Goal: Task Accomplishment & Management: Manage account settings

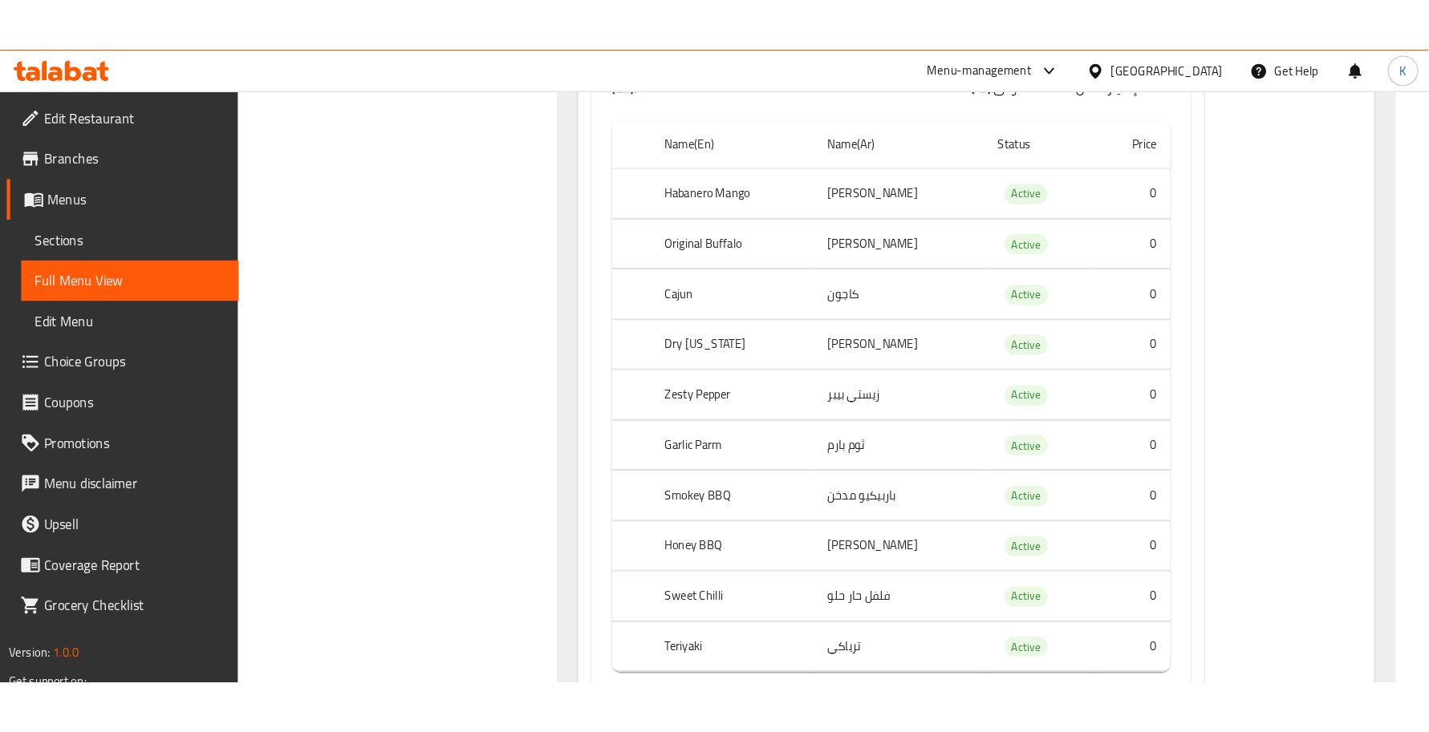
scroll to position [3743, 0]
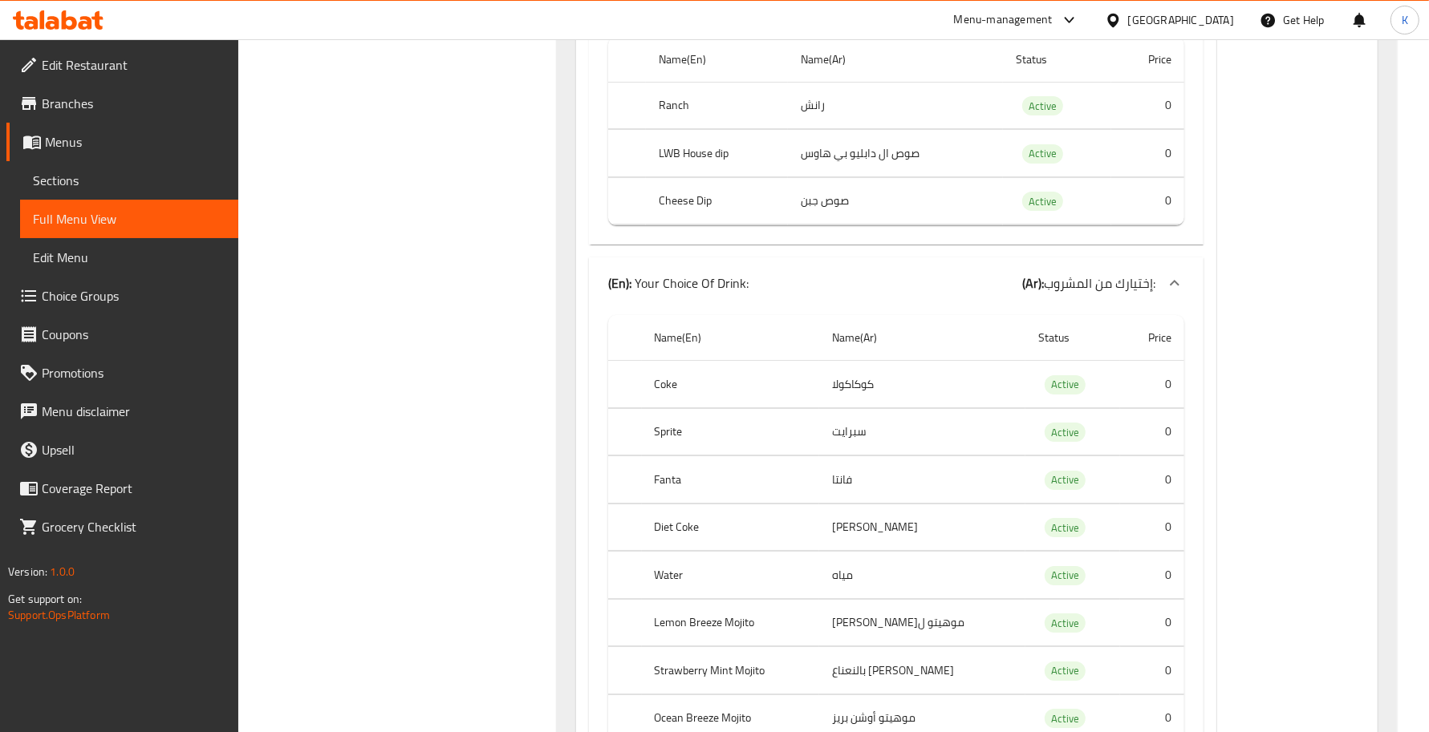
scroll to position [5409, 0]
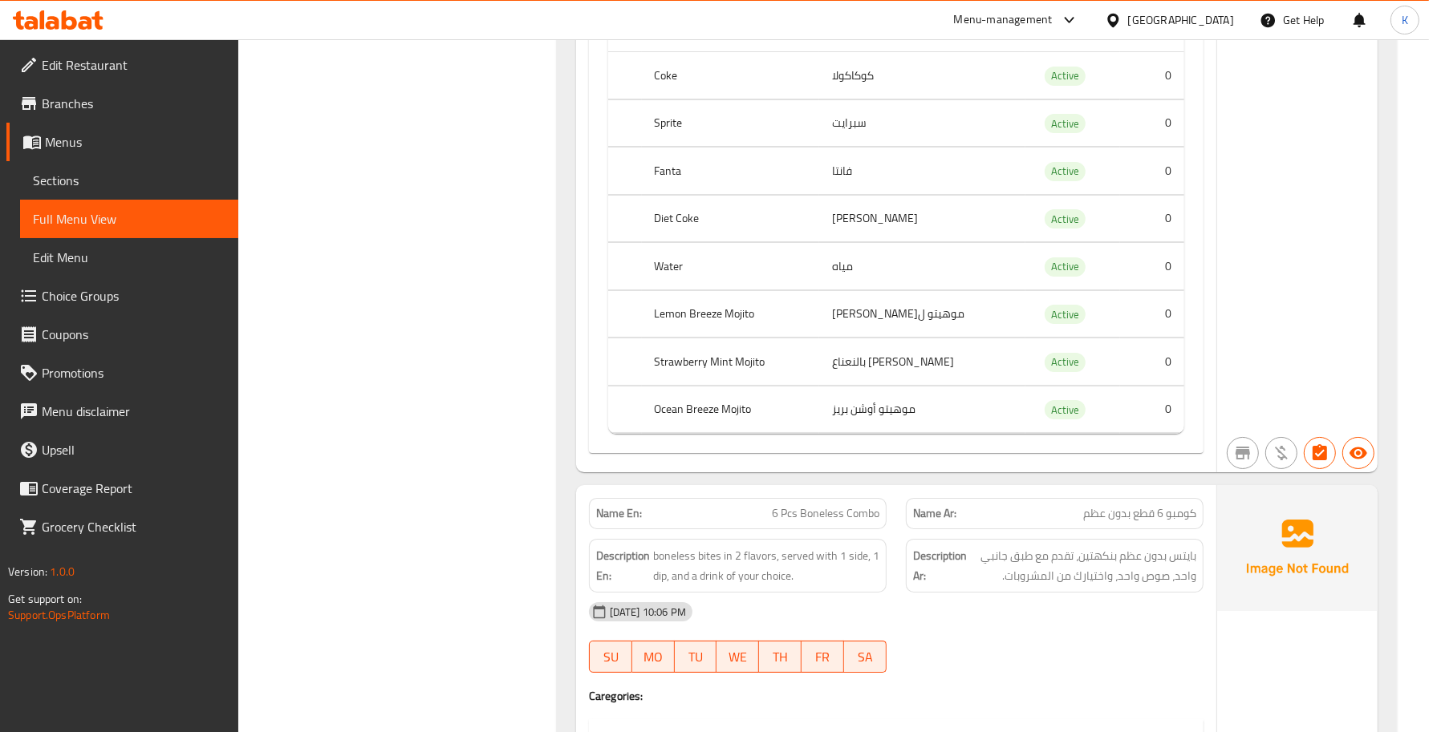
scroll to position [5877, 0]
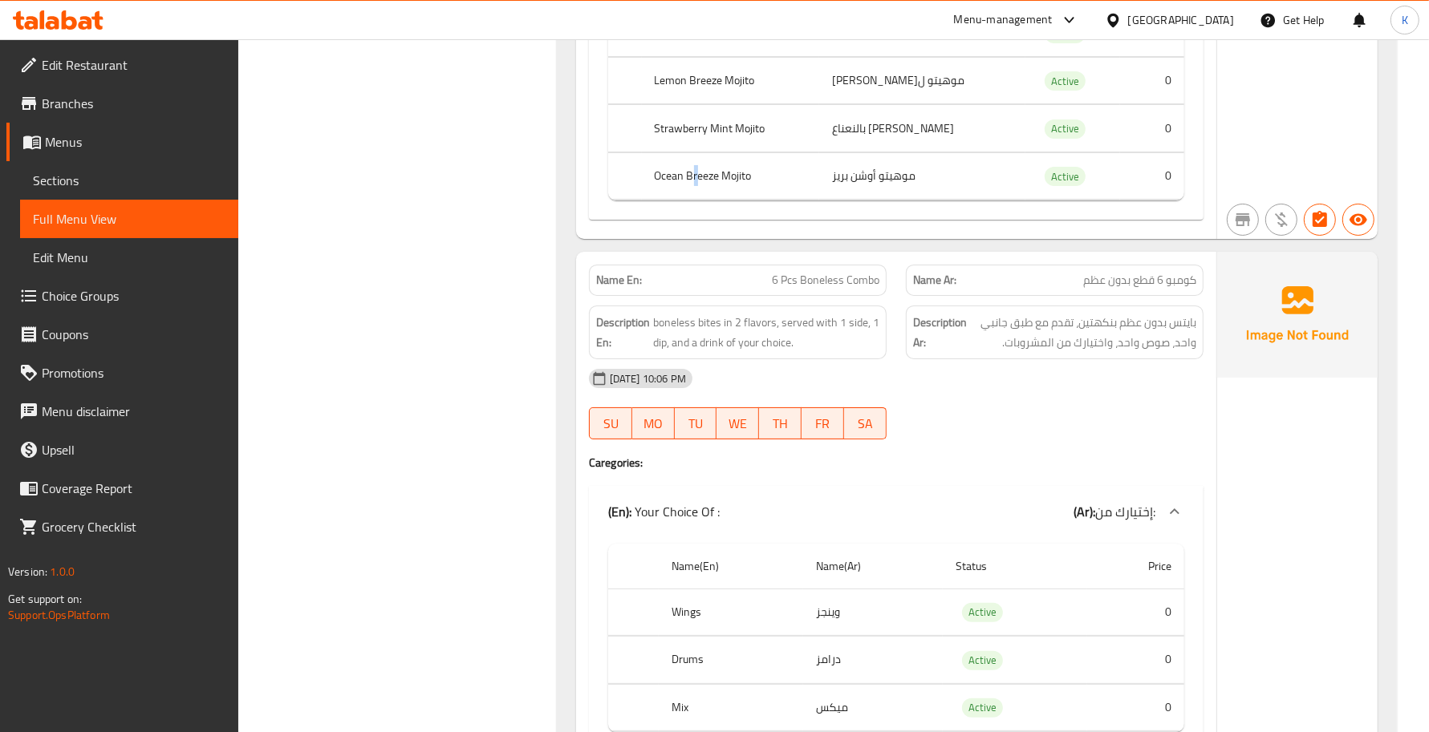
click at [590, 296] on div "Name En: 6 Pcs Boneless Combo" at bounding box center [738, 280] width 298 height 31
click at [975, 449] on div "[DATE] 10:06 PM SU MO TU WE TH FR SA" at bounding box center [896, 404] width 634 height 90
type button "0"
type button "1"
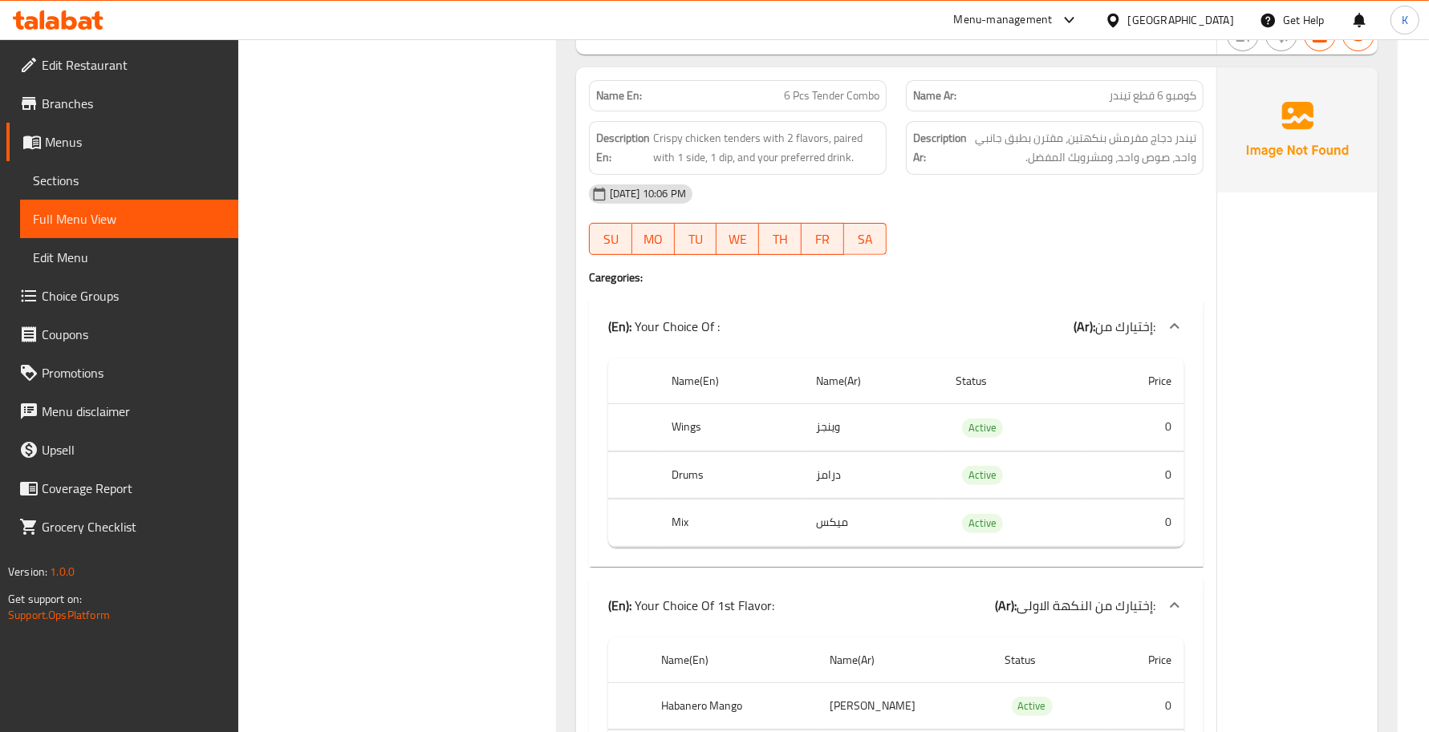
scroll to position [11960, 0]
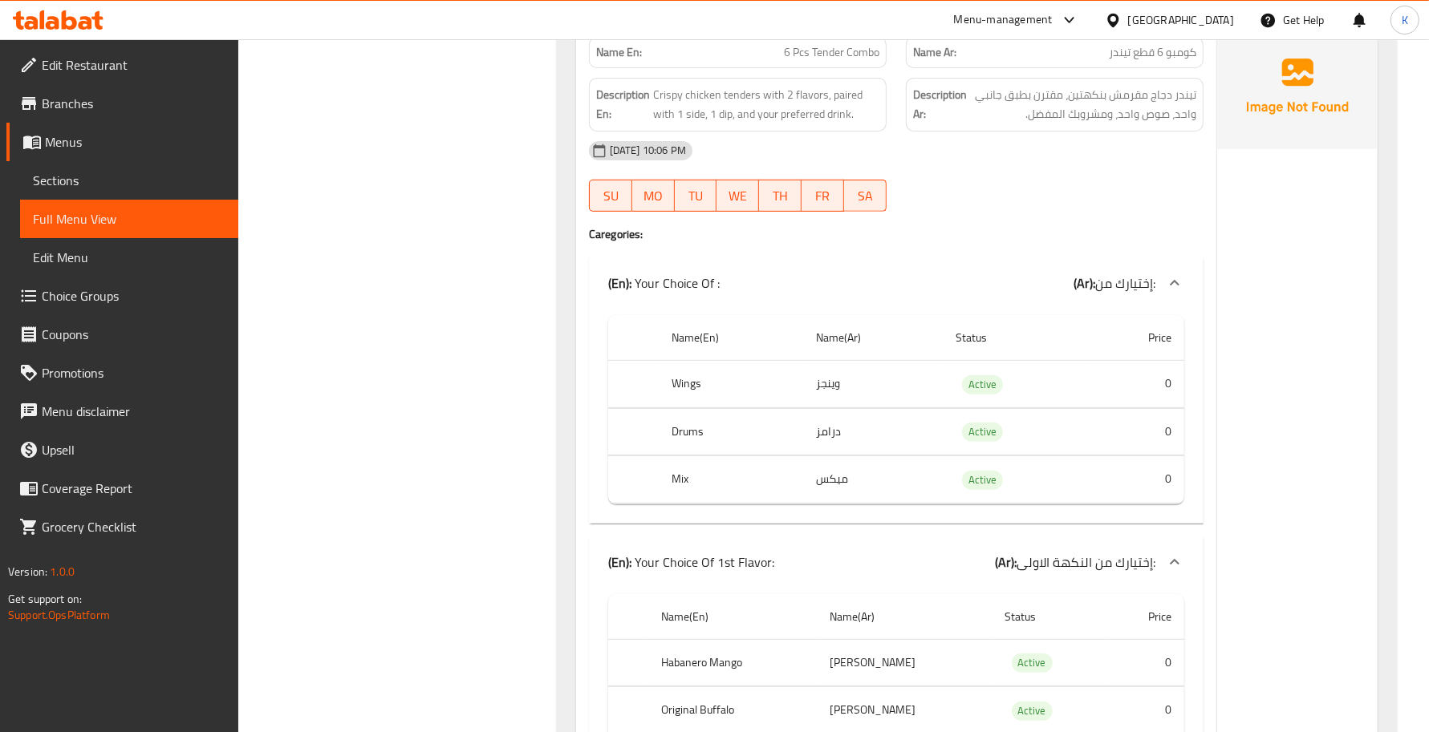
click at [846, 221] on div "SU MO TU WE TH FR SA" at bounding box center [737, 195] width 317 height 51
drag, startPoint x: 906, startPoint y: 333, endPoint x: 873, endPoint y: 266, distance: 74.6
click at [904, 221] on div "[DATE] 10:06 PM SU MO TU WE TH FR SA" at bounding box center [896, 177] width 634 height 90
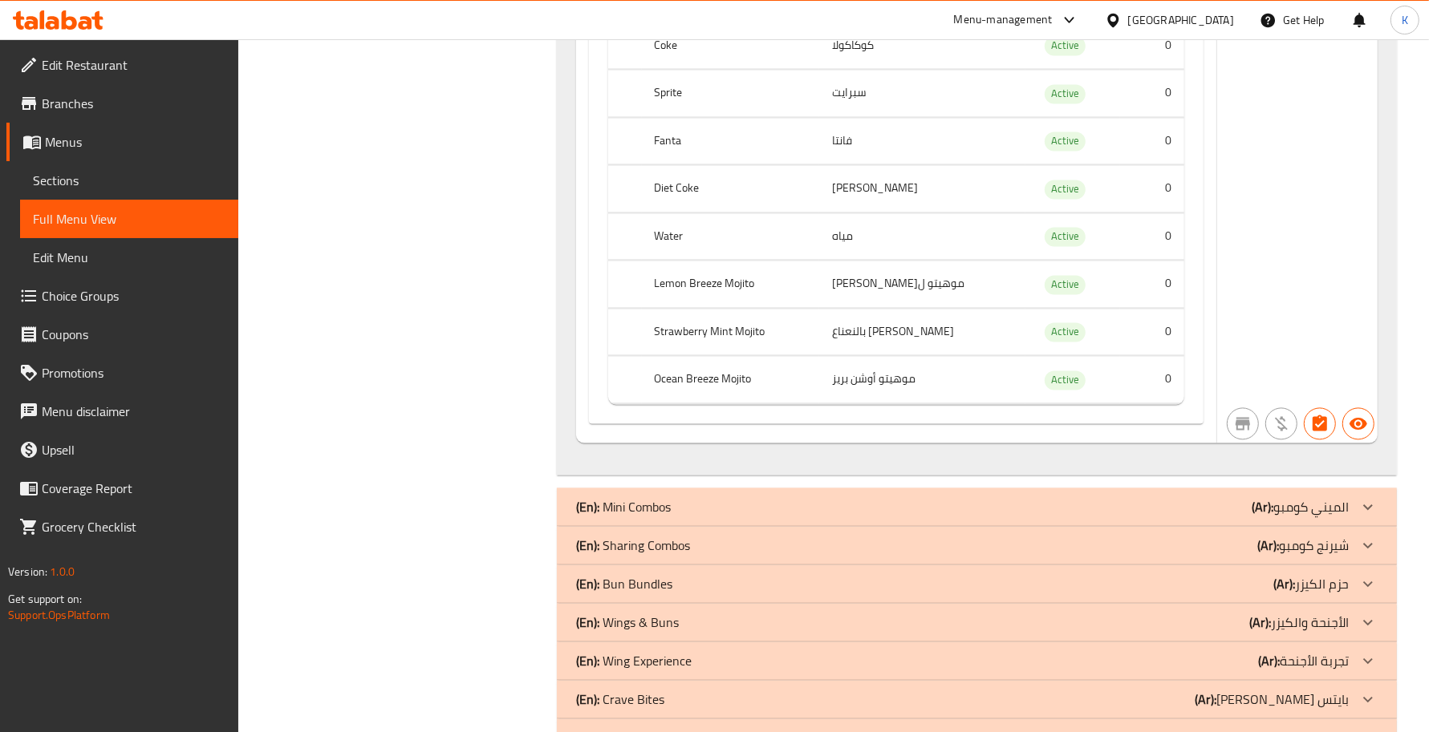
scroll to position [13544, 0]
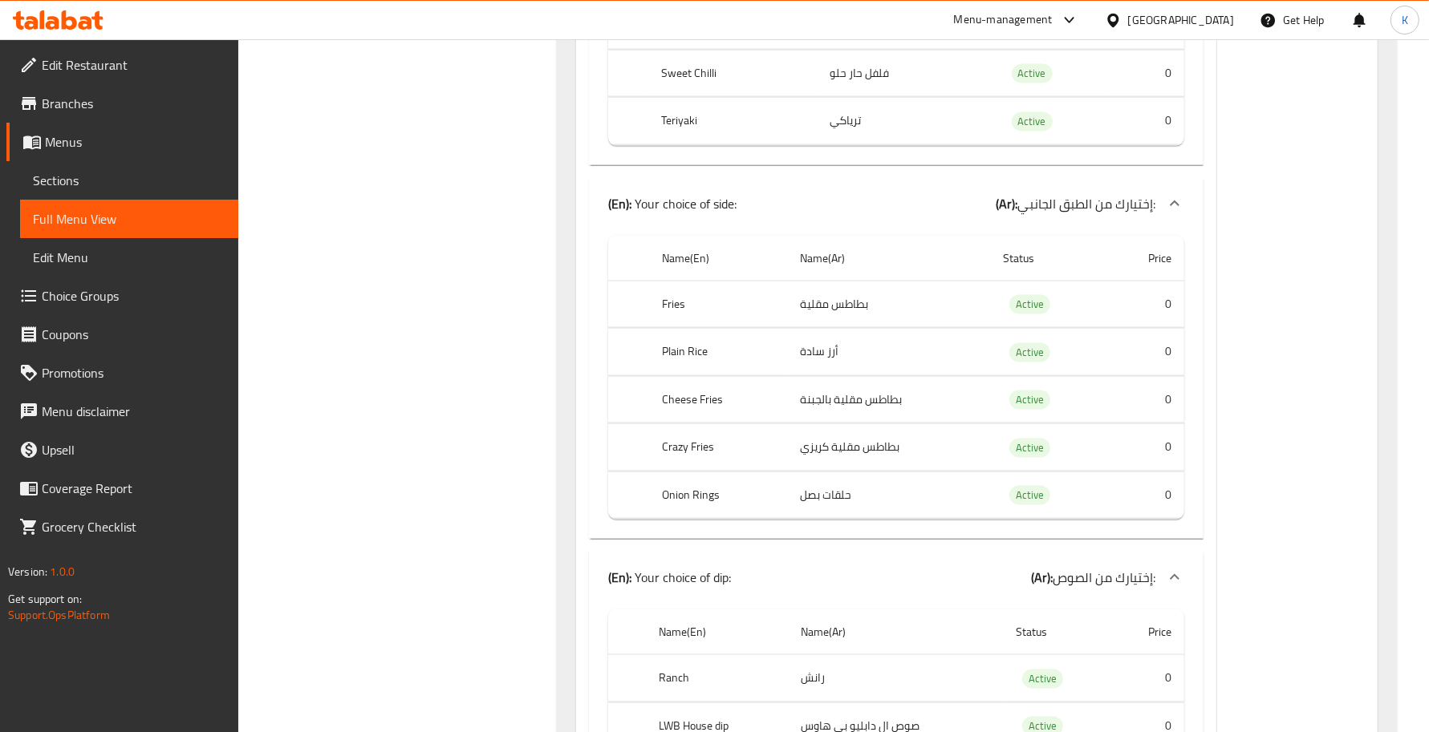
click at [101, 135] on span "Menus" at bounding box center [135, 141] width 180 height 19
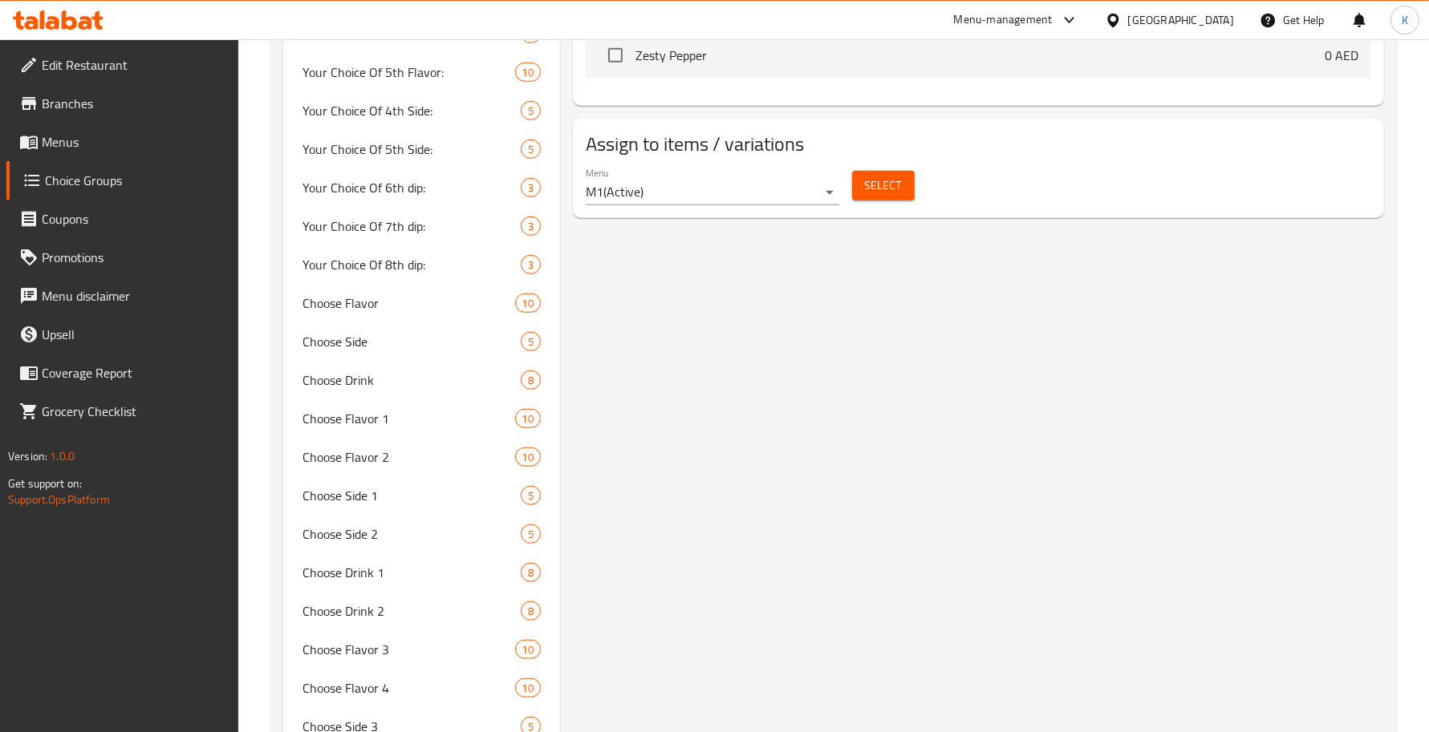
scroll to position [198, 0]
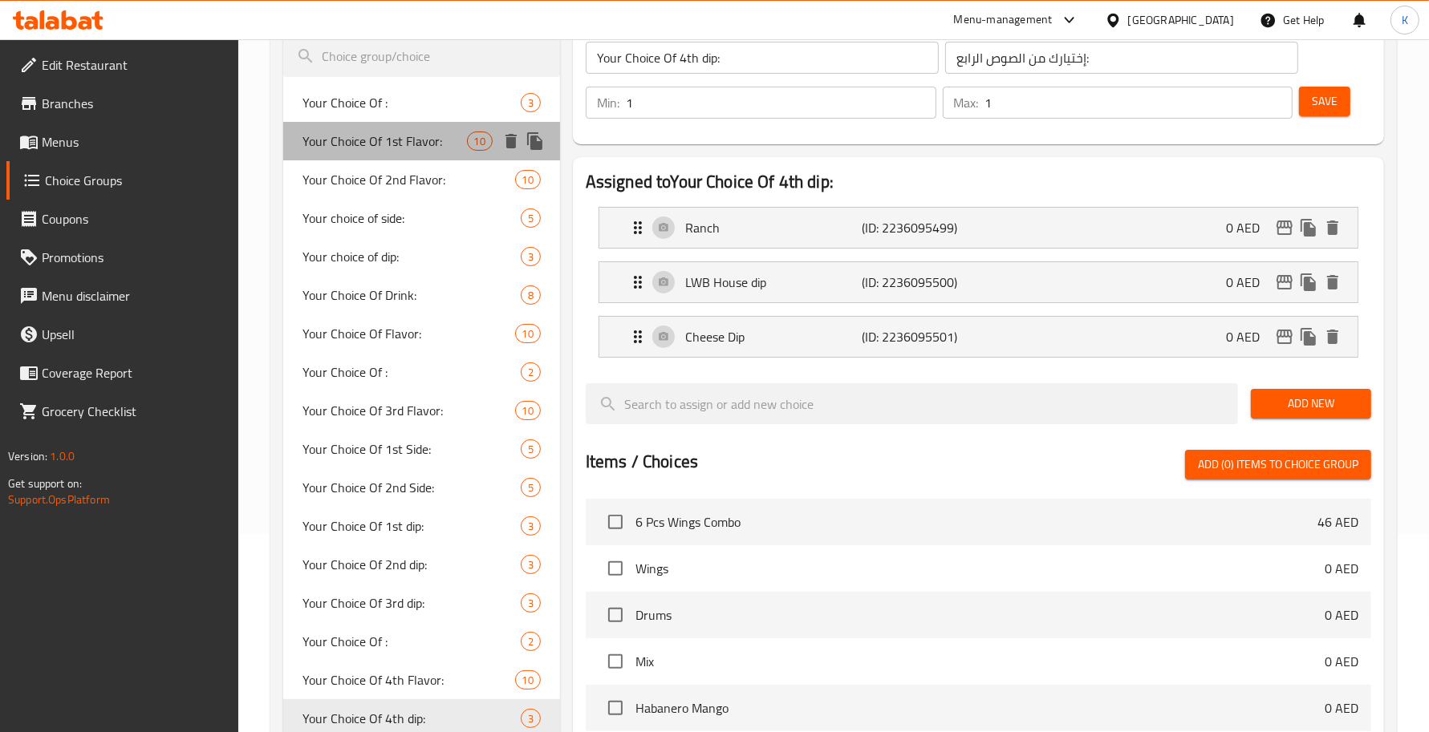
drag, startPoint x: 407, startPoint y: 149, endPoint x: 456, endPoint y: 180, distance: 57.4
click at [407, 147] on span "Your Choice Of 1st Flavor:" at bounding box center [384, 141] width 164 height 19
type input "Your Choice Of 1st Flavor:"
type input "إختيارك من النكهة الاولى:"
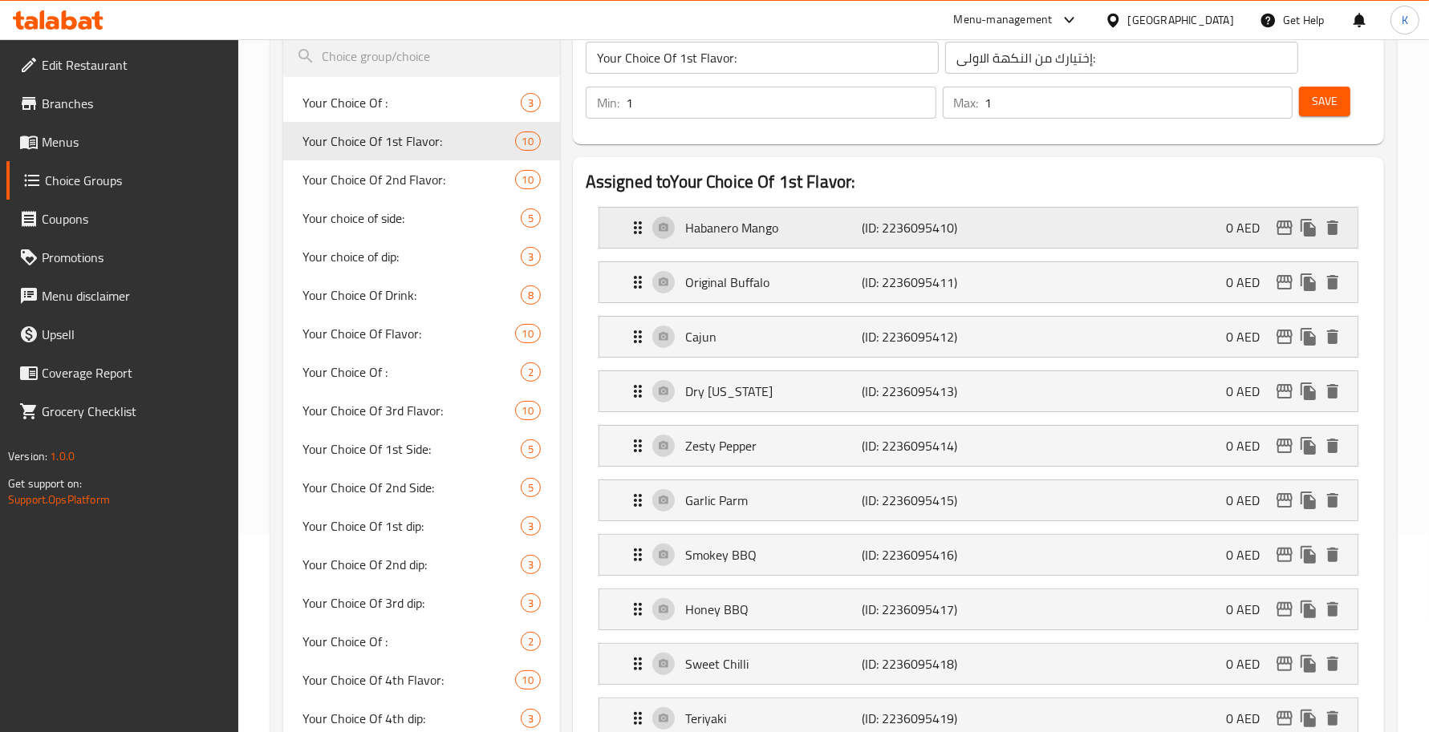
click at [829, 243] on div "Habanero Mango (ID: 2236095410) 0 AED" at bounding box center [983, 228] width 710 height 40
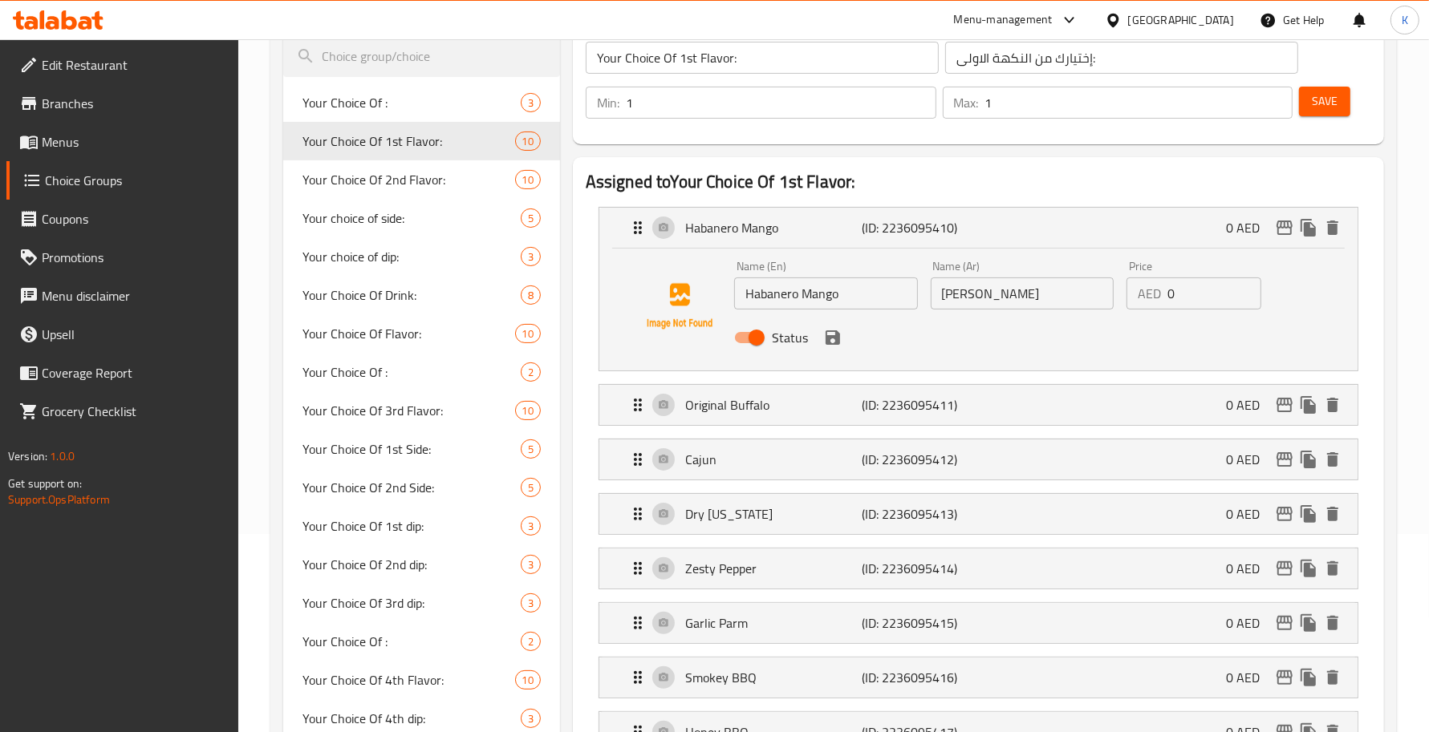
click at [985, 299] on input "[PERSON_NAME]" at bounding box center [1023, 294] width 184 height 32
click at [826, 337] on icon "save" at bounding box center [832, 337] width 14 height 14
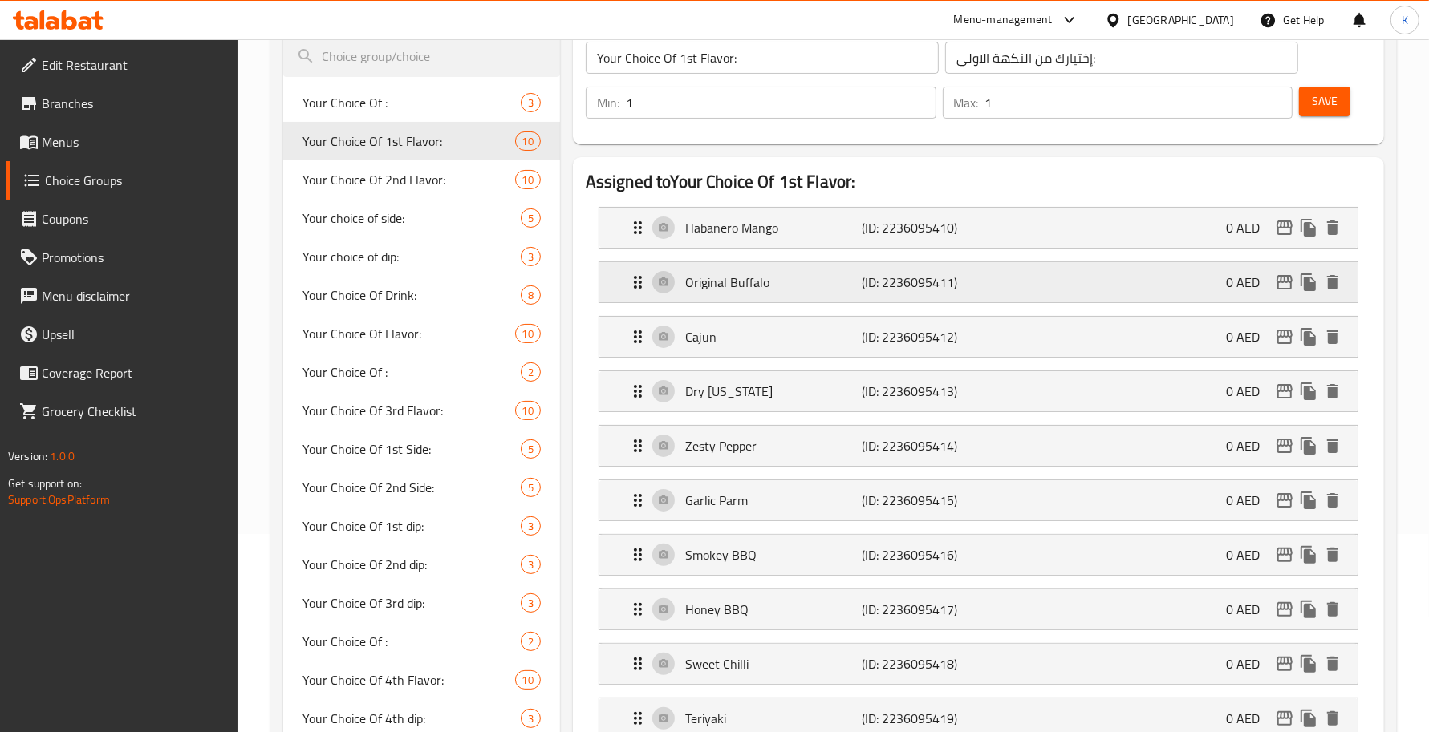
type input "هابانيرو مانجو"
click at [807, 286] on p "Original Buffalo" at bounding box center [773, 282] width 176 height 19
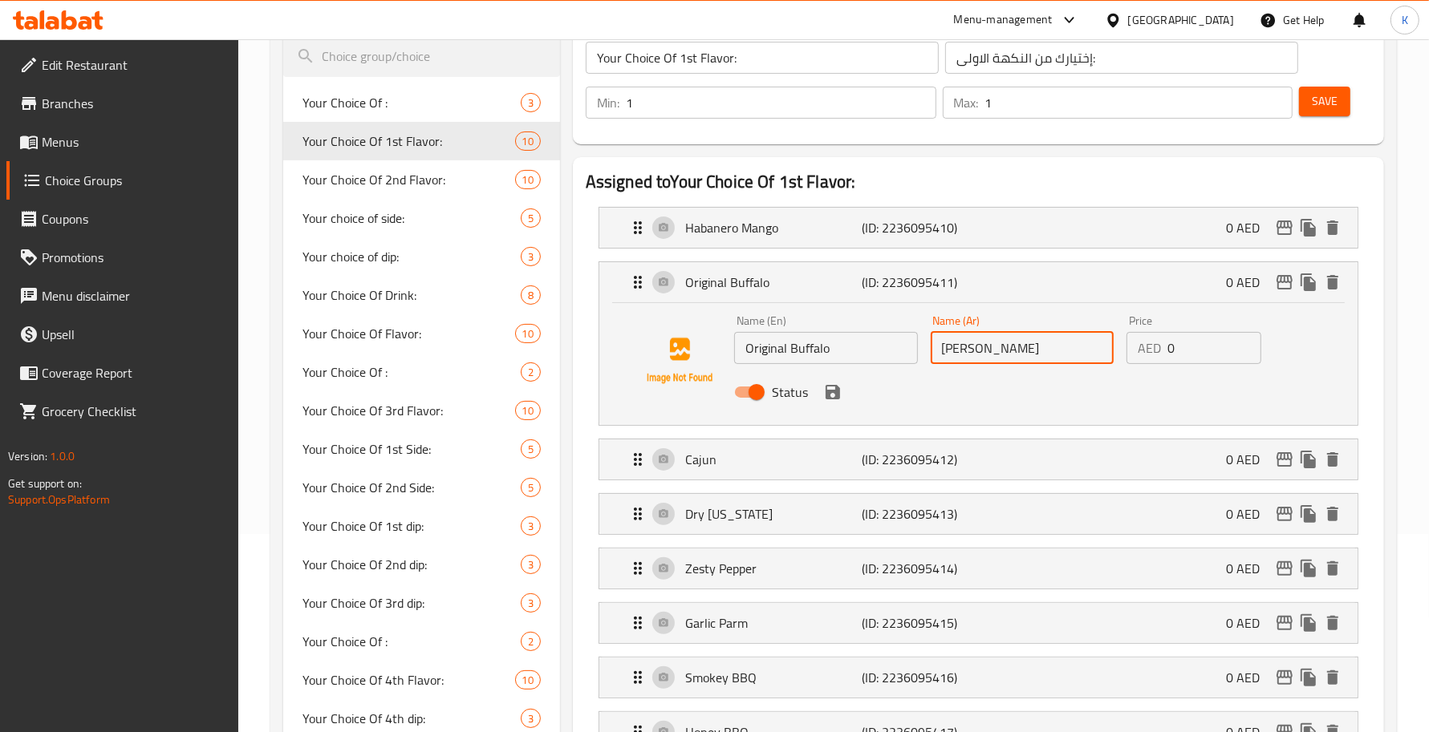
click at [1019, 355] on input "[PERSON_NAME]" at bounding box center [1023, 348] width 184 height 32
click at [939, 421] on nav "Habanero Mango (ID: 2236095410) 0 AED Name (En) Habanero Mango Name (En) Name (…" at bounding box center [978, 534] width 785 height 681
click at [823, 399] on icon "save" at bounding box center [832, 392] width 19 height 19
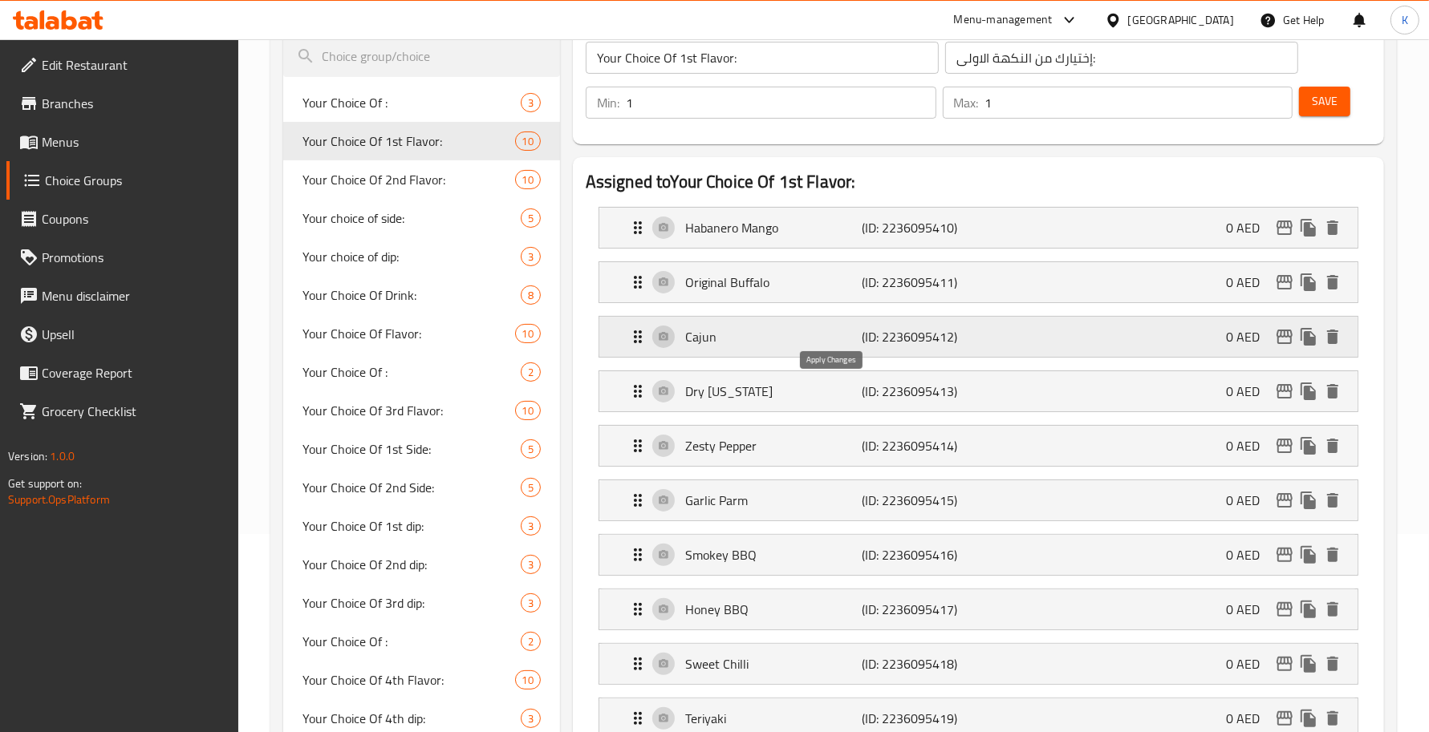
type input "أوريجينال بافلو"
click at [841, 349] on div "Cajun (ID: 2236095412) 0 AED" at bounding box center [983, 337] width 710 height 40
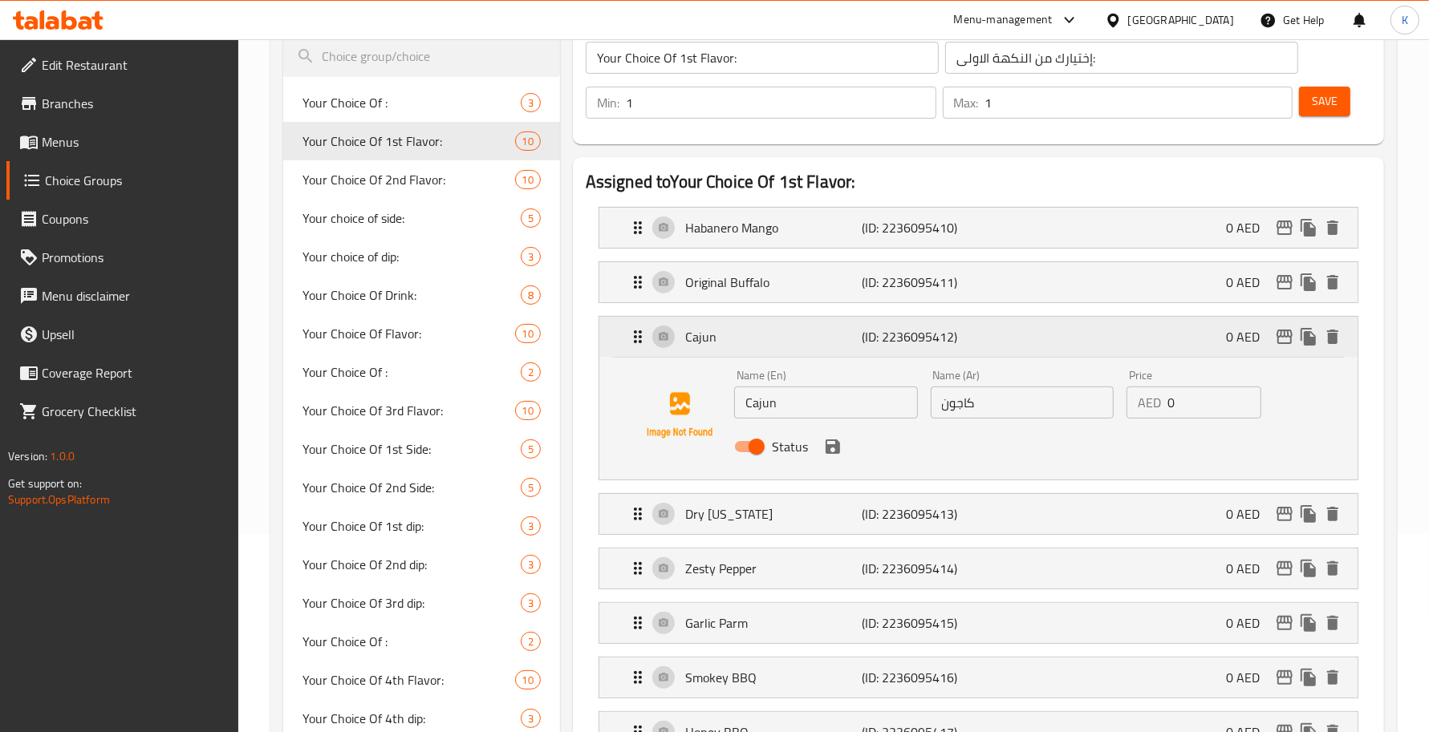
click at [841, 349] on div "Cajun (ID: 2236095412) 0 AED" at bounding box center [983, 337] width 710 height 40
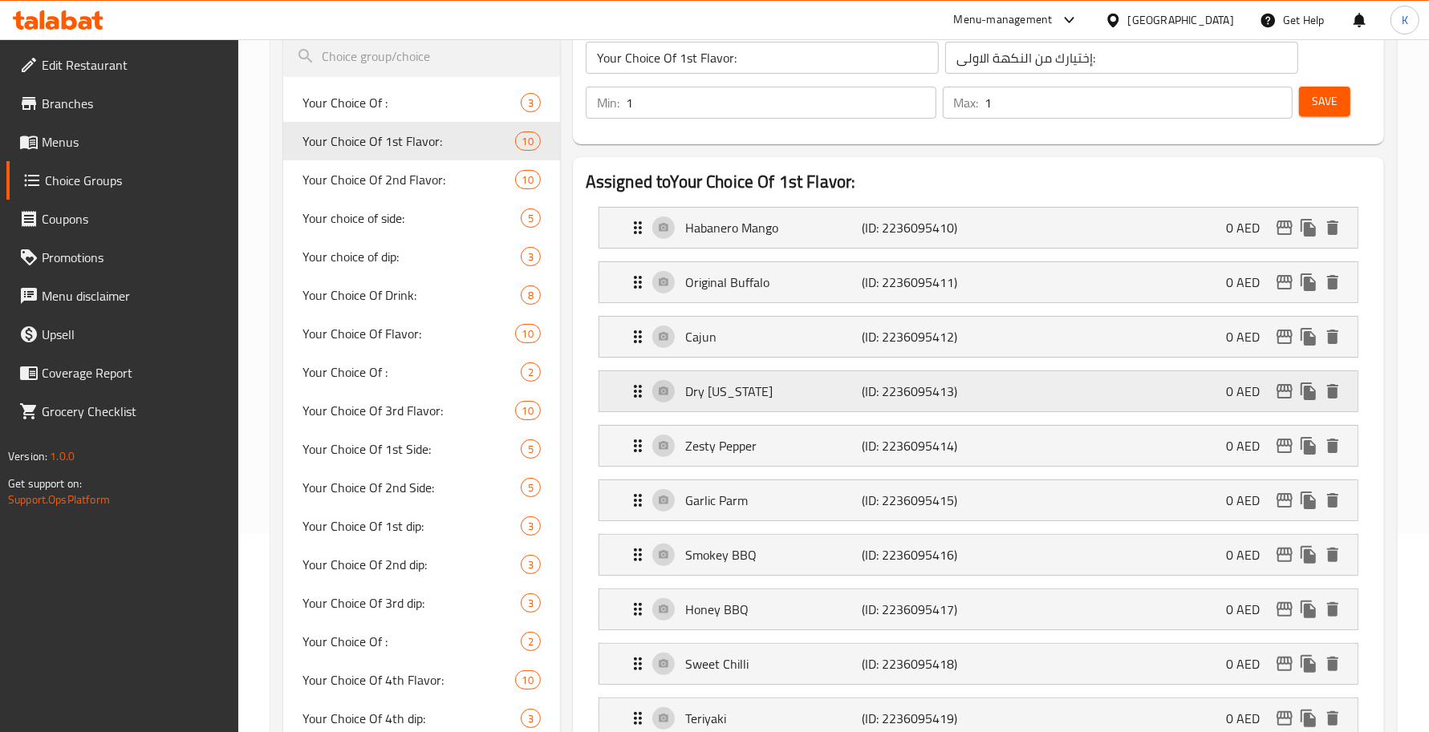
click at [842, 394] on p "Dry [US_STATE]" at bounding box center [773, 391] width 176 height 19
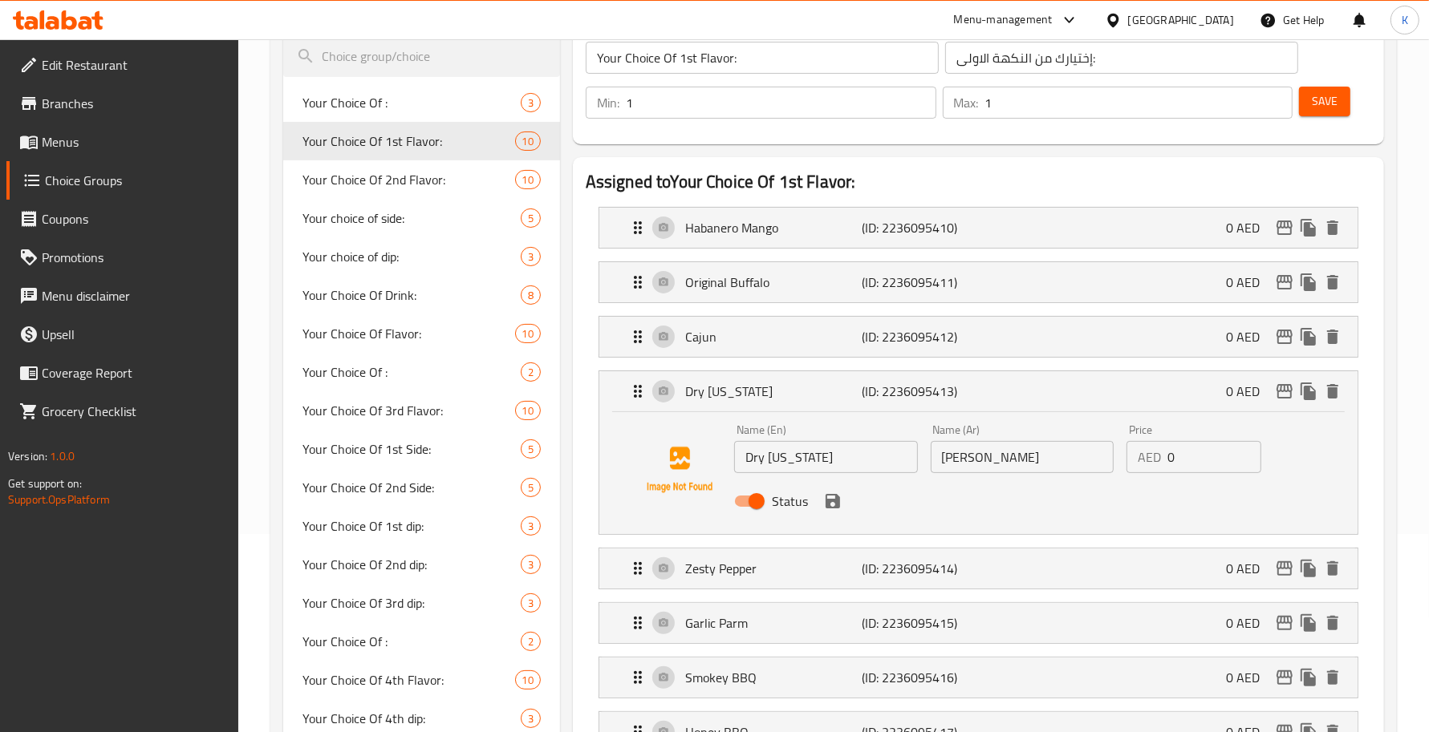
click at [907, 413] on div "Name (En) Dry Louisiana Name (En) Name (Ar) دراي لويزيانا Name (Ar) Price AED 0…" at bounding box center [978, 473] width 758 height 122
click at [891, 410] on div "Dry Louisiana (ID: 2236095413) 0 AED" at bounding box center [983, 391] width 710 height 40
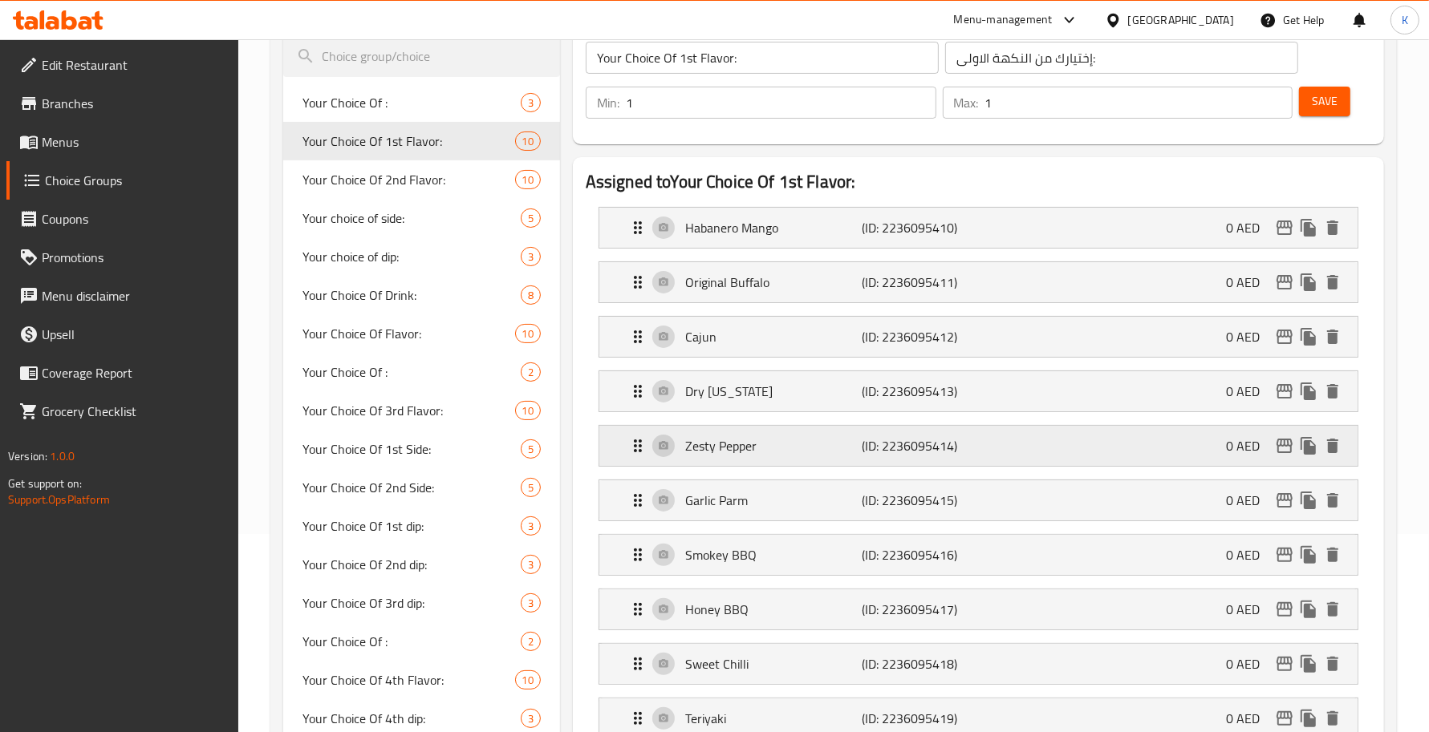
click at [832, 458] on div "Zesty Pepper (ID: 2236095414) 0 AED" at bounding box center [983, 446] width 710 height 40
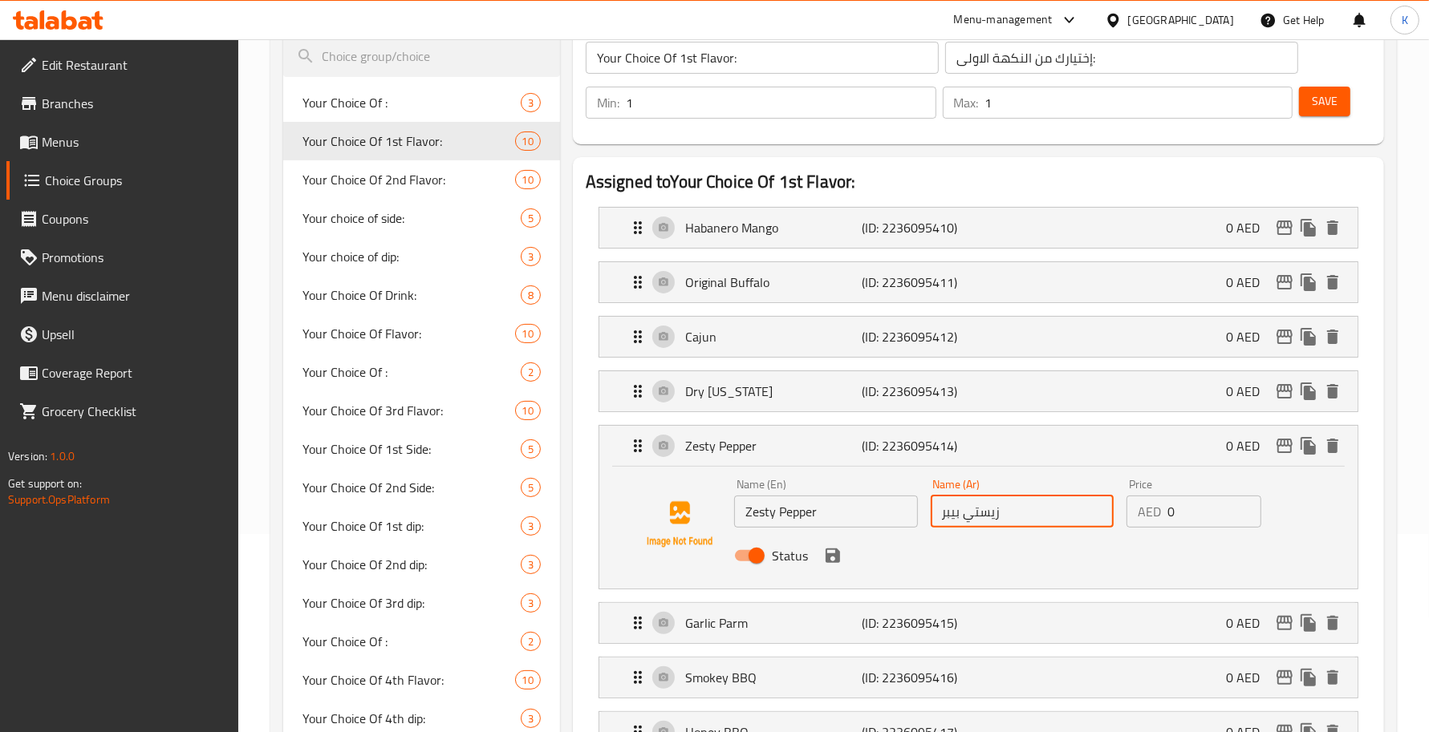
click at [1012, 513] on input "زيستي بيبر" at bounding box center [1023, 512] width 184 height 32
click at [825, 551] on icon "save" at bounding box center [832, 556] width 14 height 14
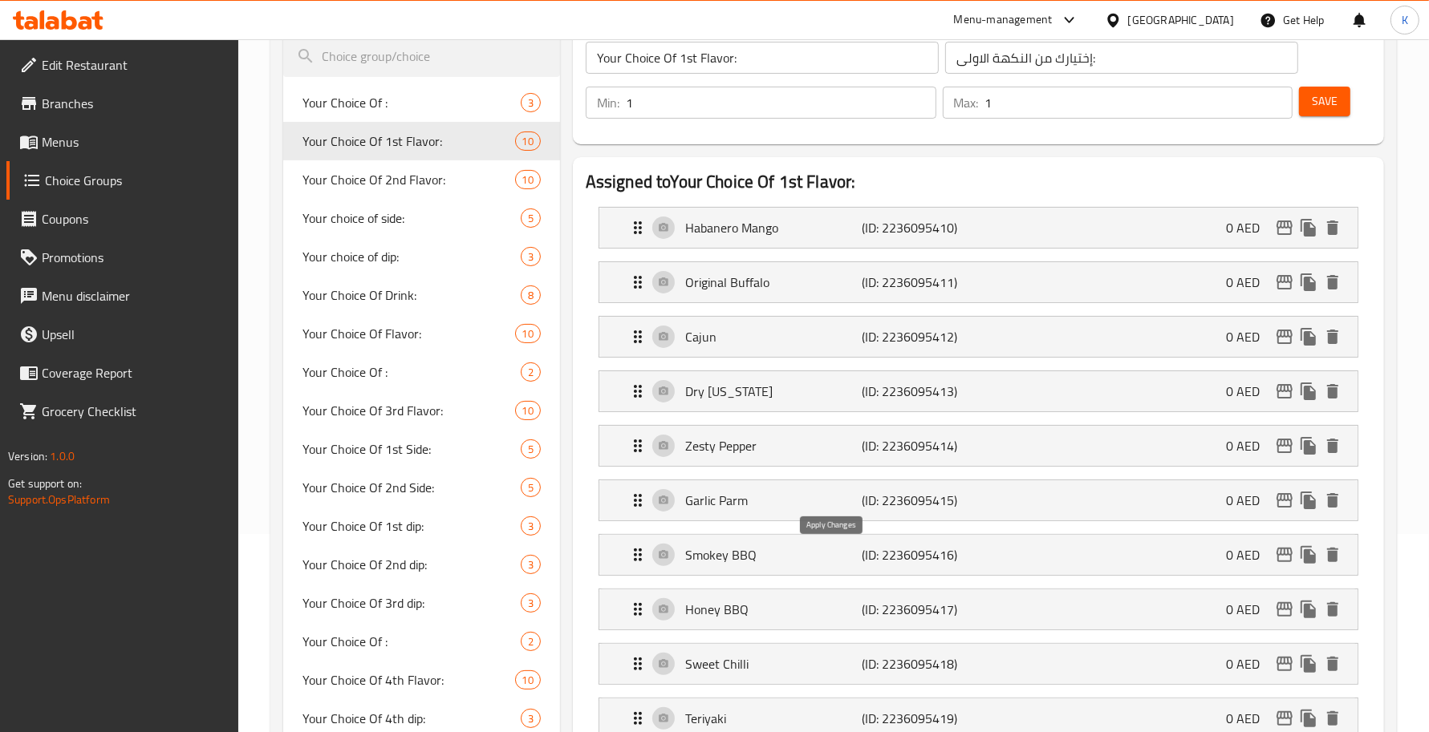
type input "[PERSON_NAME]"
click at [838, 517] on div "Garlic Parm (ID: 2236095415) 0 AED" at bounding box center [983, 500] width 710 height 40
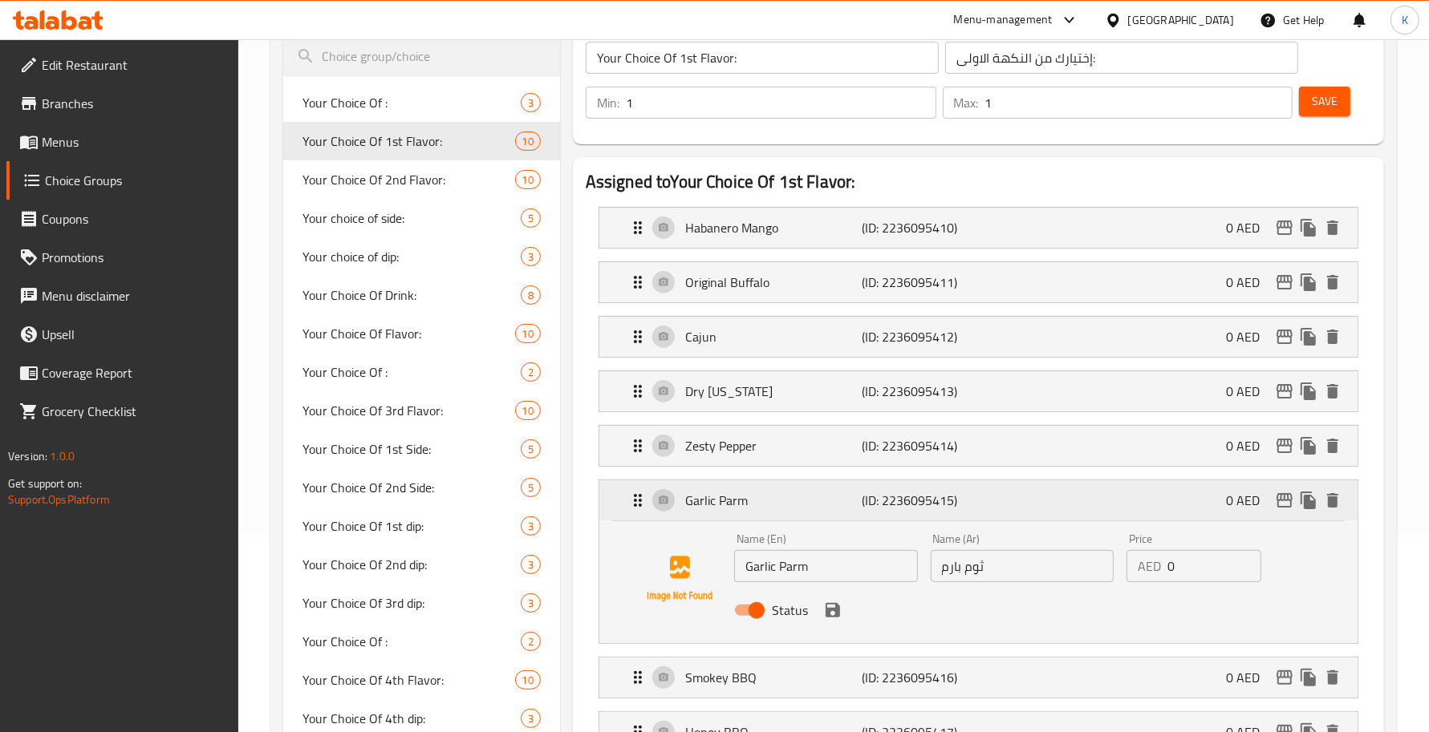
click at [935, 518] on div "Garlic Parm (ID: 2236095415) 0 AED" at bounding box center [983, 500] width 710 height 40
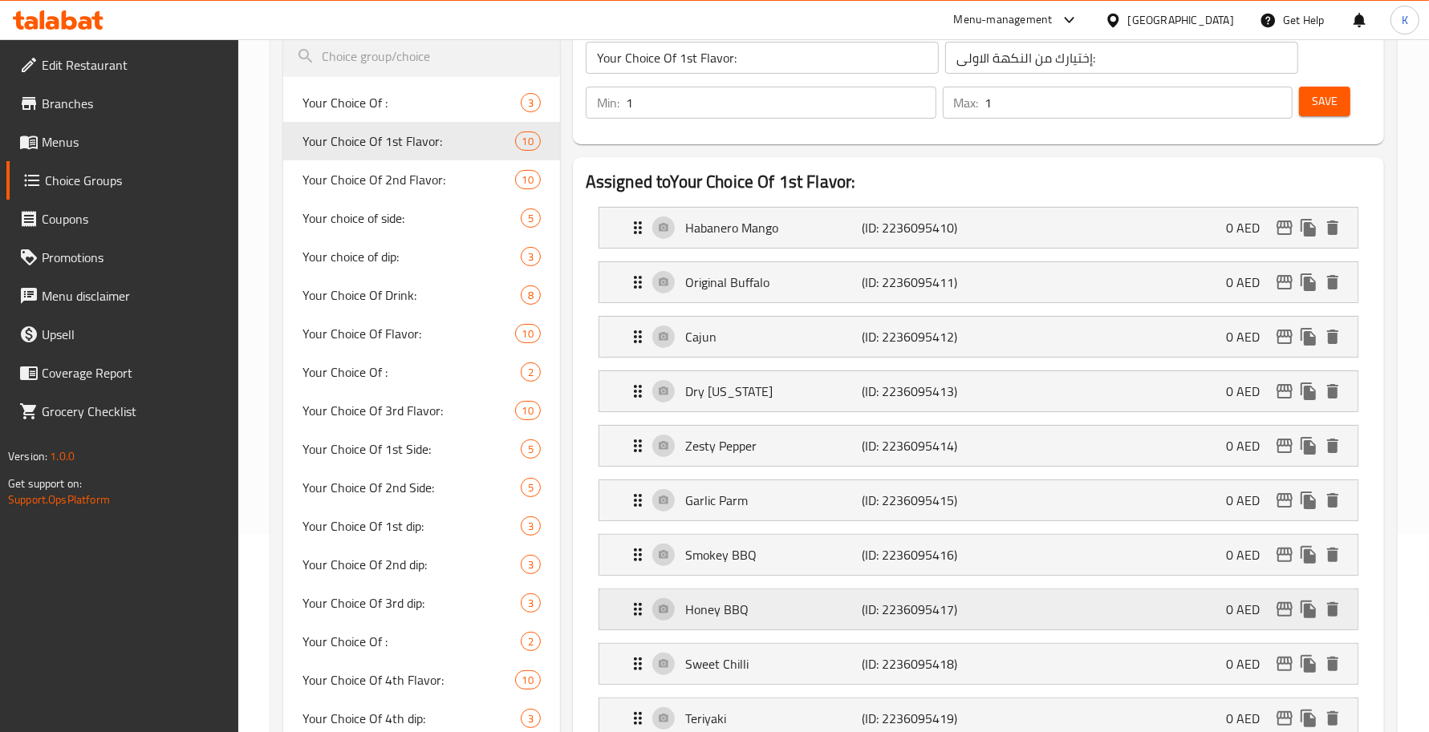
click at [856, 599] on p "Honey BBQ" at bounding box center [773, 609] width 176 height 19
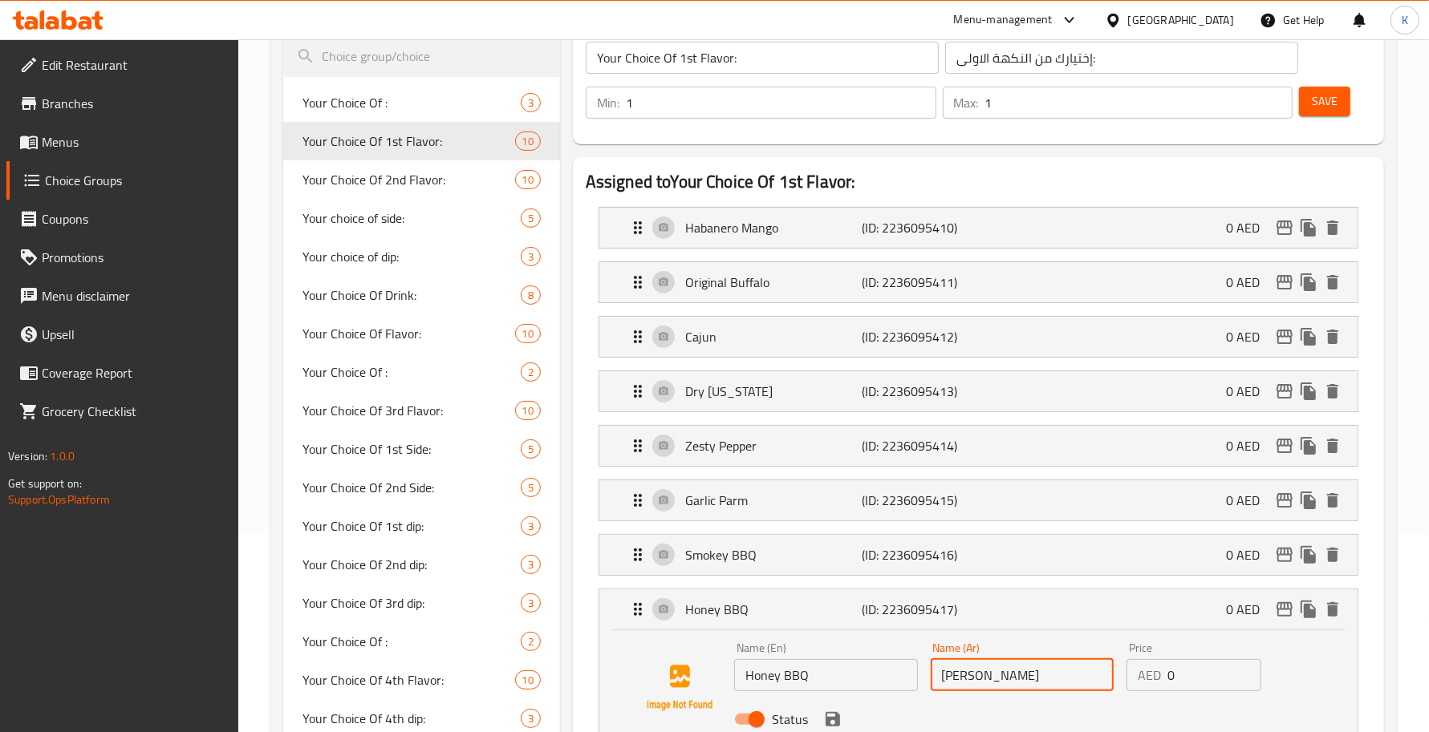
click at [1024, 599] on input "[PERSON_NAME]" at bounding box center [1023, 675] width 184 height 32
type input "ه"
click at [835, 599] on icon "save" at bounding box center [832, 719] width 14 height 14
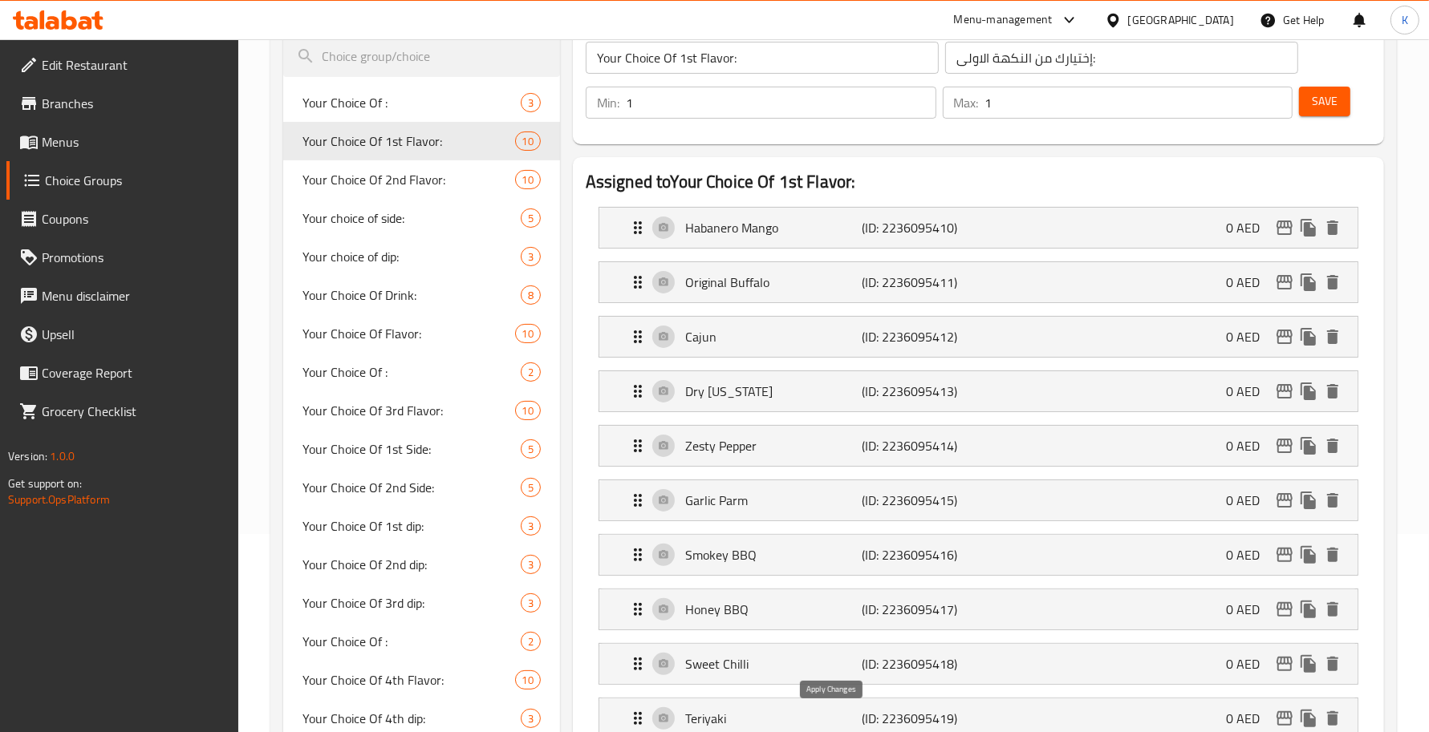
type input "عسل بالباربيكيو"
click at [772, 499] on p "Garlic Parm" at bounding box center [773, 500] width 176 height 19
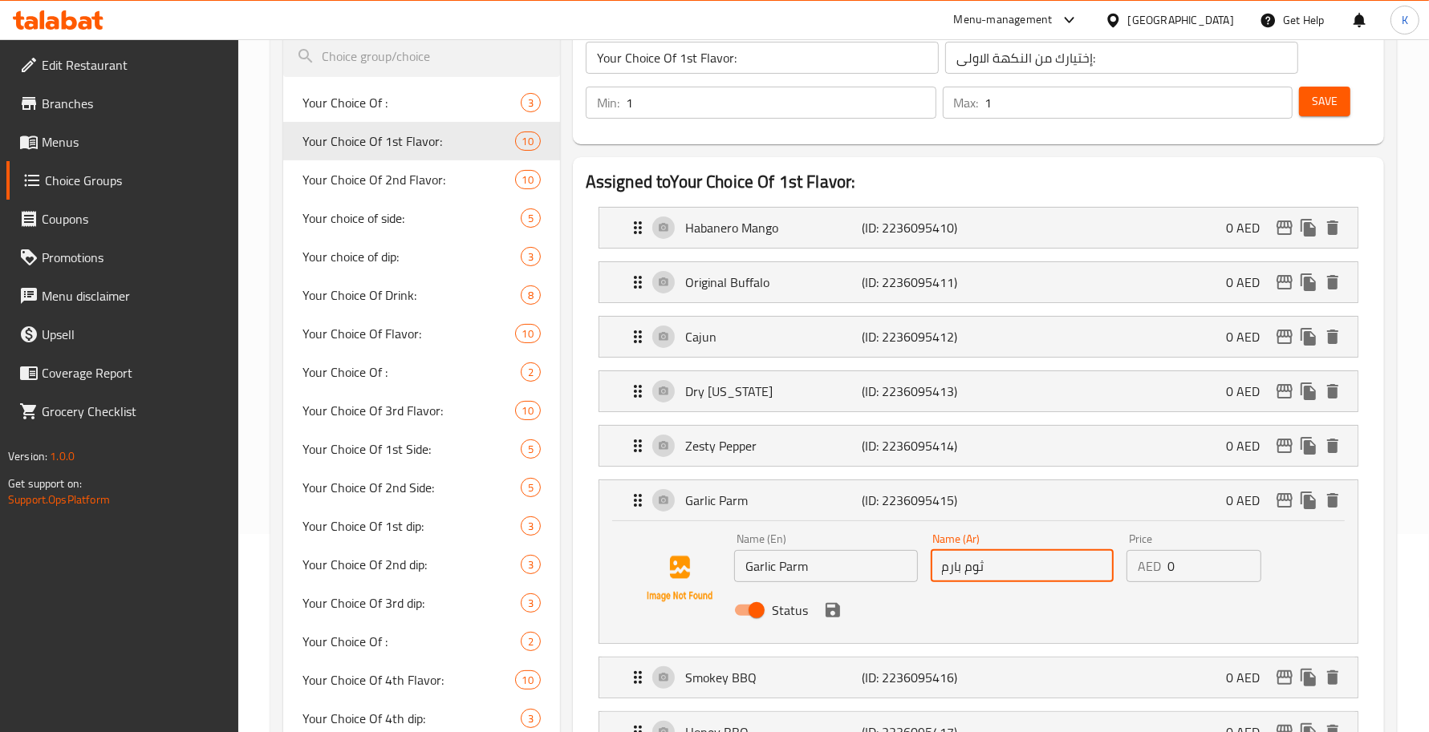
click at [991, 575] on input "ثوم بارم" at bounding box center [1023, 566] width 184 height 32
click at [833, 599] on icon "save" at bounding box center [832, 610] width 14 height 14
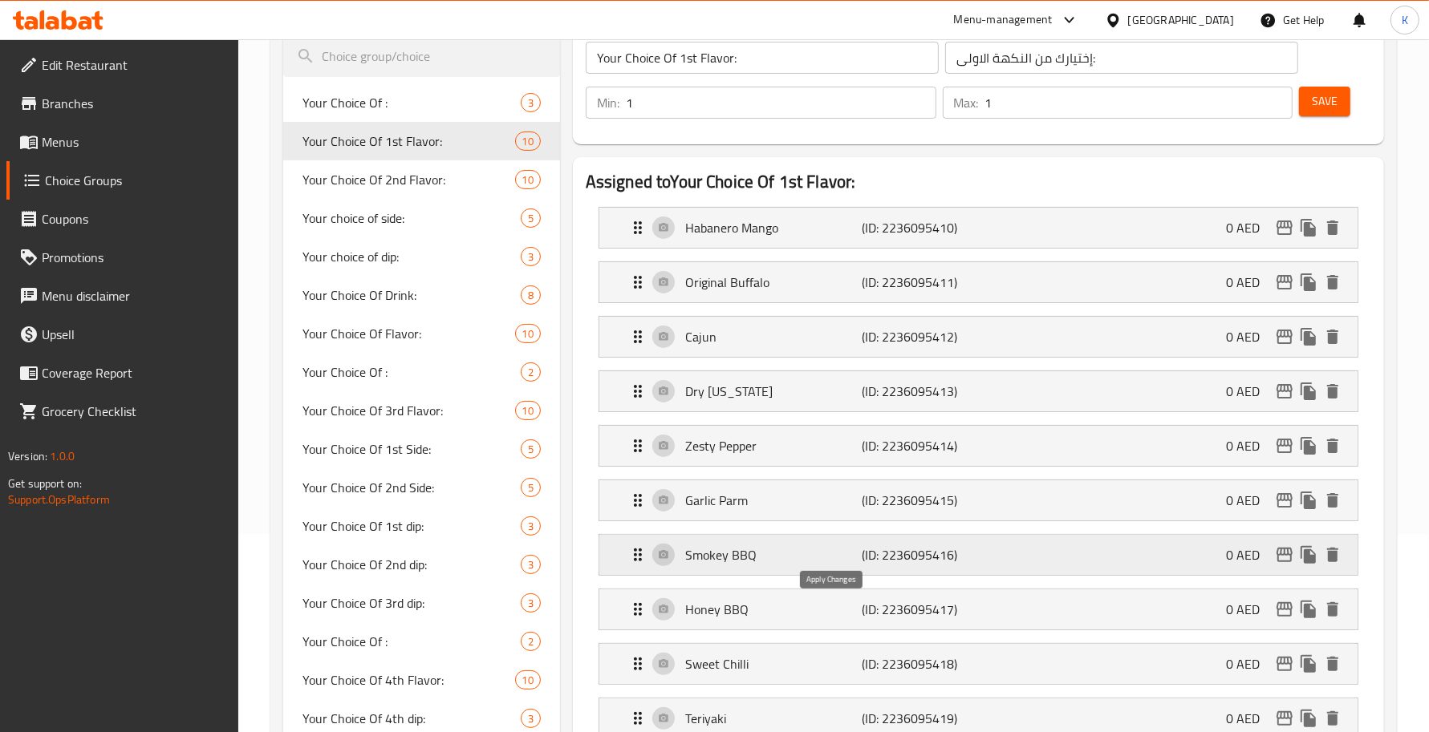
type input "بارميزان بالثوم"
click at [848, 579] on li "Smokey BBQ (ID: 2236095416) 0 AED Name (En) Smokey BBQ Name (En) Name (Ar) بارب…" at bounding box center [978, 555] width 785 height 55
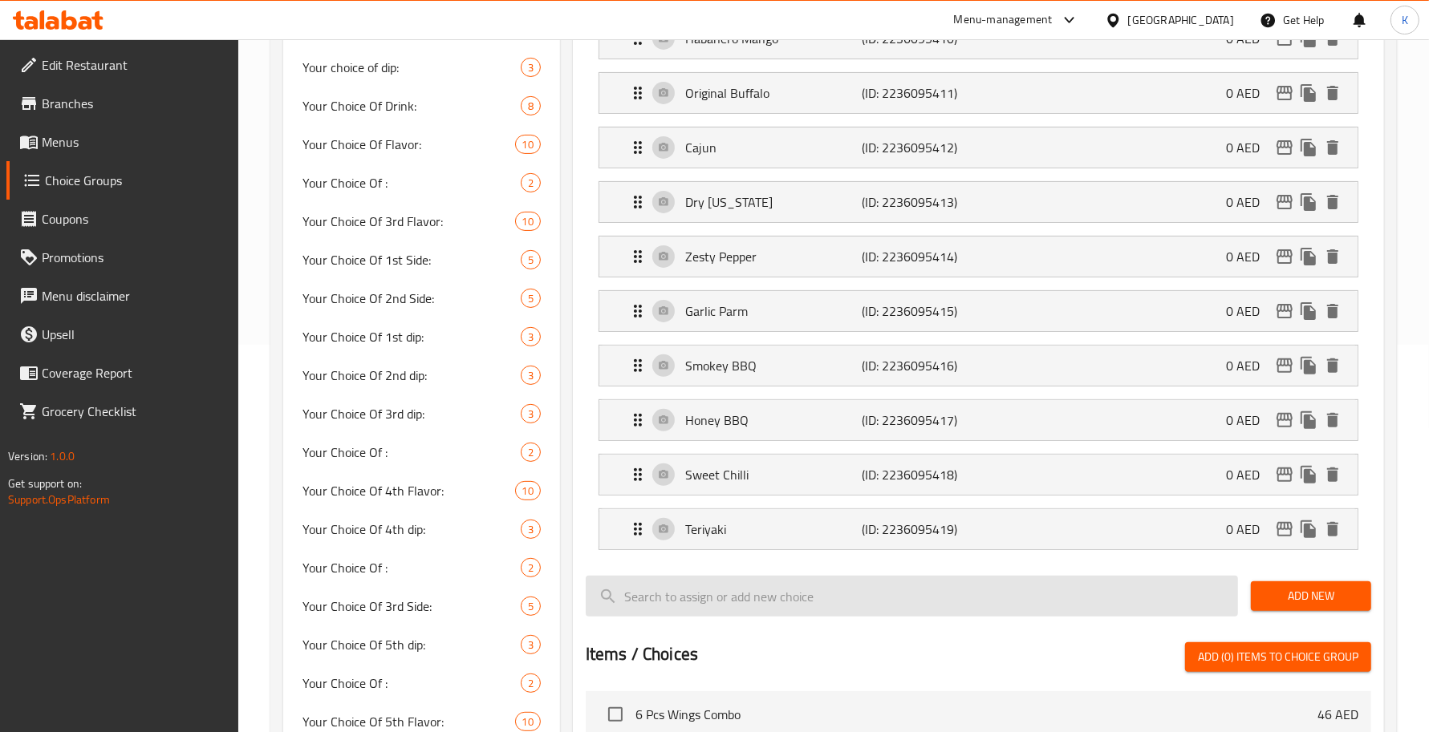
scroll to position [433, 0]
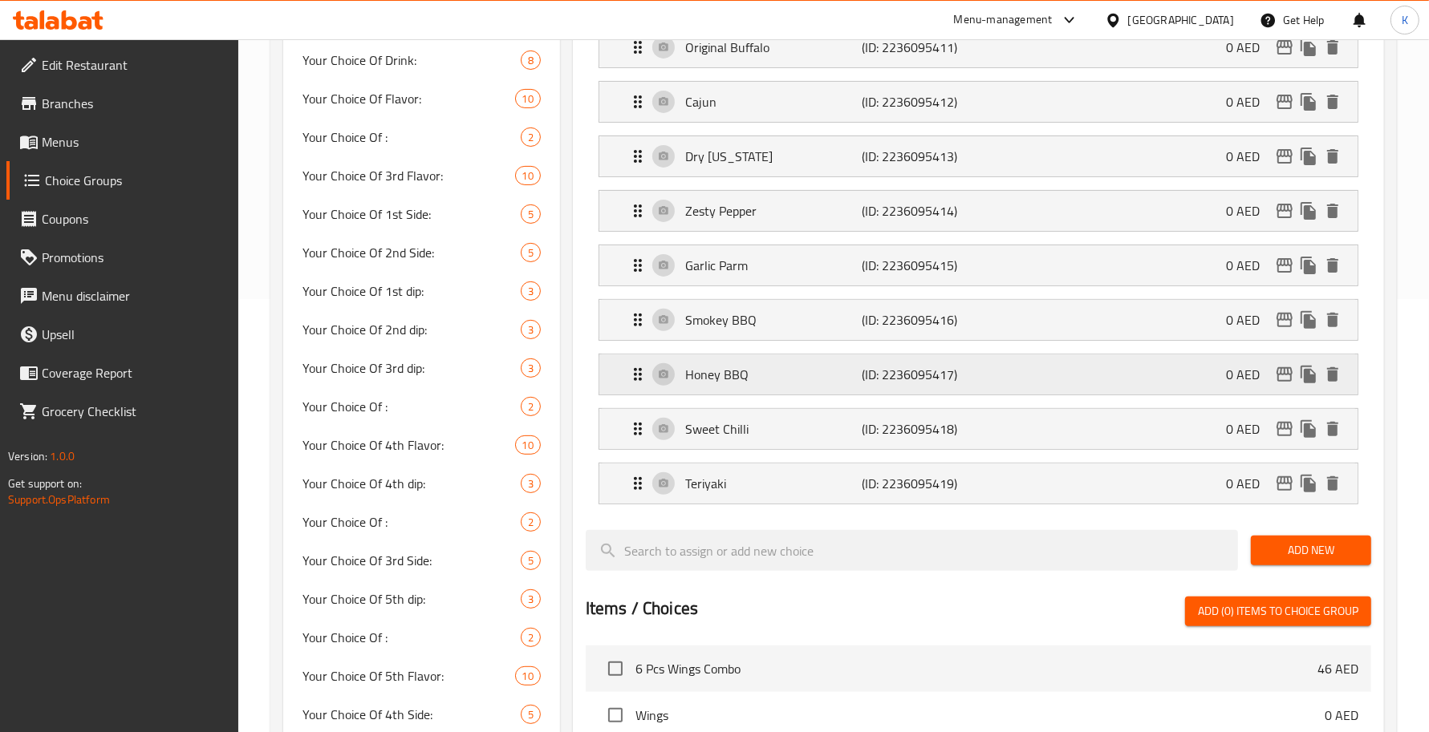
click at [836, 367] on p "Honey BBQ" at bounding box center [773, 374] width 176 height 19
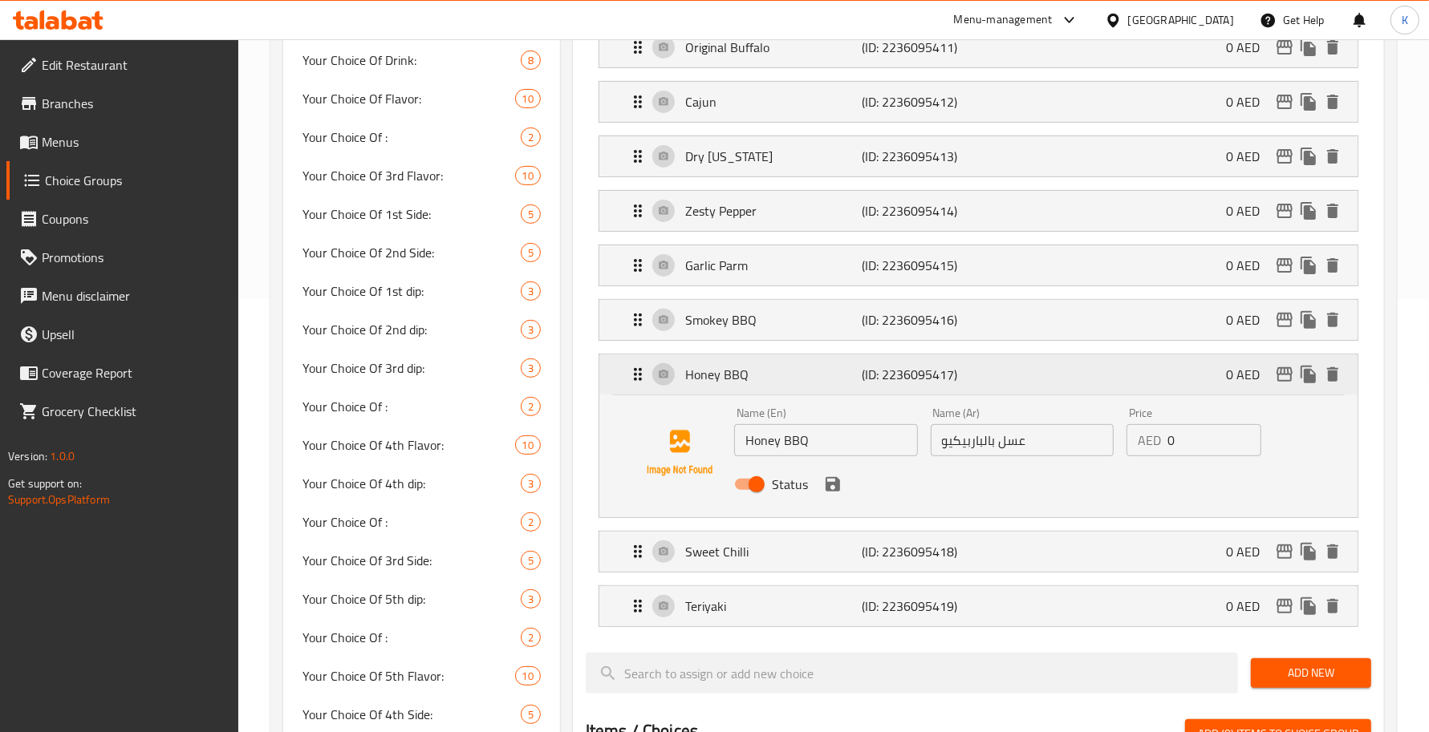
click at [836, 384] on p "Honey BBQ" at bounding box center [773, 374] width 176 height 19
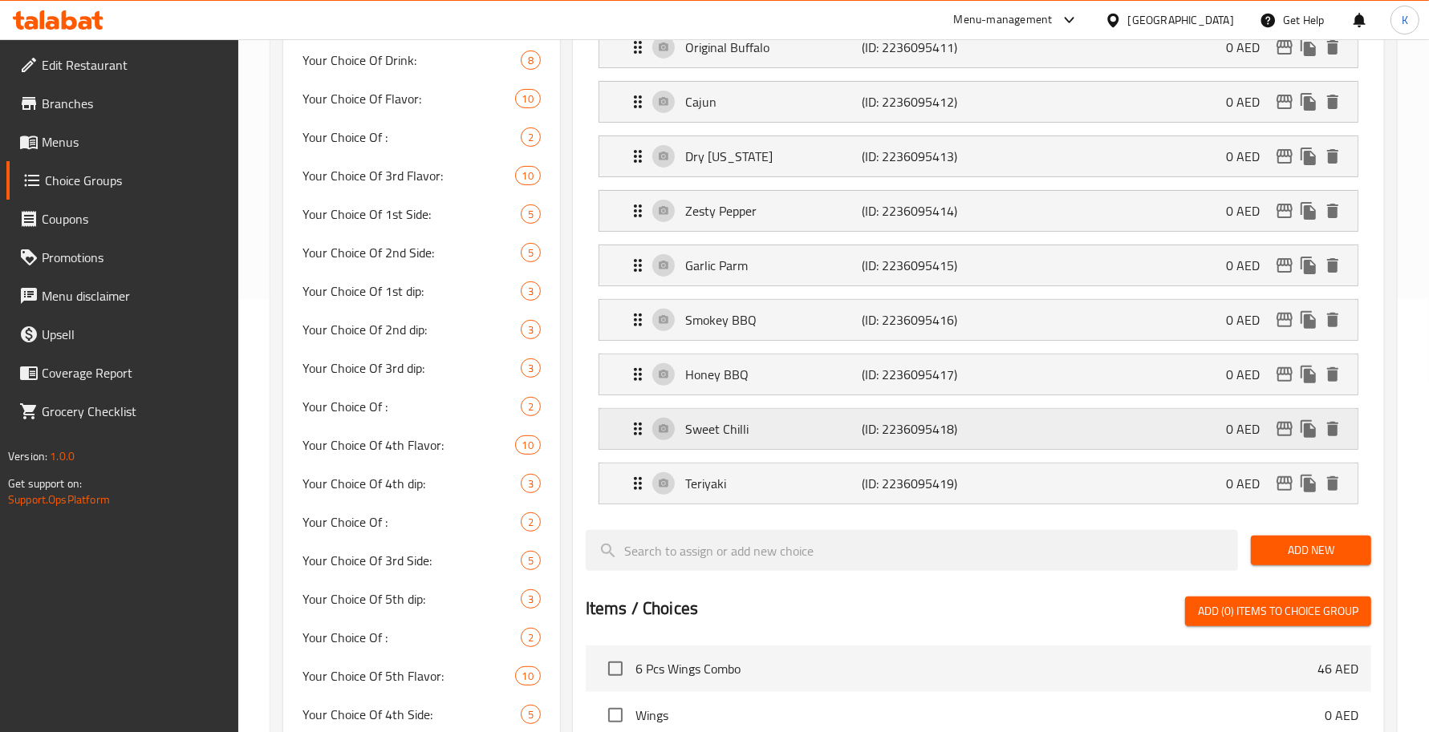
click at [839, 431] on p "Sweet Chilli" at bounding box center [773, 429] width 176 height 19
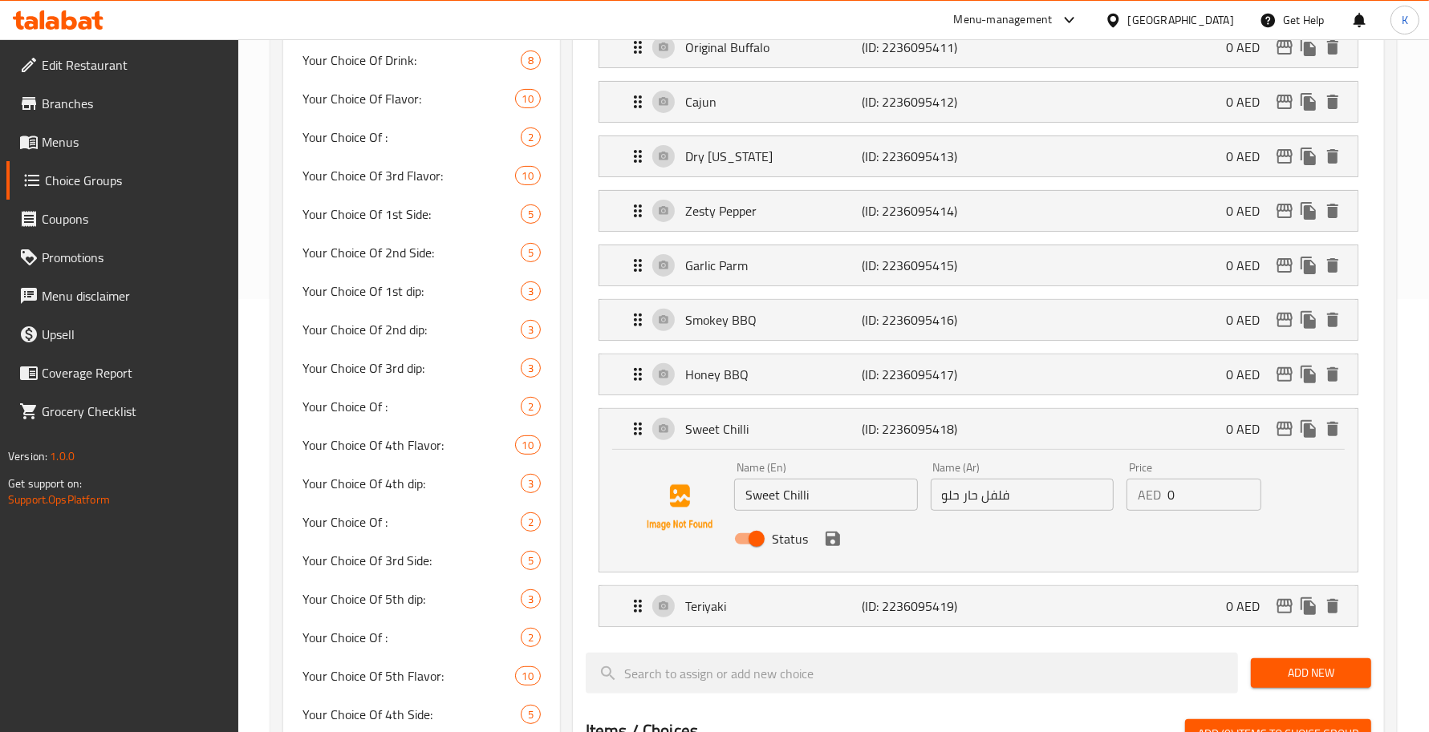
click at [975, 505] on input "فلفل حار حلو" at bounding box center [1023, 495] width 184 height 32
click at [959, 505] on input "فلفل حار حلو" at bounding box center [1023, 495] width 184 height 32
click at [878, 494] on input "Sweet Chilli" at bounding box center [826, 495] width 184 height 32
click at [811, 501] on input "Sweet Chilli" at bounding box center [826, 495] width 184 height 32
click at [794, 500] on input "Sweet Chilli" at bounding box center [826, 495] width 184 height 32
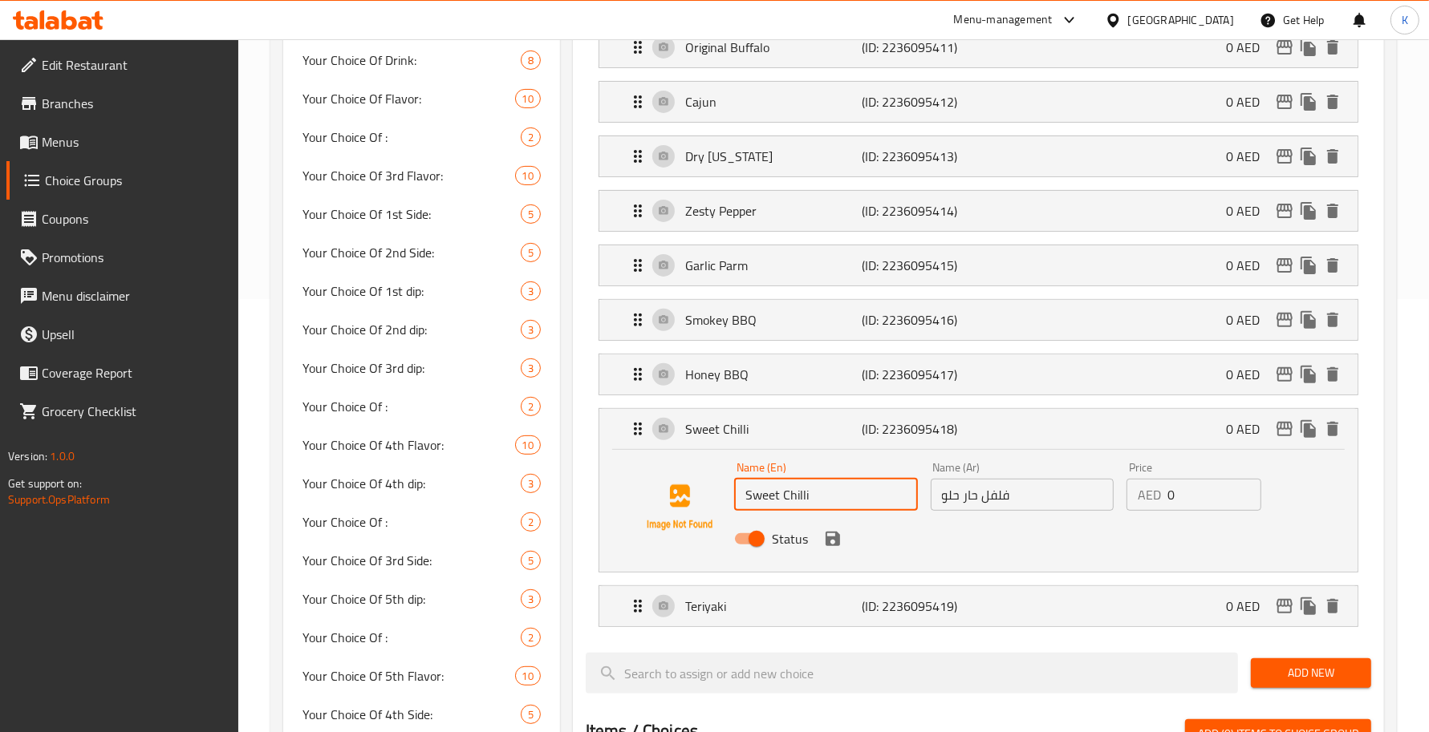
click at [800, 499] on input "Sweet Chilli" at bounding box center [826, 495] width 184 height 32
click at [801, 504] on input "Sweet Chilli" at bounding box center [826, 495] width 184 height 32
click at [827, 507] on input "Sweet Chili" at bounding box center [826, 495] width 184 height 32
type input "Sweet Chili"
click at [1035, 503] on input "فلفل حار حلو" at bounding box center [1023, 495] width 184 height 32
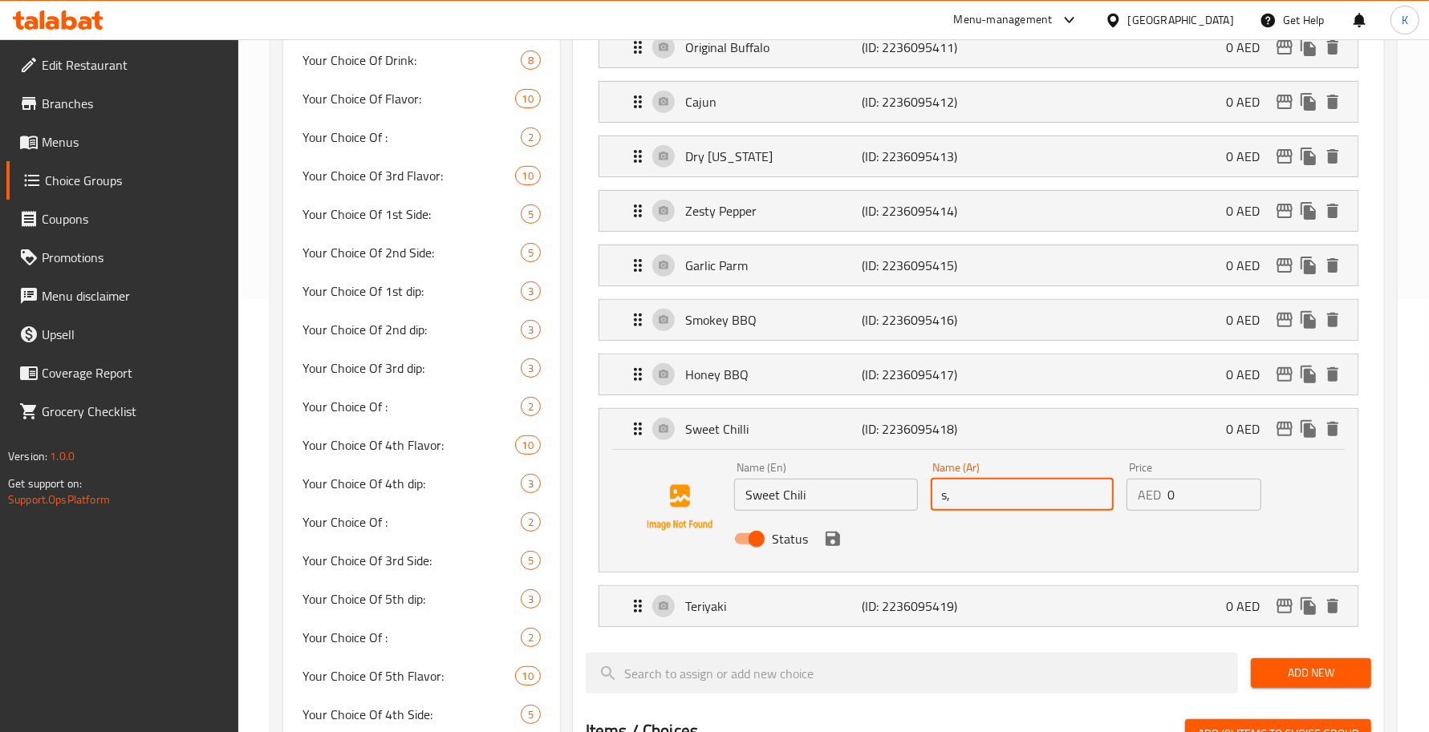
type input "s"
click at [1005, 504] on input "[PERSON_NAME]" at bounding box center [1023, 495] width 184 height 32
type input "[PERSON_NAME]"
click at [825, 551] on button "save" at bounding box center [833, 539] width 24 height 24
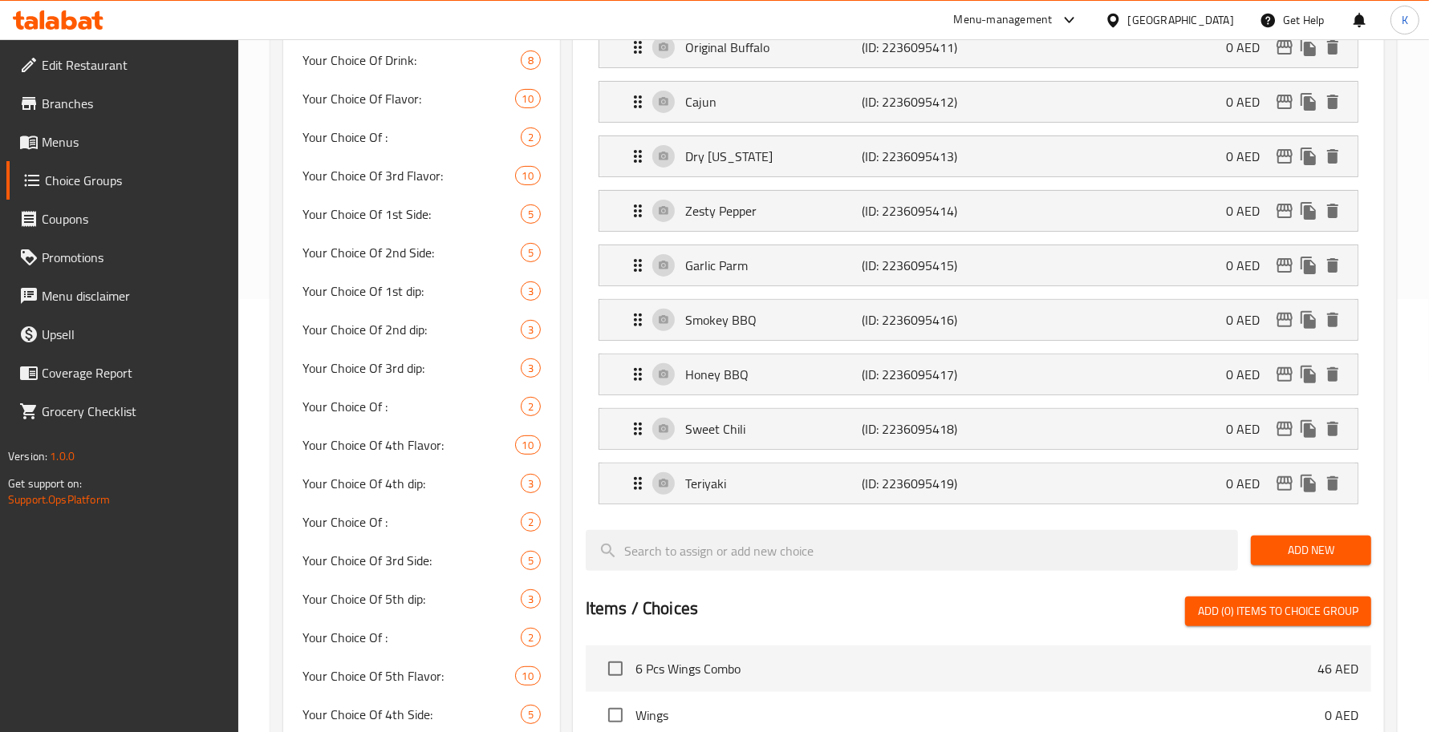
click at [903, 510] on li "Teriyaki (ID: 2236095419) 0 AED Name (En) Teriyaki Name (En) Name (Ar) ترياكي N…" at bounding box center [978, 483] width 785 height 55
click at [894, 483] on p "(ID: 2236095419)" at bounding box center [921, 483] width 118 height 19
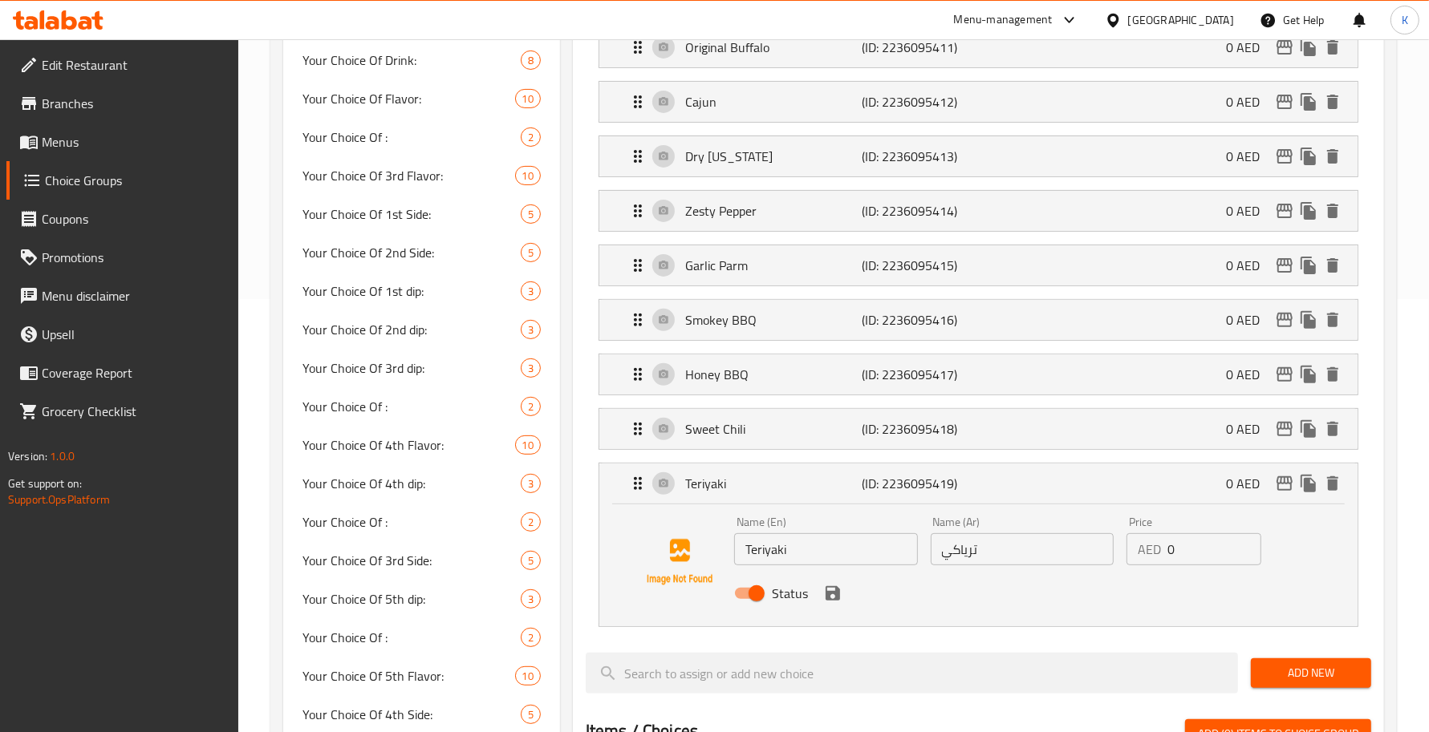
click at [921, 508] on div "Name (En) Teriyaki Name (En) Name (Ar) ترياكي Name (Ar) Price AED 0 Price Status" at bounding box center [978, 566] width 758 height 122
click at [929, 493] on p "(ID: 2236095419)" at bounding box center [921, 483] width 118 height 19
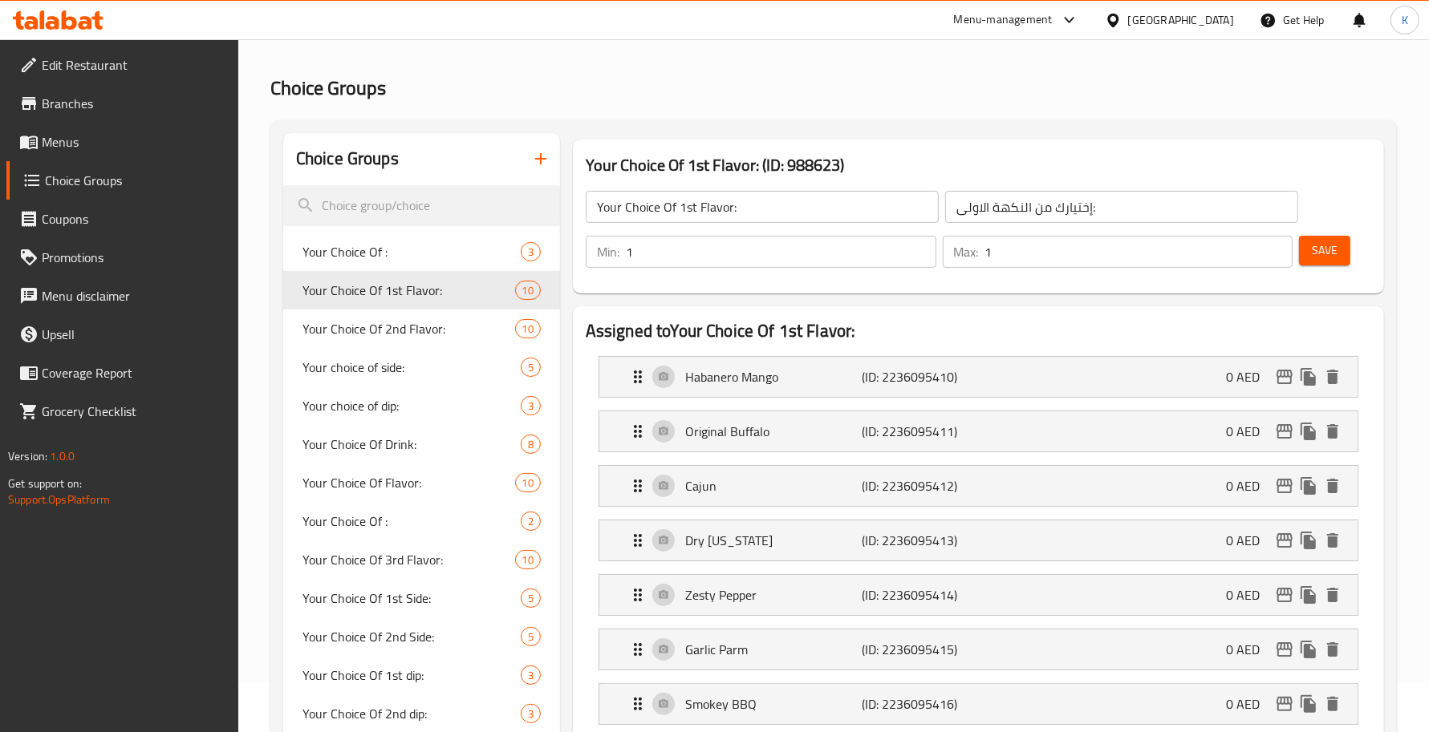
scroll to position [0, 0]
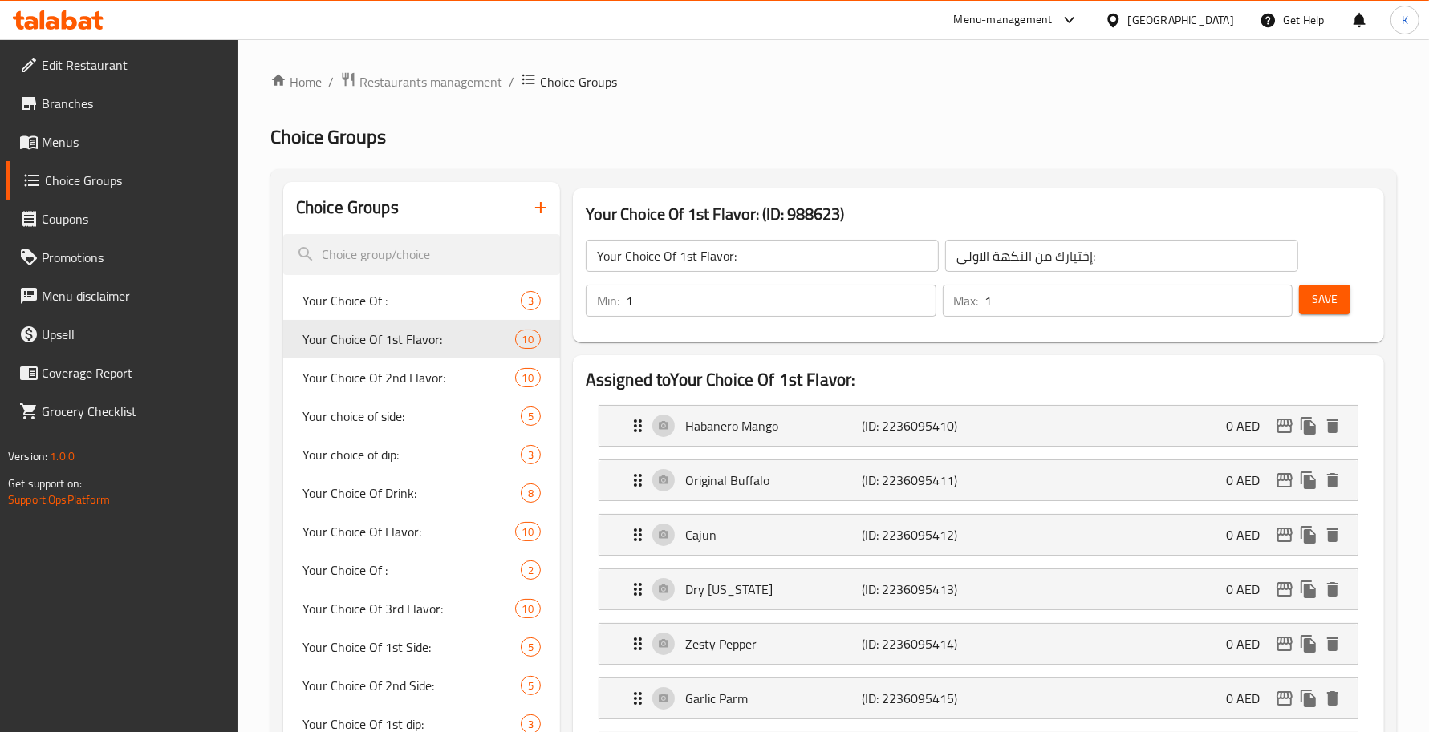
click at [1328, 311] on button "Save" at bounding box center [1324, 300] width 51 height 30
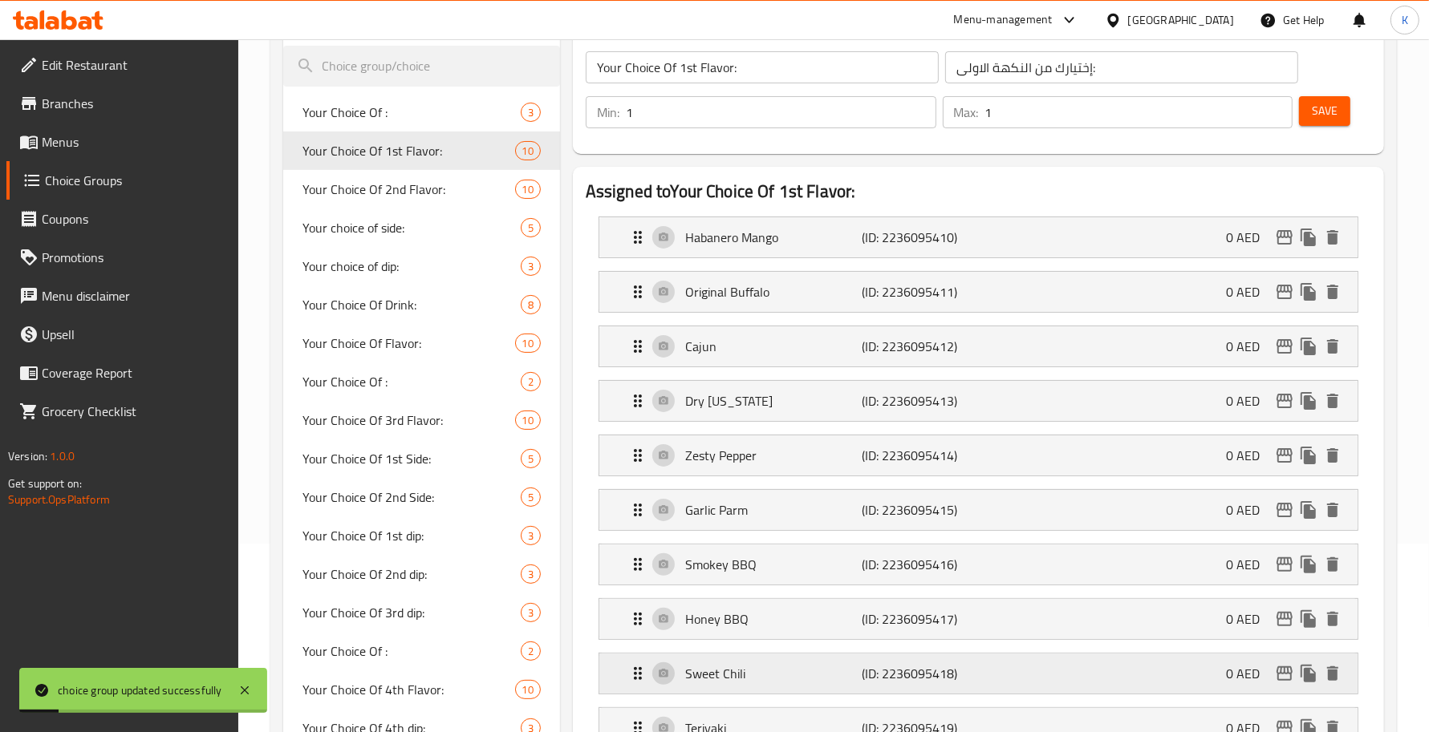
scroll to position [233, 0]
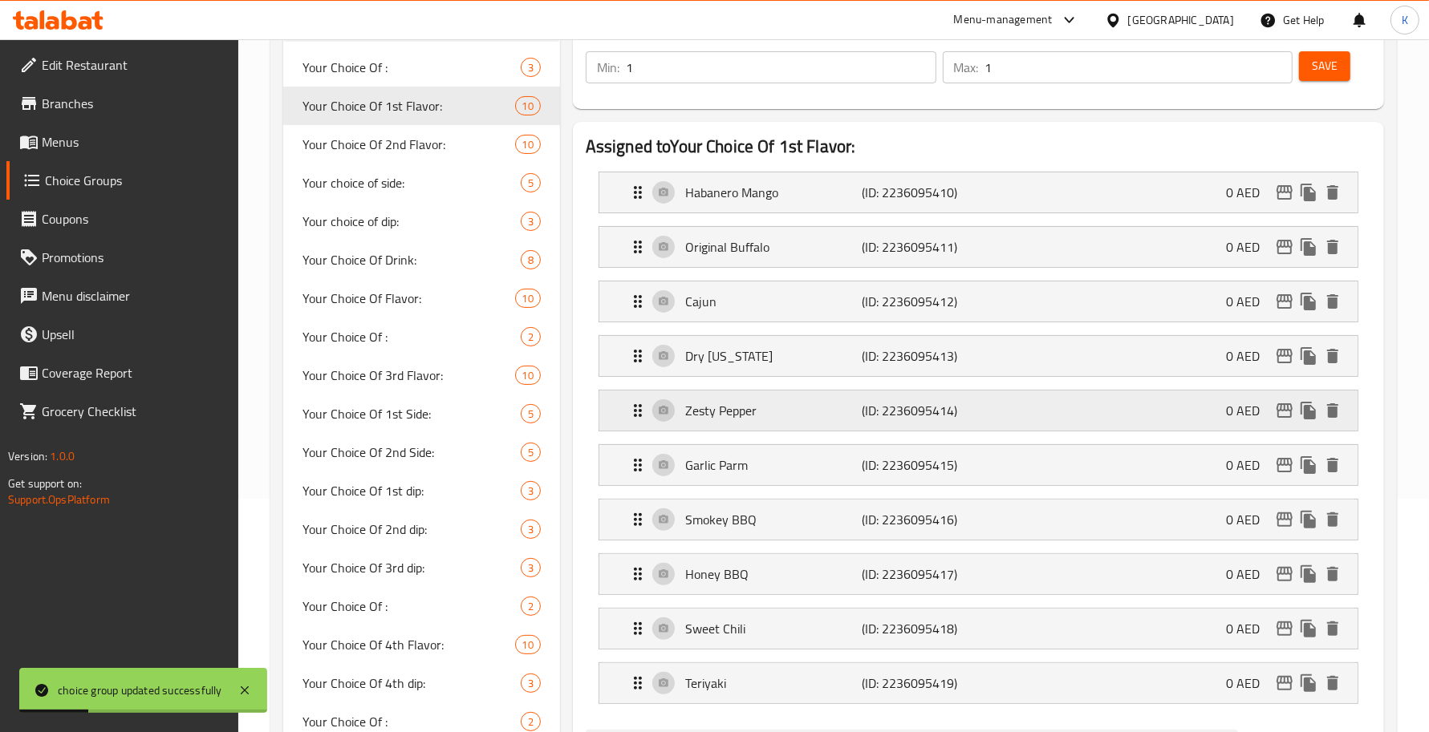
click at [760, 417] on p "Zesty Pepper" at bounding box center [773, 410] width 176 height 19
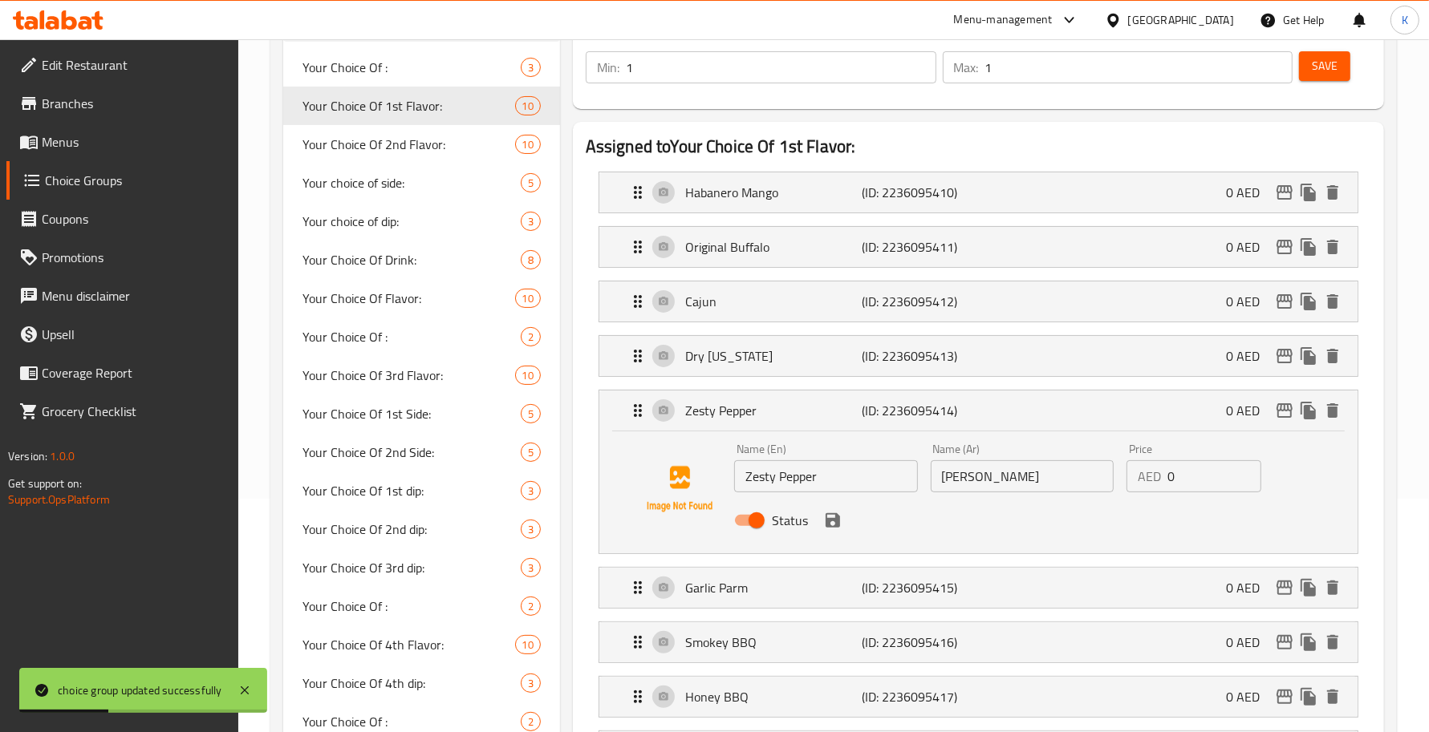
click at [1029, 494] on div "Name (Ar) فلفل زيستي Name (Ar)" at bounding box center [1022, 468] width 197 height 62
click at [1020, 477] on input "[PERSON_NAME]" at bounding box center [1023, 476] width 184 height 32
click at [375, 127] on div "Your Choice Of 2nd Flavor: 10" at bounding box center [421, 144] width 277 height 39
type input "Your Choice Of 2nd Flavor:"
type input "إختيارك من النكهة الثانية:"
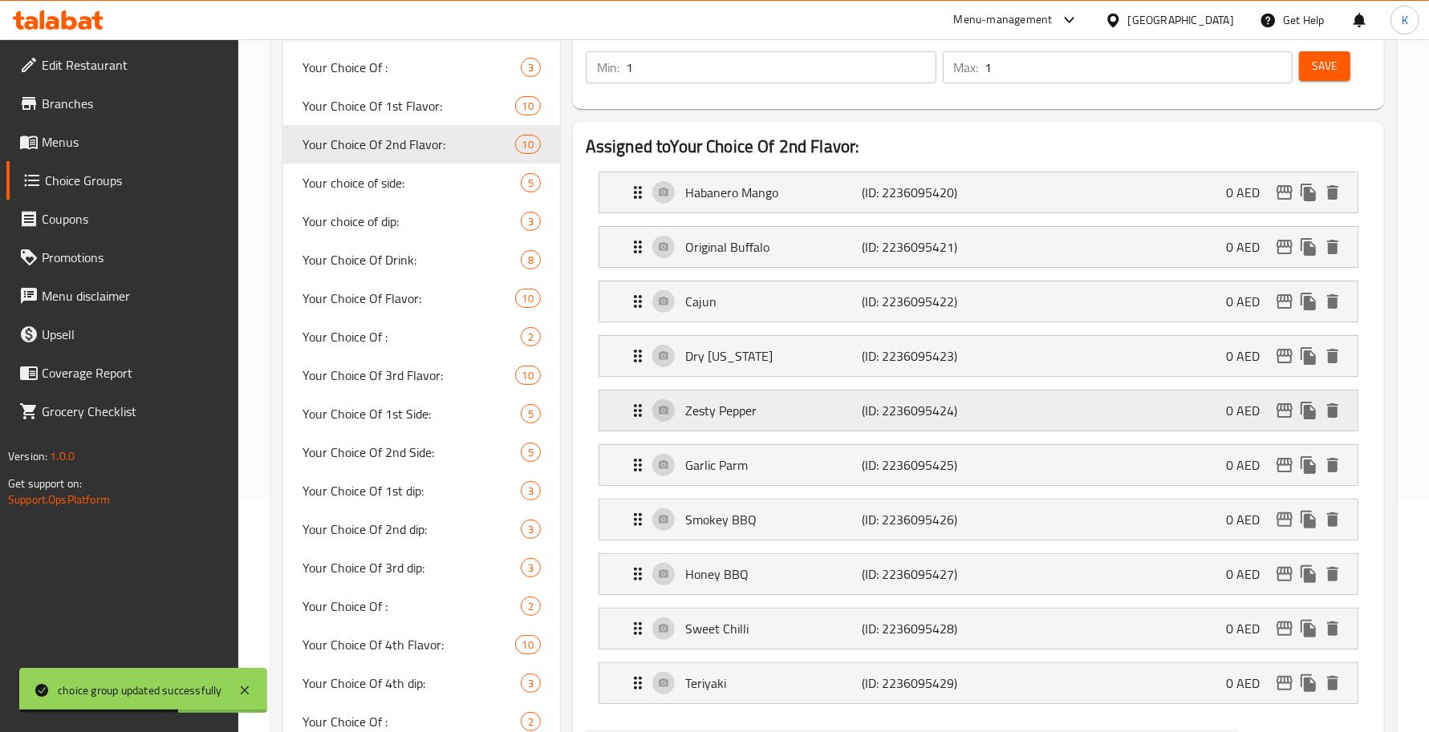
click at [920, 414] on p "(ID: 2236095424)" at bounding box center [921, 410] width 118 height 19
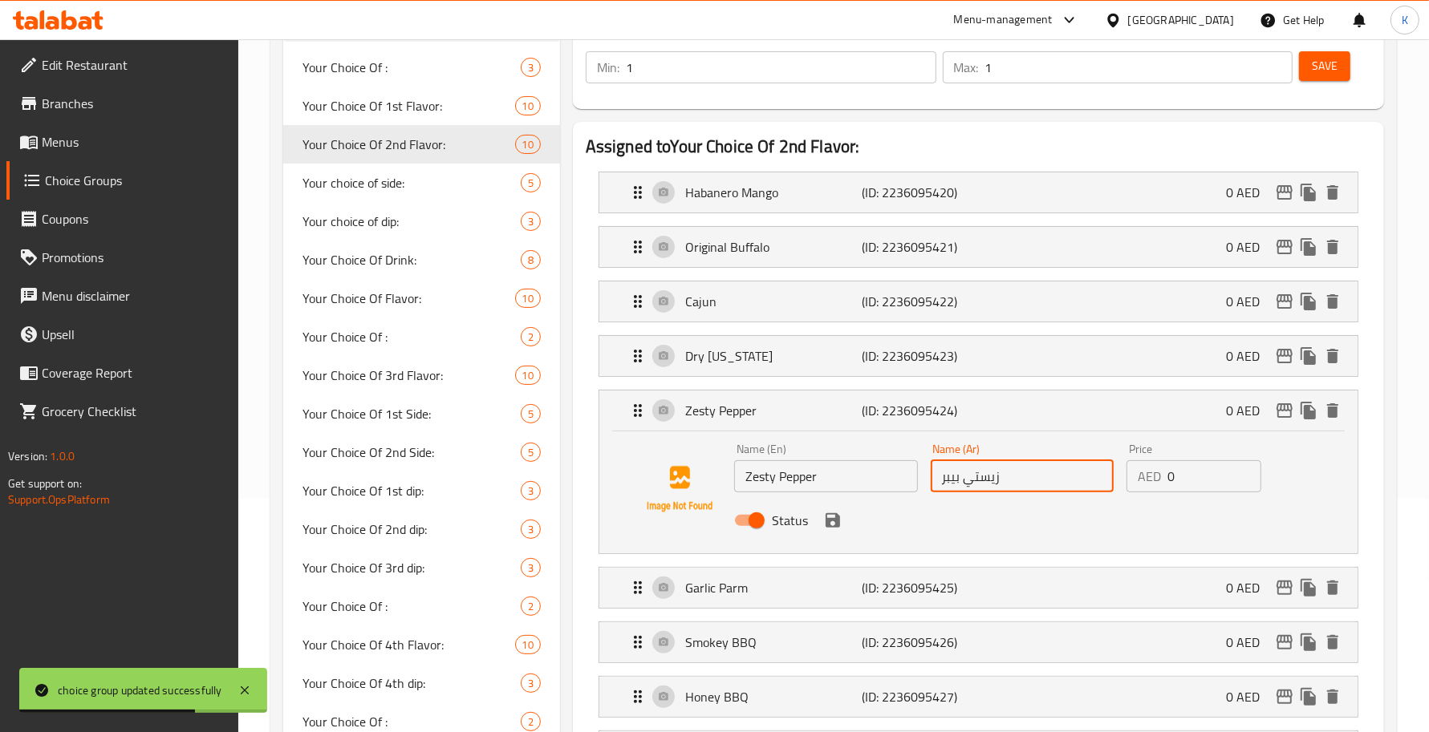
click at [1012, 489] on input "زيستي بيبر" at bounding box center [1023, 476] width 184 height 32
paste input "[PERSON_NAME]"
click at [823, 523] on icon "save" at bounding box center [832, 520] width 19 height 19
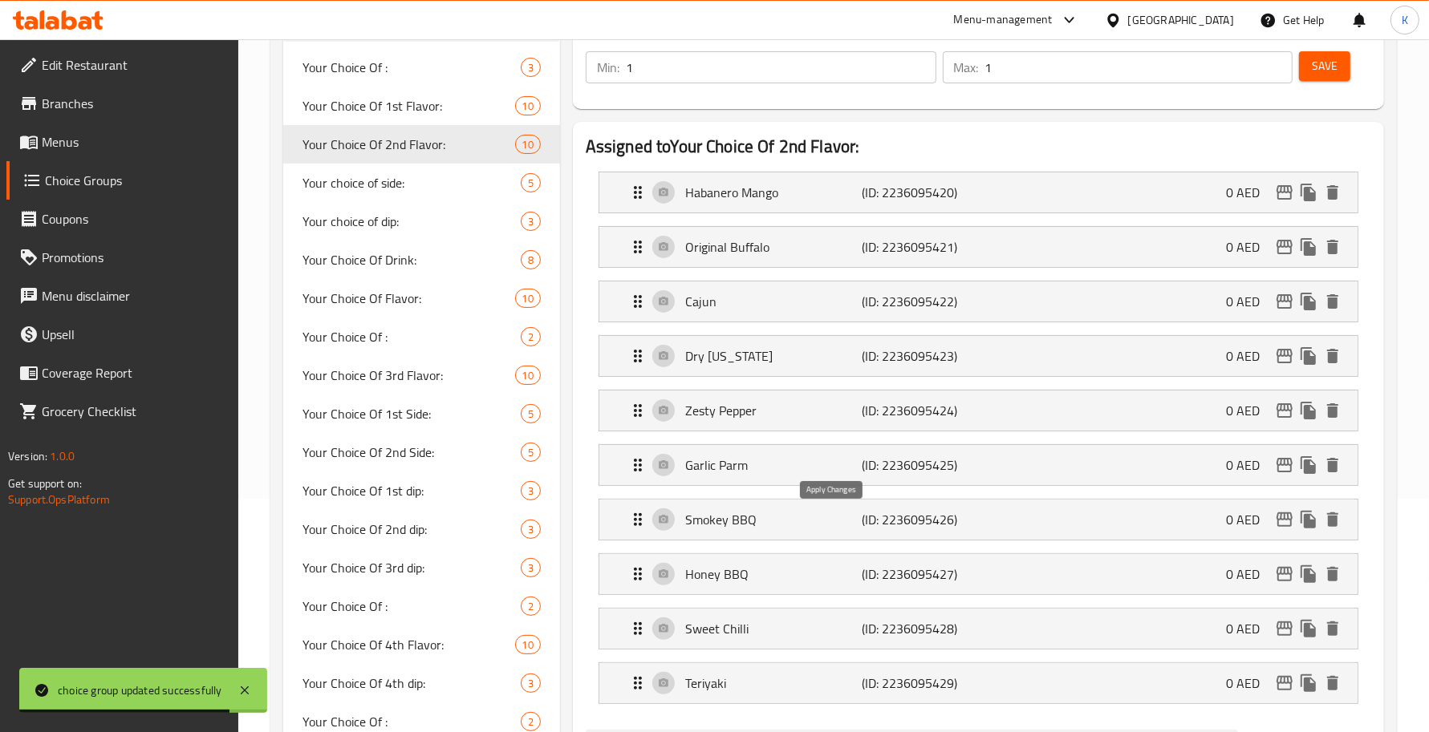
type input "[PERSON_NAME]"
click at [896, 467] on p "(ID: 2236095425)" at bounding box center [921, 465] width 118 height 19
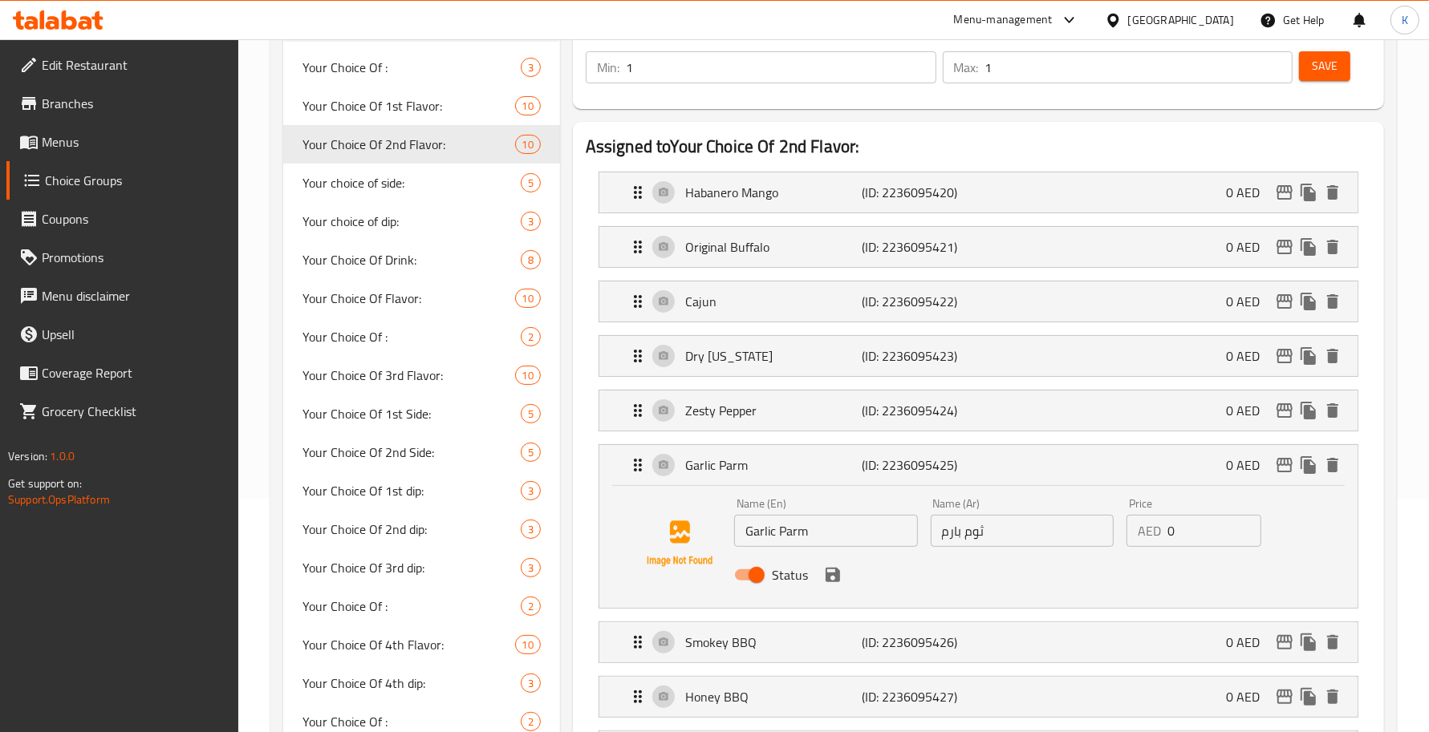
click at [1019, 542] on input "ثوم بارم" at bounding box center [1023, 531] width 184 height 32
click at [831, 578] on icon "save" at bounding box center [832, 575] width 14 height 14
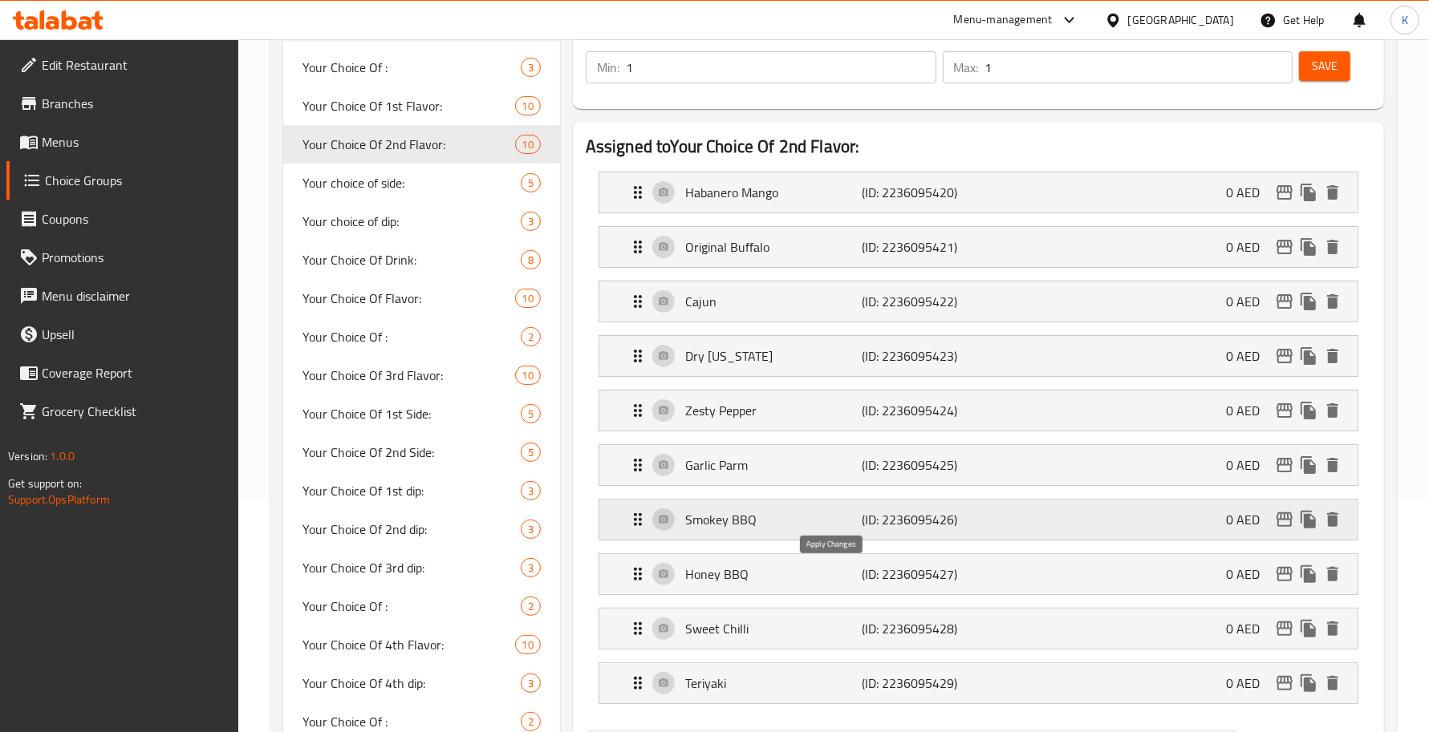
type input "بارميزان بالثوم"
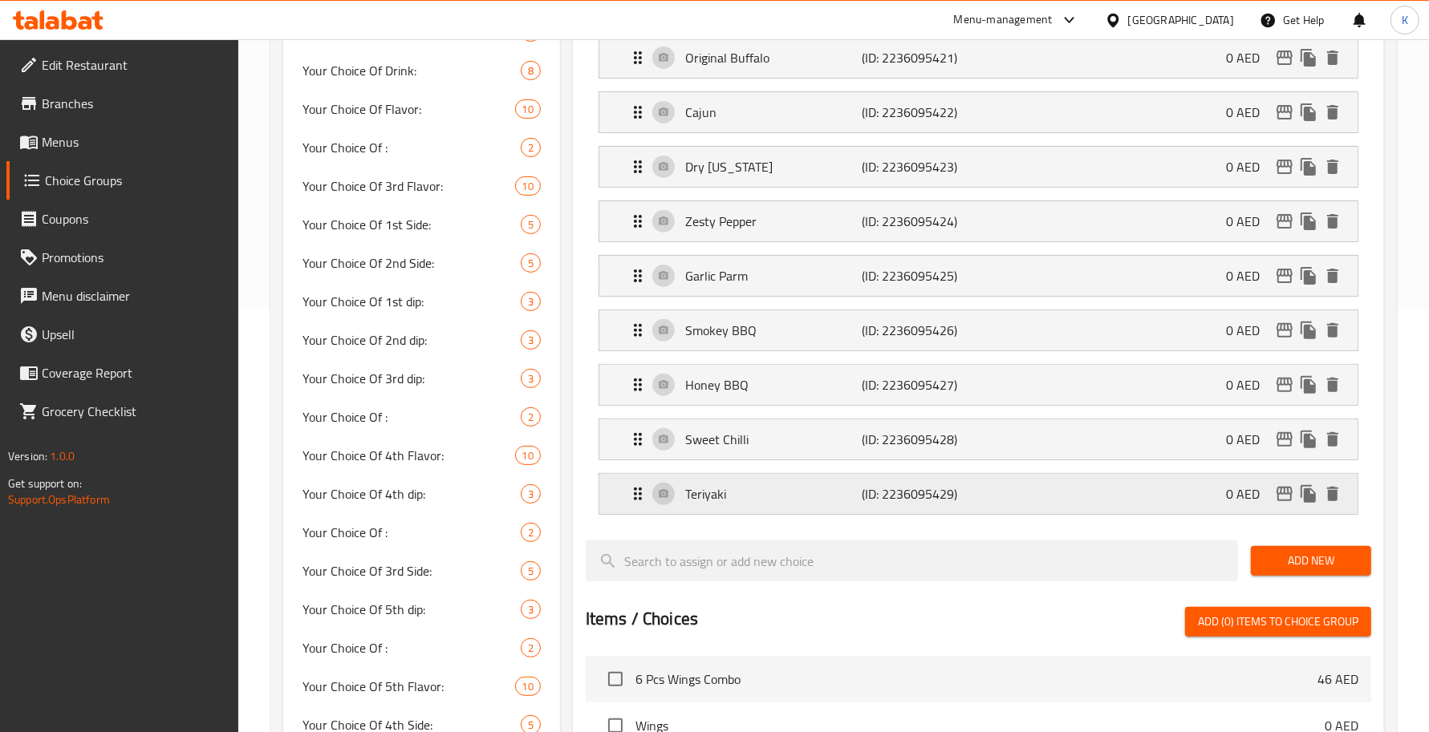
scroll to position [468, 0]
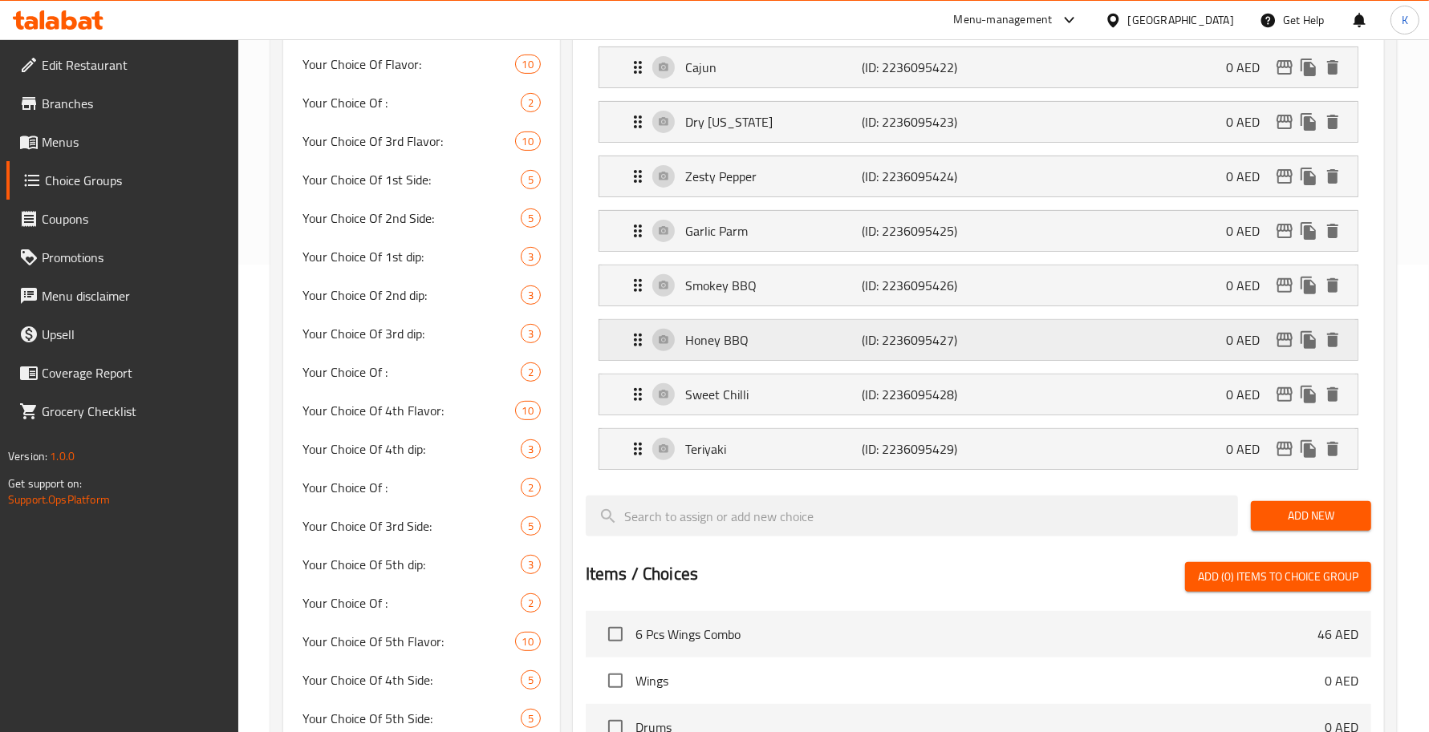
click at [940, 330] on p "(ID: 2236095427)" at bounding box center [921, 339] width 118 height 19
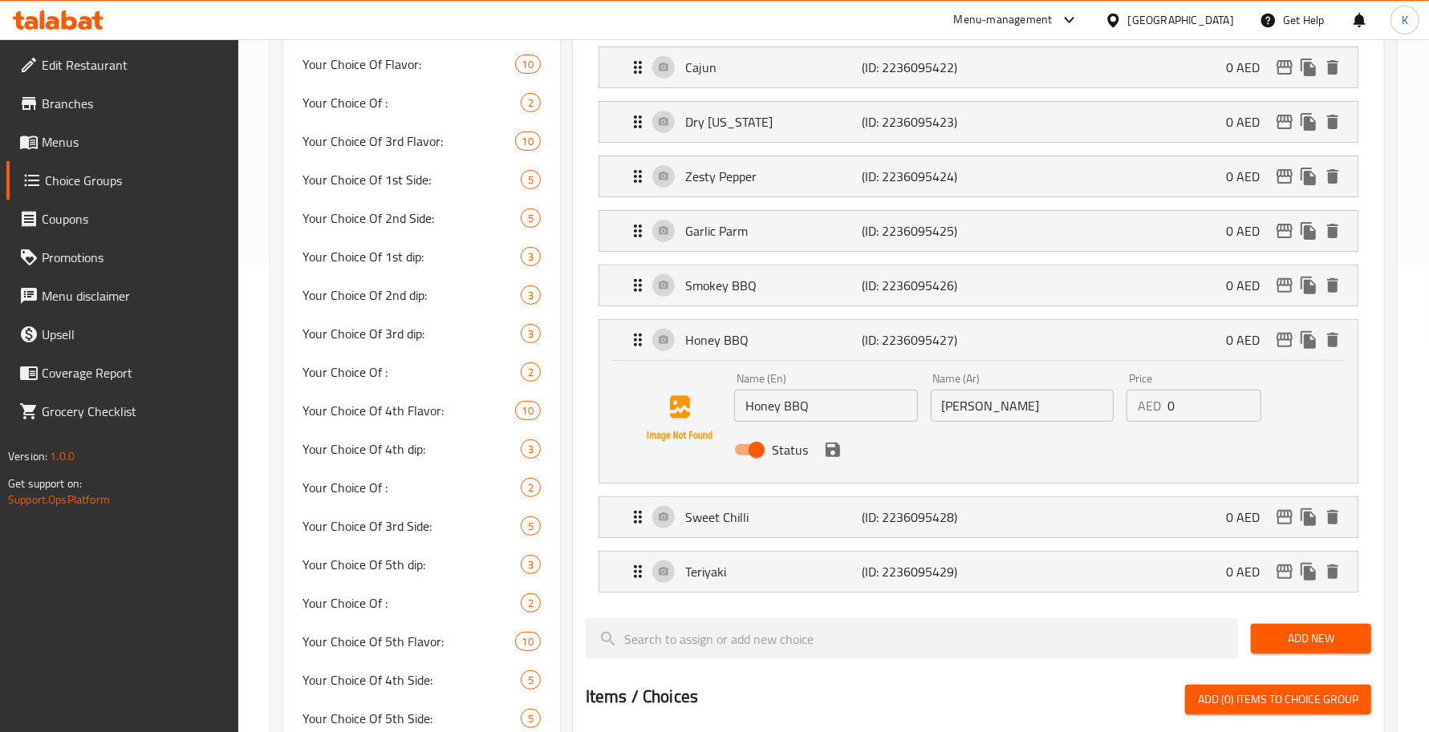
click at [1004, 406] on input "[PERSON_NAME]" at bounding box center [1023, 406] width 184 height 32
click at [831, 454] on icon "save" at bounding box center [832, 449] width 19 height 19
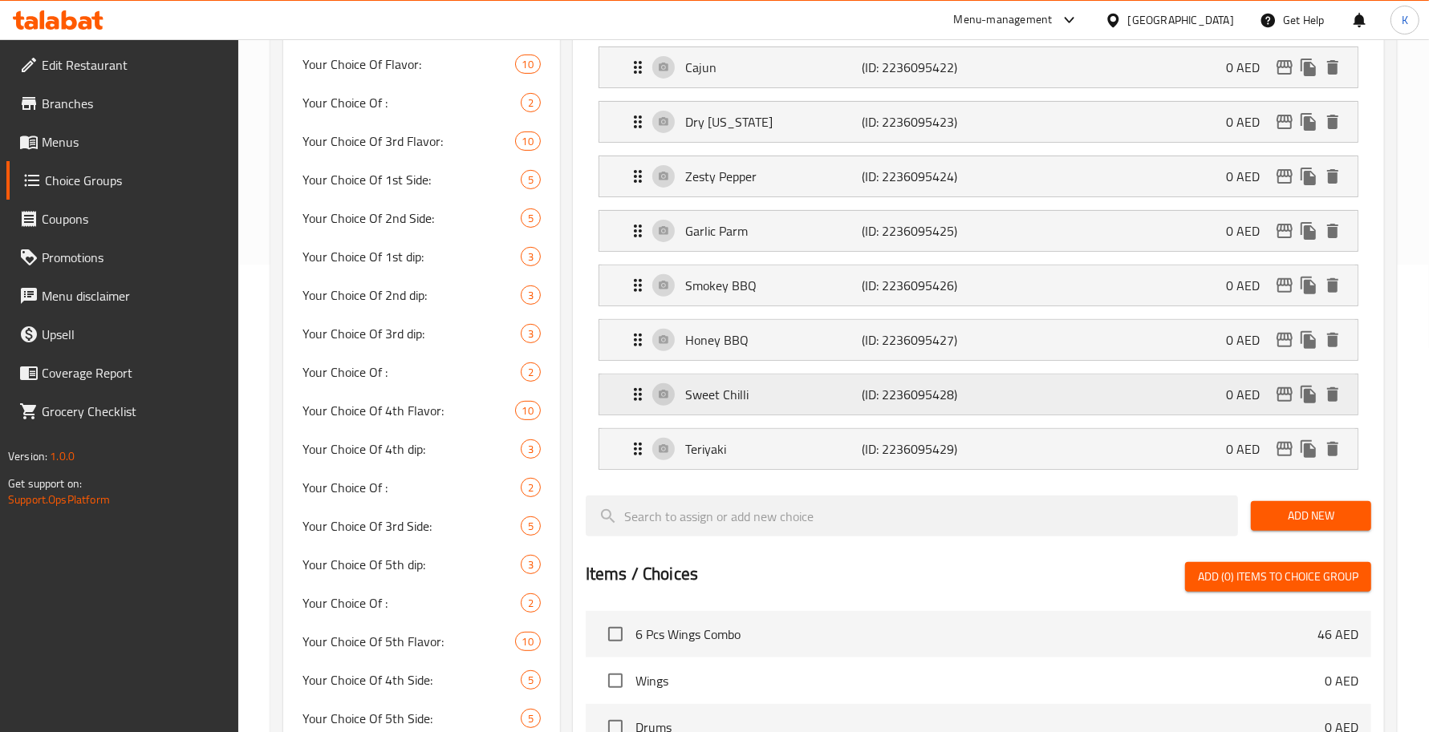
type input "عسل بالباربيكيو"
click at [873, 410] on div "Sweet Chilli (ID: 2236095428) 0 AED" at bounding box center [983, 395] width 710 height 40
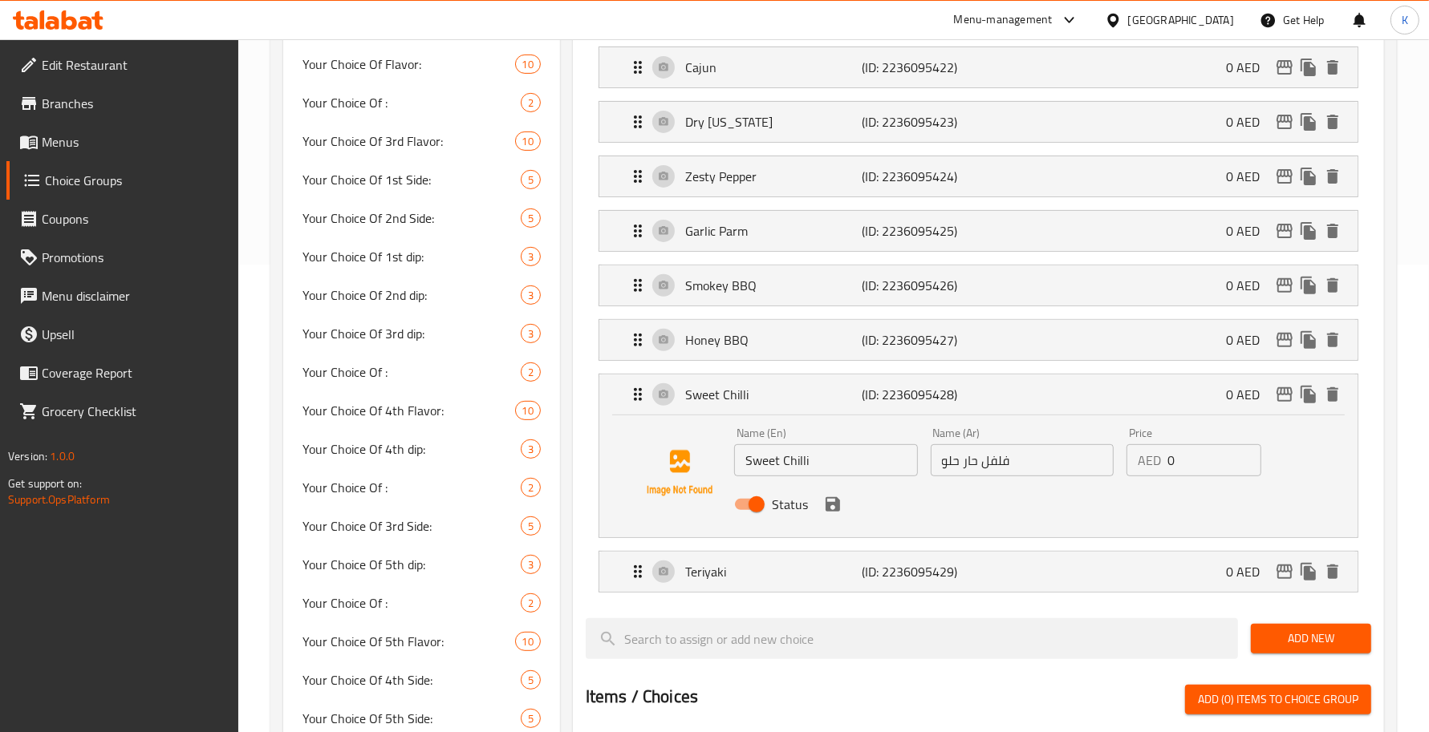
click at [983, 476] on input "فلفل حار حلو" at bounding box center [1023, 460] width 184 height 32
click at [832, 506] on icon "save" at bounding box center [832, 504] width 14 height 14
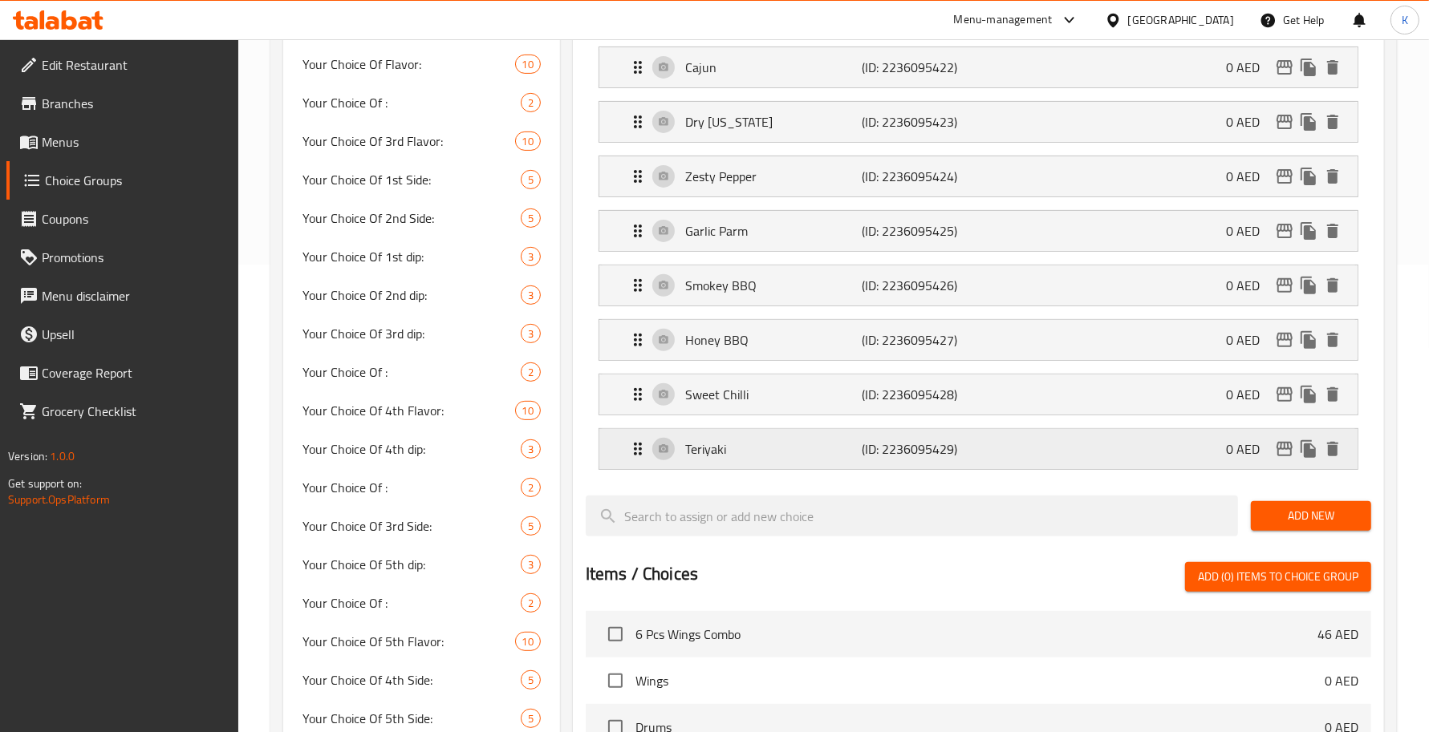
type input "[PERSON_NAME]"
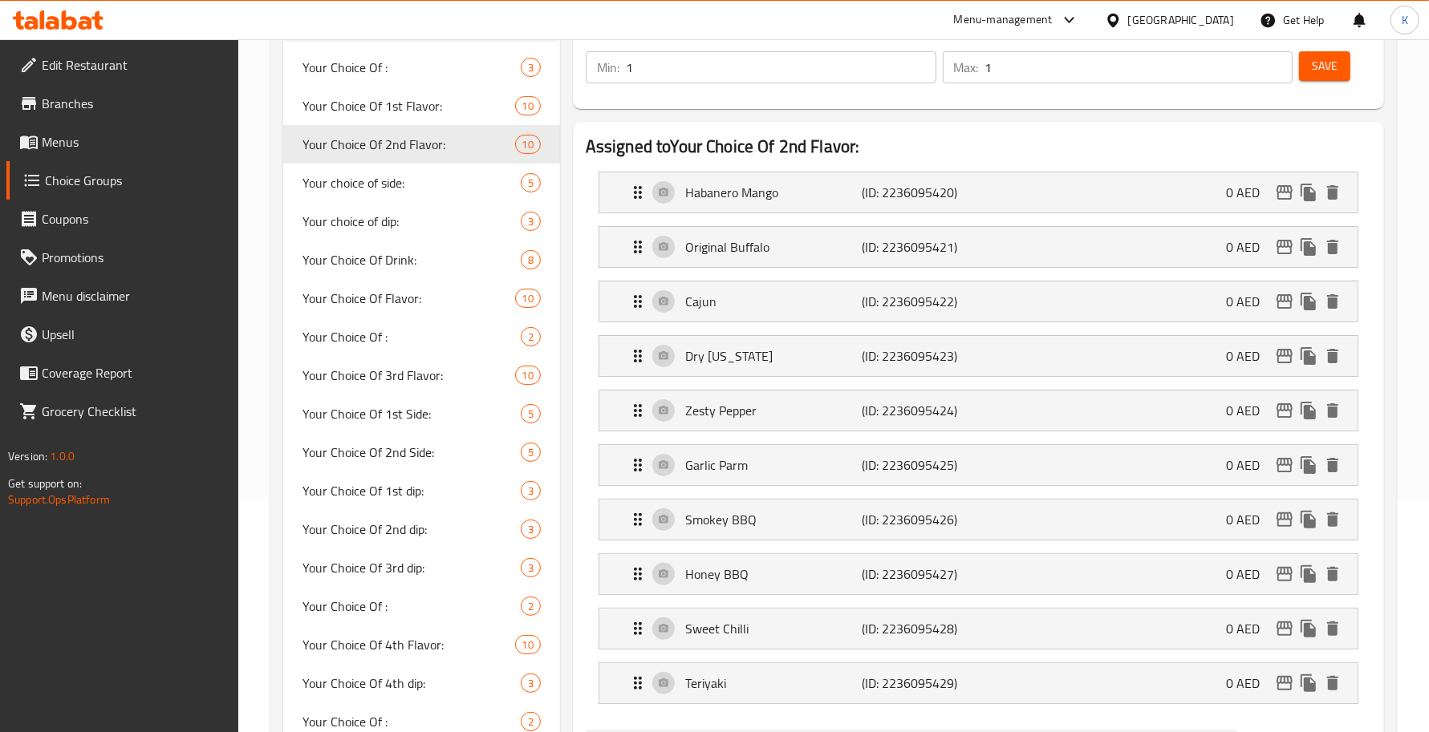
click at [1321, 72] on span "Save" at bounding box center [1325, 66] width 26 height 20
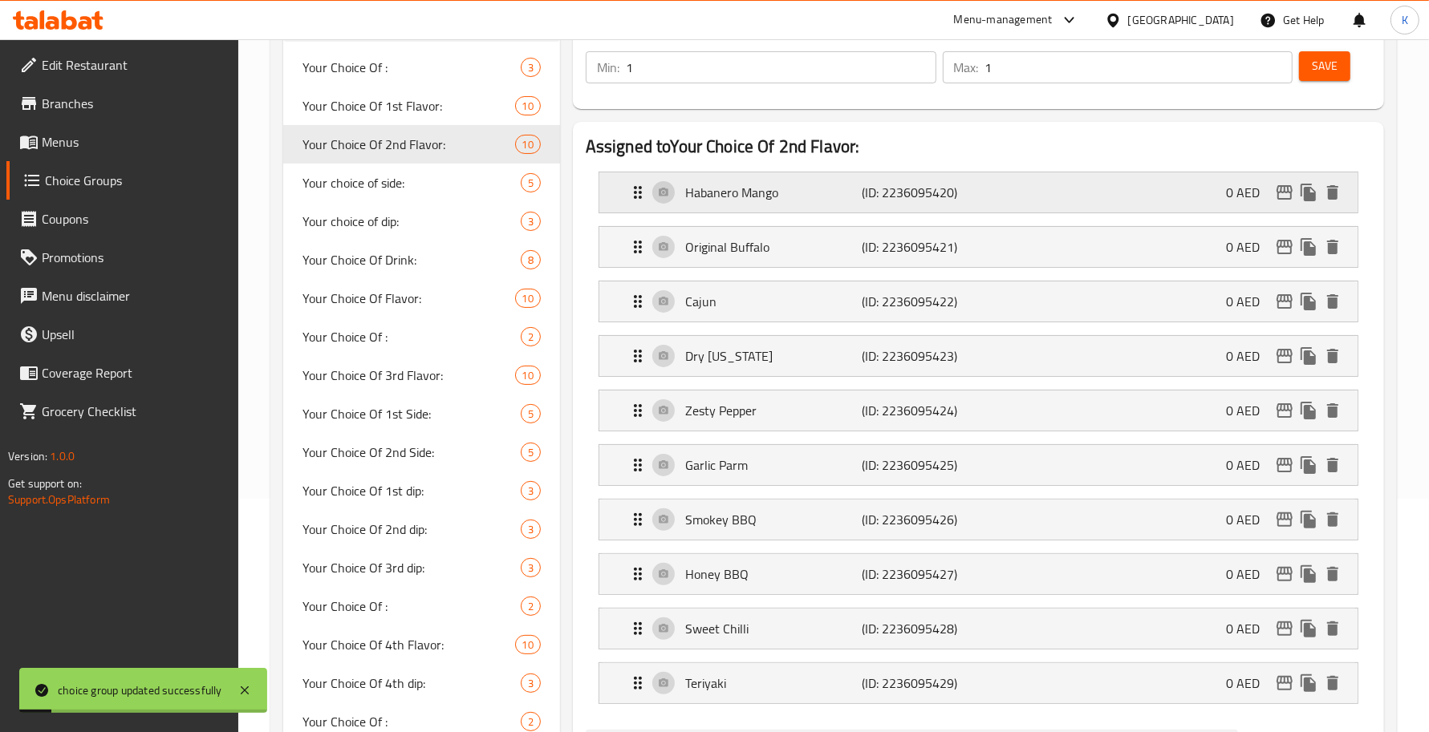
click at [808, 191] on p "Habanero Mango" at bounding box center [773, 192] width 176 height 19
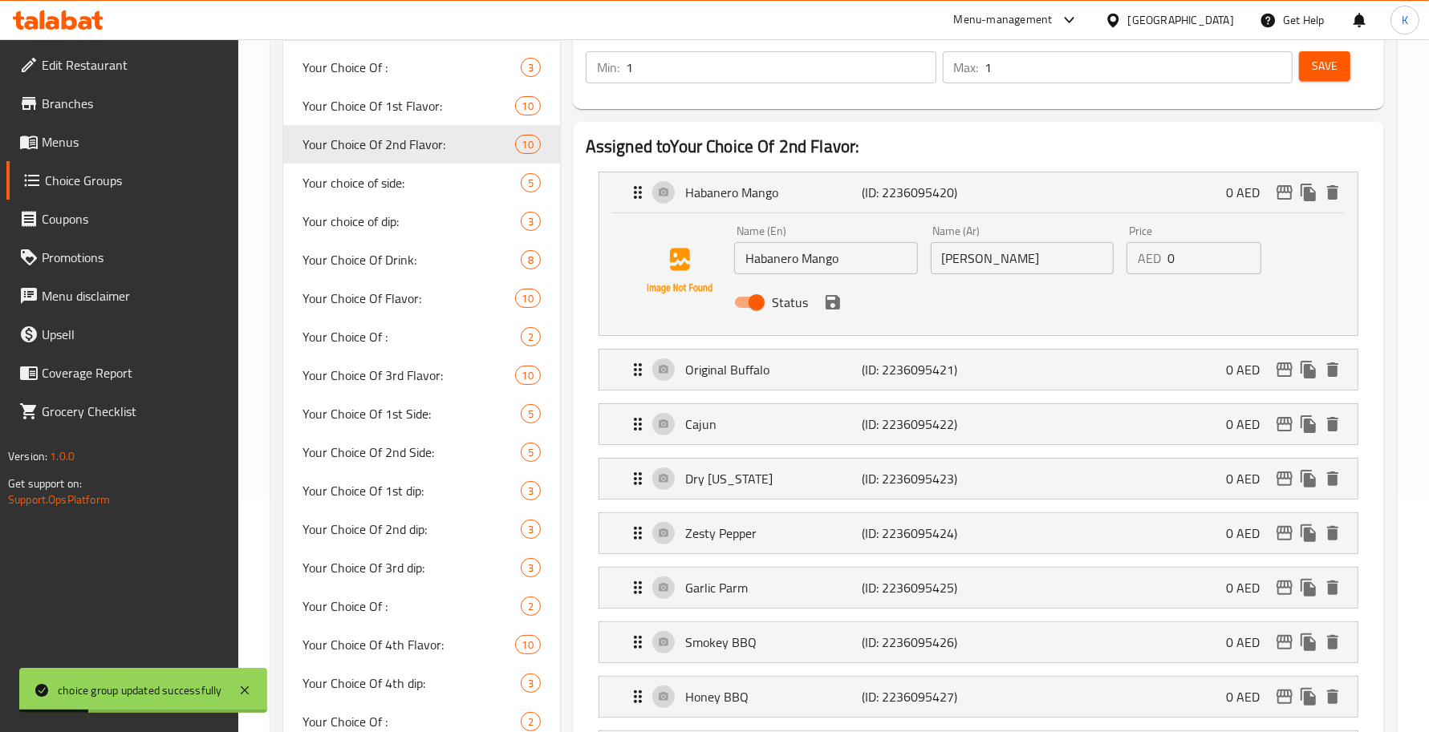
click at [984, 261] on input "[PERSON_NAME]" at bounding box center [1023, 258] width 184 height 32
click at [824, 293] on icon "save" at bounding box center [832, 302] width 19 height 19
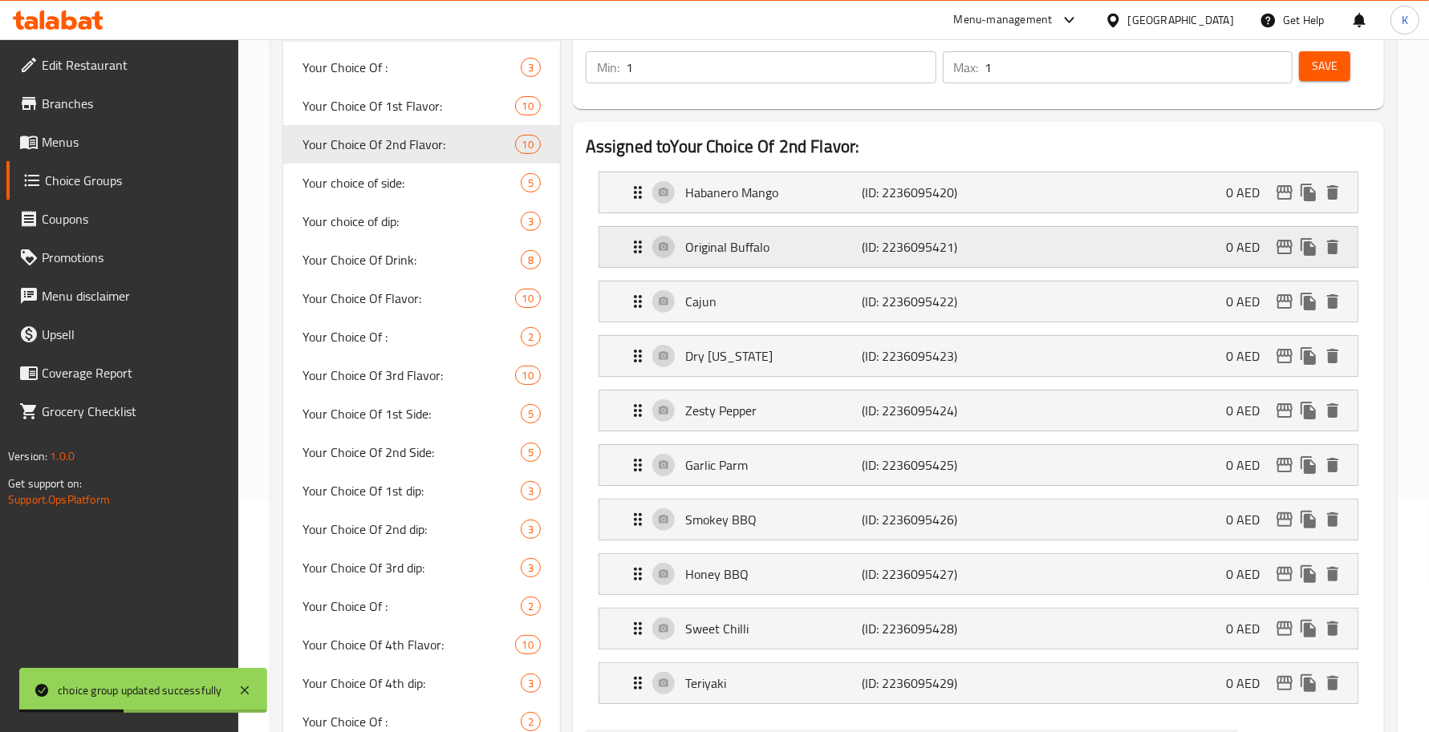
type input "هابانيرو مانجو"
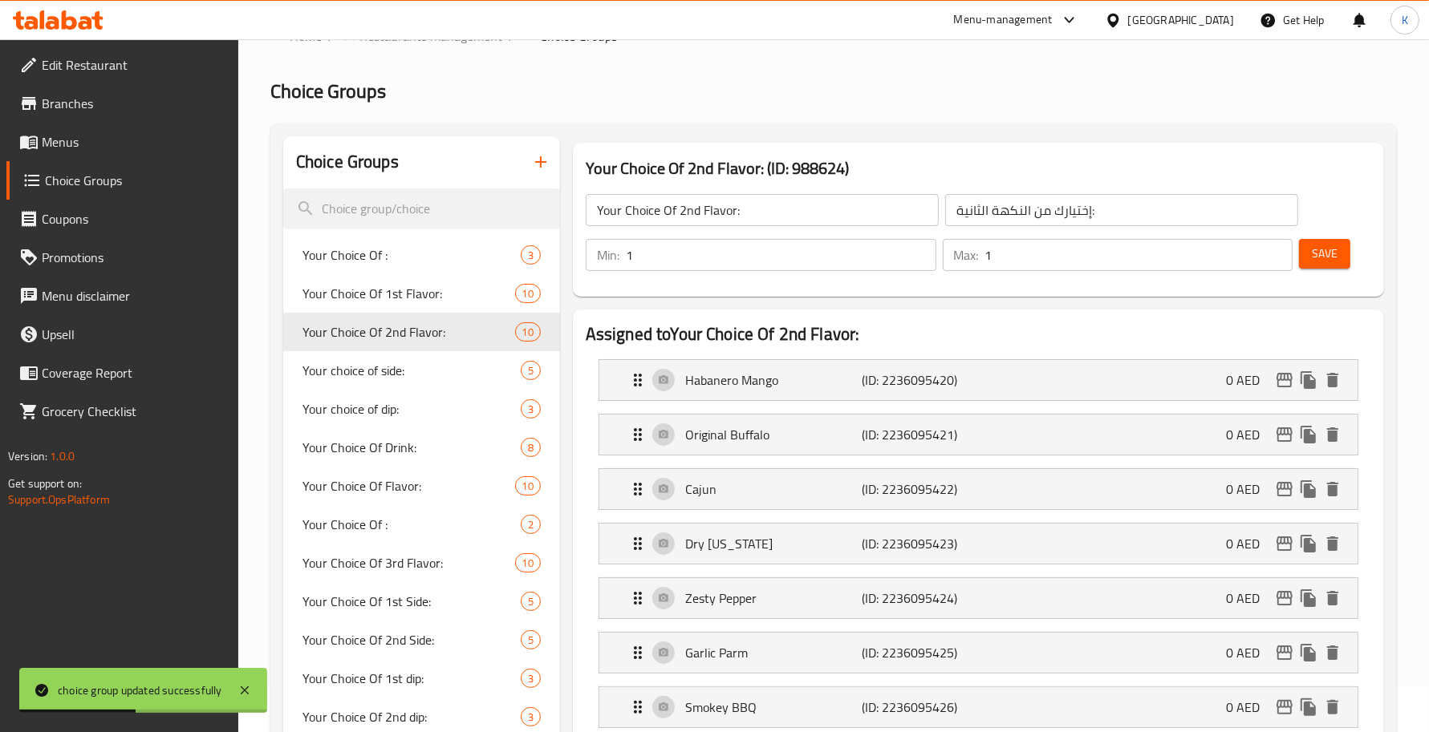
scroll to position [0, 0]
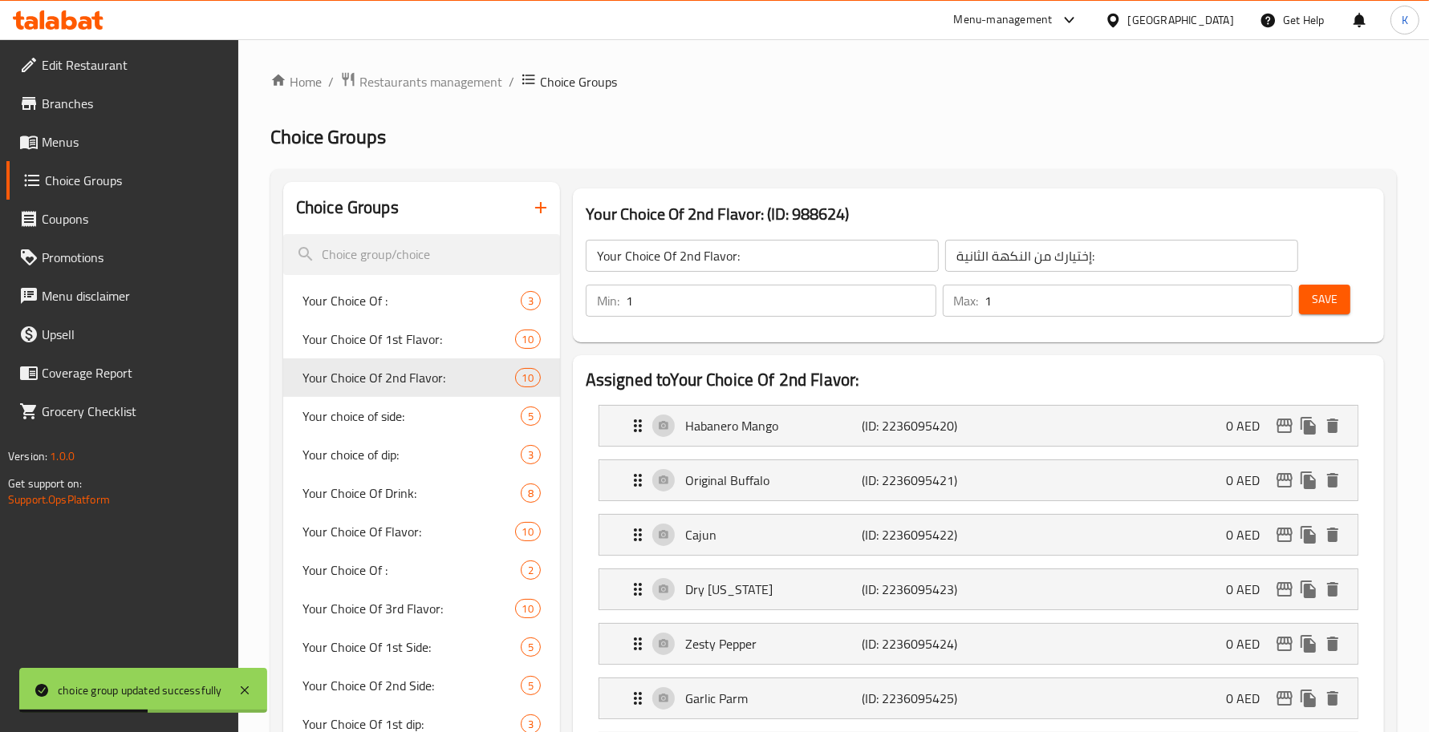
click at [1321, 295] on span "Save" at bounding box center [1325, 300] width 26 height 20
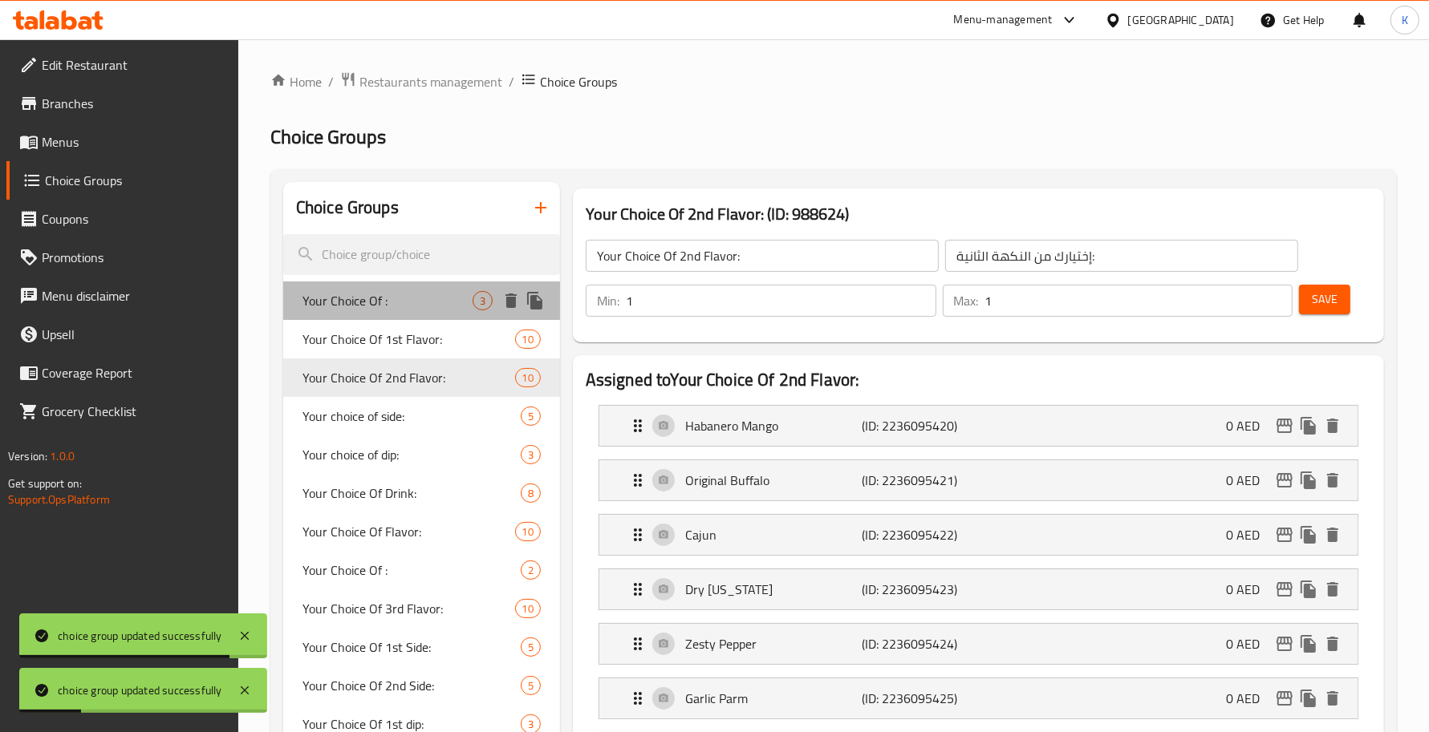
click at [398, 305] on span "Your Choice Of :" at bounding box center [387, 300] width 170 height 19
type input "Your Choice Of :"
type input "إختيارك من:"
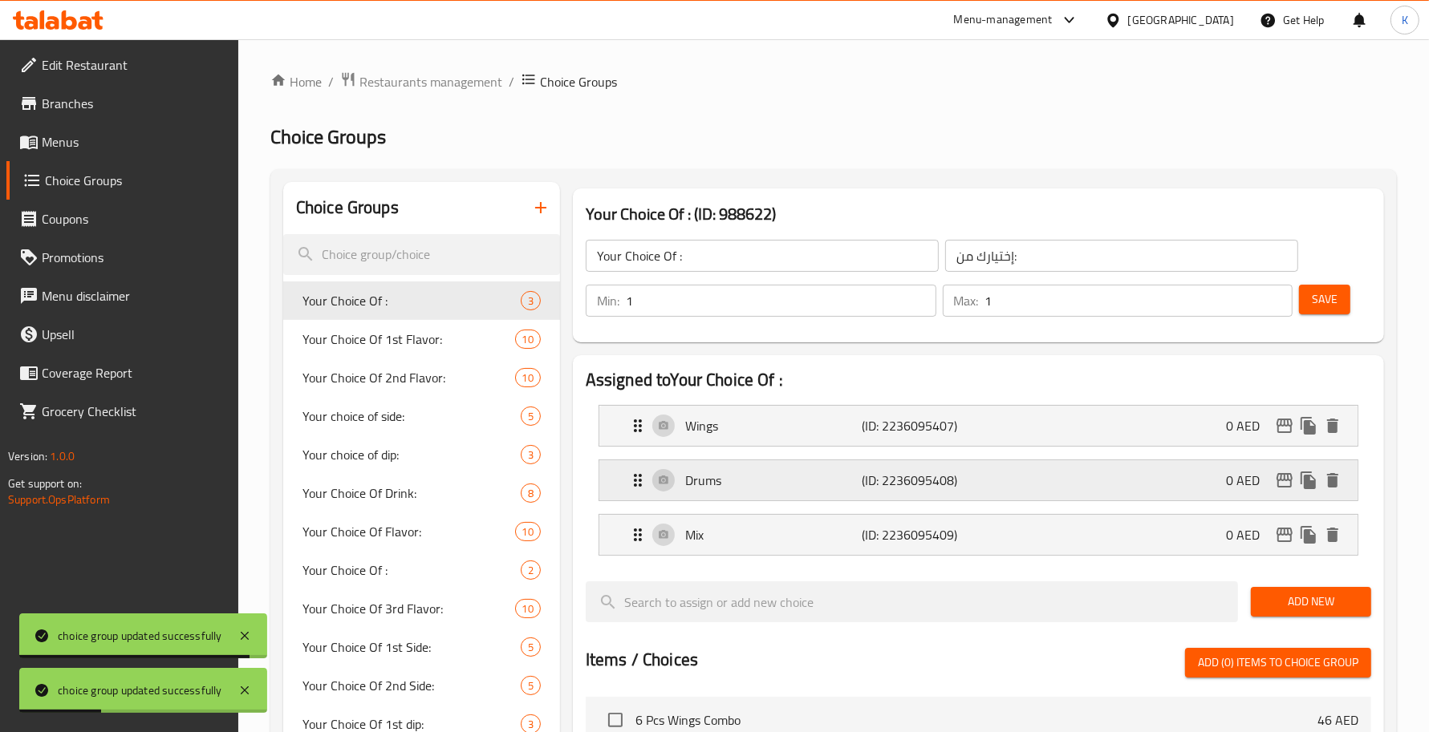
click at [811, 489] on p "Drums" at bounding box center [773, 480] width 176 height 19
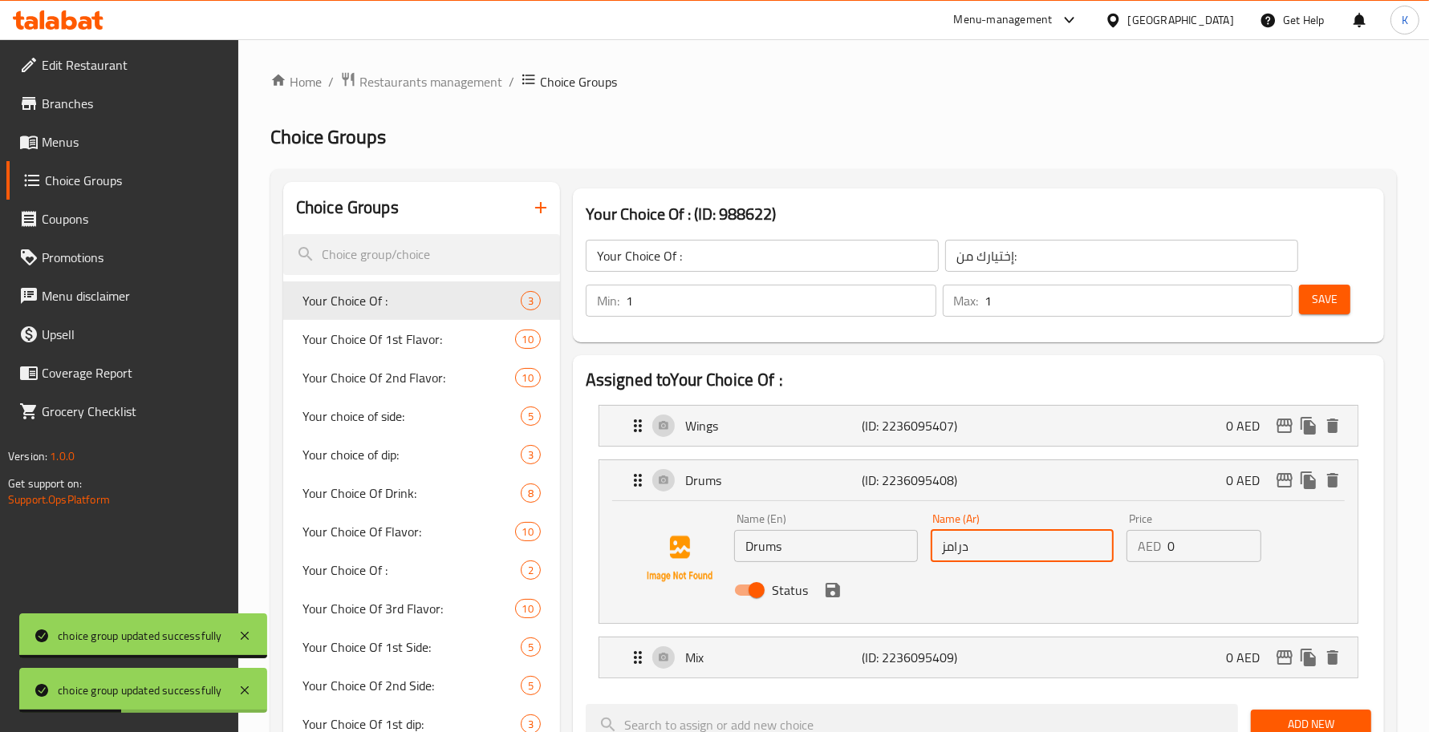
click at [1064, 558] on input "درامز" at bounding box center [1023, 546] width 184 height 32
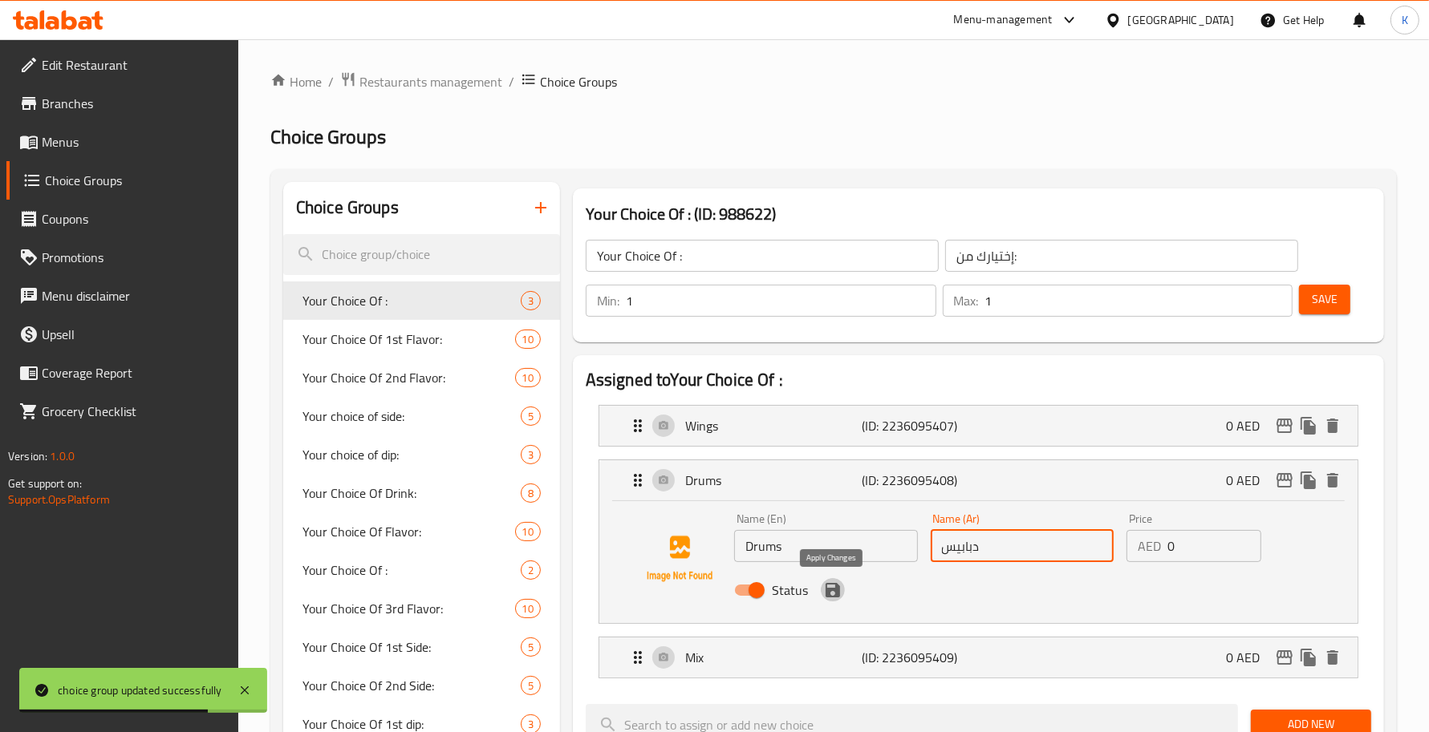
drag, startPoint x: 831, startPoint y: 591, endPoint x: 840, endPoint y: 622, distance: 32.5
click at [831, 591] on icon "save" at bounding box center [832, 590] width 14 height 14
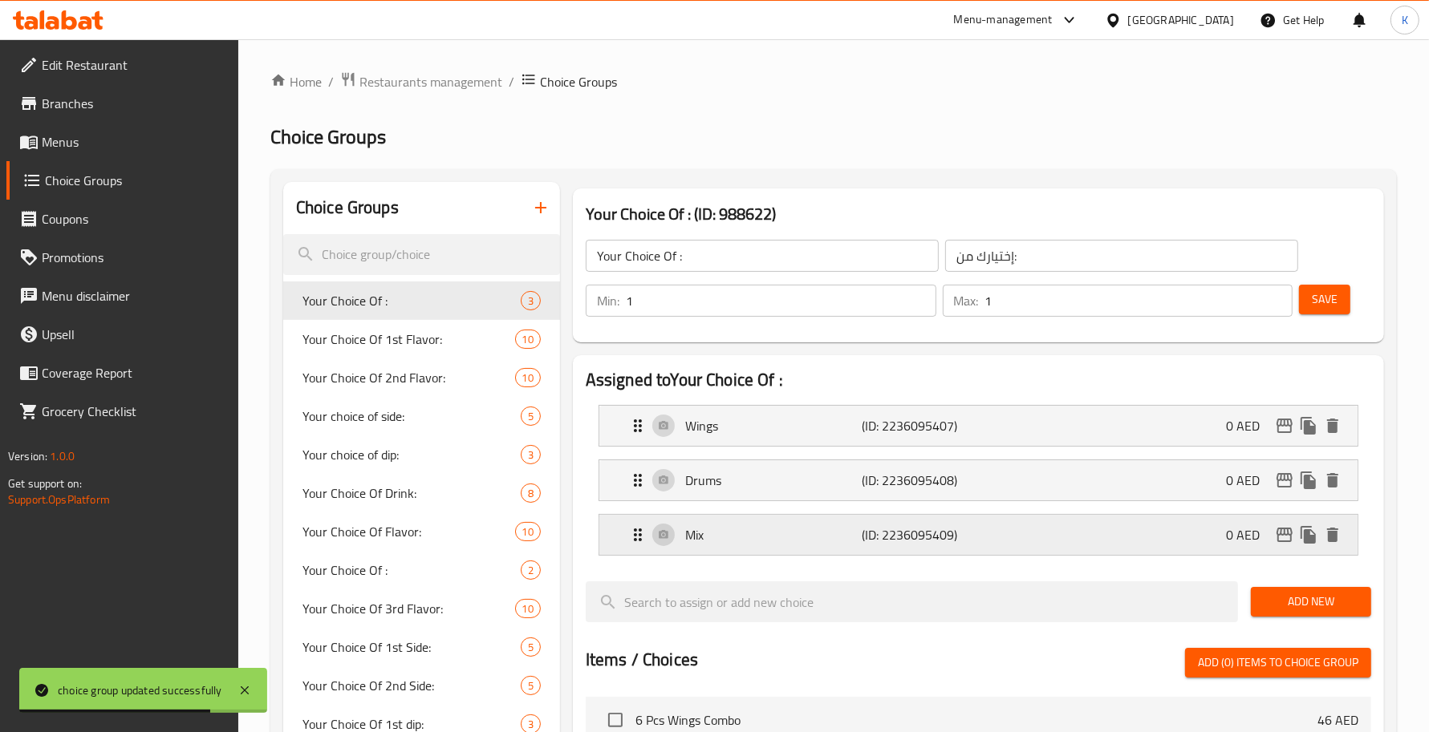
type input "دبابيس"
click at [866, 558] on li "Mix (ID: 2236095409) 0 AED Name (En) Mix Name (En) Name (Ar) ميكس Name (Ar) Pri…" at bounding box center [978, 535] width 785 height 55
click at [955, 528] on p "(ID: 2236095409)" at bounding box center [921, 534] width 118 height 19
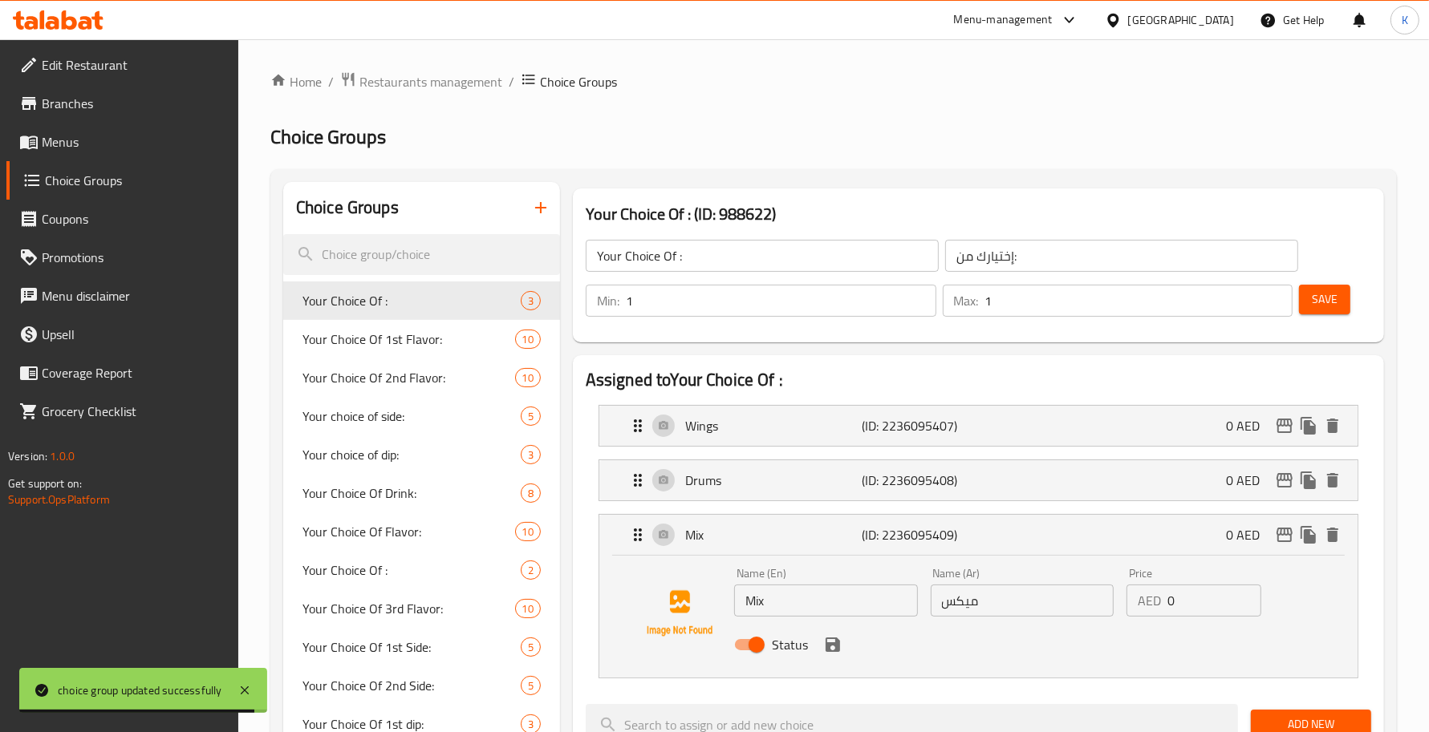
click at [984, 599] on input "ميكس" at bounding box center [1023, 601] width 184 height 32
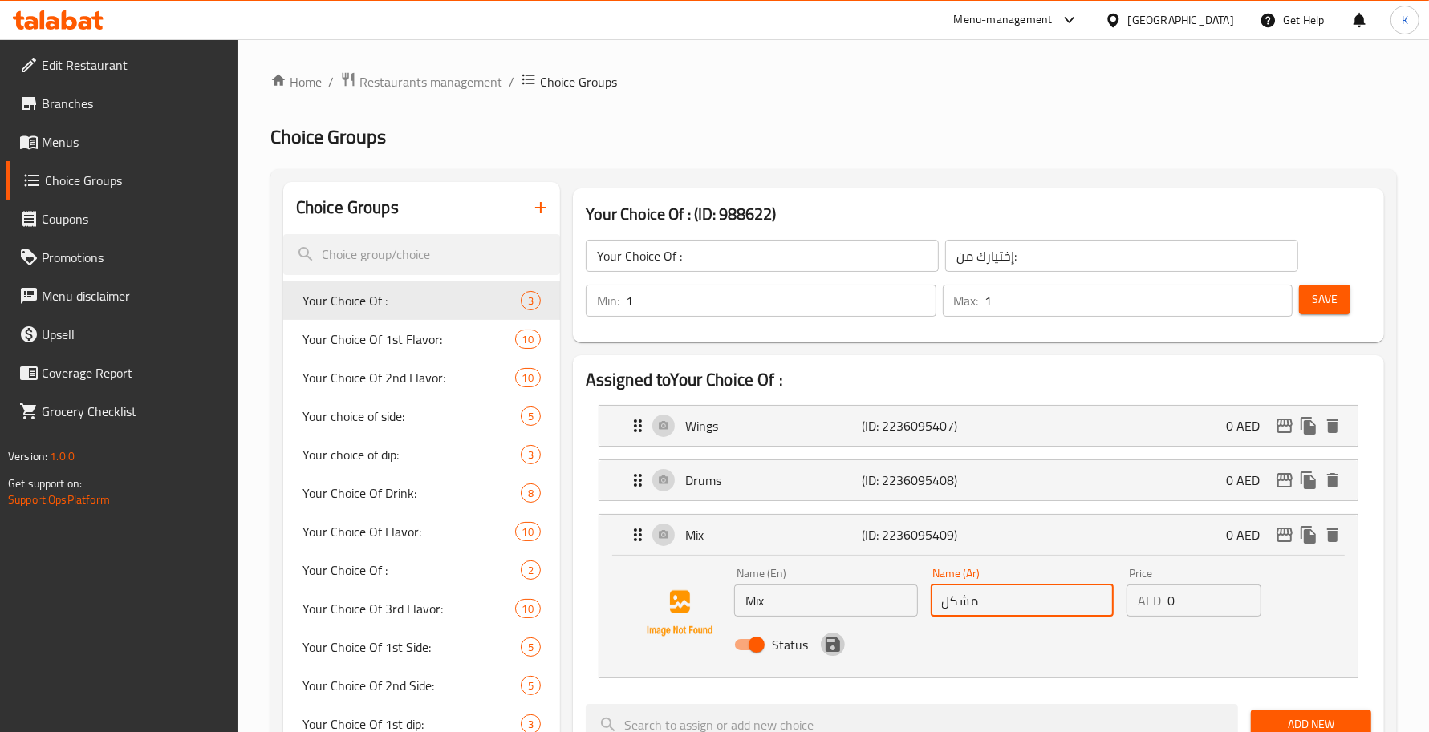
drag, startPoint x: 831, startPoint y: 650, endPoint x: 840, endPoint y: 650, distance: 8.8
click at [831, 599] on icon "save" at bounding box center [832, 644] width 19 height 19
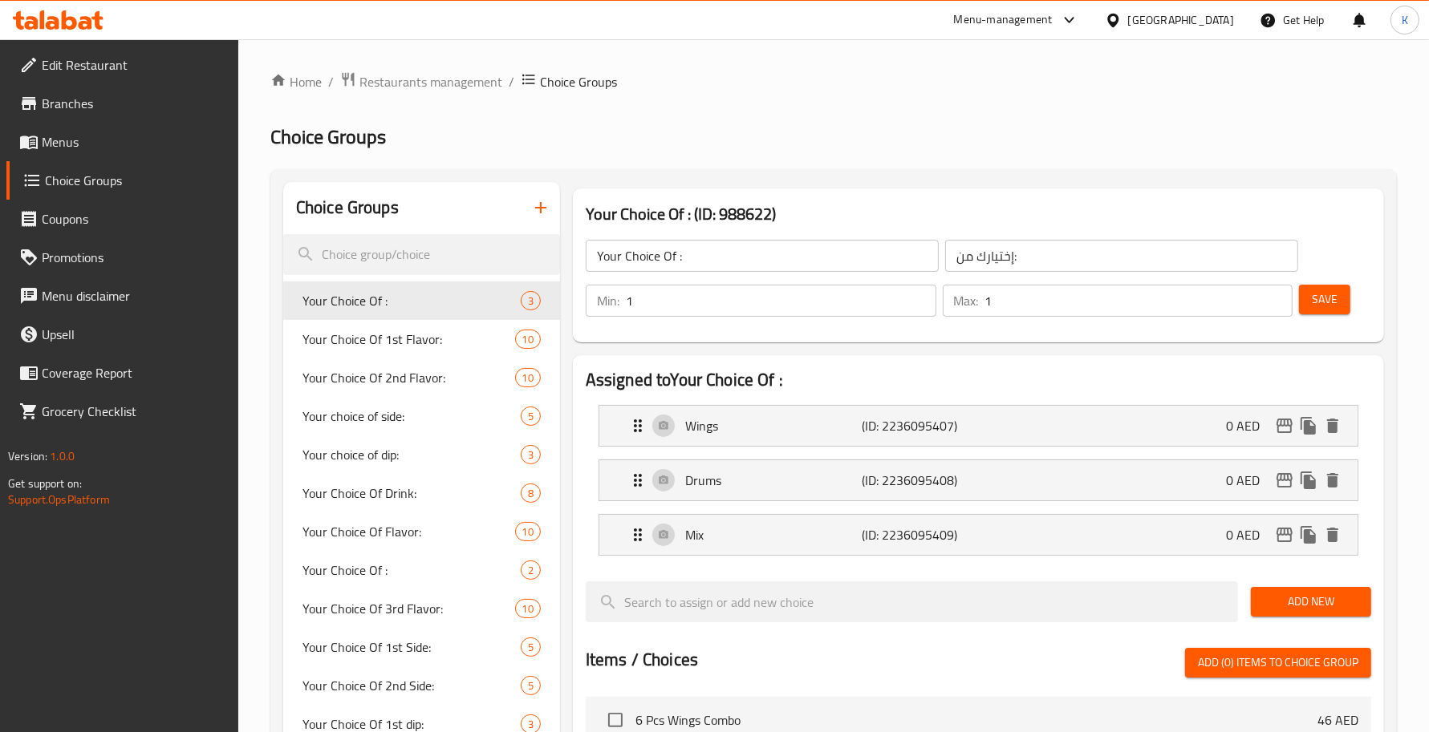
type input "مشكل"
click at [1024, 428] on div "Wings (ID: 2236095407) 0 AED" at bounding box center [983, 426] width 710 height 40
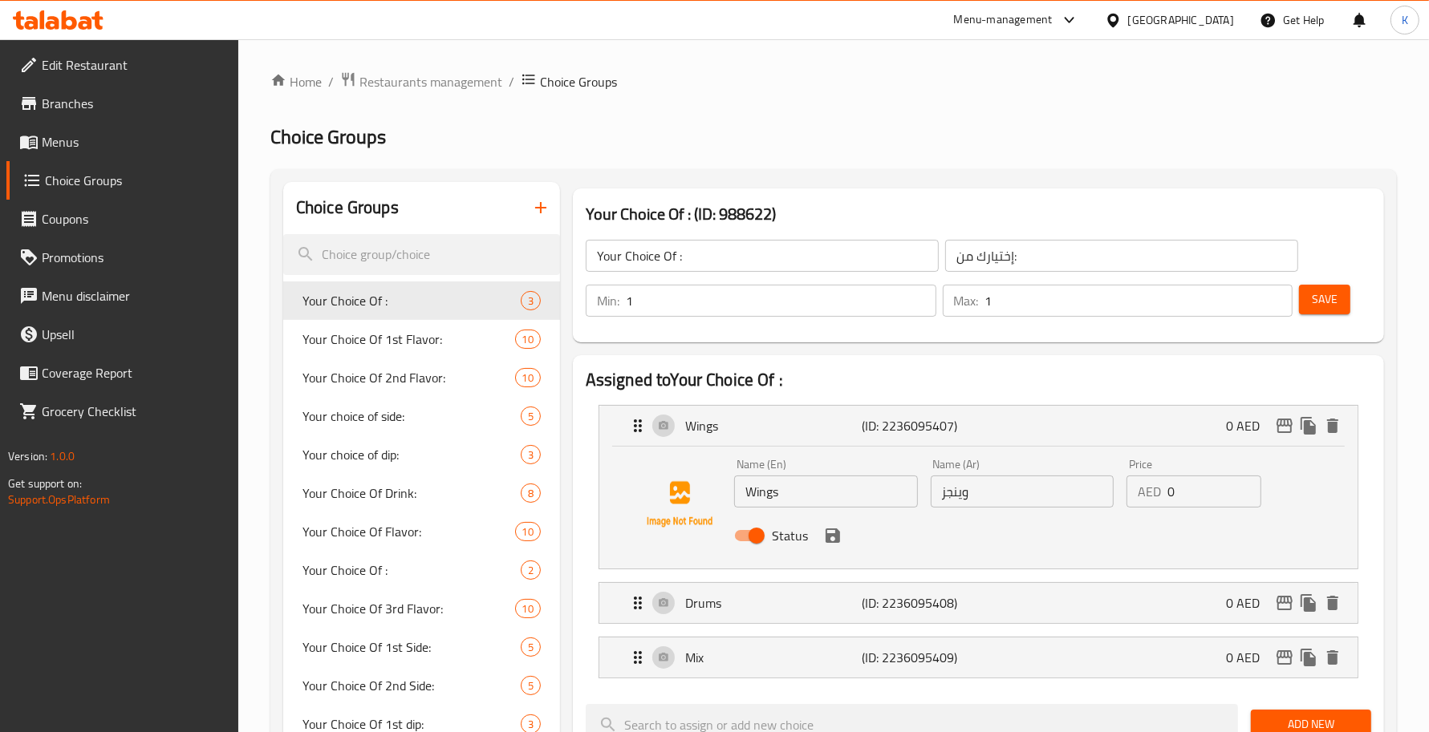
click at [1039, 491] on input "وينجز" at bounding box center [1023, 492] width 184 height 32
click at [843, 539] on nav "Wings (ID: 2236095407) 0 AED Name (En) Wings Name (En) Name (Ar) أجنحة Name (Ar…" at bounding box center [978, 541] width 785 height 299
click at [835, 541] on icon "save" at bounding box center [832, 536] width 14 height 14
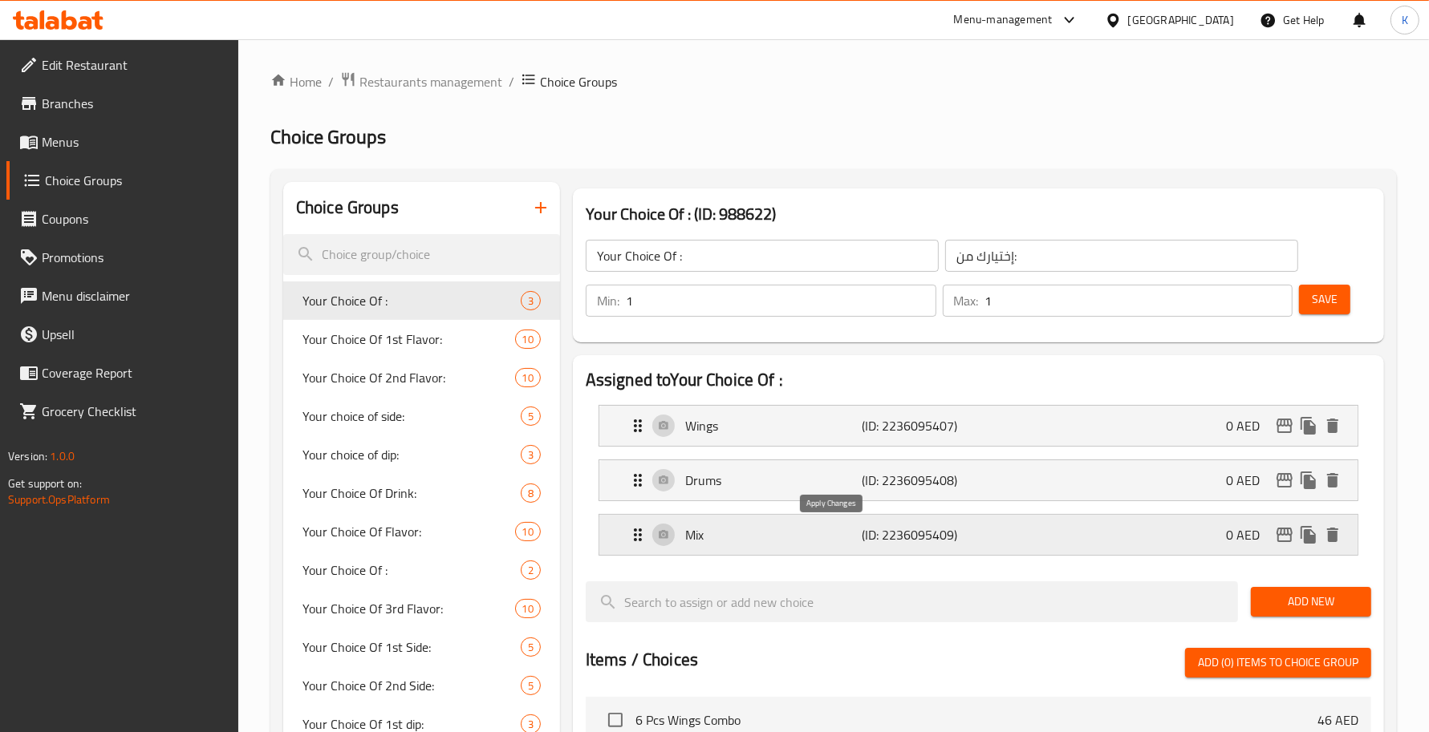
type input "أجنحة"
click at [1324, 310] on span "Save" at bounding box center [1325, 300] width 26 height 20
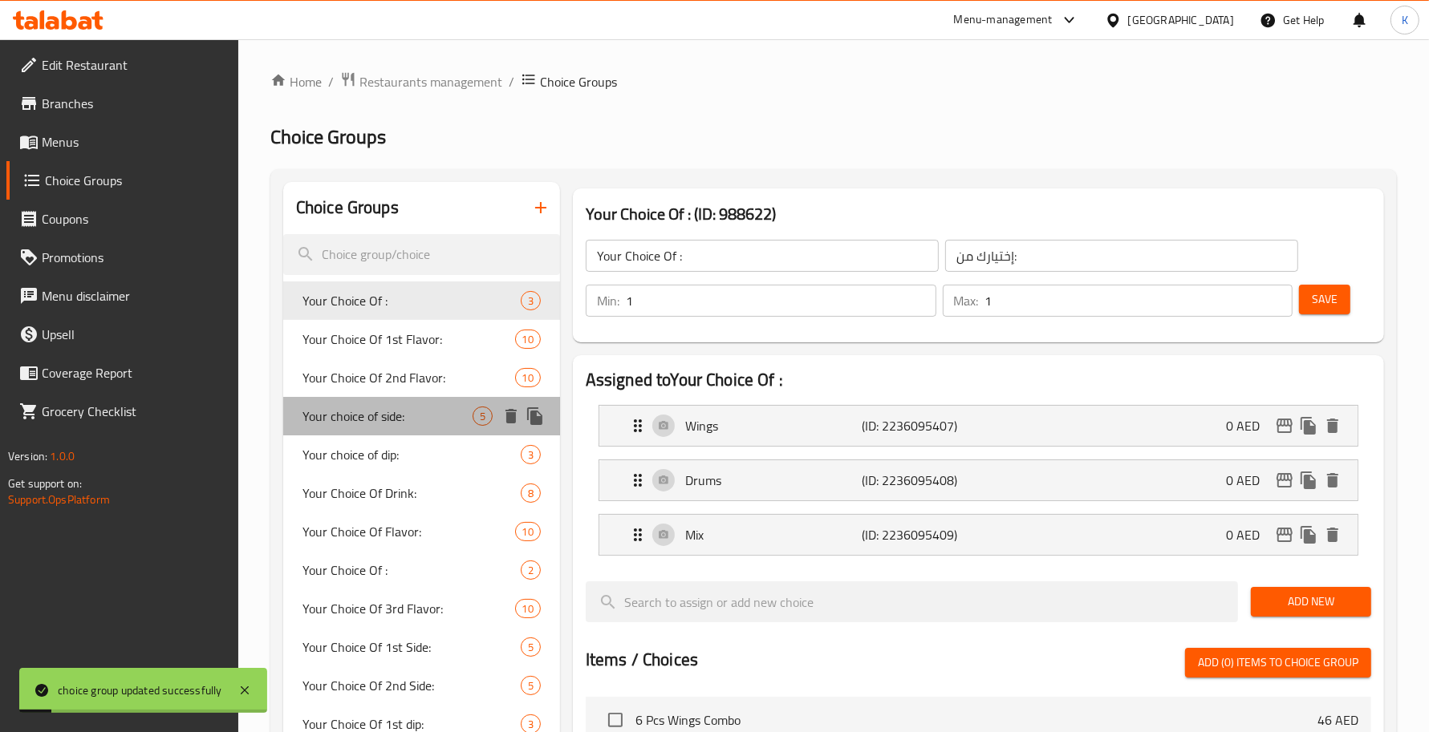
click at [436, 409] on span "Your choice of side:" at bounding box center [387, 416] width 170 height 19
type input "Your choice of side:"
type input "إختيارك من الطبق الجانبي:"
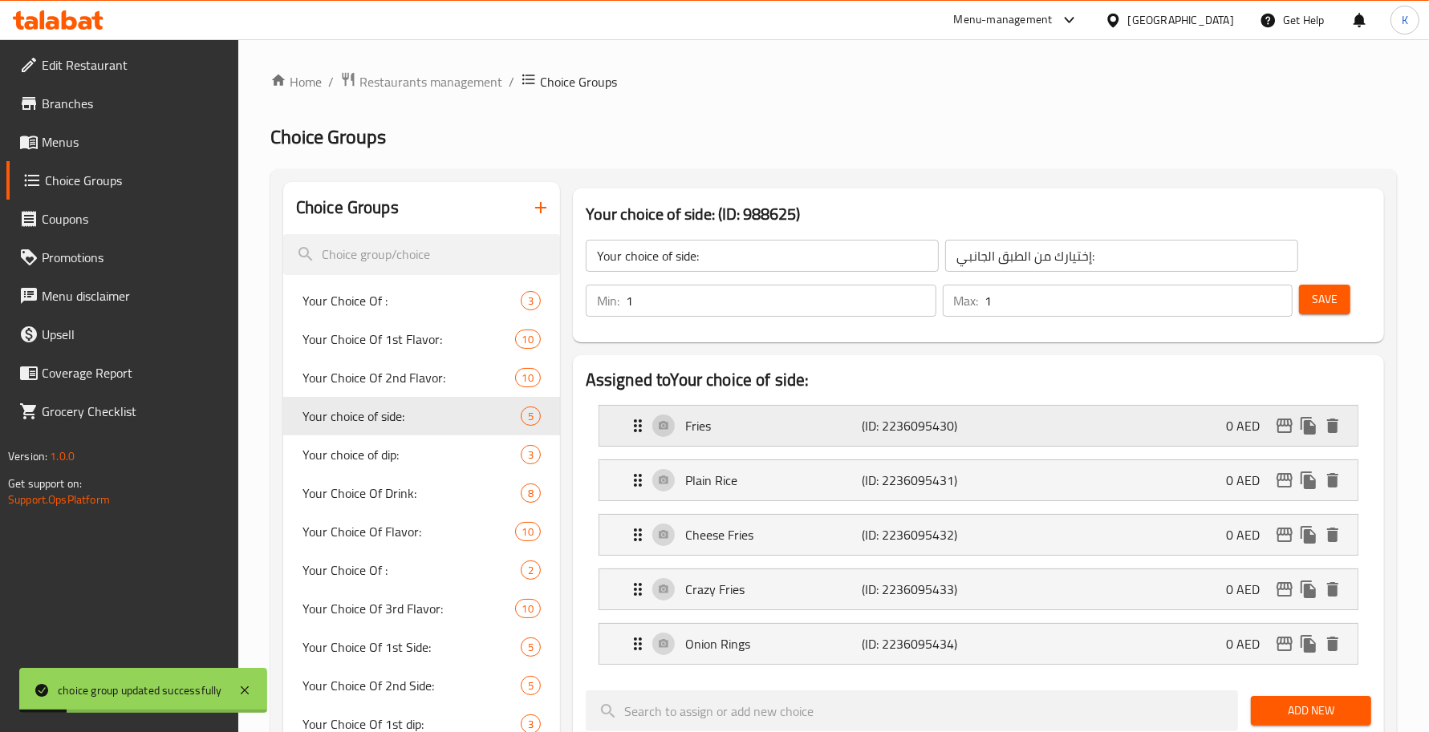
click at [797, 431] on p "Fries" at bounding box center [773, 425] width 176 height 19
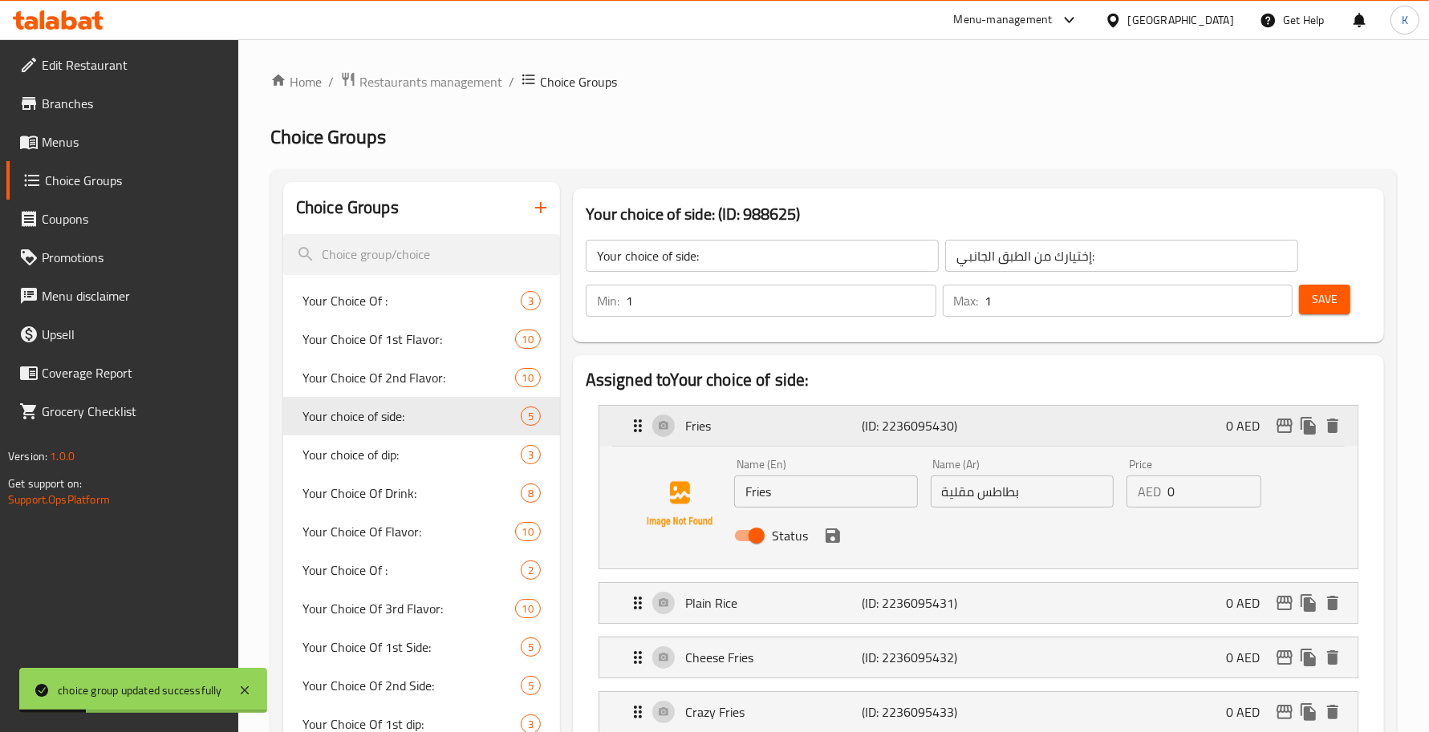
click at [808, 430] on p "Fries" at bounding box center [773, 425] width 176 height 19
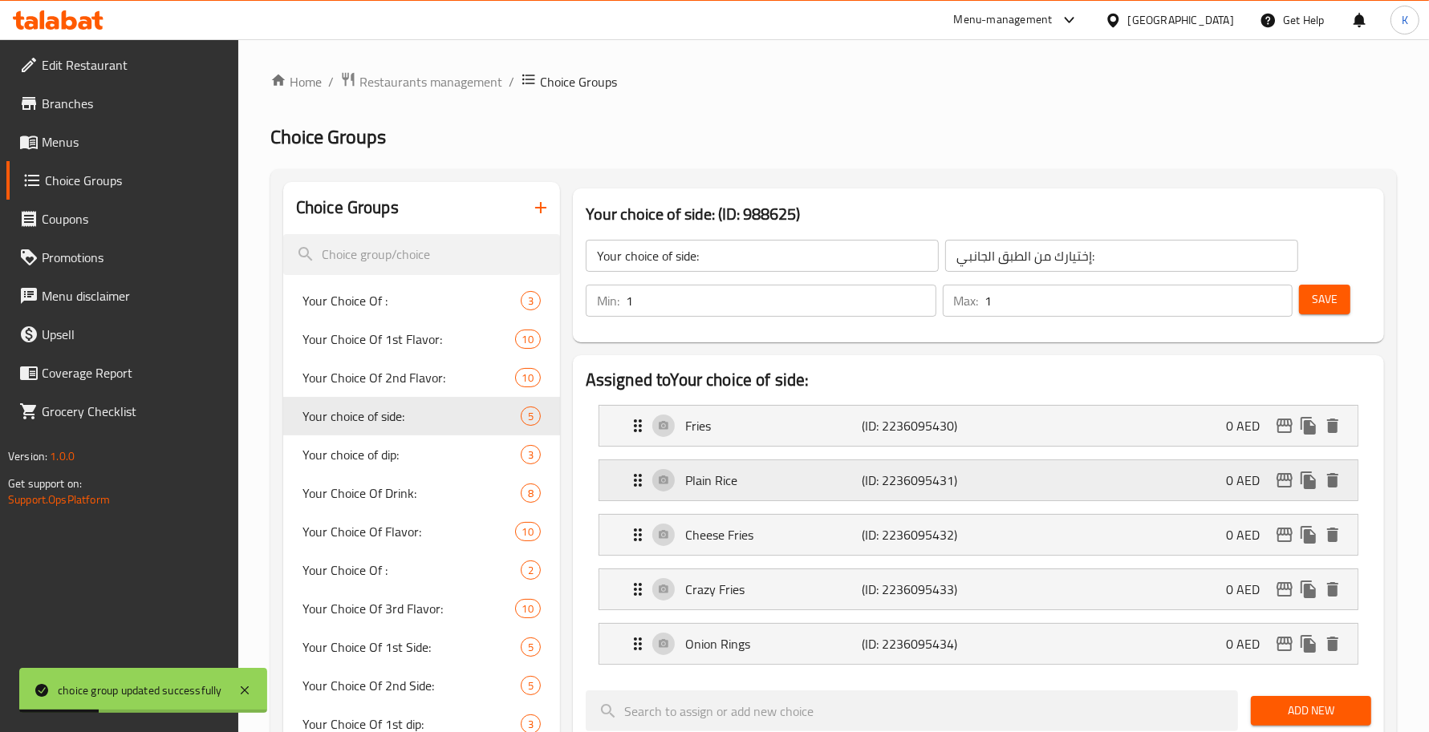
click at [841, 481] on p "Plain Rice" at bounding box center [773, 480] width 176 height 19
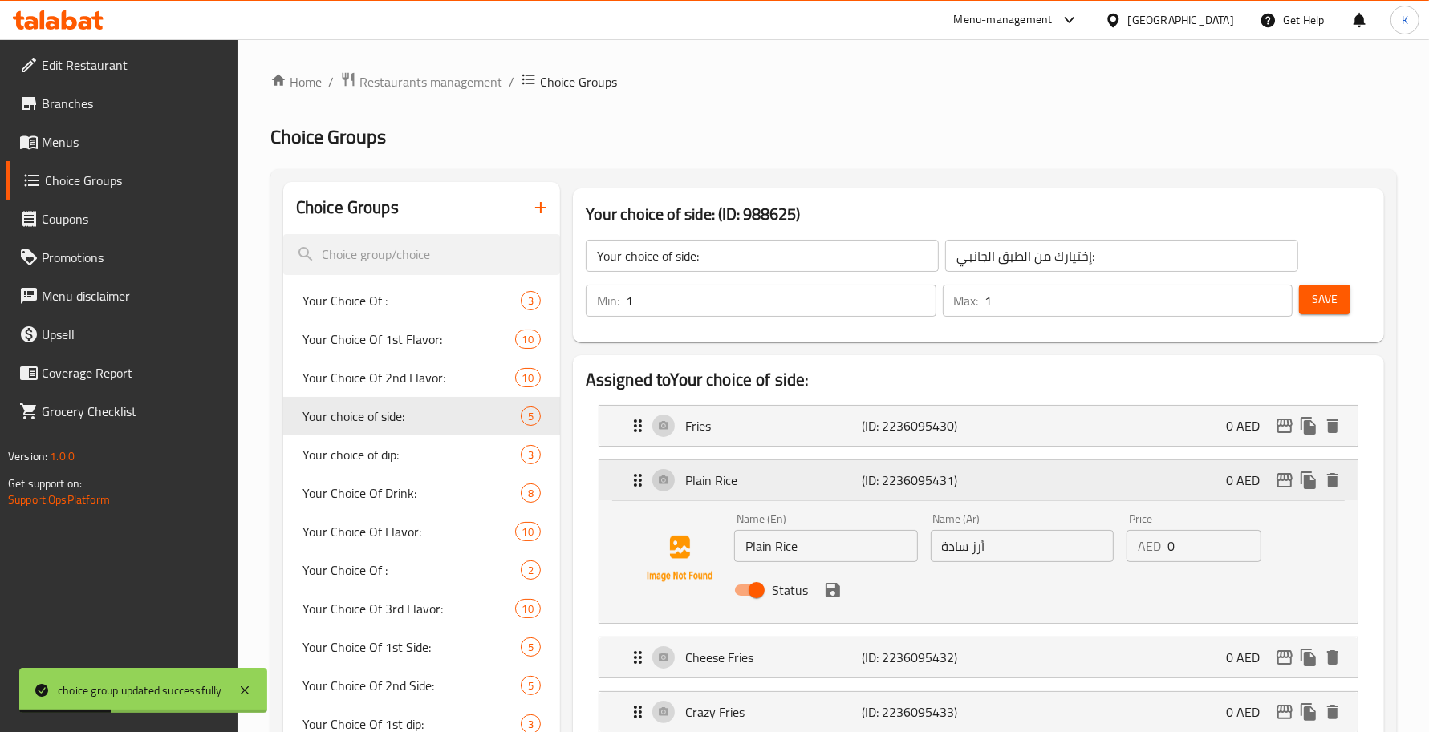
click at [841, 486] on p "Plain Rice" at bounding box center [773, 480] width 176 height 19
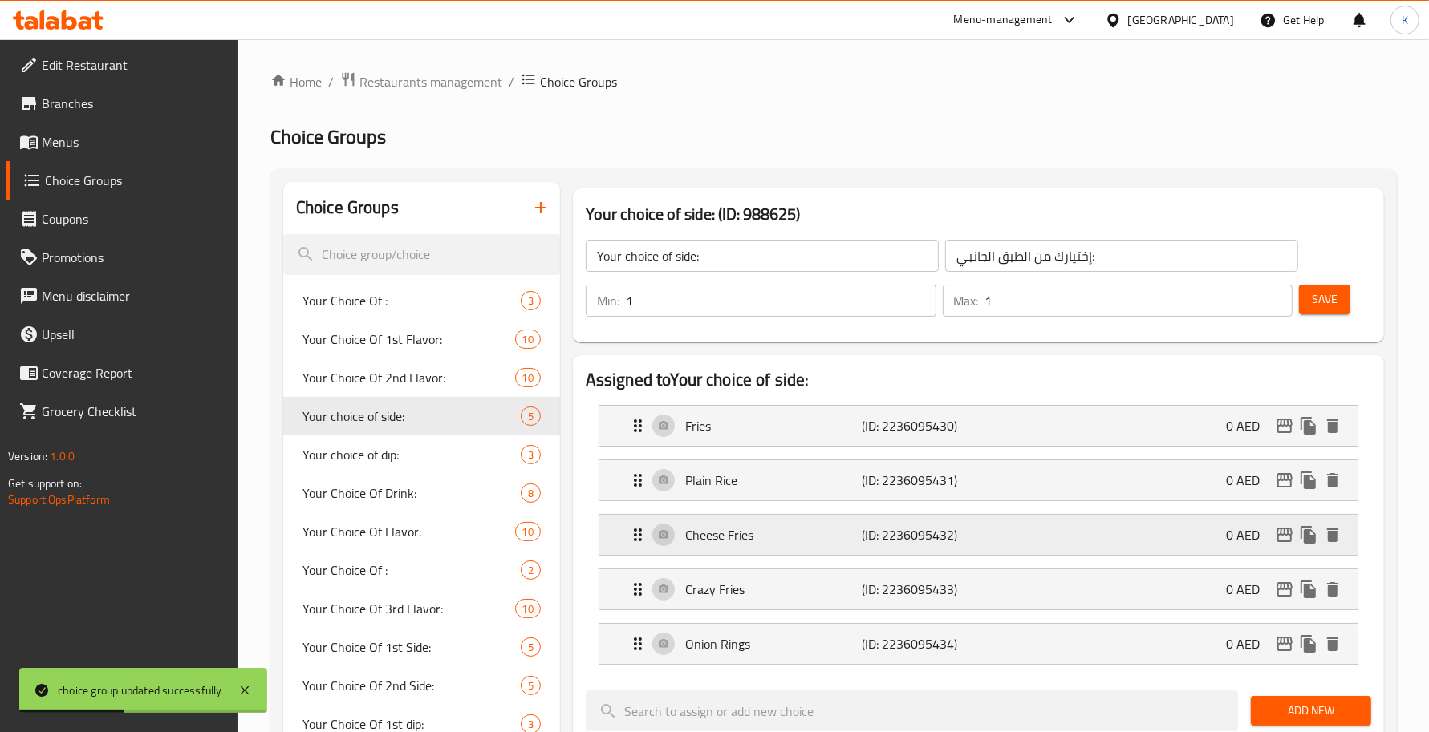
click at [860, 542] on p "Cheese Fries" at bounding box center [773, 534] width 176 height 19
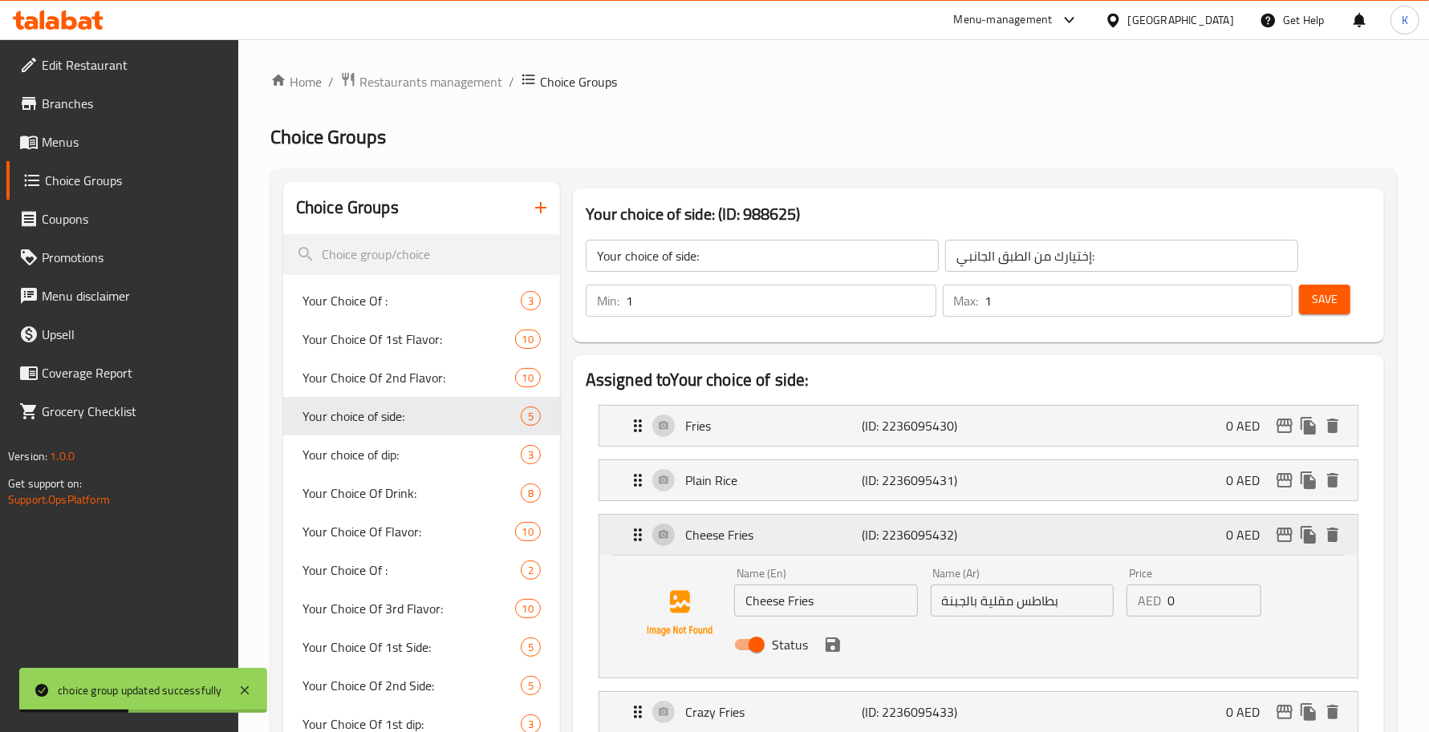
click at [860, 542] on p "Cheese Fries" at bounding box center [773, 534] width 176 height 19
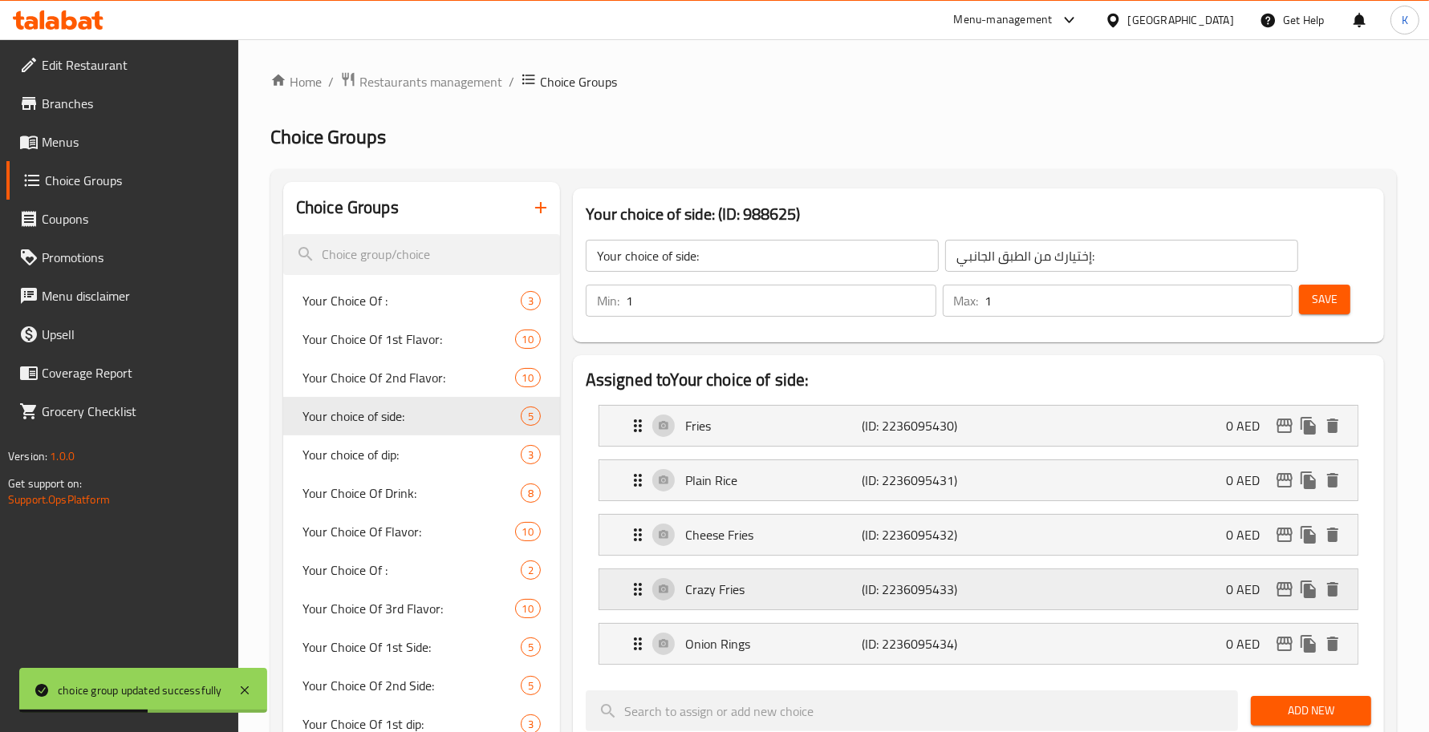
click at [878, 582] on p "(ID: 2236095433)" at bounding box center [921, 589] width 118 height 19
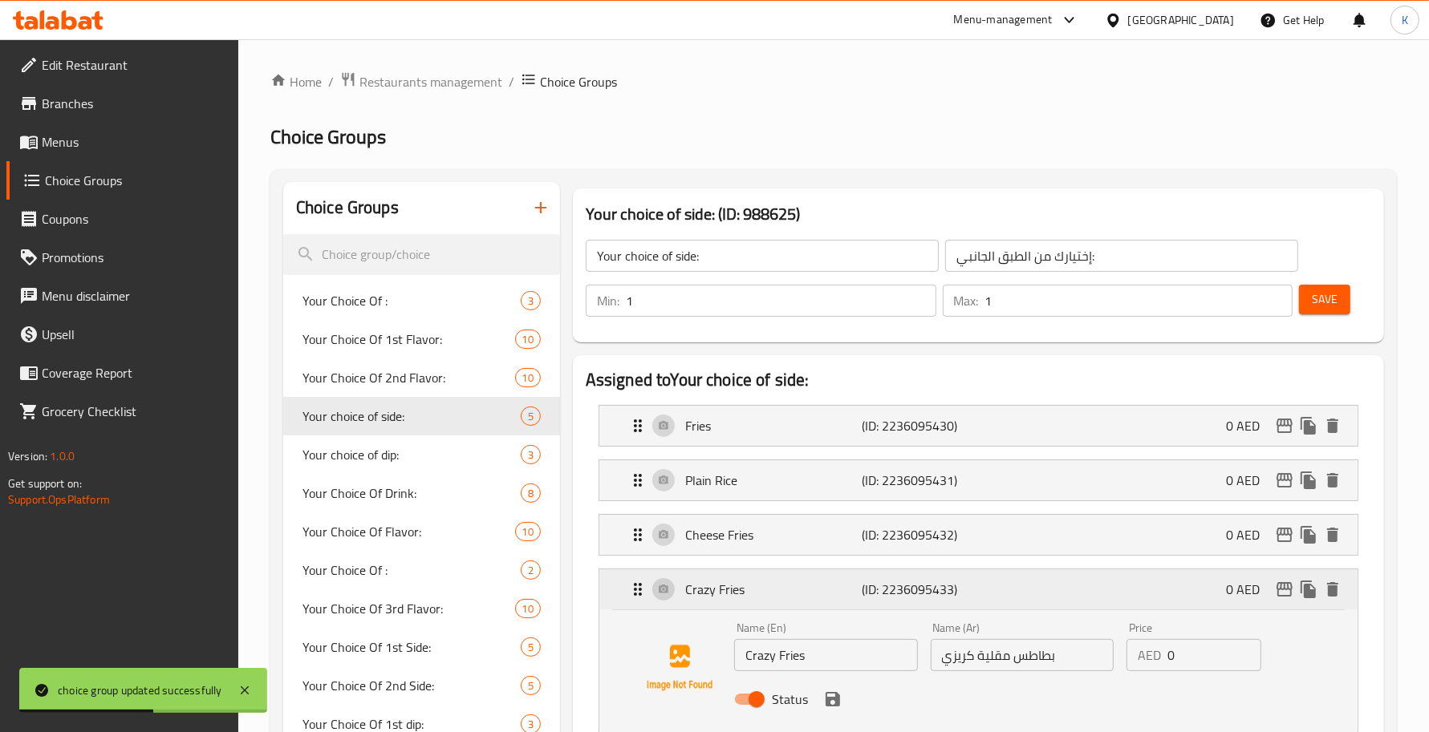
click at [881, 590] on p "(ID: 2236095433)" at bounding box center [921, 589] width 118 height 19
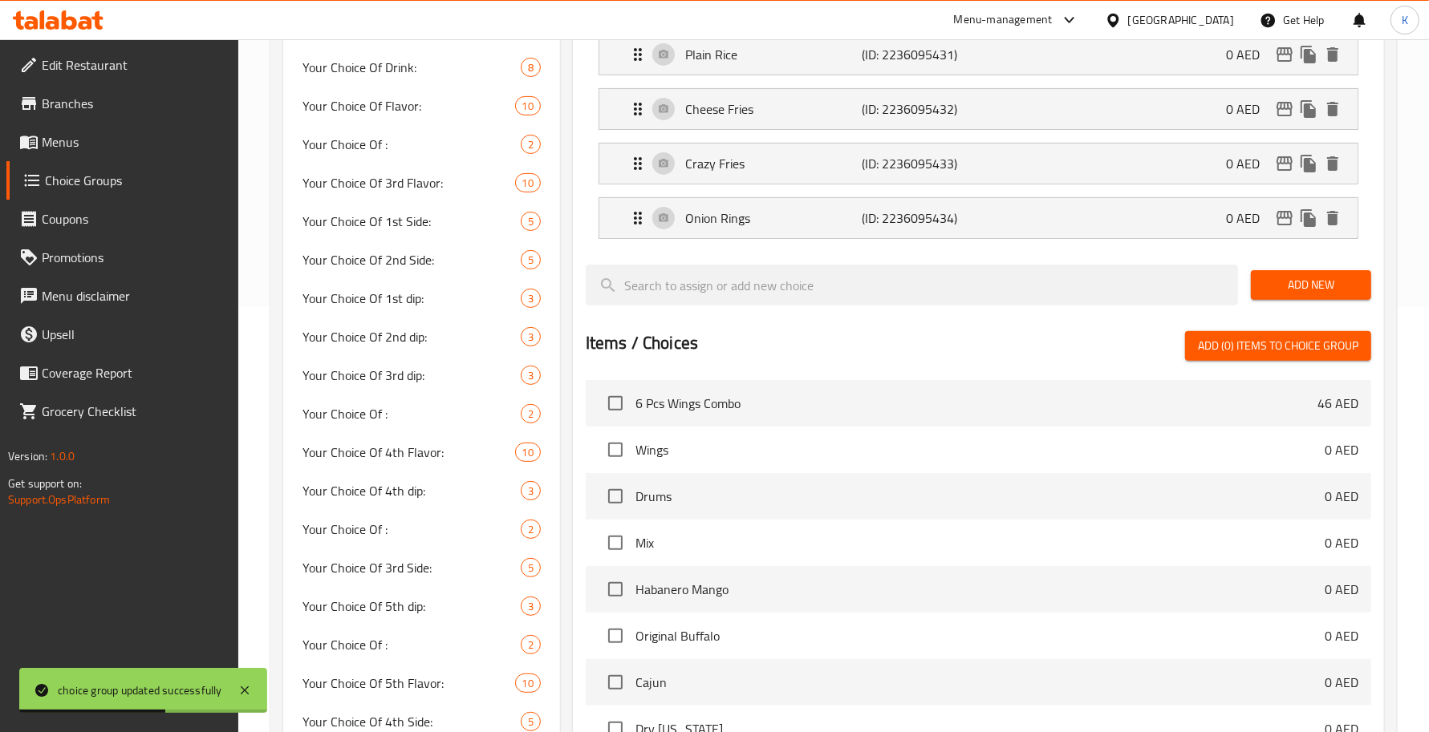
scroll to position [468, 0]
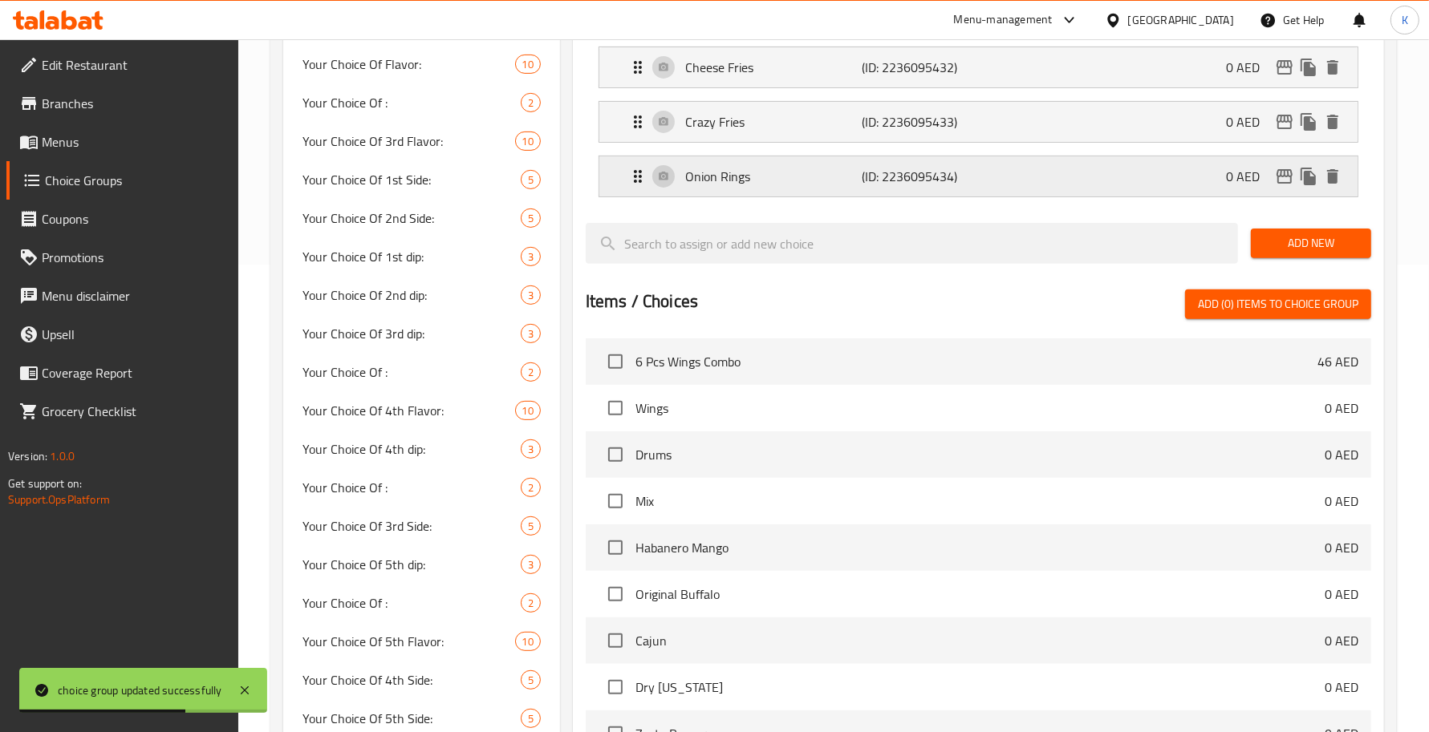
click at [751, 189] on div "Onion Rings (ID: 2236095434) 0 AED" at bounding box center [983, 176] width 710 height 40
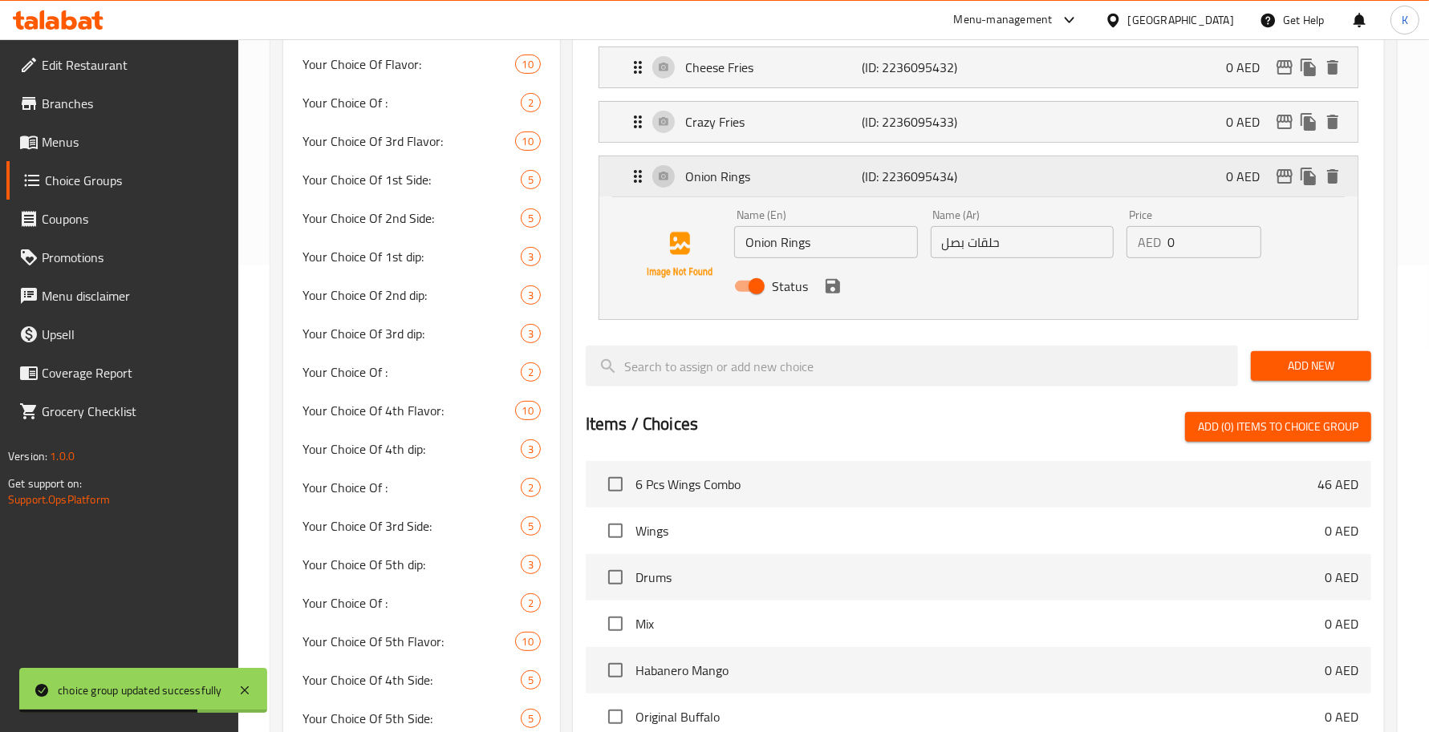
click at [751, 189] on div "Onion Rings (ID: 2236095434) 0 AED" at bounding box center [983, 176] width 710 height 40
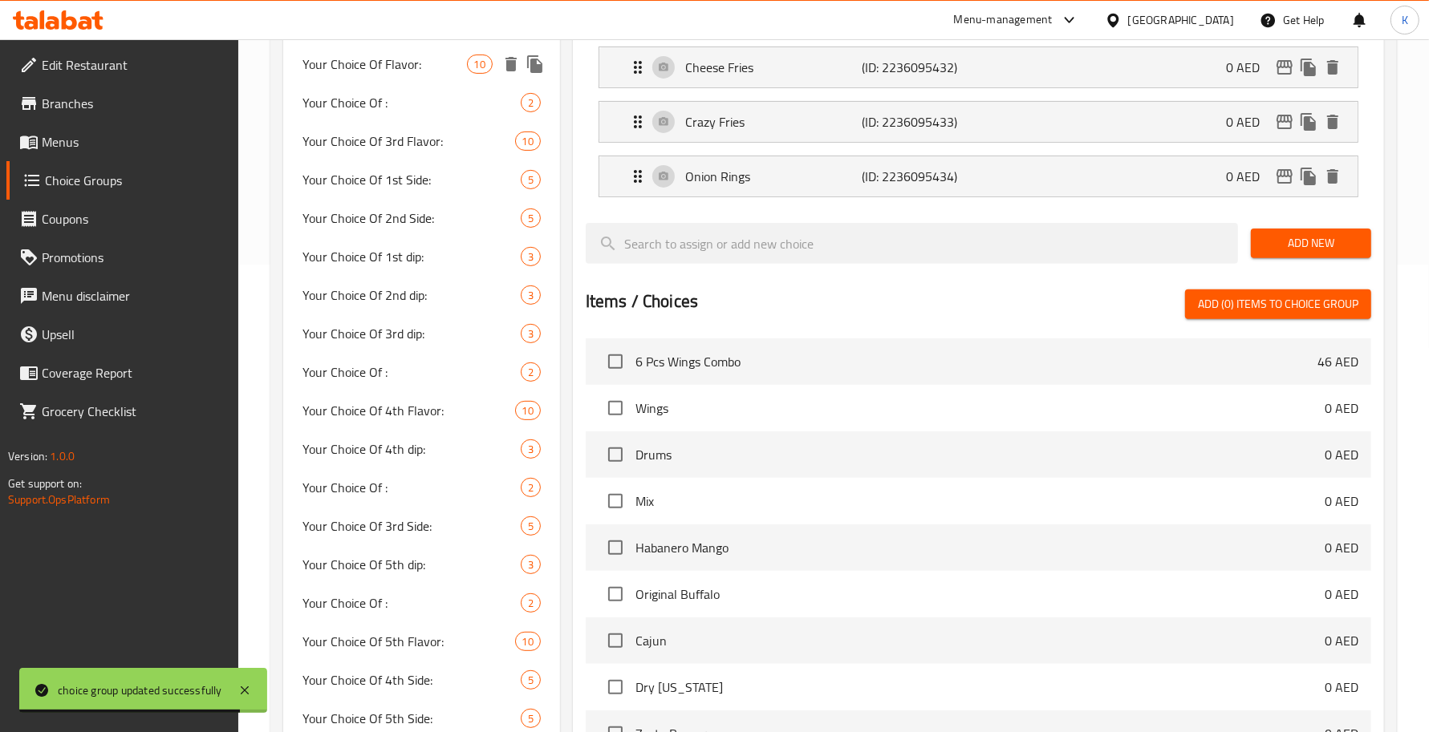
scroll to position [233, 0]
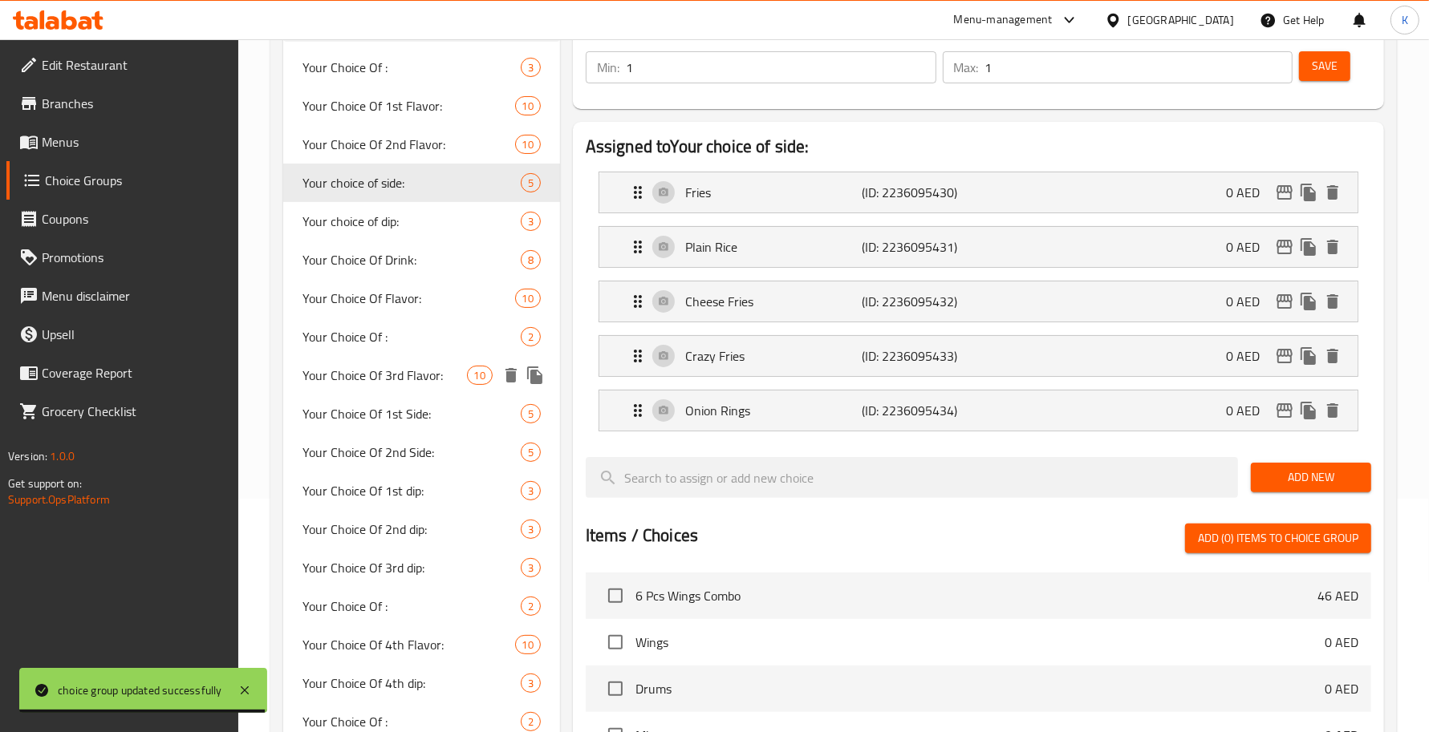
click at [409, 370] on span "Your Choice Of 3rd Flavor:" at bounding box center [384, 375] width 164 height 19
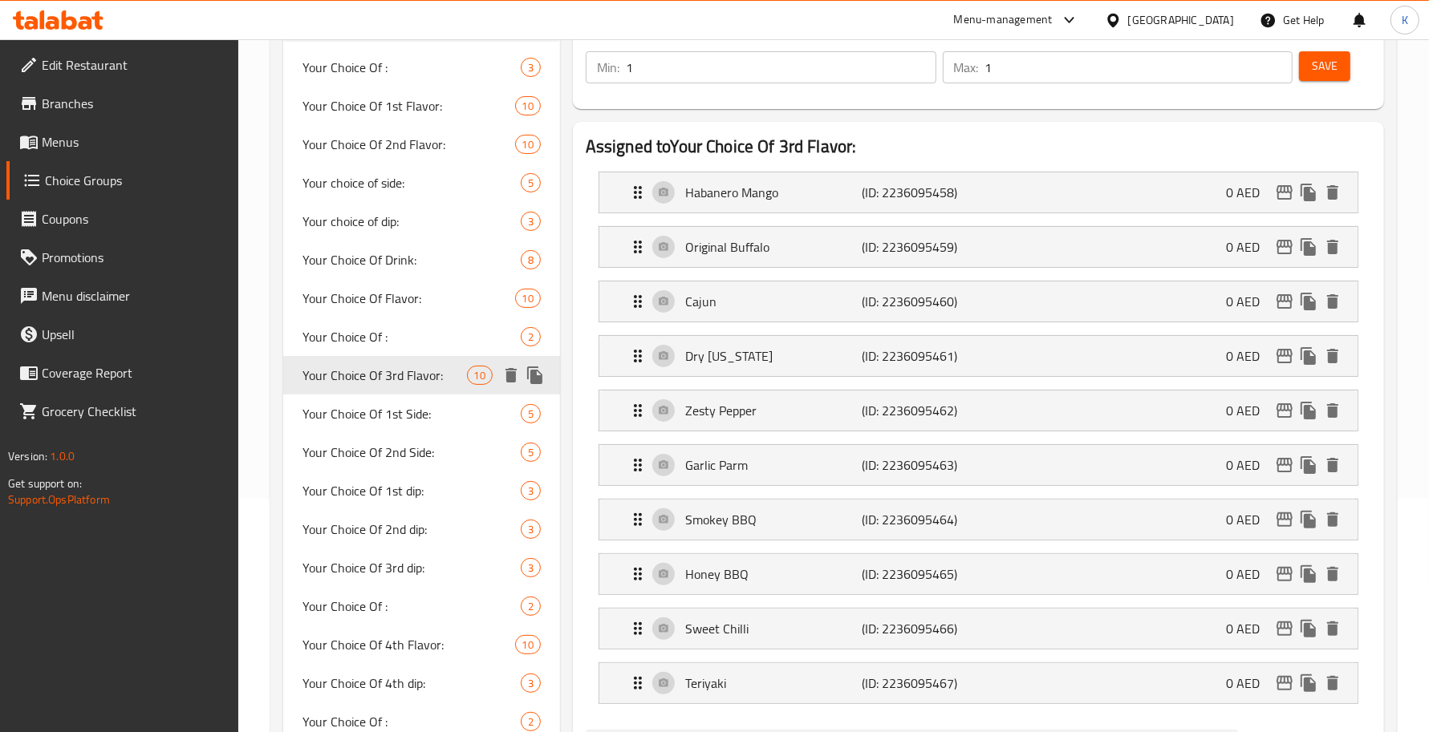
type input "Your Choice Of 3rd Flavor:"
type input "إختيارك من النكهة الثالثة:"
click at [833, 201] on p "Habanero Mango" at bounding box center [773, 192] width 176 height 19
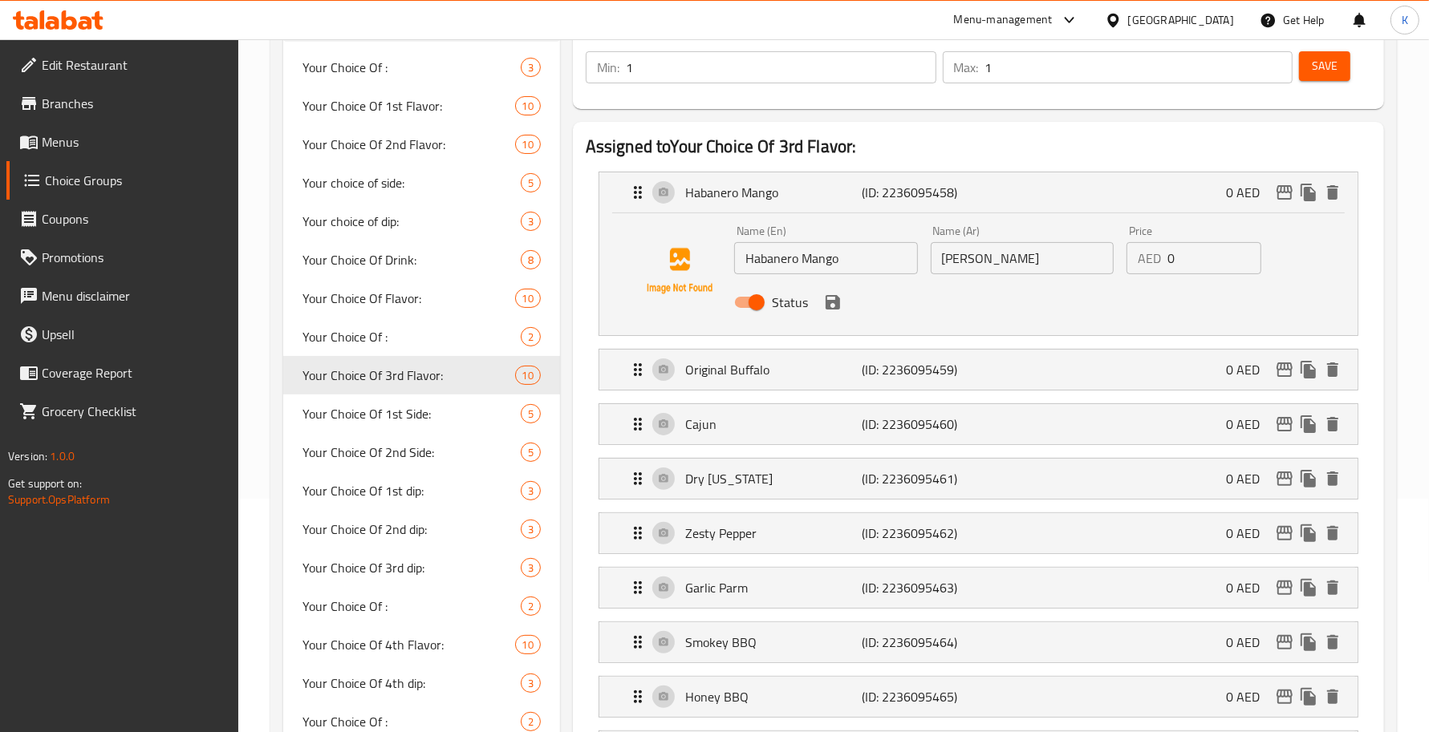
click at [988, 265] on input "[PERSON_NAME]" at bounding box center [1023, 258] width 184 height 32
click at [985, 266] on input "[PERSON_NAME]" at bounding box center [1023, 258] width 184 height 32
click at [838, 305] on icon "save" at bounding box center [832, 302] width 14 height 14
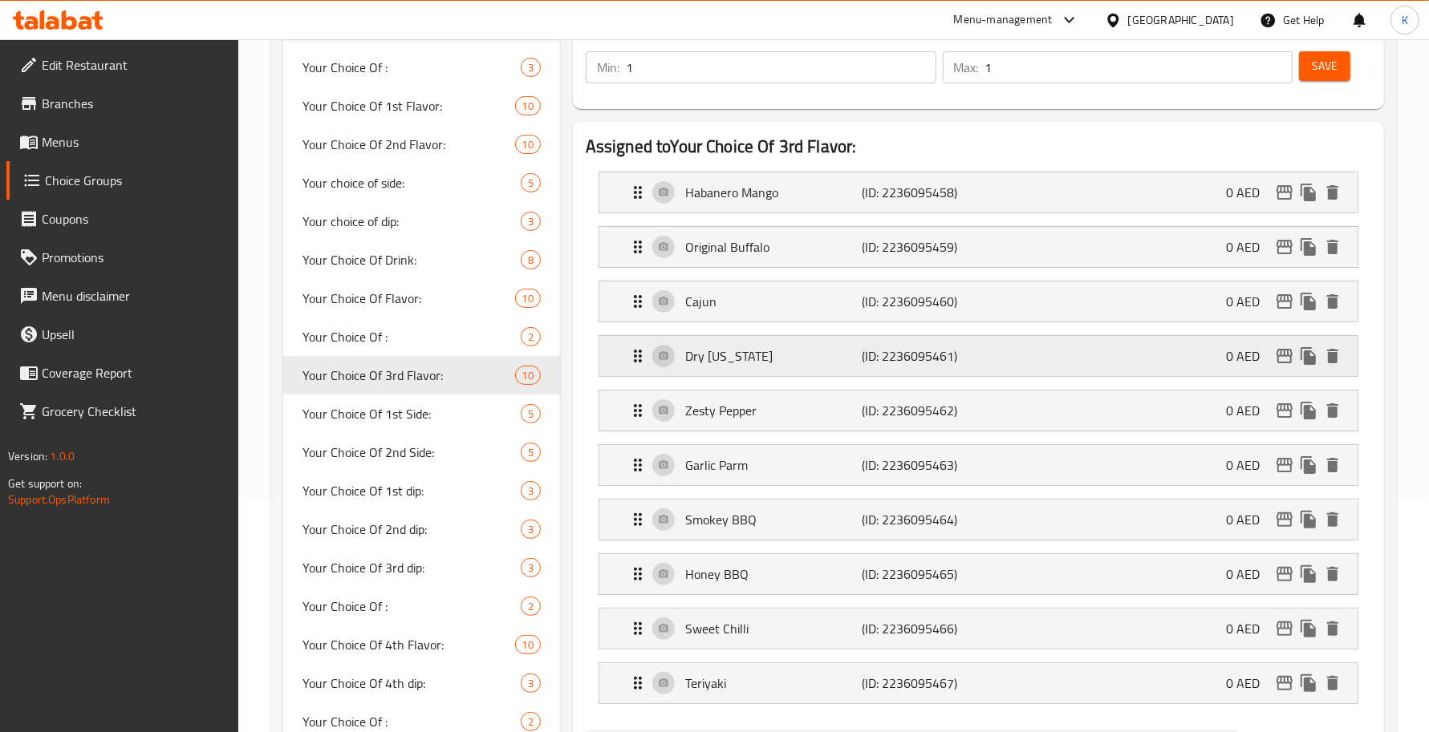
type input "هابانيرو مانجو"
click at [877, 410] on p "(ID: 2236095462)" at bounding box center [921, 410] width 118 height 19
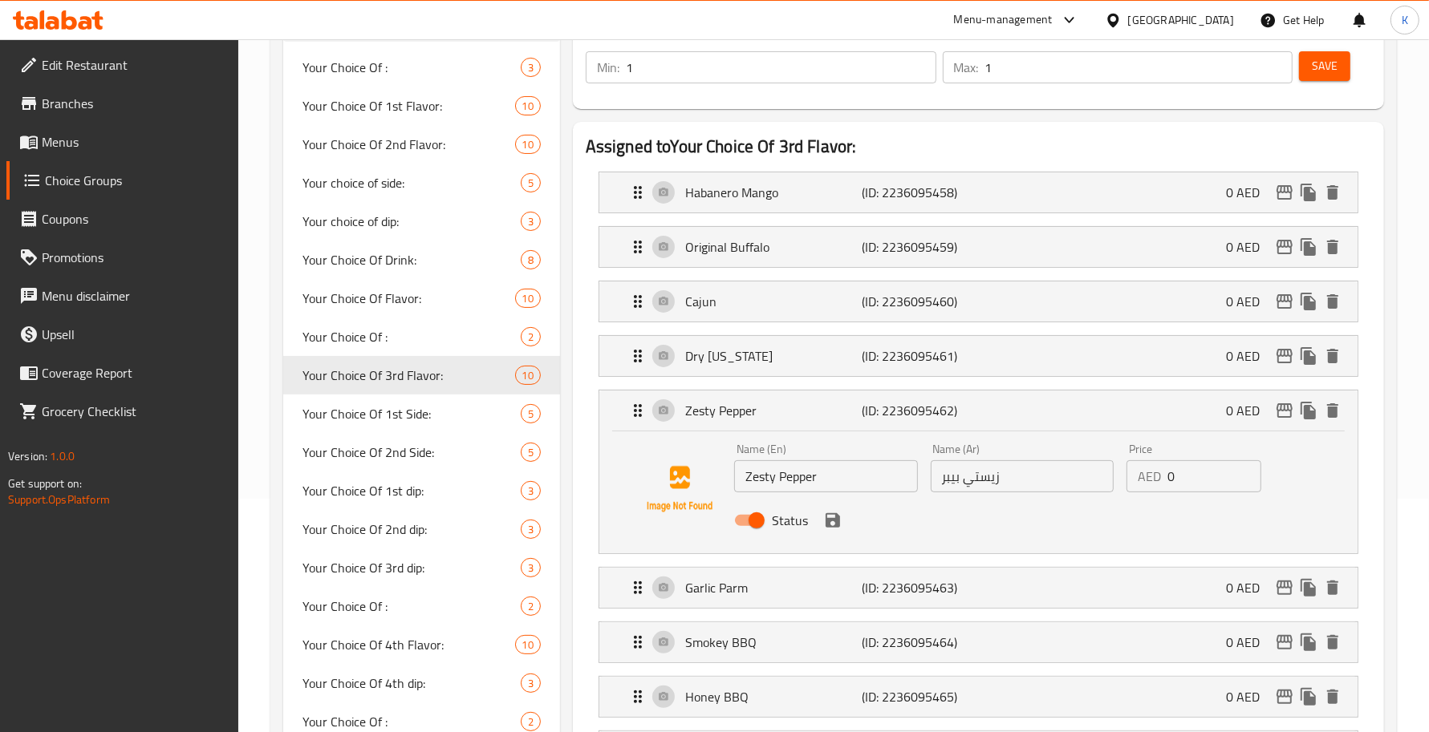
click at [1004, 481] on input "زيستي بيبر" at bounding box center [1023, 476] width 184 height 32
click at [831, 515] on icon "save" at bounding box center [832, 520] width 14 height 14
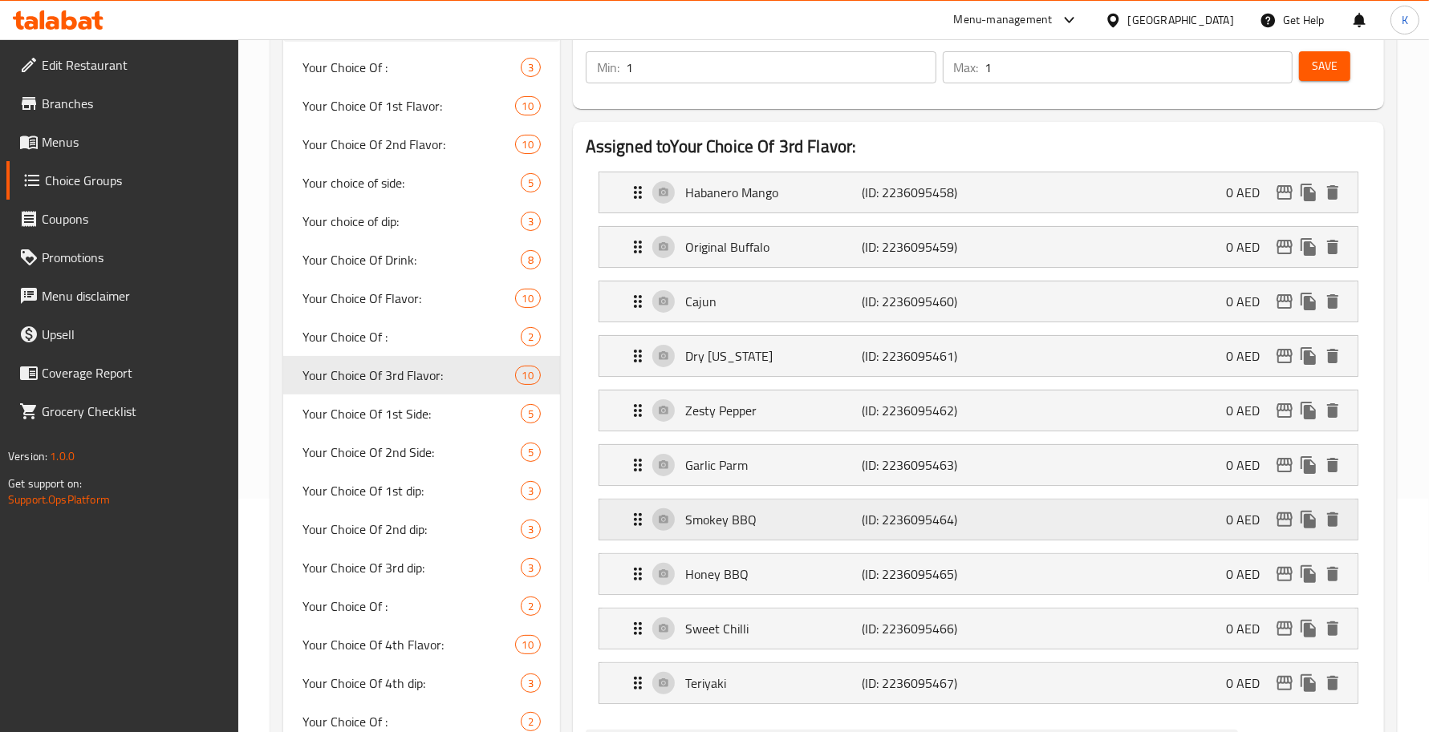
type input "[PERSON_NAME]"
click at [863, 470] on p "(ID: 2236095463)" at bounding box center [921, 465] width 118 height 19
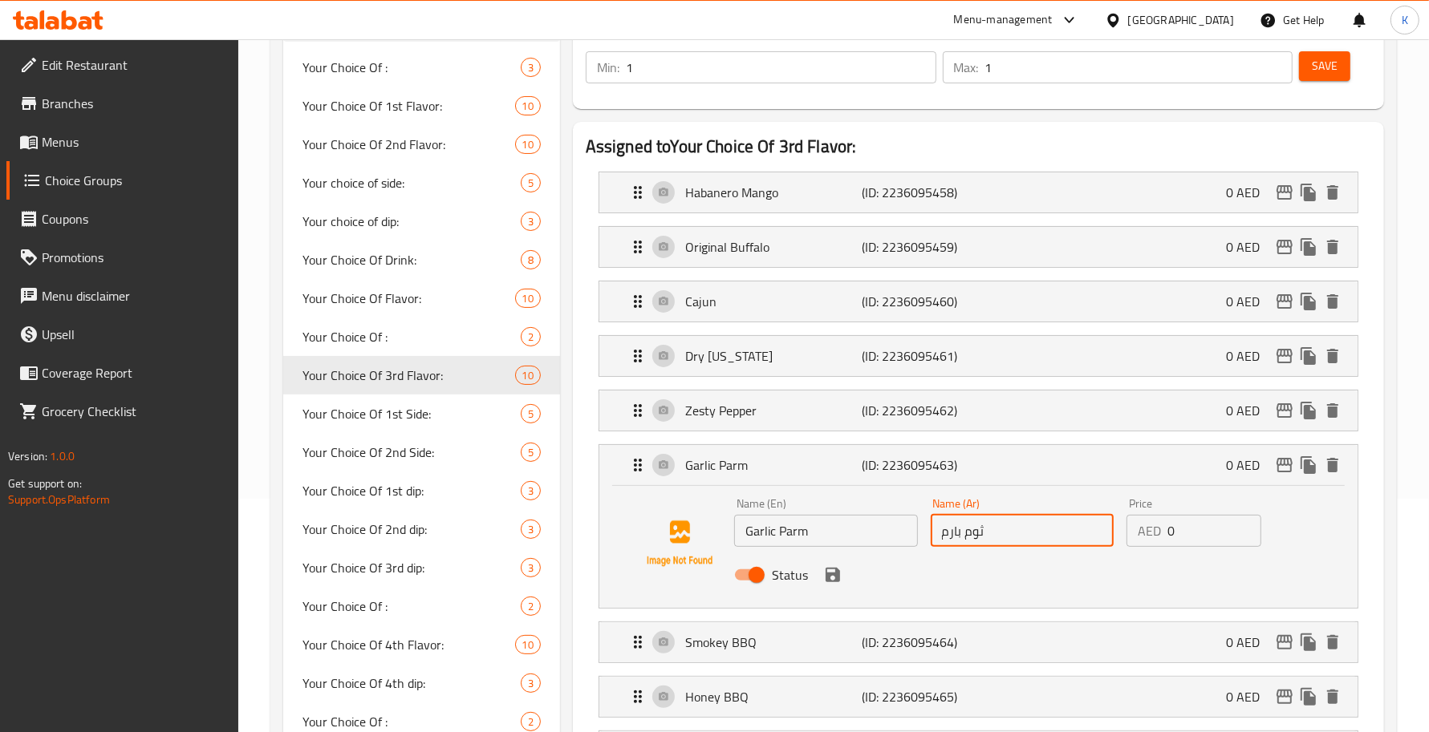
click at [995, 533] on input "ثوم بارم" at bounding box center [1023, 531] width 184 height 32
click at [829, 584] on icon "save" at bounding box center [832, 575] width 19 height 19
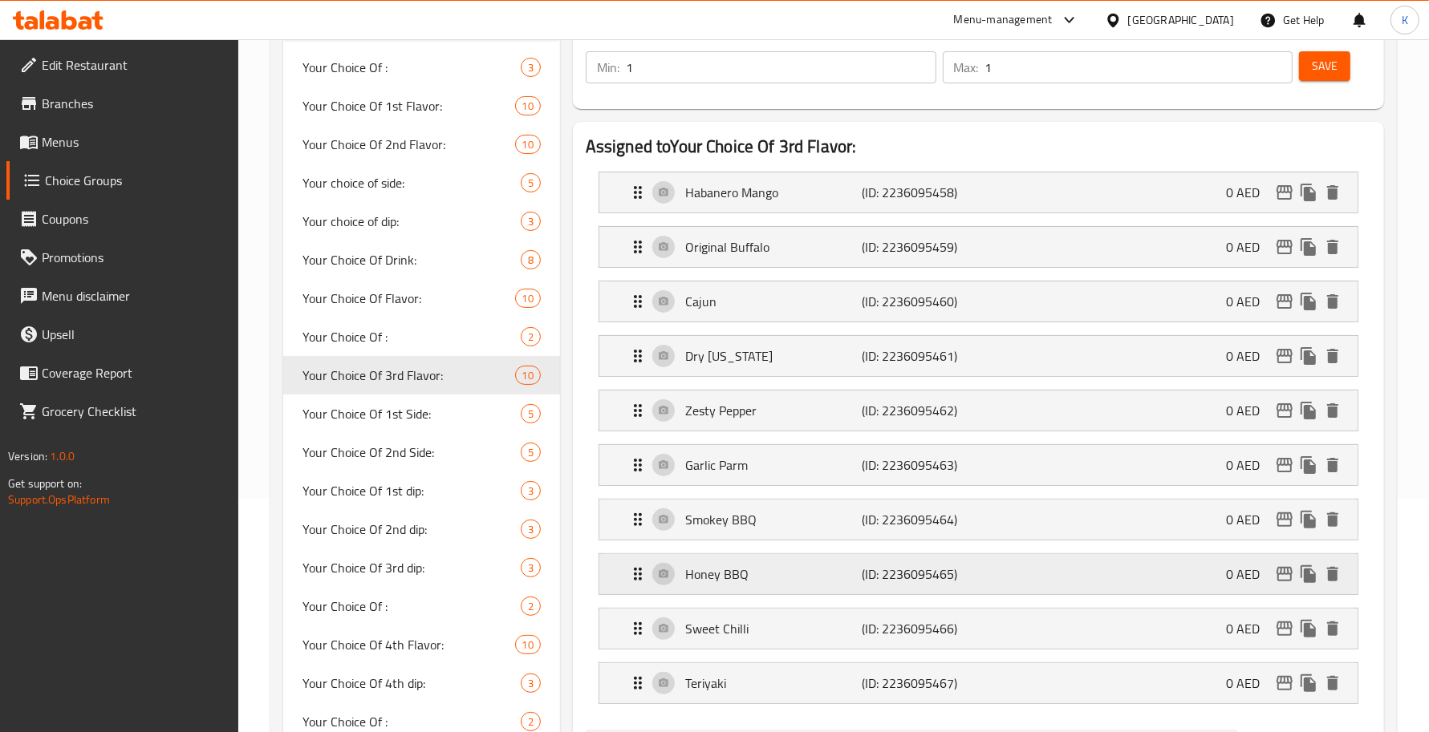
type input "بارميزان بالثوم"
click at [887, 576] on p "(ID: 2236095465)" at bounding box center [921, 574] width 118 height 19
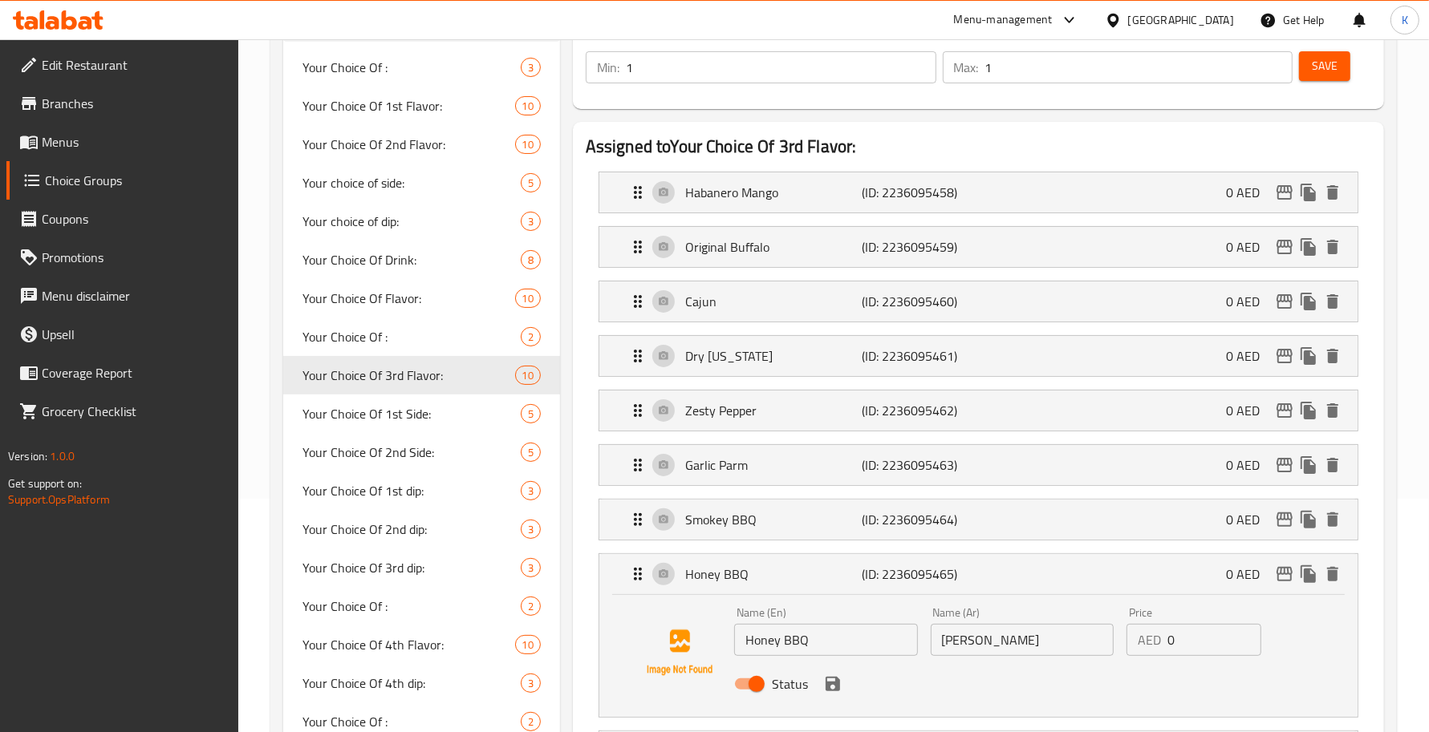
click at [999, 599] on input "[PERSON_NAME]" at bounding box center [1023, 640] width 184 height 32
click at [836, 599] on icon "save" at bounding box center [832, 684] width 19 height 19
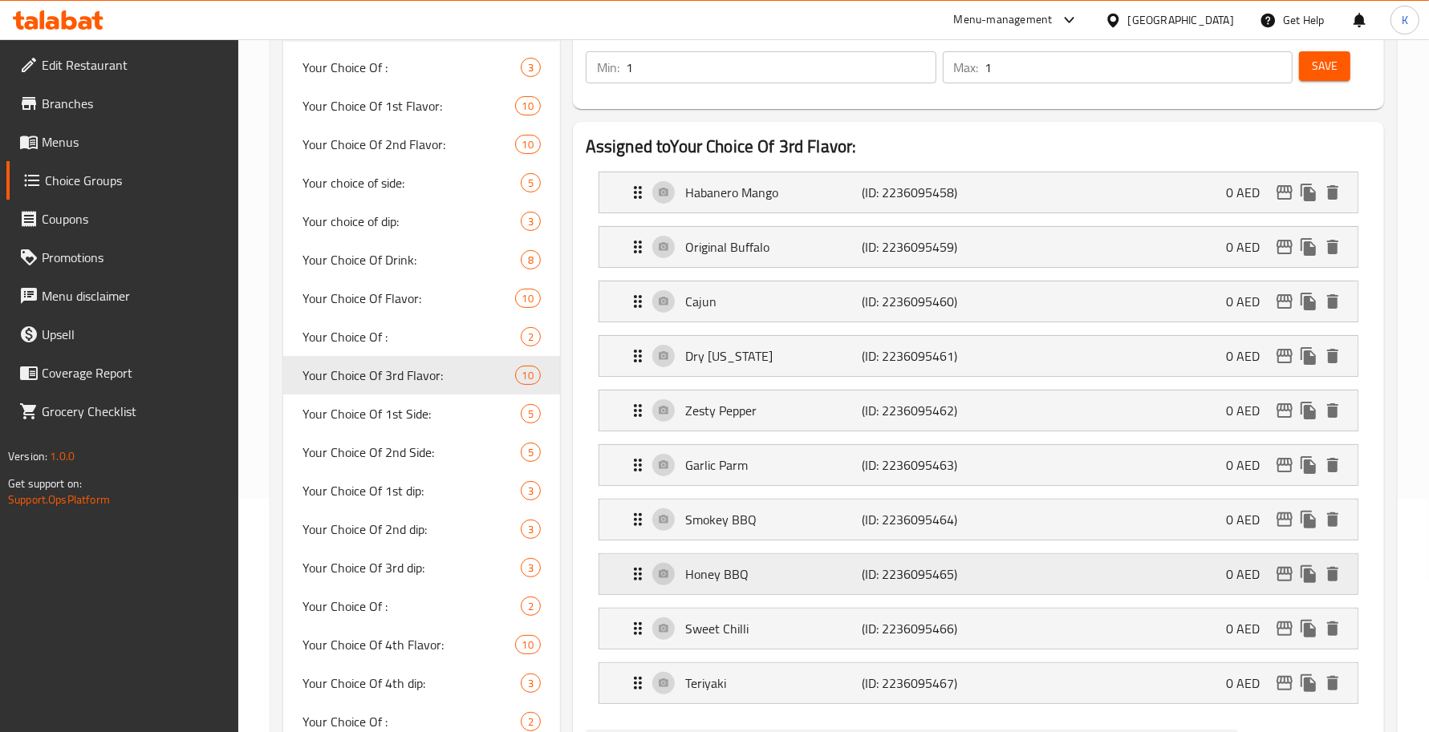
type input "عسل بالباربيكيو"
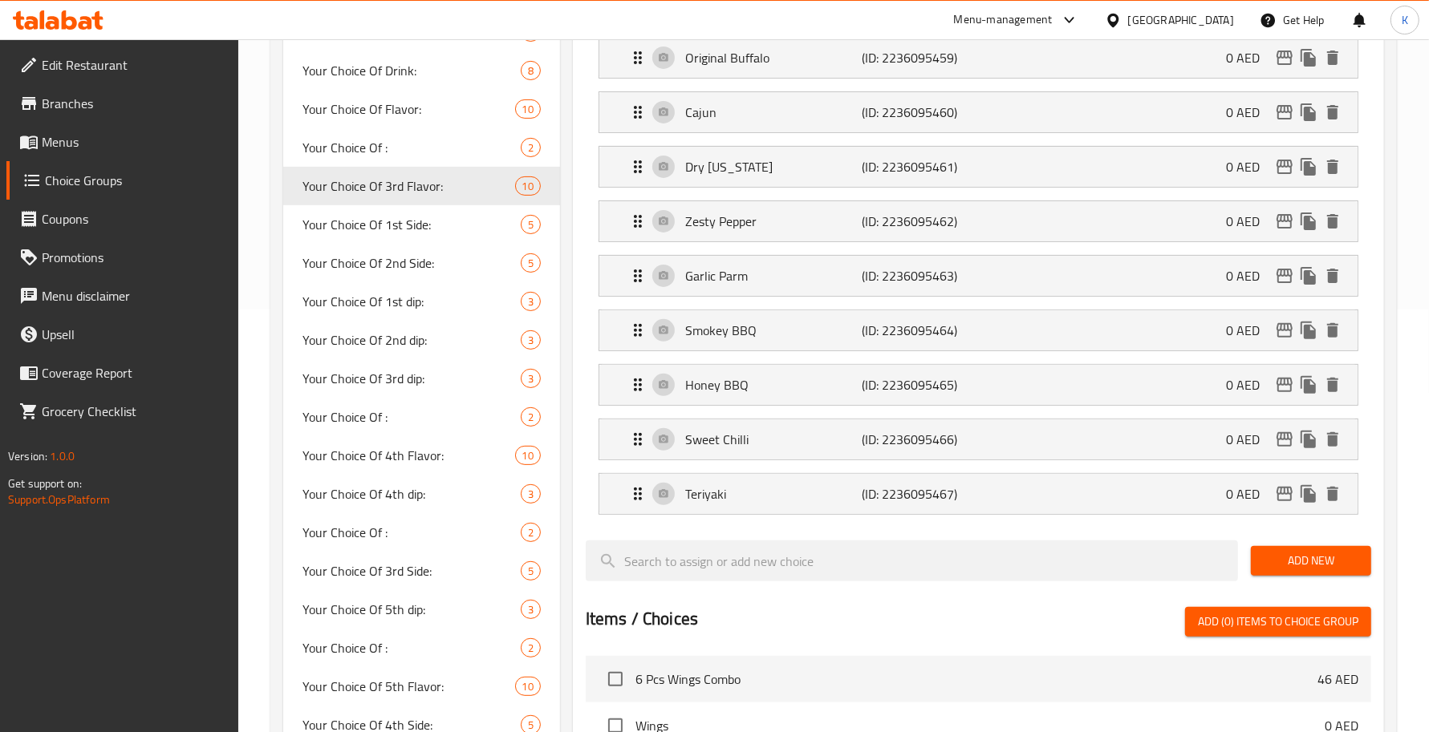
scroll to position [468, 0]
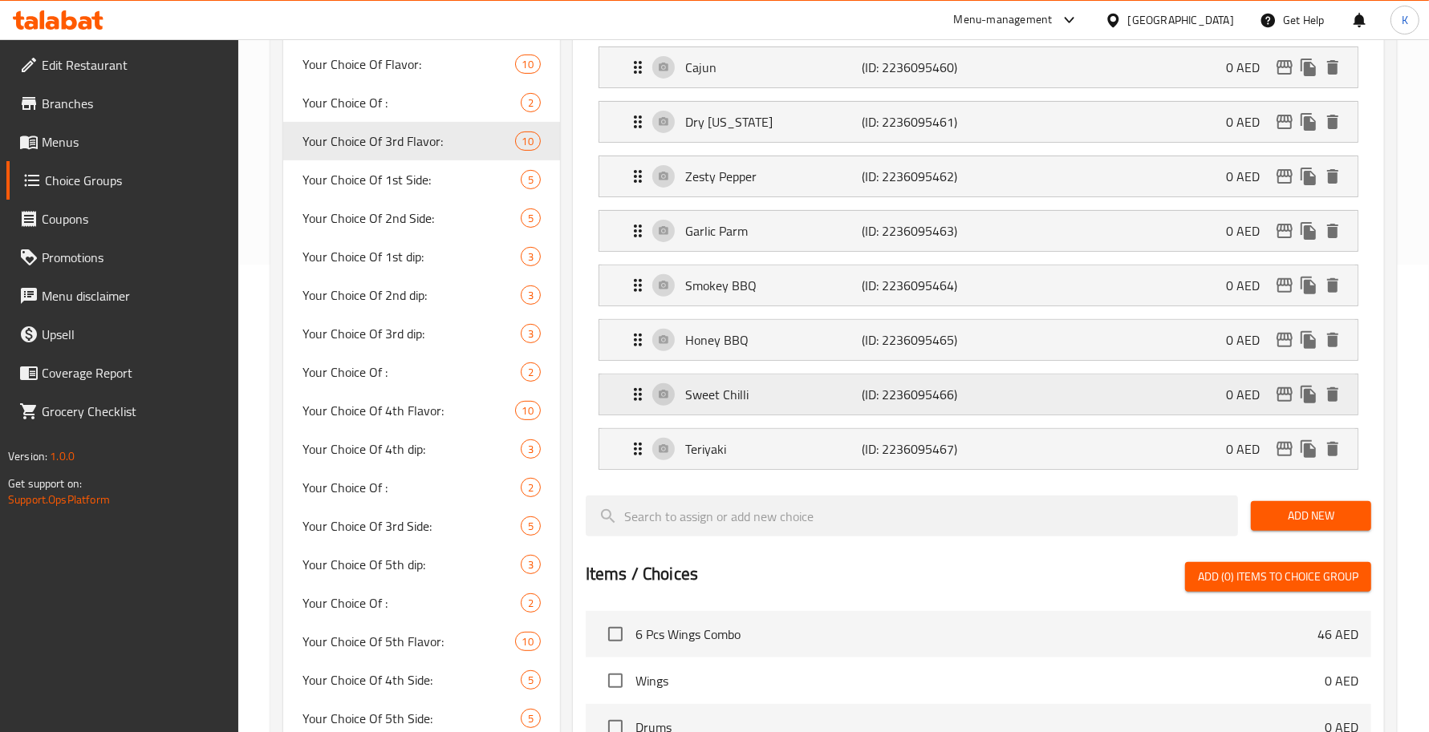
click at [911, 387] on p "(ID: 2236095466)" at bounding box center [921, 394] width 118 height 19
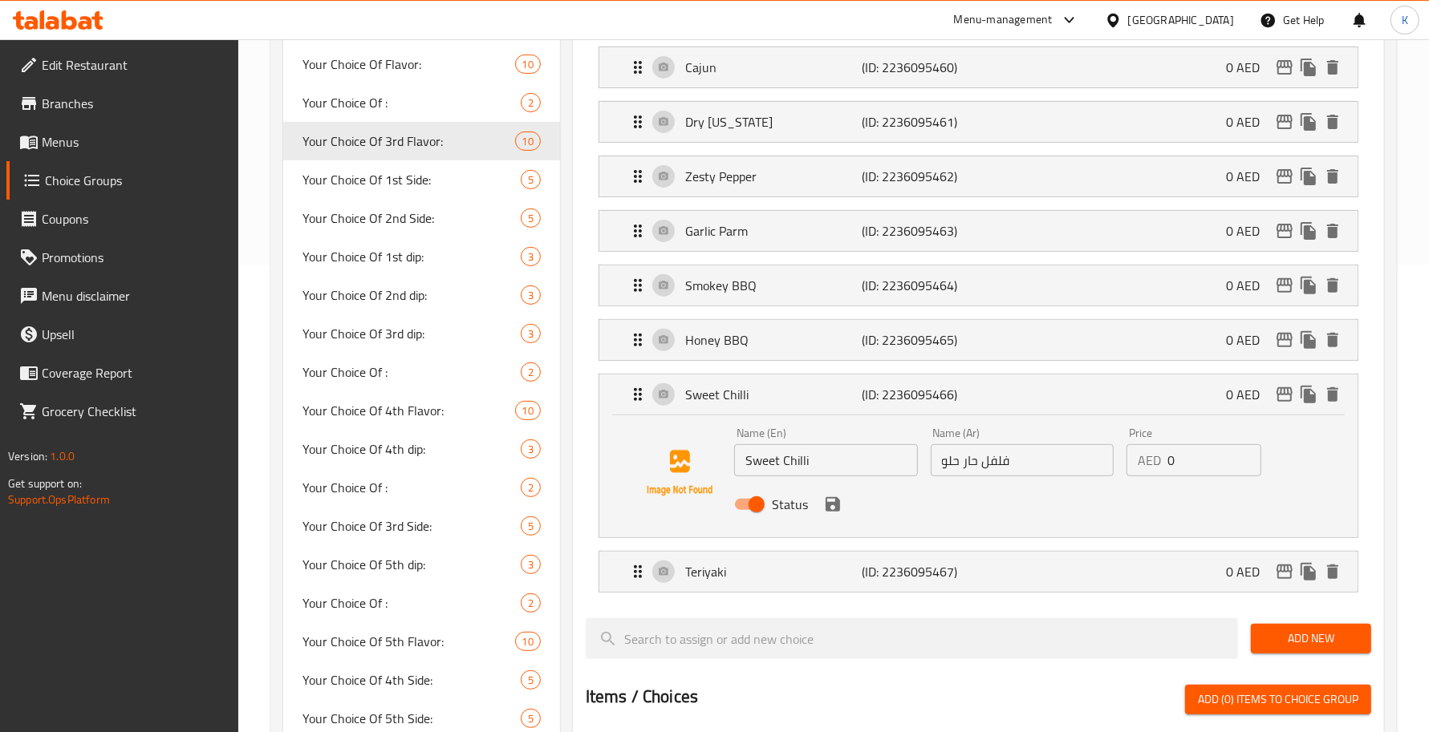
click at [1004, 476] on input "فلفل حار حلو" at bounding box center [1023, 460] width 184 height 32
click at [837, 506] on icon "save" at bounding box center [832, 504] width 14 height 14
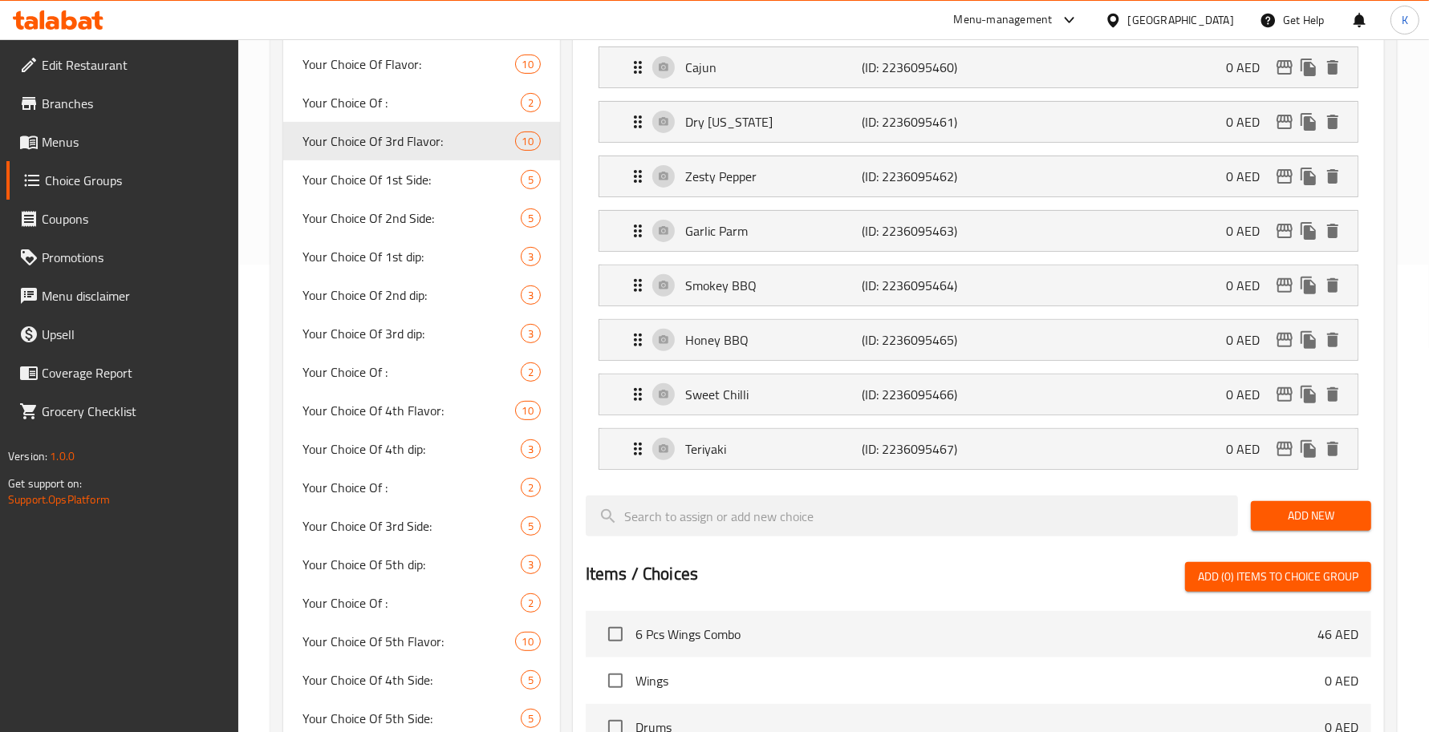
type input "[PERSON_NAME]"
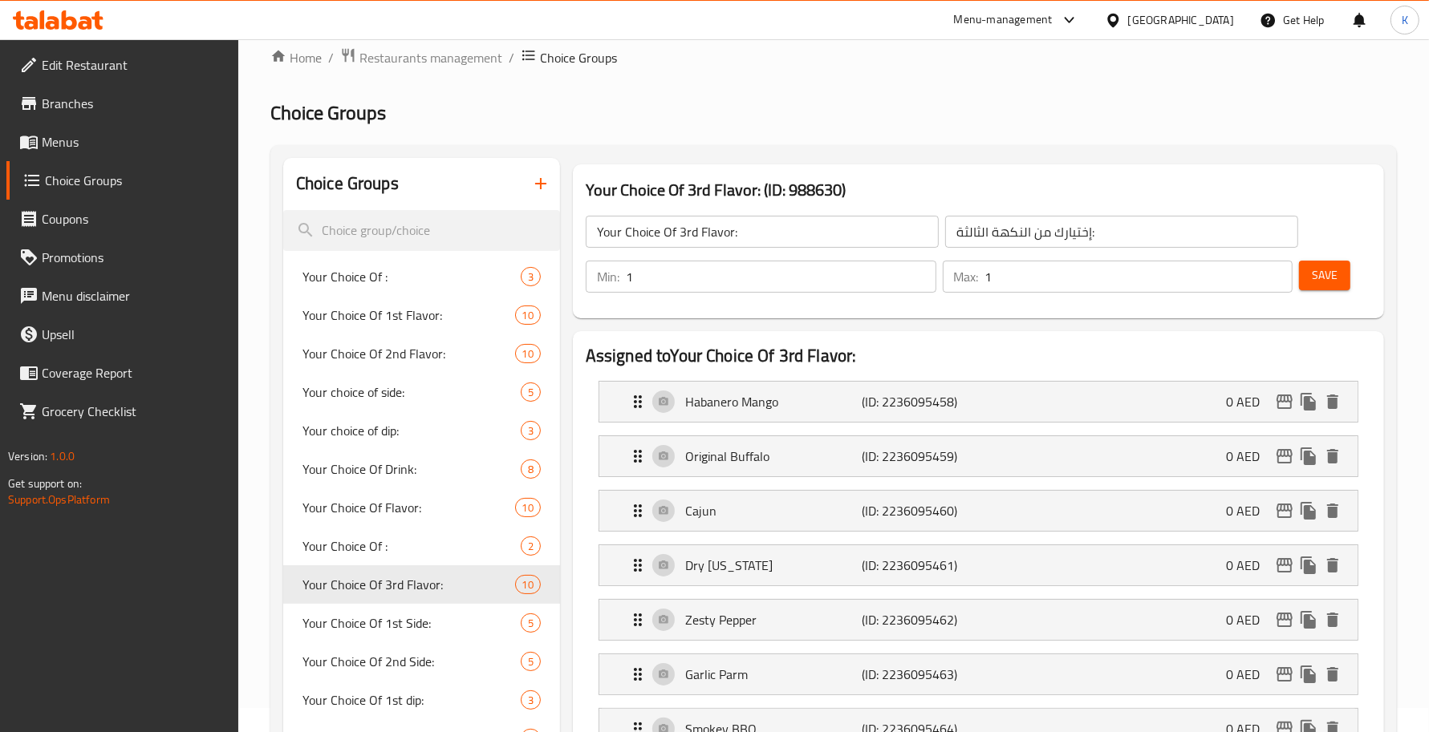
scroll to position [0, 0]
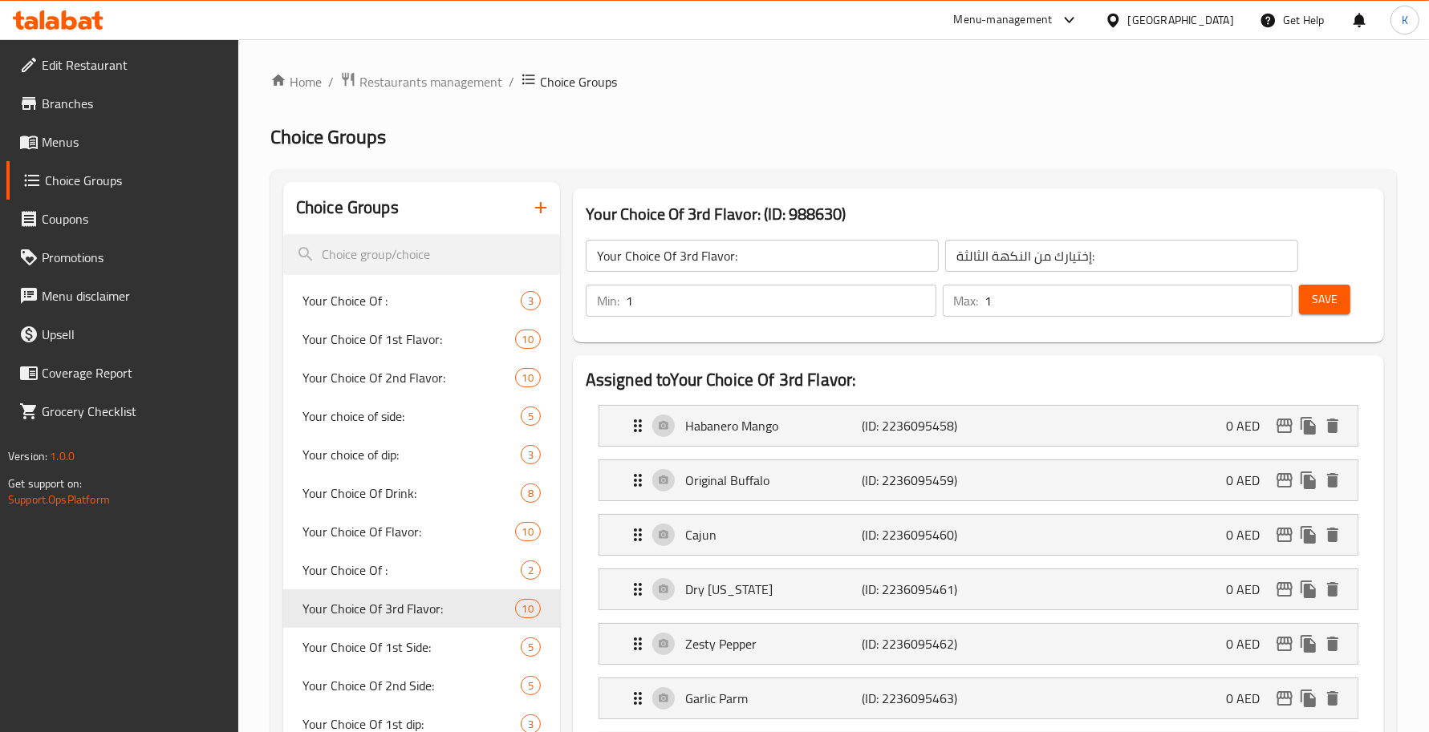
click at [1337, 309] on span "Save" at bounding box center [1325, 300] width 26 height 20
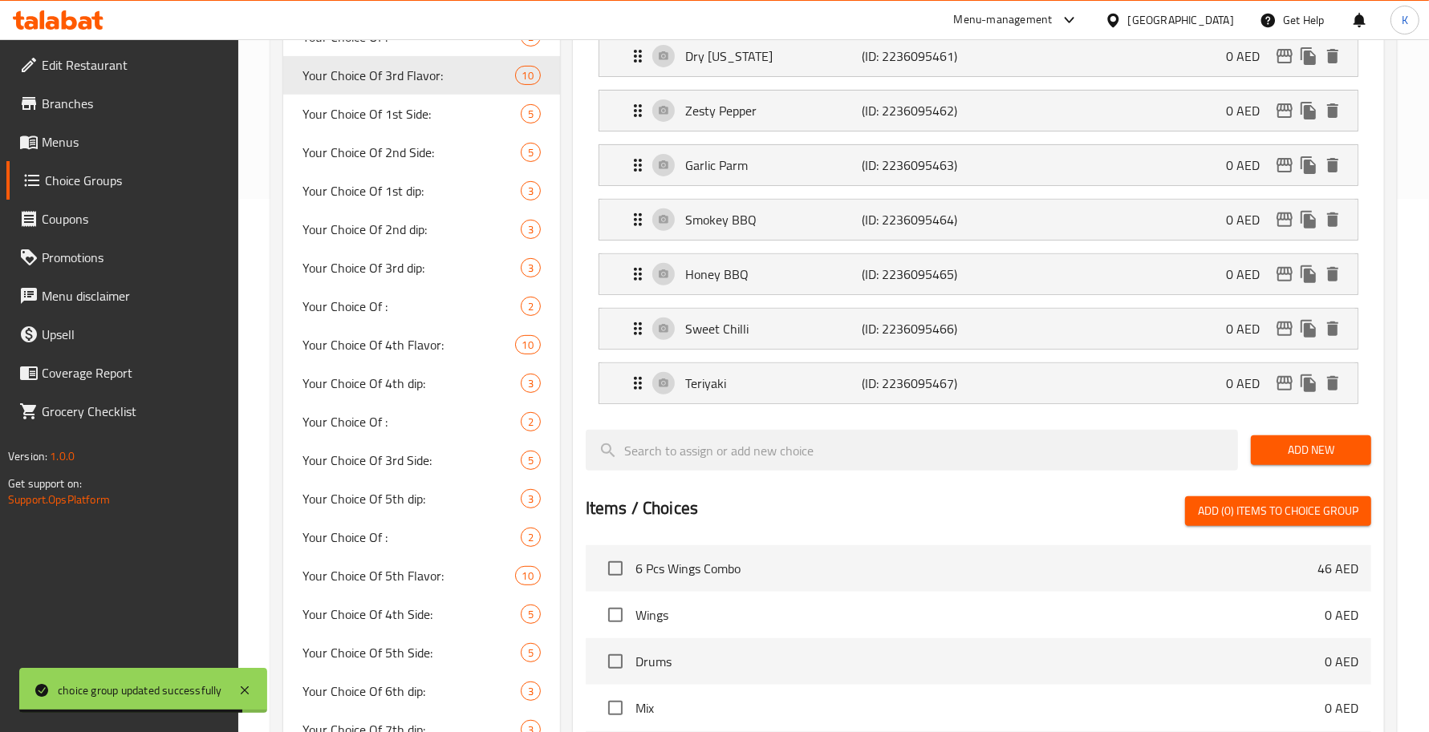
scroll to position [468, 0]
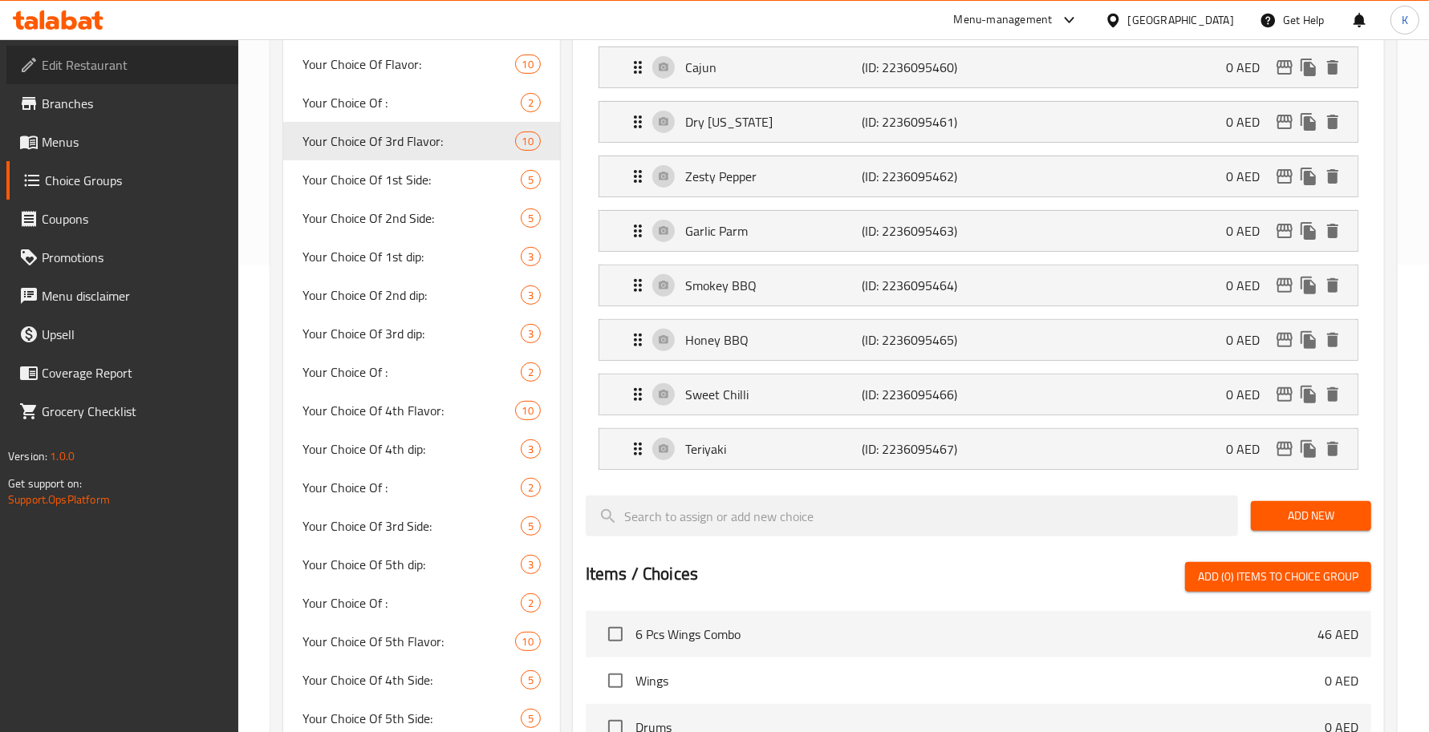
click at [143, 68] on span "Edit Restaurant" at bounding box center [134, 64] width 184 height 19
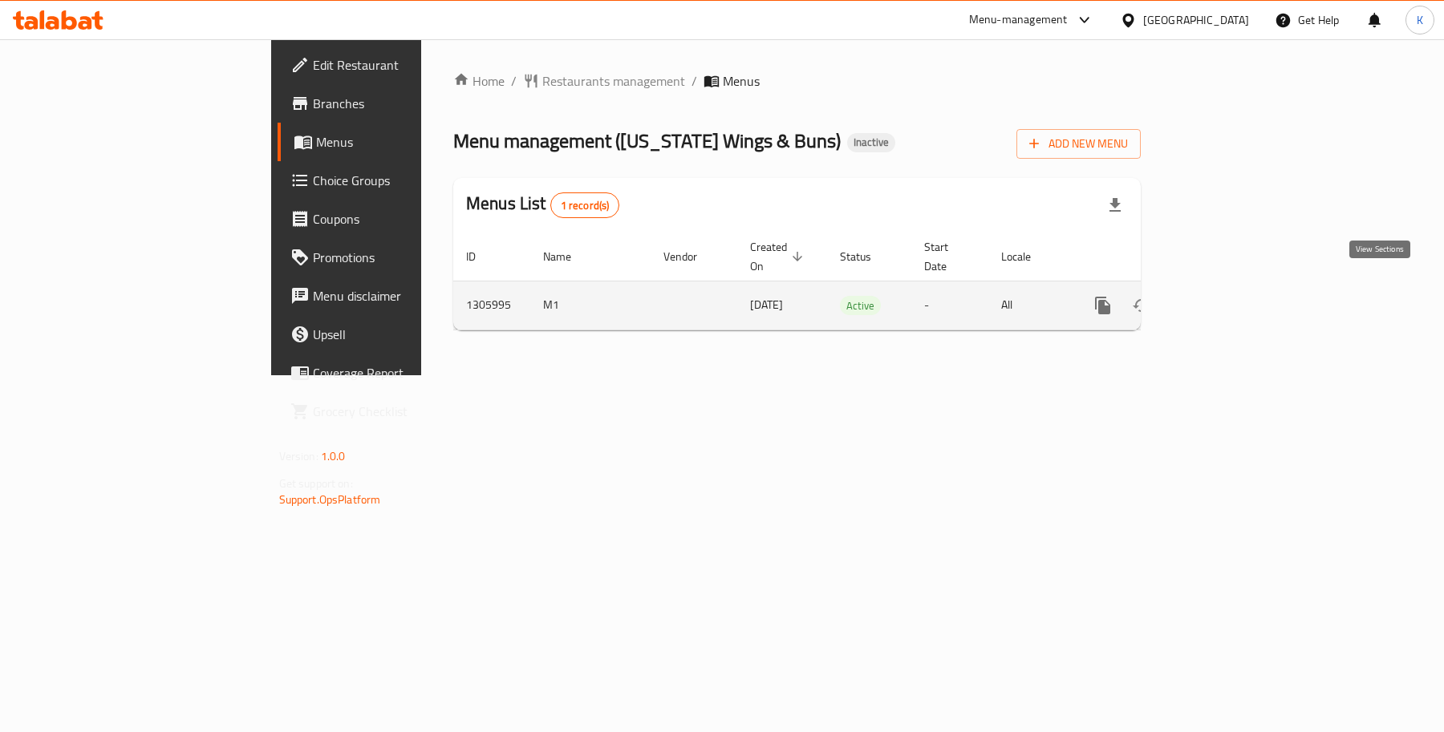
click at [1238, 297] on link "enhanced table" at bounding box center [1218, 305] width 39 height 39
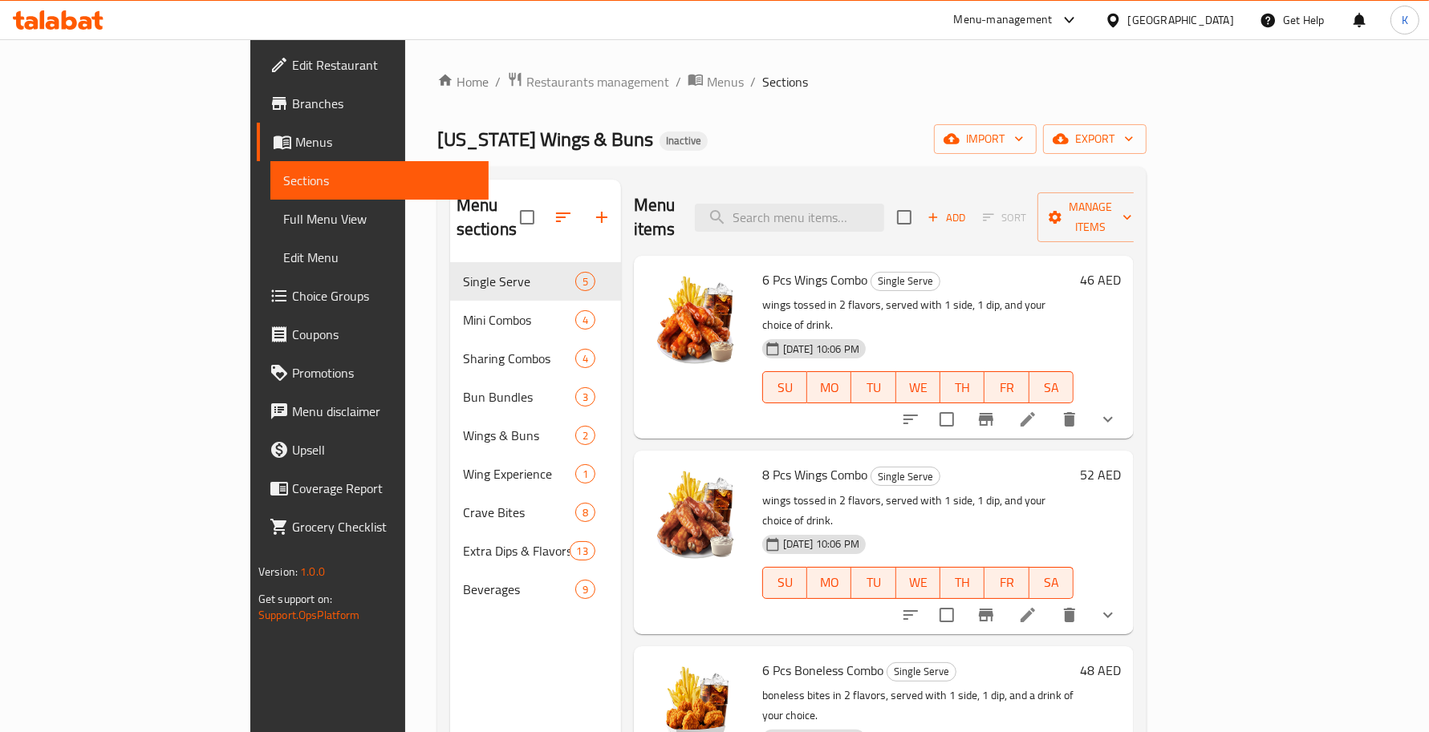
click at [283, 211] on span "Full Menu View" at bounding box center [379, 218] width 193 height 19
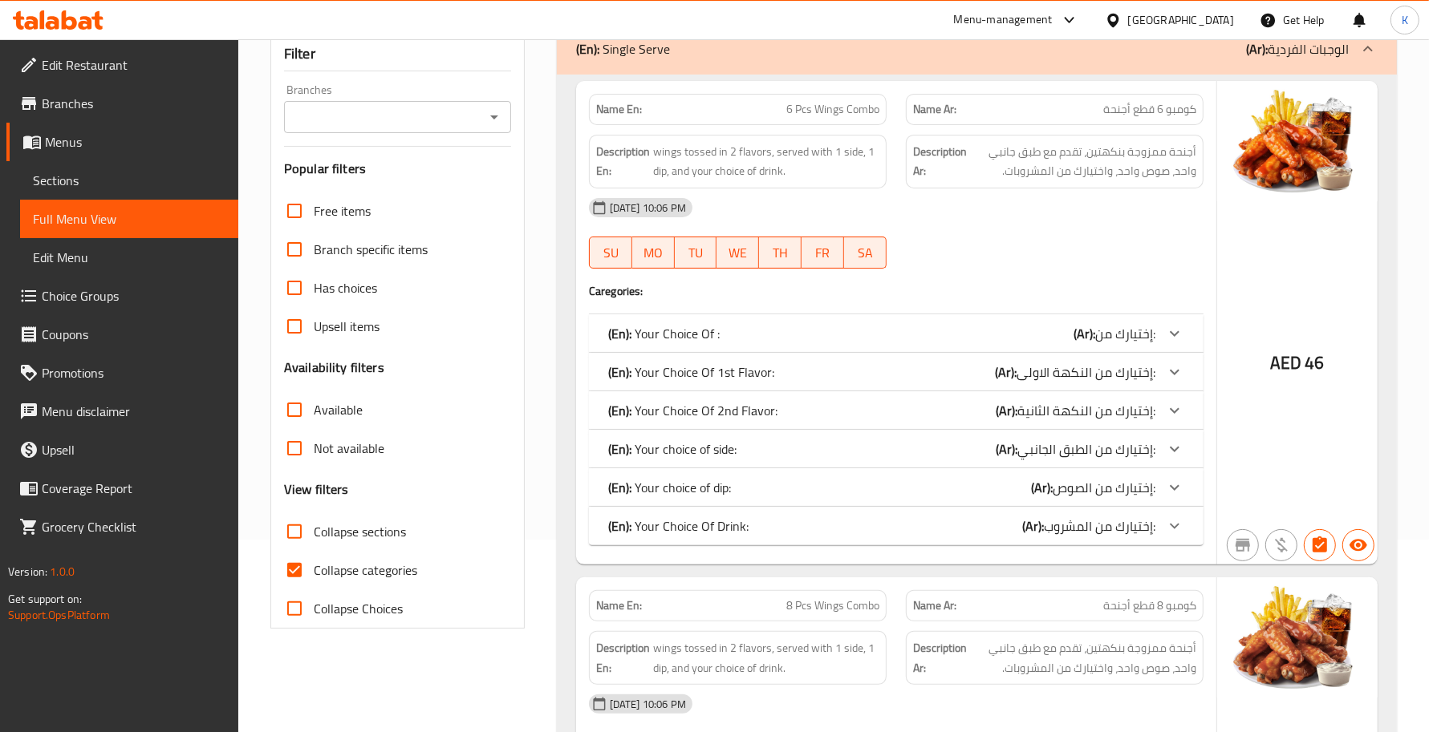
scroll to position [233, 0]
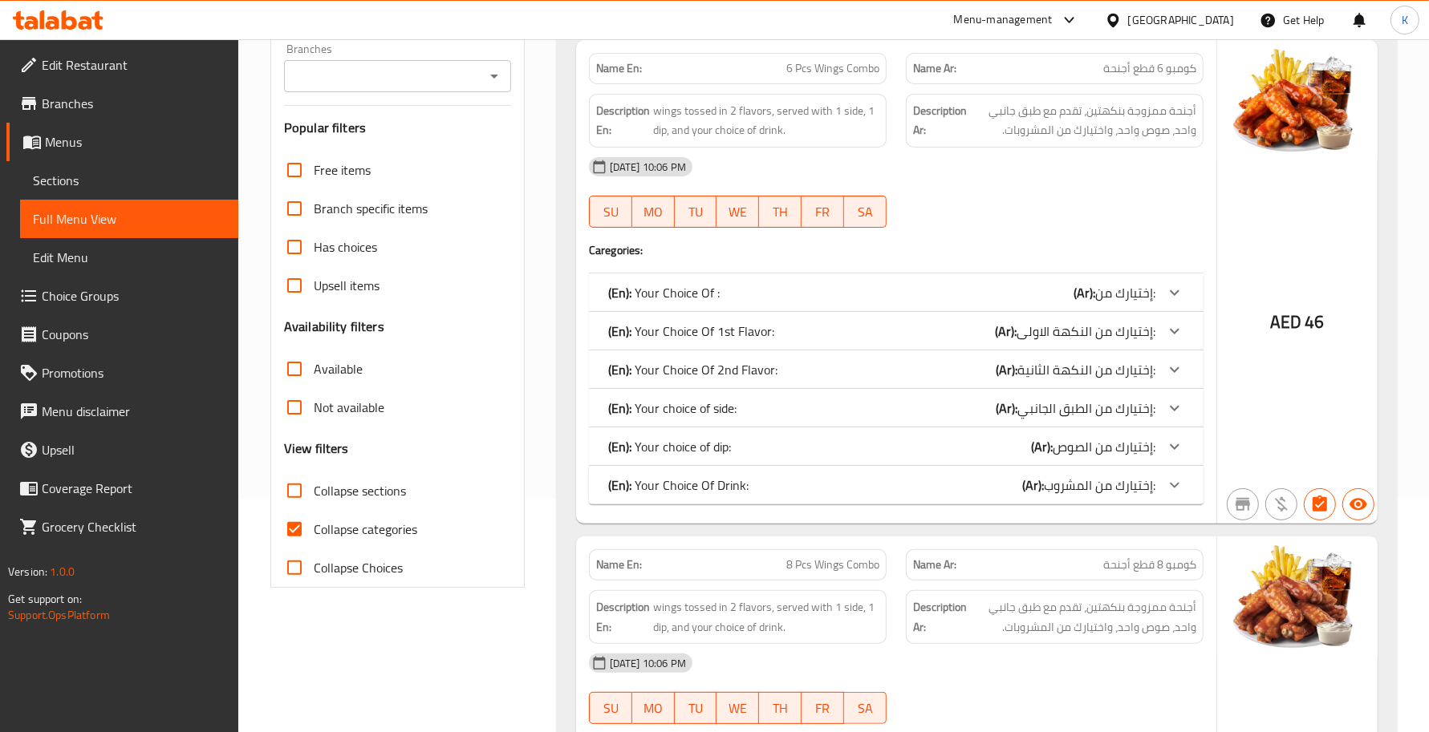
click at [366, 485] on span "Collapse sections" at bounding box center [360, 490] width 92 height 19
click at [314, 485] on input "Collapse sections" at bounding box center [294, 491] width 39 height 39
checkbox input "true"
click at [389, 529] on span "Collapse categories" at bounding box center [365, 529] width 103 height 19
click at [314, 529] on input "Collapse categories" at bounding box center [294, 529] width 39 height 39
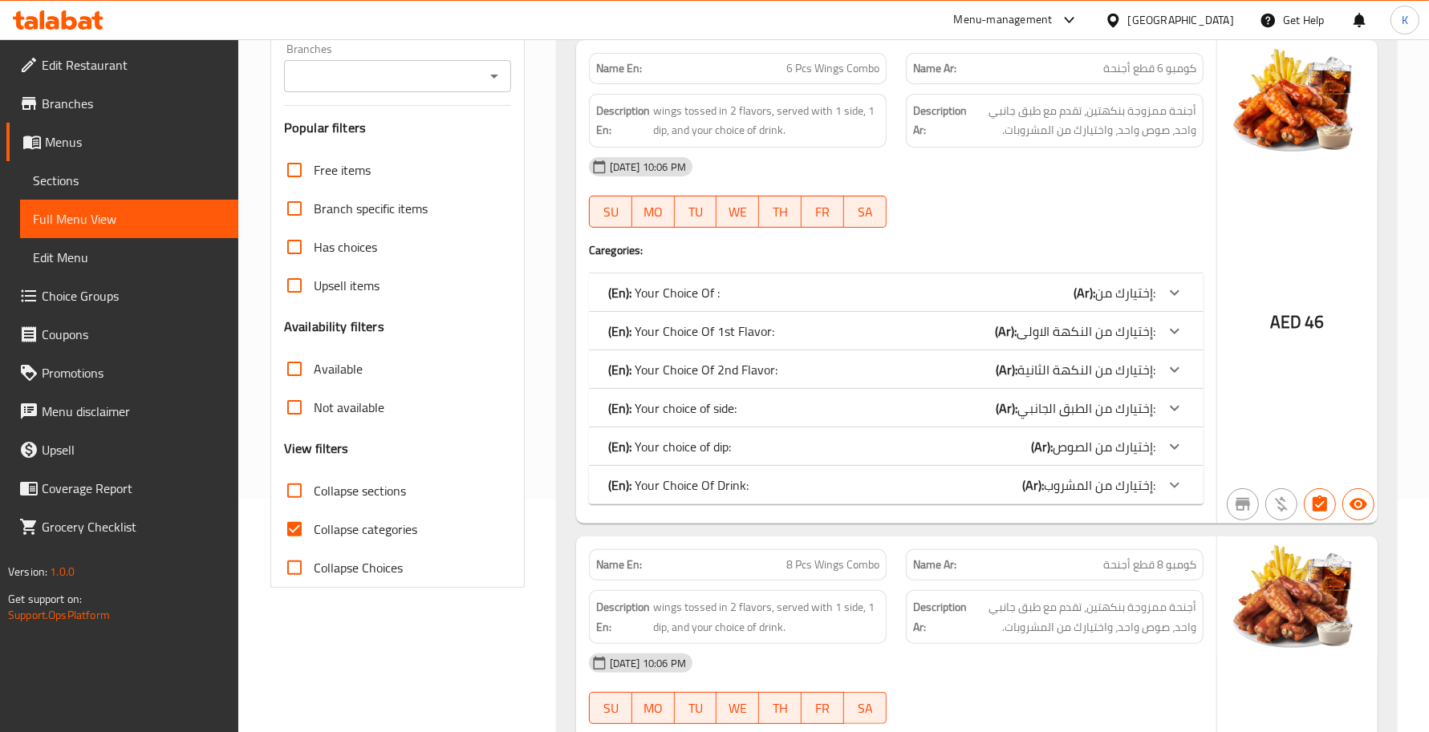
checkbox input "false"
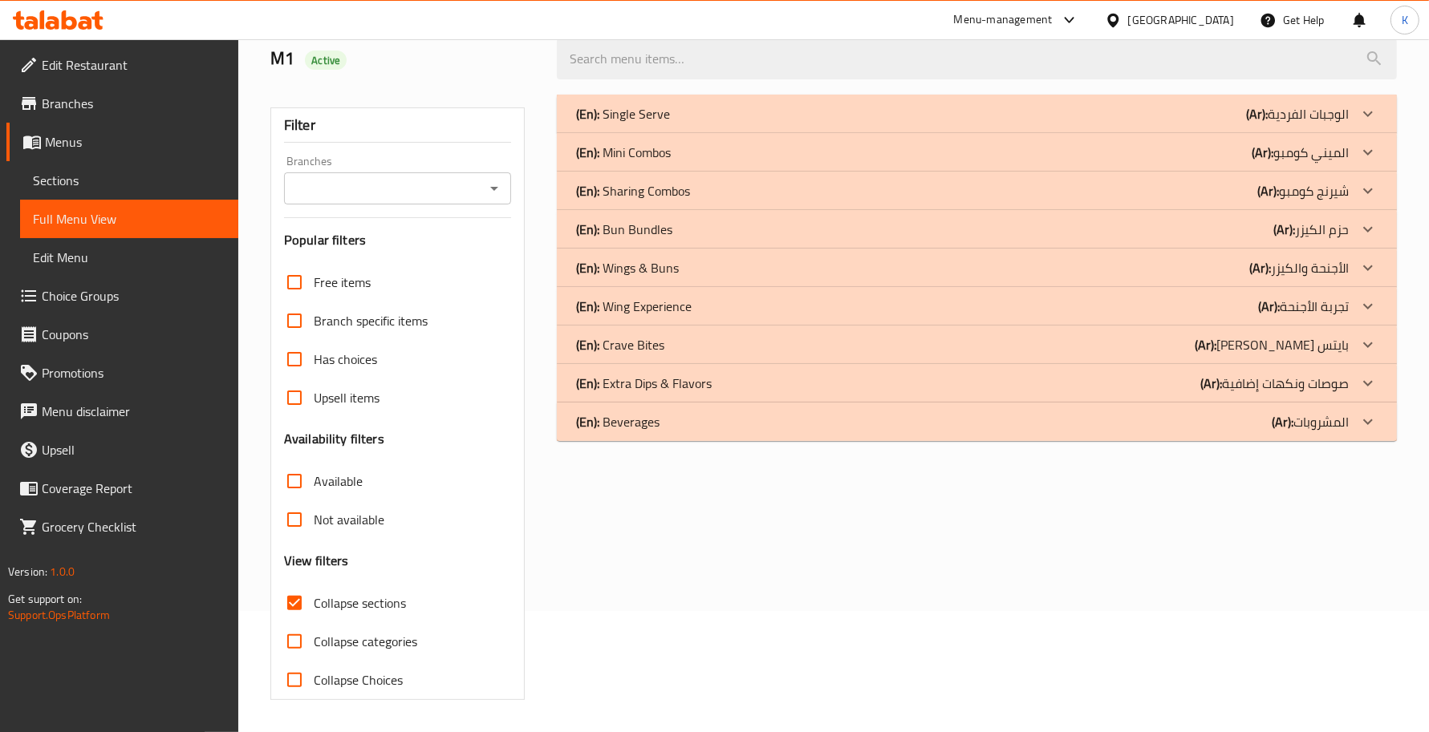
scroll to position [0, 0]
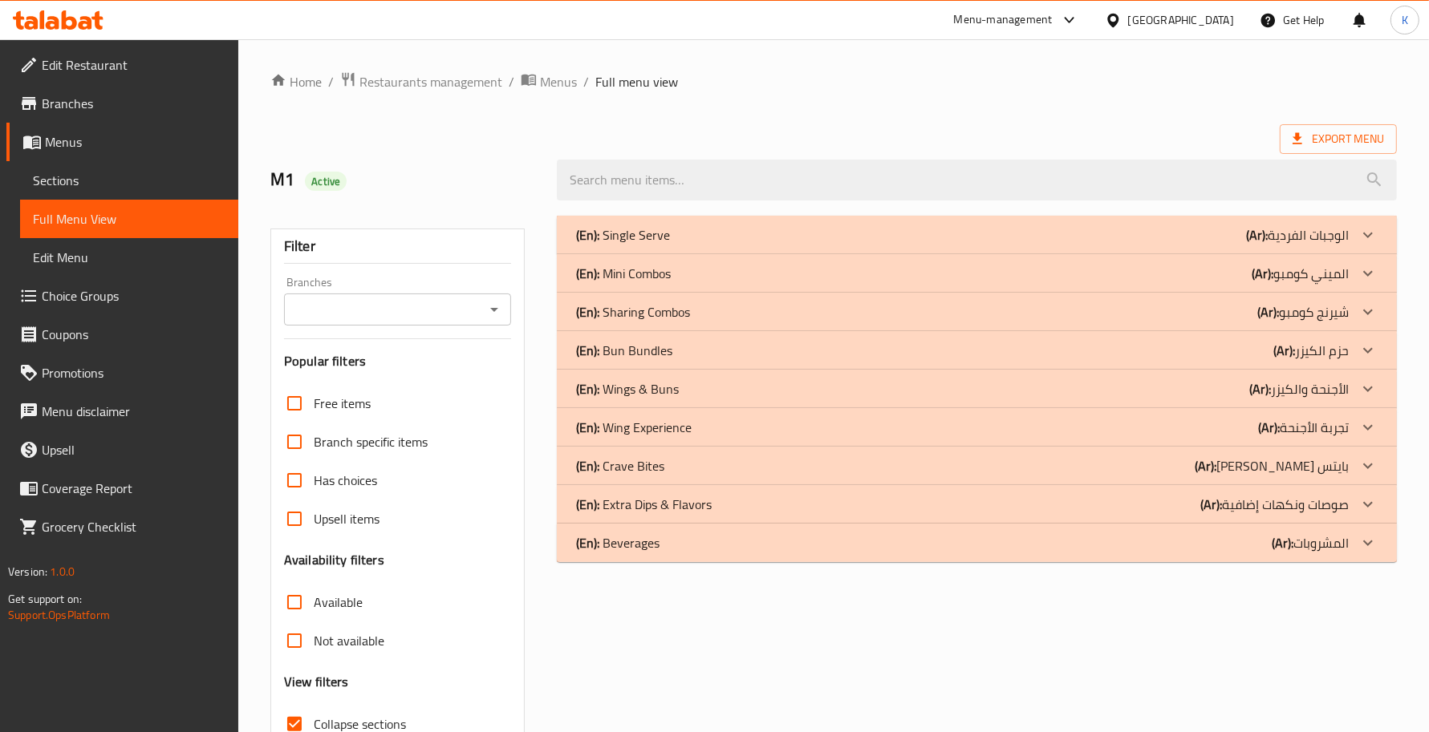
click at [752, 245] on div "(En): Mini Combos (Ar): الميني كومبو" at bounding box center [962, 234] width 772 height 19
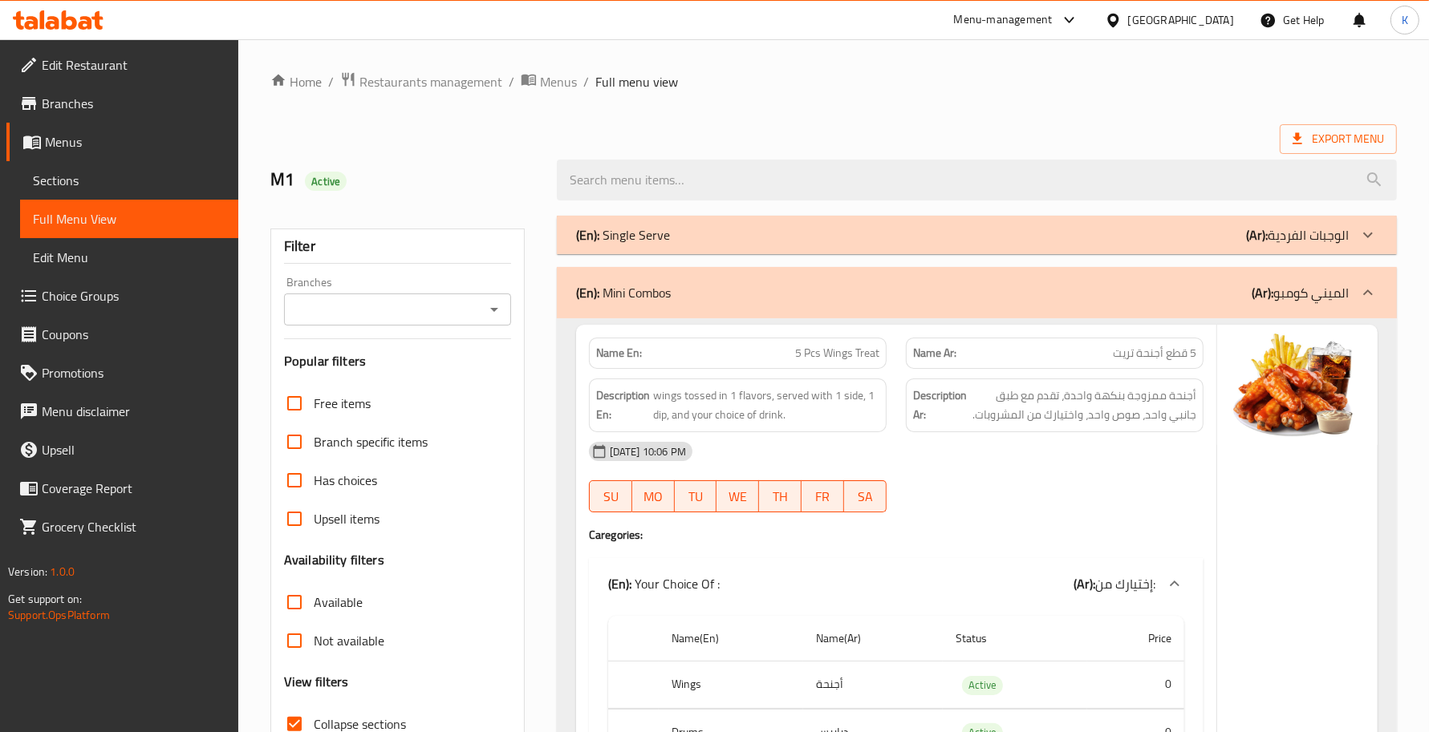
click at [823, 468] on div "[DATE] 10:06 PM" at bounding box center [896, 451] width 634 height 39
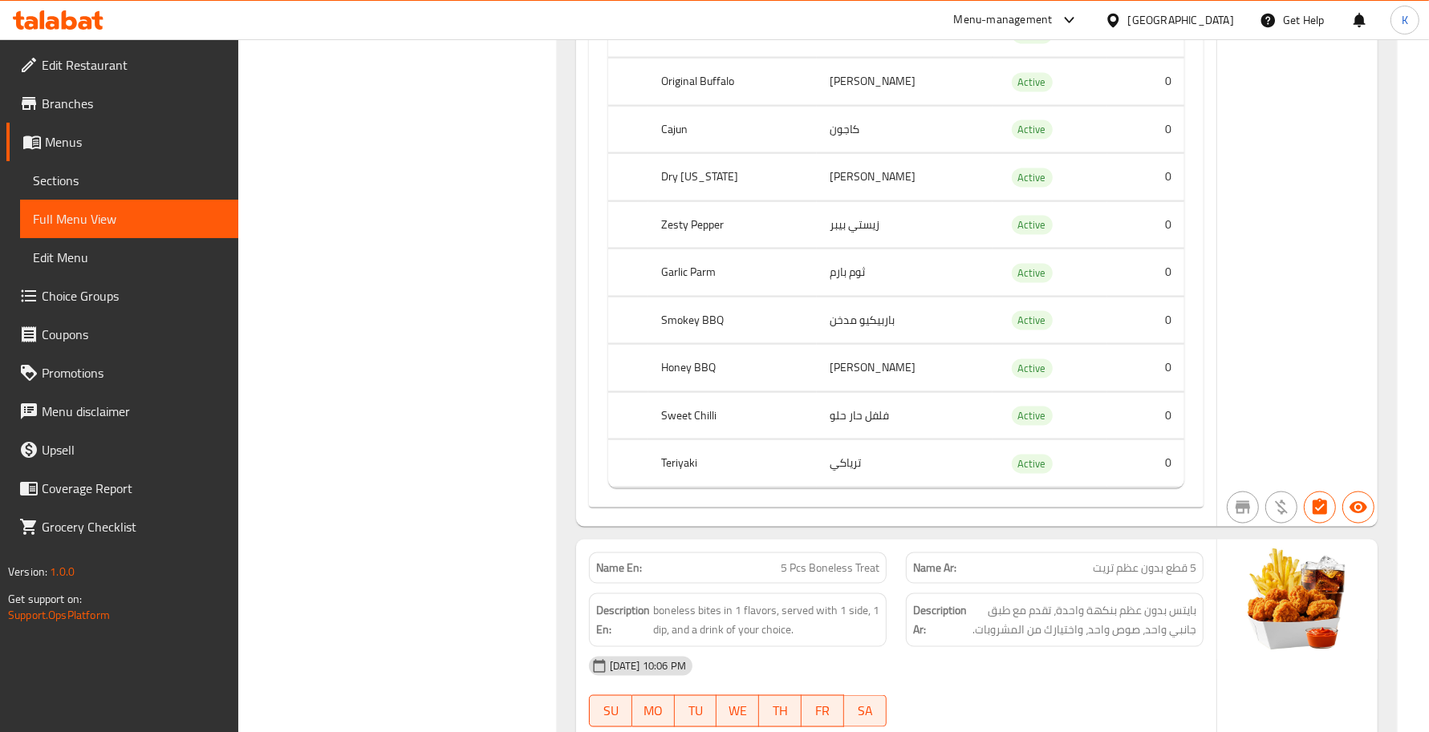
scroll to position [2146, 0]
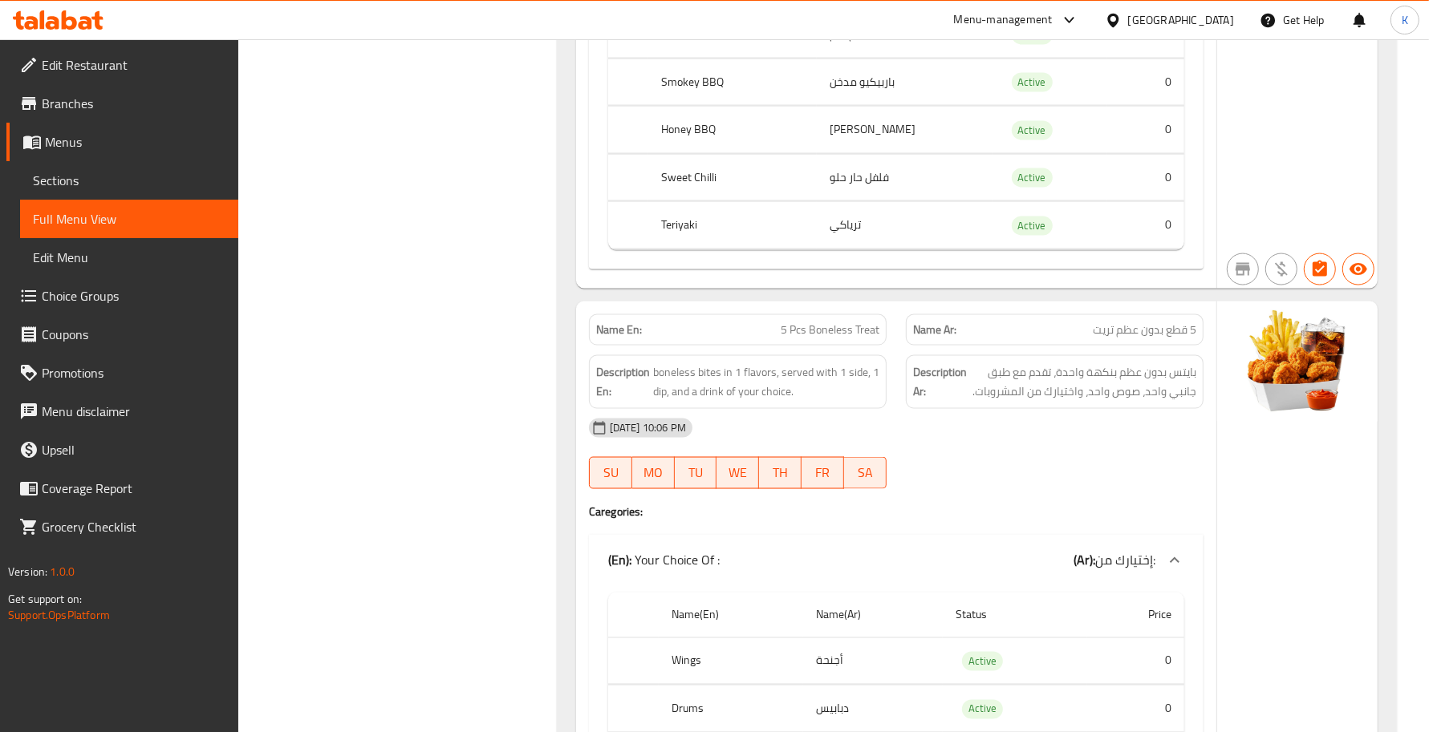
scroll to position [2379, 0]
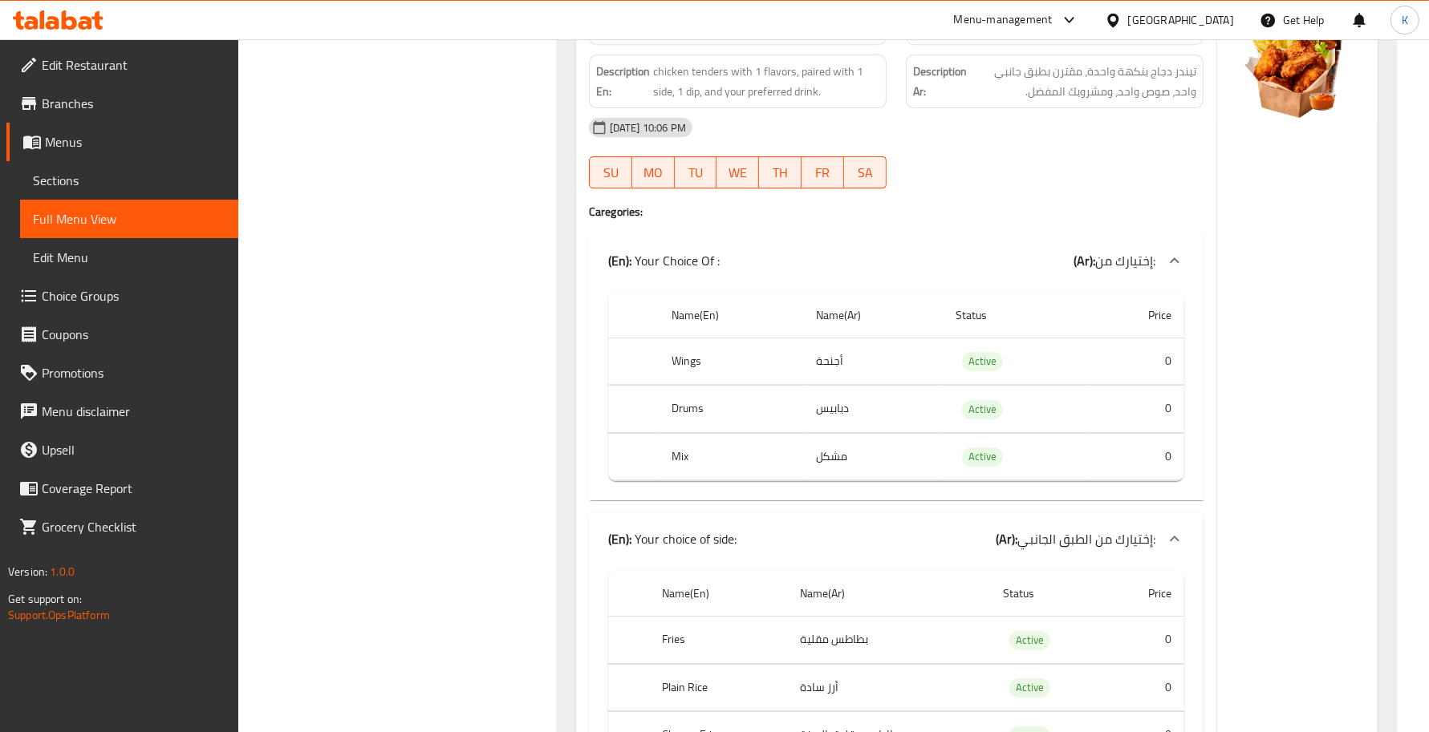
scroll to position [4718, 0]
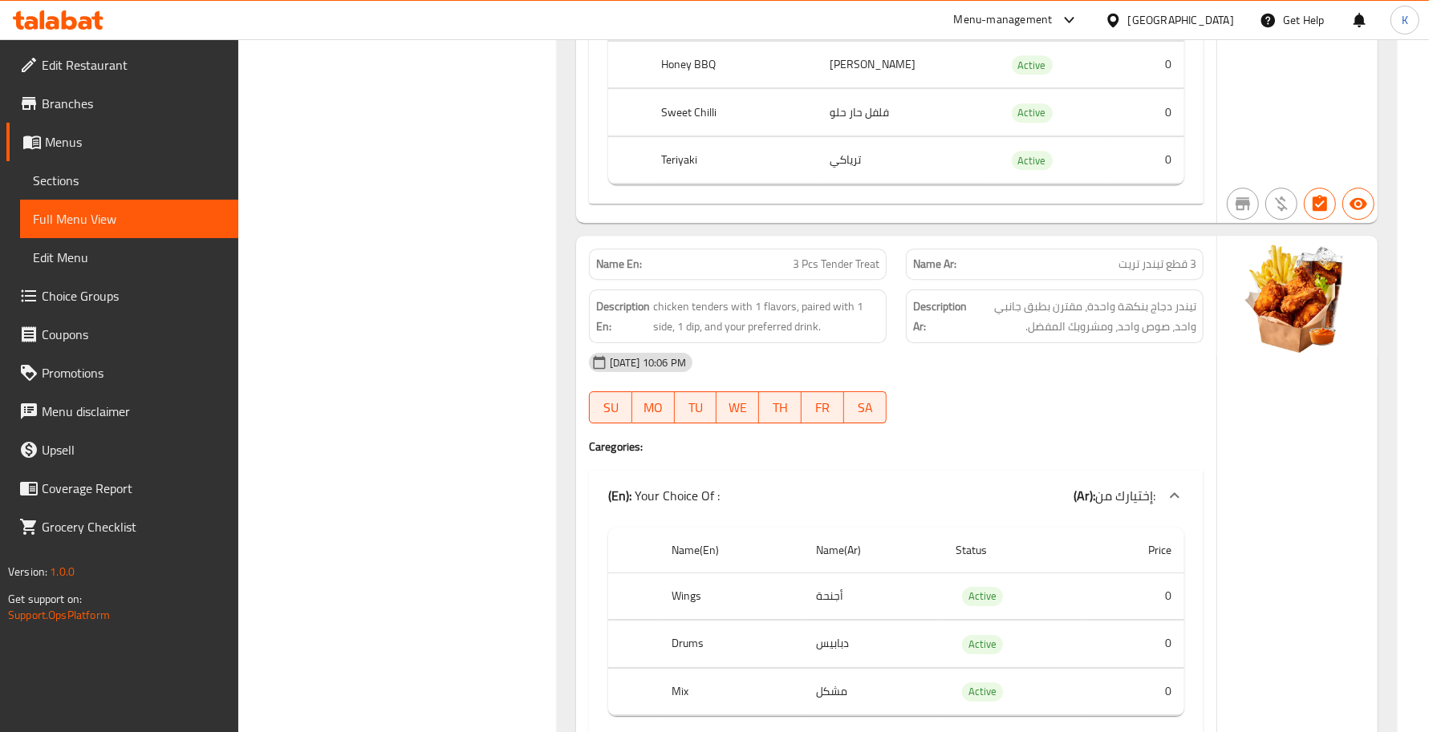
click at [651, 420] on span "MO" at bounding box center [654, 407] width 30 height 23
type button "1"
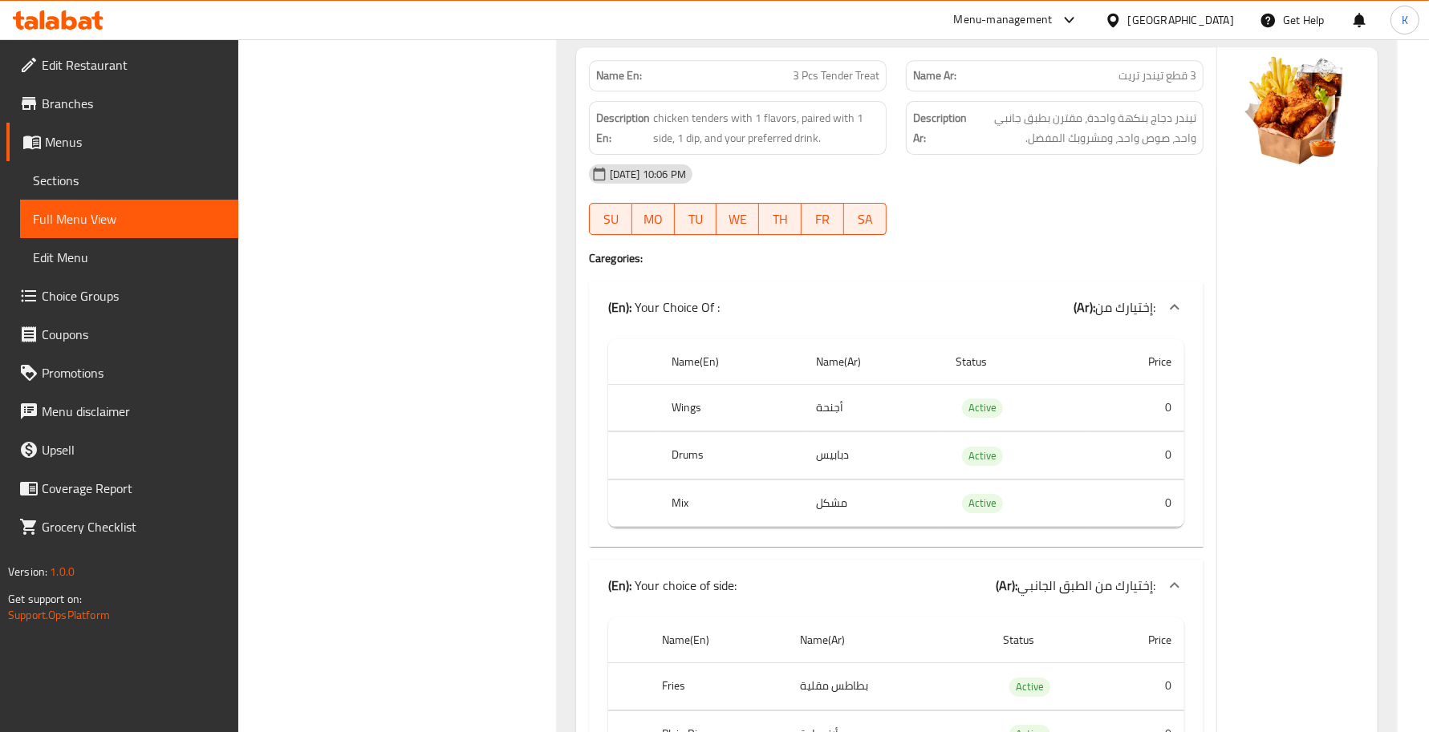
scroll to position [4953, 0]
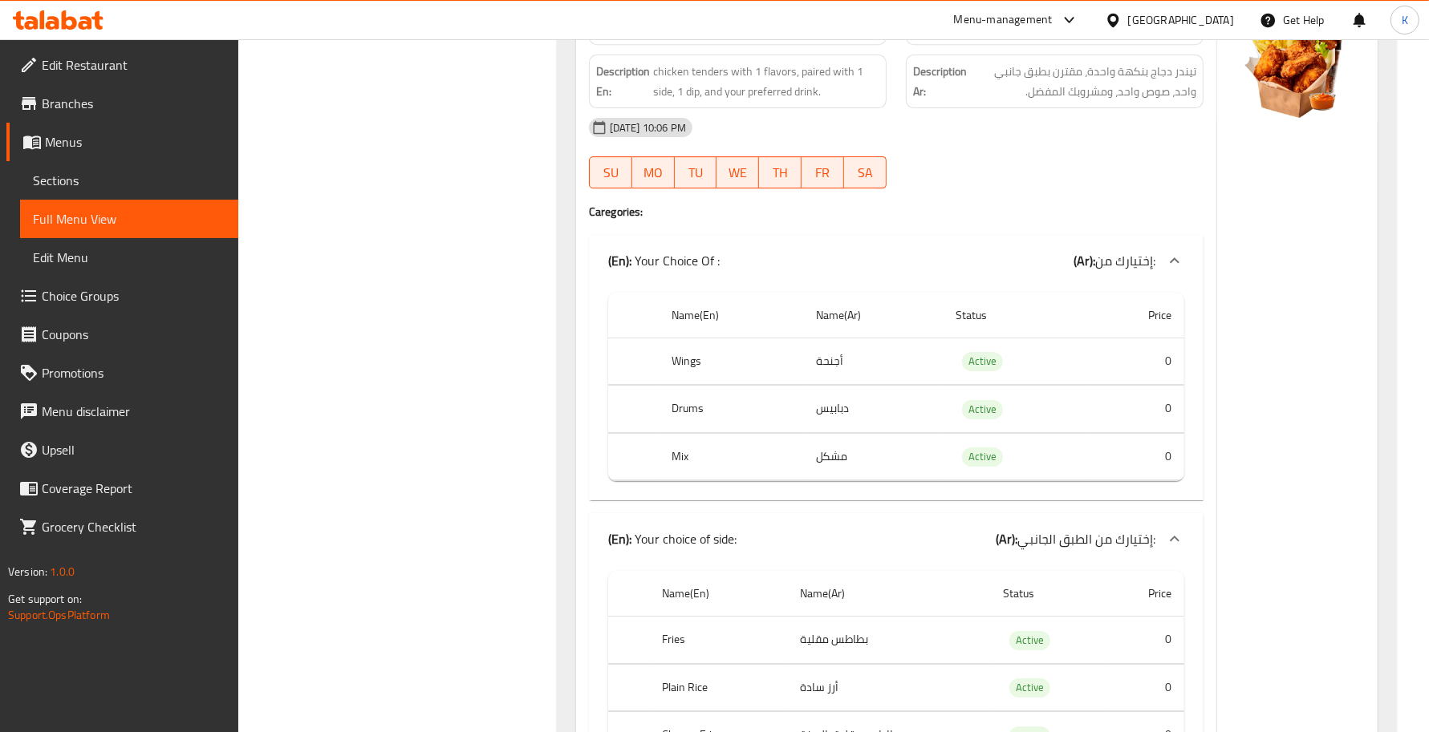
drag, startPoint x: 835, startPoint y: 100, endPoint x: 826, endPoint y: 90, distance: 13.7
click at [835, 100] on div "Description En: chicken tenders with 1 flavors, paired with 1 side, 1 dip, and …" at bounding box center [737, 81] width 317 height 73
click at [822, 38] on span "3 Pcs Tender Treat" at bounding box center [836, 29] width 87 height 17
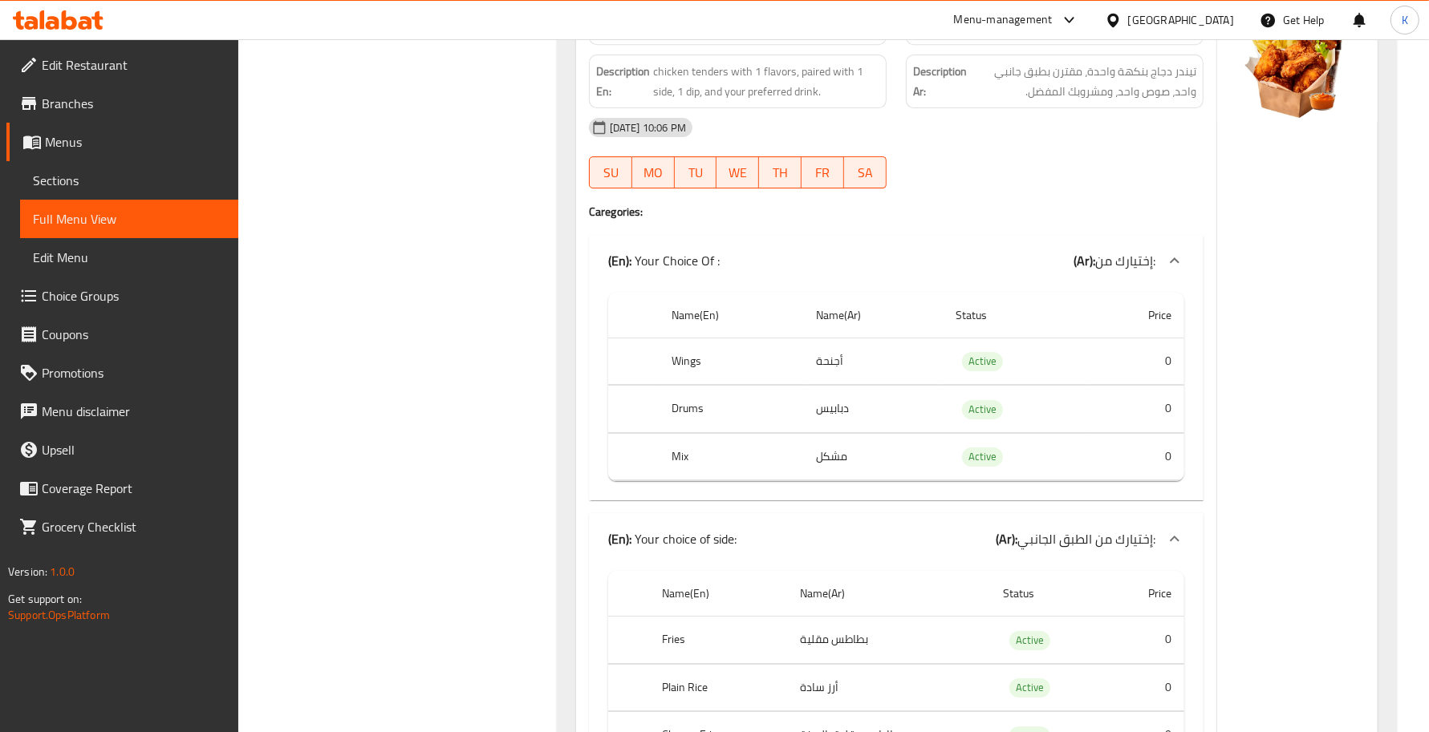
copy span "3 Pcs Tender Treat"
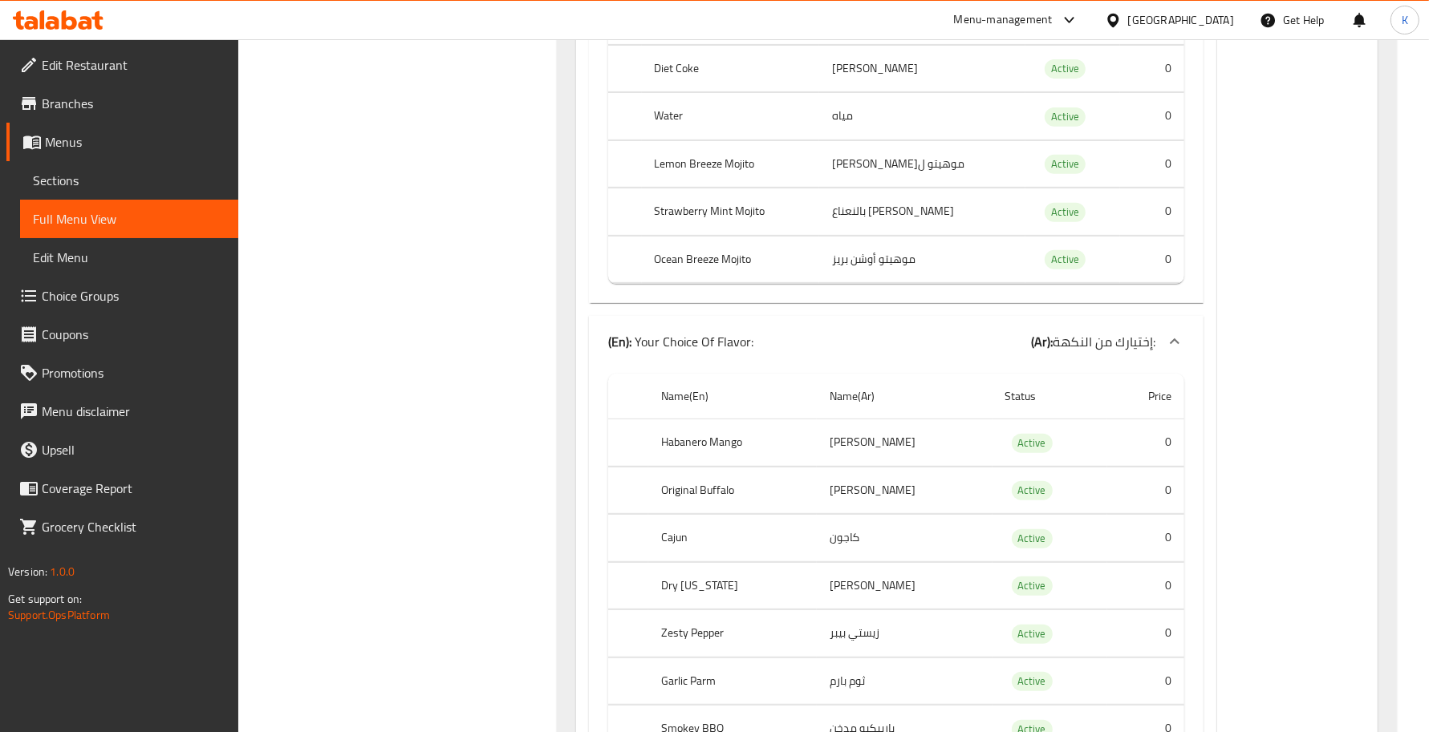
scroll to position [6357, 0]
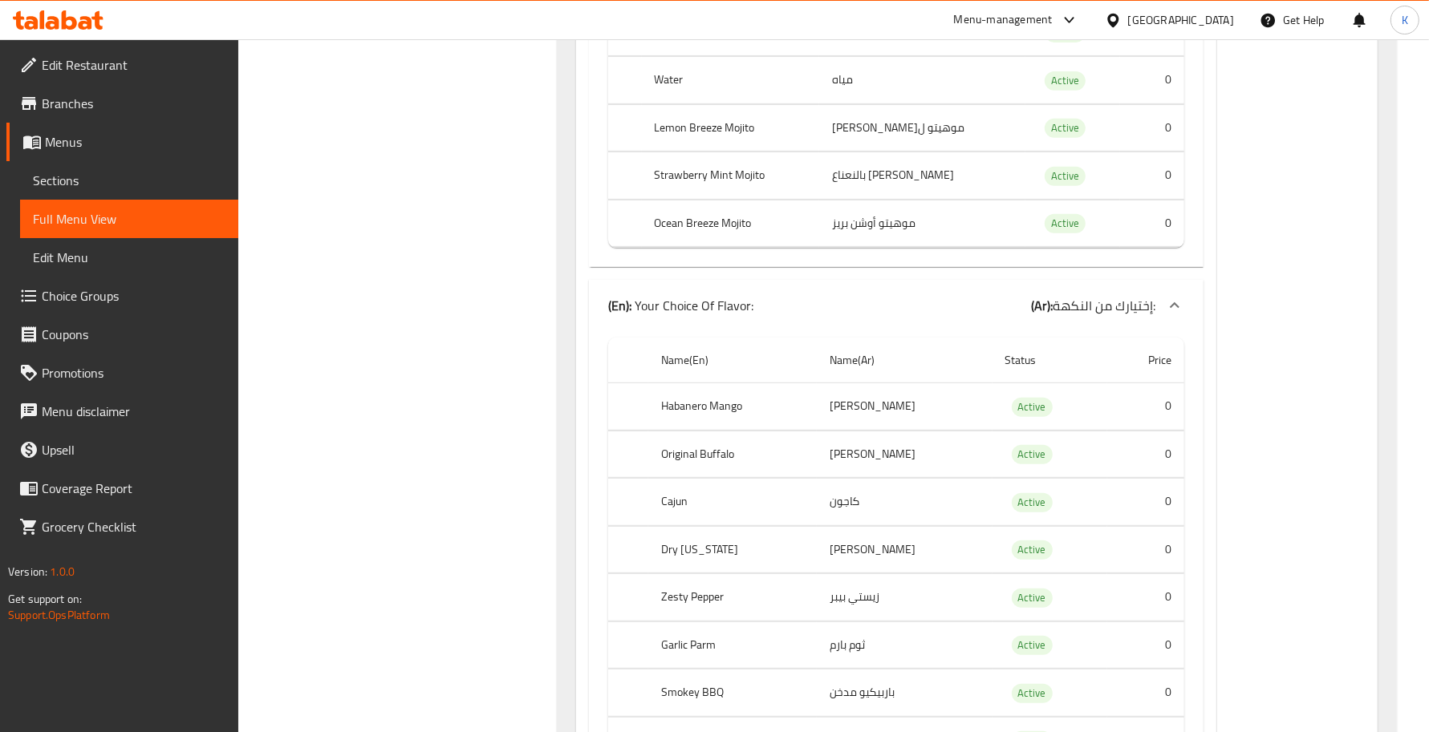
drag, startPoint x: 71, startPoint y: 185, endPoint x: 71, endPoint y: 194, distance: 8.8
click at [71, 185] on span "Sections" at bounding box center [129, 180] width 193 height 19
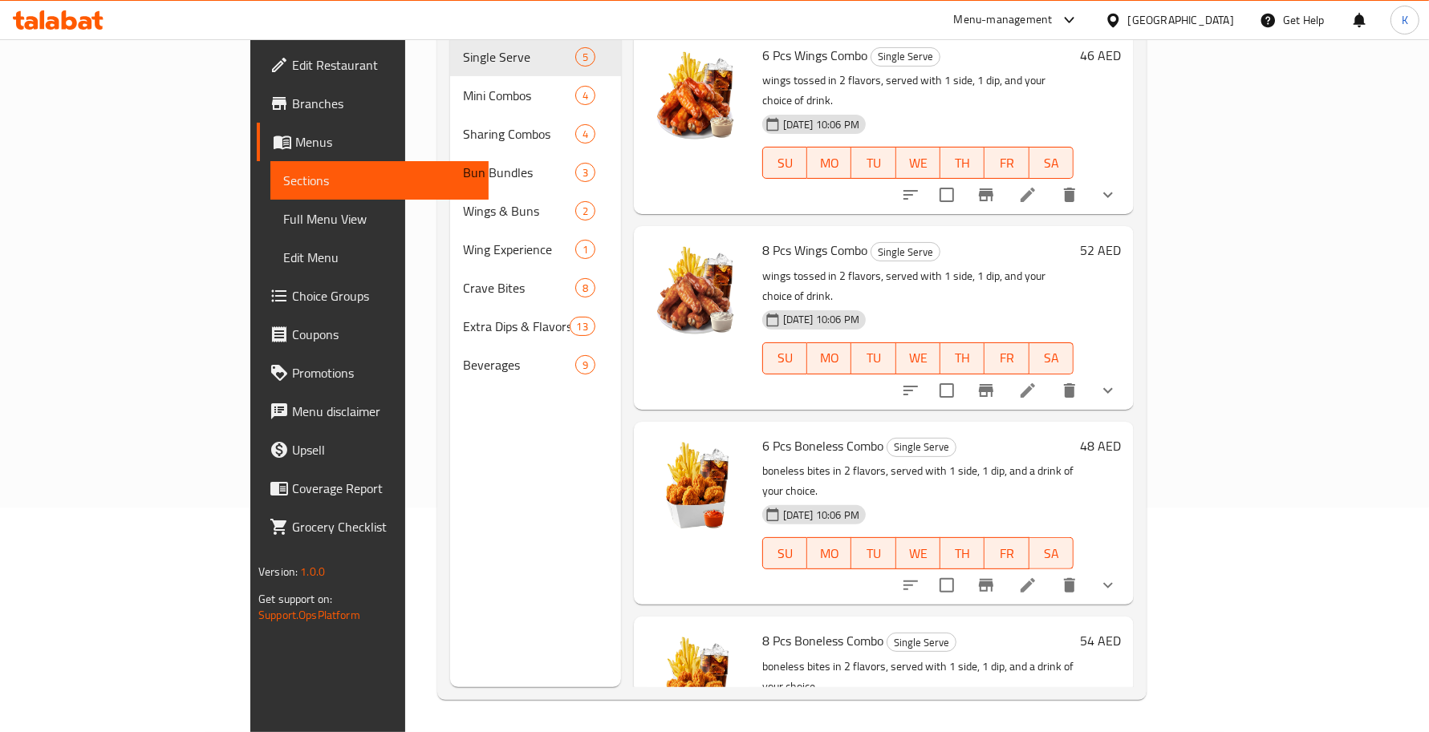
scroll to position [225, 0]
click at [283, 218] on span "Full Menu View" at bounding box center [379, 218] width 193 height 19
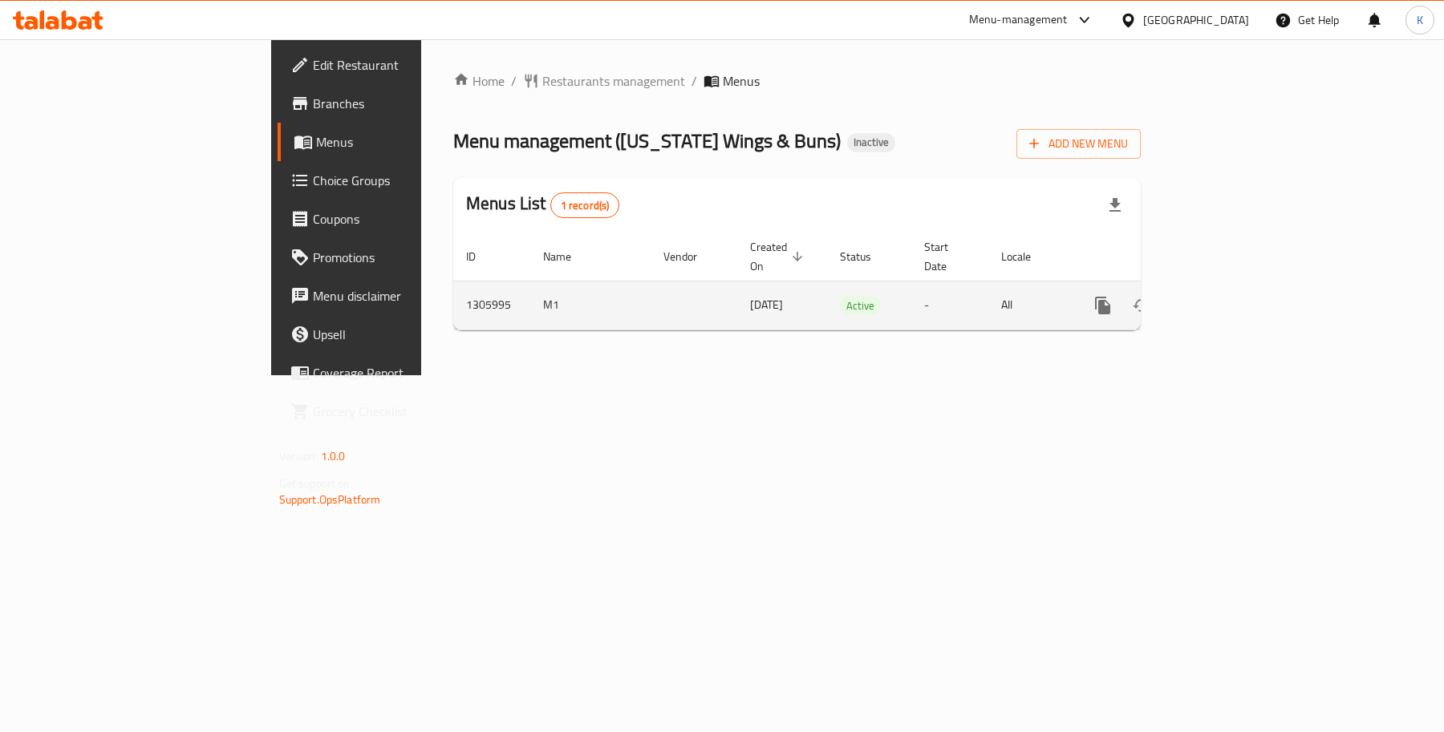
click at [1226, 298] on icon "enhanced table" at bounding box center [1218, 305] width 14 height 14
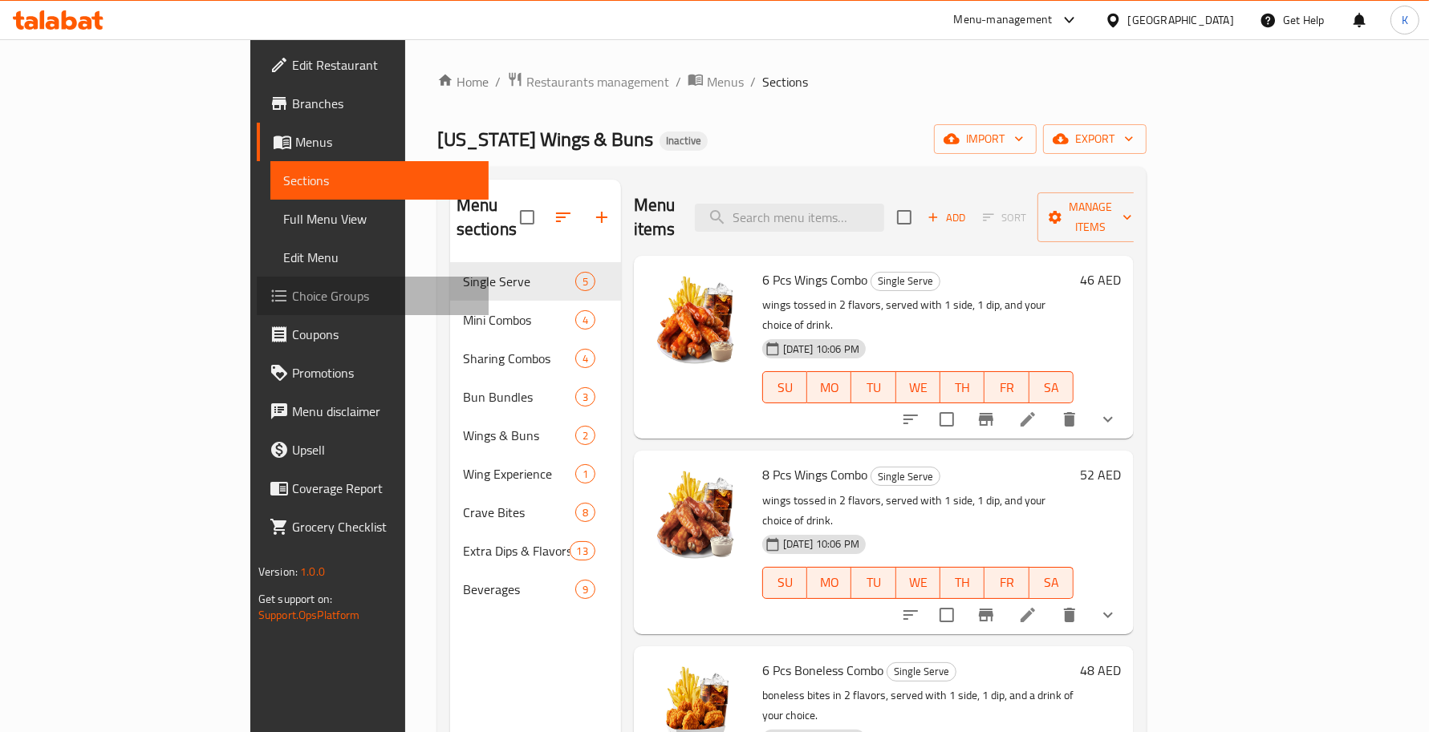
click at [292, 290] on span "Choice Groups" at bounding box center [384, 295] width 184 height 19
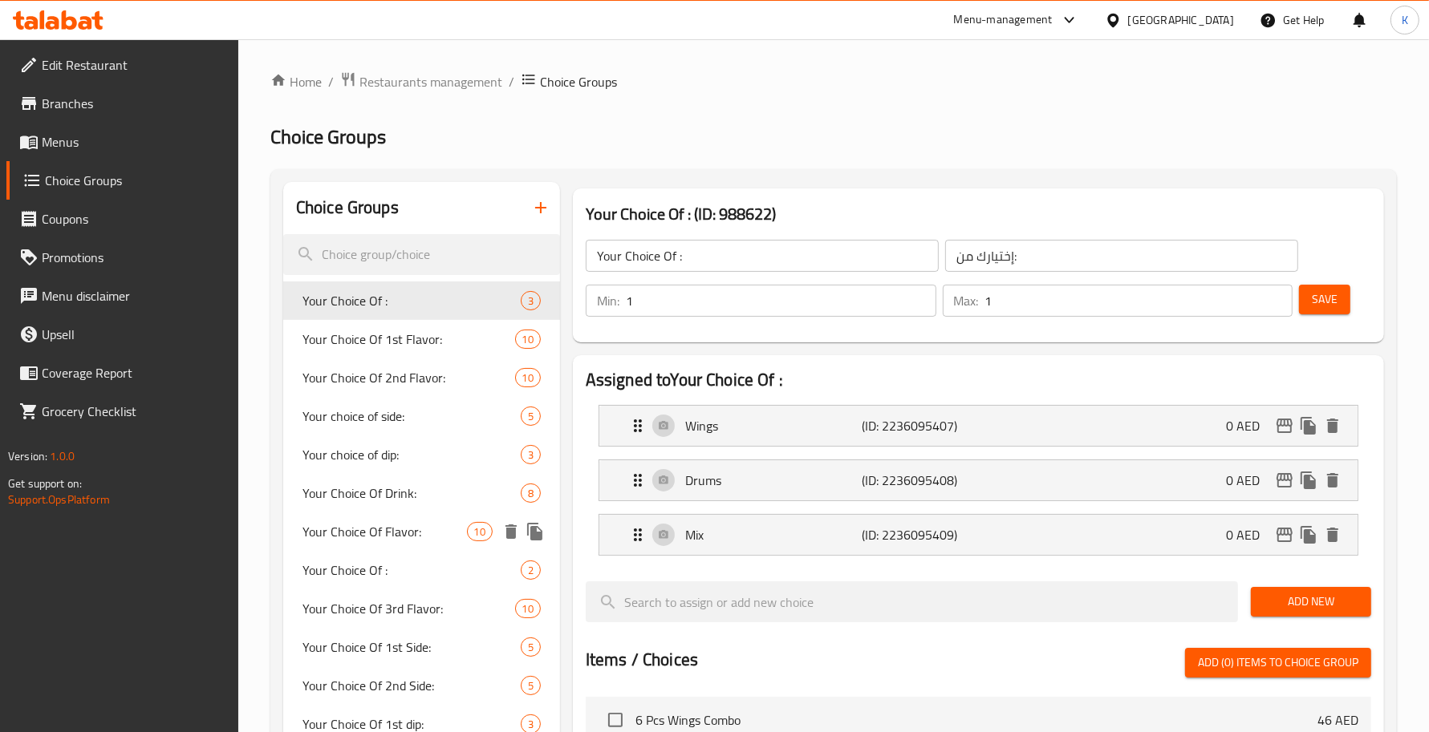
click at [387, 543] on div "Your Choice Of Flavor: 10" at bounding box center [421, 532] width 277 height 39
type input "Your Choice Of Flavor:"
type input "إختيارك من النكهة:"
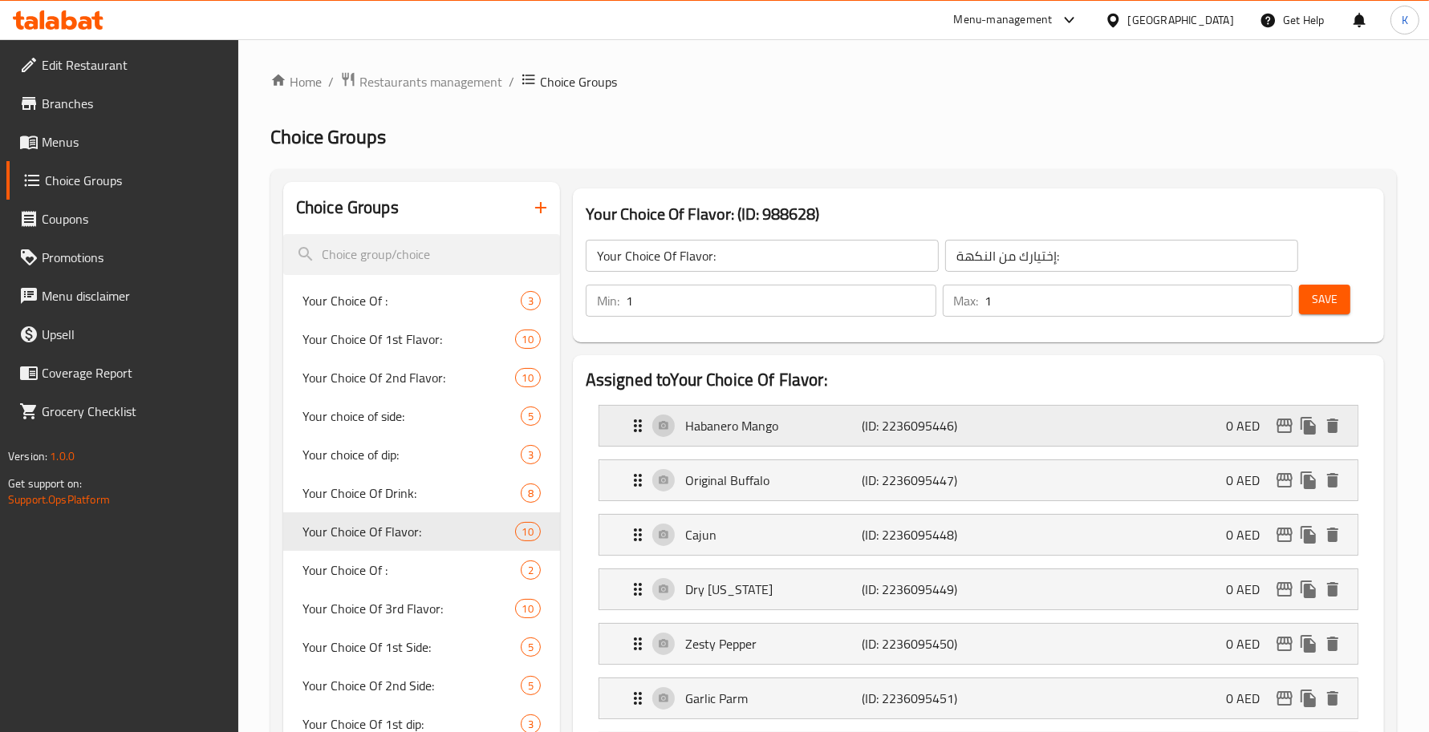
click at [798, 432] on p "Habanero Mango" at bounding box center [773, 425] width 176 height 19
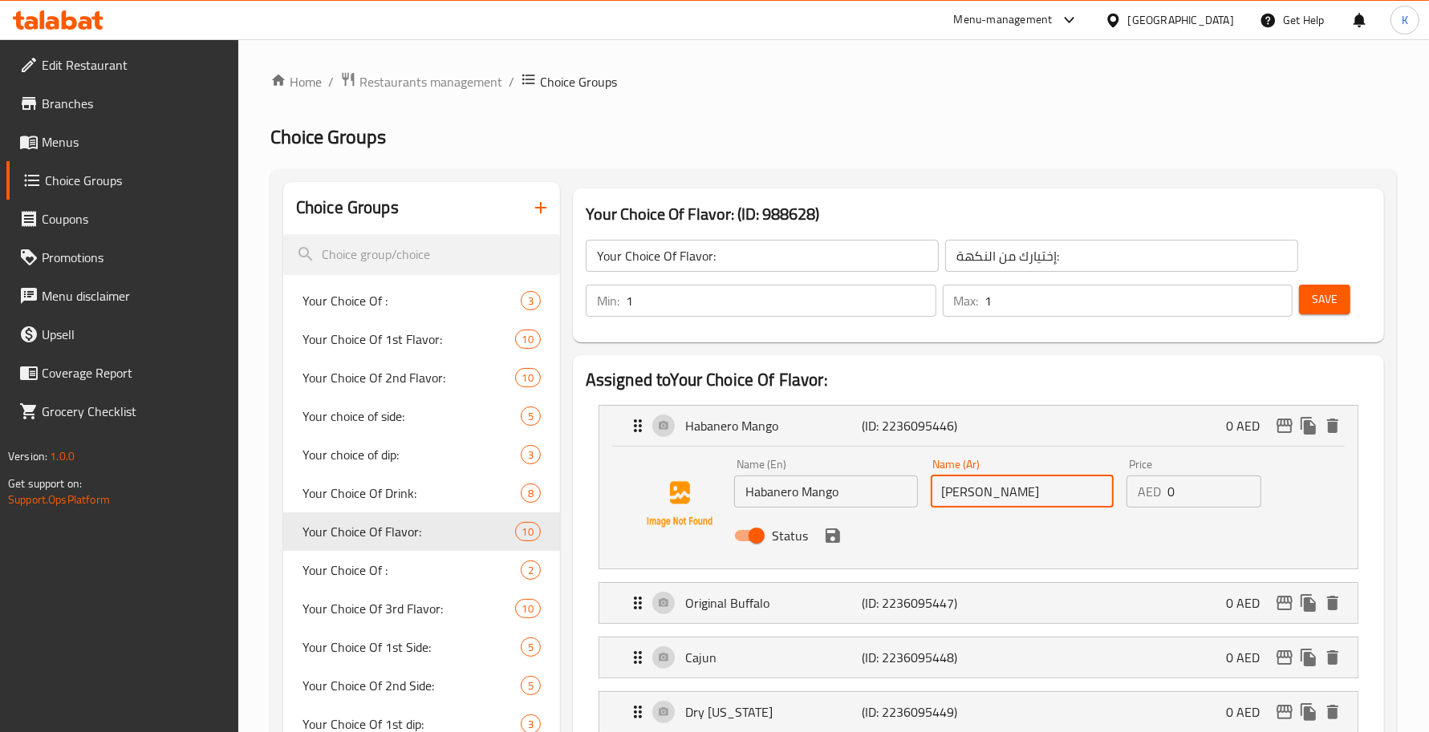
click at [985, 500] on input "[PERSON_NAME]" at bounding box center [1023, 492] width 184 height 32
click at [840, 536] on icon "save" at bounding box center [832, 535] width 19 height 19
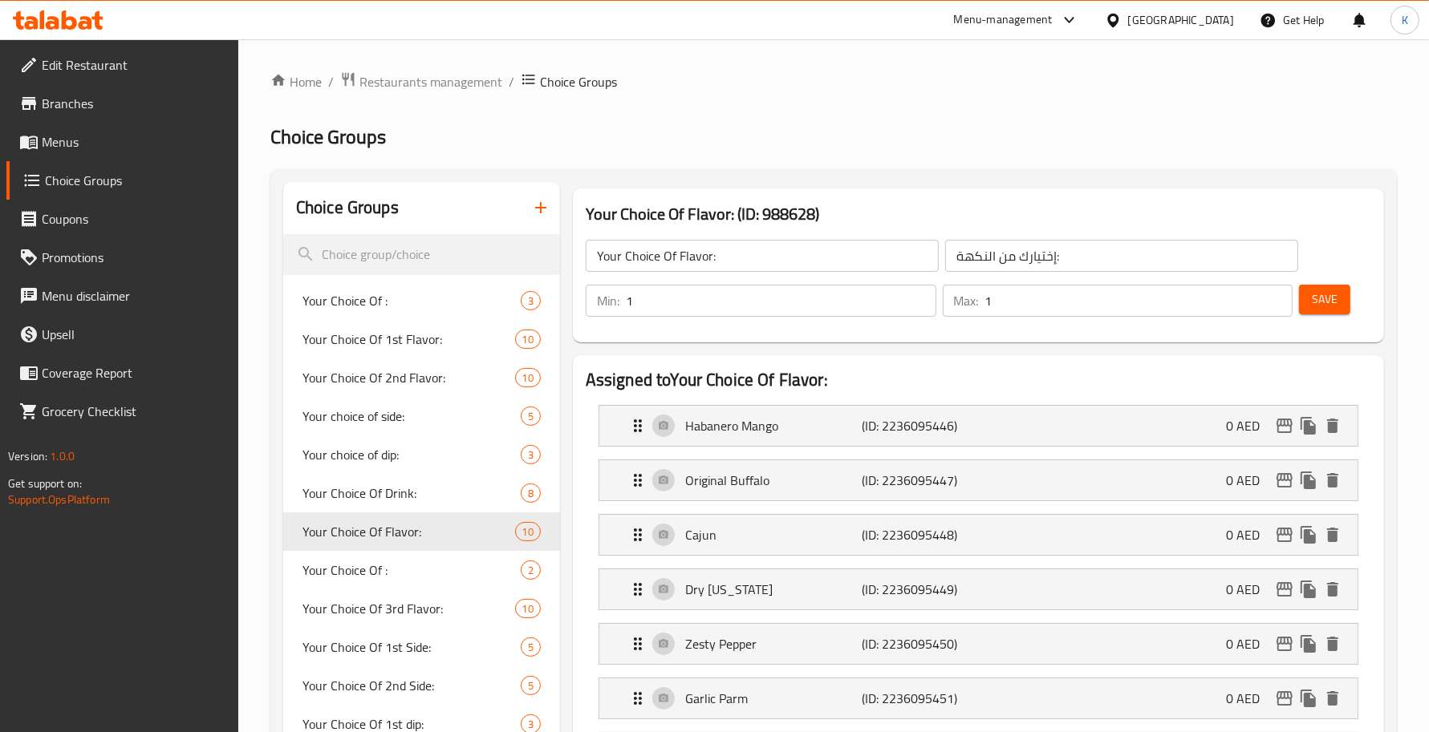
type input "هابانيرو مانجو"
click at [870, 635] on p "(ID: 2236095450)" at bounding box center [921, 644] width 118 height 19
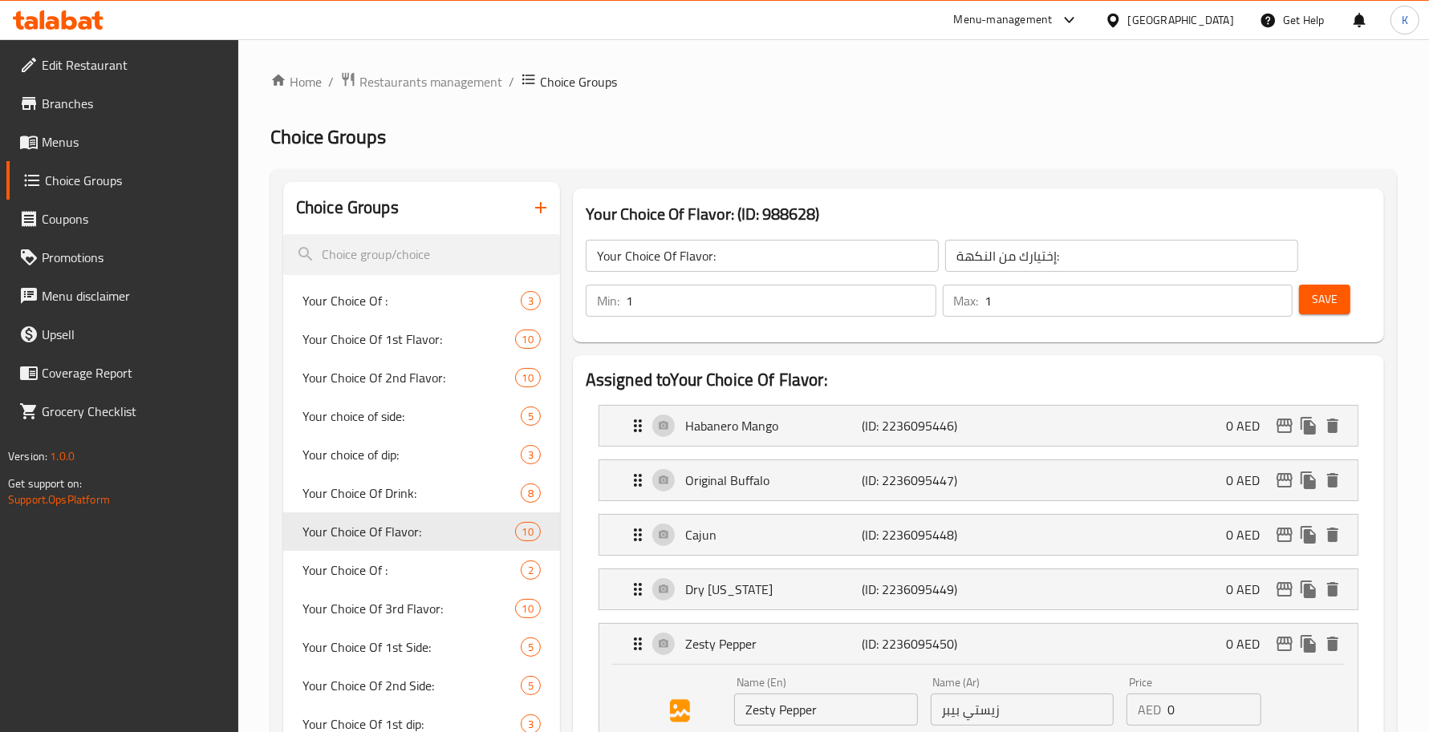
scroll to position [233, 0]
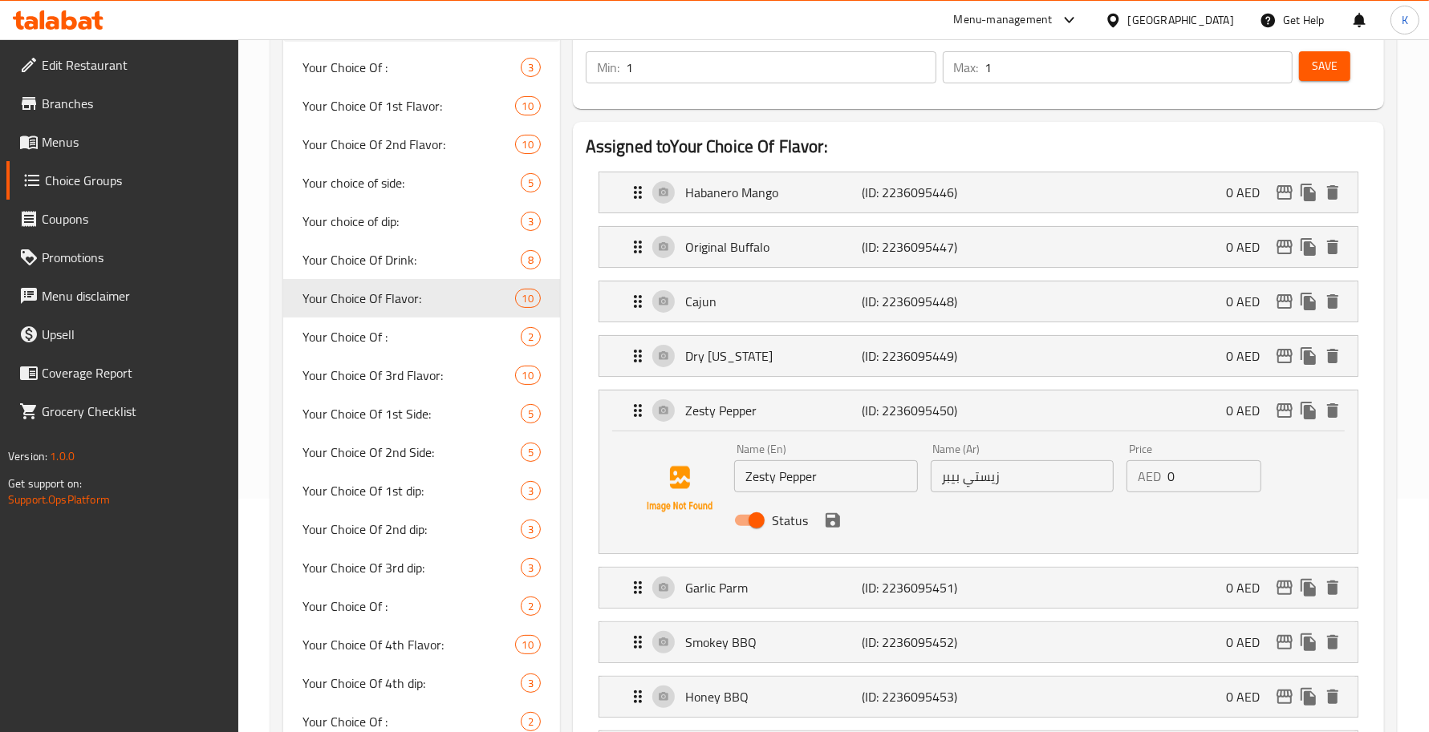
click at [983, 483] on input "زيستي بيبر" at bounding box center [1023, 476] width 184 height 32
paste input "زيستي"
click at [838, 519] on icon "save" at bounding box center [832, 520] width 14 height 14
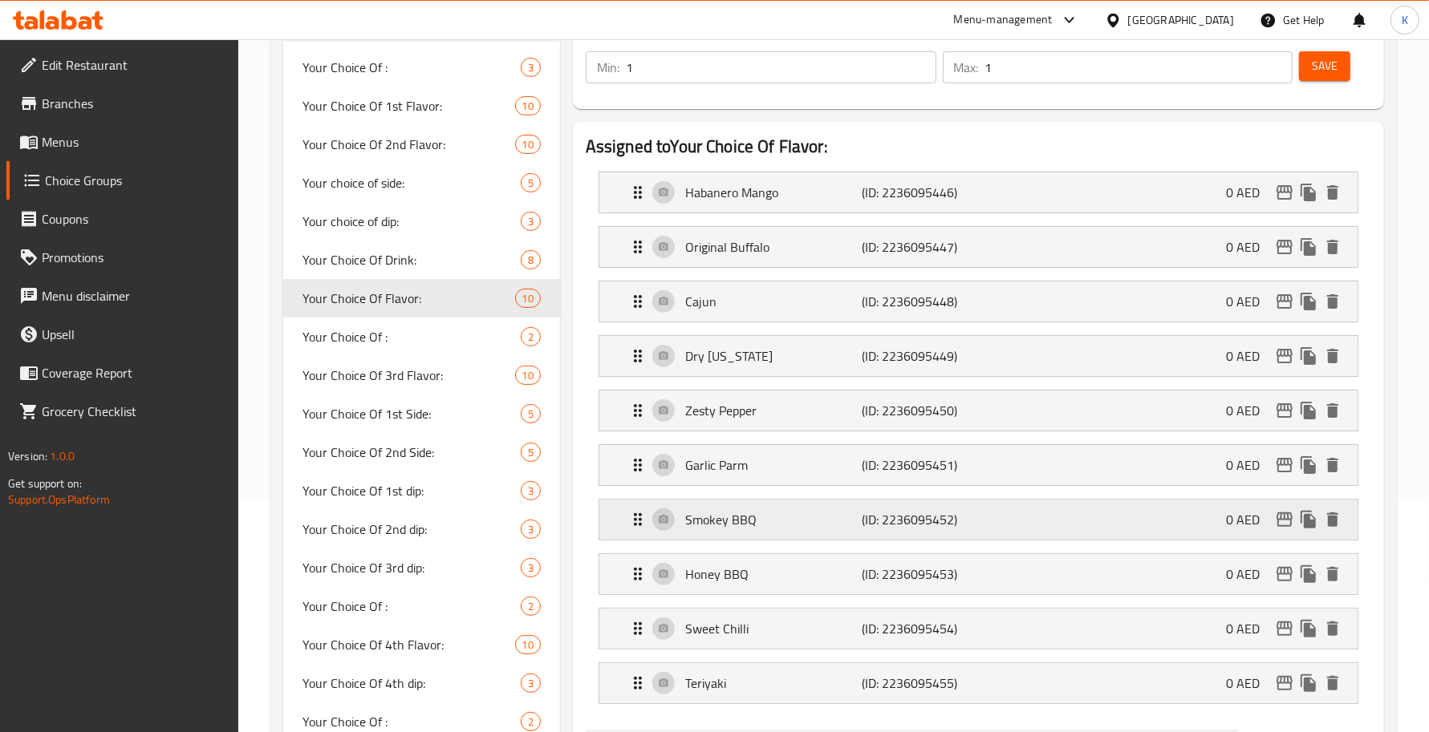
type input "[PERSON_NAME]"
click at [914, 475] on p "(ID: 2236095451)" at bounding box center [921, 465] width 118 height 19
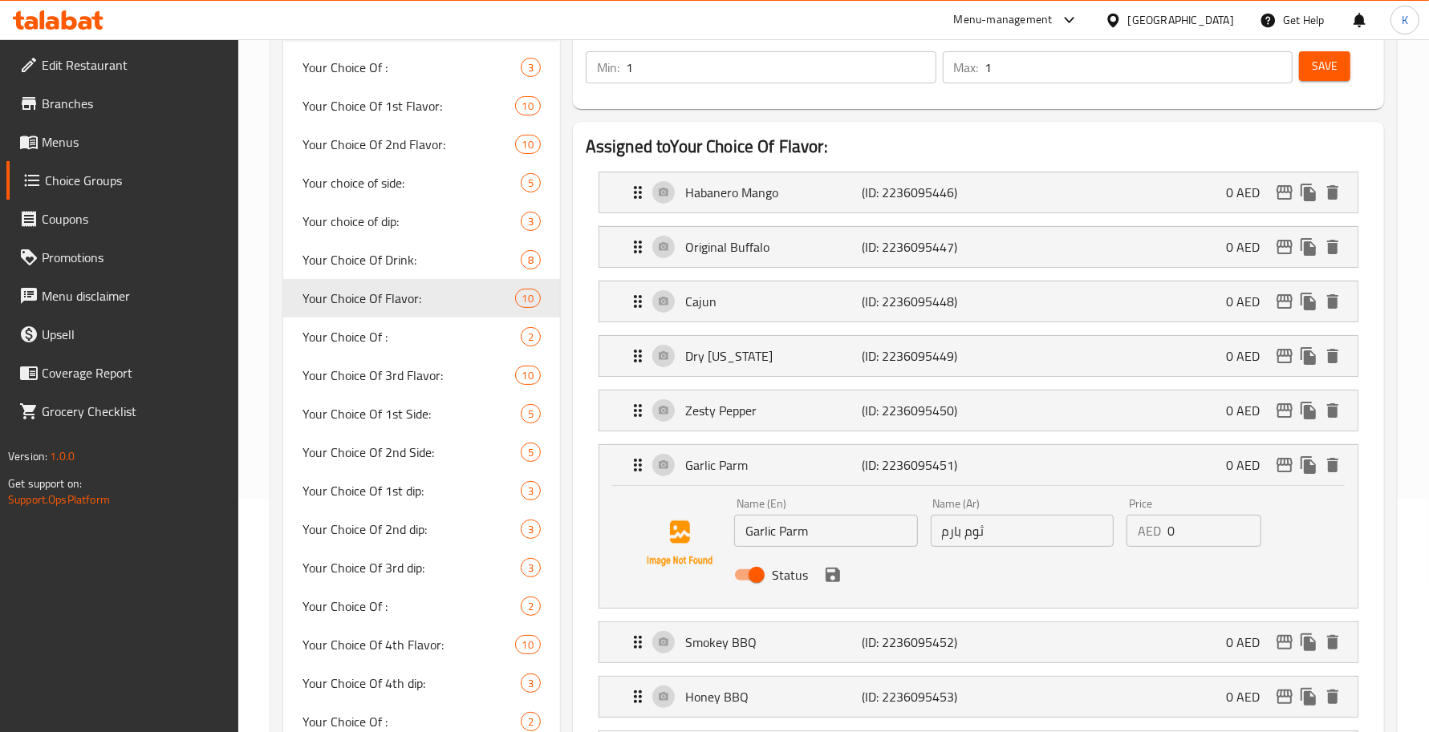
click at [1028, 541] on input "ثوم بارم" at bounding box center [1023, 531] width 184 height 32
click at [833, 578] on icon "save" at bounding box center [832, 575] width 14 height 14
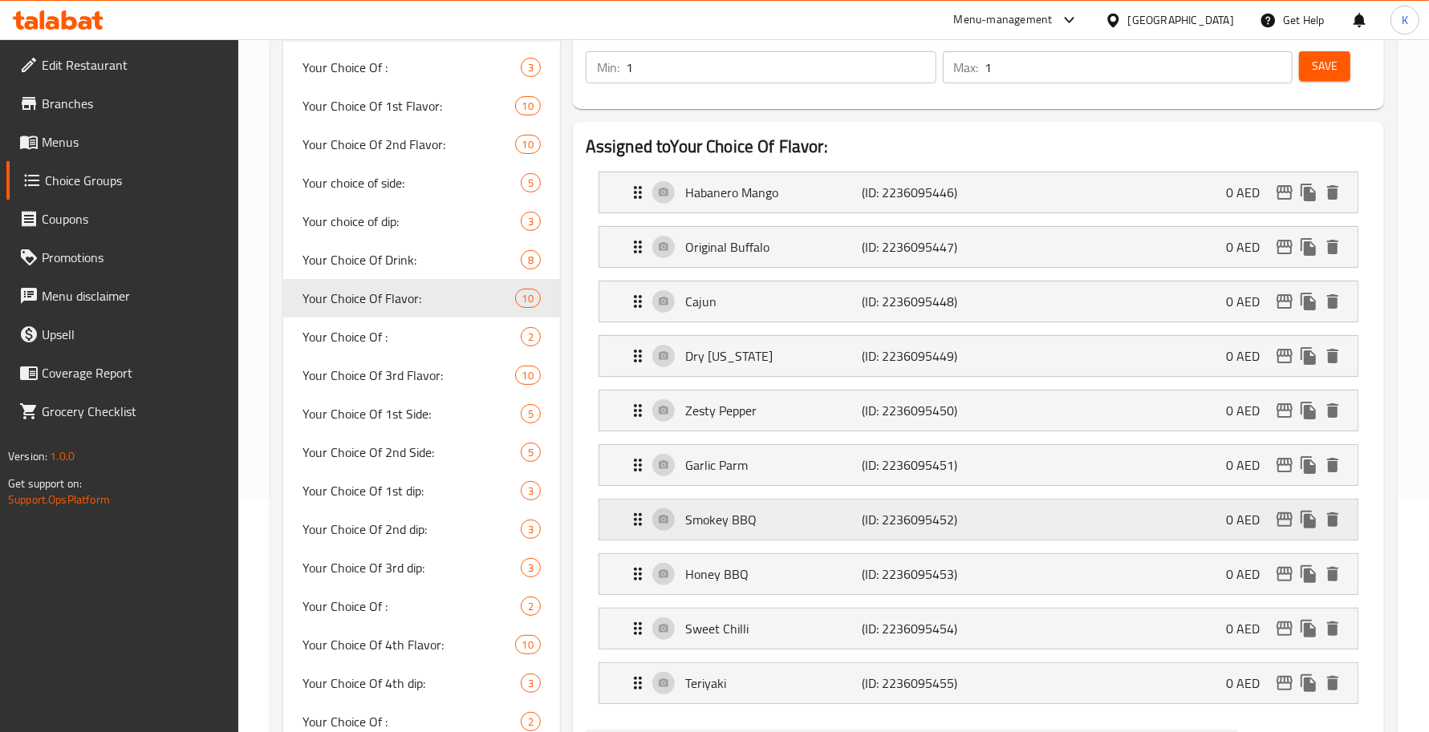
type input "بارميزان بالثوم"
click at [887, 574] on p "(ID: 2236095453)" at bounding box center [921, 574] width 118 height 19
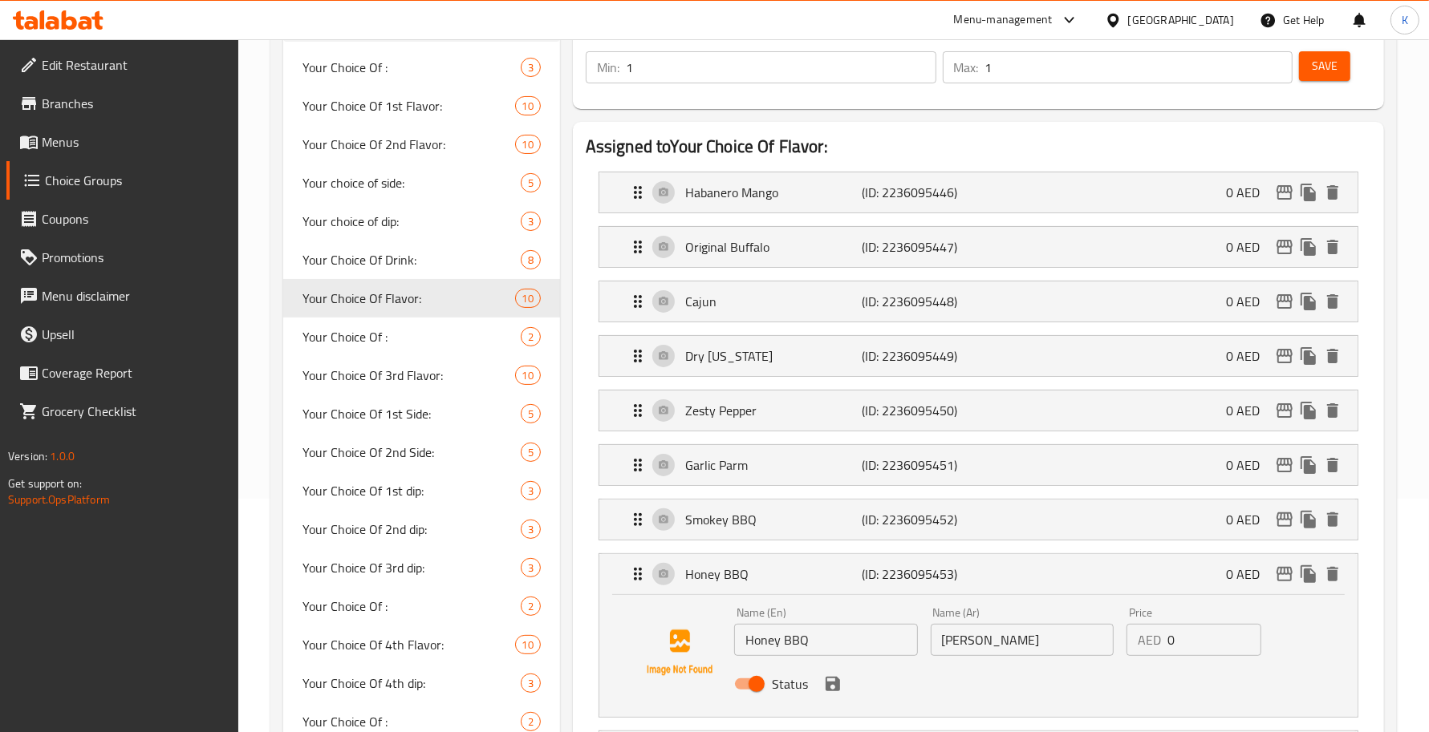
click at [1020, 643] on input "[PERSON_NAME]" at bounding box center [1023, 640] width 184 height 32
click at [831, 678] on icon "save" at bounding box center [832, 684] width 19 height 19
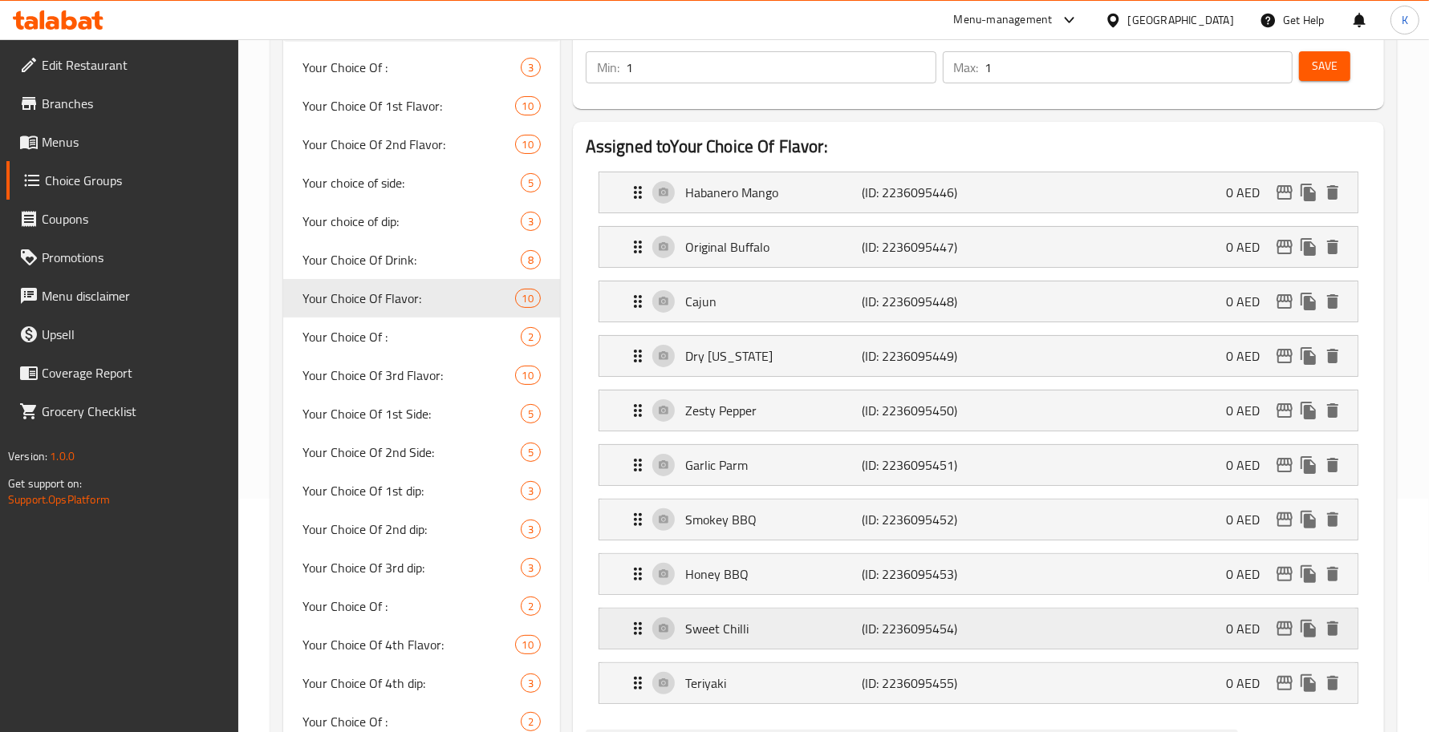
type input "عسل بالباربيكيو"
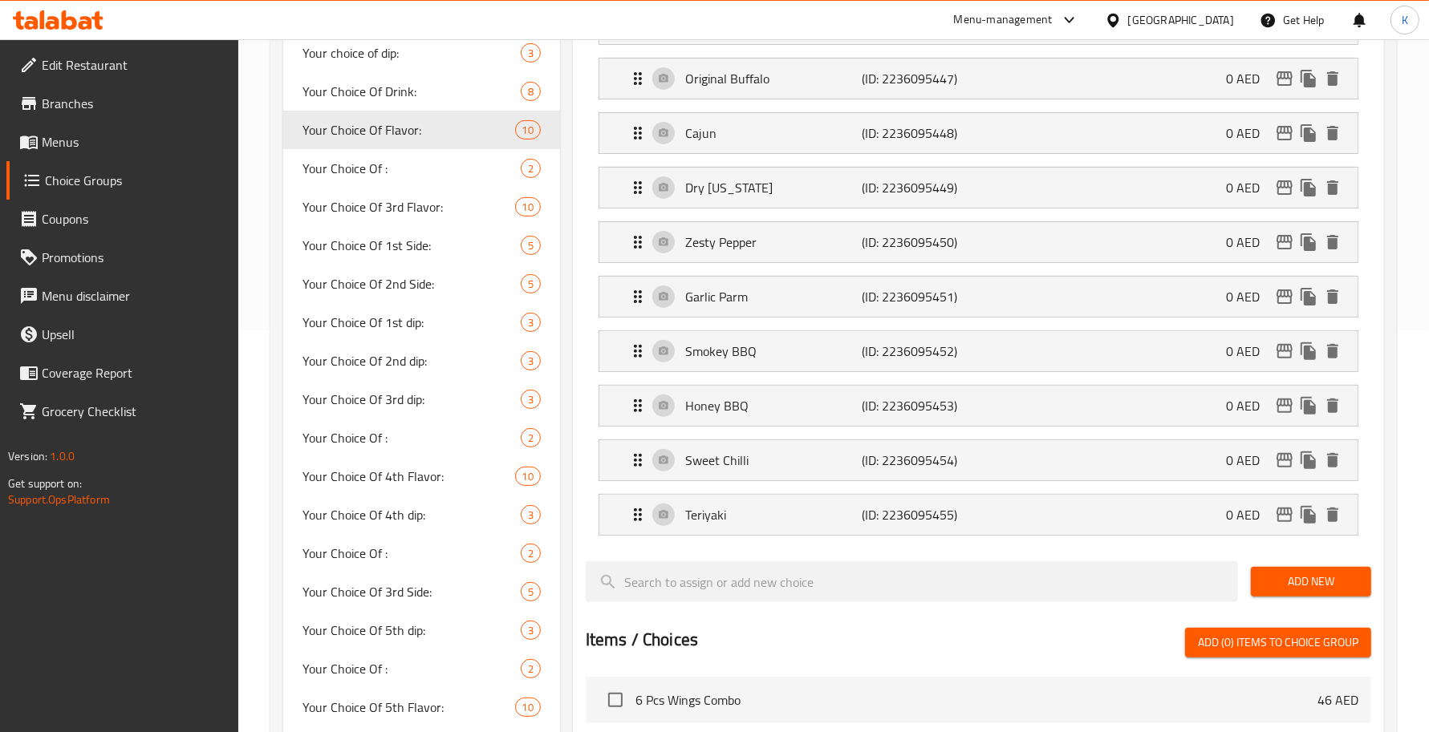
scroll to position [468, 0]
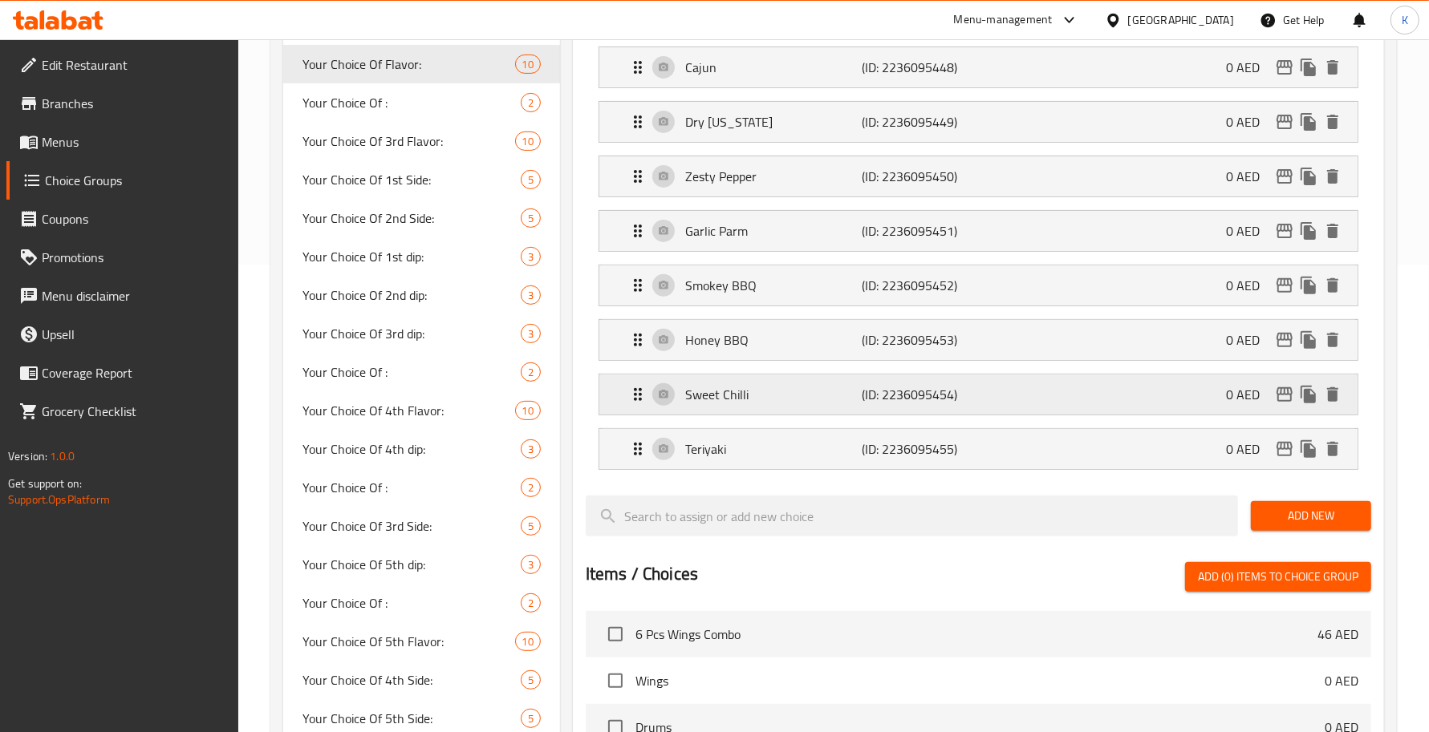
click at [873, 391] on p "(ID: 2236095454)" at bounding box center [921, 394] width 118 height 19
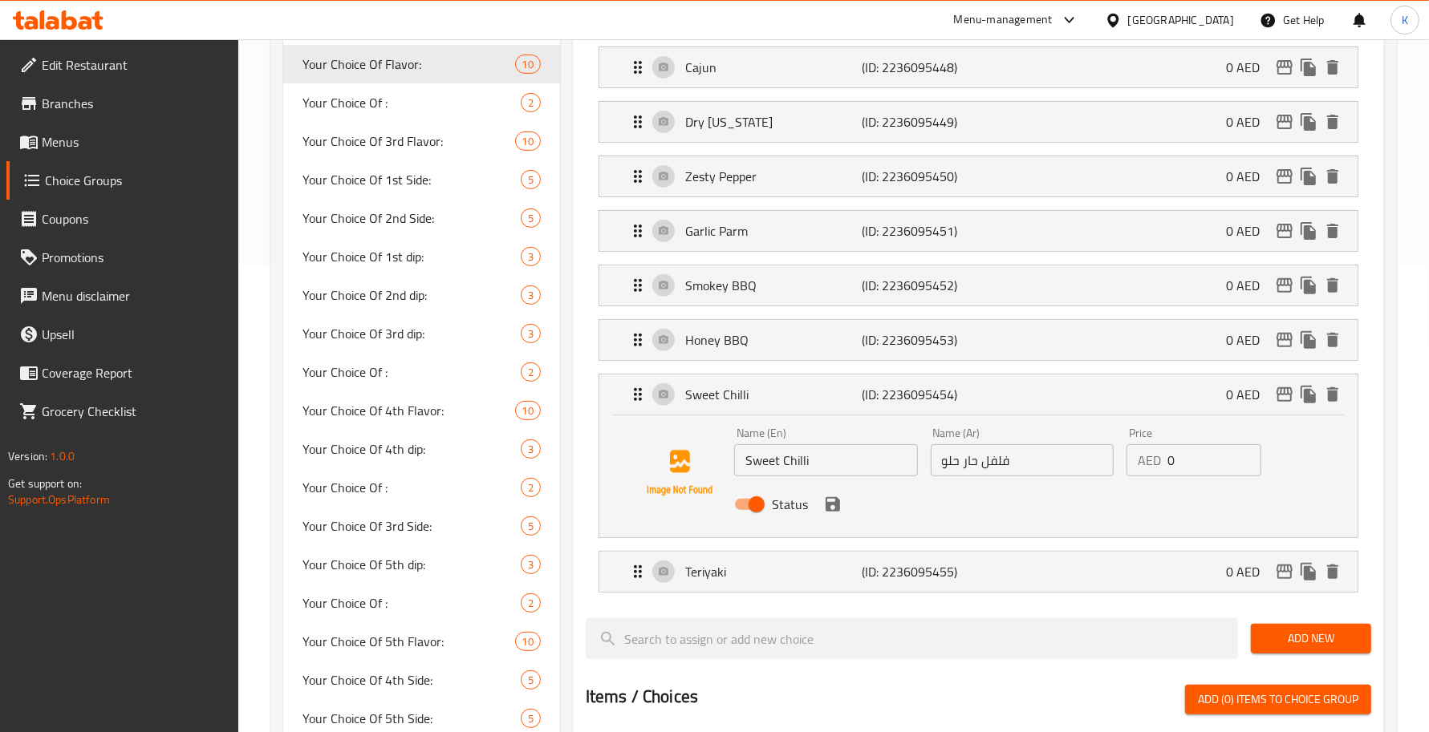
click at [1035, 472] on input "فلفل حار حلو" at bounding box center [1023, 460] width 184 height 32
click at [968, 464] on input "سويت شيلي" at bounding box center [1023, 460] width 184 height 32
click at [831, 505] on icon "save" at bounding box center [832, 504] width 14 height 14
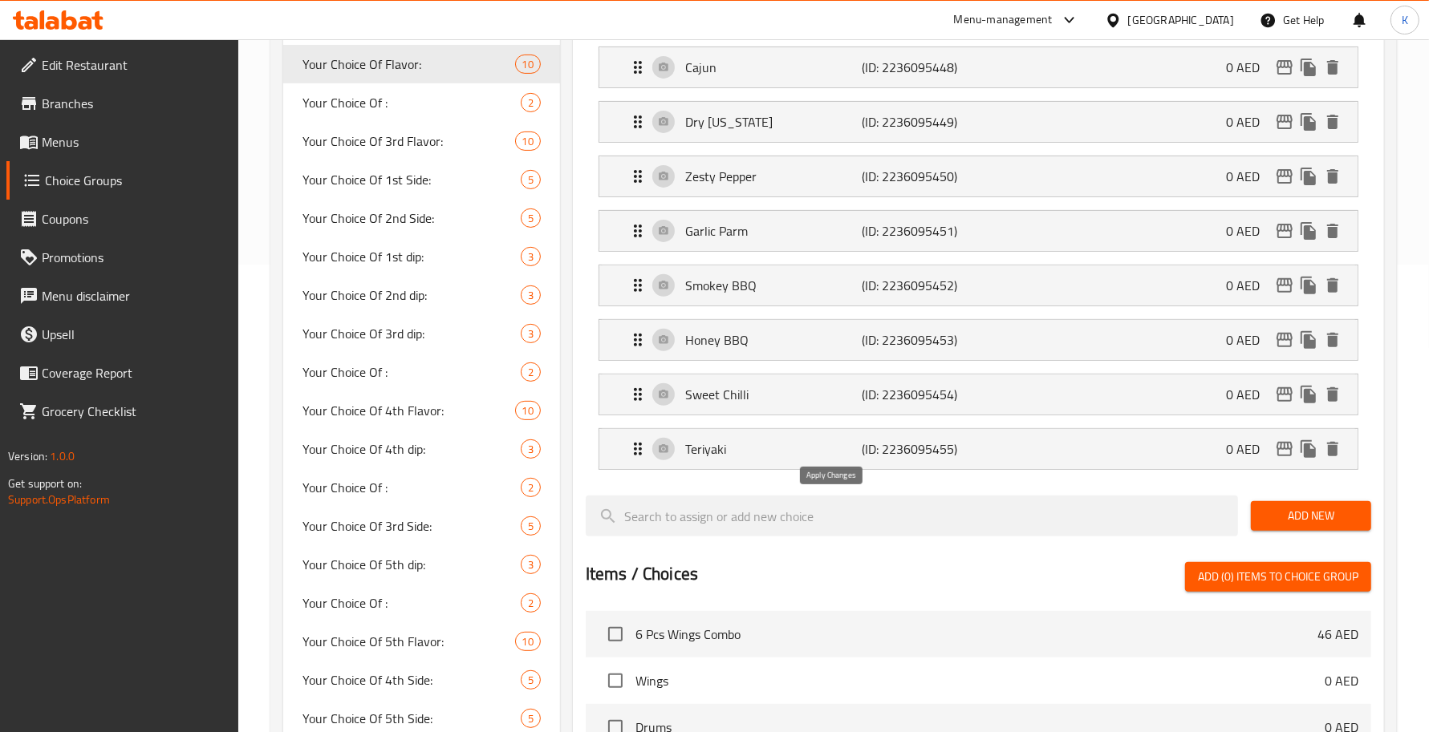
type input "[PERSON_NAME]"
click at [907, 458] on p "(ID: 2236095455)" at bounding box center [921, 449] width 118 height 19
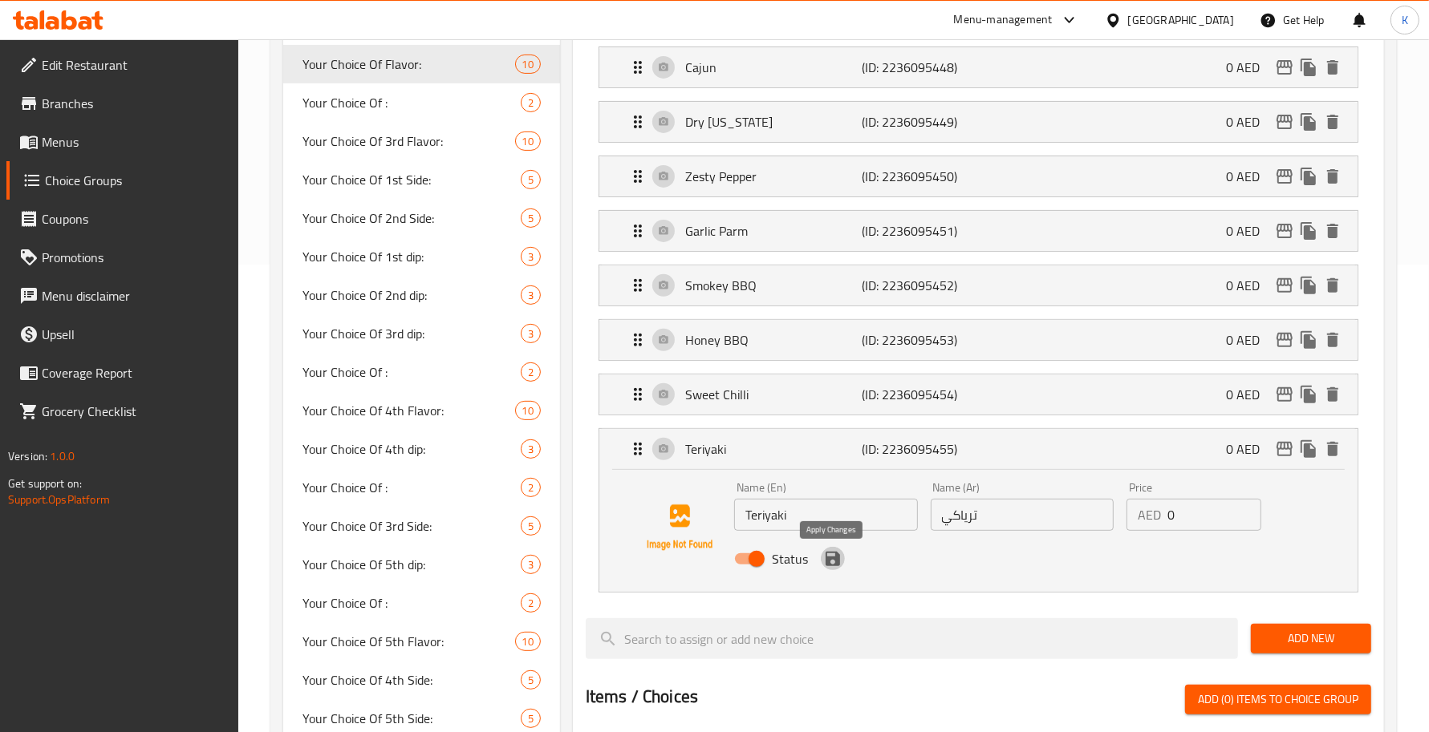
click at [835, 556] on icon "save" at bounding box center [832, 559] width 14 height 14
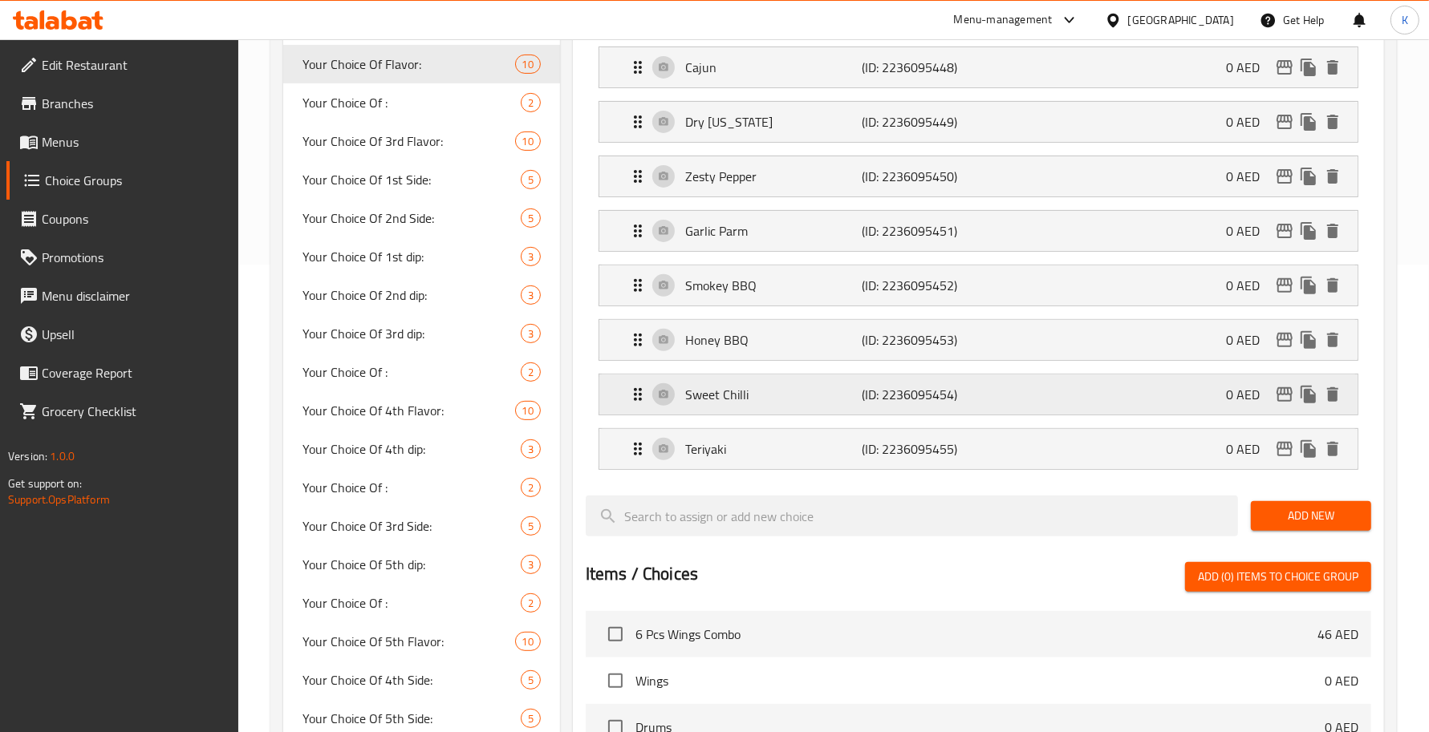
click at [822, 404] on p "Sweet Chilli" at bounding box center [773, 394] width 176 height 19
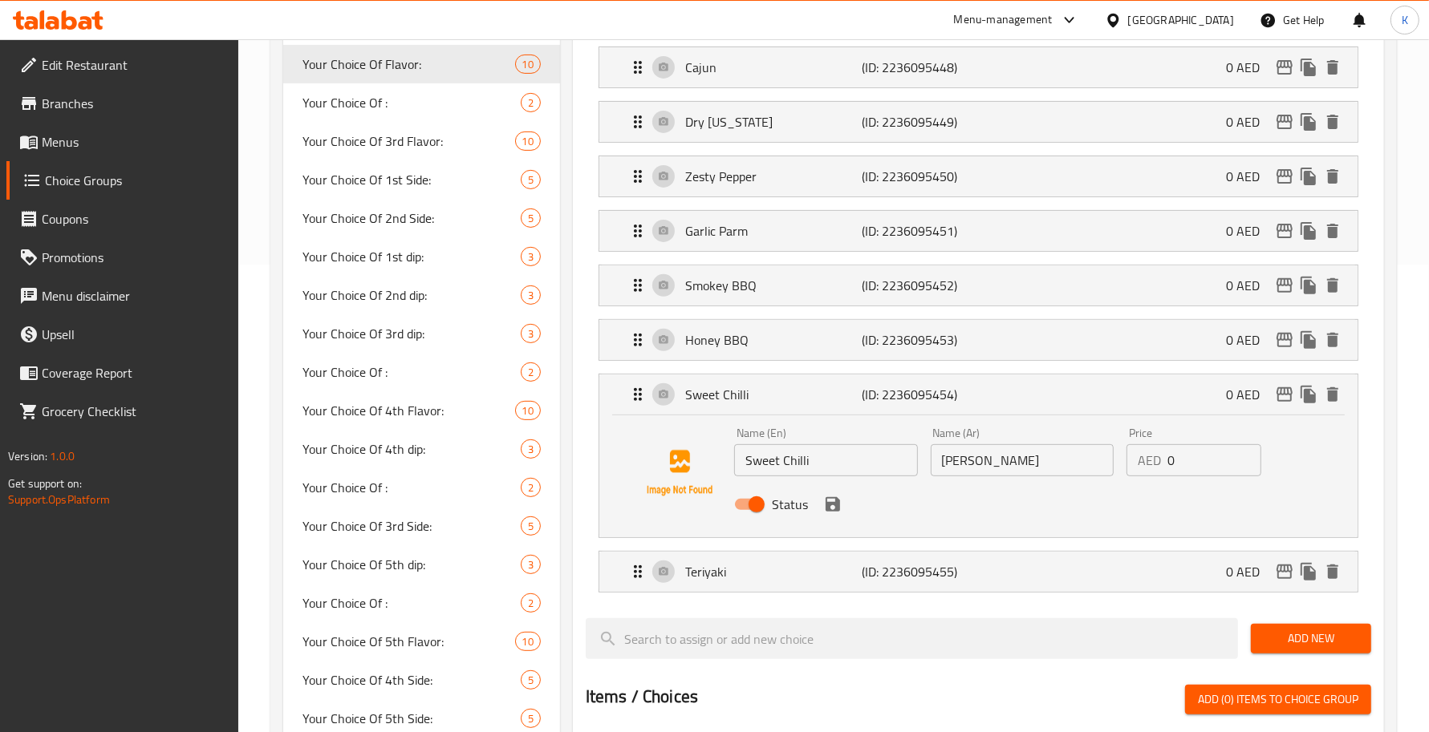
click at [841, 509] on icon "save" at bounding box center [832, 504] width 19 height 19
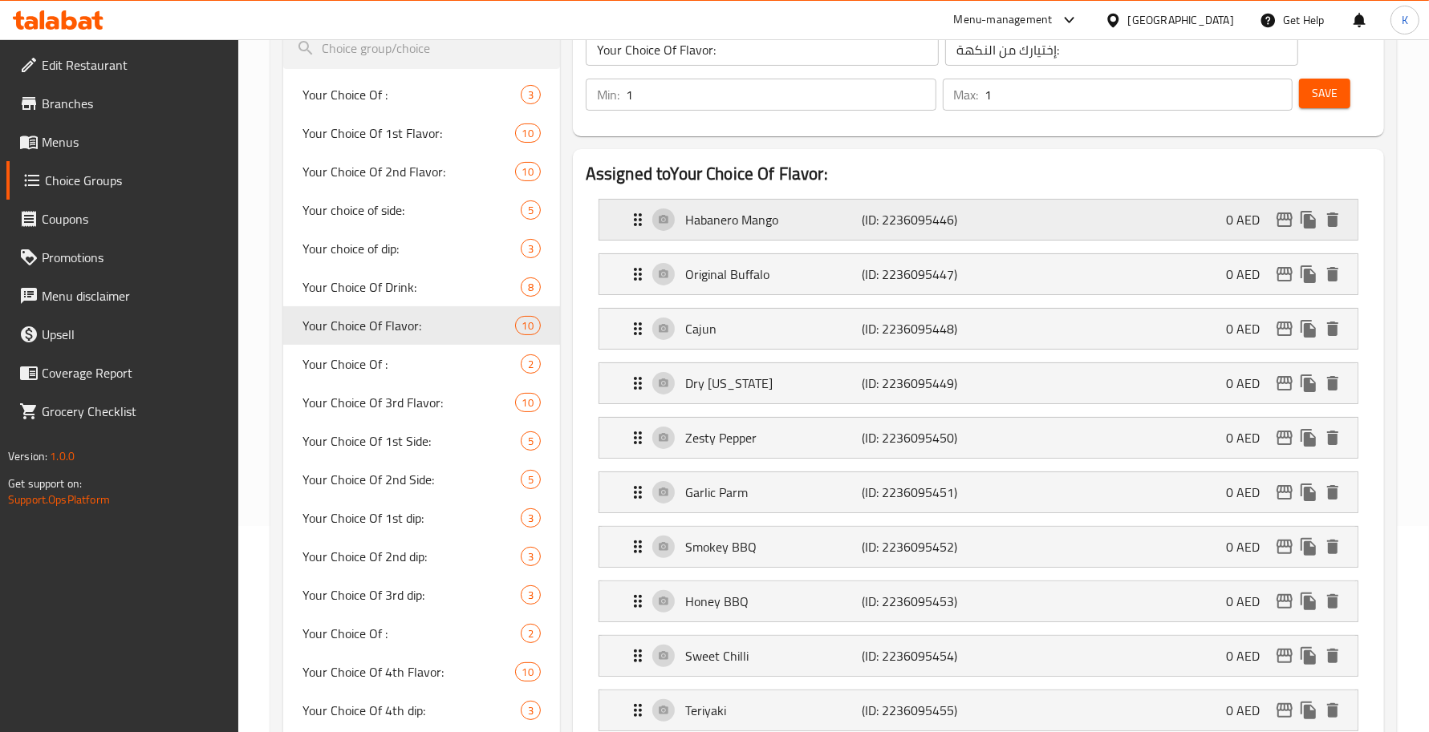
scroll to position [0, 0]
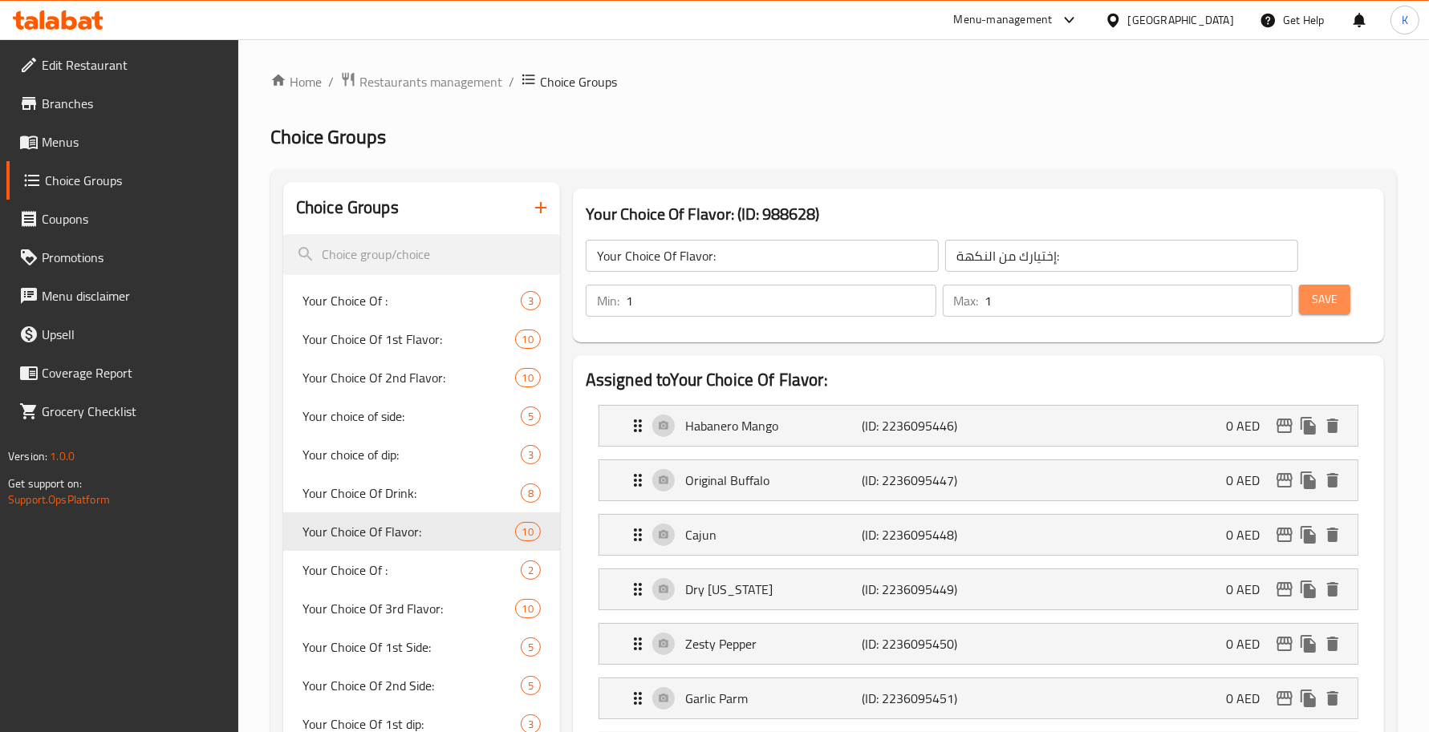
click at [1328, 297] on span "Save" at bounding box center [1325, 300] width 26 height 20
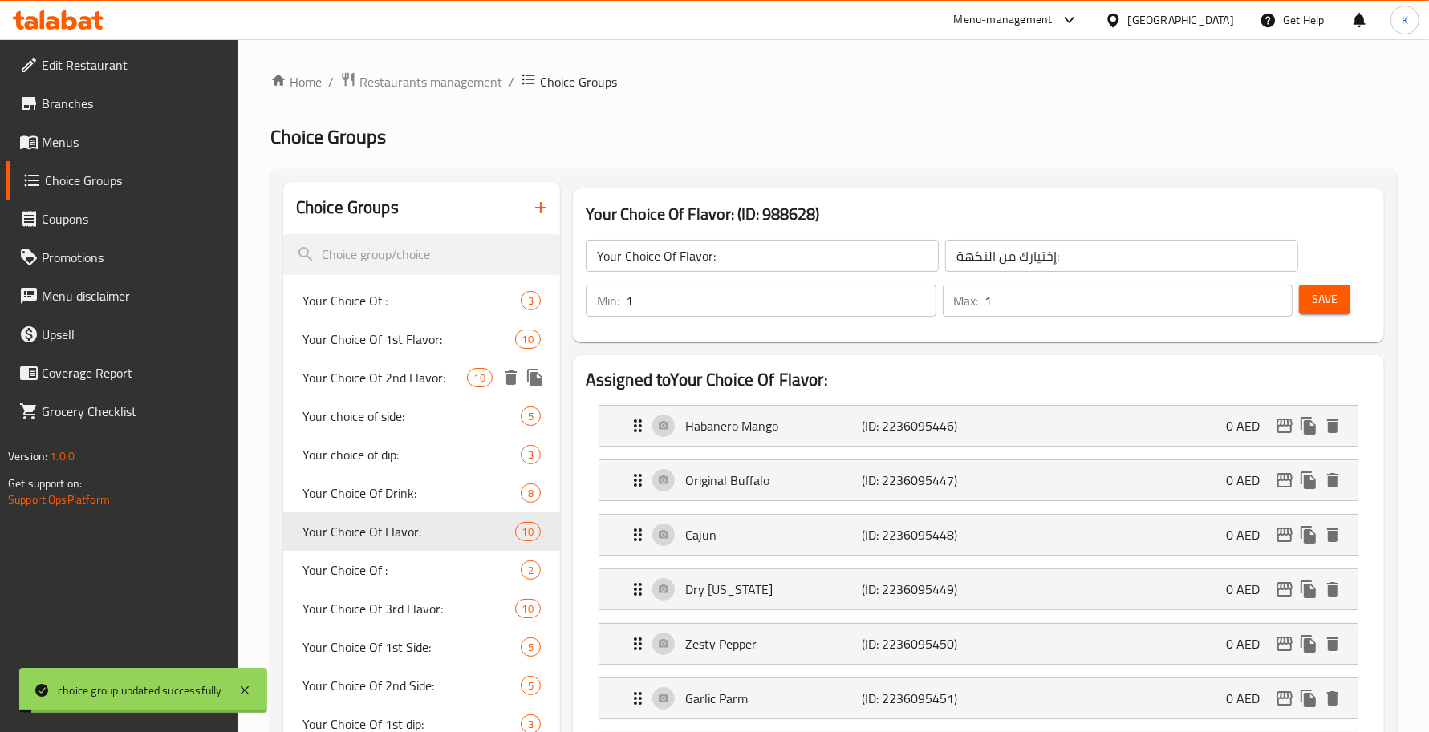
click at [399, 369] on span "Your Choice Of 2nd Flavor:" at bounding box center [384, 377] width 164 height 19
type input "Your Choice Of 2nd Flavor:"
type input "إختيارك من النكهة الثانية:"
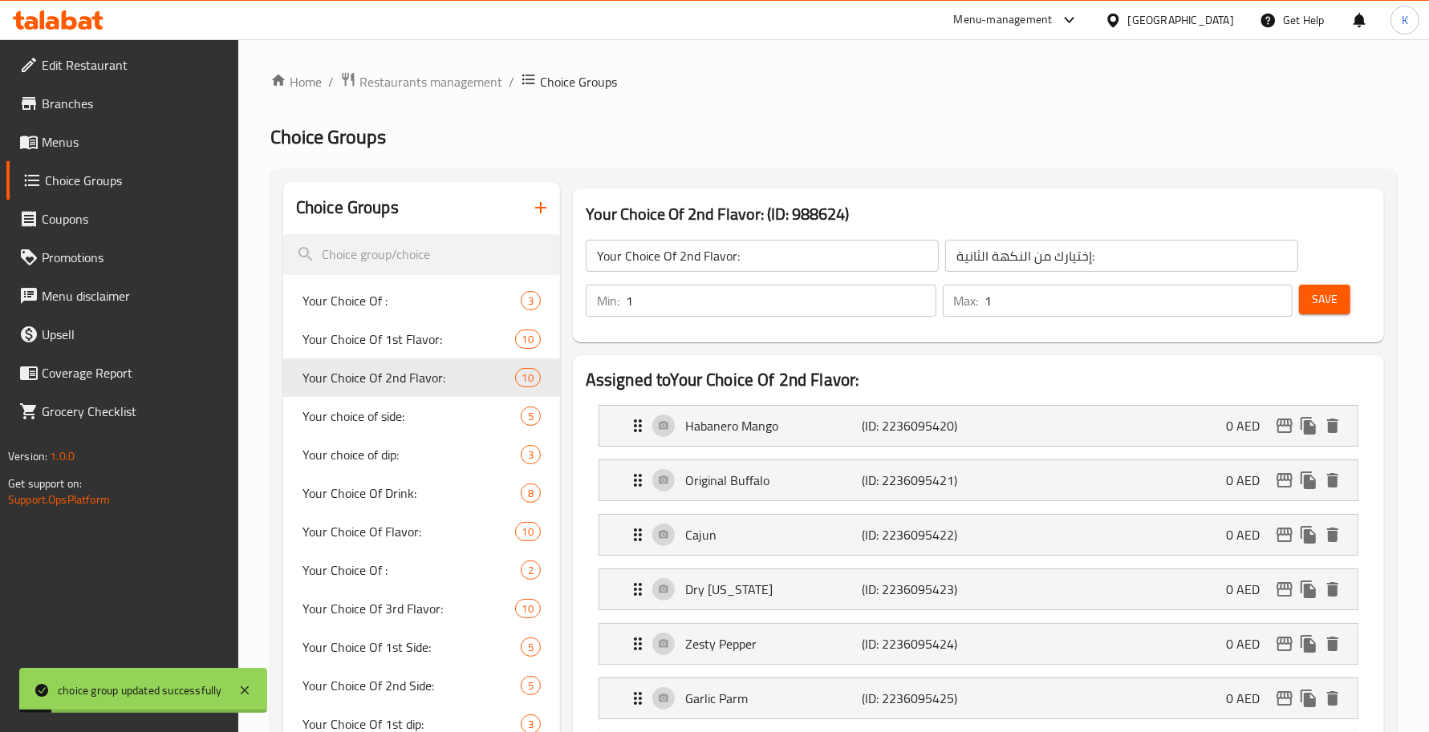
scroll to position [468, 0]
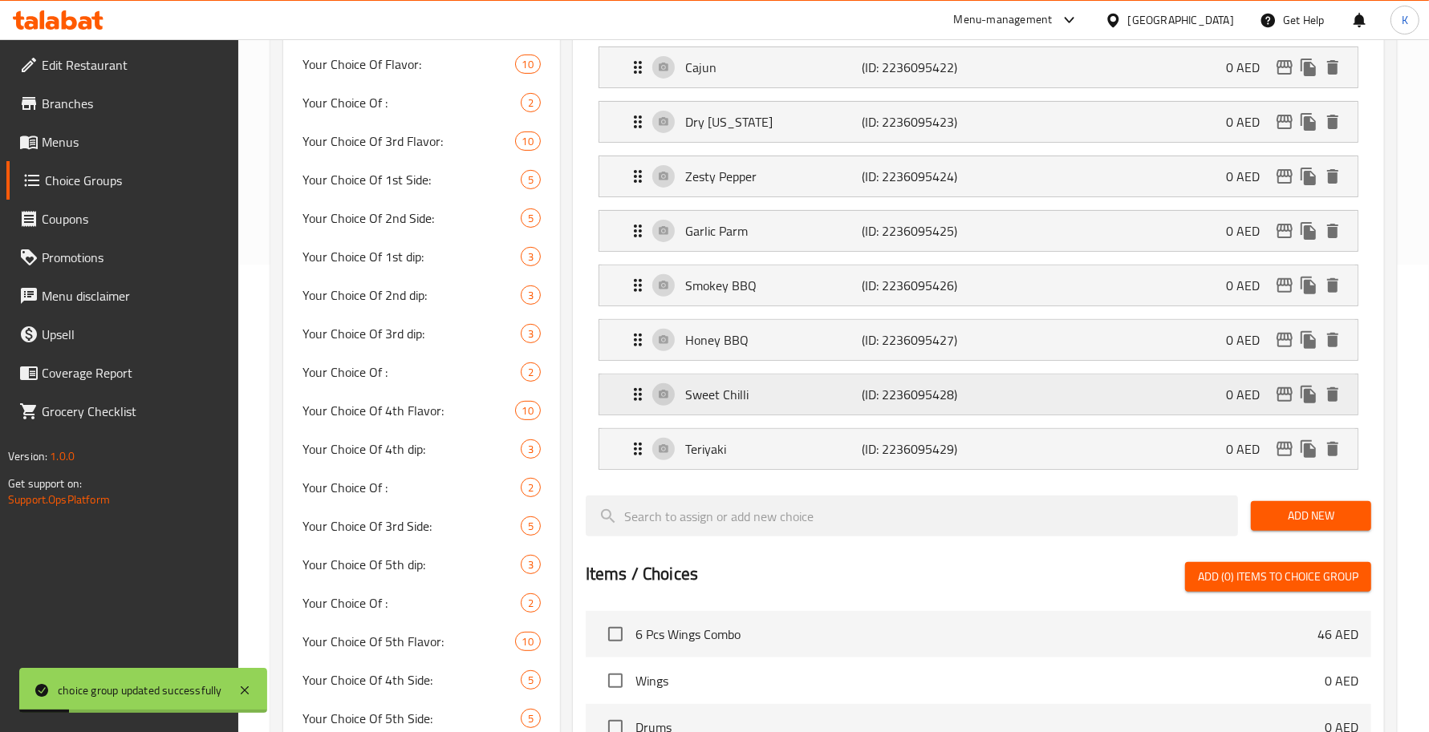
click at [783, 387] on p "Sweet Chilli" at bounding box center [773, 394] width 176 height 19
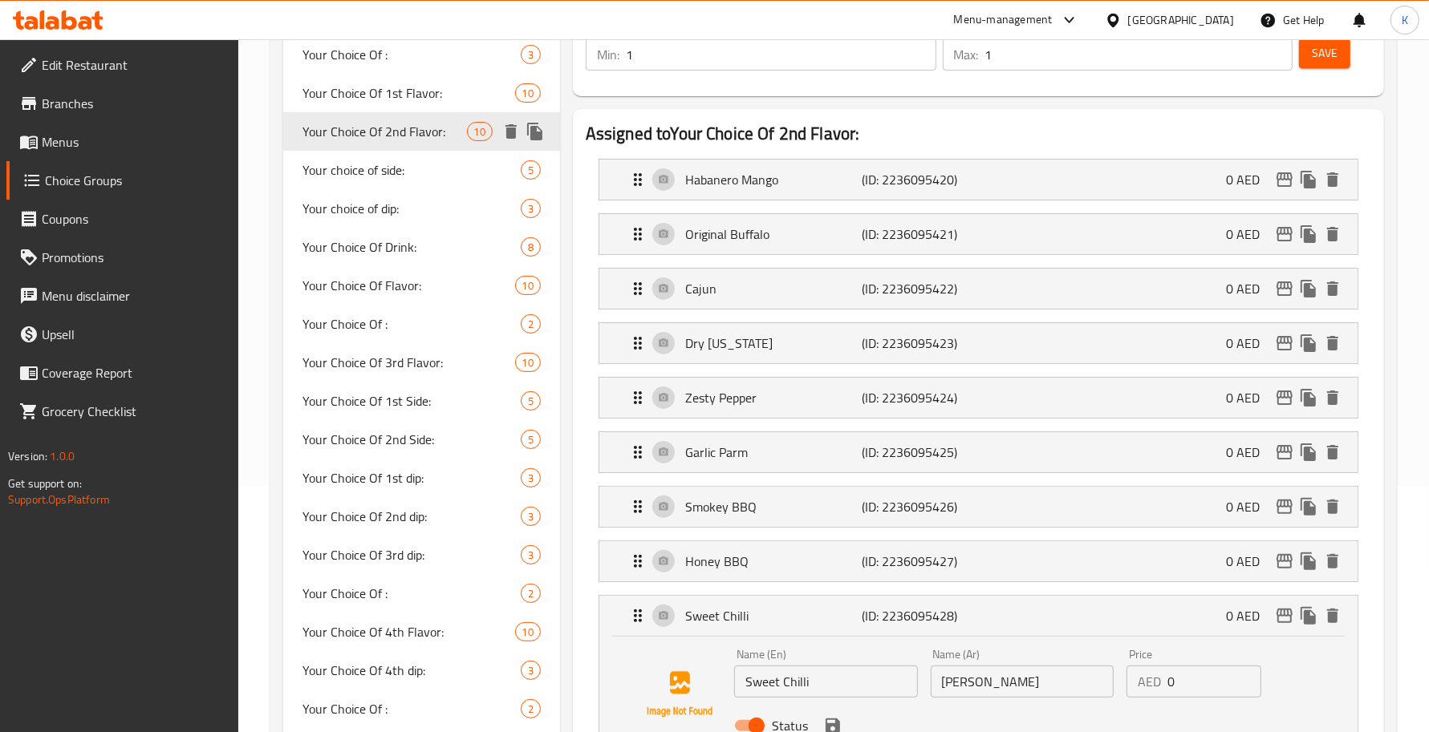
scroll to position [116, 0]
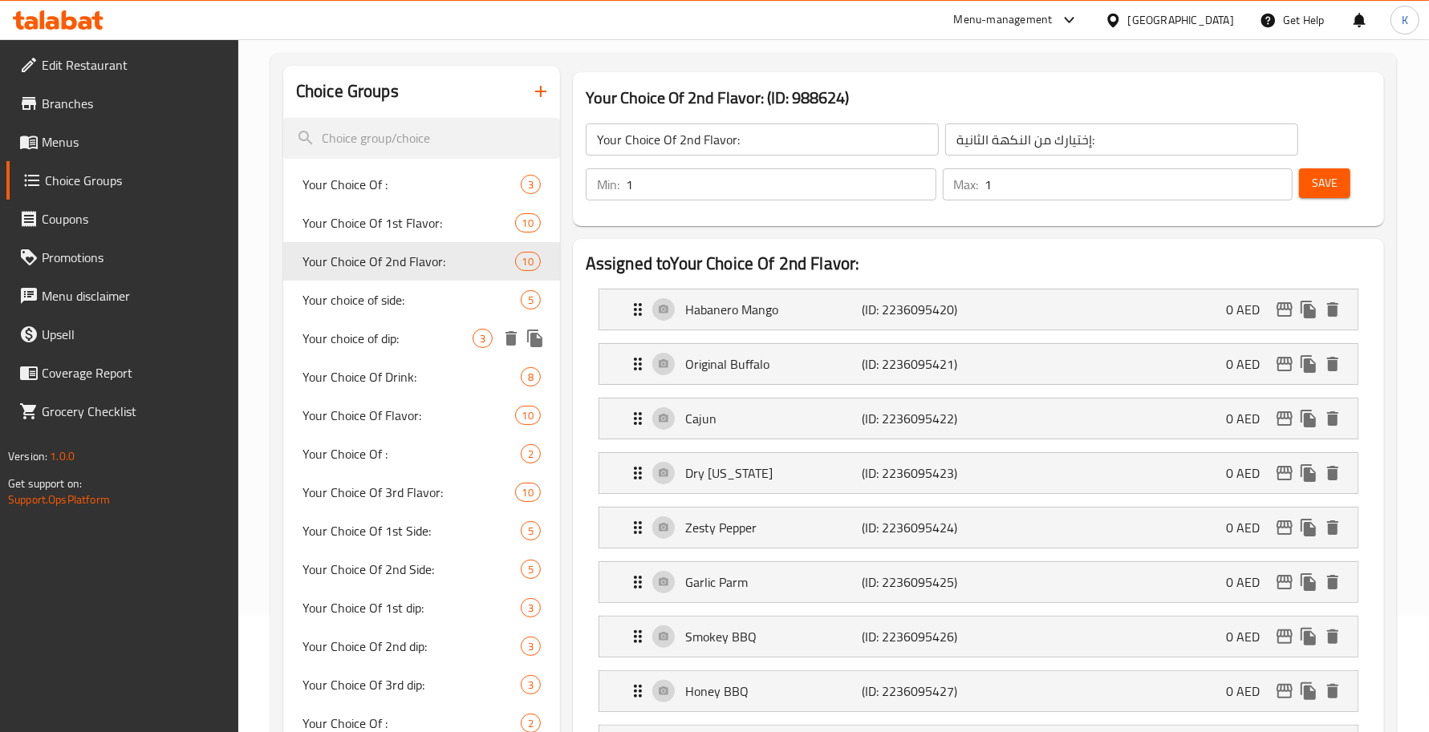
click at [381, 339] on span "Your choice of dip:" at bounding box center [387, 338] width 170 height 19
type input "Your choice of dip:"
type input "إختيارك من الصوص:"
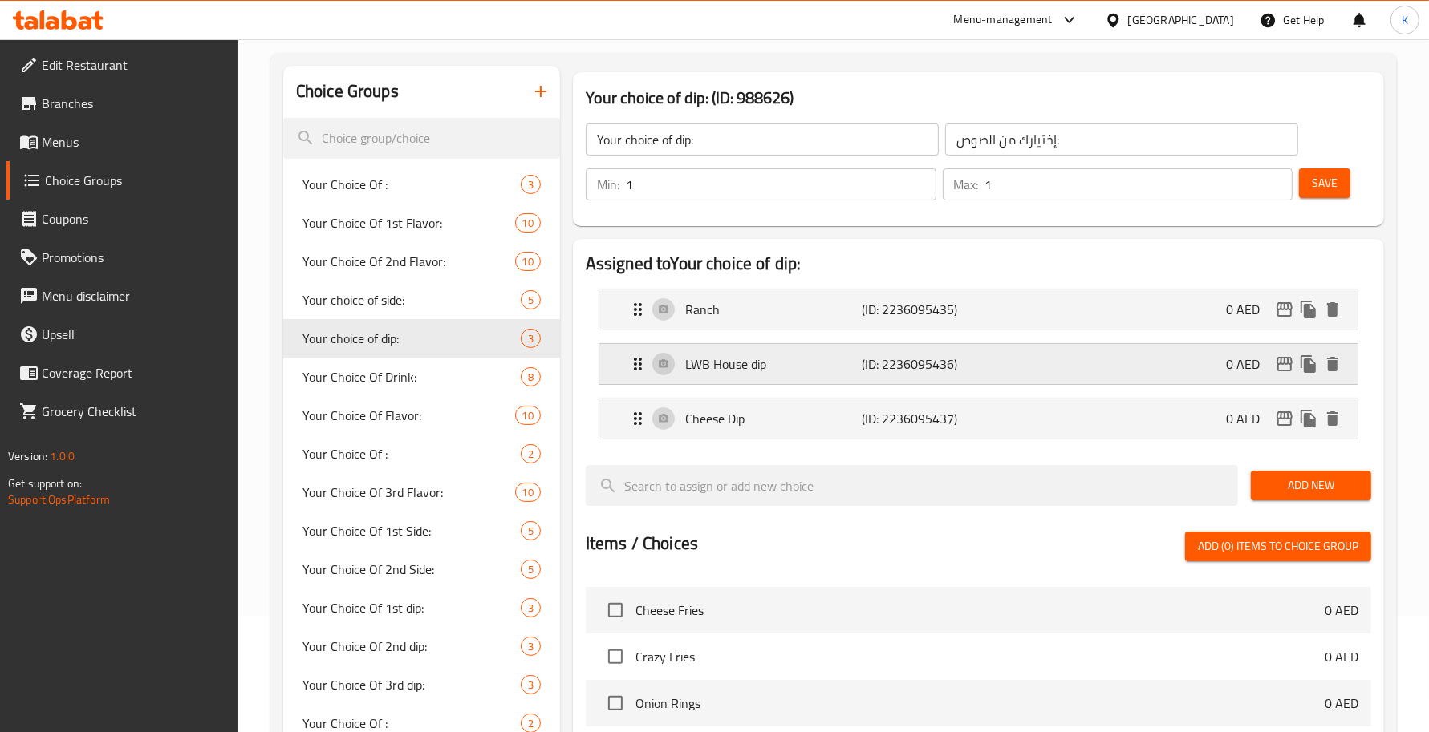
click at [855, 370] on p "LWB House dip" at bounding box center [773, 364] width 176 height 19
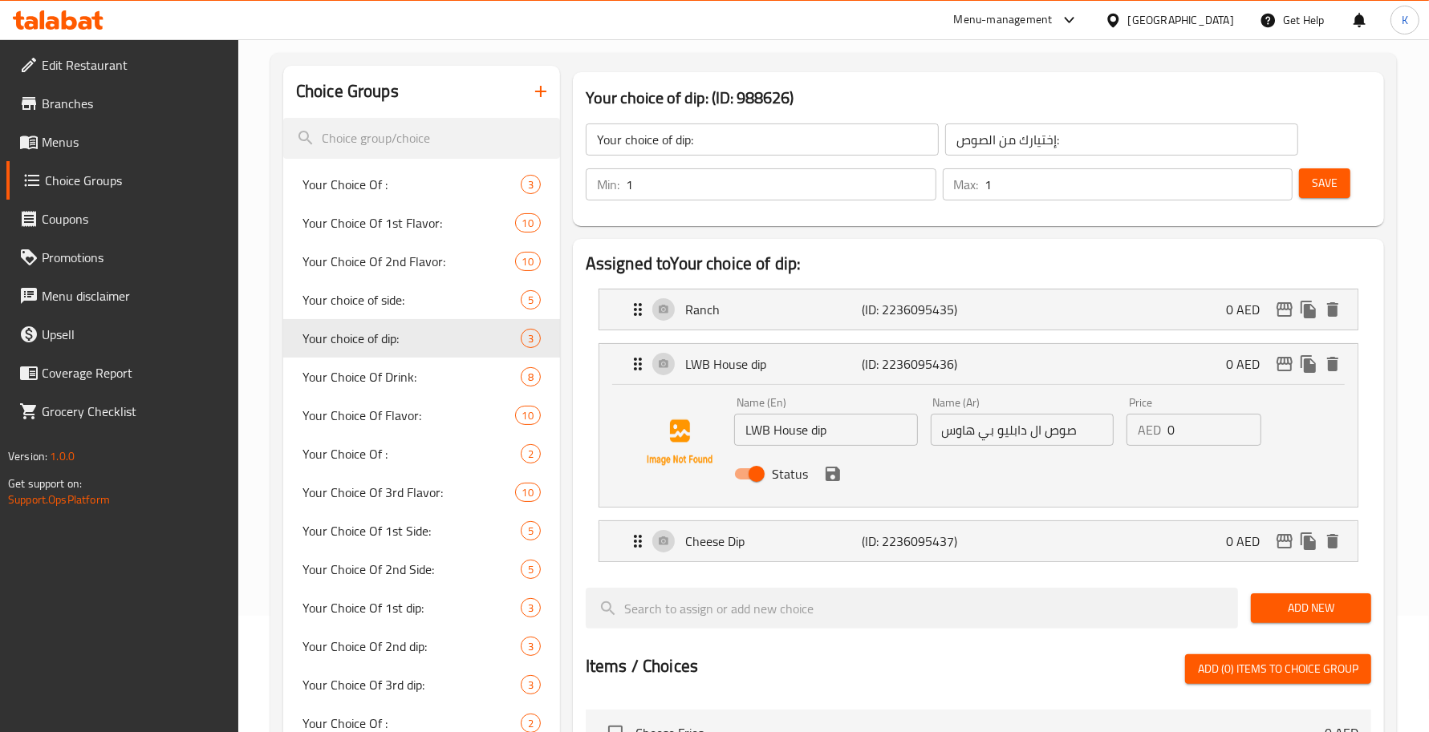
click at [1063, 443] on input "صوص ال دابليو بي هاوس" at bounding box center [1023, 430] width 184 height 32
click at [107, 146] on span "Menus" at bounding box center [134, 141] width 184 height 19
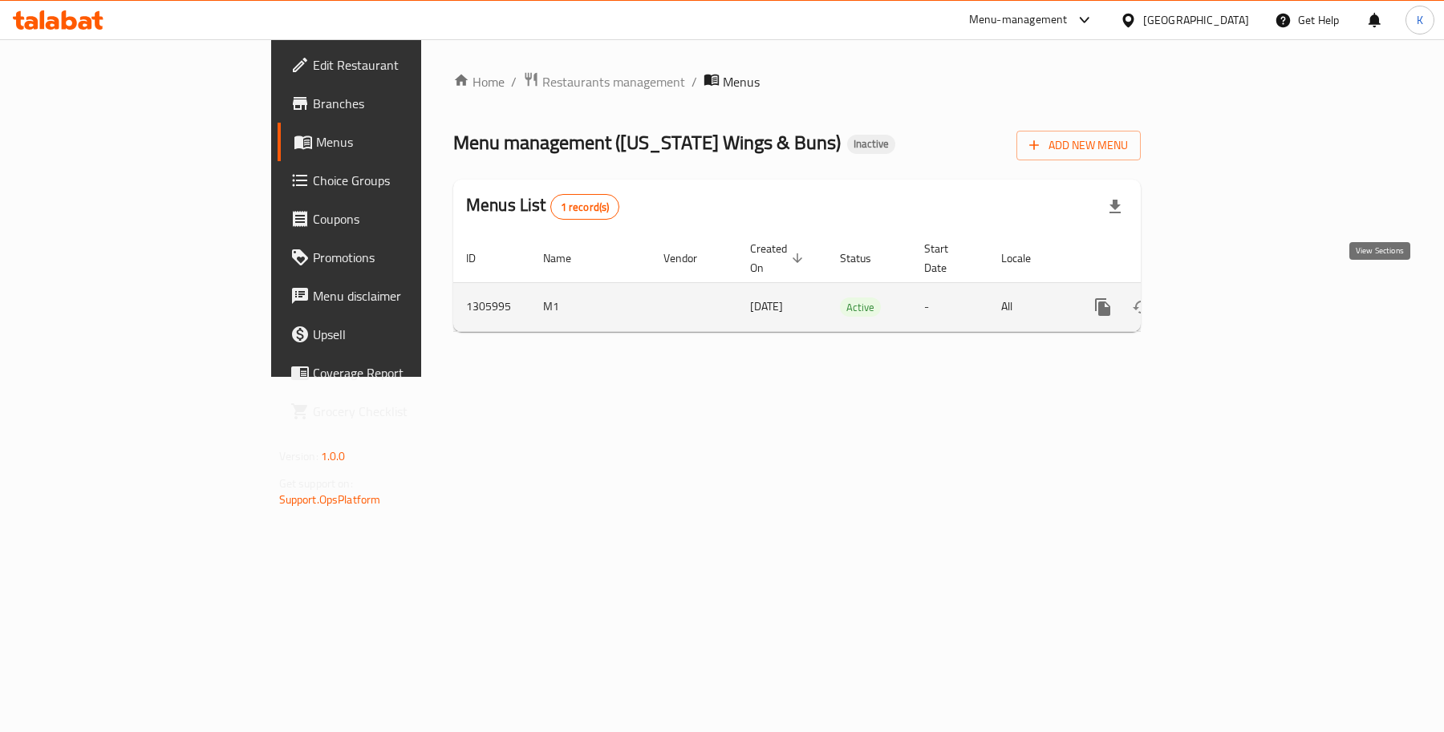
click at [1238, 288] on link "enhanced table" at bounding box center [1218, 307] width 39 height 39
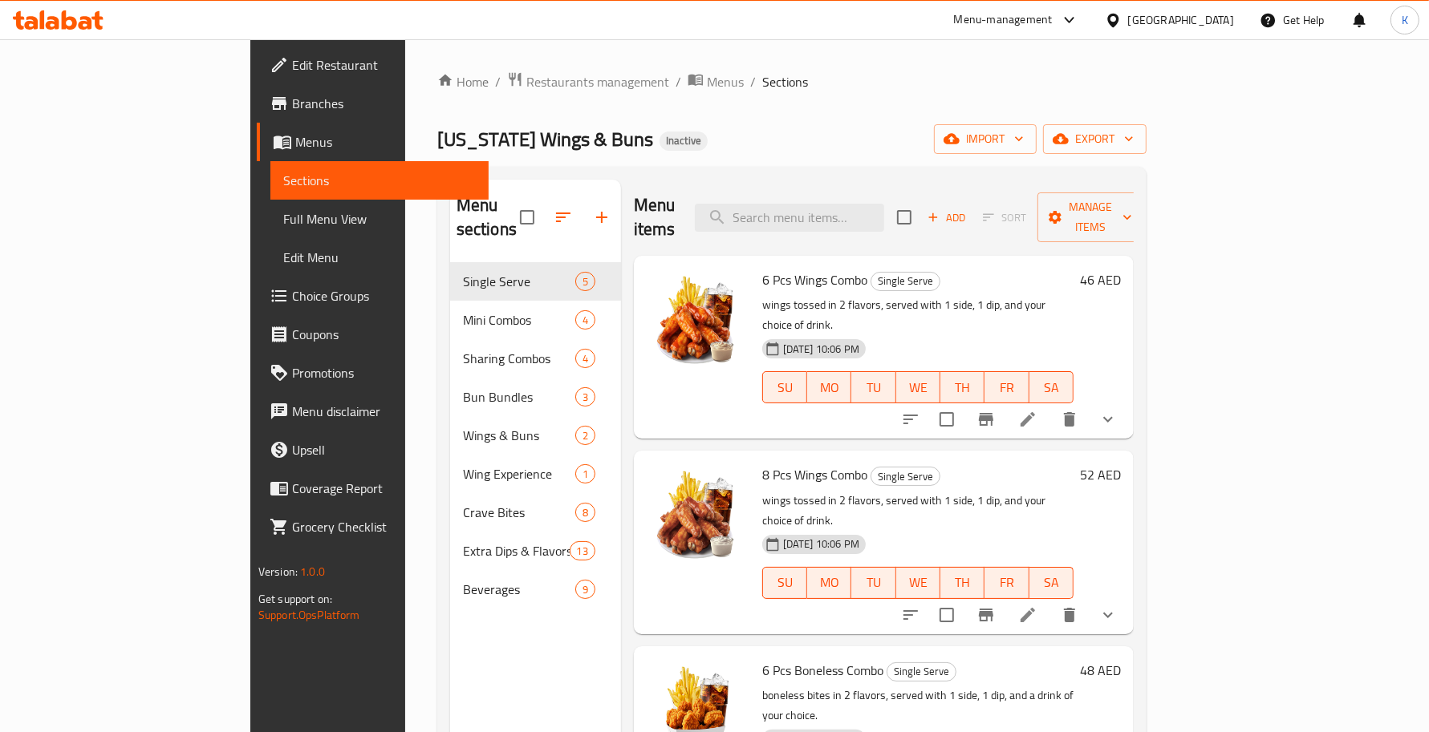
click at [877, 182] on div "Menu items Add Sort Manage items" at bounding box center [884, 218] width 500 height 76
click at [881, 204] on input "search" at bounding box center [789, 218] width 189 height 28
paste input "3 Pcs Tender Treat"
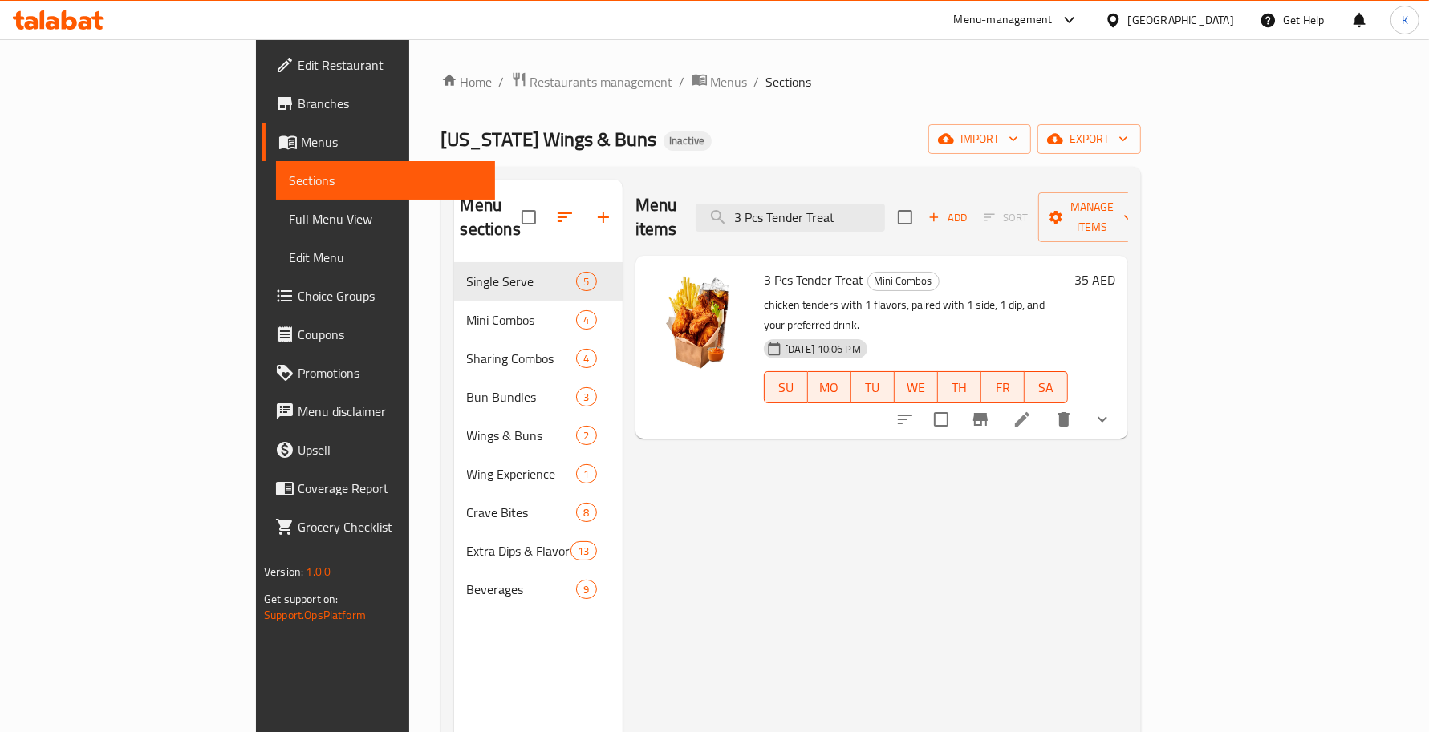
type input "3 Pcs Tender Treat"
click at [1029, 412] on icon at bounding box center [1022, 419] width 14 height 14
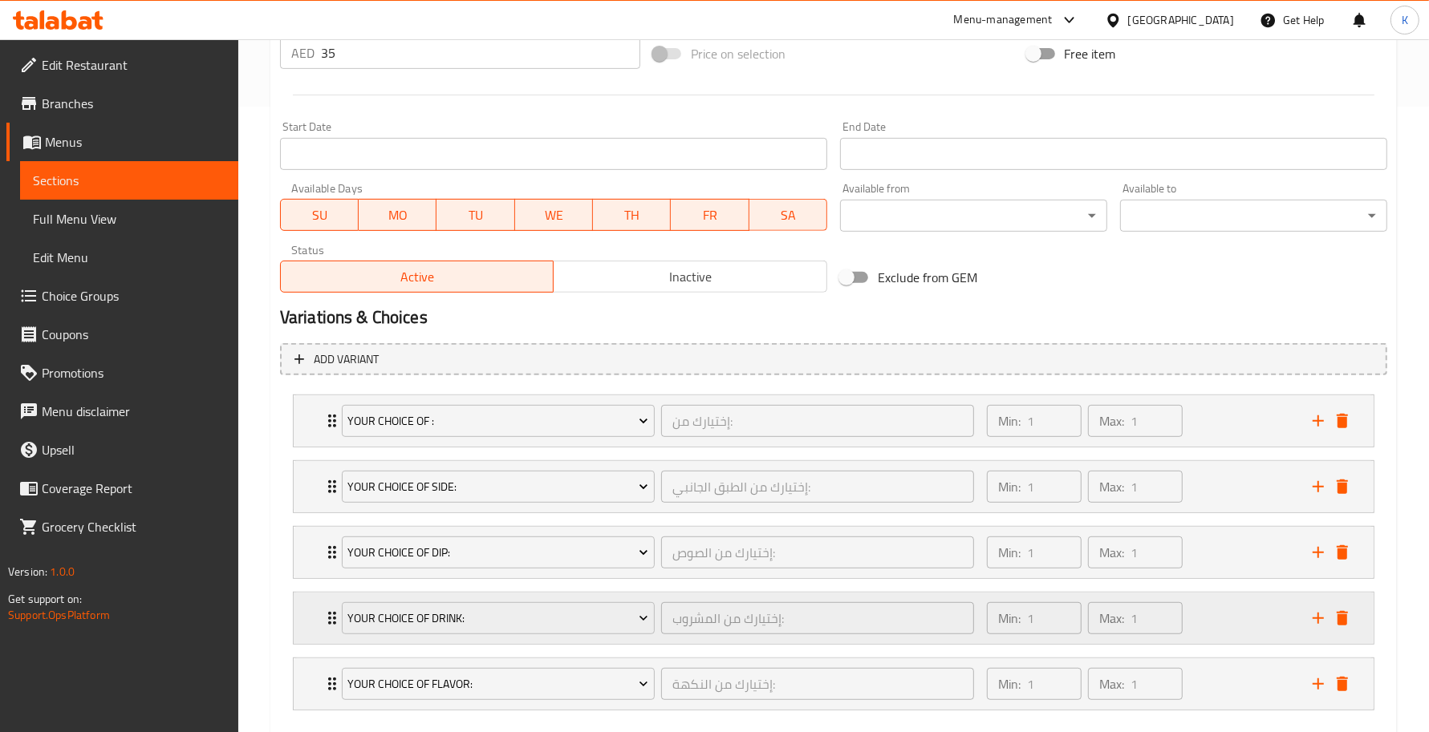
scroll to position [702, 0]
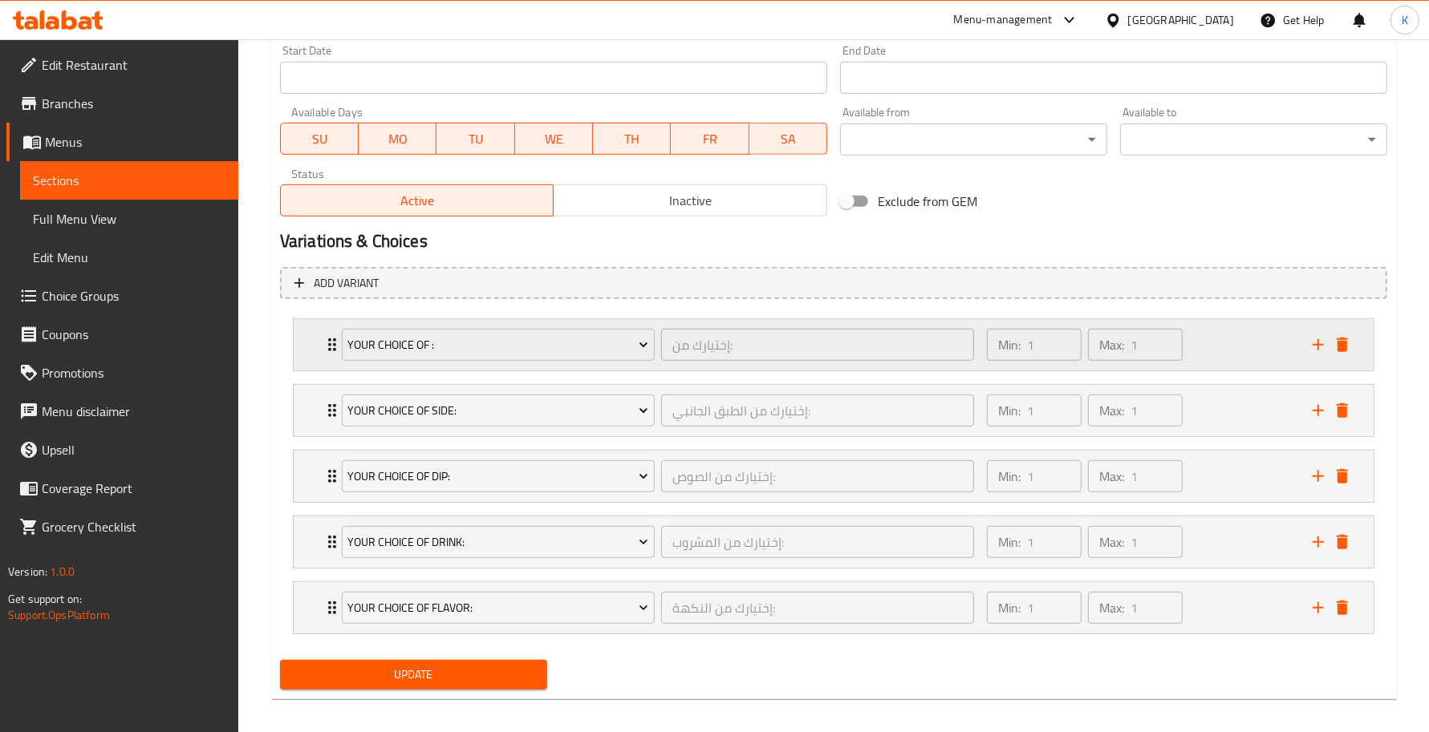
click at [317, 333] on div "Your Choice Of : إختيارك من: ​ Min: 1 ​ Max: 1 ​" at bounding box center [834, 344] width 1080 height 51
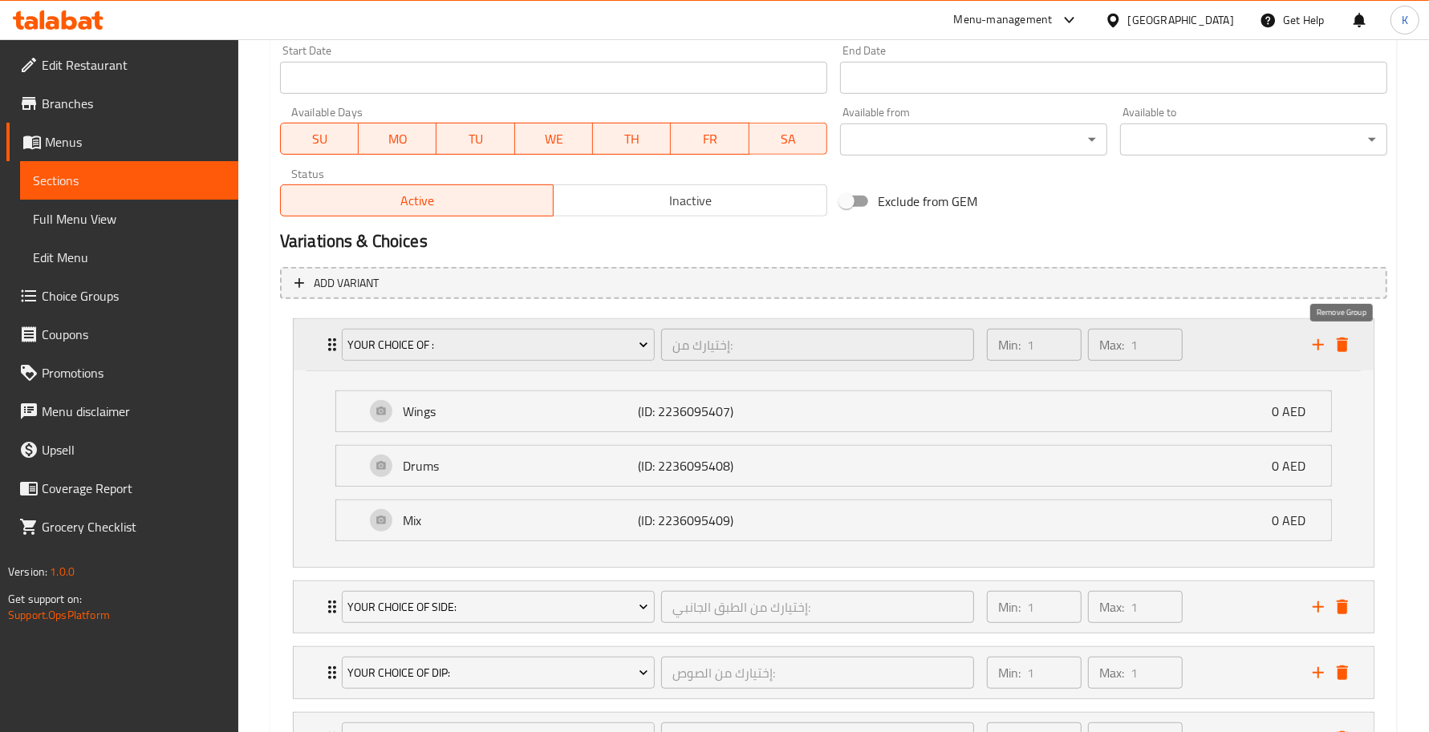
click at [1344, 343] on icon "delete" at bounding box center [1341, 345] width 11 height 14
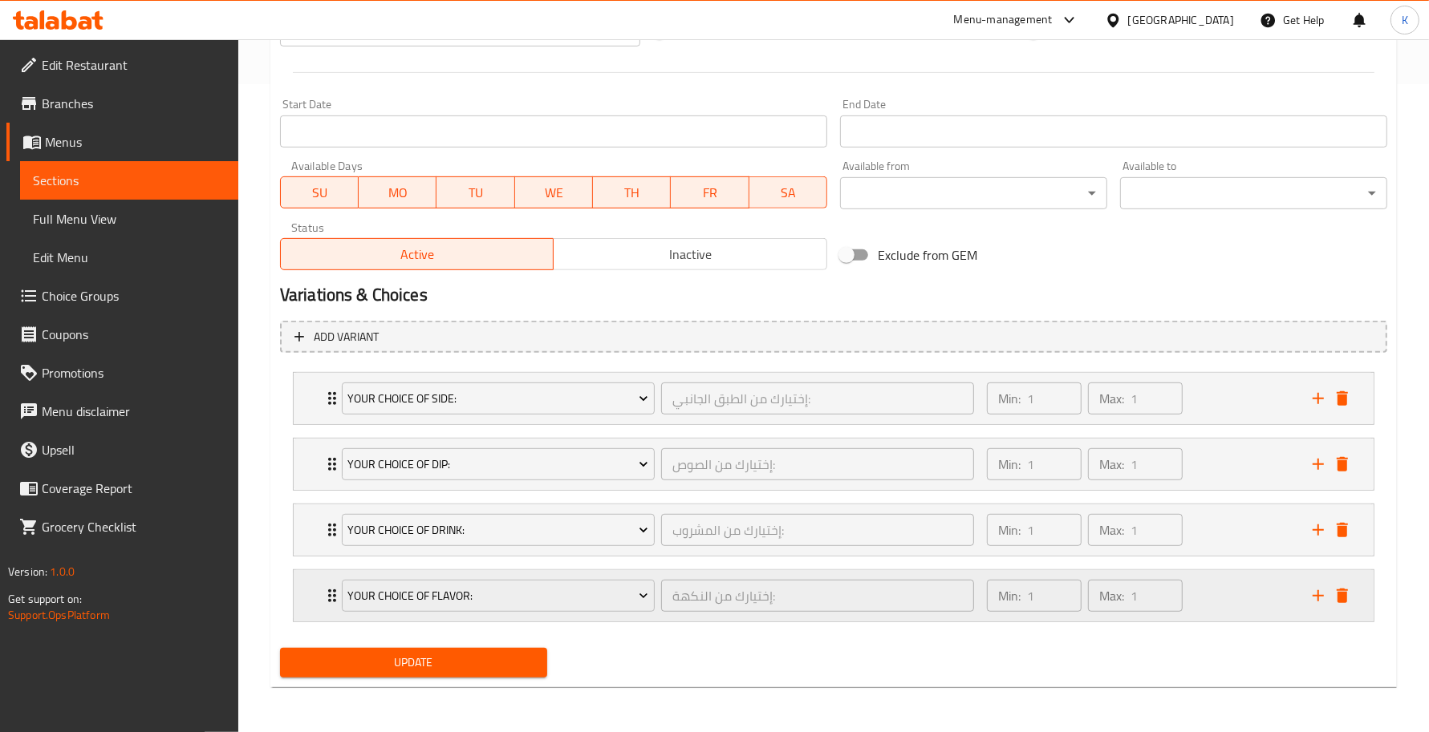
scroll to position [650, 0]
click at [485, 667] on span "Update" at bounding box center [413, 663] width 241 height 20
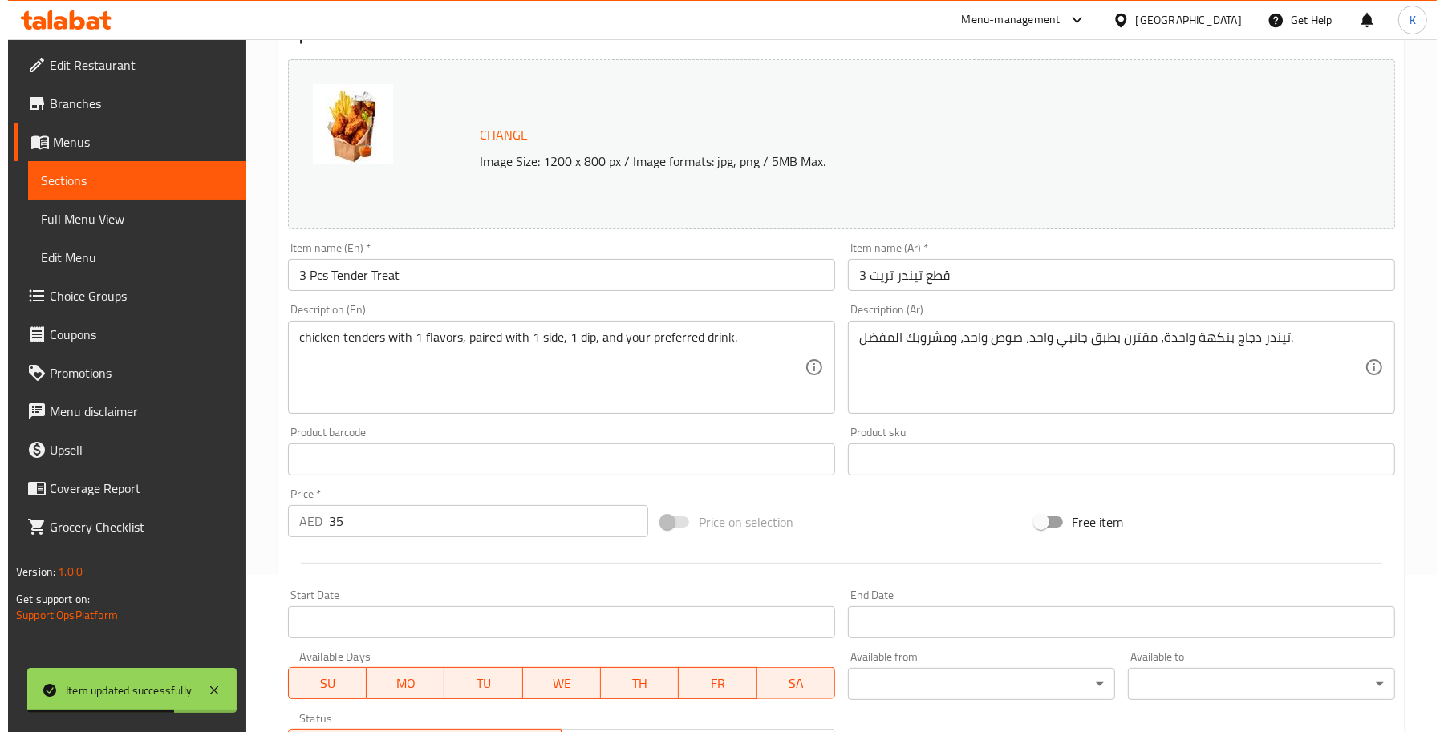
scroll to position [0, 0]
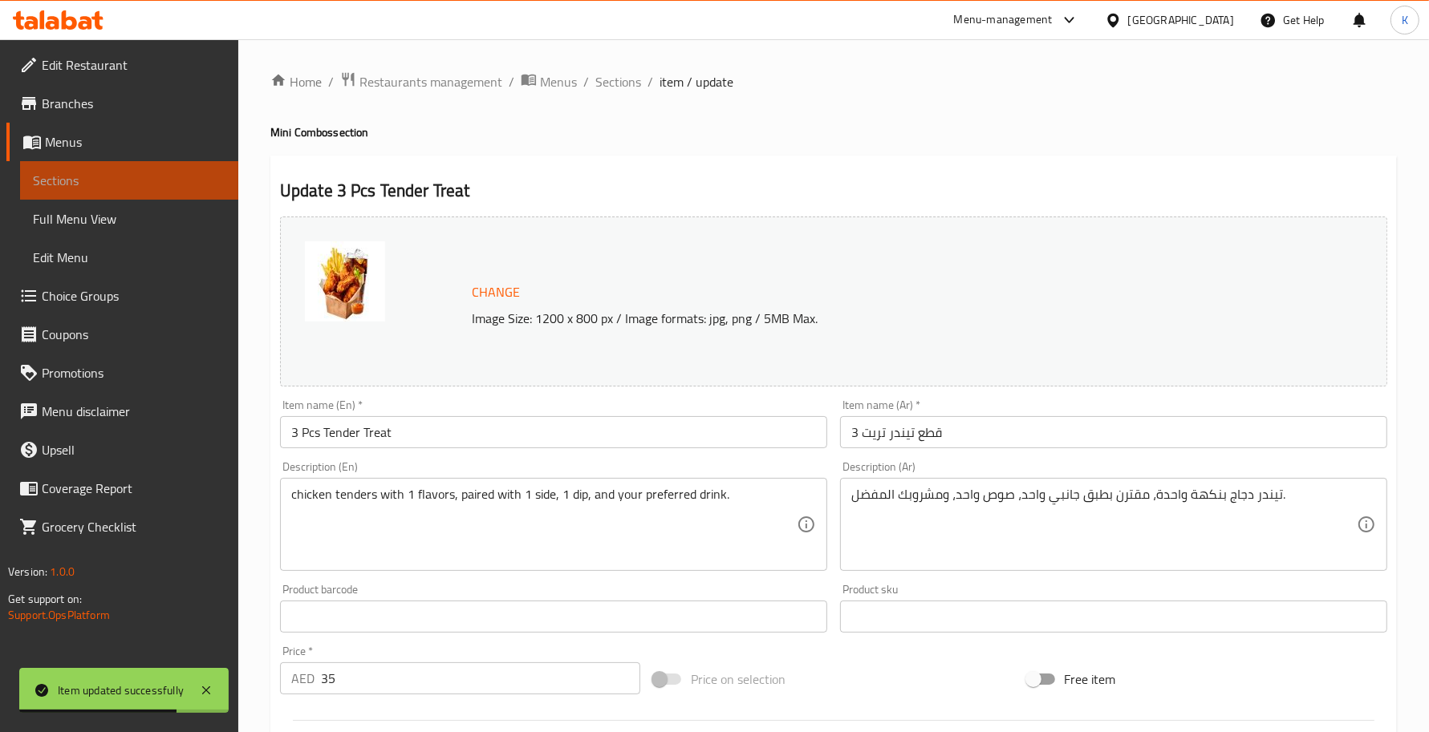
drag, startPoint x: 183, startPoint y: 184, endPoint x: 194, endPoint y: 186, distance: 11.3
click at [183, 184] on span "Sections" at bounding box center [129, 180] width 193 height 19
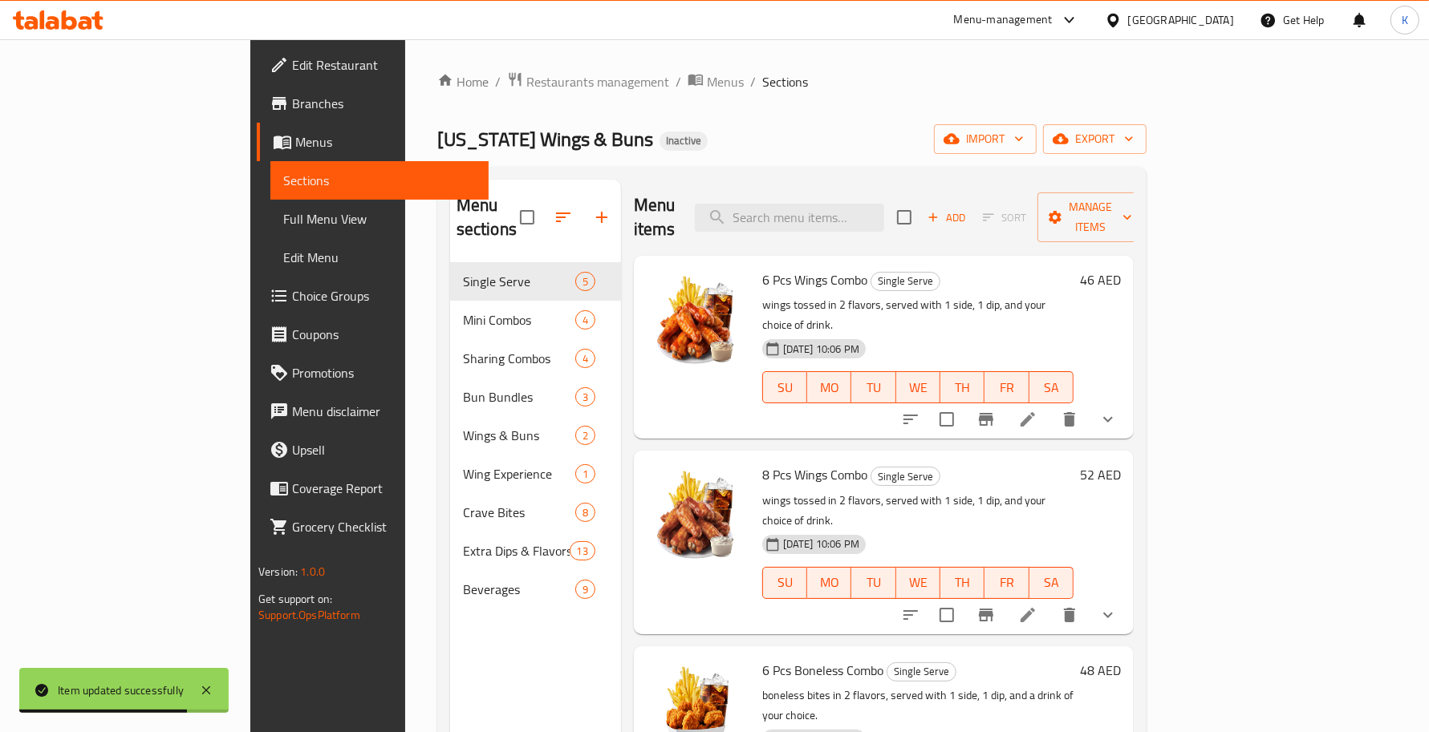
click at [883, 221] on div "Menu items Add Sort Manage items" at bounding box center [884, 218] width 500 height 76
click at [883, 213] on input "search" at bounding box center [789, 218] width 189 height 28
paste input "Burger treat"
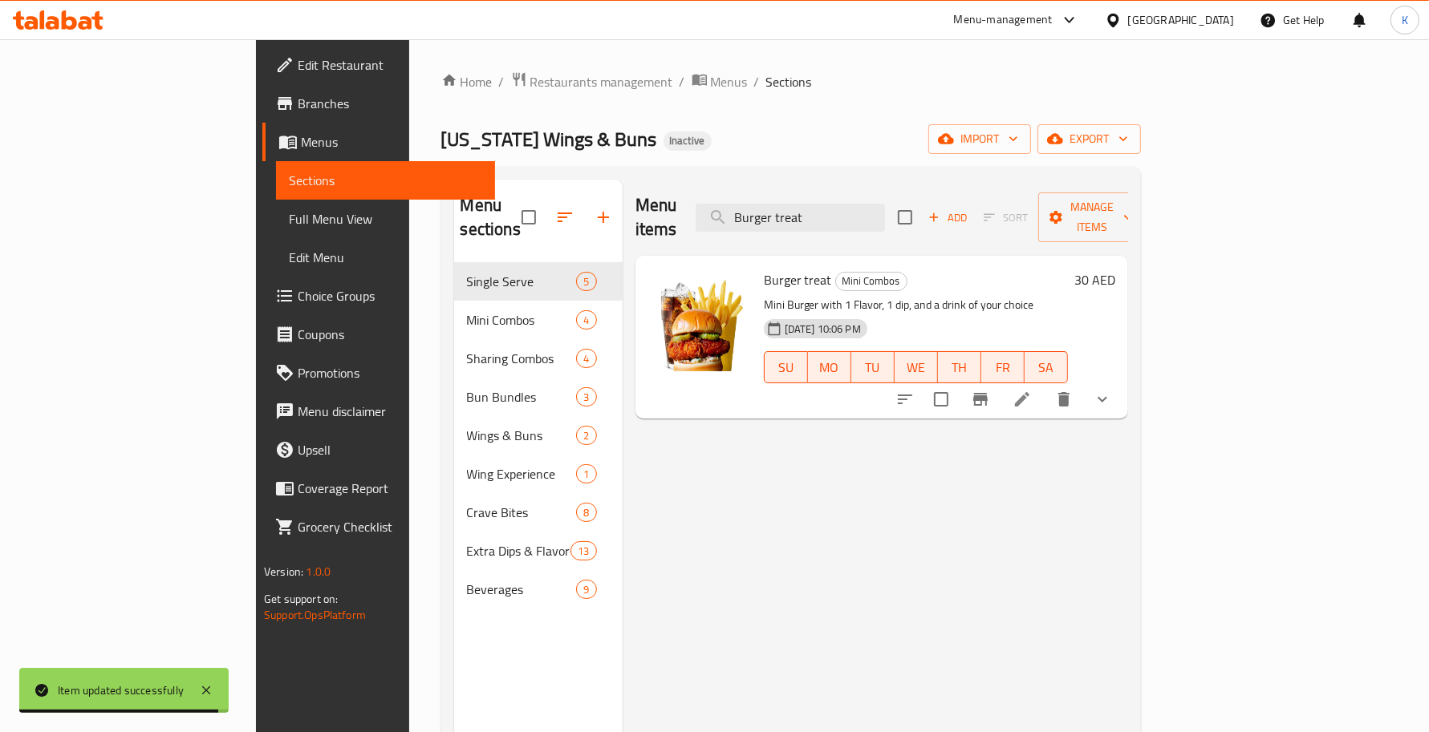
type input "Burger treat"
click at [1029, 392] on icon at bounding box center [1022, 399] width 14 height 14
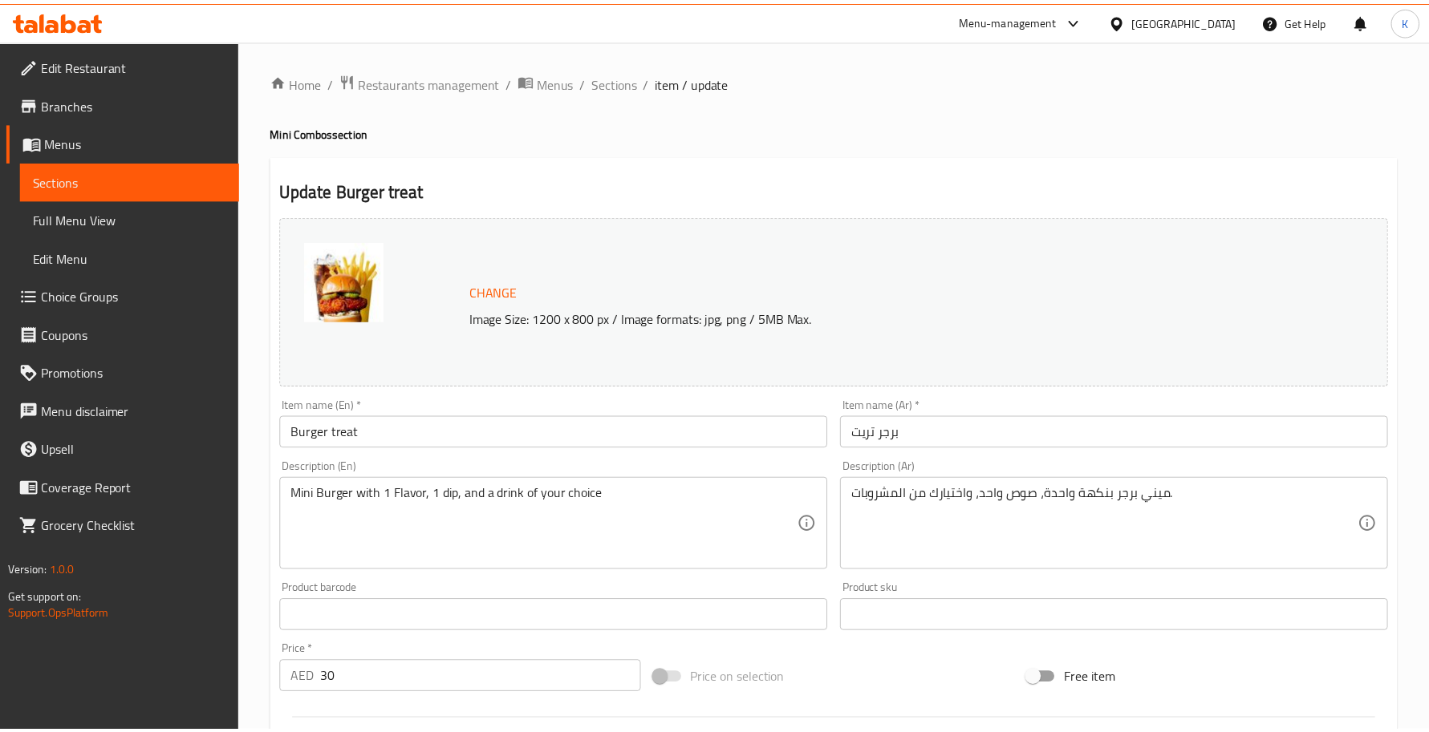
scroll to position [650, 0]
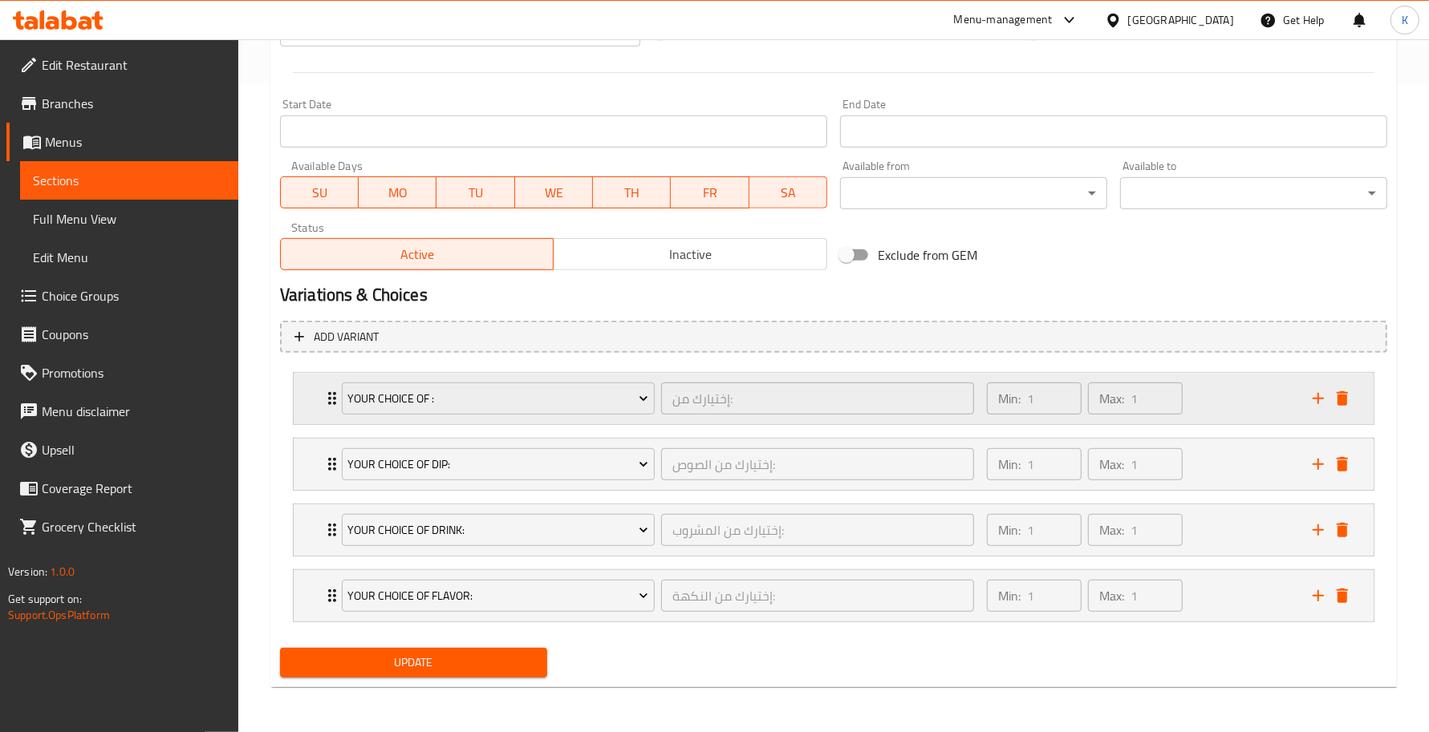
click at [1342, 405] on icon "delete" at bounding box center [1341, 398] width 19 height 19
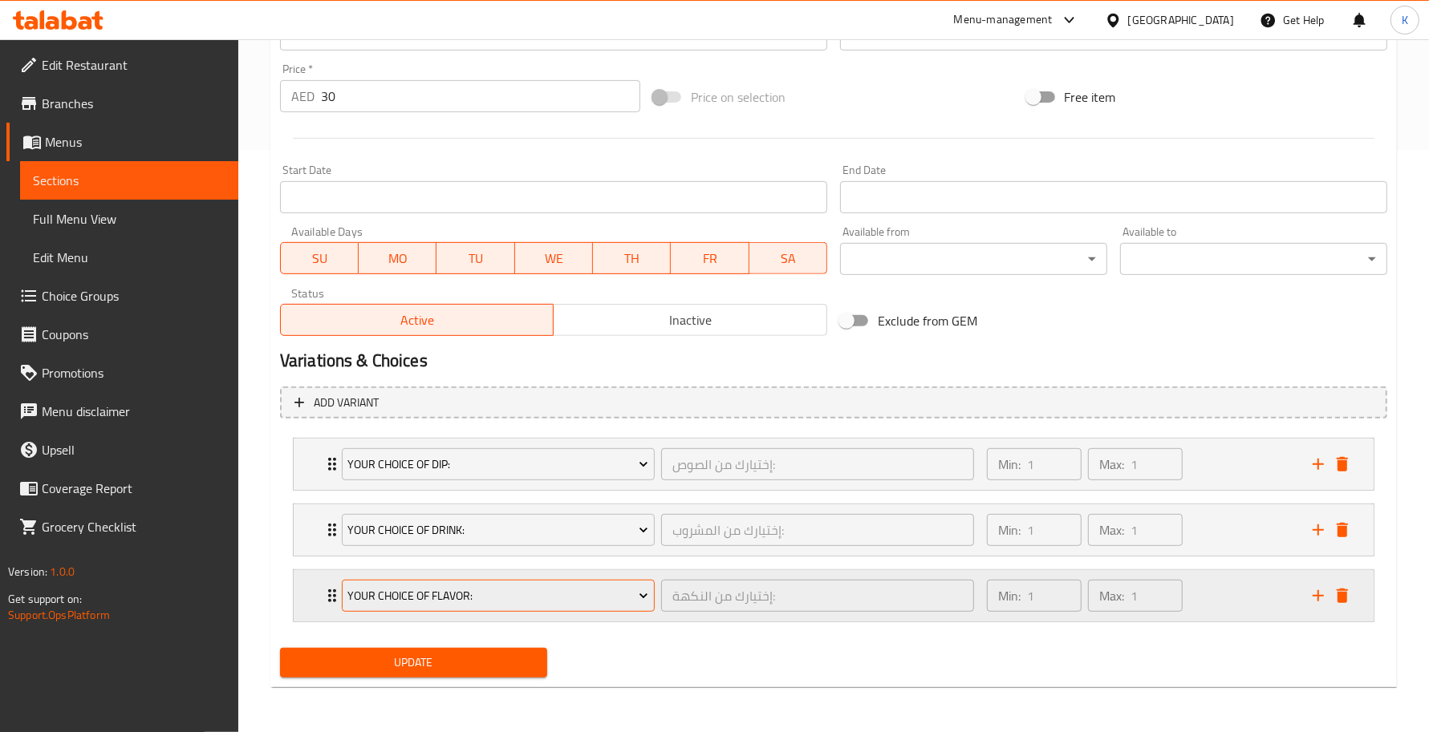
scroll to position [582, 0]
click at [503, 659] on span "Update" at bounding box center [413, 663] width 241 height 20
click at [322, 599] on icon "Expand" at bounding box center [331, 595] width 19 height 19
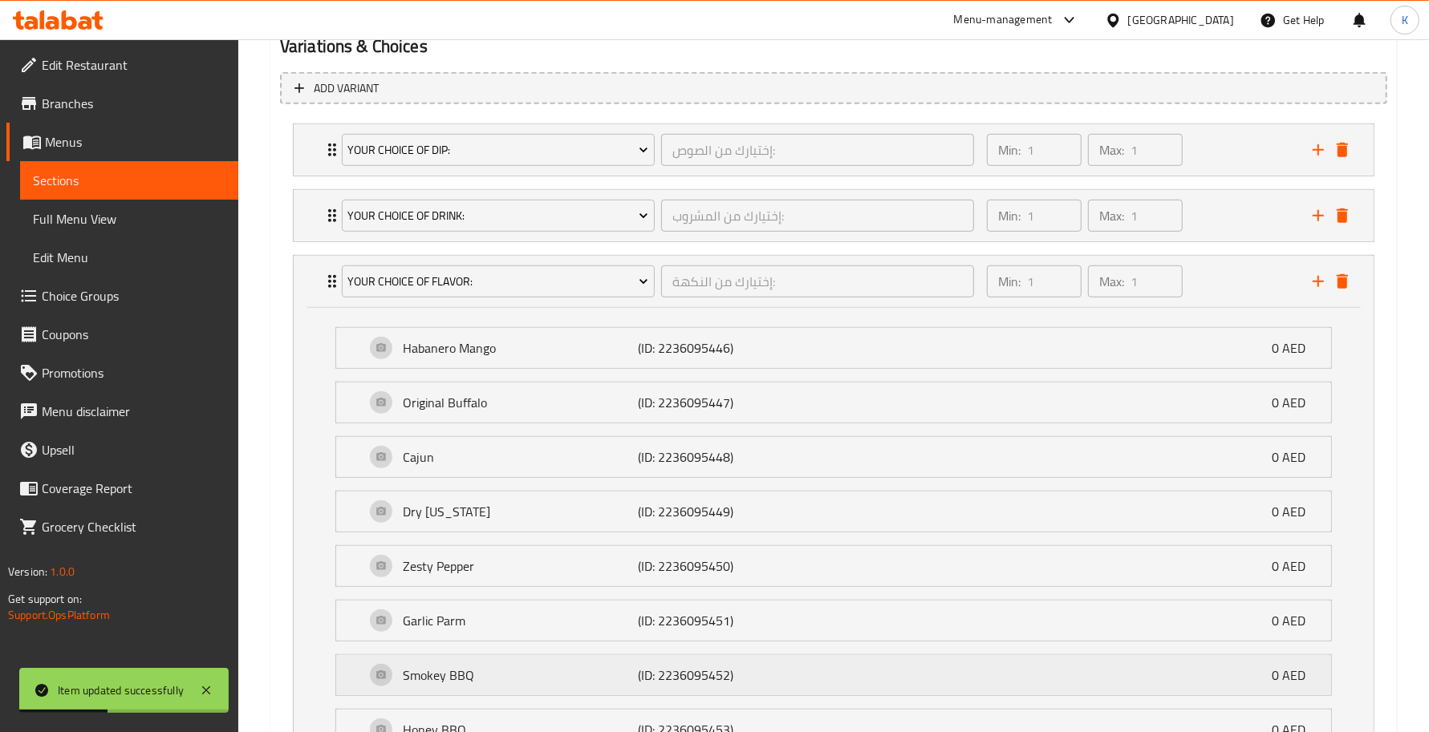
scroll to position [687, 0]
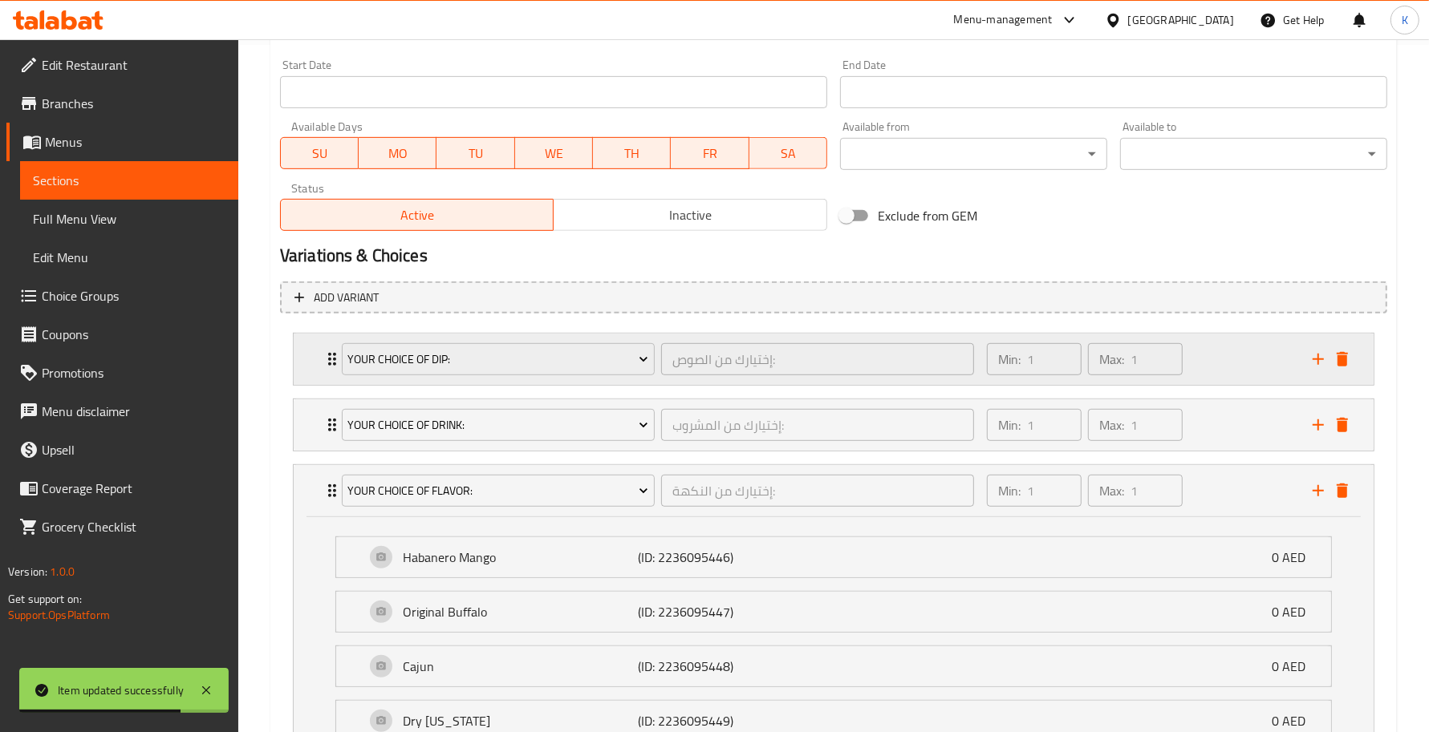
click at [318, 355] on div "Your choice of dip: إختيارك من الصوص: ​ Min: 1 ​ Max: 1 ​" at bounding box center [834, 359] width 1080 height 51
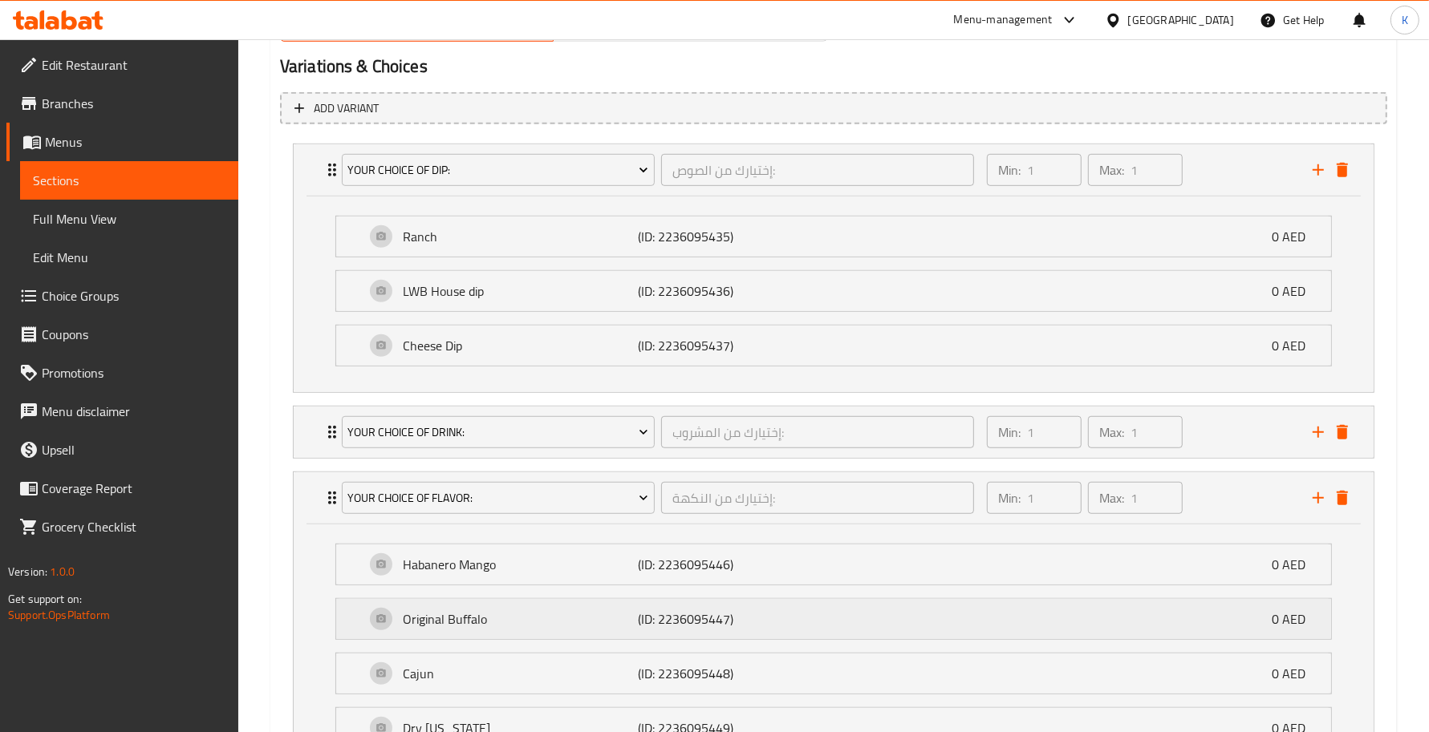
scroll to position [922, 0]
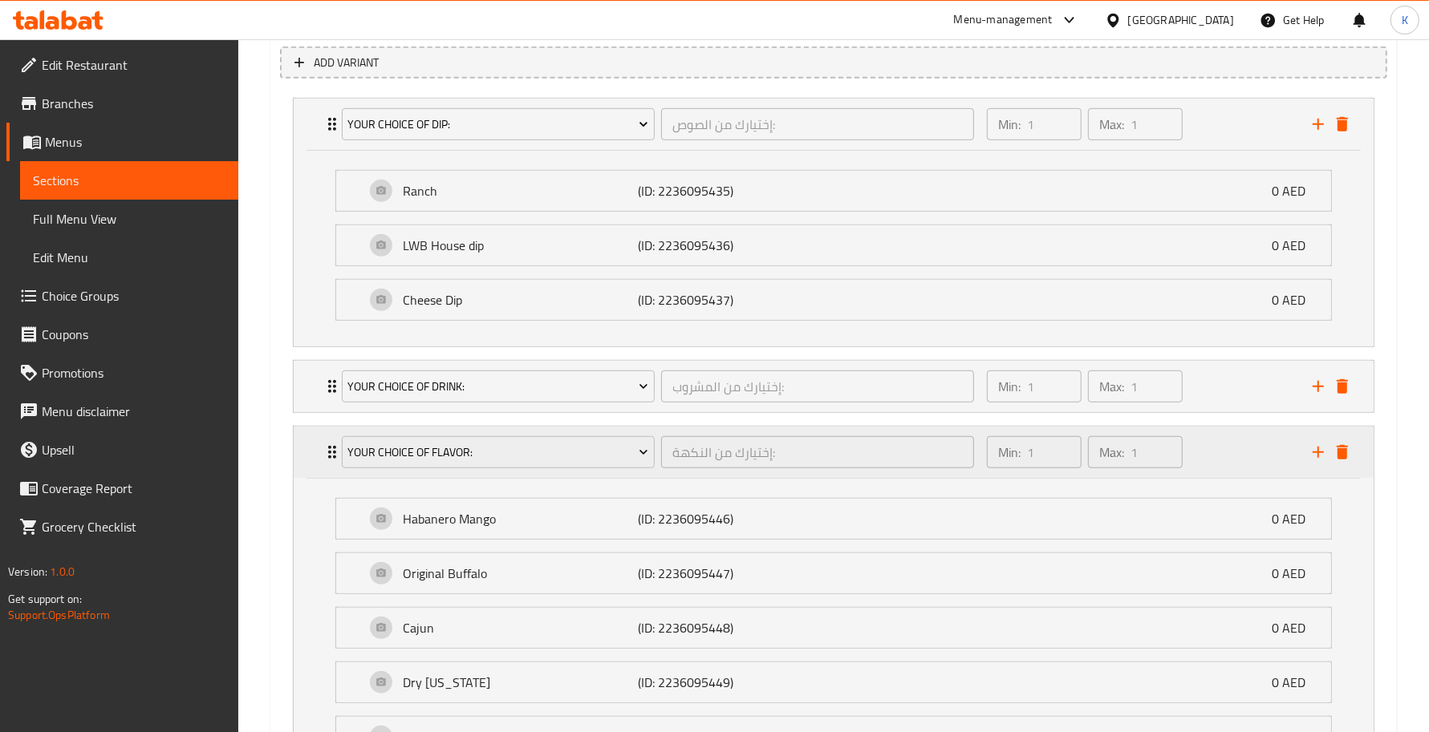
click at [314, 150] on div "Your Choice Of Flavor: إختيارك من النكهة: ​ Min: 1 ​ Max: 1 ​" at bounding box center [834, 124] width 1080 height 51
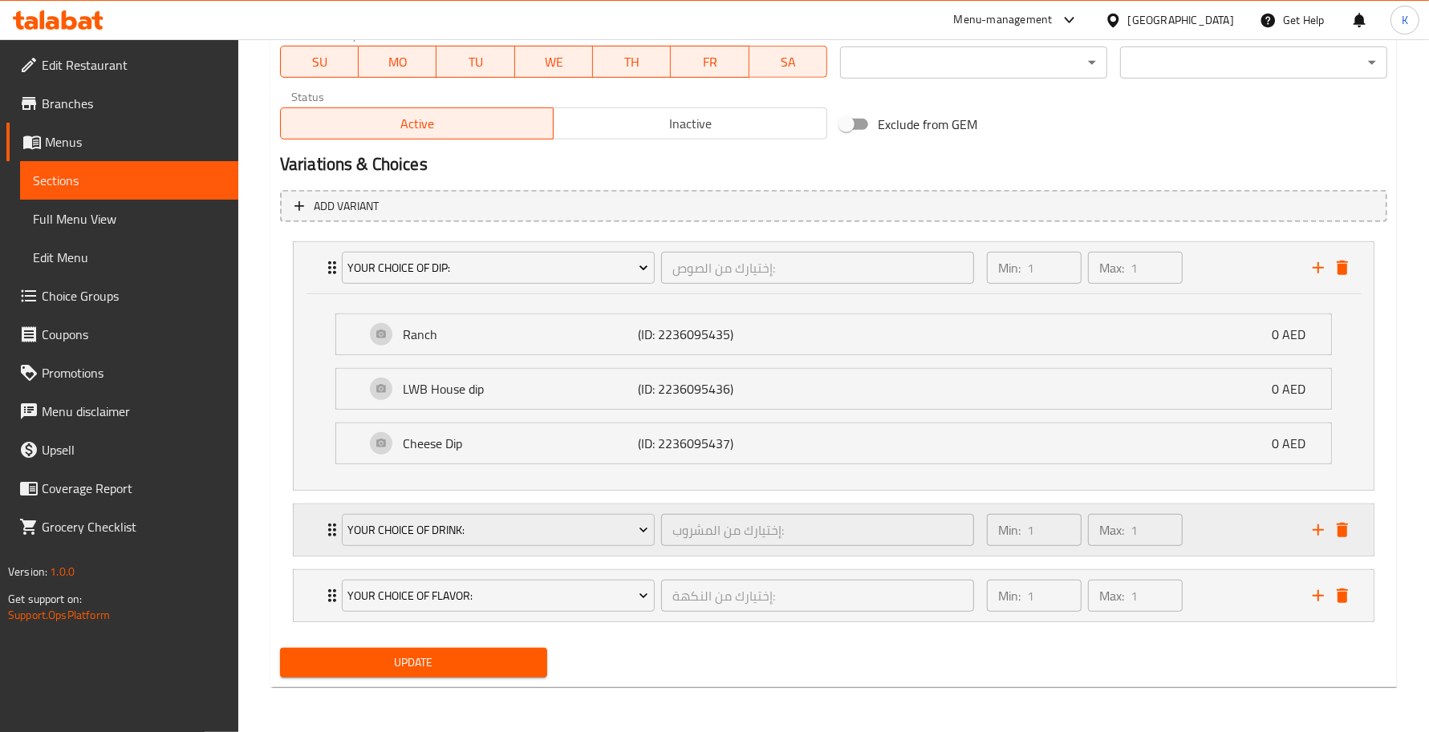
scroll to position [780, 0]
click at [189, 294] on span "Choice Groups" at bounding box center [134, 295] width 184 height 19
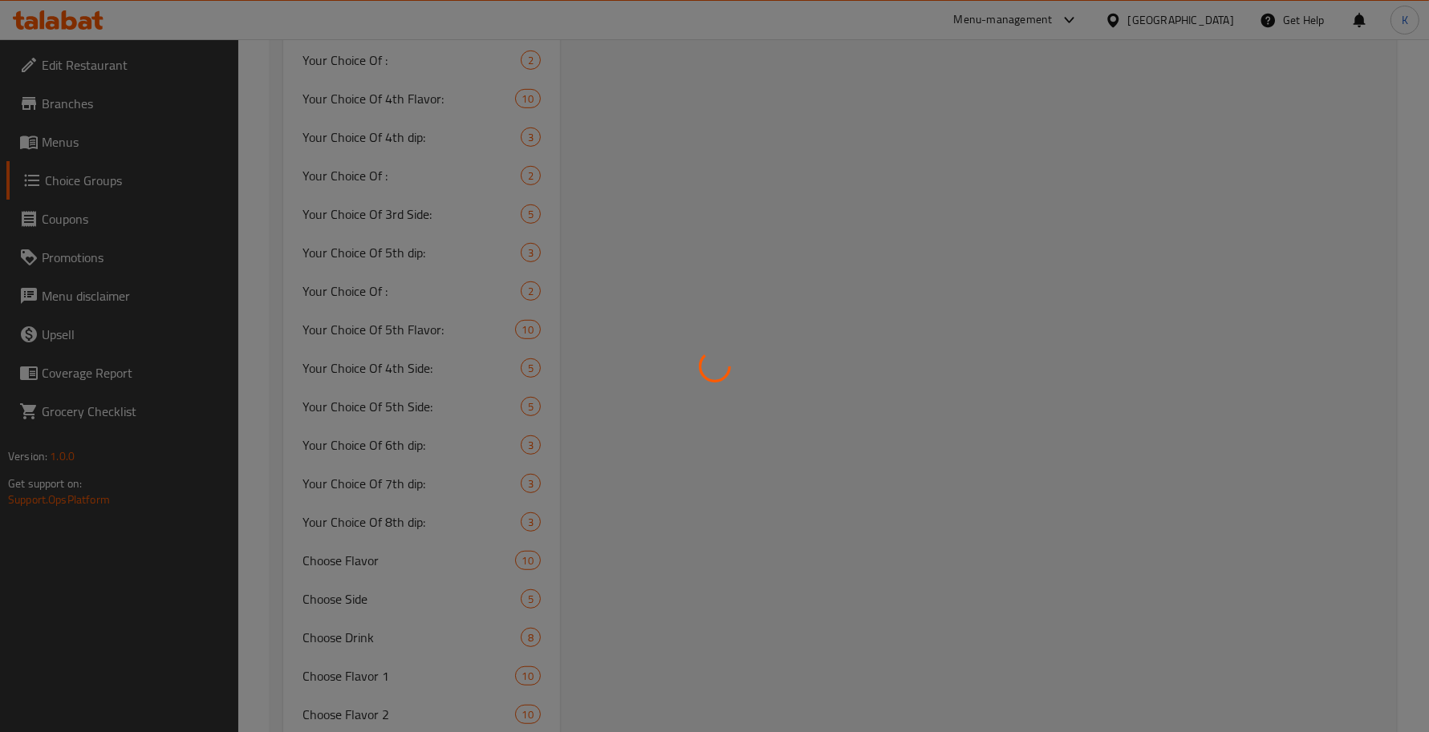
scroll to position [227, 0]
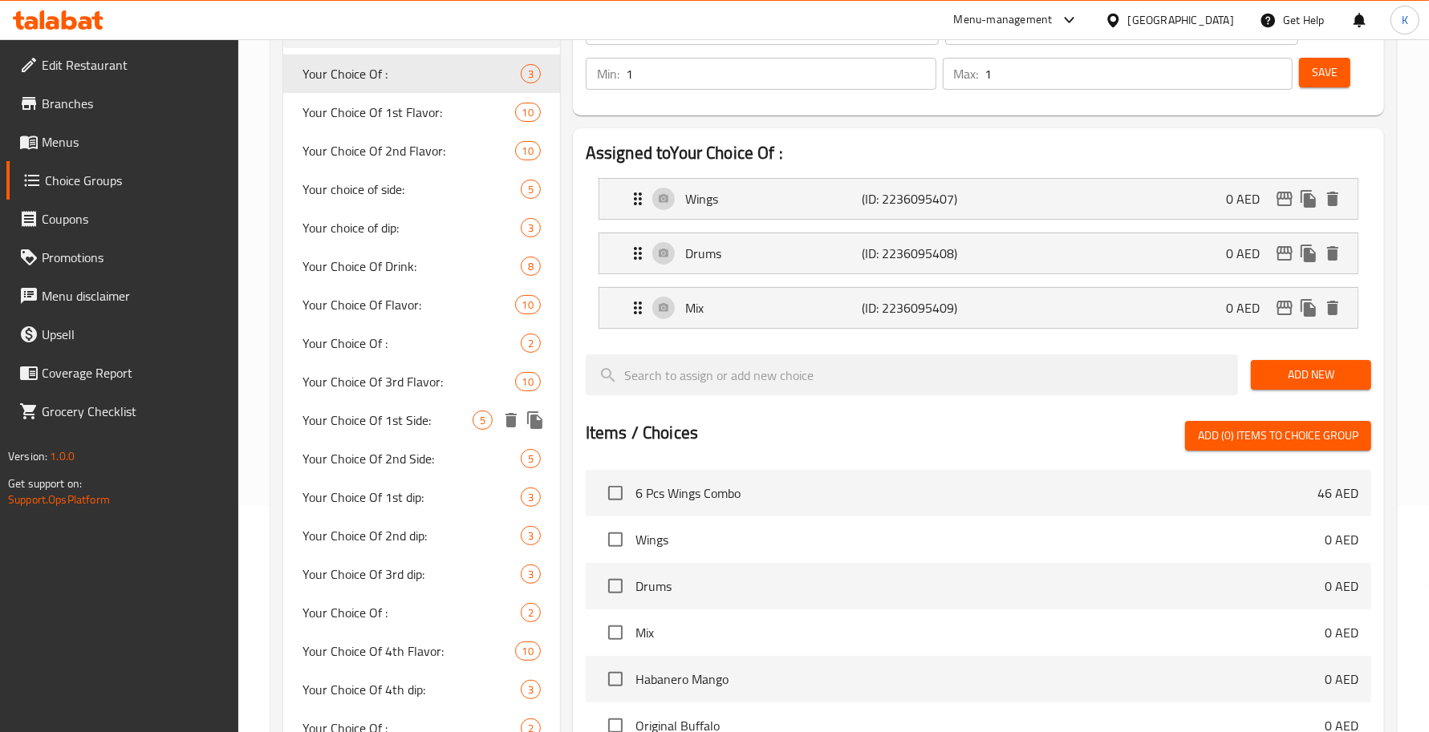
click at [395, 395] on div "Your Choice Of 3rd Flavor: 10" at bounding box center [421, 382] width 277 height 39
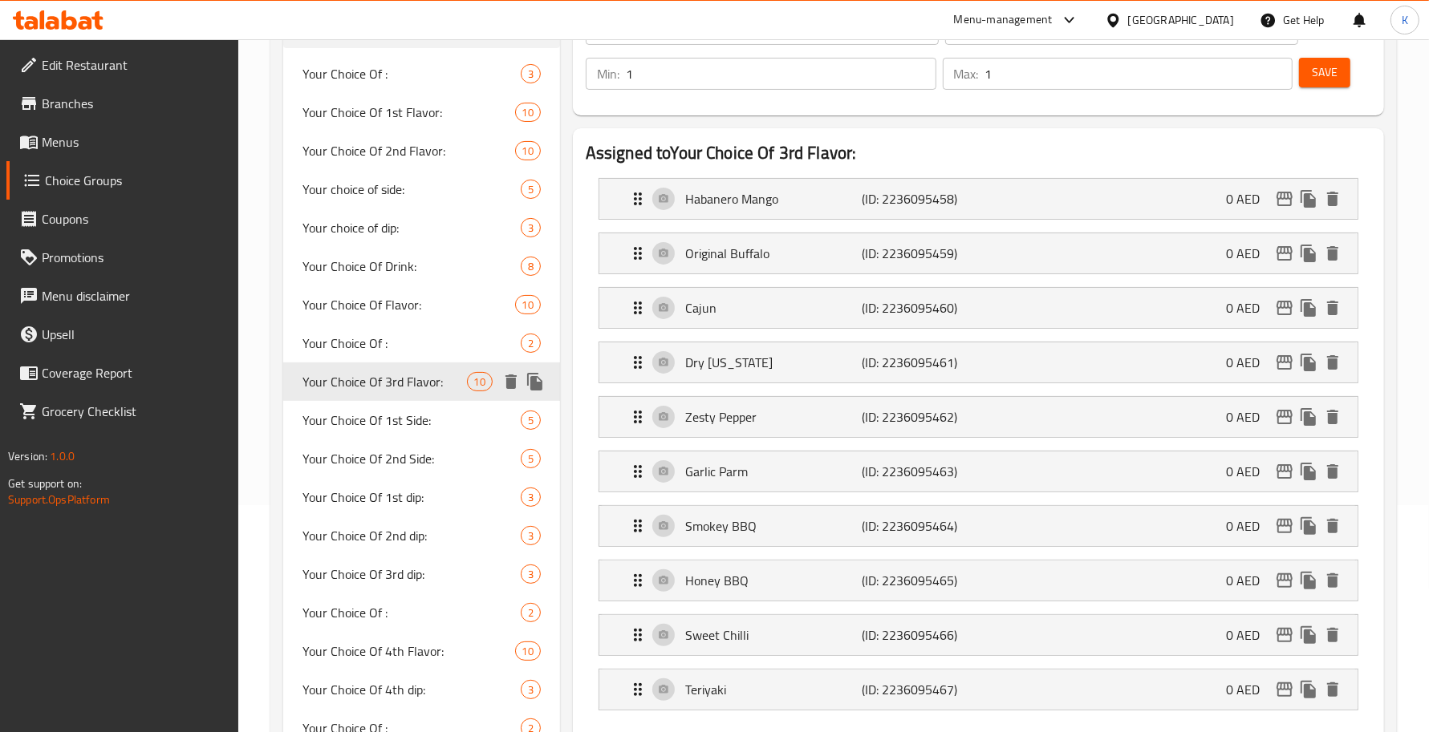
type input "Your Choice Of 3rd Flavor:"
type input "إختيارك من النكهة الثالثة:"
click at [752, 425] on p "Zesty Pepper" at bounding box center [773, 416] width 176 height 19
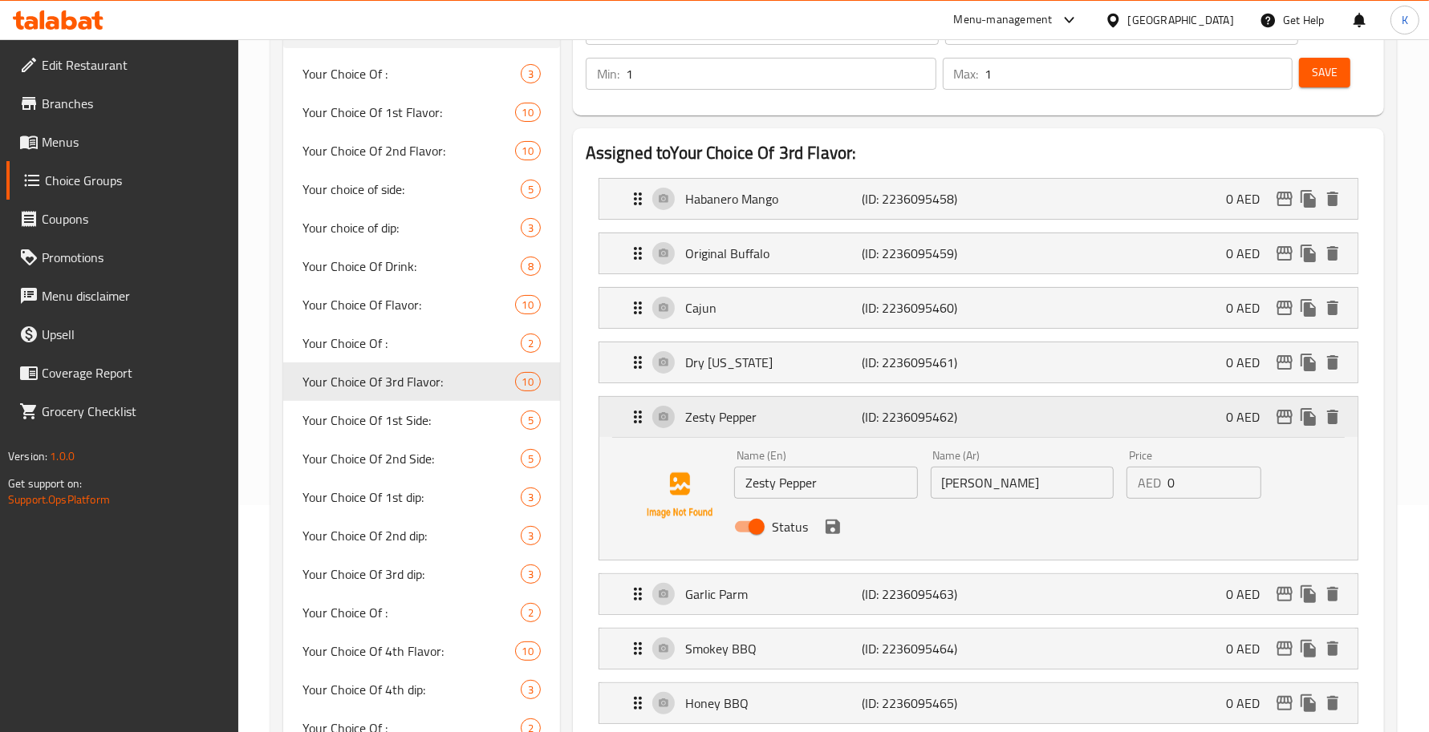
click at [752, 425] on p "Zesty Pepper" at bounding box center [773, 416] width 176 height 19
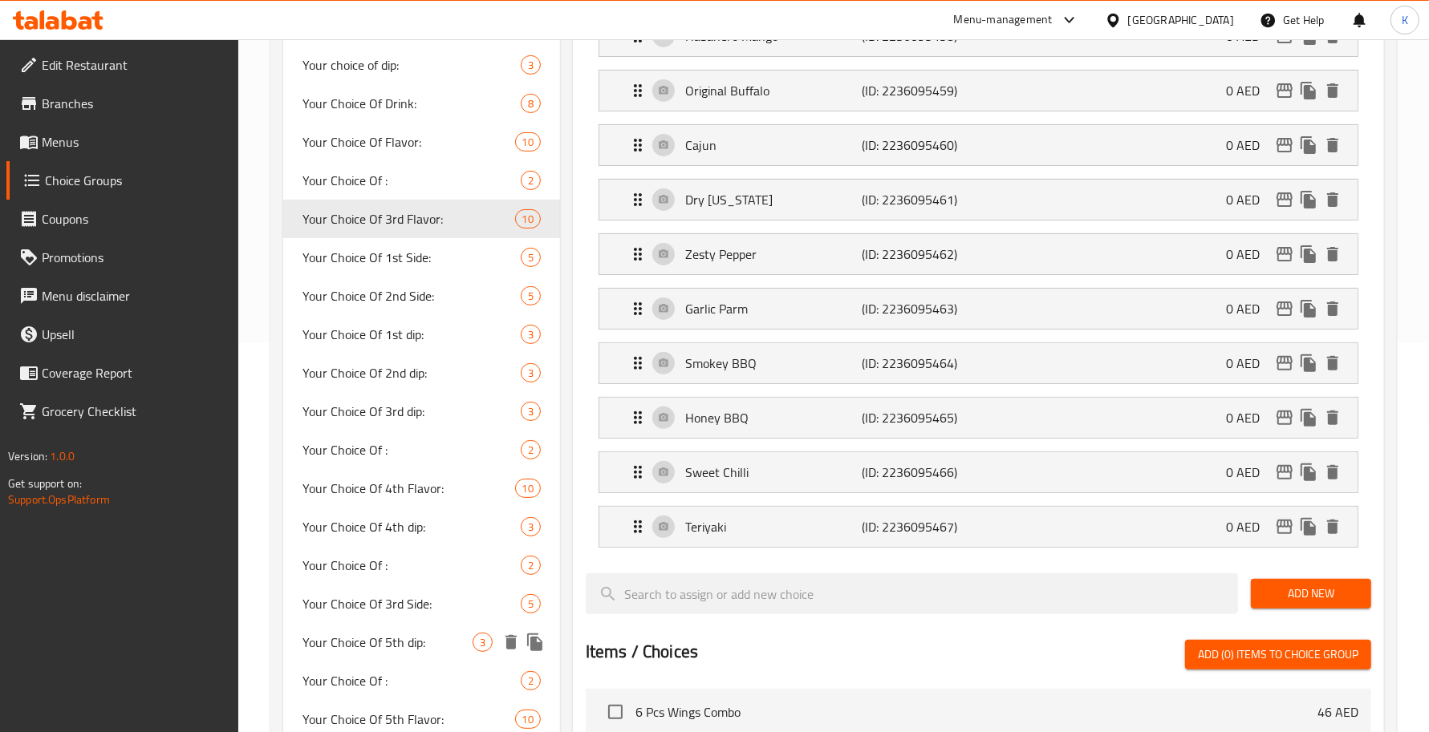
scroll to position [461, 0]
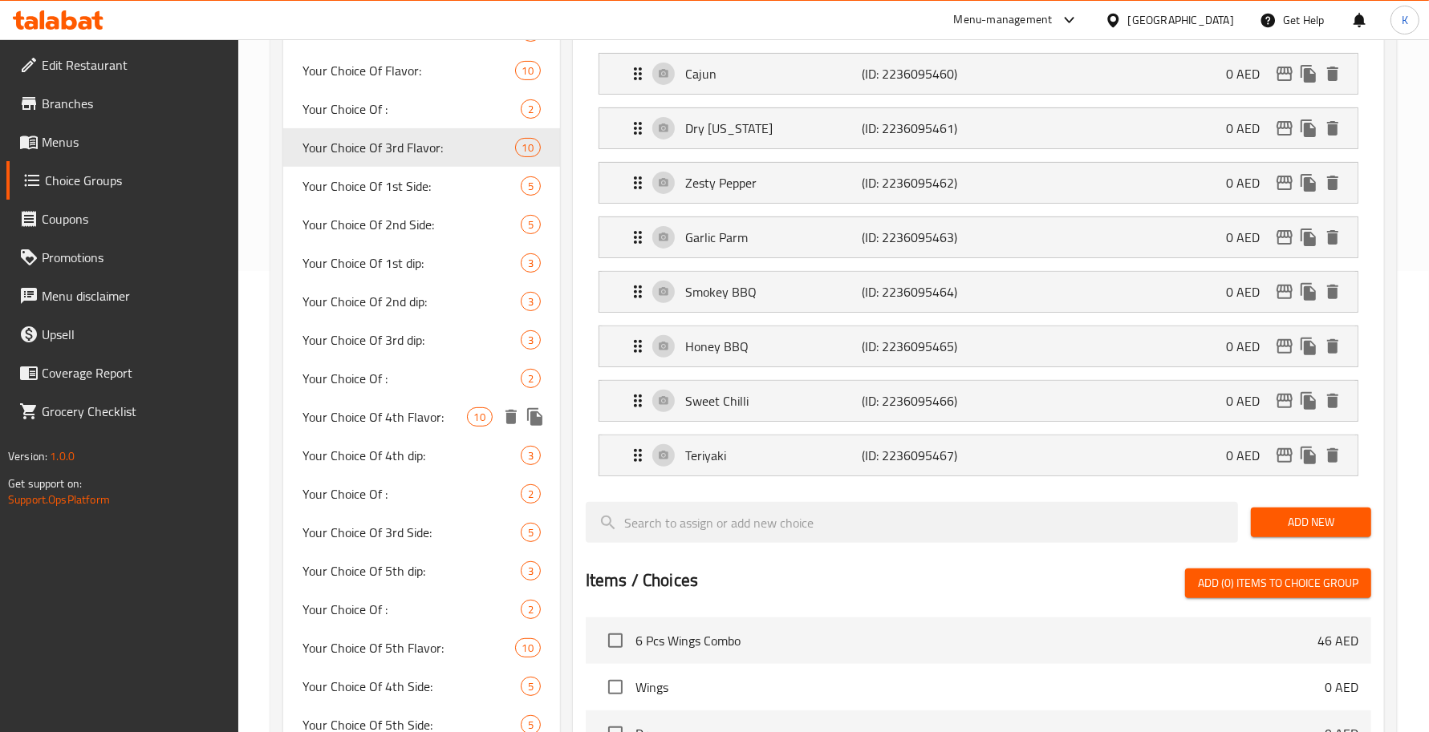
click at [409, 428] on div "Your Choice Of 4th Flavor: 10" at bounding box center [421, 417] width 277 height 39
type input "Your Choice Of 4th Flavor:"
type input "إختيارك من النكهة الرابعة:"
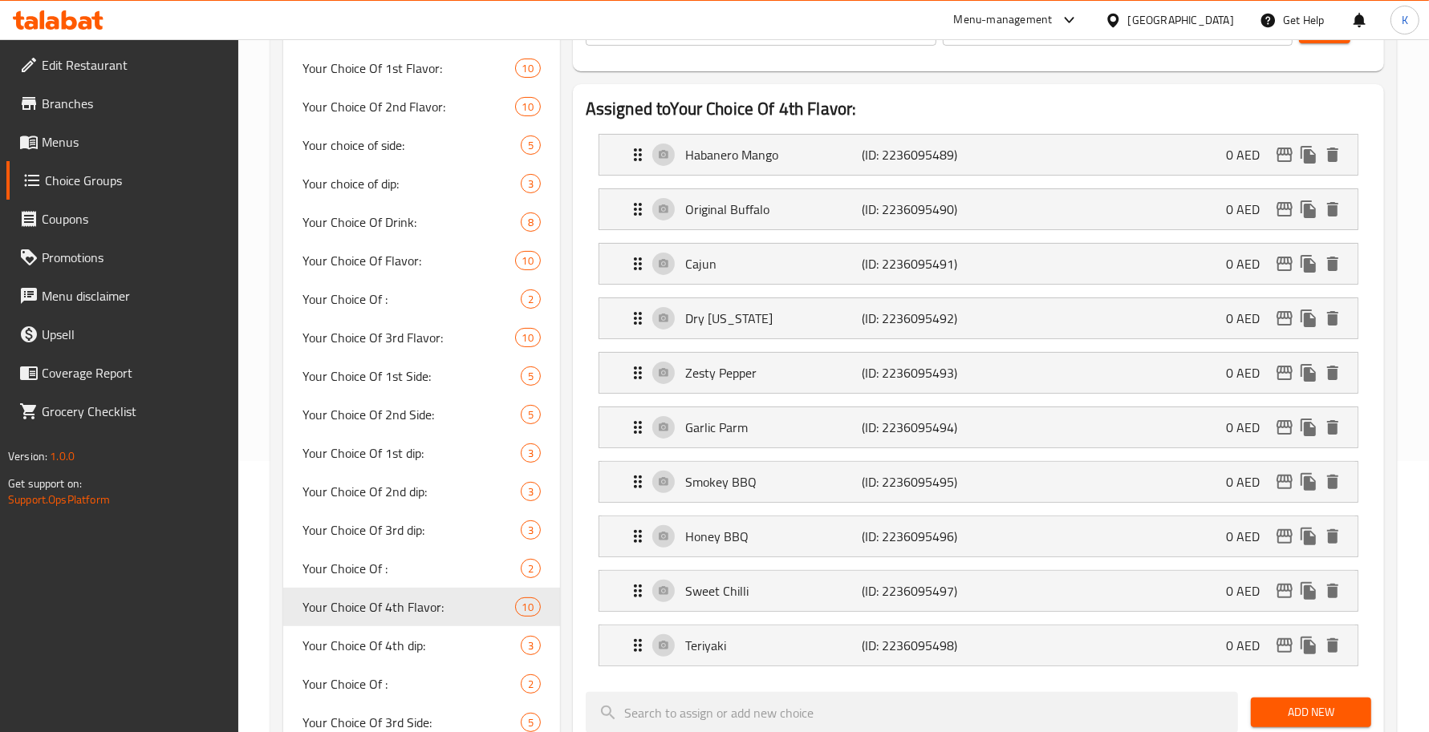
scroll to position [227, 0]
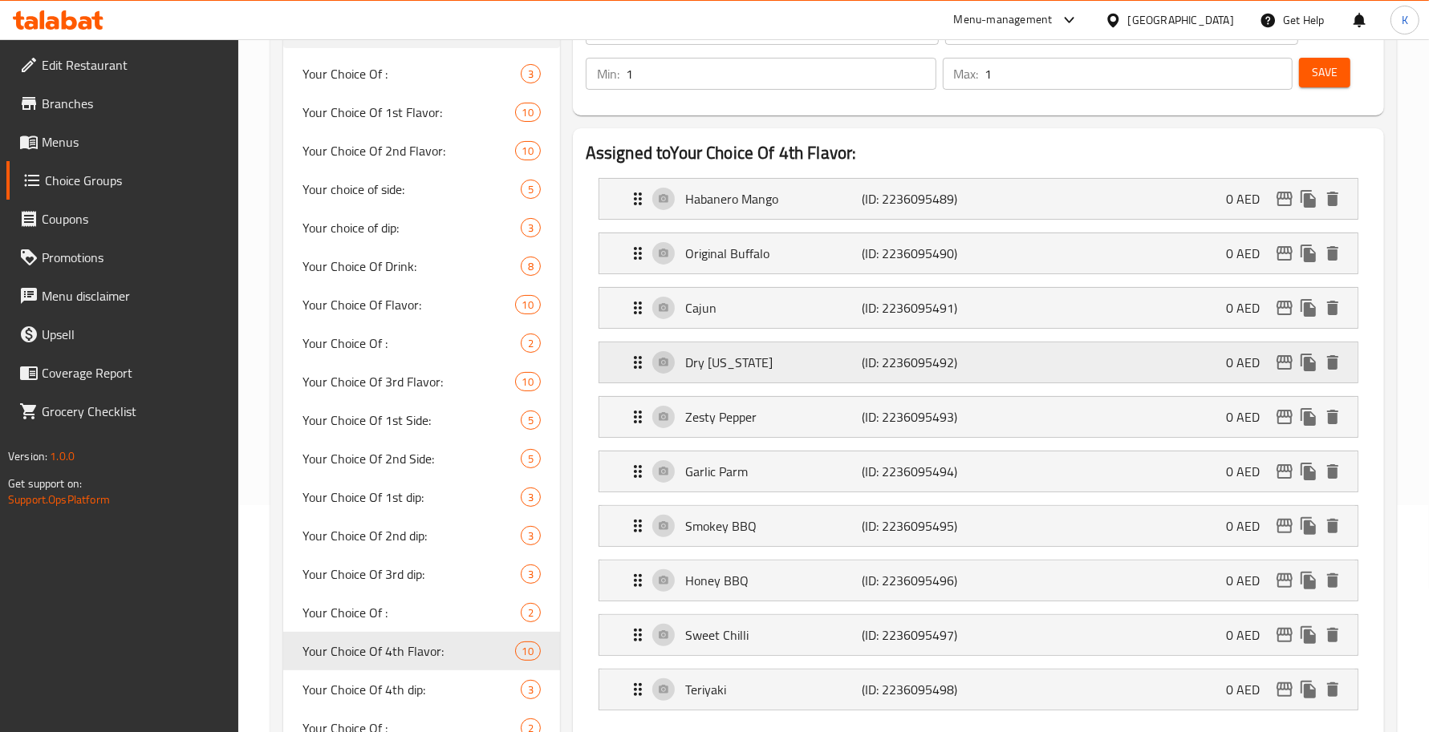
click at [870, 353] on p "(ID: 2236095492)" at bounding box center [921, 362] width 118 height 19
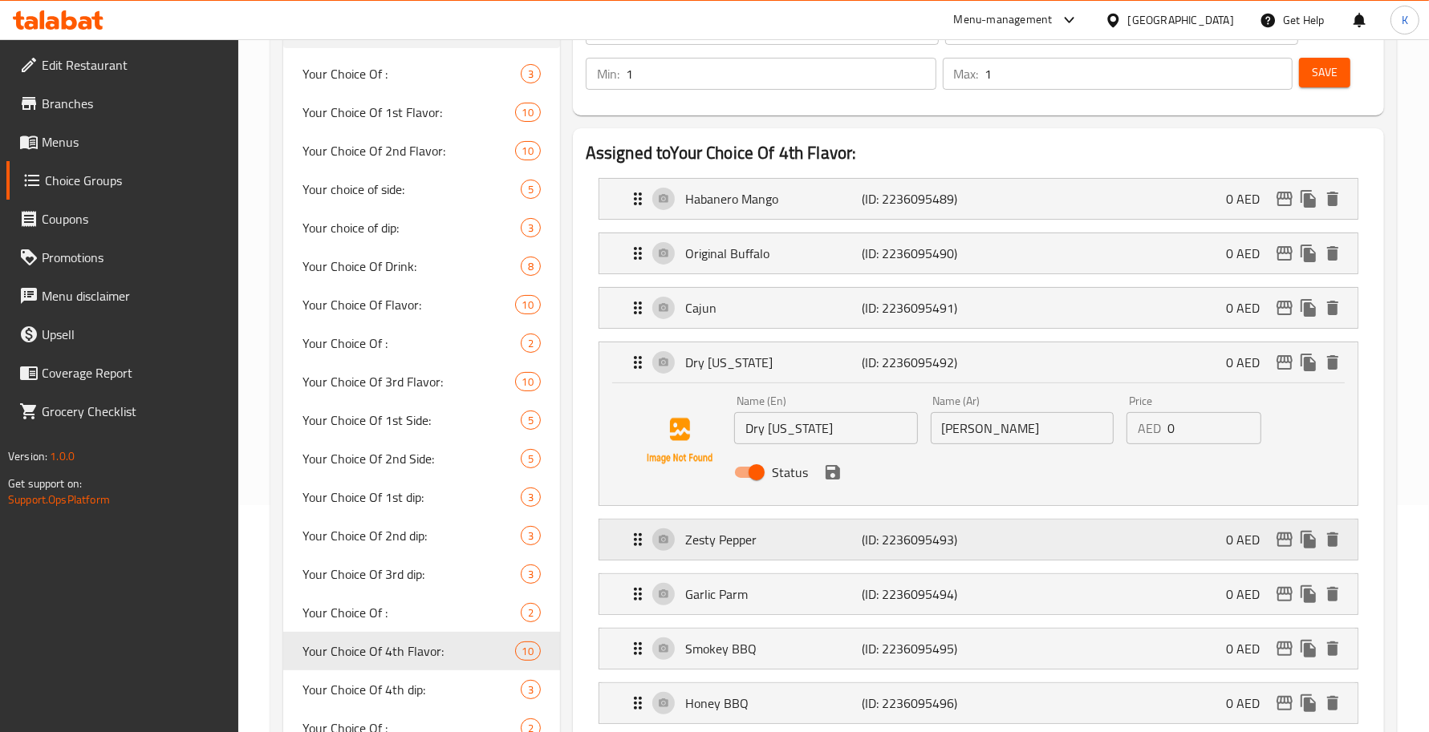
click at [857, 533] on p "Zesty Pepper" at bounding box center [773, 539] width 176 height 19
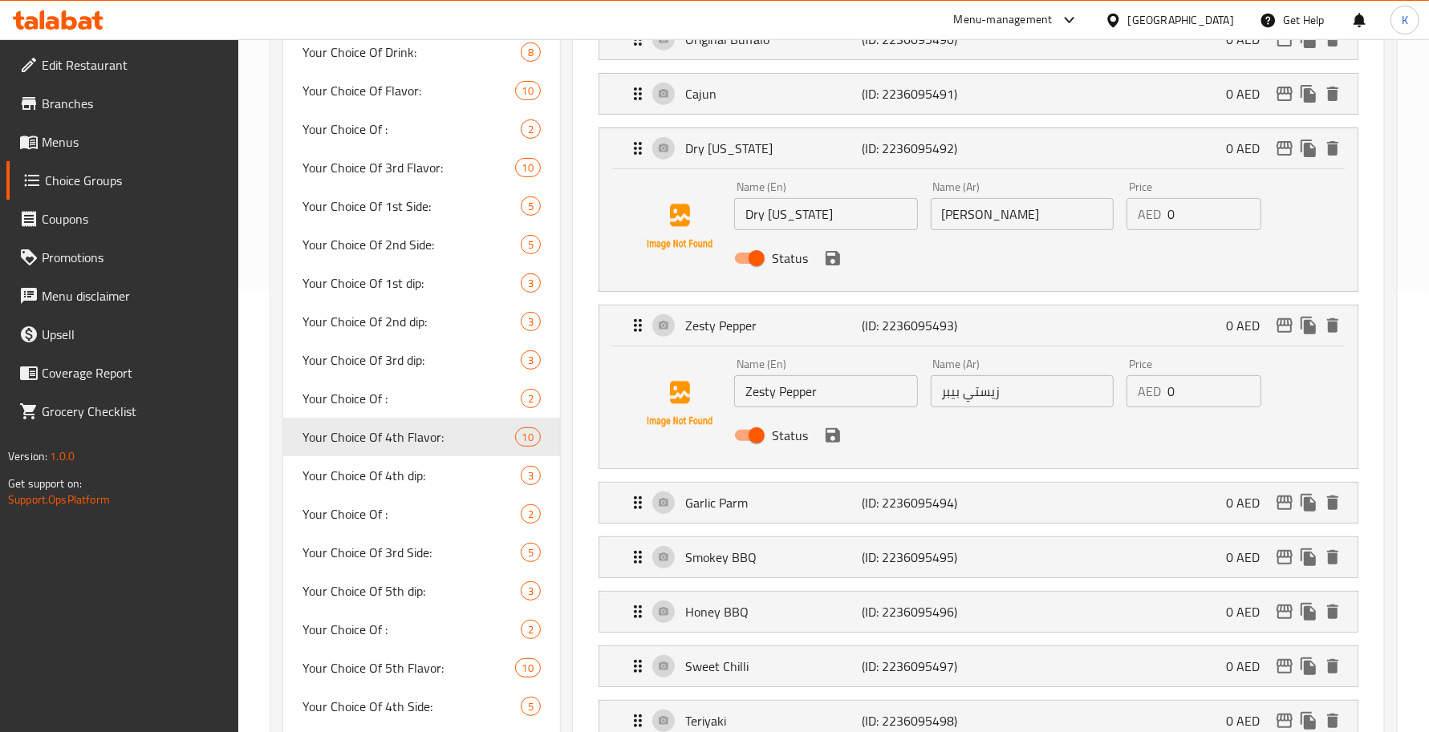
scroll to position [461, 0]
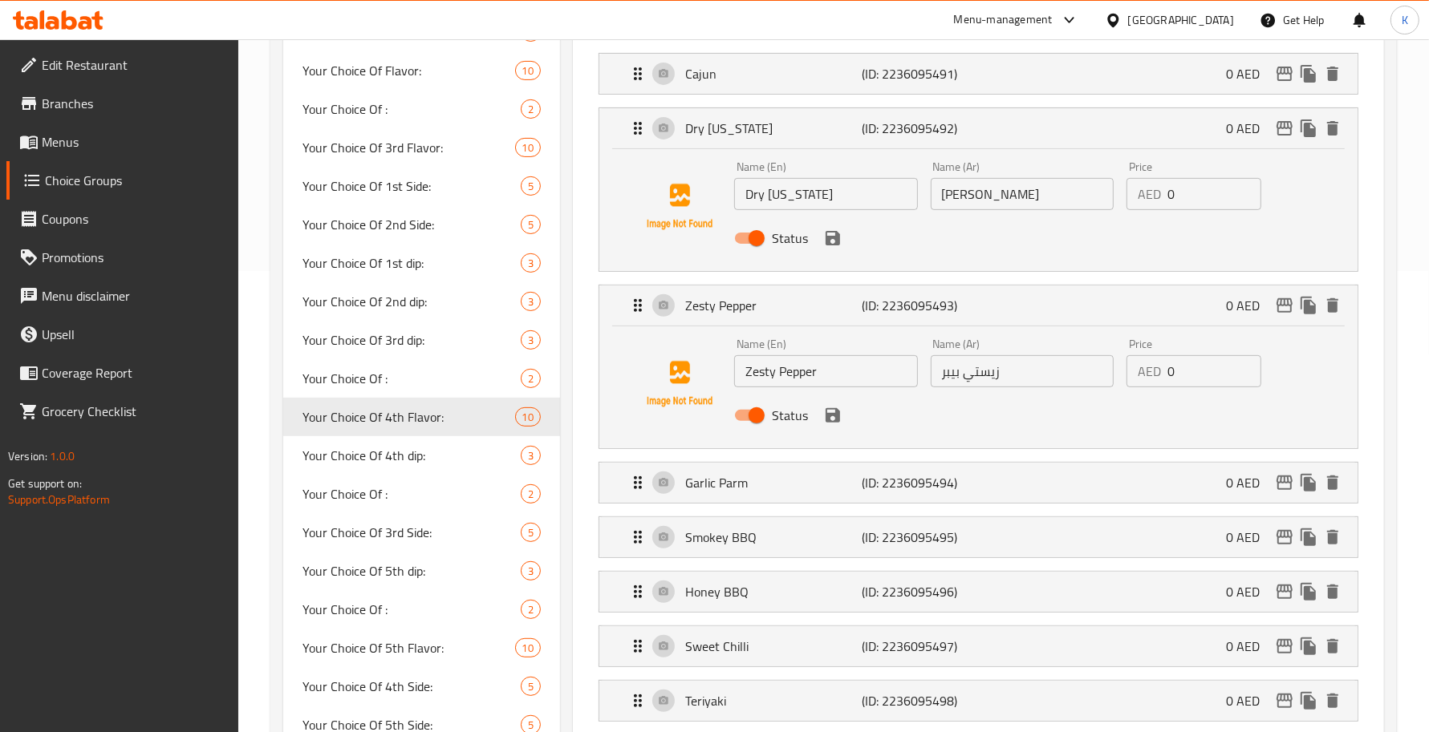
click at [983, 379] on input "زيستي بيبر" at bounding box center [1023, 371] width 184 height 32
click at [981, 382] on input "زيستي بيبر" at bounding box center [1023, 371] width 184 height 32
paste input "زيستي"
click at [829, 425] on icon "save" at bounding box center [832, 415] width 19 height 19
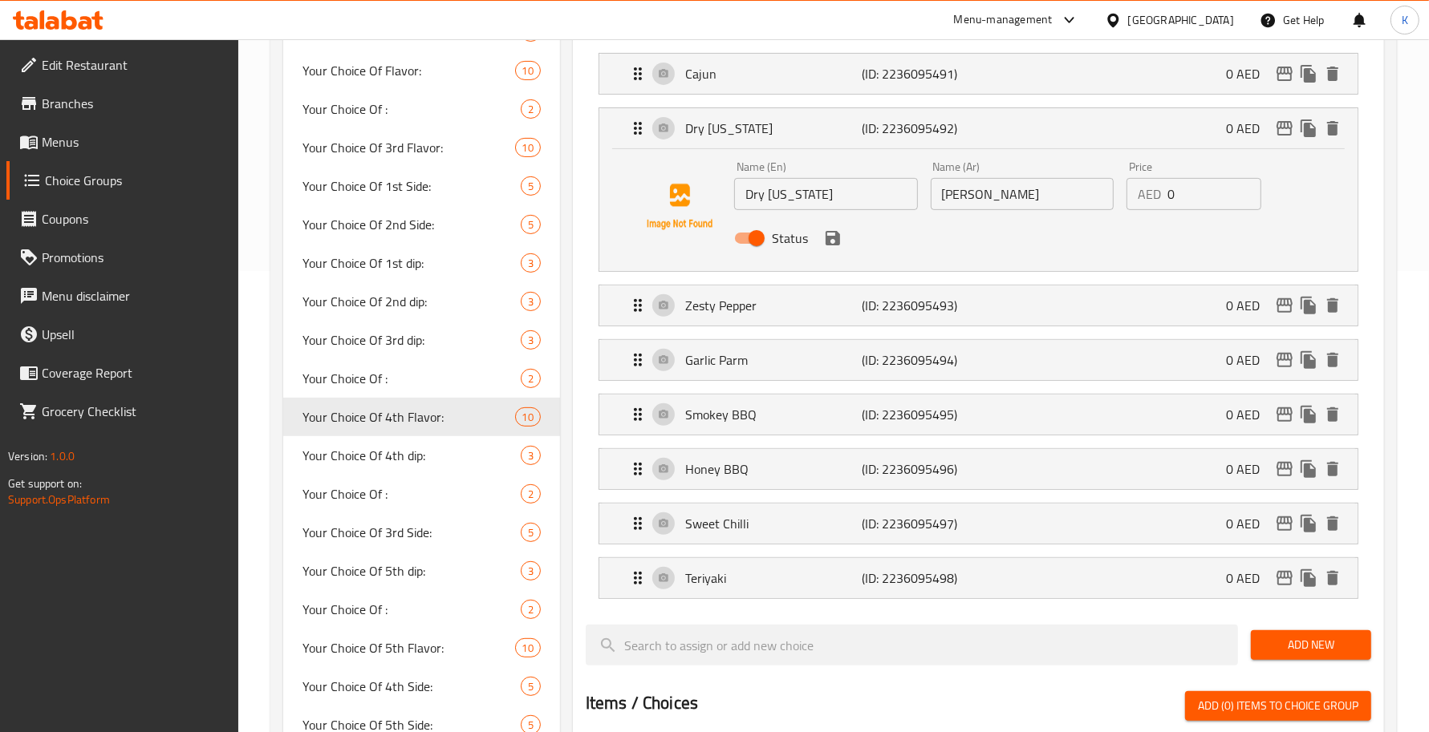
type input "[PERSON_NAME]"
drag, startPoint x: 959, startPoint y: 359, endPoint x: 981, endPoint y: 391, distance: 38.7
click at [963, 361] on nav "Habanero Mango (ID: 2236095489) 0 AED Name (En) Habanero Mango Name (En) Name (…" at bounding box center [978, 271] width 785 height 681
click at [987, 377] on div "Garlic Parm (ID: 2236095494) 0 AED" at bounding box center [983, 360] width 710 height 40
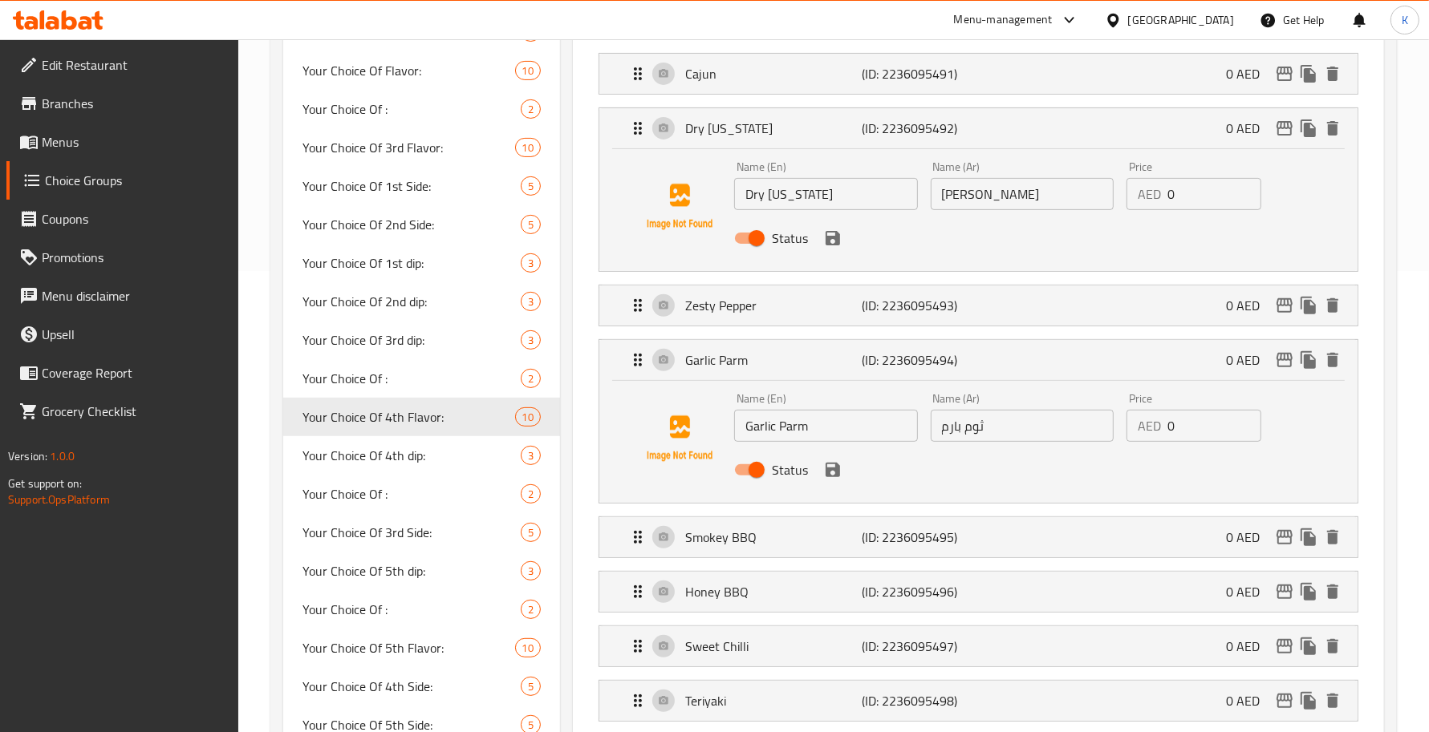
click at [995, 425] on input "ثوم بارم" at bounding box center [1023, 426] width 184 height 32
click at [837, 477] on icon "save" at bounding box center [832, 470] width 14 height 14
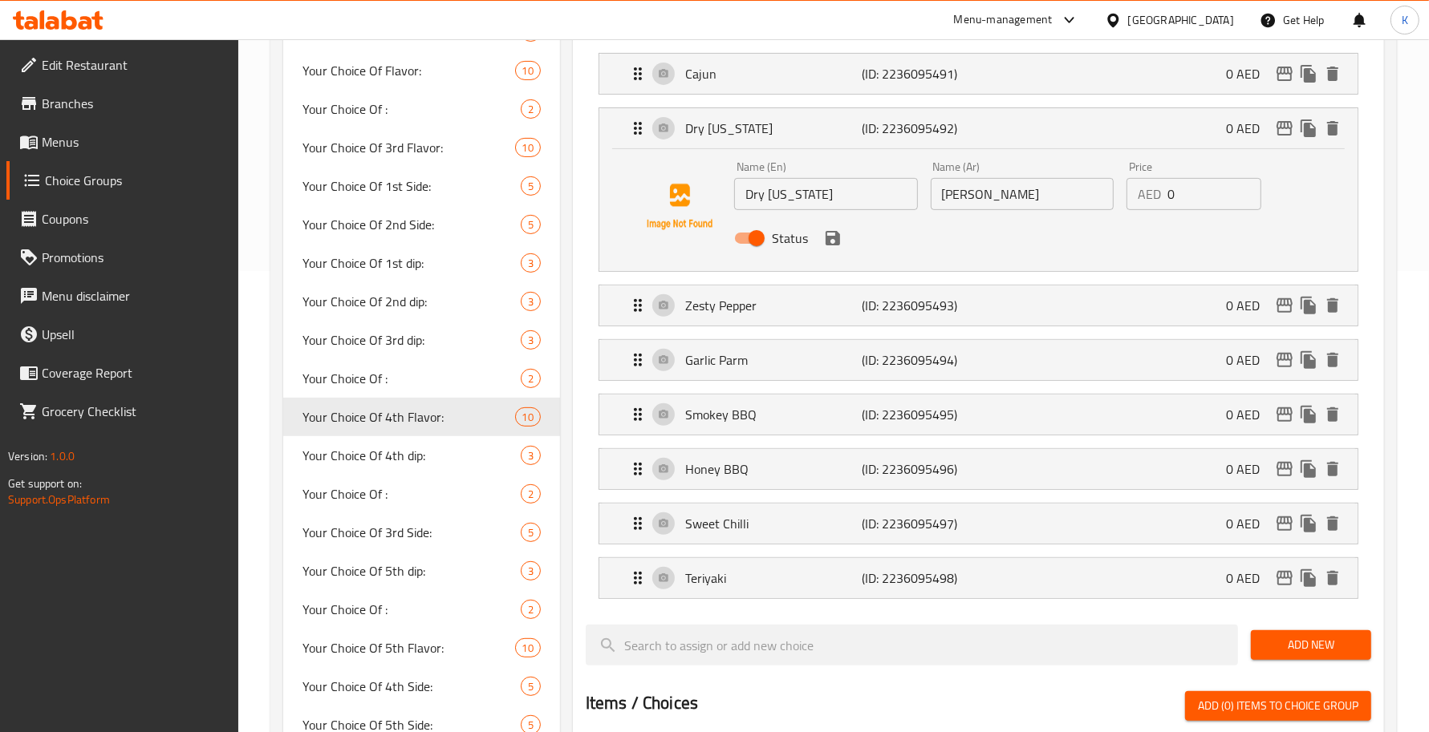
type input "بارميزان بالجبنة"
click at [945, 468] on p "(ID: 2236095496)" at bounding box center [921, 469] width 118 height 19
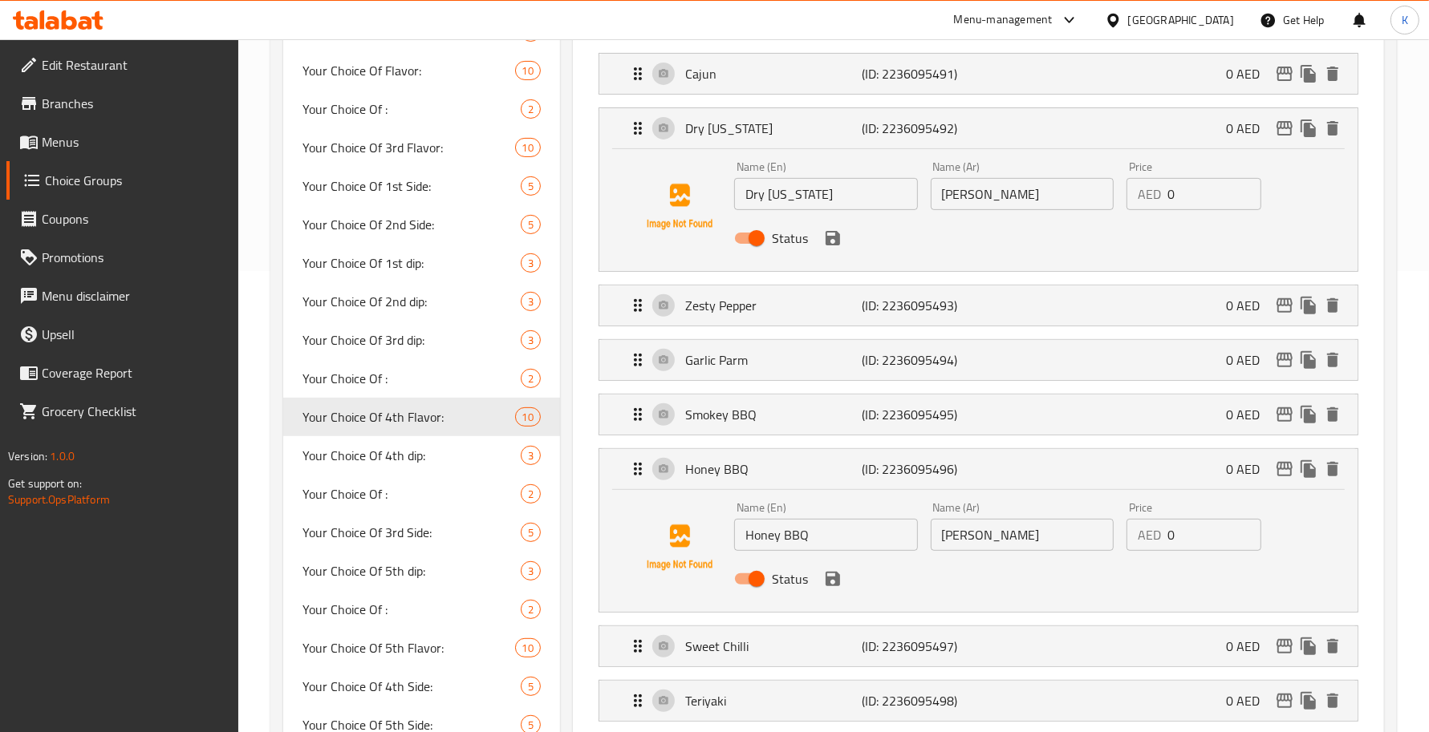
click at [1017, 558] on div "Name (Ar) هني باربيكيو Name (Ar)" at bounding box center [1022, 527] width 197 height 62
click at [1024, 541] on input "[PERSON_NAME]" at bounding box center [1023, 535] width 184 height 32
click at [838, 586] on icon "save" at bounding box center [832, 579] width 14 height 14
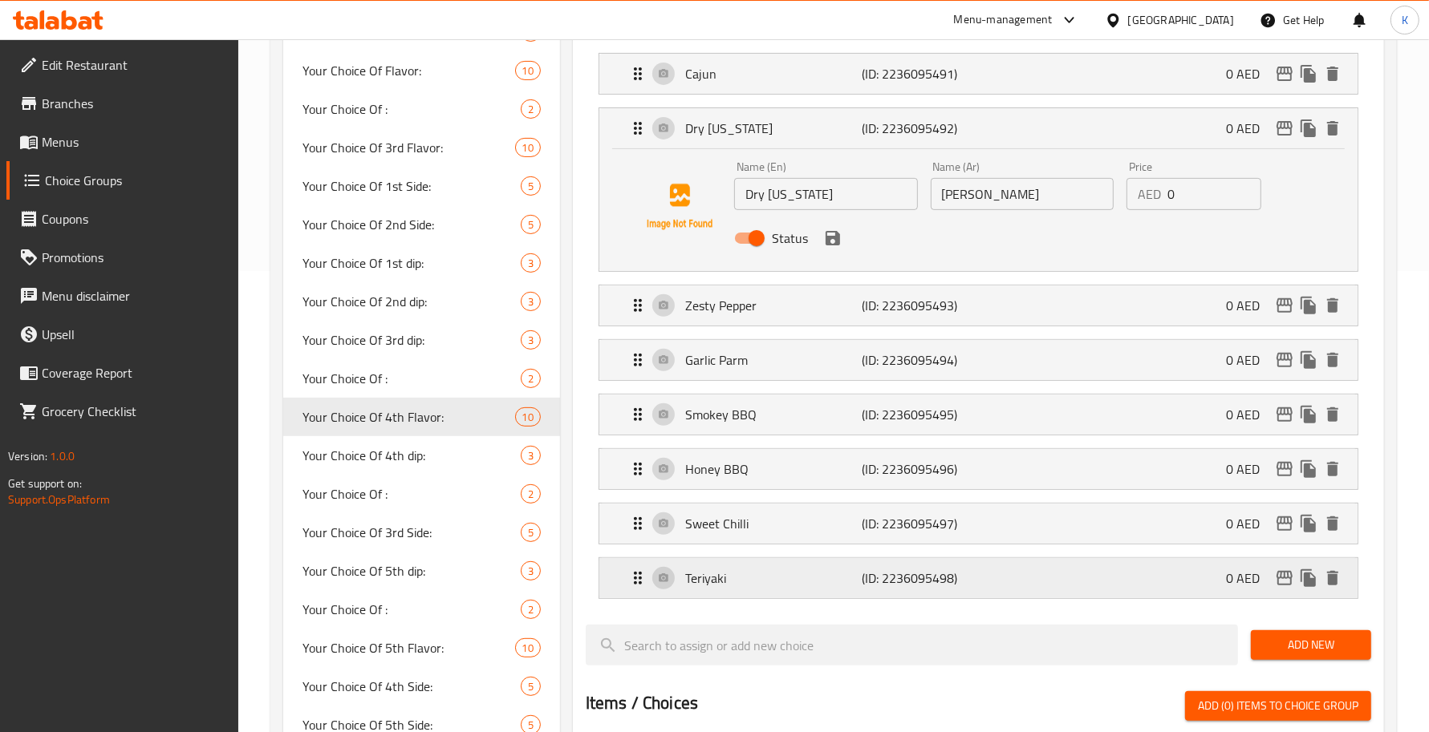
type input "عسل بالباربيكيو"
click at [960, 538] on div "Sweet Chilli (ID: 2236095497) 0 AED" at bounding box center [983, 524] width 710 height 40
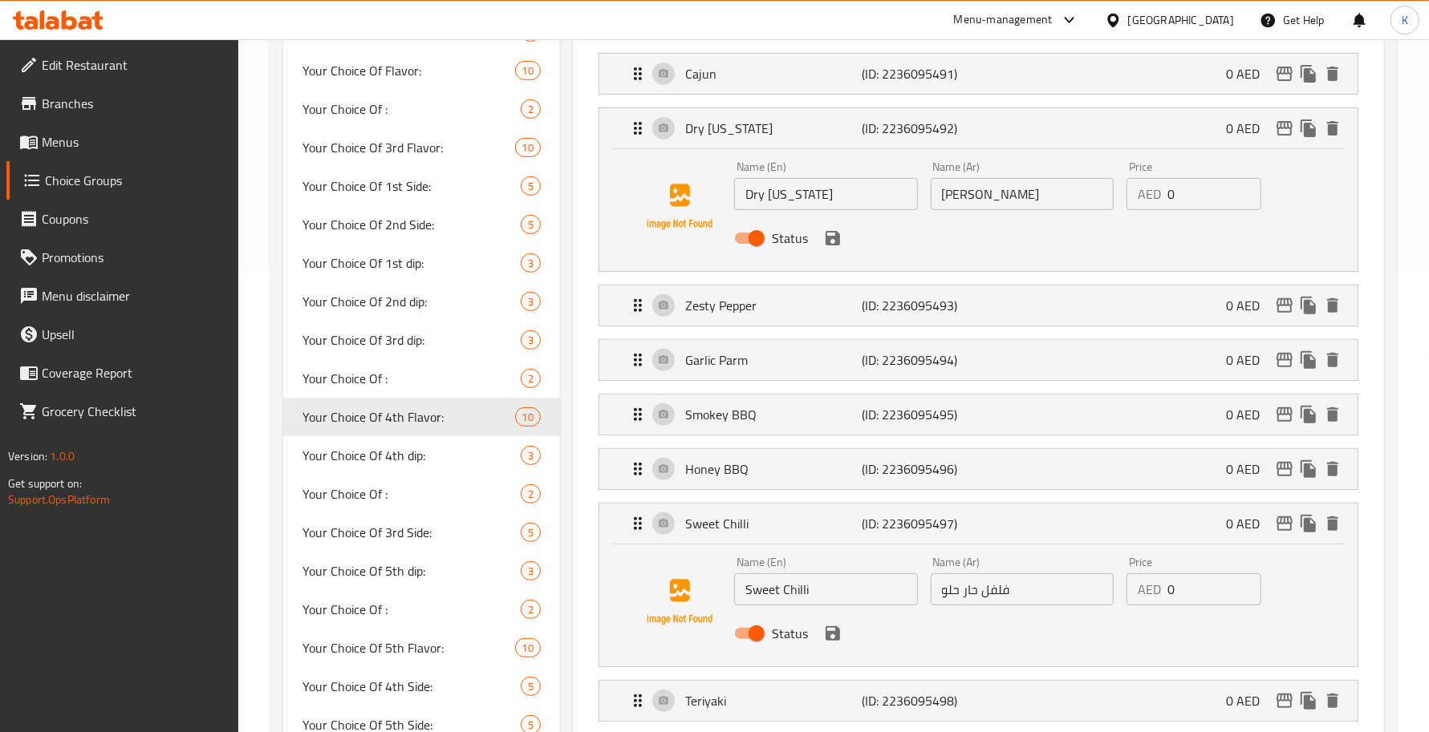
click at [1016, 606] on input "فلفل حار حلو" at bounding box center [1023, 590] width 184 height 32
click at [820, 630] on div "Status" at bounding box center [1022, 633] width 589 height 43
click at [837, 630] on icon "save" at bounding box center [832, 633] width 19 height 19
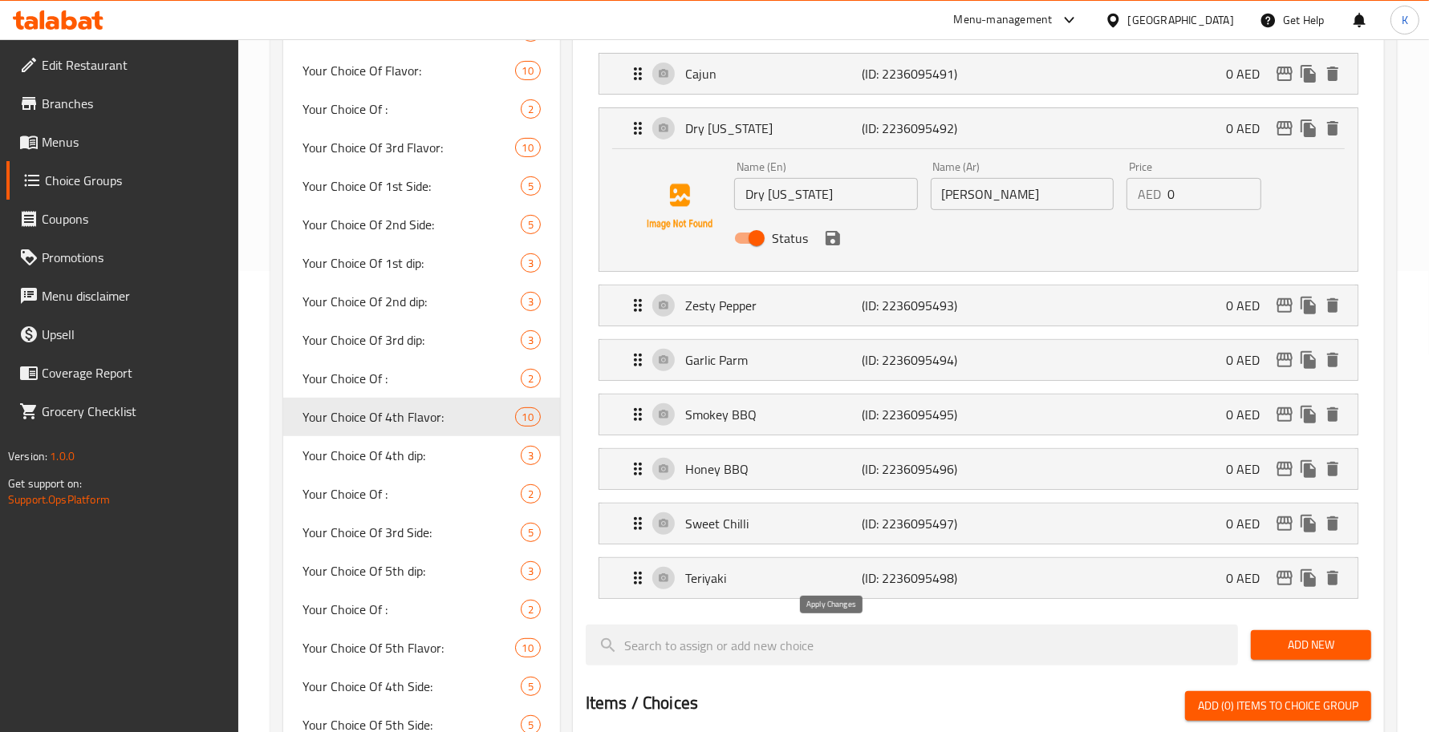
type input "[PERSON_NAME]"
drag, startPoint x: 823, startPoint y: 517, endPoint x: 815, endPoint y: 525, distance: 11.3
click at [823, 519] on p "Sweet Chilli" at bounding box center [773, 523] width 176 height 19
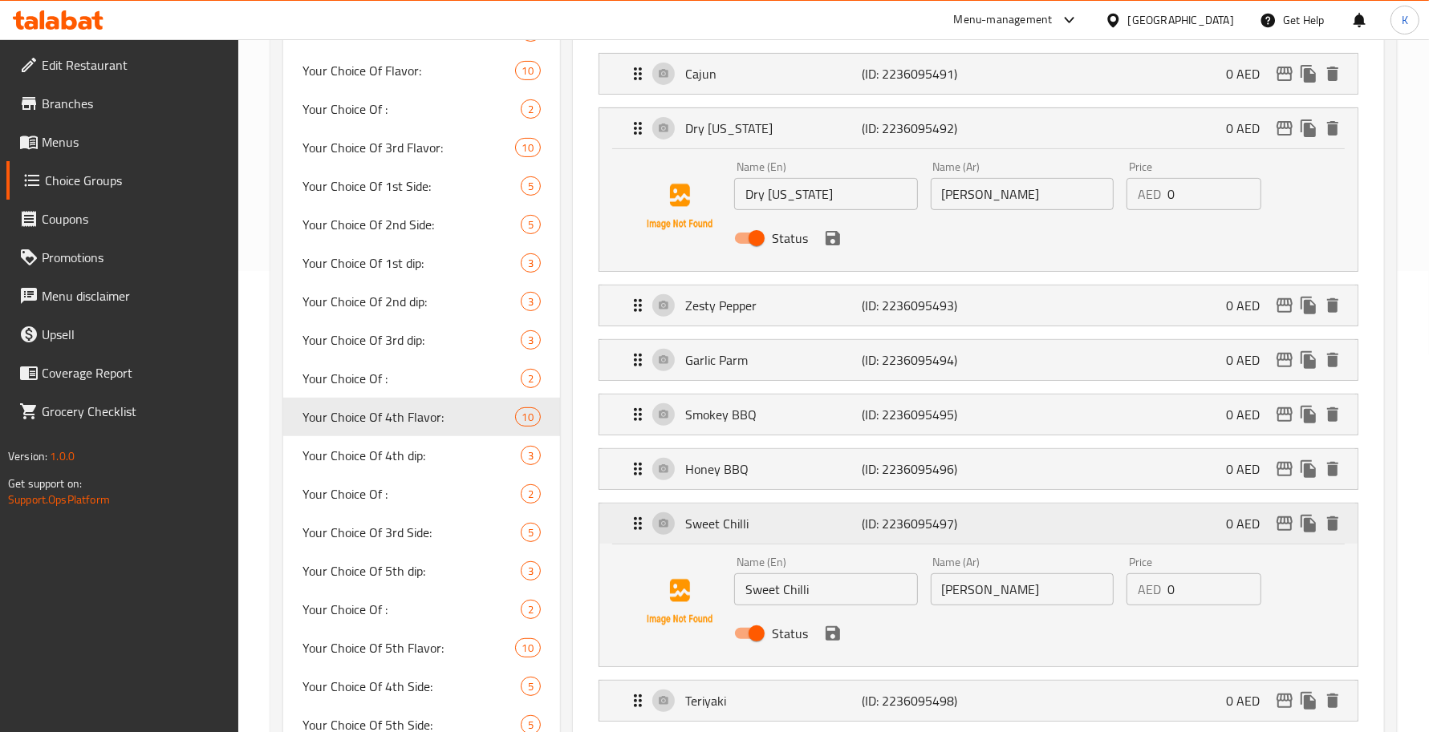
click at [817, 529] on p "Sweet Chilli" at bounding box center [773, 523] width 176 height 19
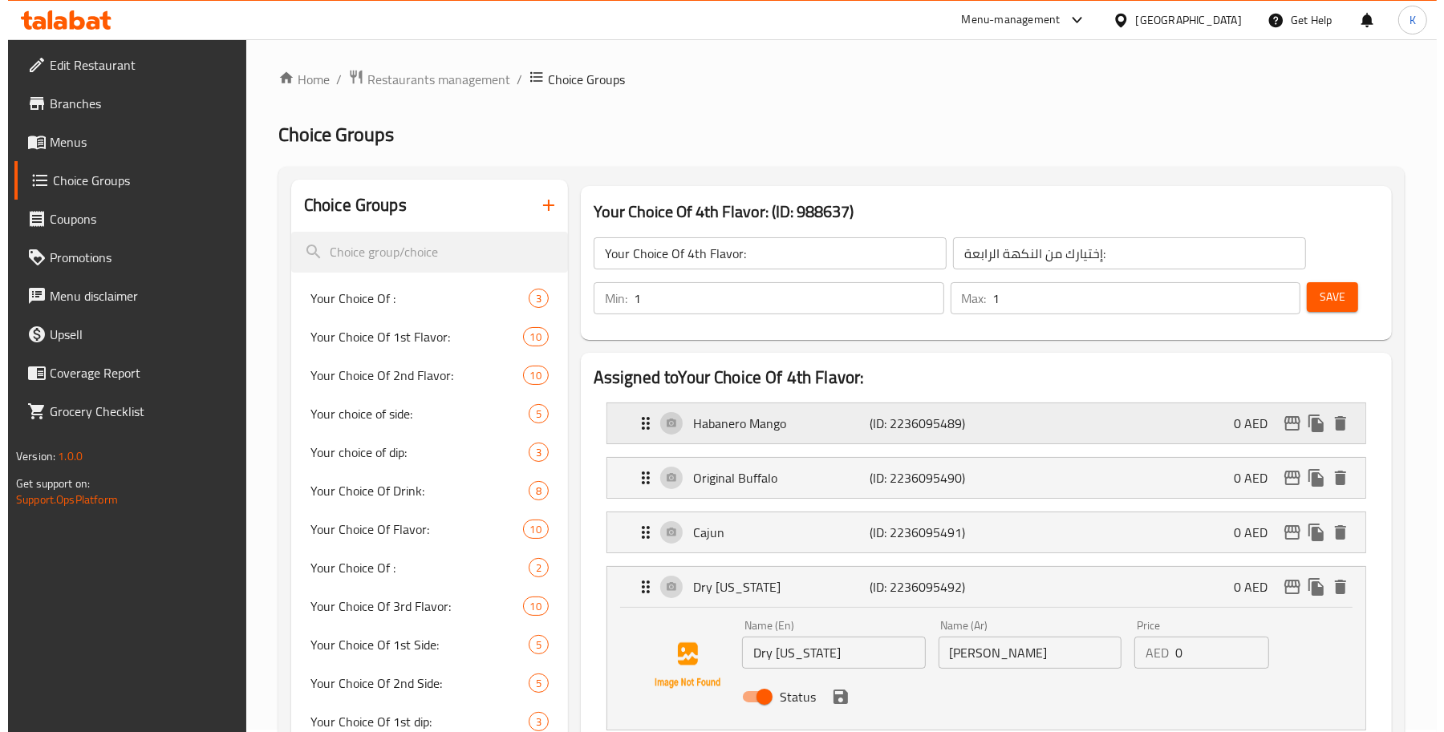
scroll to position [0, 0]
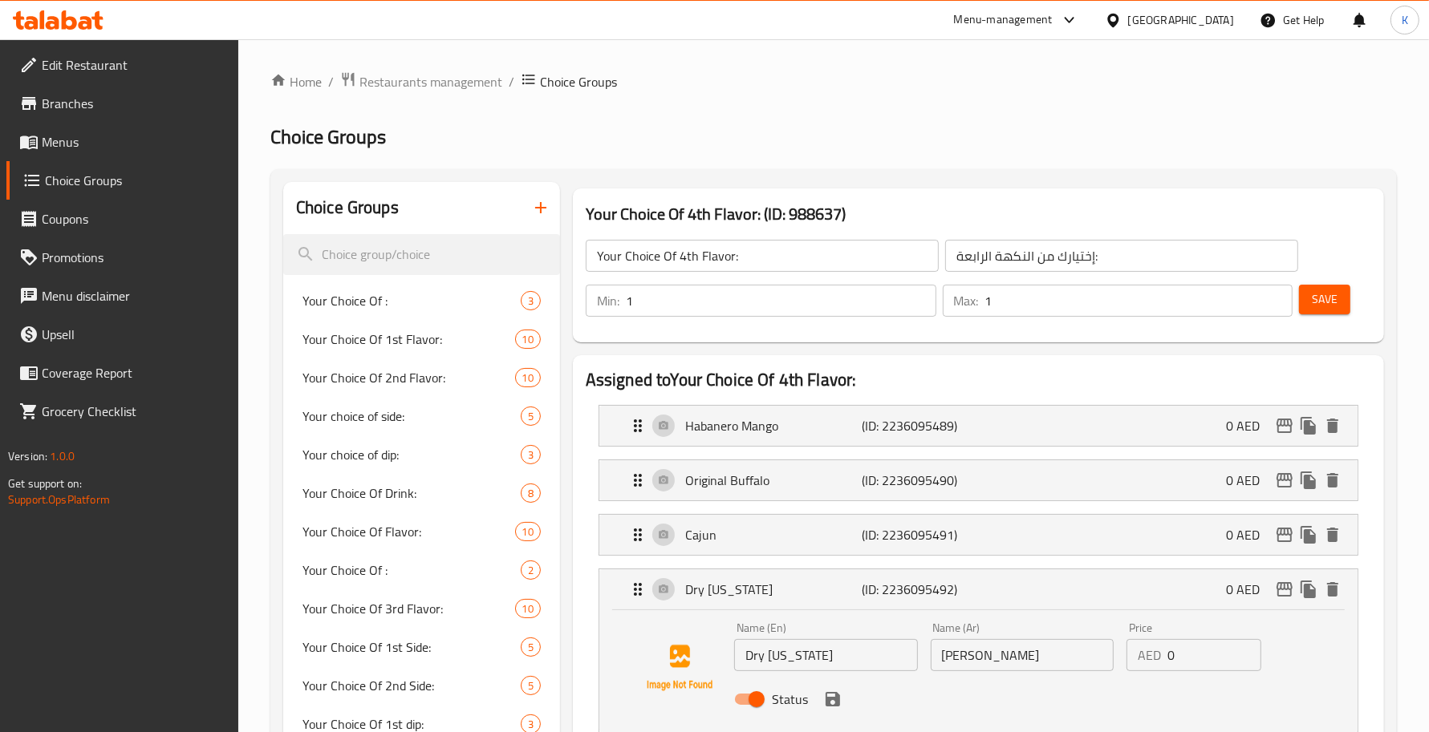
click at [1332, 302] on span "Save" at bounding box center [1325, 300] width 26 height 20
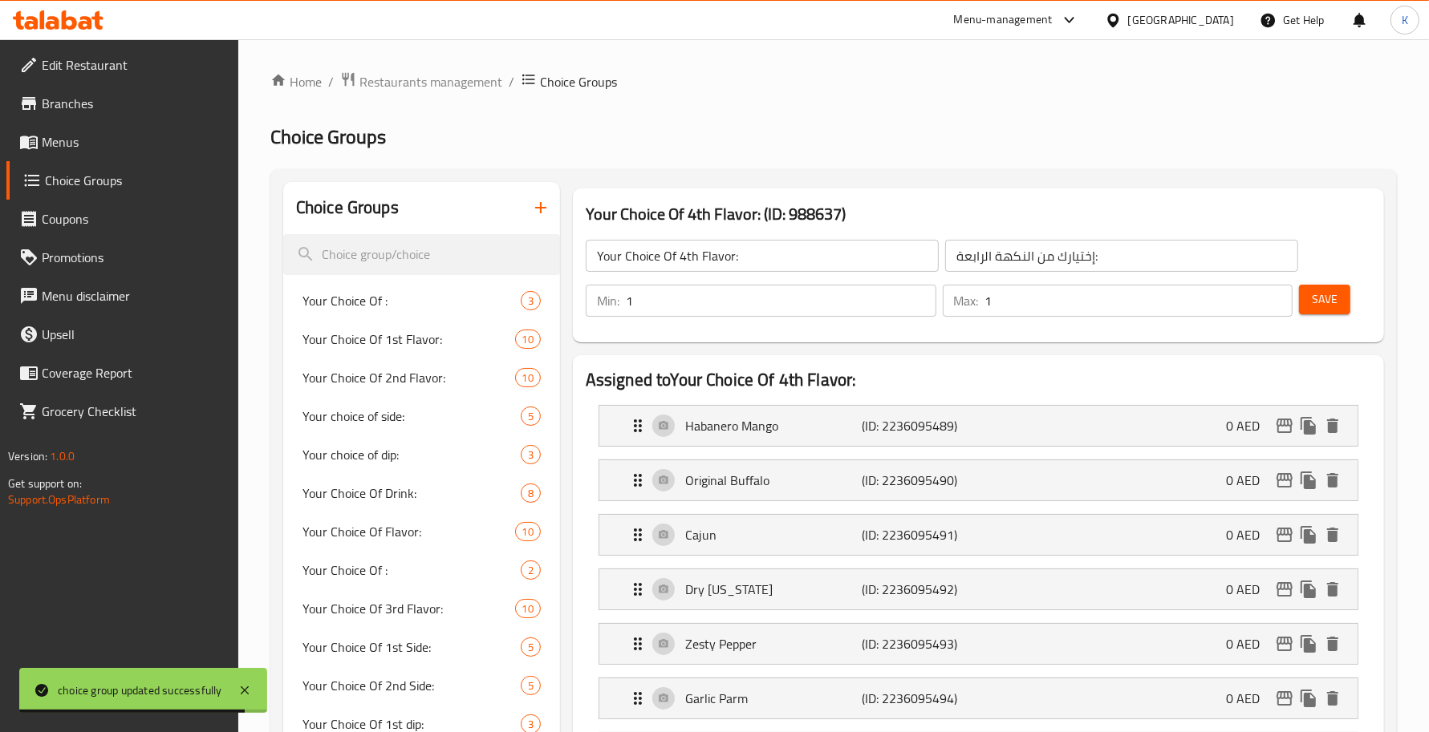
click at [131, 137] on span "Menus" at bounding box center [134, 141] width 184 height 19
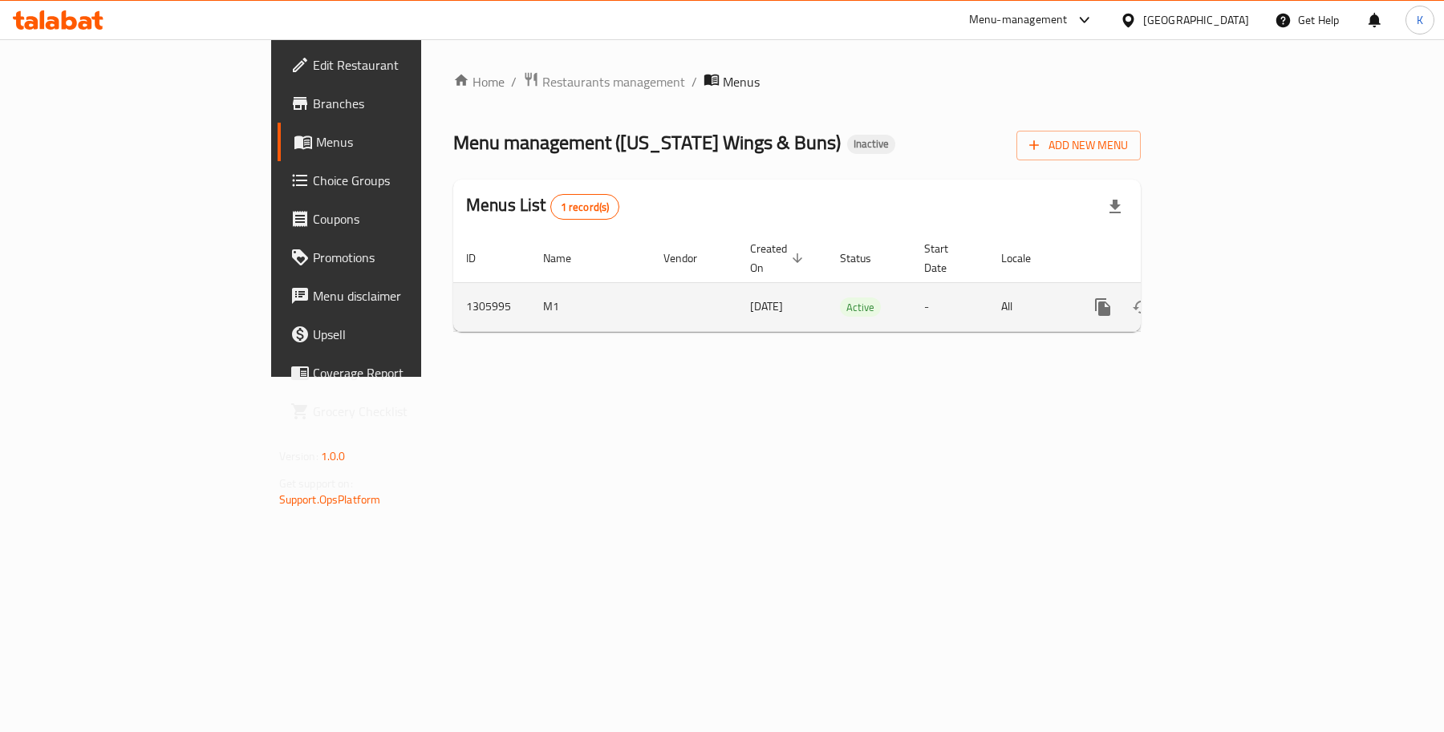
click at [1228, 298] on icon "enhanced table" at bounding box center [1218, 307] width 19 height 19
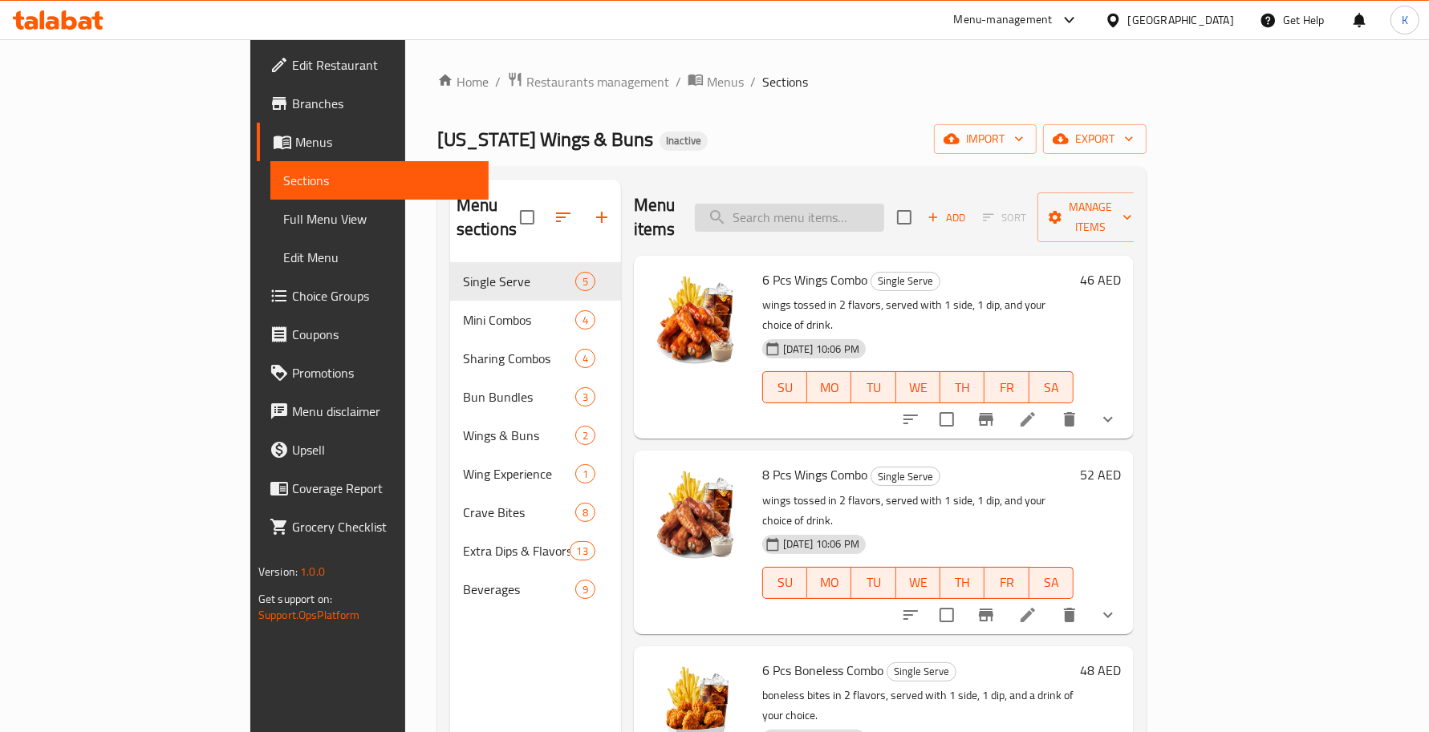
click at [853, 204] on input "search" at bounding box center [789, 218] width 189 height 28
paste input "Boss Box"
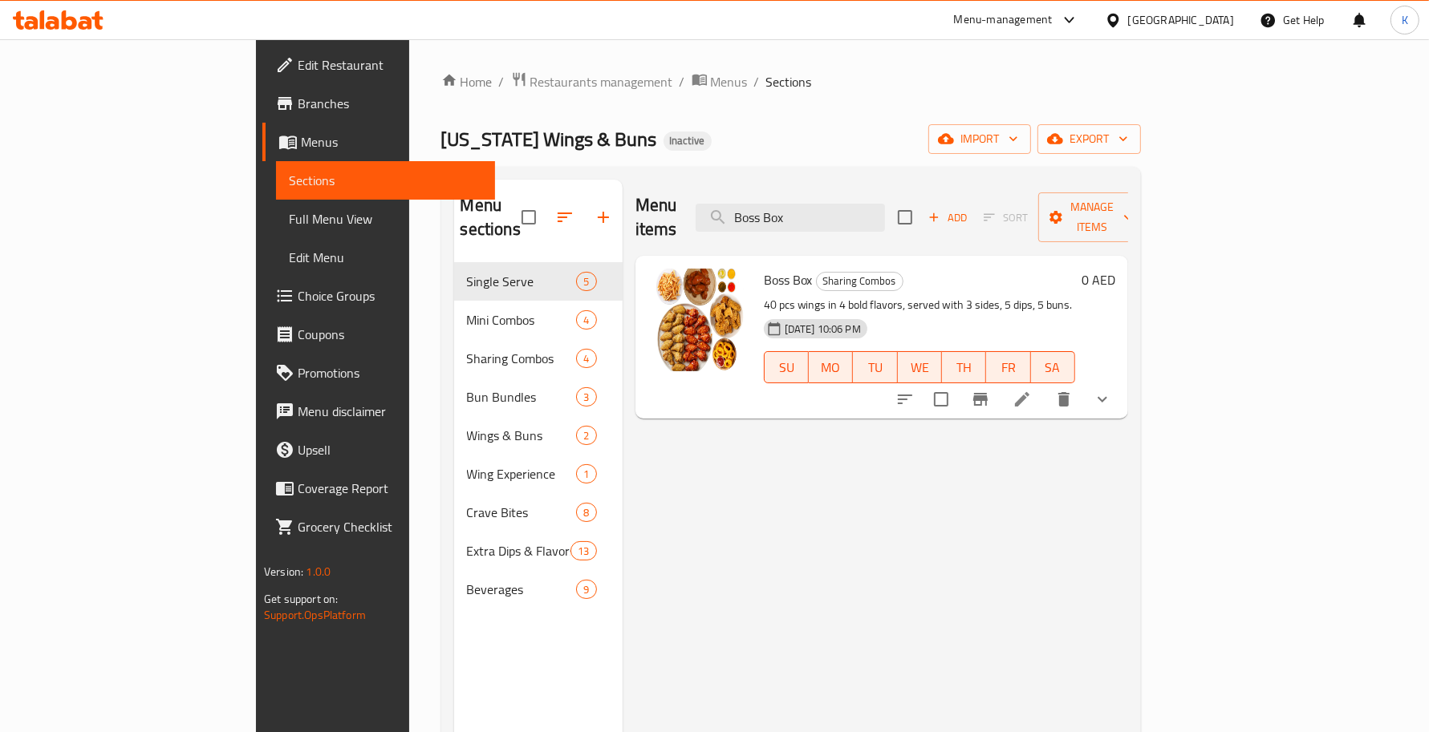
type input "Boss Box"
click at [1044, 385] on li at bounding box center [1021, 399] width 45 height 29
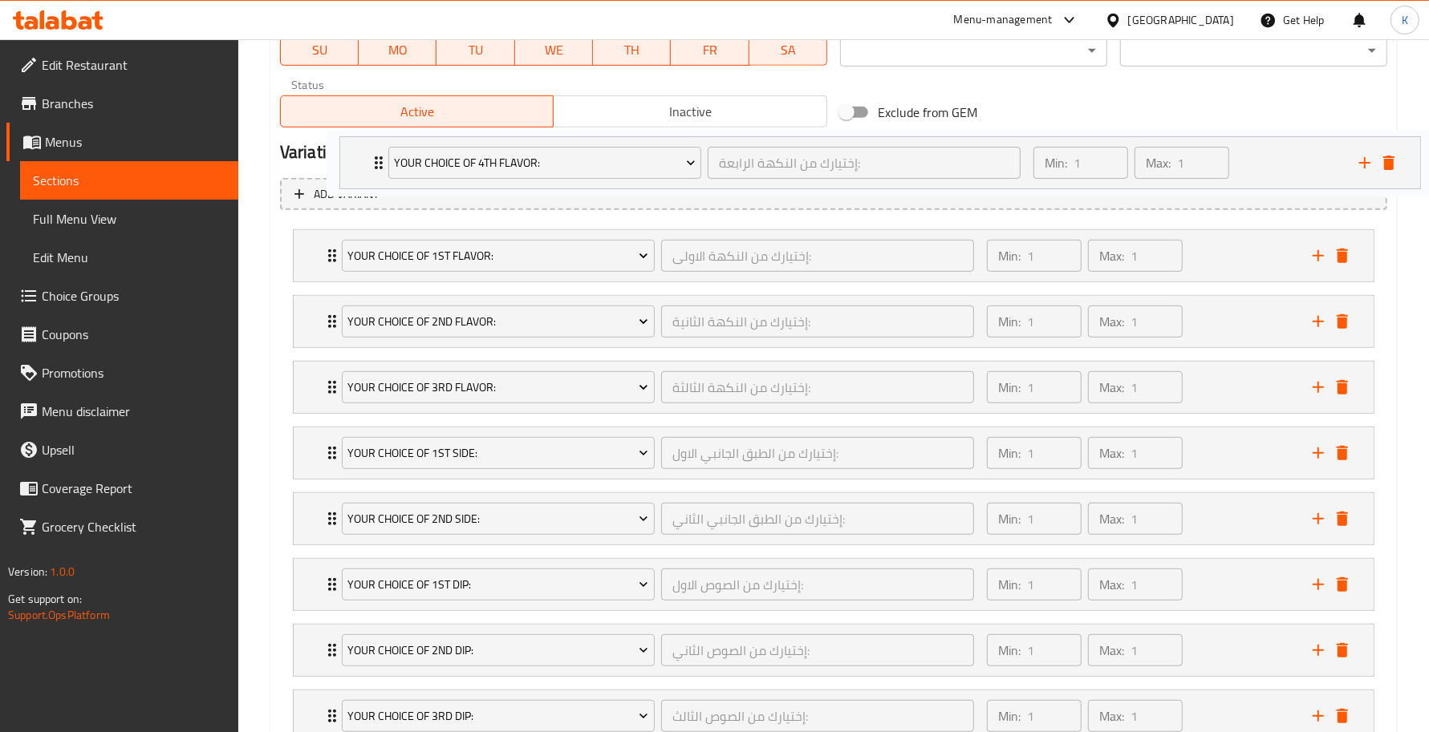
scroll to position [786, 0]
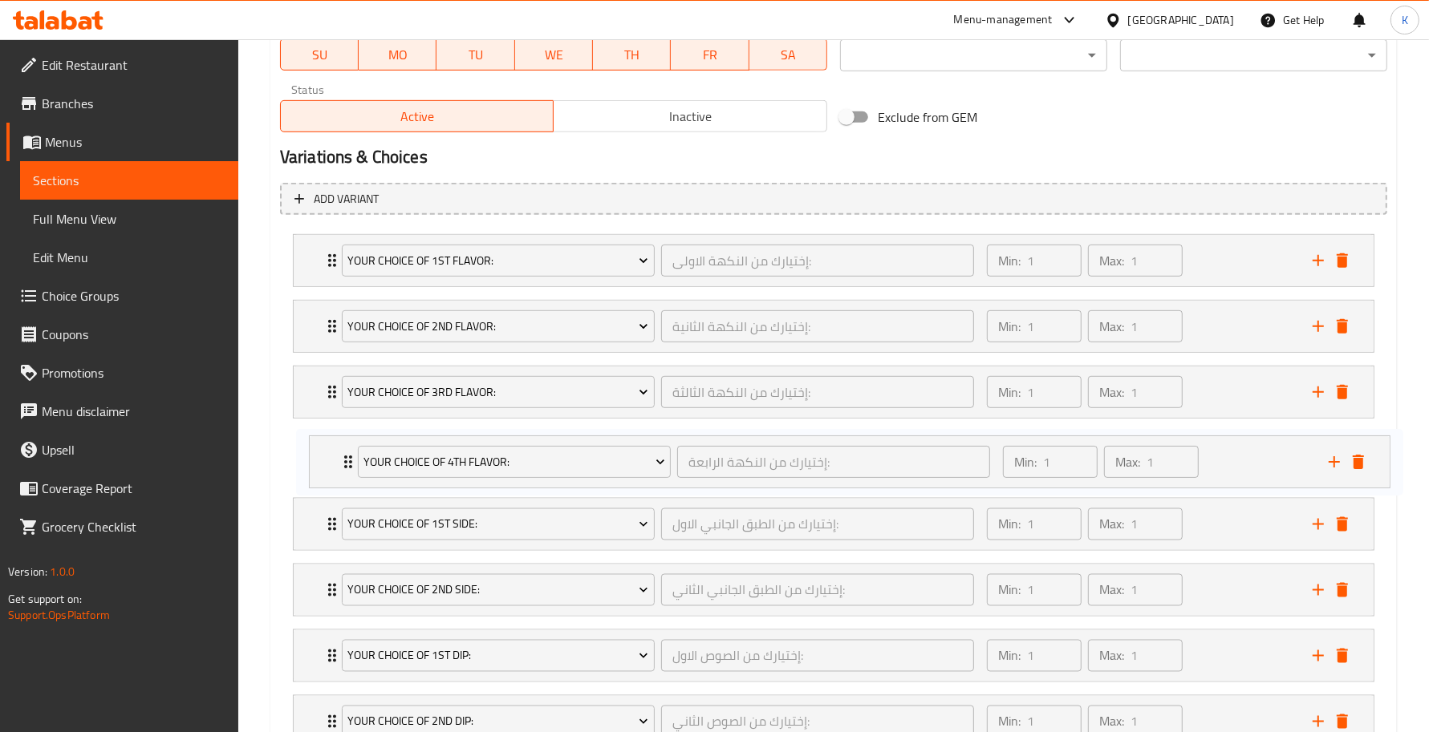
drag, startPoint x: 329, startPoint y: 369, endPoint x: 350, endPoint y: 460, distance: 93.0
click at [341, 461] on div "Your Choice Of 1st Flavor: إختيارك من النكهة الاولى: ​ Min: 1 ​ Max: 1 ​ Habane…" at bounding box center [833, 656] width 1107 height 856
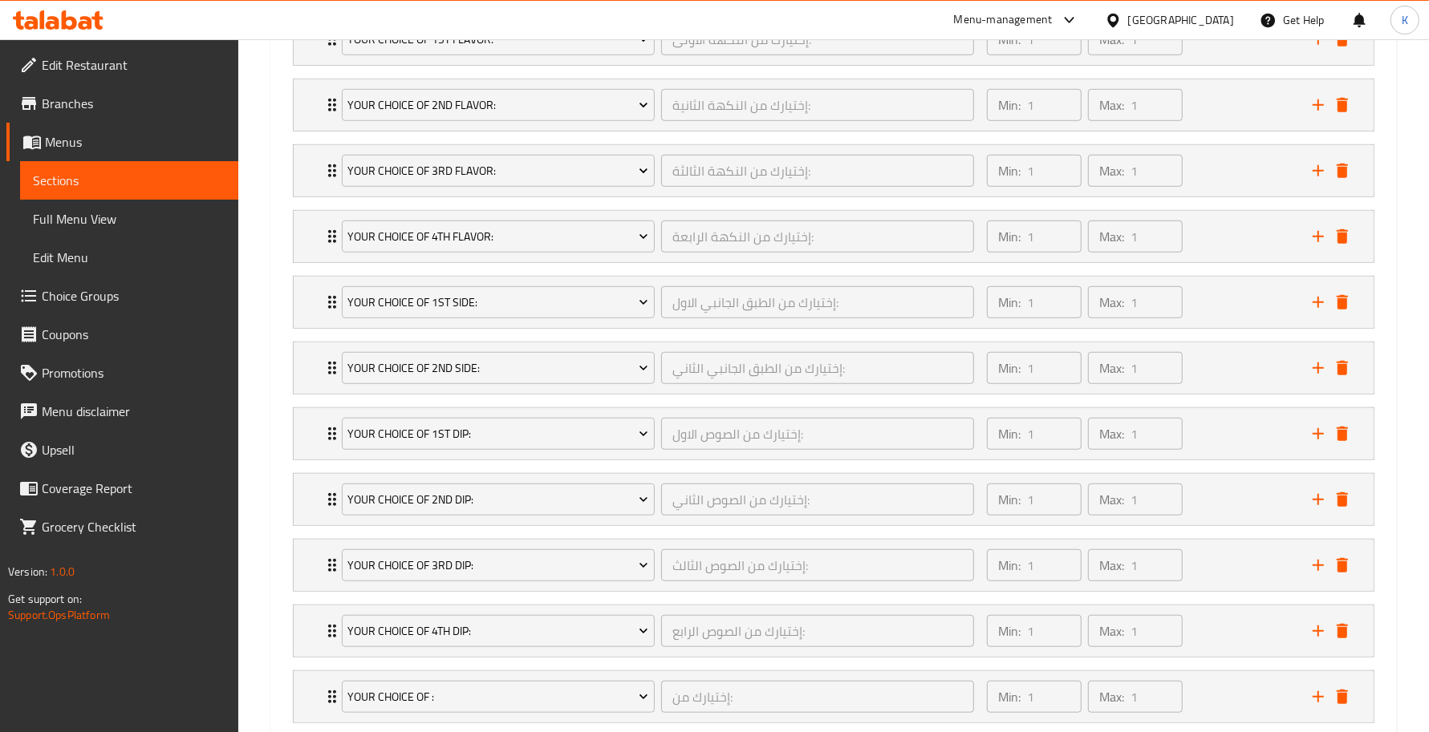
scroll to position [1246, 0]
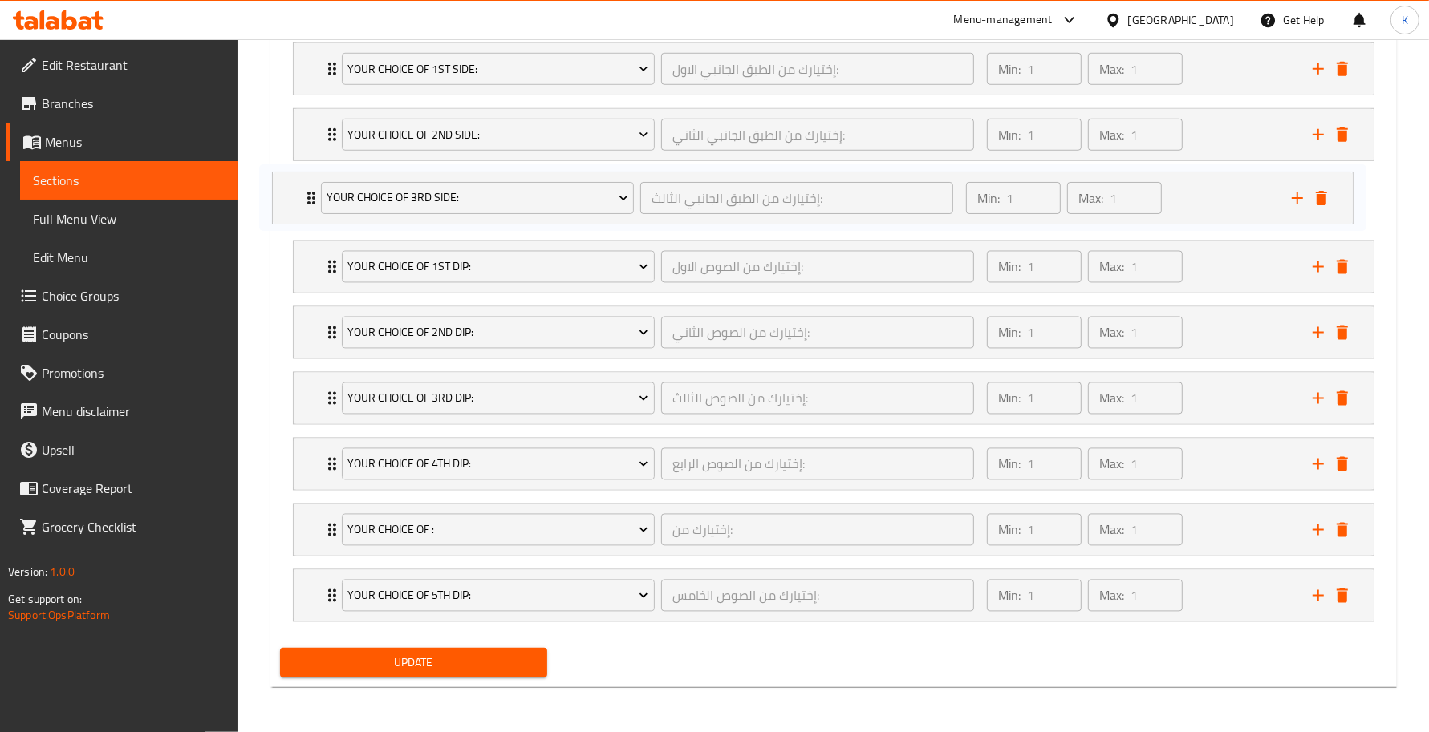
drag, startPoint x: 322, startPoint y: 527, endPoint x: 302, endPoint y: 185, distance: 342.3
click at [302, 185] on div "Your Choice Of 1st Flavor: إختيارك من النكهة الاولى: ​ Min: 1 ​ Max: 1 ​ Habane…" at bounding box center [833, 201] width 1107 height 856
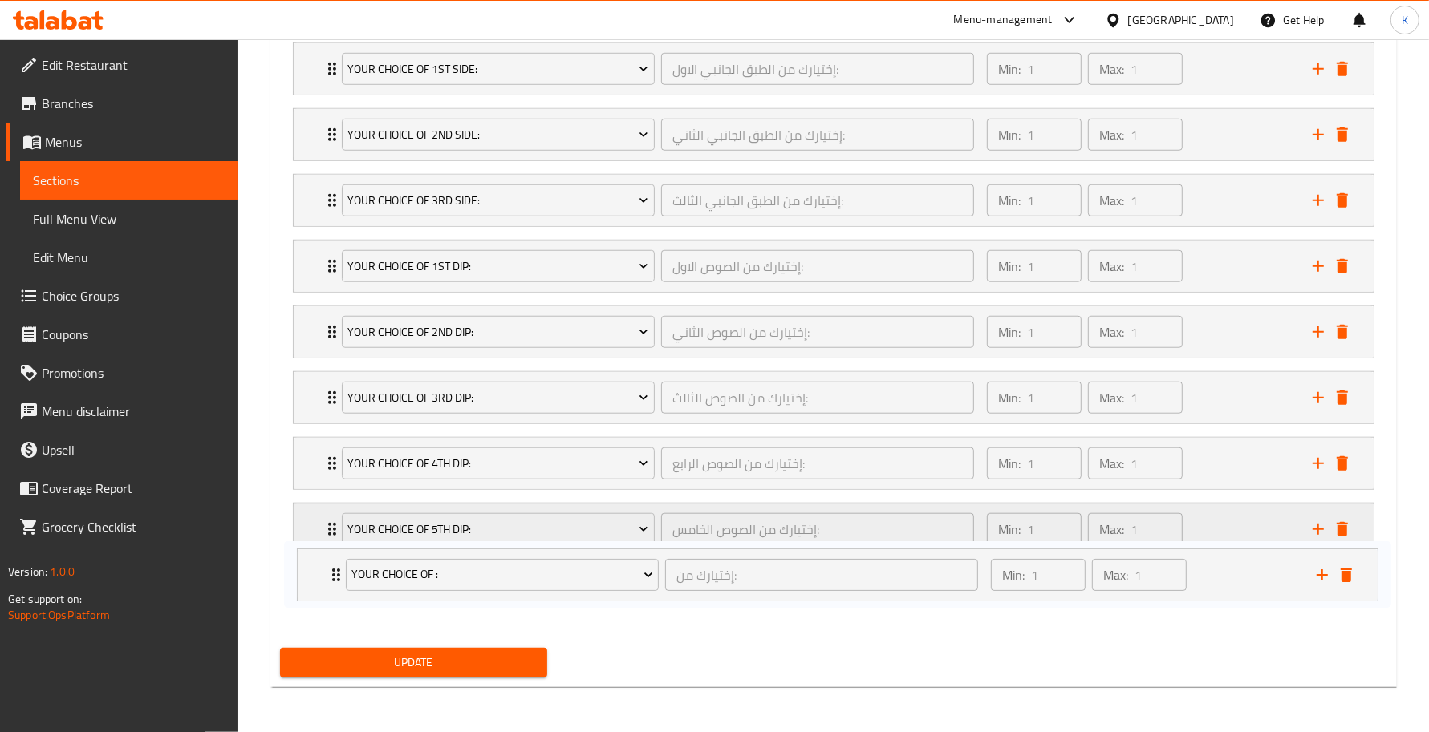
drag, startPoint x: 321, startPoint y: 543, endPoint x: 323, endPoint y: 556, distance: 13.1
click at [327, 587] on div "Your Choice Of 1st Flavor: إختيارك من النكهة الاولى: ​ Min: 1 ​ Max: 1 ​ Habane…" at bounding box center [833, 201] width 1107 height 856
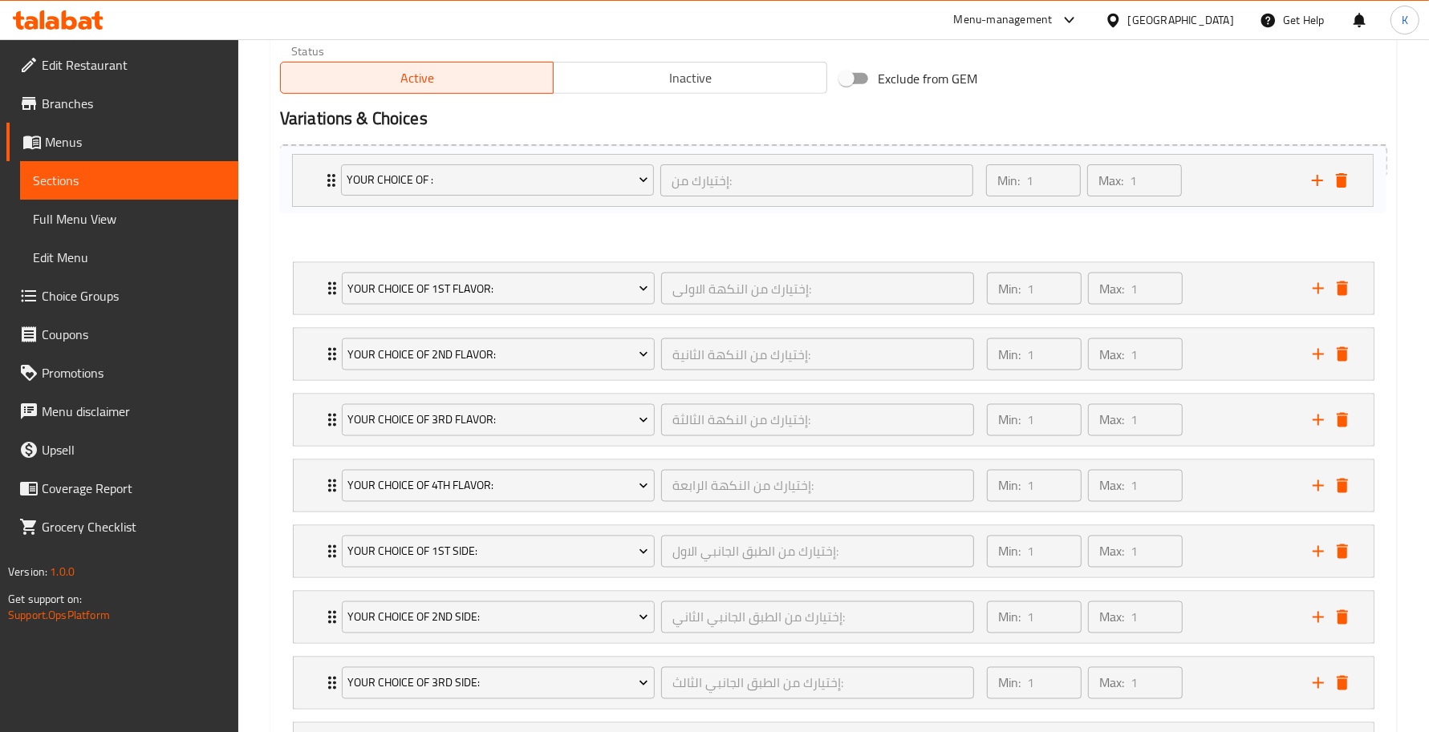
scroll to position [823, 0]
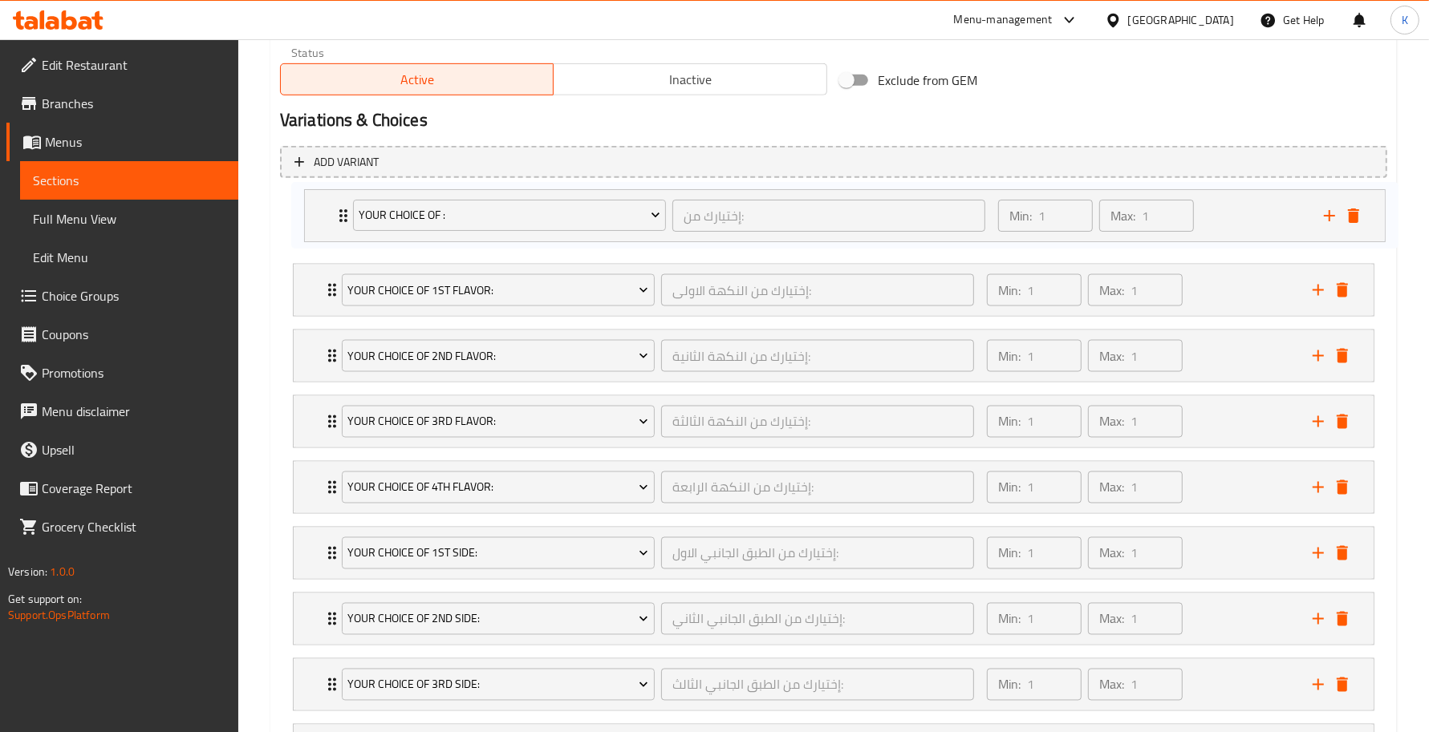
drag, startPoint x: 326, startPoint y: 525, endPoint x: 322, endPoint y: 231, distance: 294.4
click at [329, 223] on div "Your Choice Of 1st Flavor: إختيارك من النكهة الاولى: ​ Min: 1 ​ Max: 1 ​ Habane…" at bounding box center [833, 619] width 1107 height 856
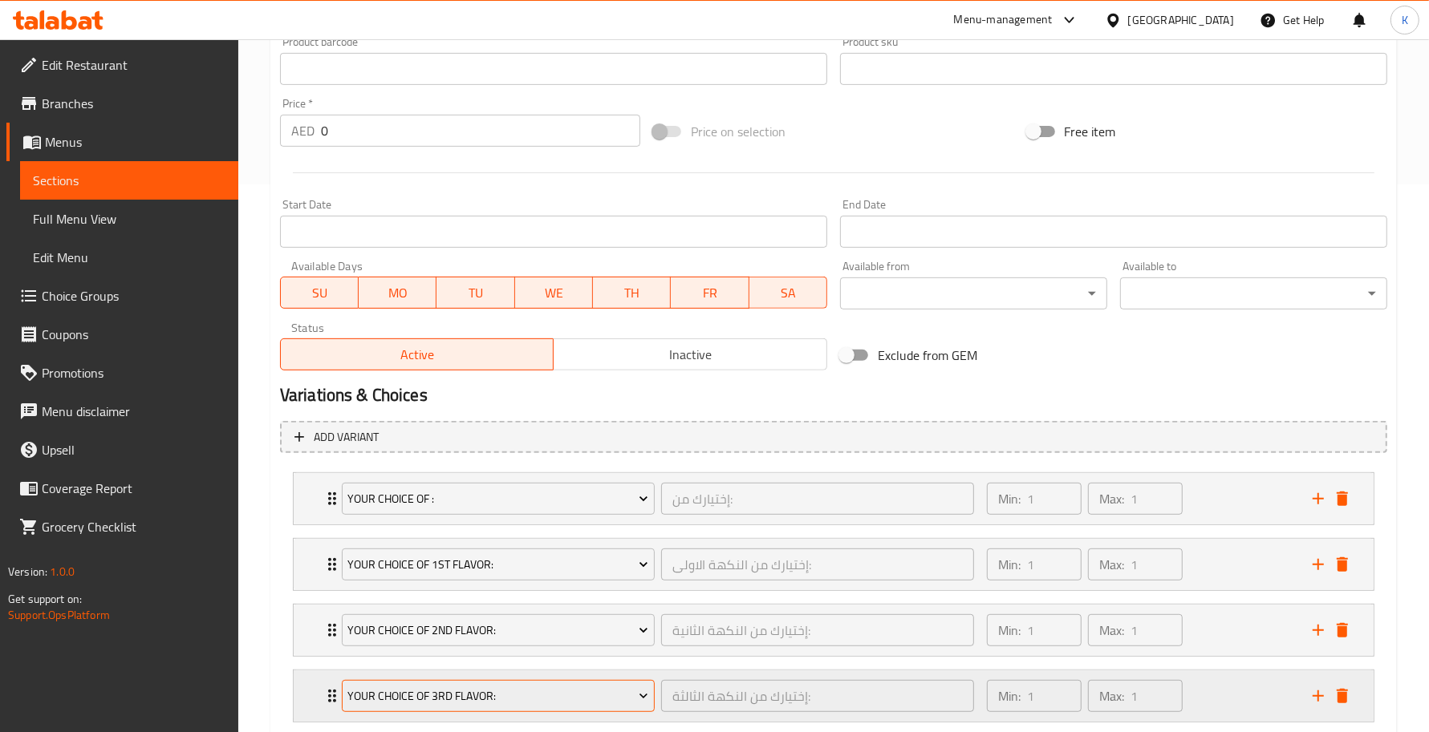
scroll to position [1246, 0]
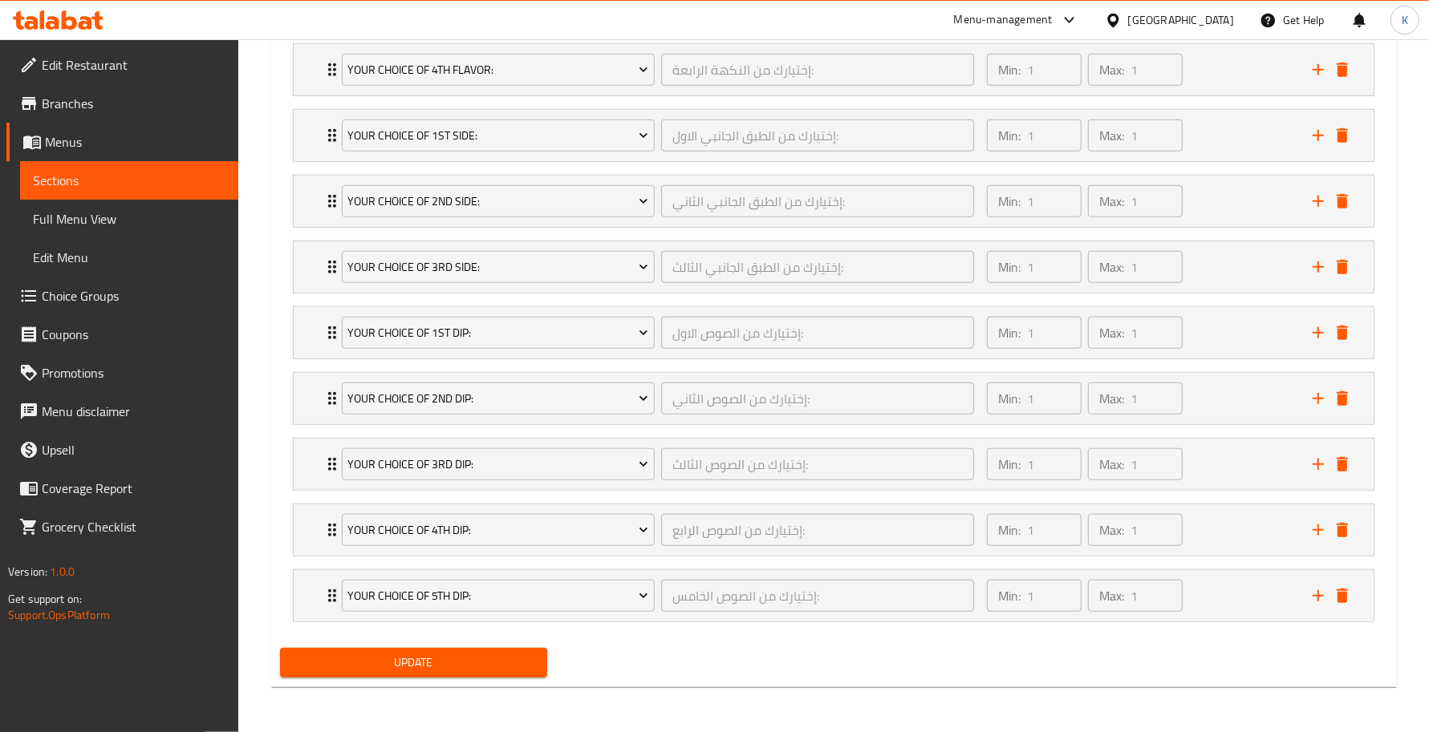
click at [489, 663] on span "Update" at bounding box center [413, 663] width 241 height 20
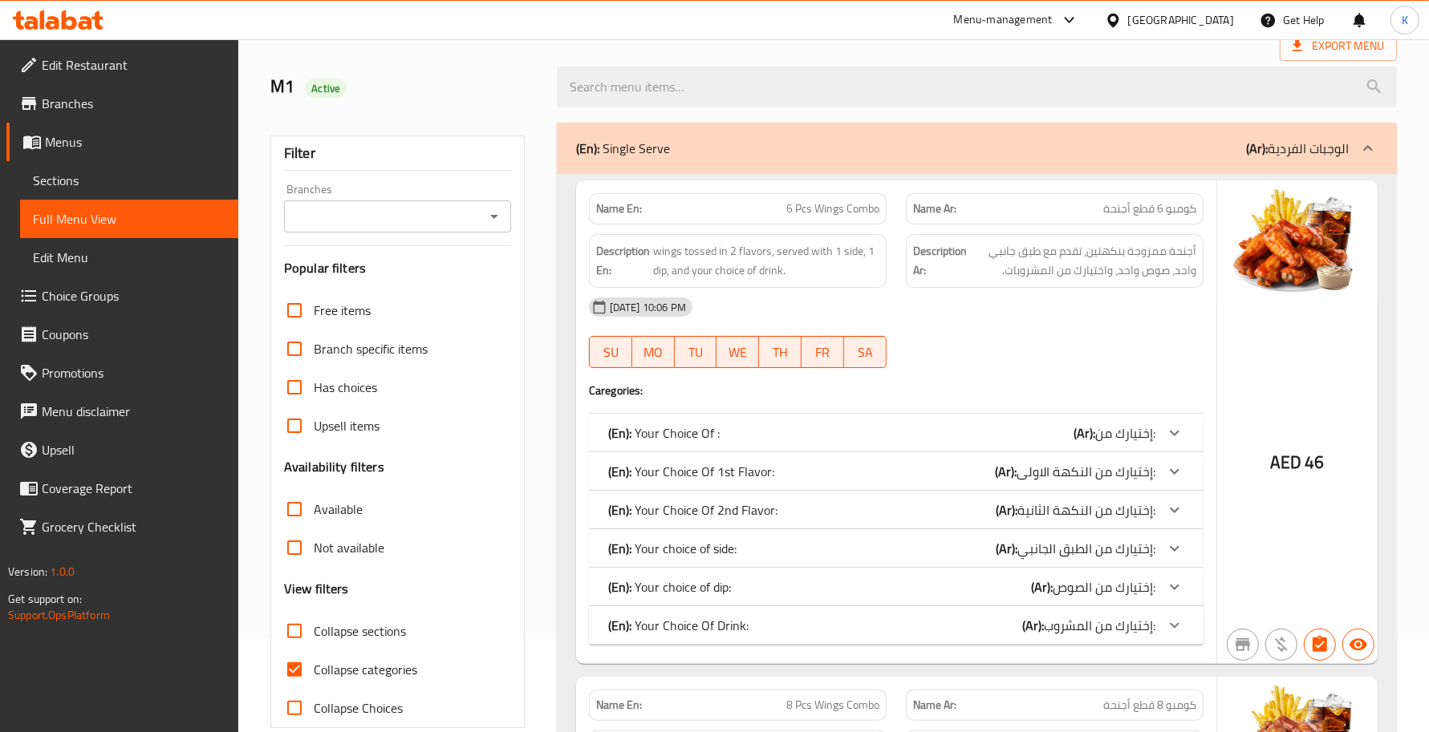
scroll to position [468, 0]
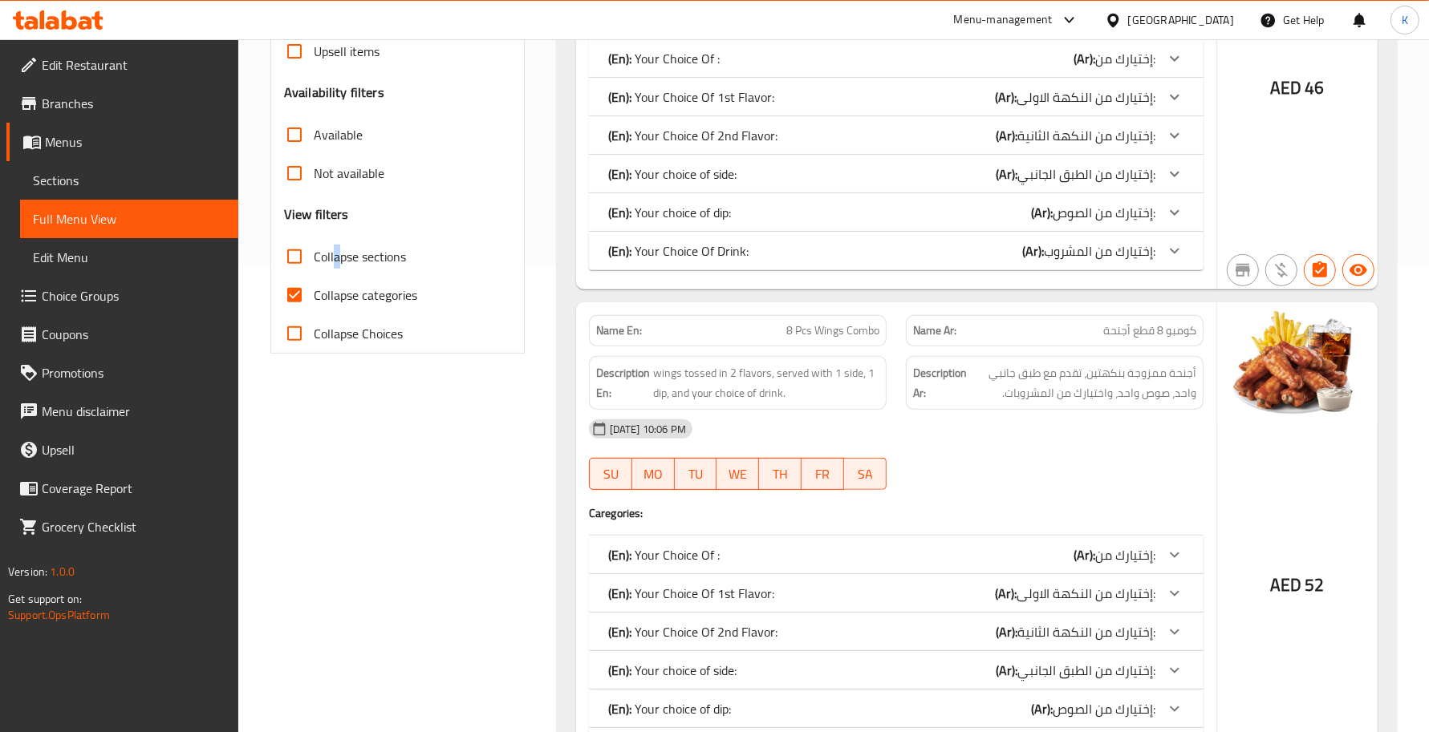
click at [335, 269] on label "Collapse sections" at bounding box center [340, 256] width 131 height 39
drag, startPoint x: 334, startPoint y: 257, endPoint x: 357, endPoint y: 294, distance: 43.6
click at [335, 257] on span "Collapse sections" at bounding box center [360, 256] width 92 height 19
click at [314, 257] on input "Collapse sections" at bounding box center [294, 256] width 39 height 39
checkbox input "true"
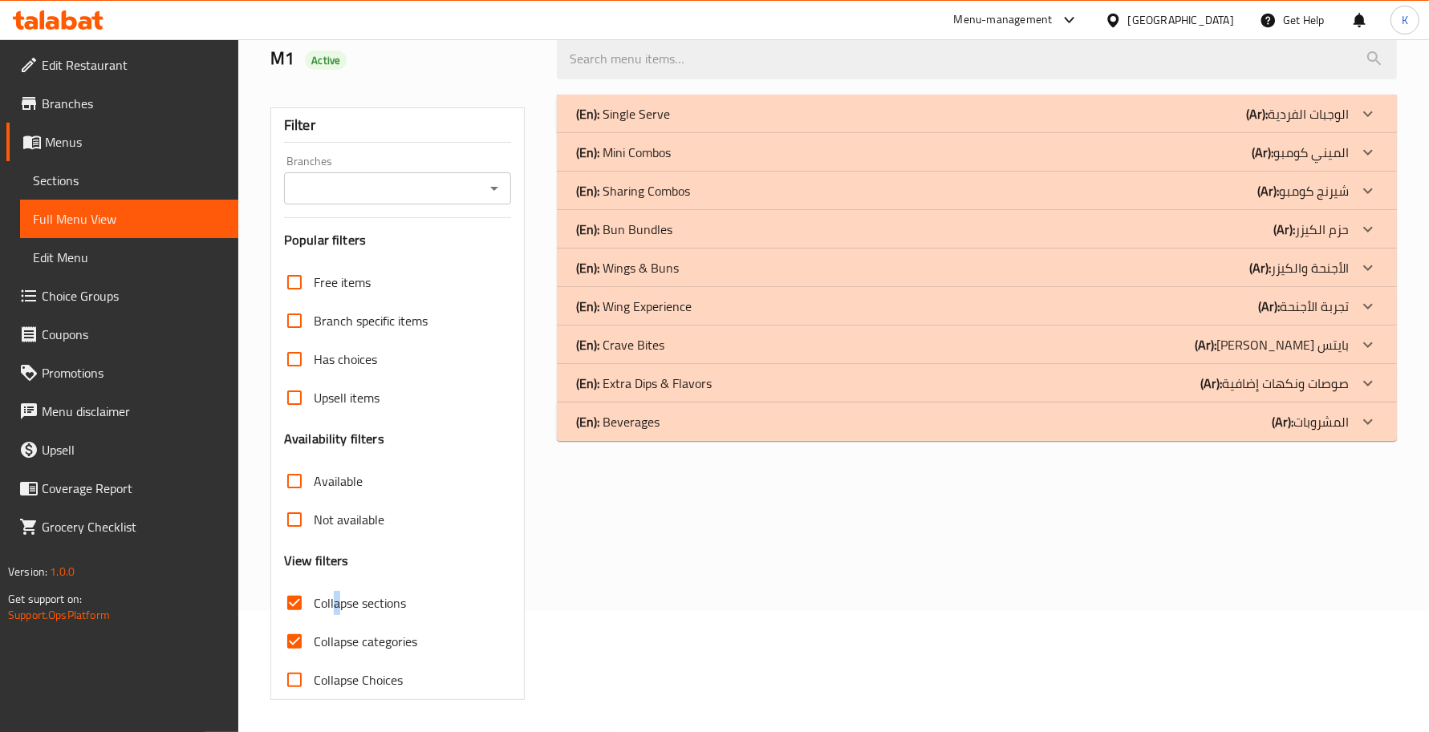
click at [363, 632] on span "Collapse categories" at bounding box center [365, 641] width 103 height 19
click at [314, 622] on input "Collapse categories" at bounding box center [294, 641] width 39 height 39
checkbox input "false"
drag, startPoint x: 698, startPoint y: 159, endPoint x: 702, endPoint y: 178, distance: 19.7
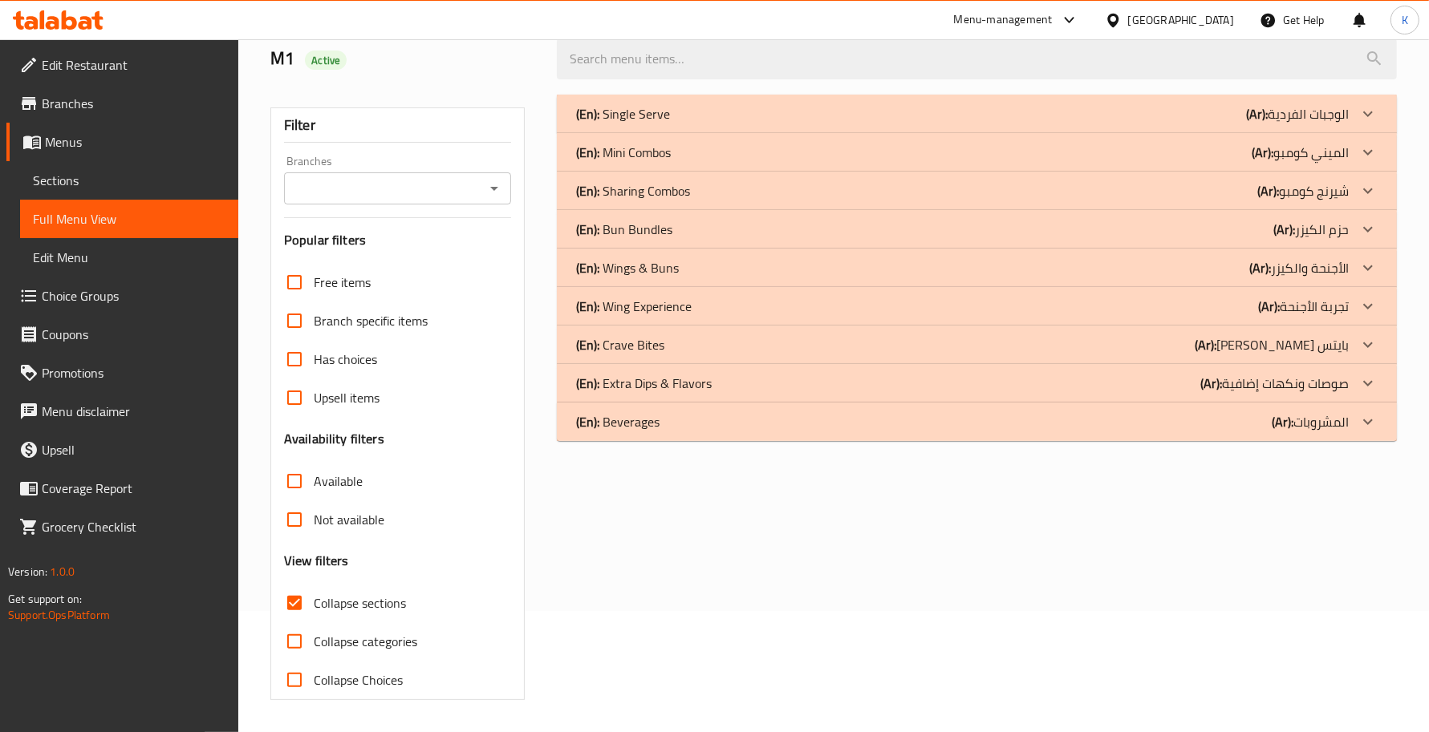
click at [698, 124] on div "(En): Mini Combos (Ar): الميني كومبو" at bounding box center [962, 113] width 772 height 19
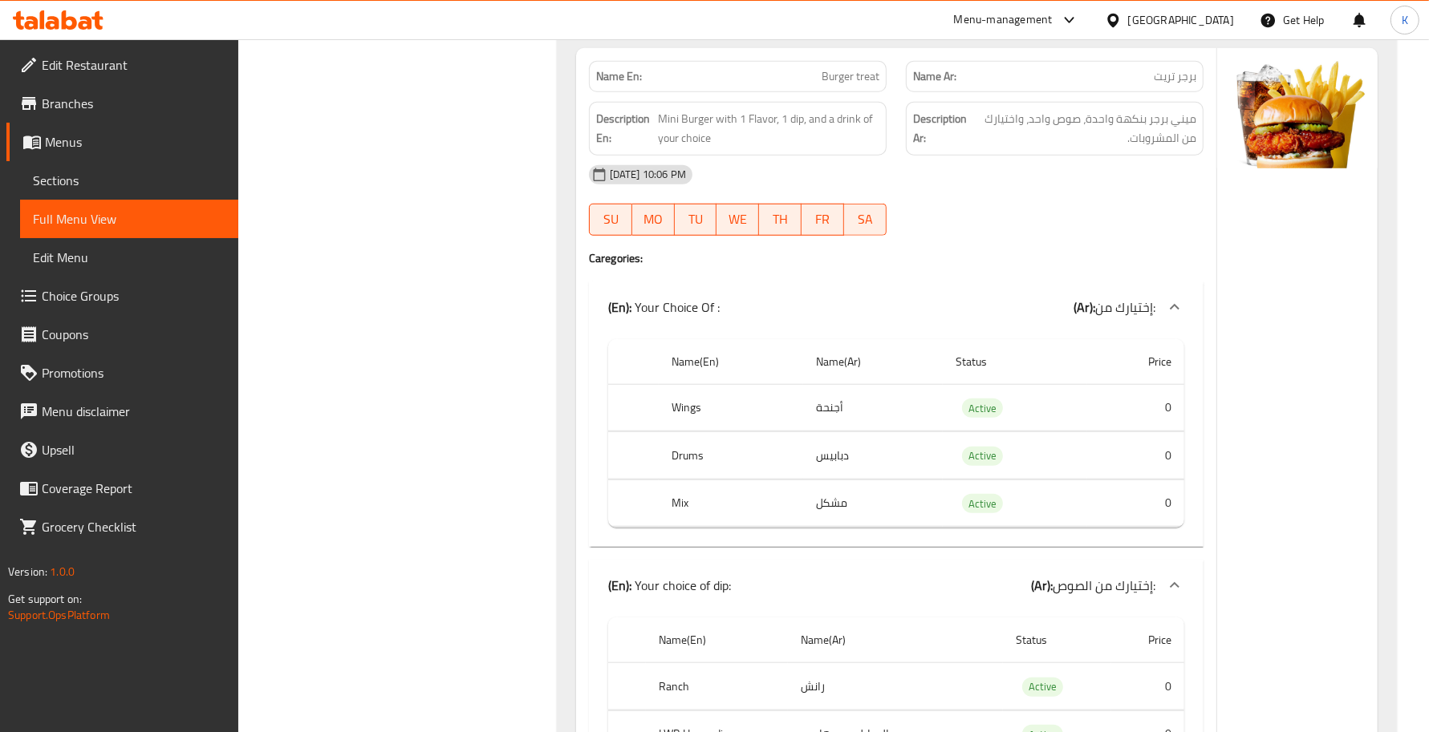
scroll to position [6771, 0]
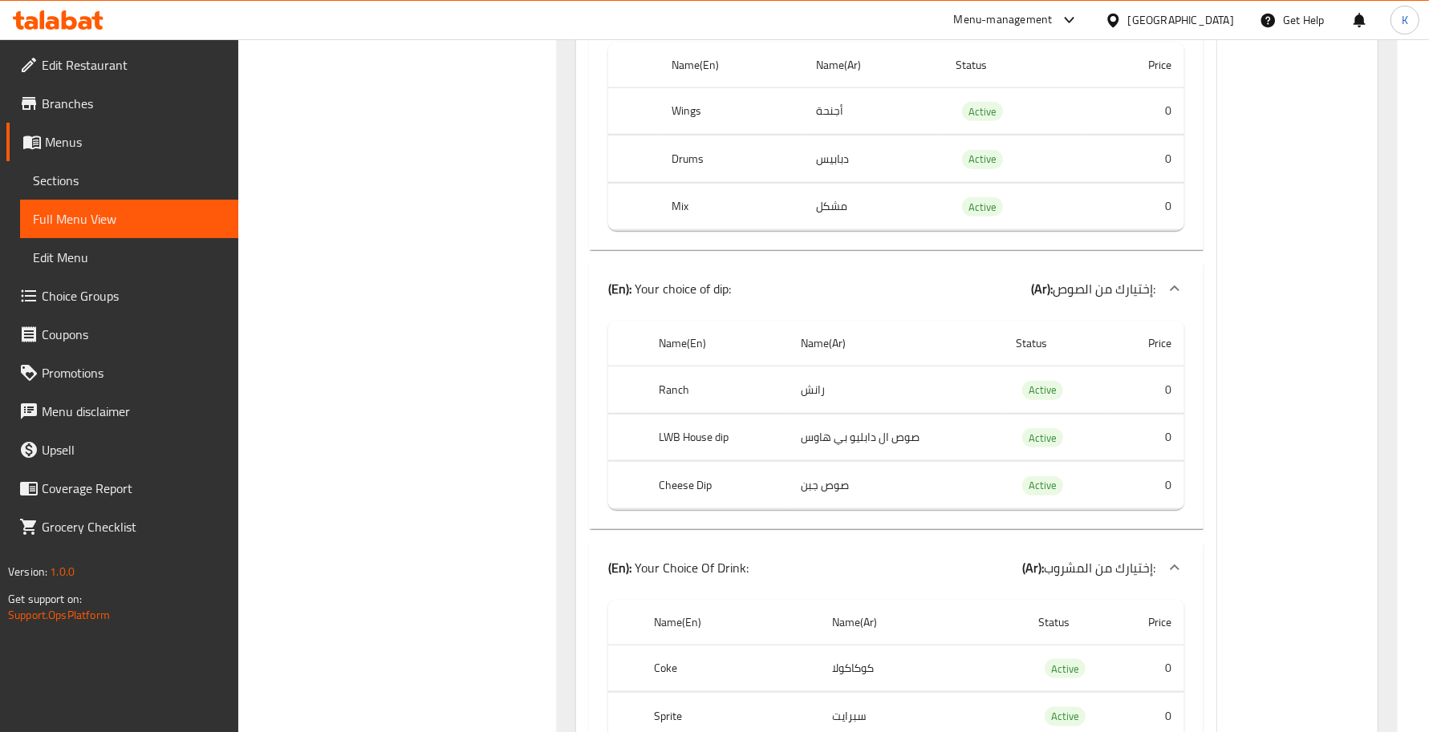
scroll to position [6777, 0]
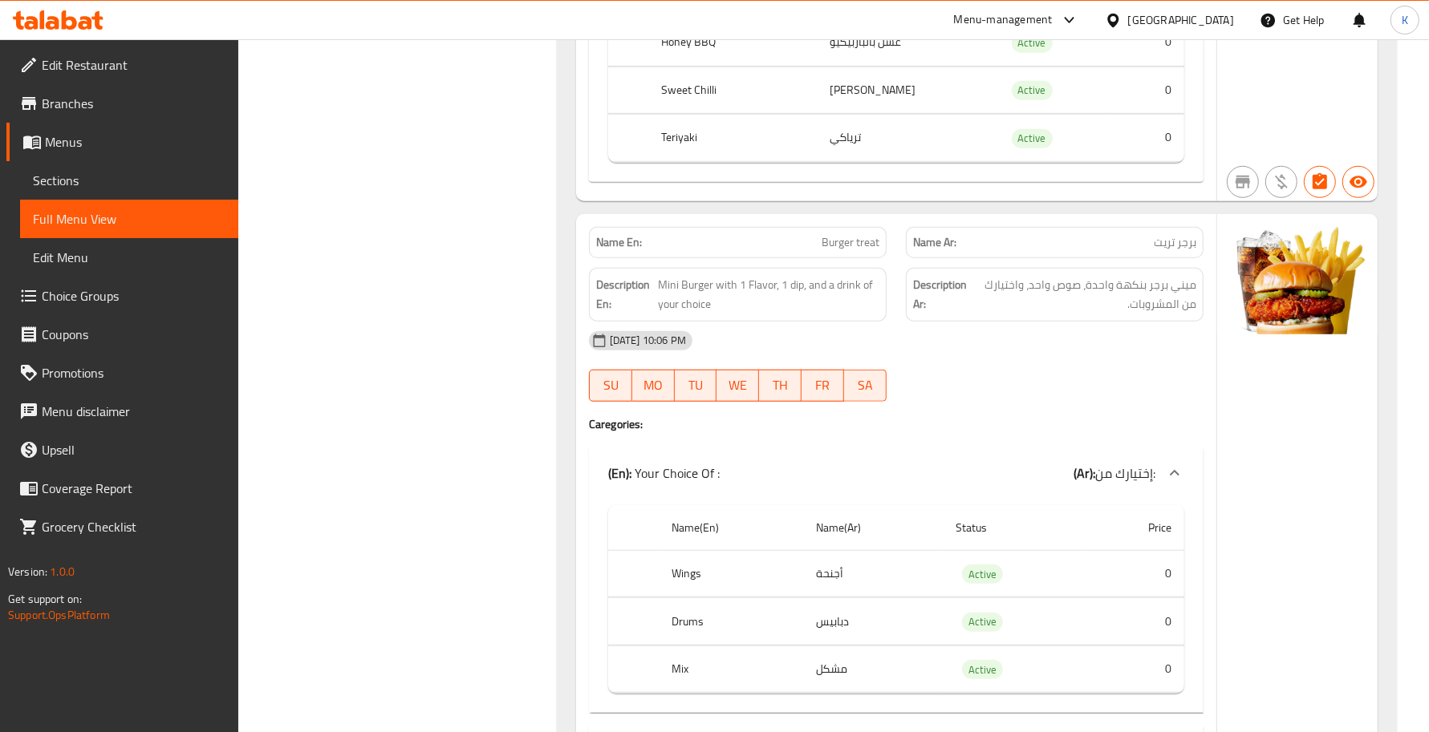
click at [824, 258] on div "Name En: Burger treat" at bounding box center [738, 242] width 298 height 31
copy span "Burger treat"
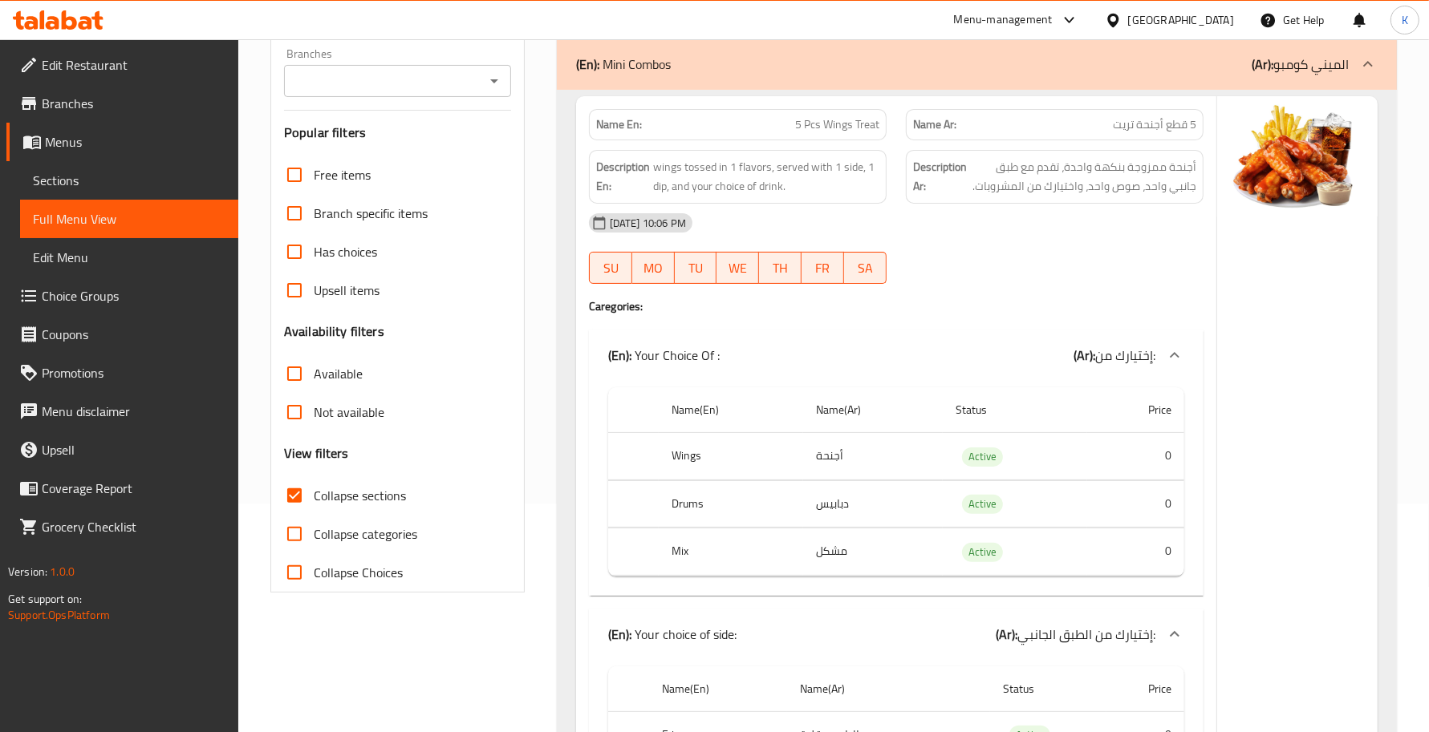
scroll to position [0, 0]
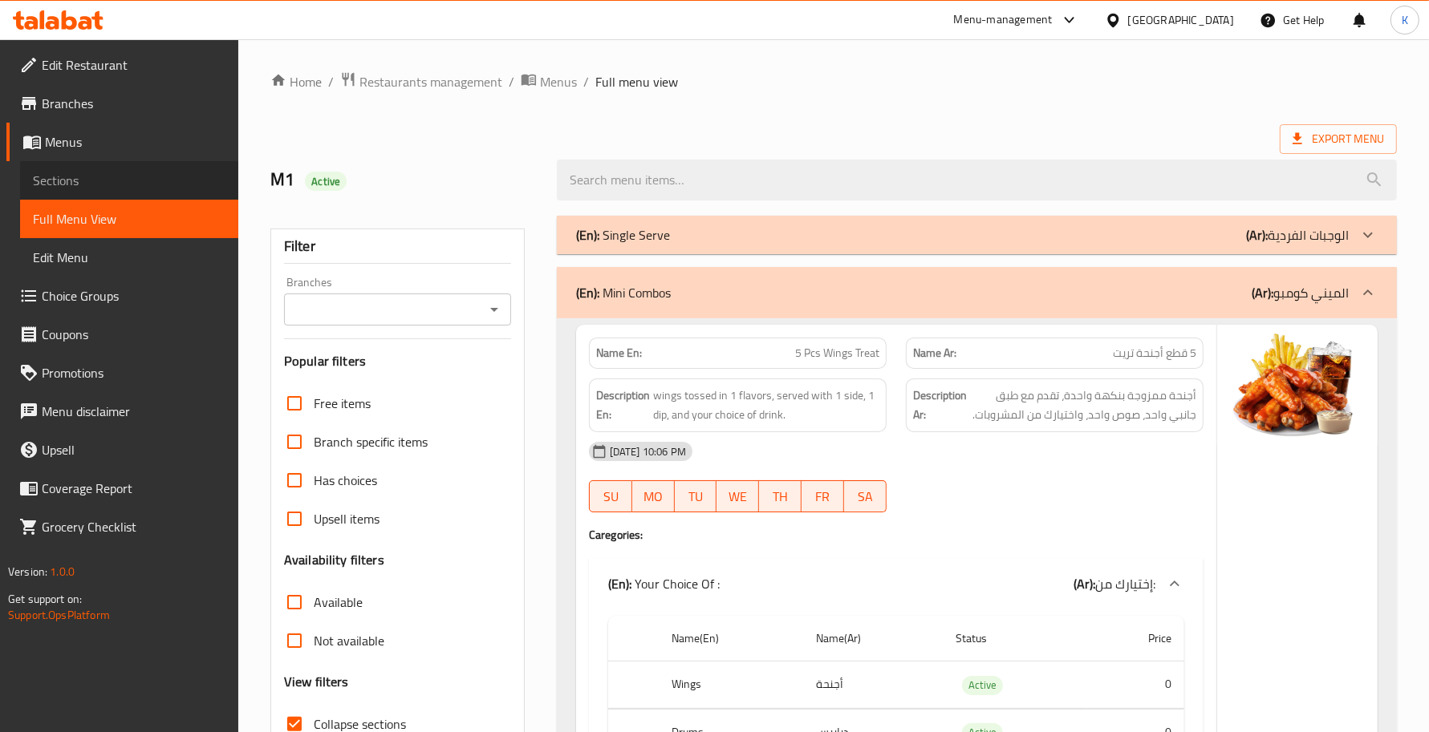
click at [110, 176] on span "Sections" at bounding box center [129, 180] width 193 height 19
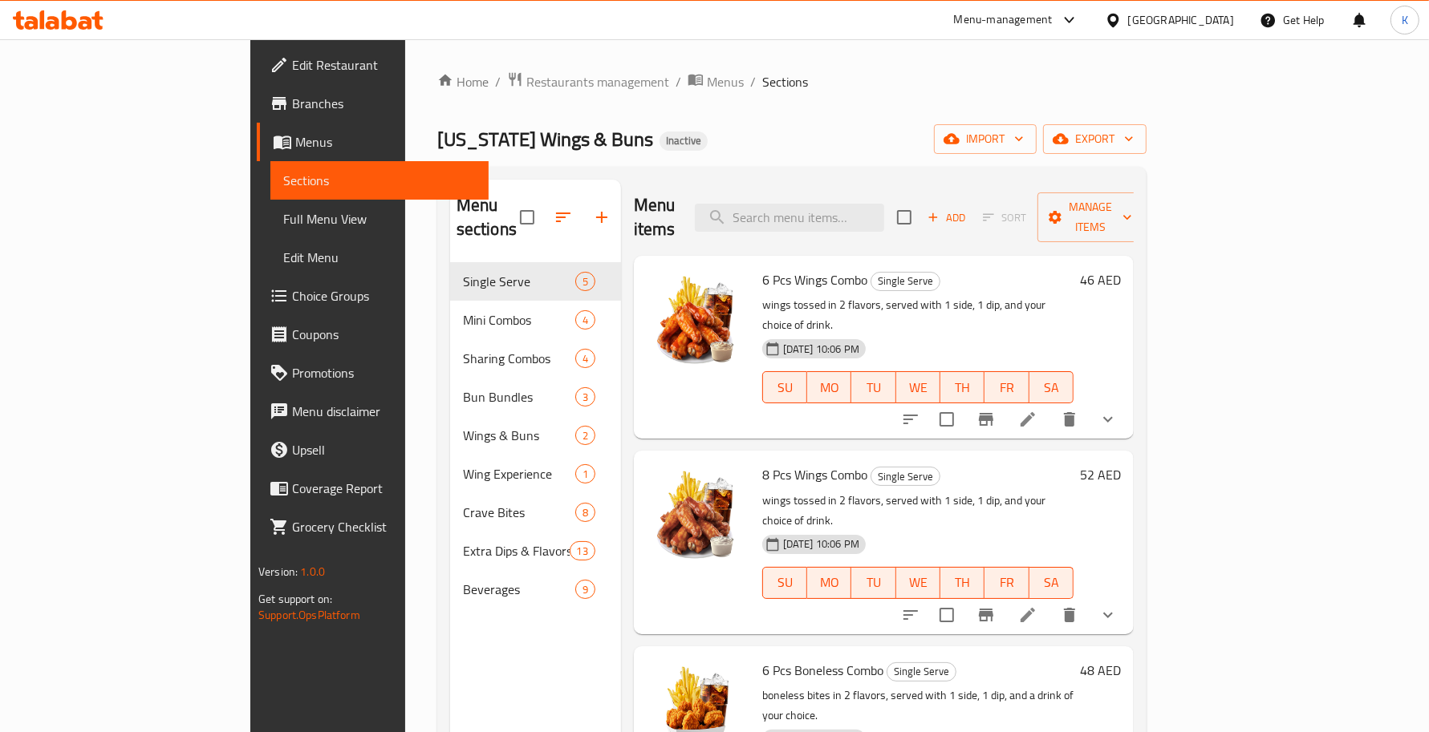
click at [283, 214] on span "Full Menu View" at bounding box center [379, 218] width 193 height 19
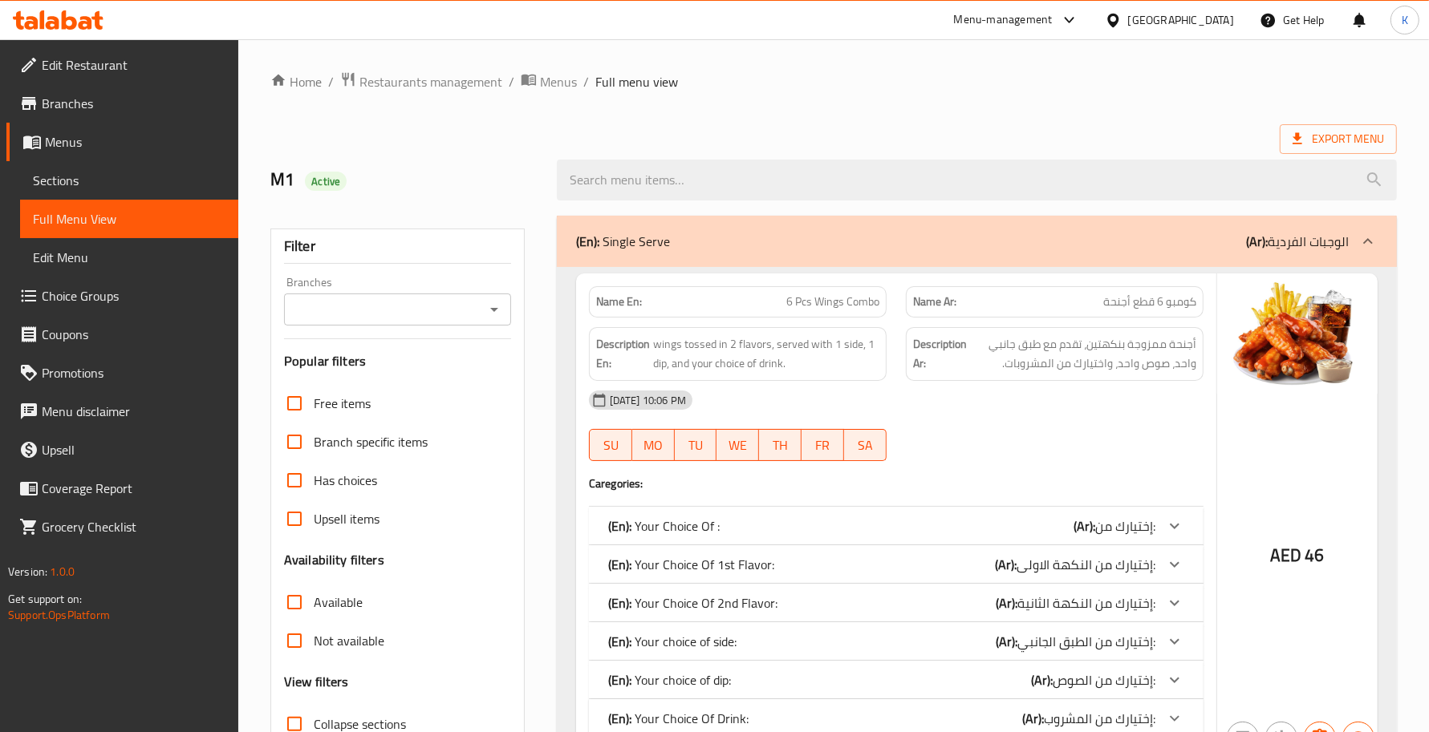
scroll to position [233, 0]
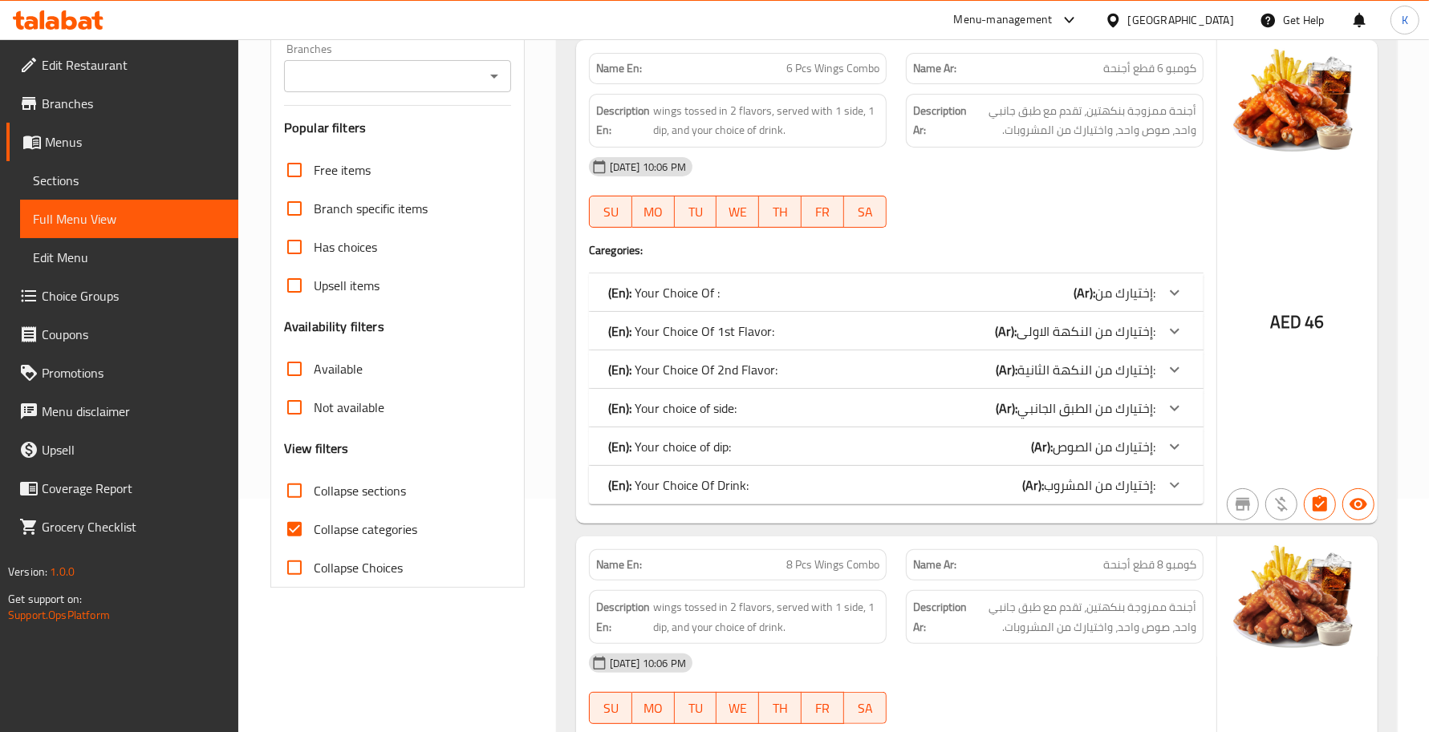
click at [377, 541] on label "Collapse categories" at bounding box center [346, 529] width 142 height 39
click at [314, 541] on input "Collapse categories" at bounding box center [294, 529] width 39 height 39
checkbox input "false"
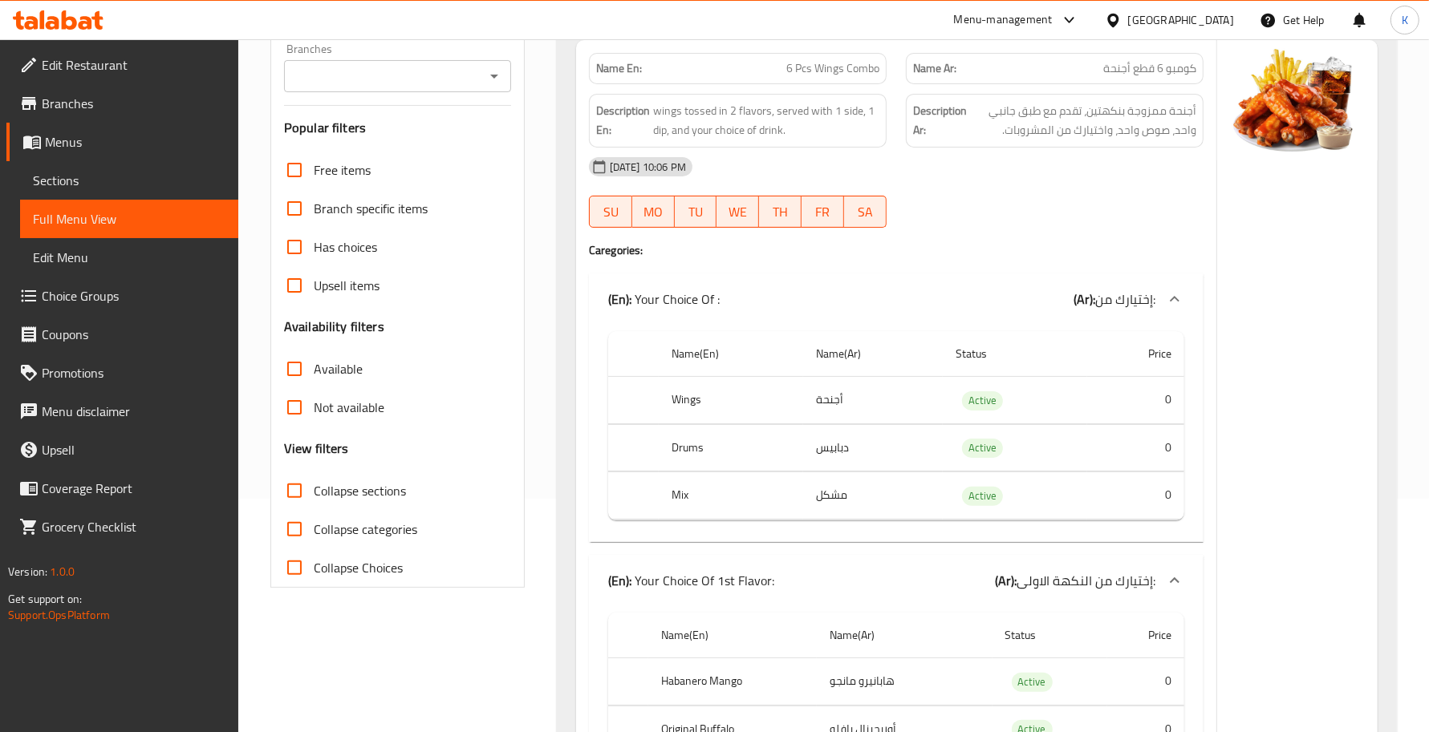
click at [379, 491] on span "Collapse sections" at bounding box center [360, 490] width 92 height 19
click at [314, 491] on input "Collapse sections" at bounding box center [294, 491] width 39 height 39
checkbox input "true"
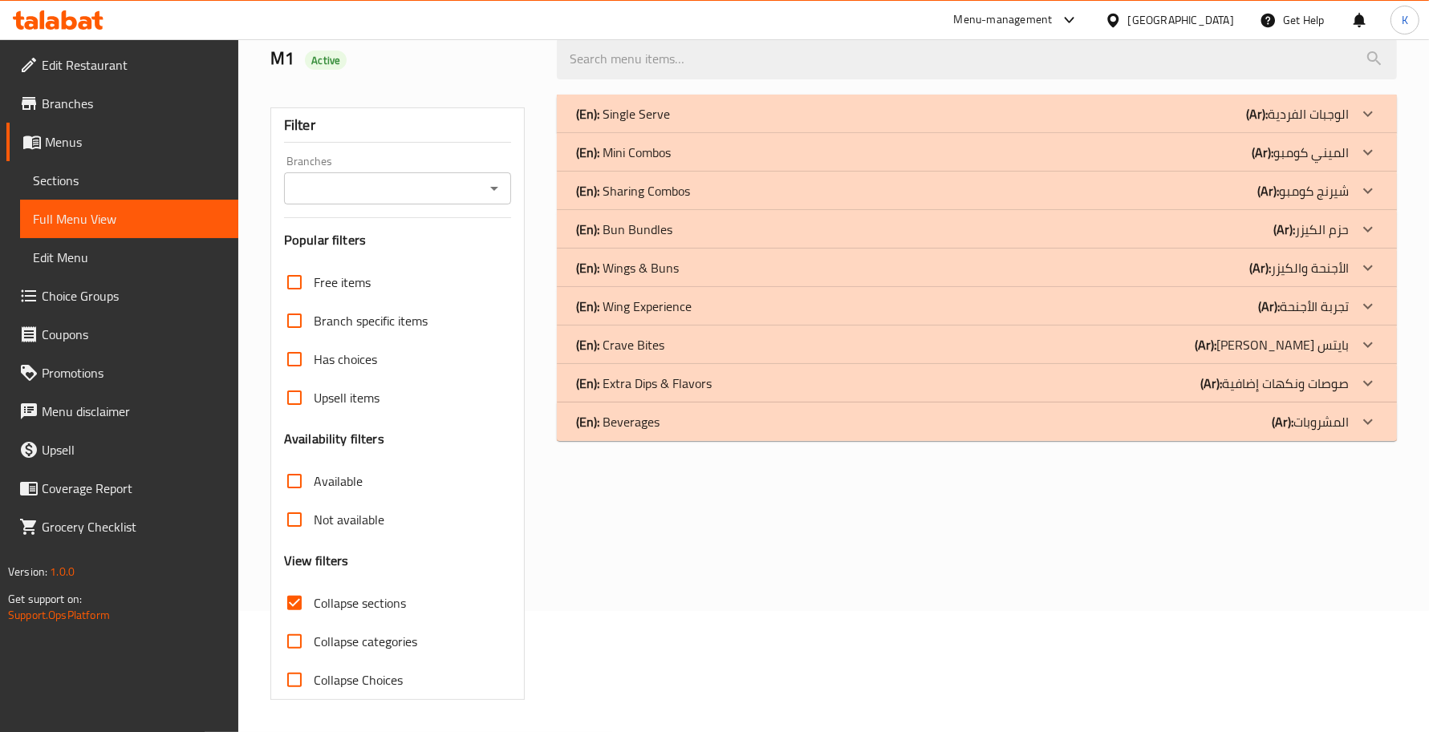
click at [375, 632] on span "Collapse categories" at bounding box center [365, 641] width 103 height 19
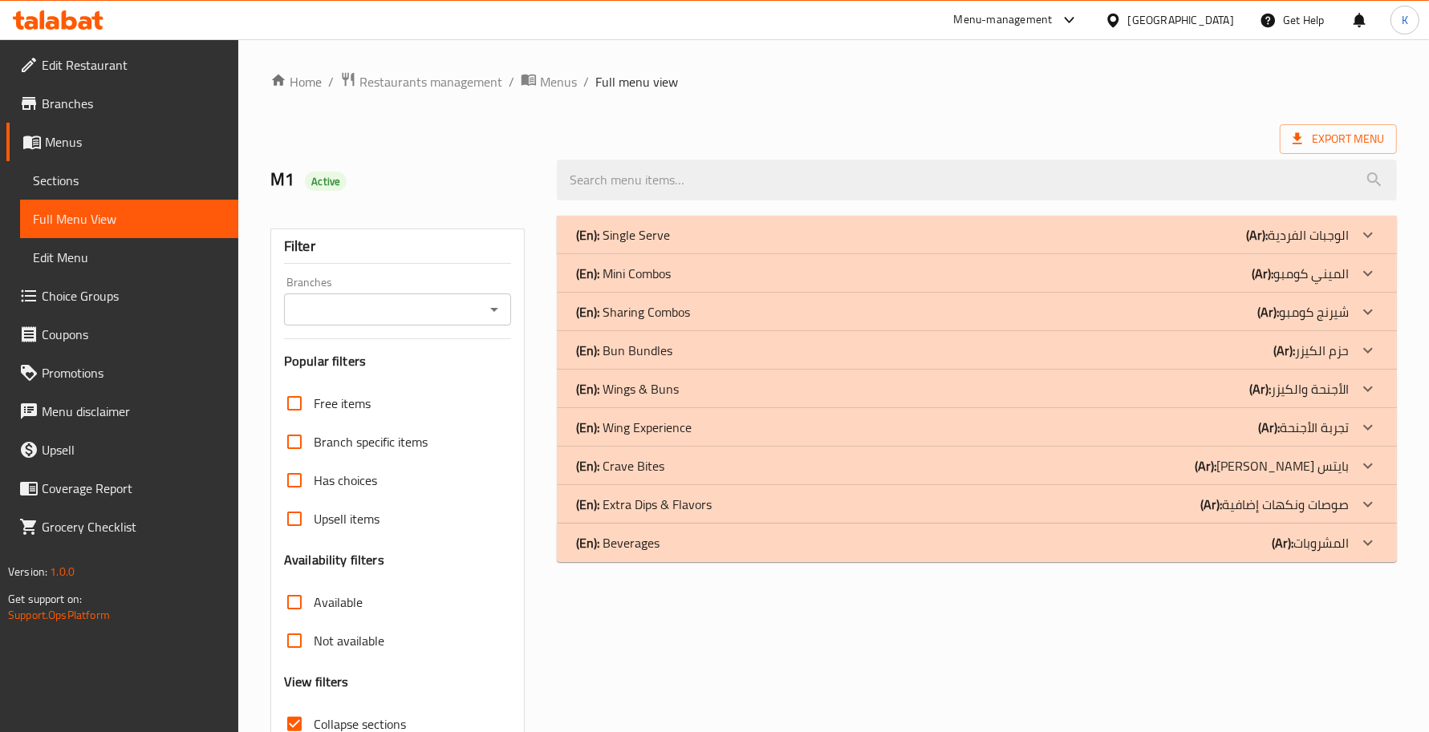
click at [683, 245] on div "(En): Mini Combos (Ar): الميني كومبو" at bounding box center [962, 234] width 772 height 19
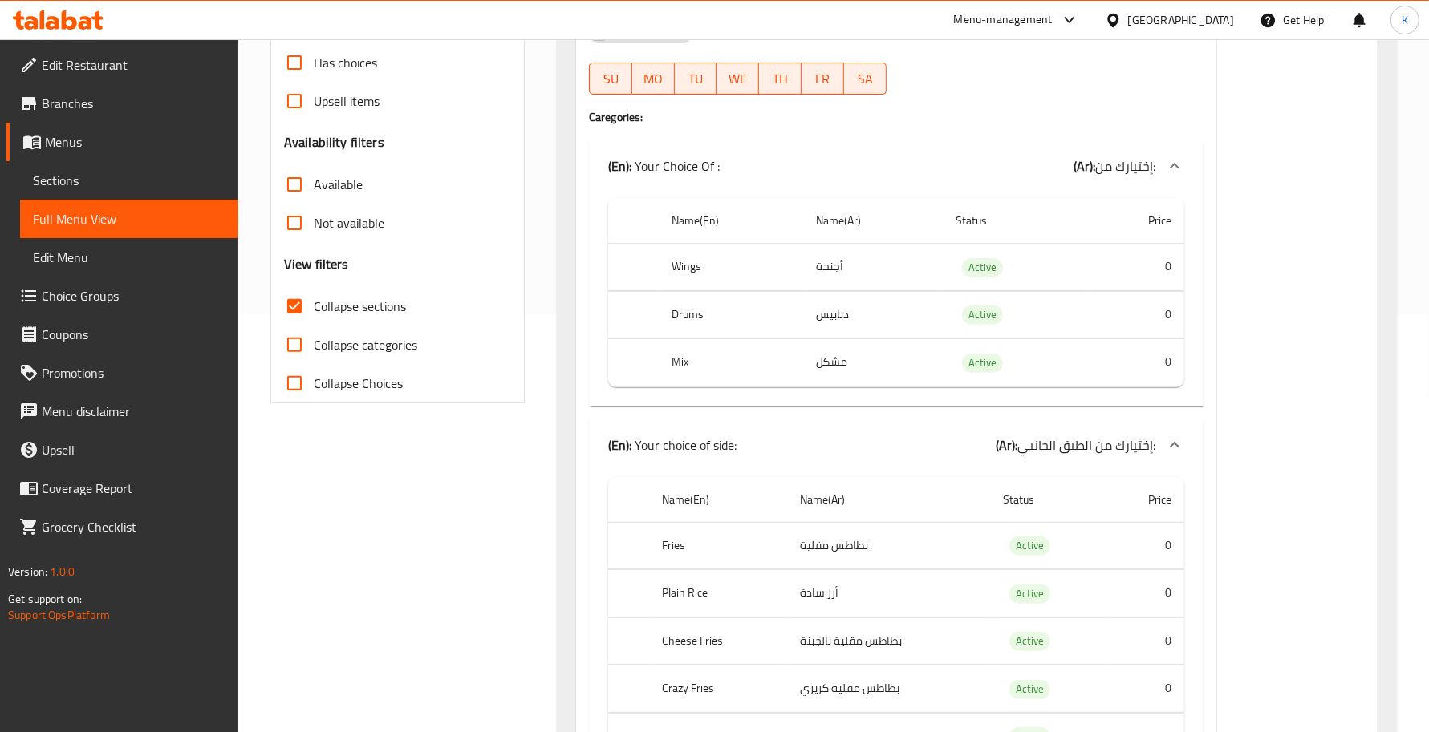
scroll to position [311, 0]
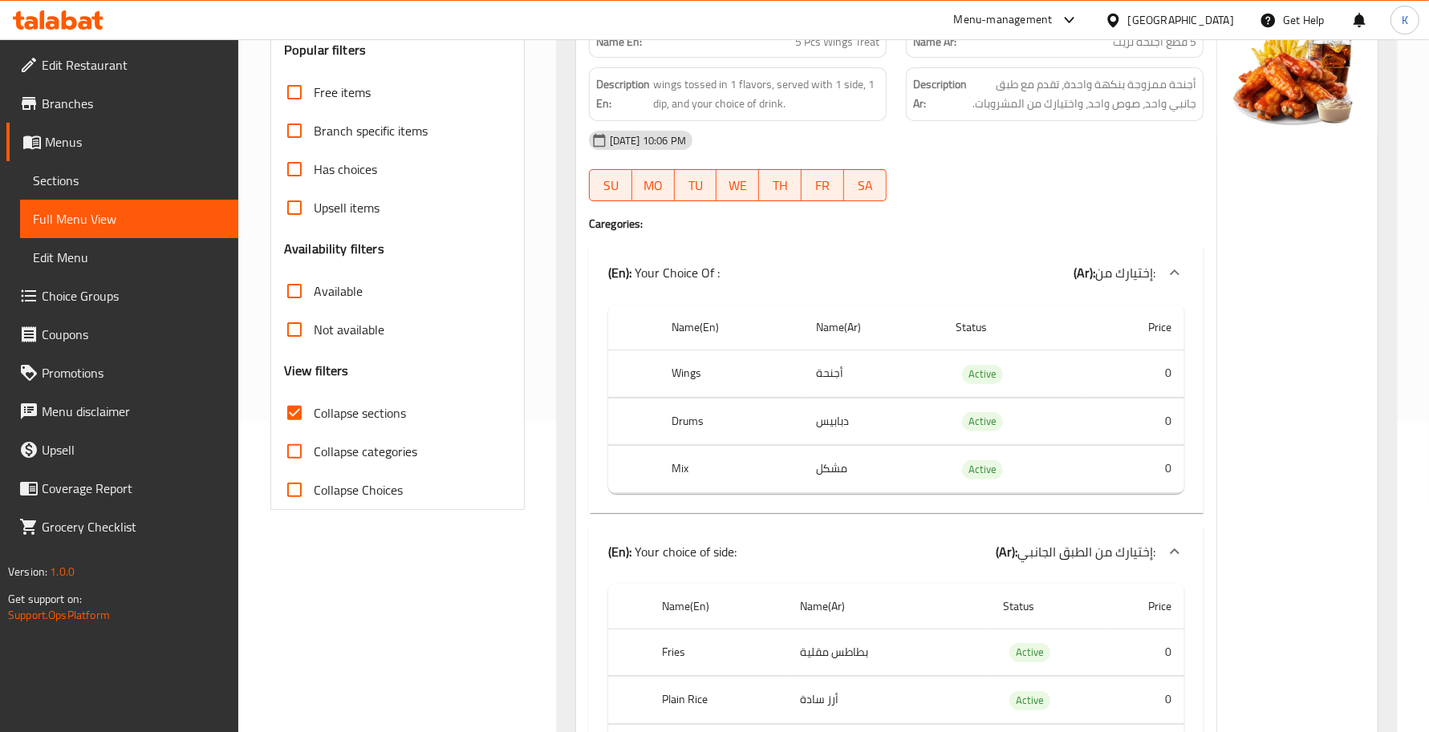
click at [361, 463] on label "Collapse categories" at bounding box center [346, 451] width 142 height 39
click at [314, 463] on input "Collapse categories" at bounding box center [294, 451] width 39 height 39
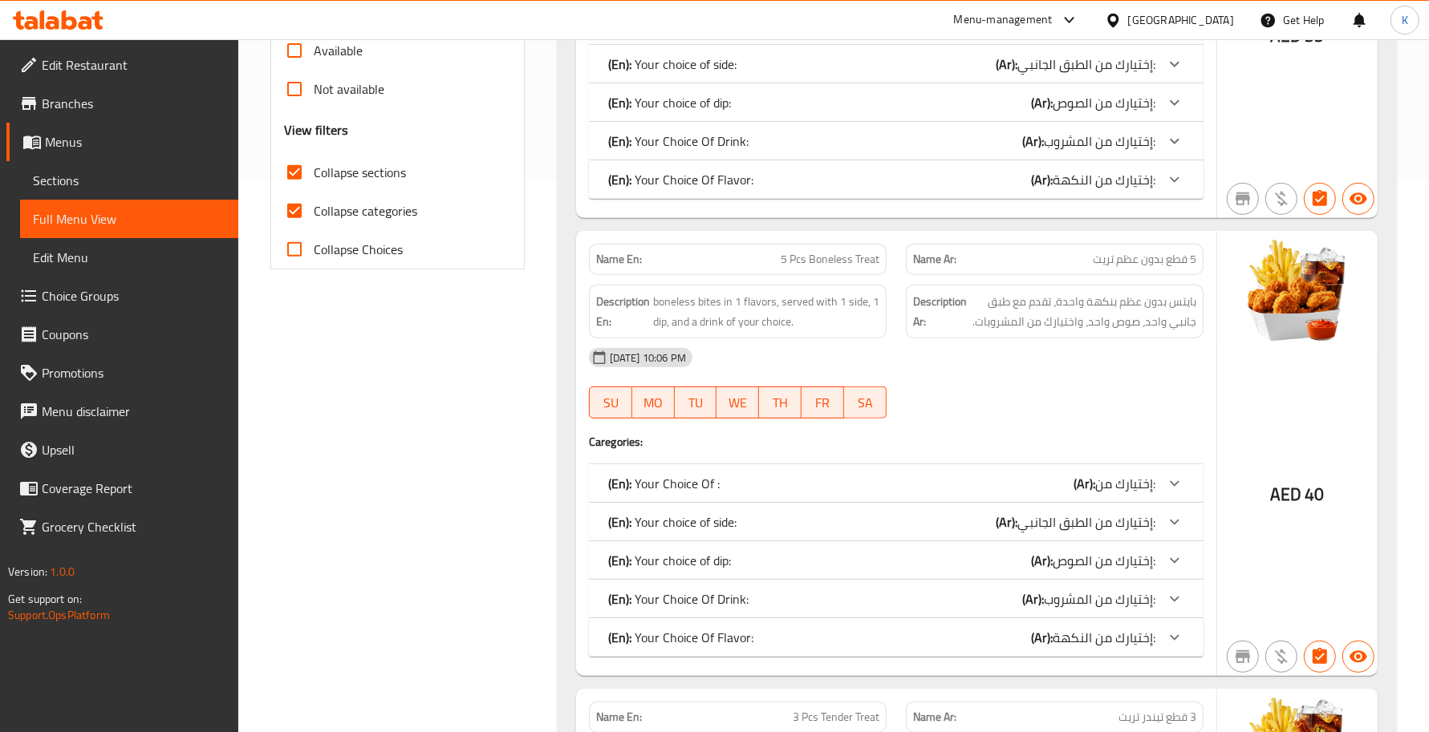
scroll to position [9, 0]
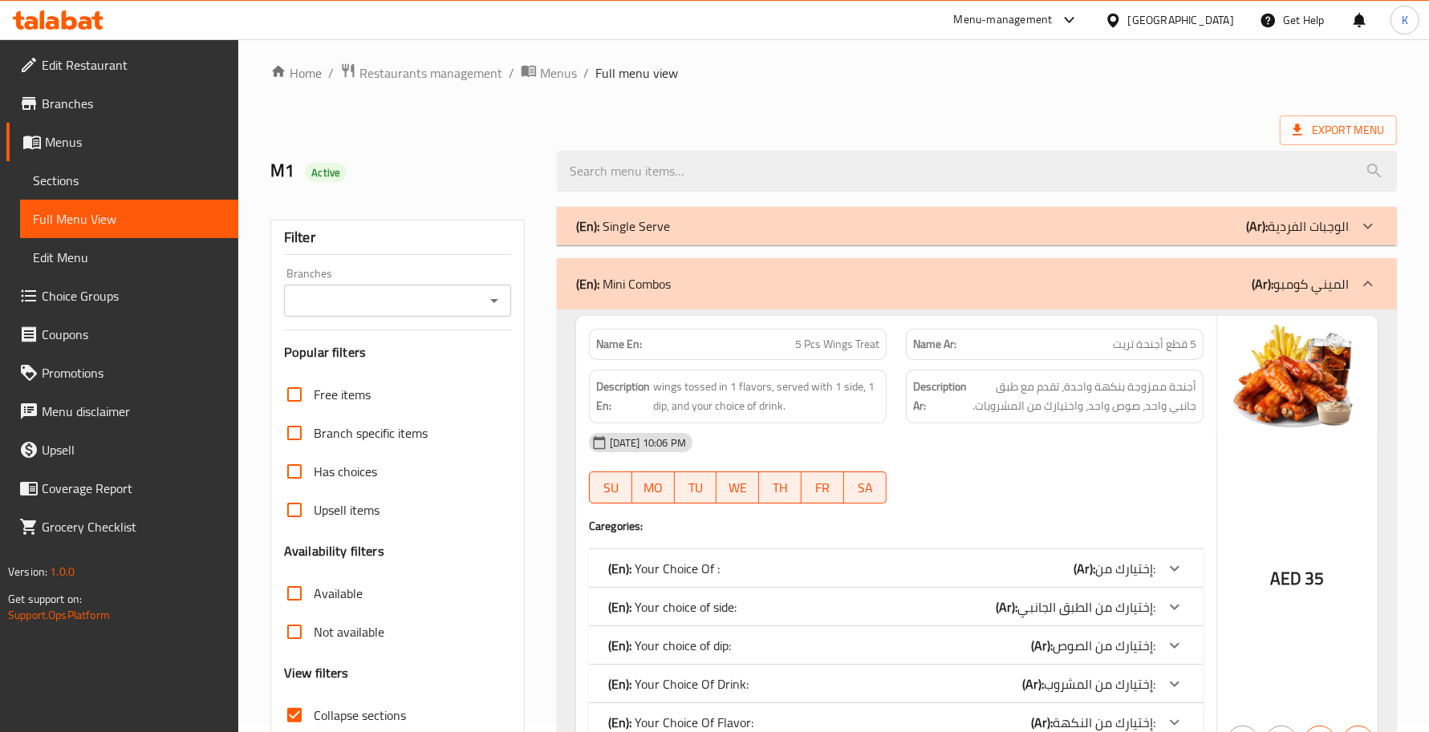
click at [1047, 301] on div "(En): Mini Combos (Ar): الميني كومبو" at bounding box center [977, 283] width 840 height 51
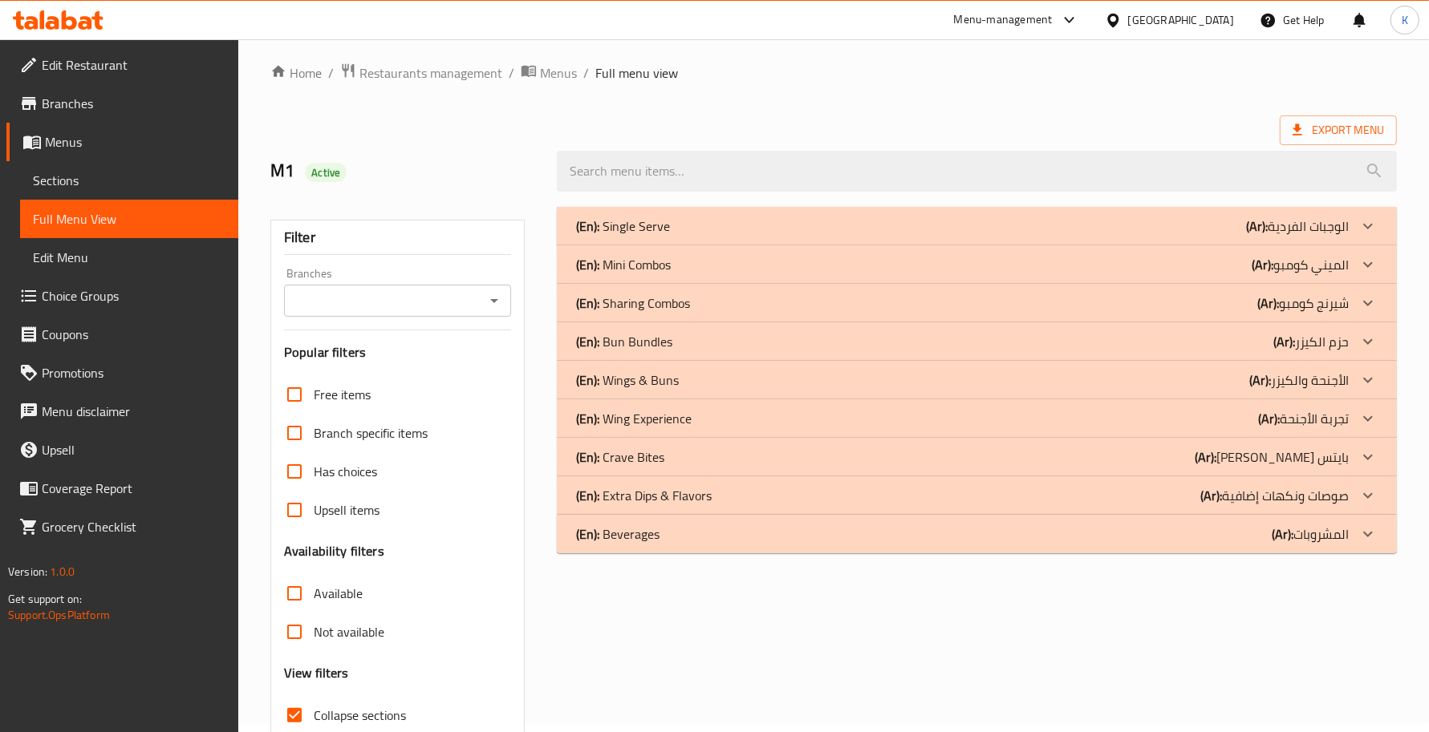
click at [772, 236] on div "(En): Sharing Combos (Ar): شيرنج كومبو" at bounding box center [962, 226] width 772 height 19
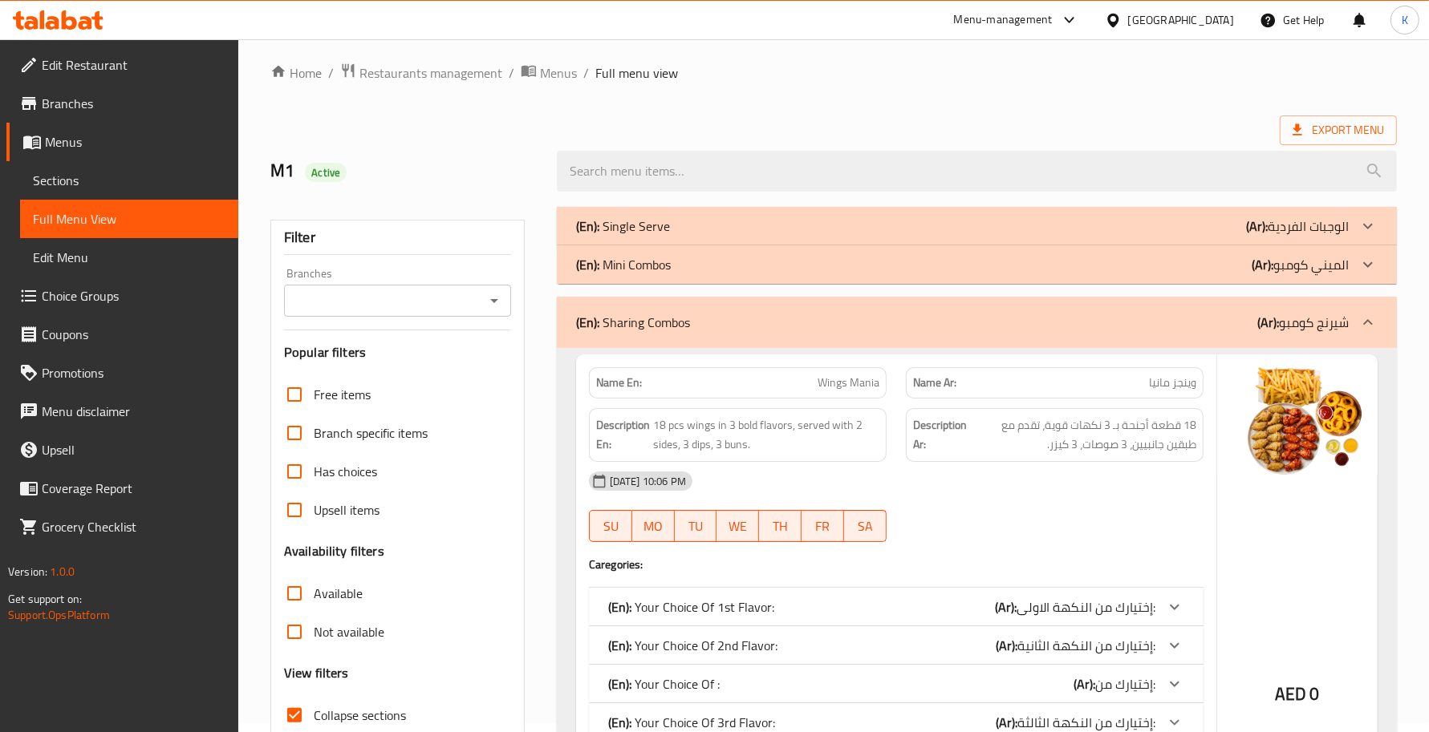
click at [1036, 483] on div "[DATE] 10:06 PM" at bounding box center [896, 481] width 634 height 39
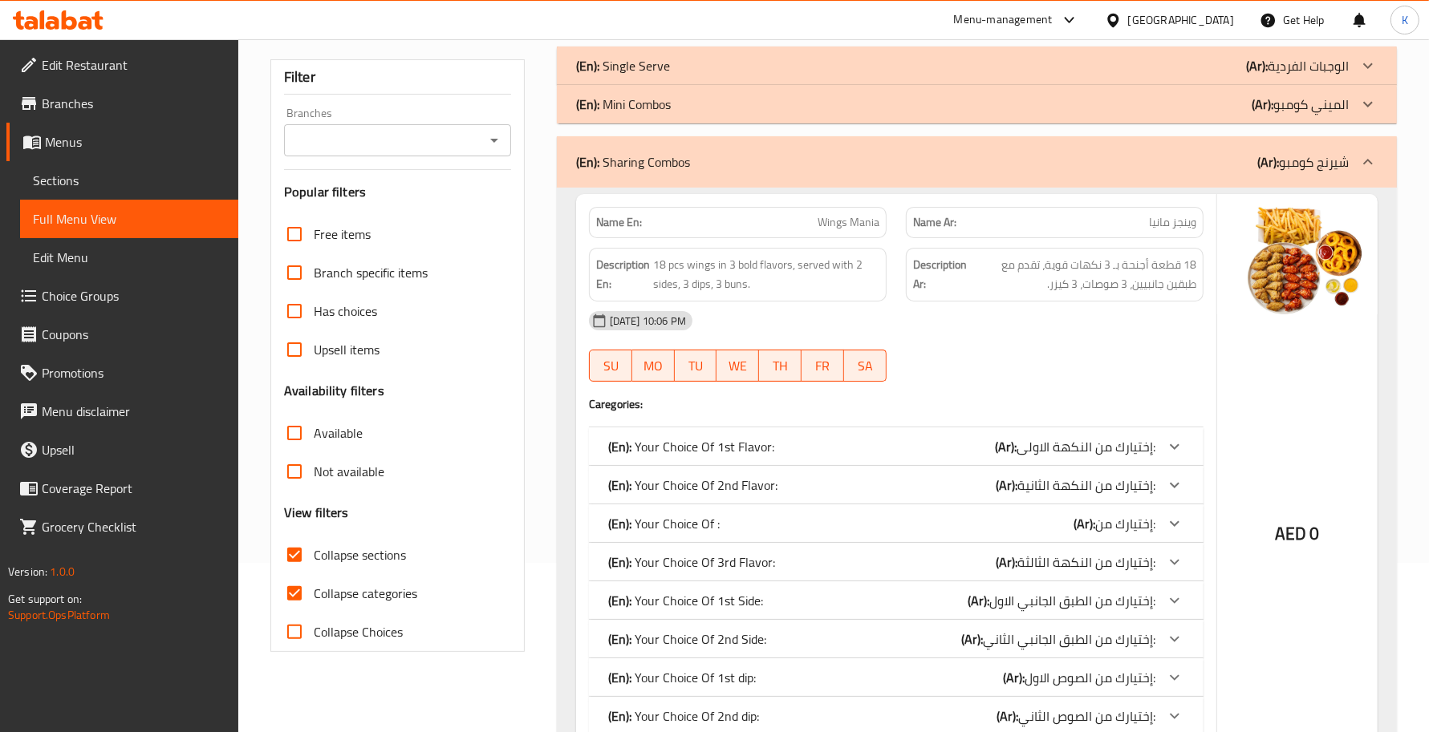
scroll to position [242, 0]
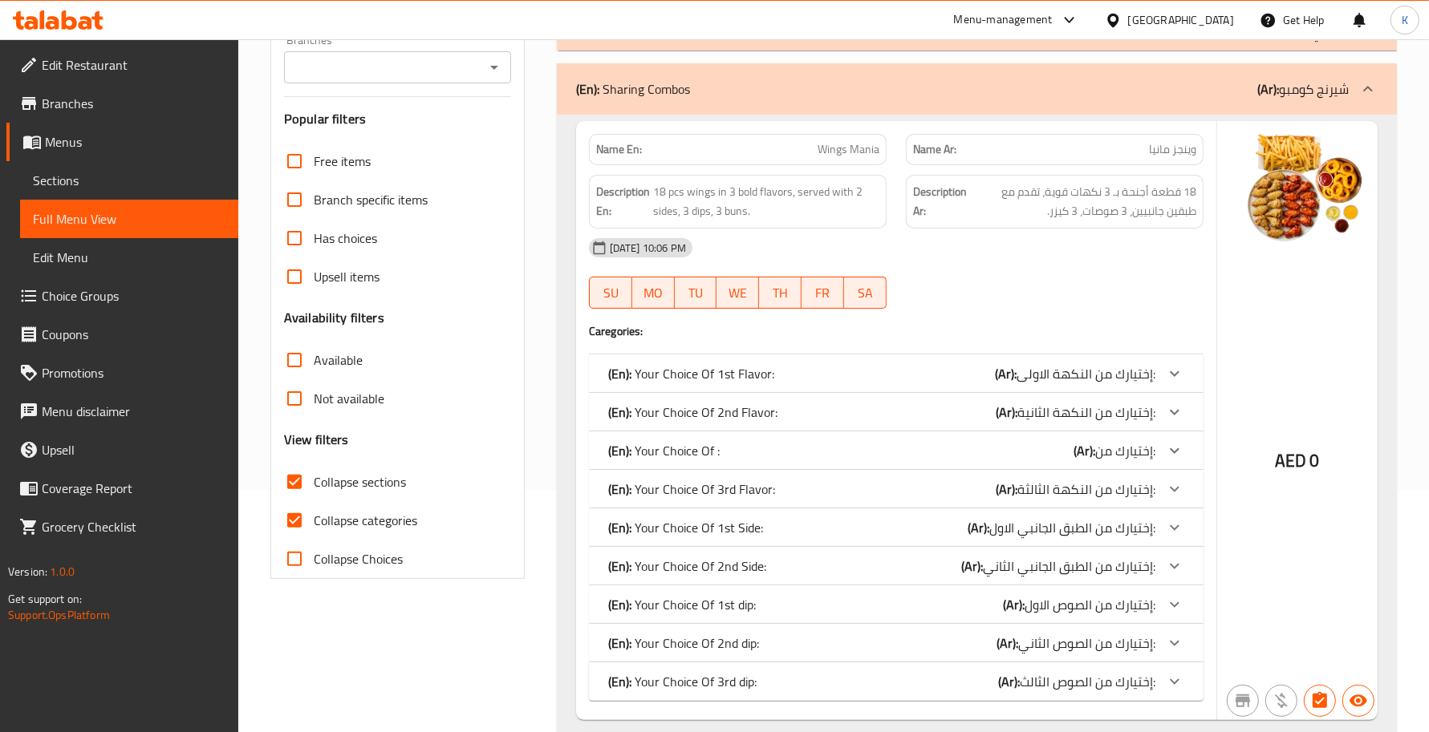
click at [775, 383] on div "(En): Your Choice Of : (Ar): إختيارك من:" at bounding box center [881, 373] width 547 height 19
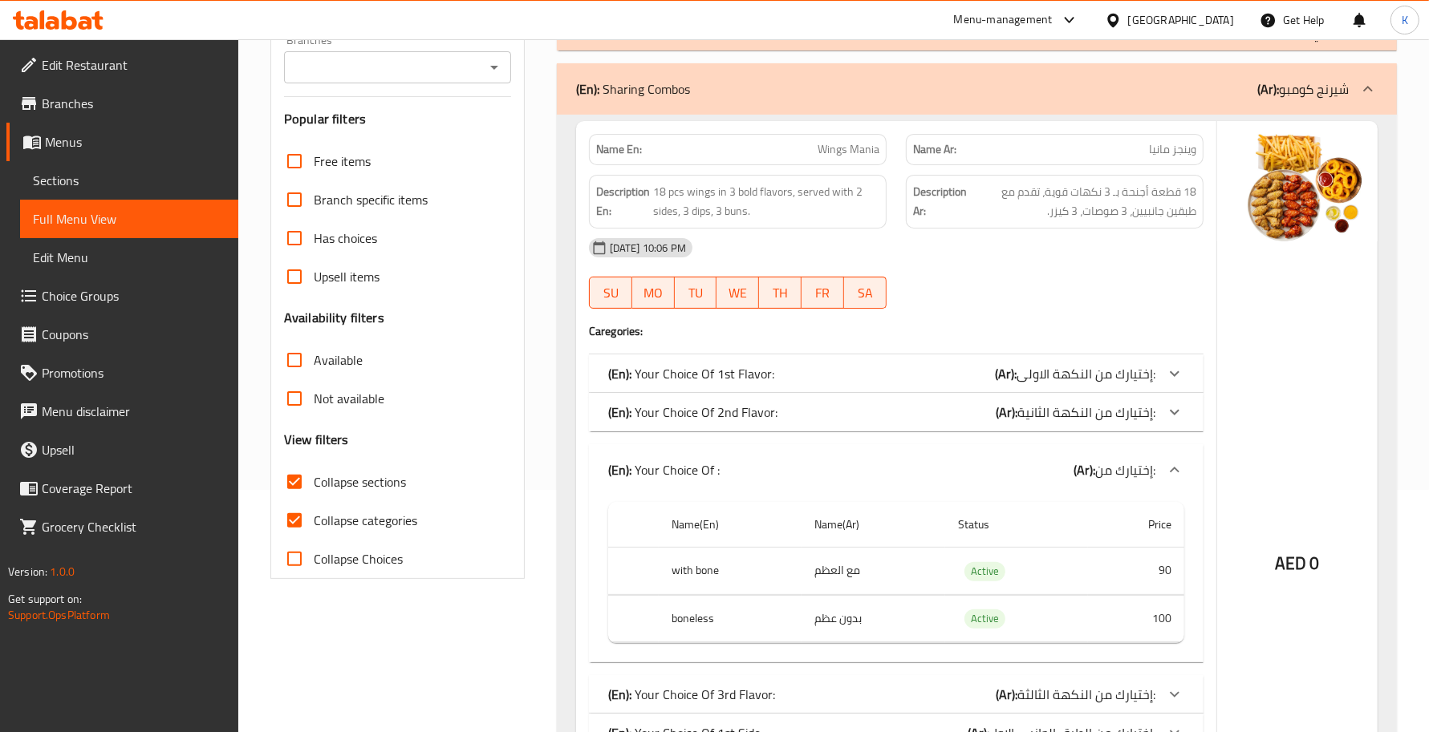
click at [916, 265] on div "[DATE] 10:06 PM" at bounding box center [896, 248] width 634 height 39
click at [1071, 241] on div "[DATE] 10:06 PM" at bounding box center [896, 248] width 634 height 39
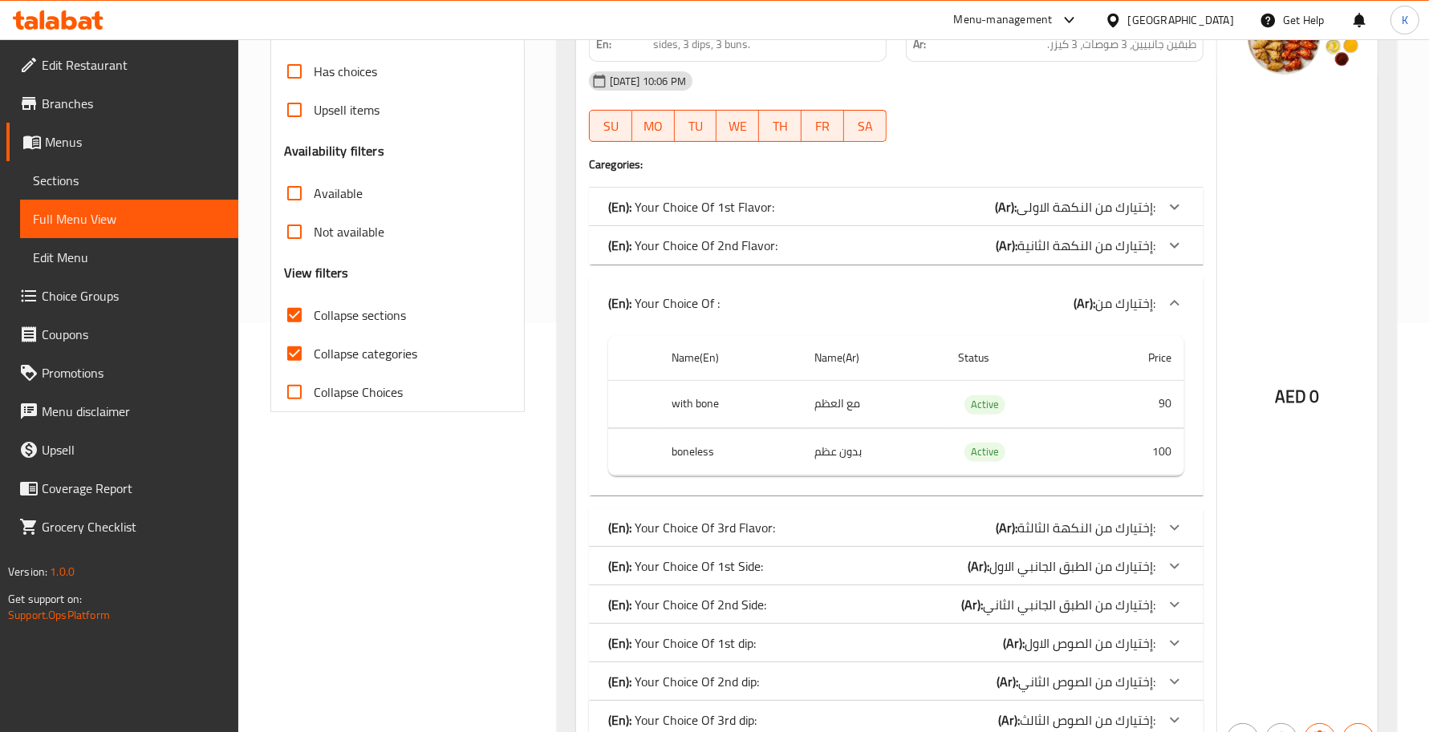
scroll to position [476, 0]
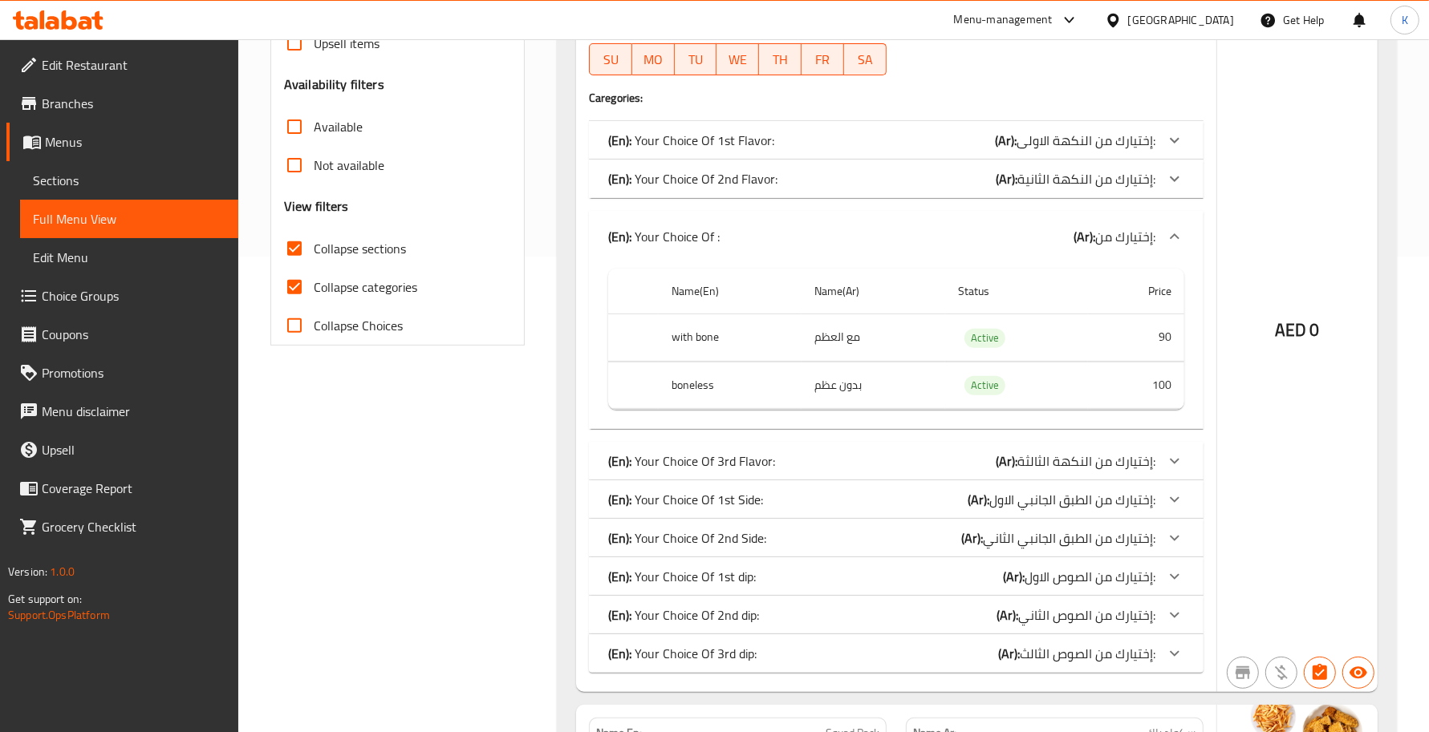
click at [739, 132] on p "(En): Your Choice Of 1st Flavor:" at bounding box center [691, 140] width 166 height 19
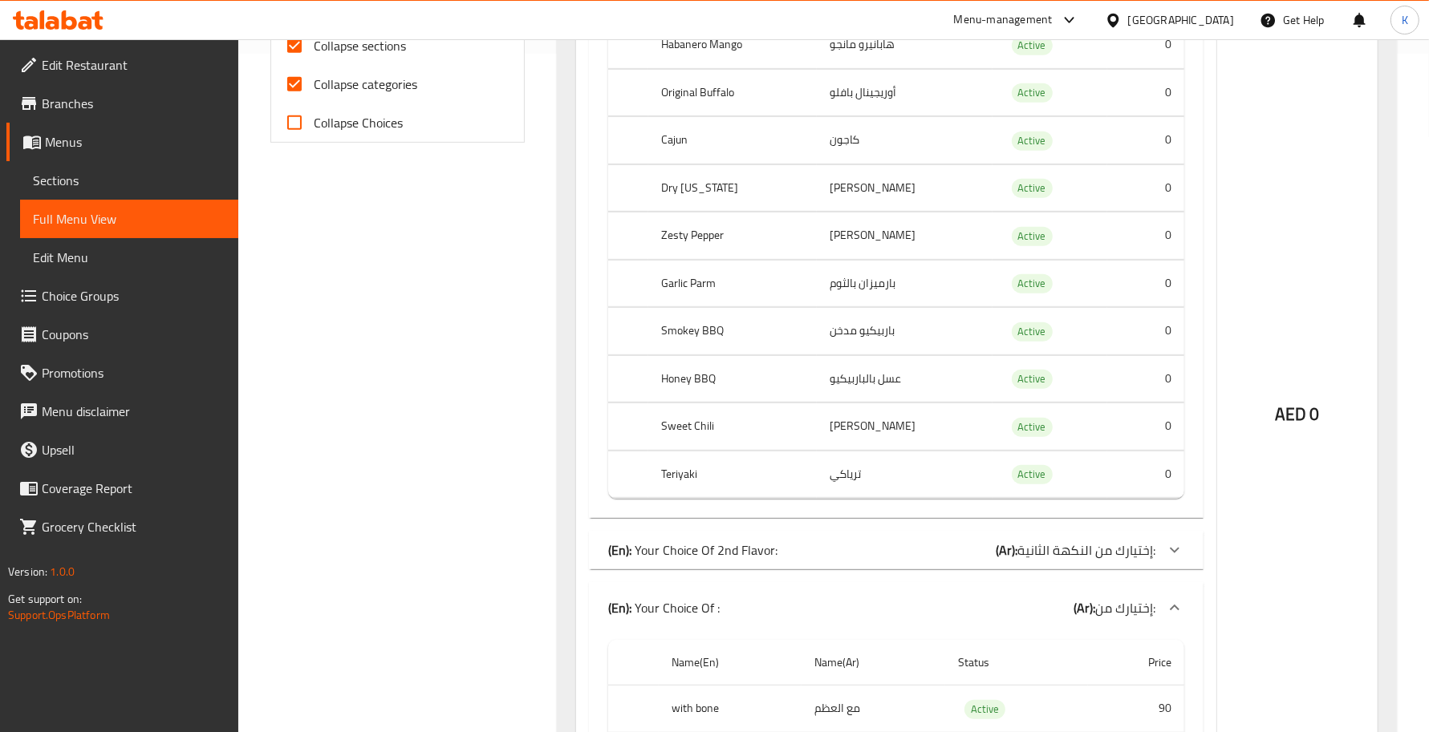
scroll to position [711, 0]
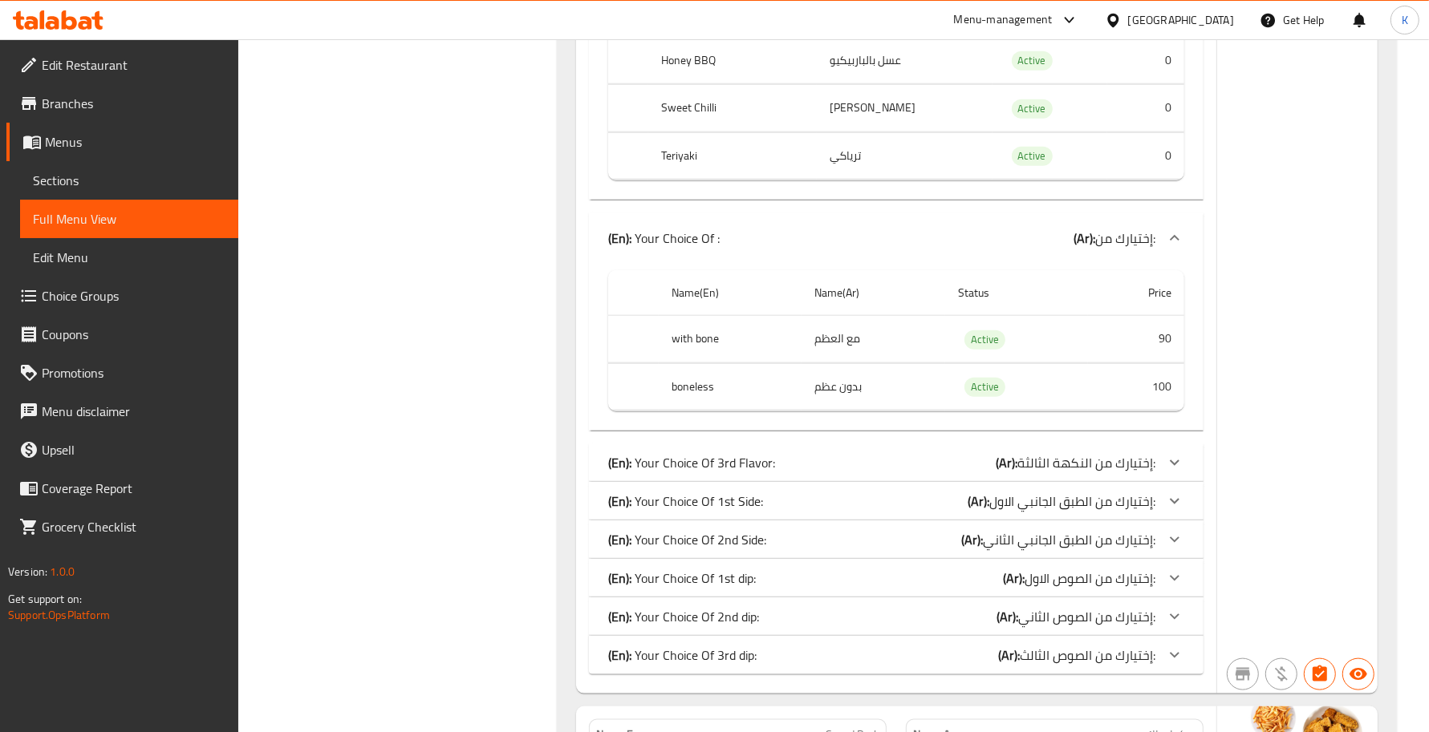
scroll to position [1646, 0]
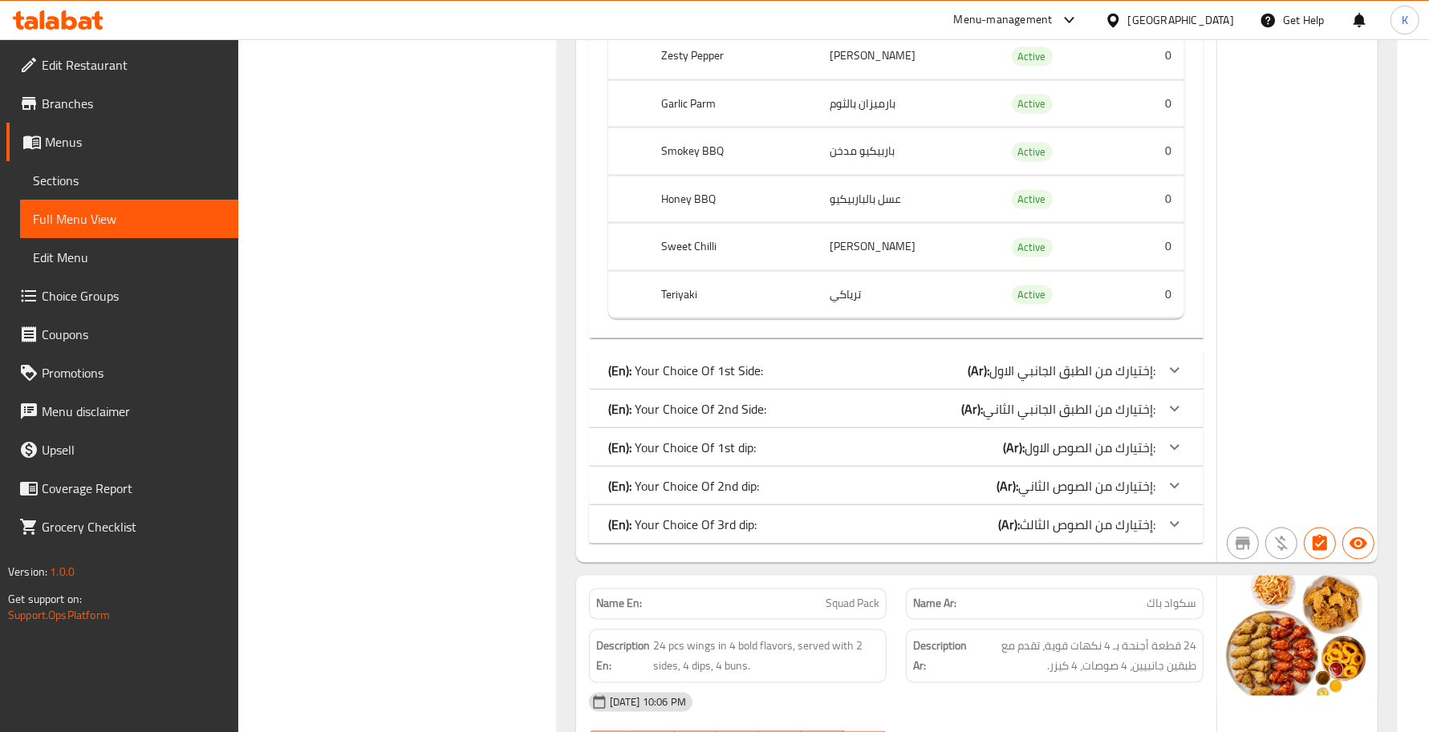
scroll to position [2348, 0]
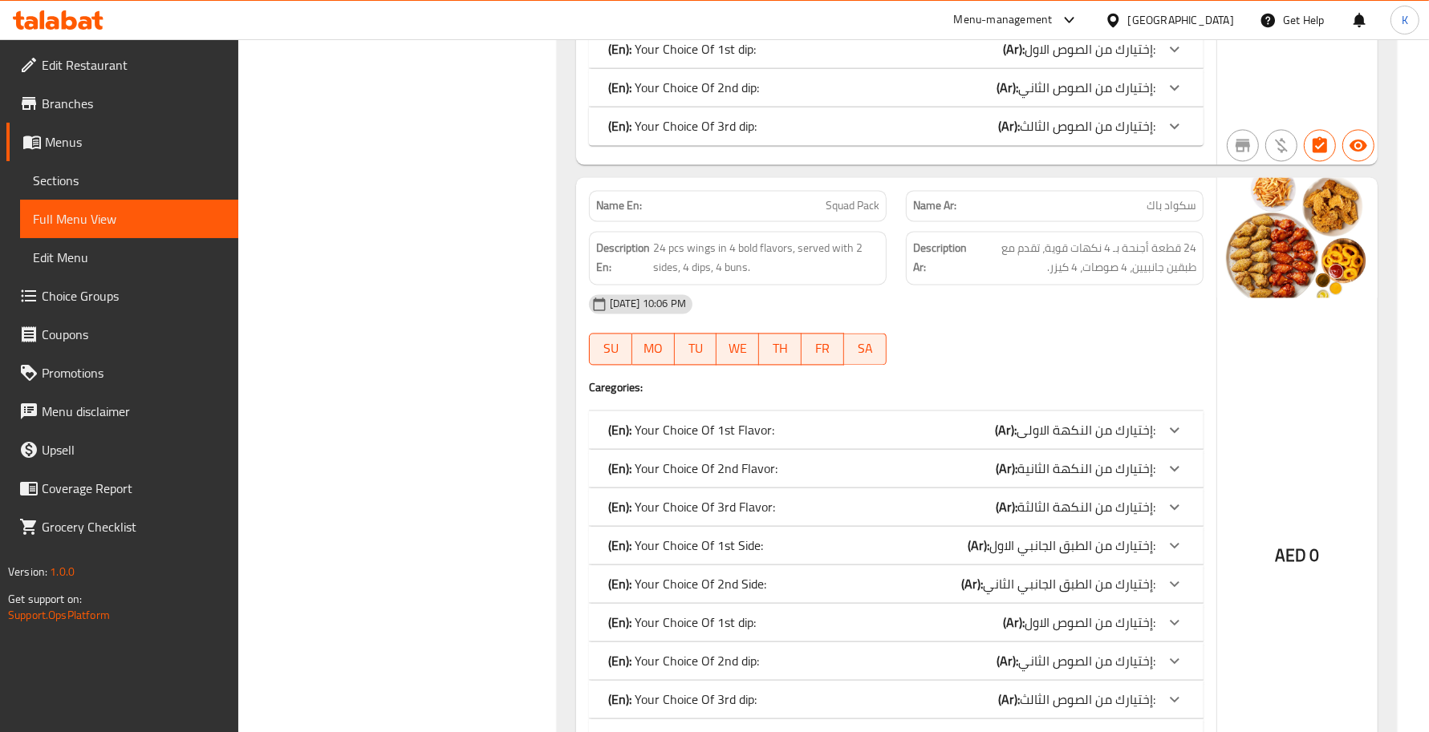
scroll to position [2816, 0]
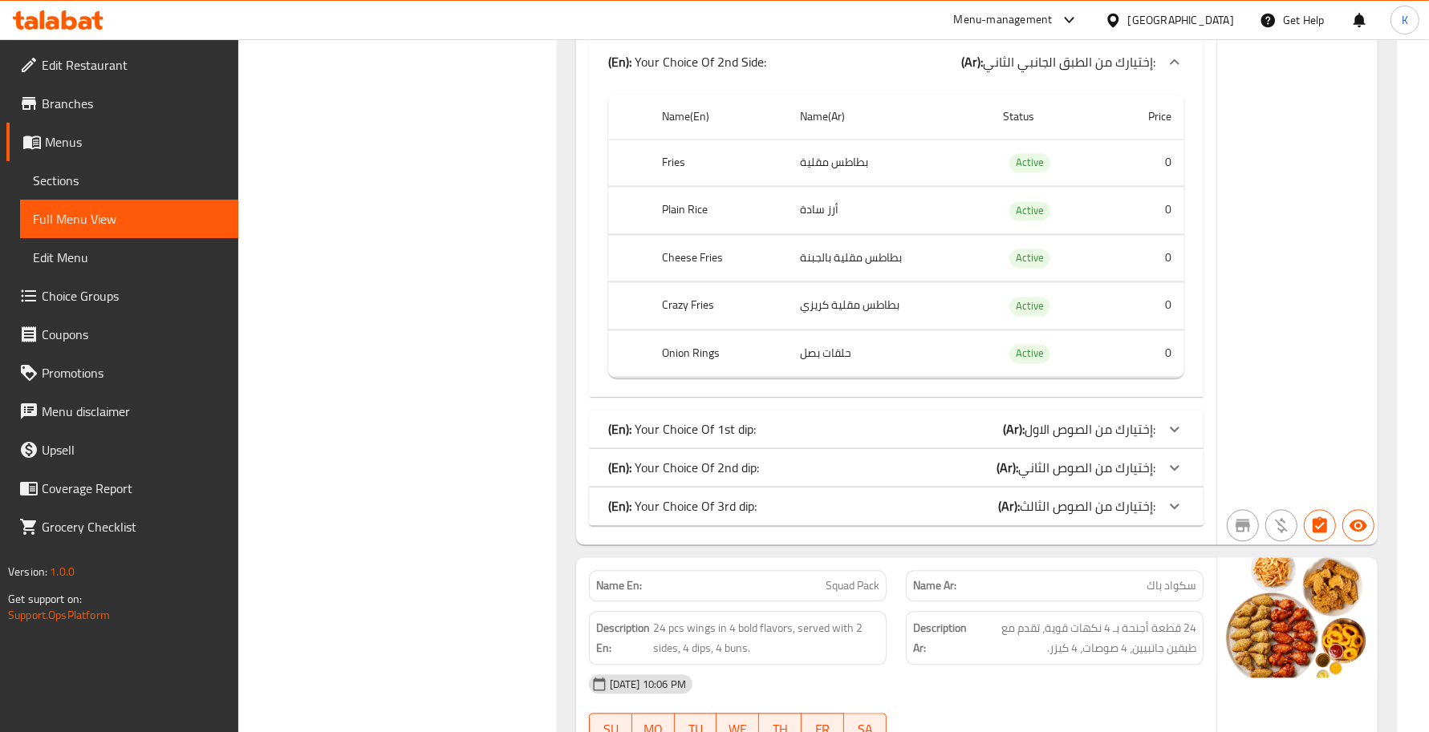
scroll to position [3050, 0]
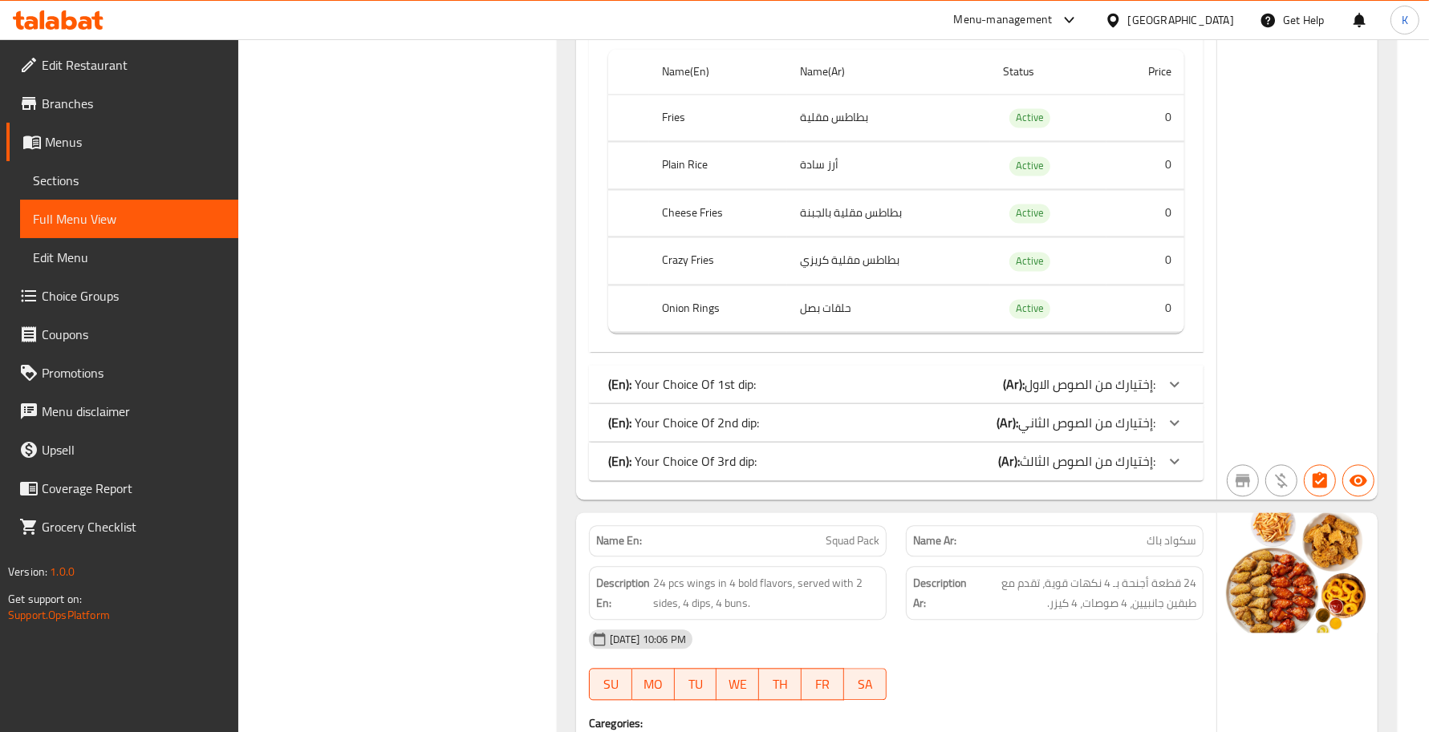
click at [532, 383] on div "Filter Branches Branches Popular filters Free items Branch specific items Has c…" at bounding box center [404, 197] width 286 height 6082
click at [411, 234] on div "Filter Branches Branches Popular filters Free items Branch specific items Has c…" at bounding box center [404, 197] width 286 height 6082
drag, startPoint x: 644, startPoint y: 427, endPoint x: 530, endPoint y: 435, distance: 114.2
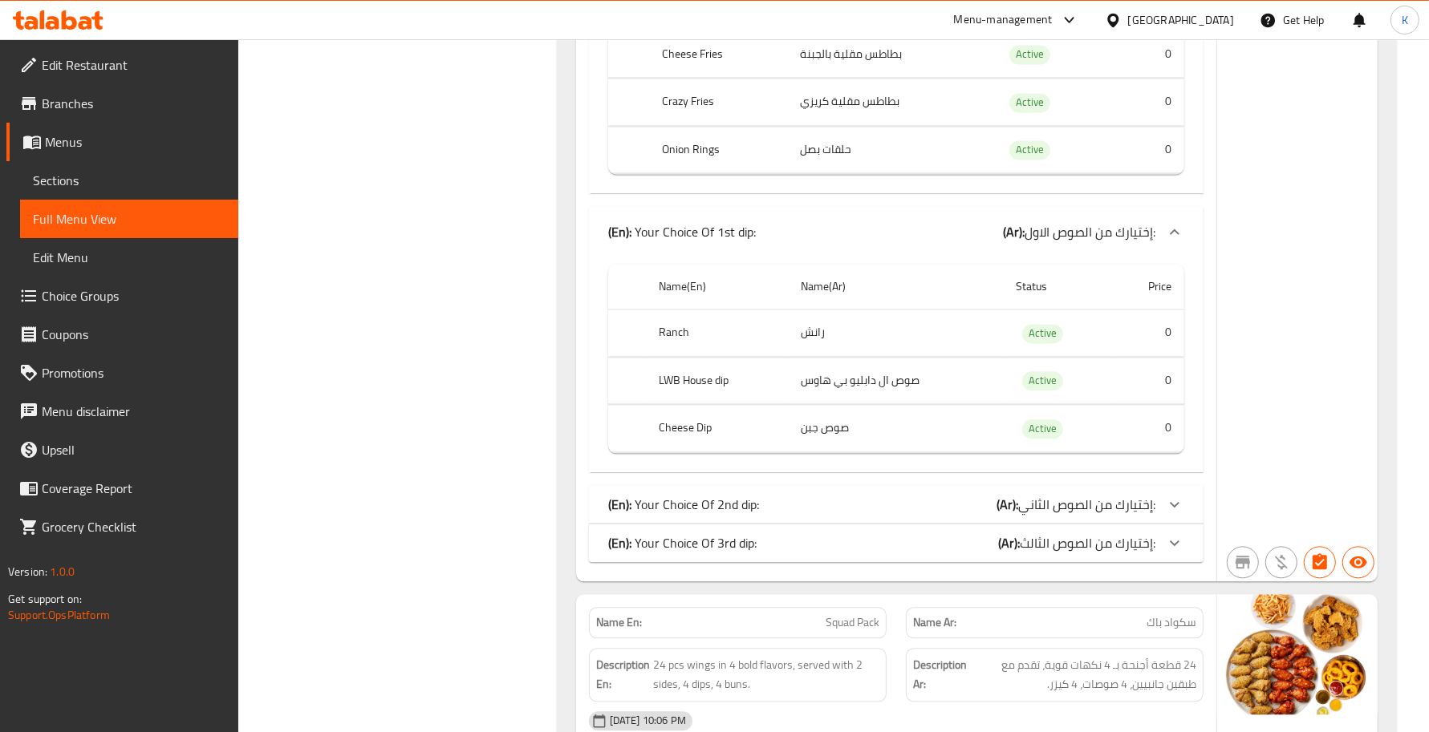
scroll to position [3283, 0]
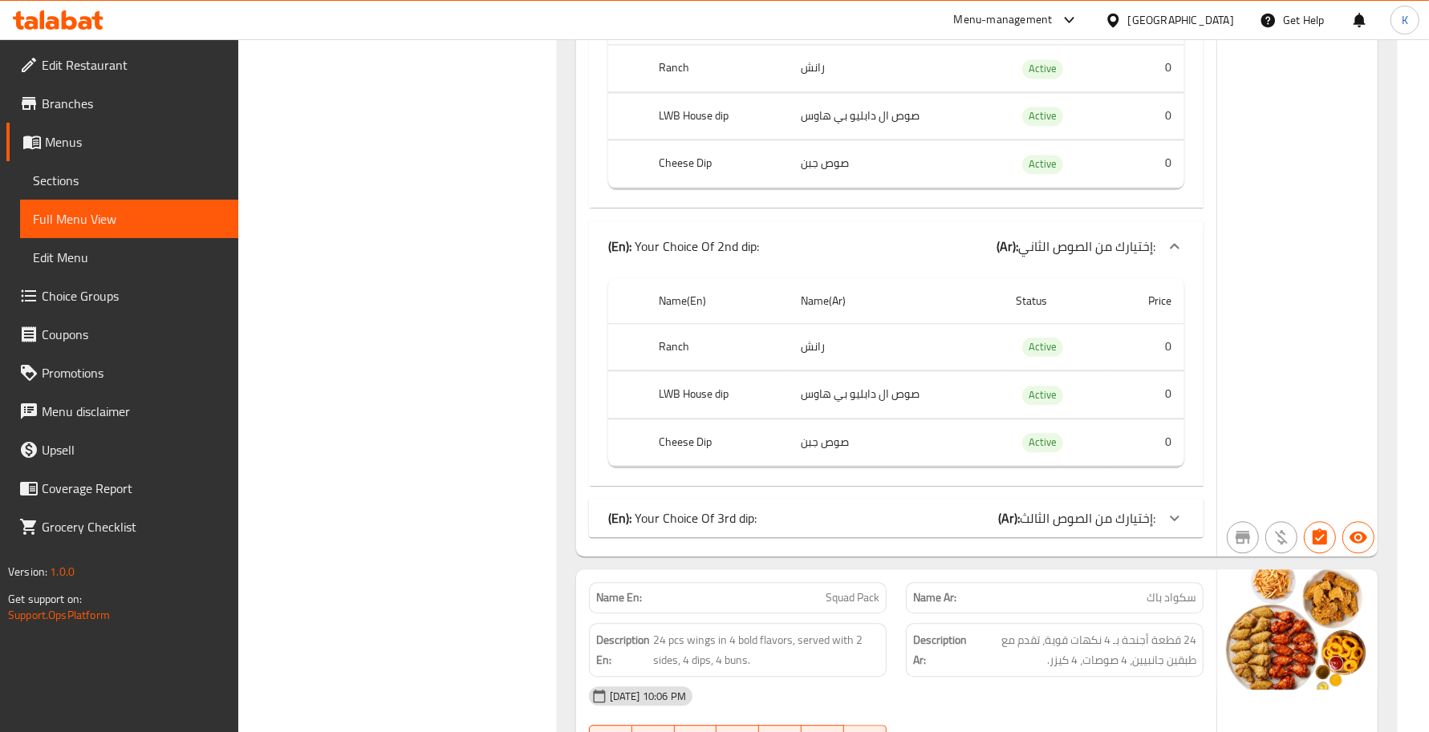
scroll to position [3518, 0]
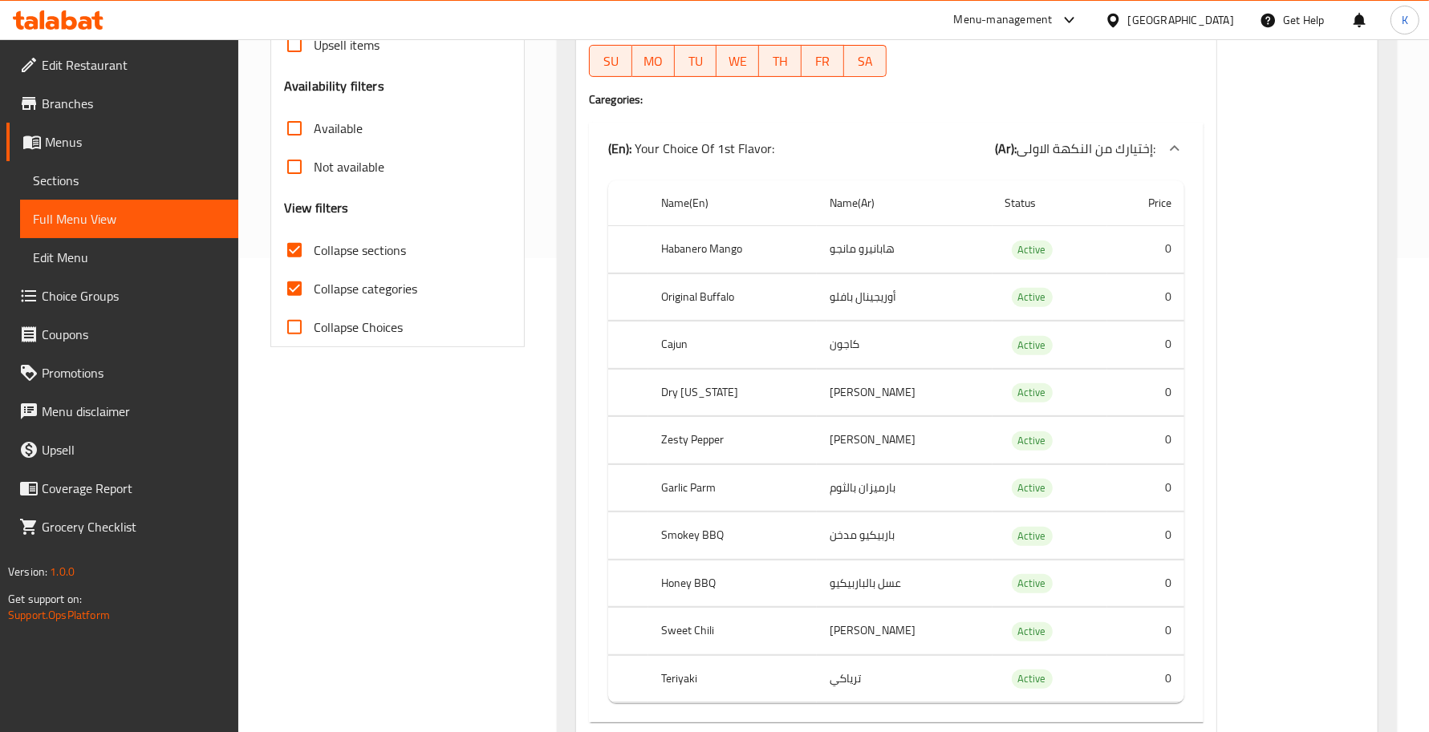
scroll to position [476, 0]
click at [722, 151] on p "(En): Your Choice Of 1st Flavor:" at bounding box center [691, 146] width 166 height 19
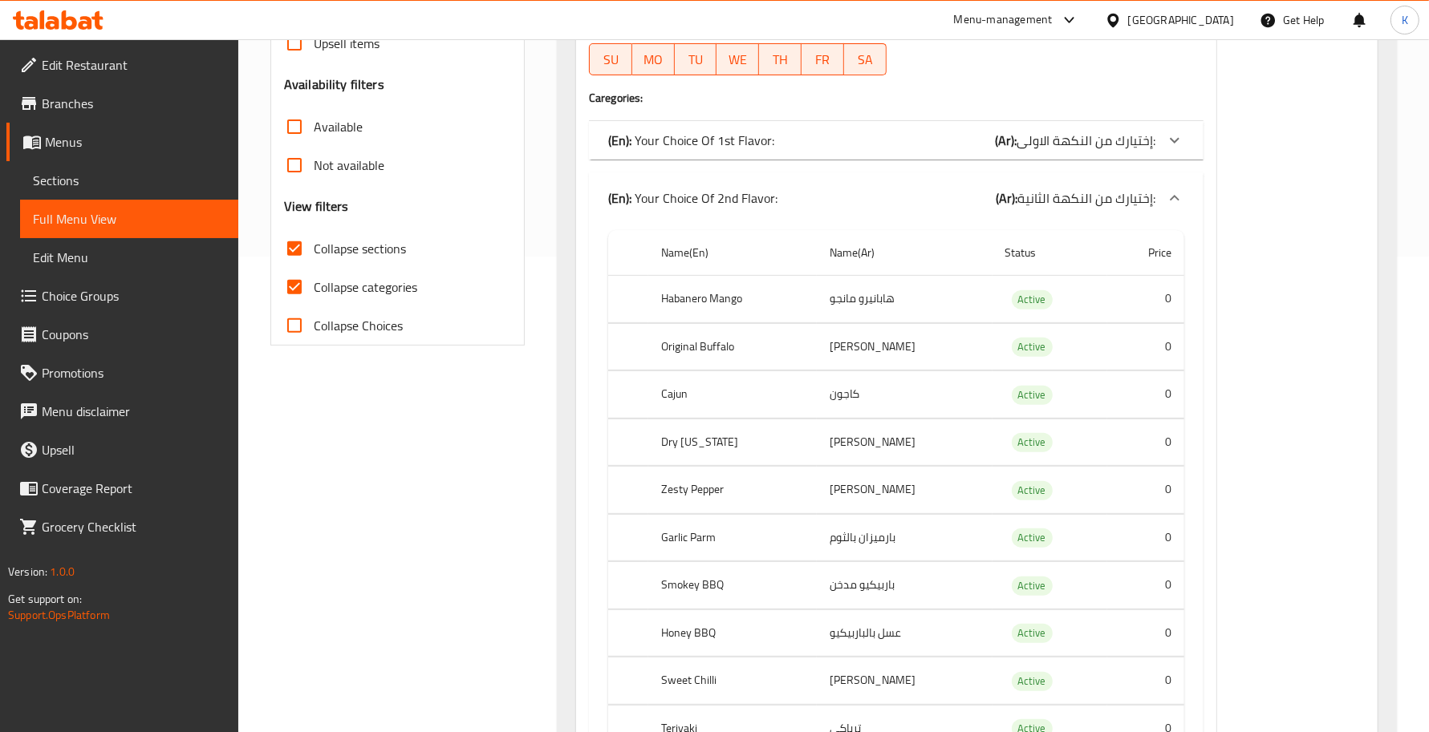
click at [710, 201] on p "(En): Your Choice Of 2nd Flavor:" at bounding box center [692, 198] width 169 height 19
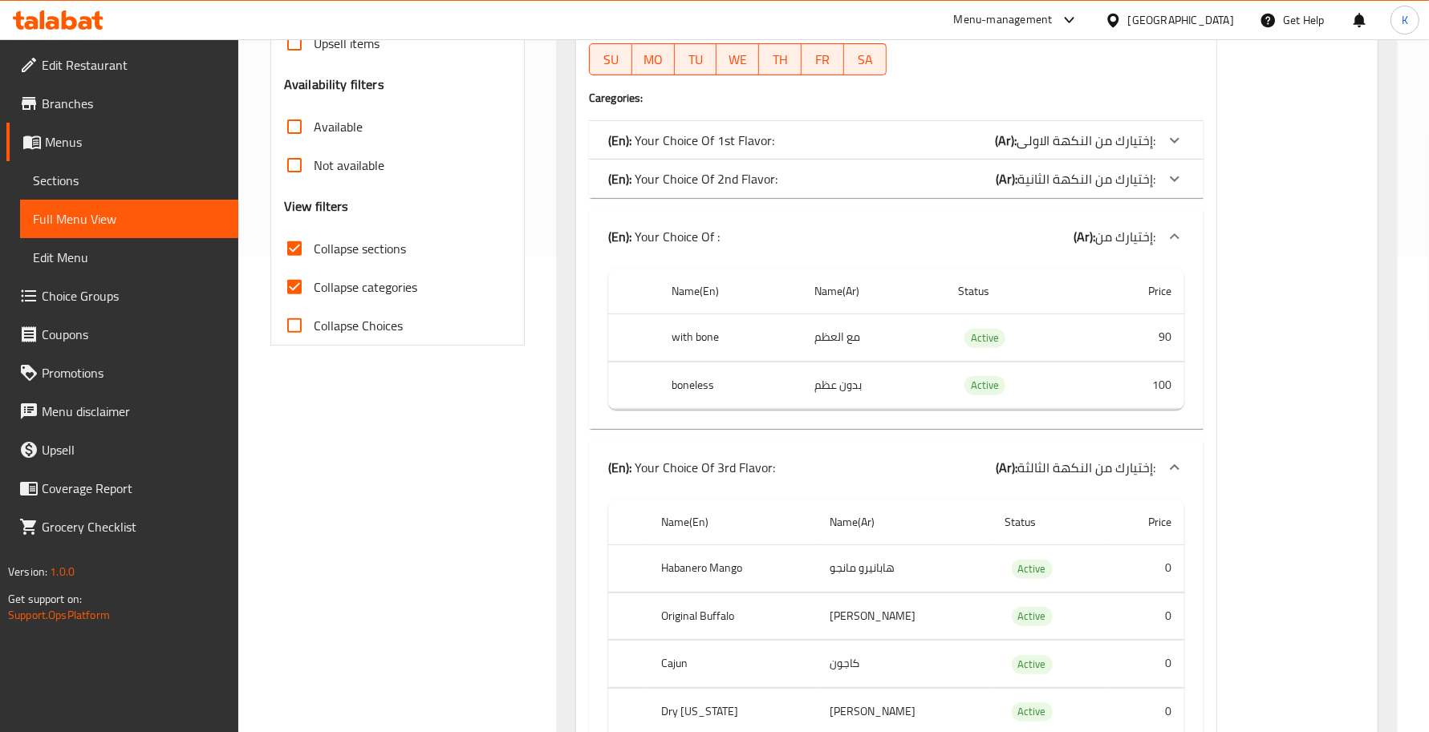
click at [714, 223] on div "(En): Your Choice Of : (Ar): إختيارك من:" at bounding box center [896, 236] width 614 height 51
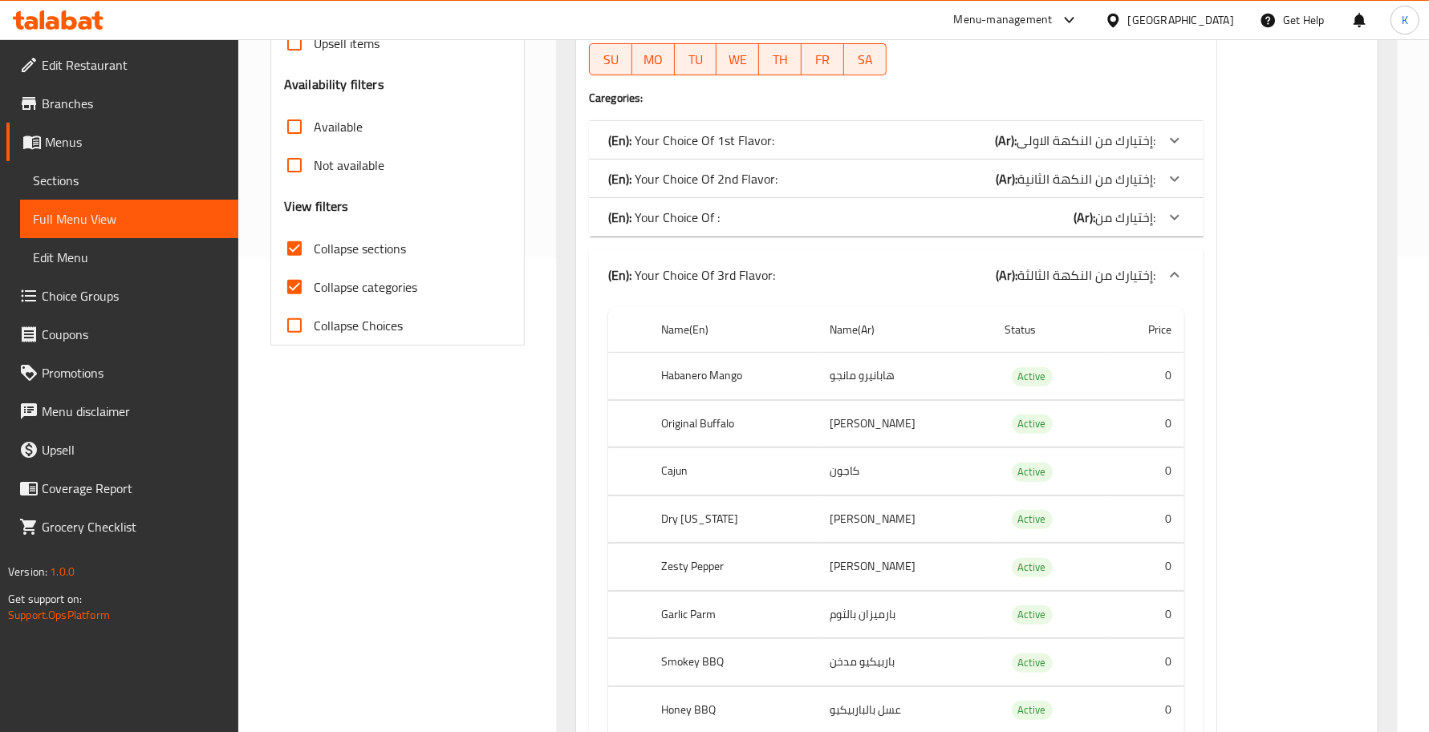
click at [736, 266] on p "(En): Your Choice Of 3rd Flavor:" at bounding box center [691, 275] width 167 height 19
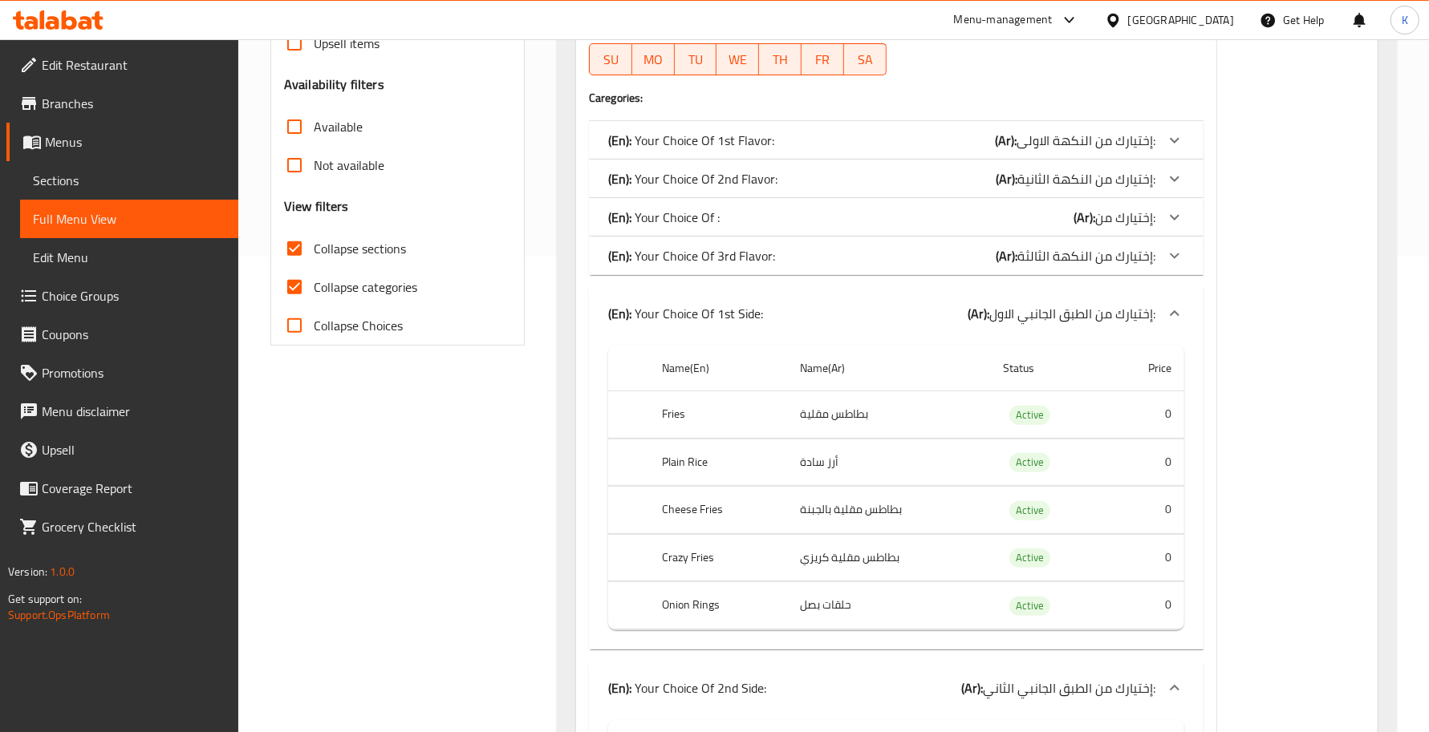
click at [746, 306] on p "(En): Your Choice Of 1st Side:" at bounding box center [685, 313] width 155 height 19
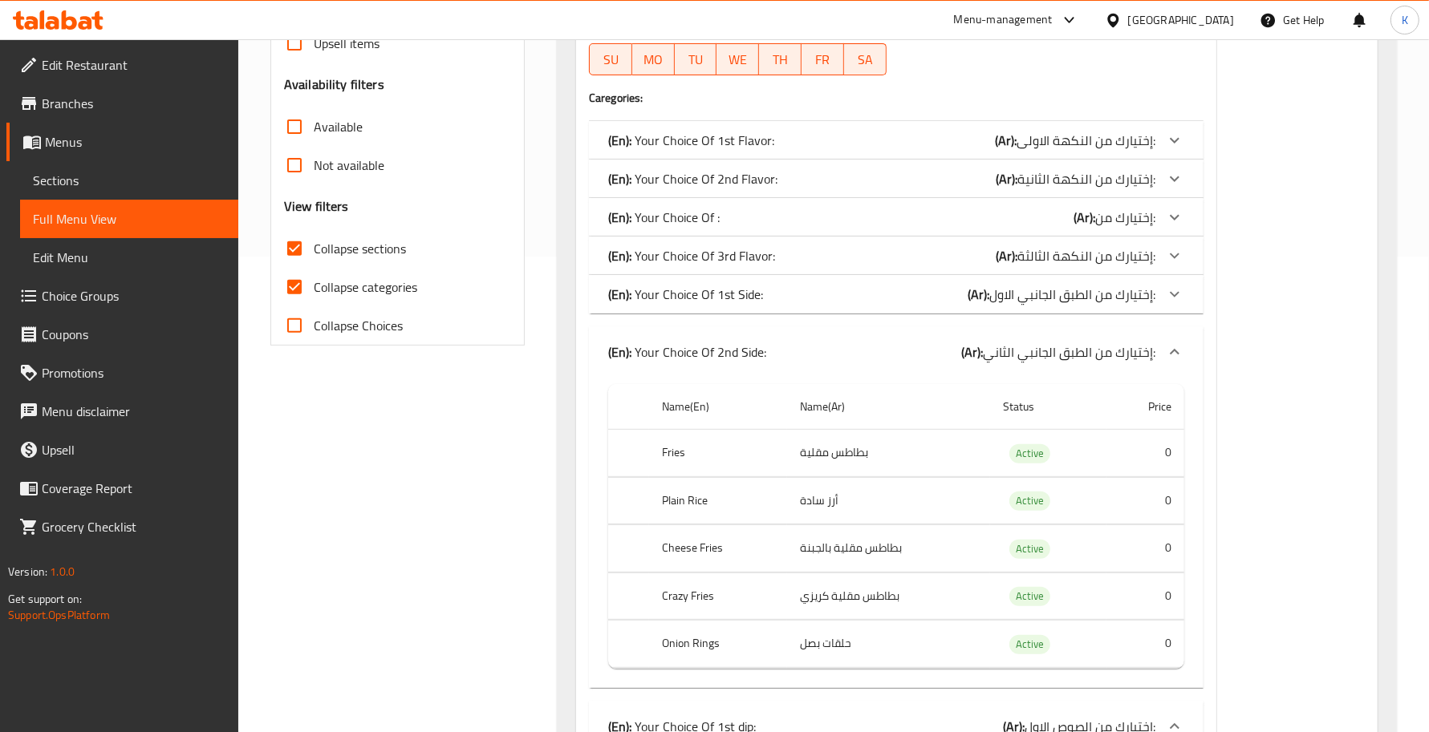
click at [772, 351] on div "(En): Your Choice Of 2nd Side: (Ar): إختيارك من الطبق الجانبي الثاني:" at bounding box center [881, 352] width 547 height 19
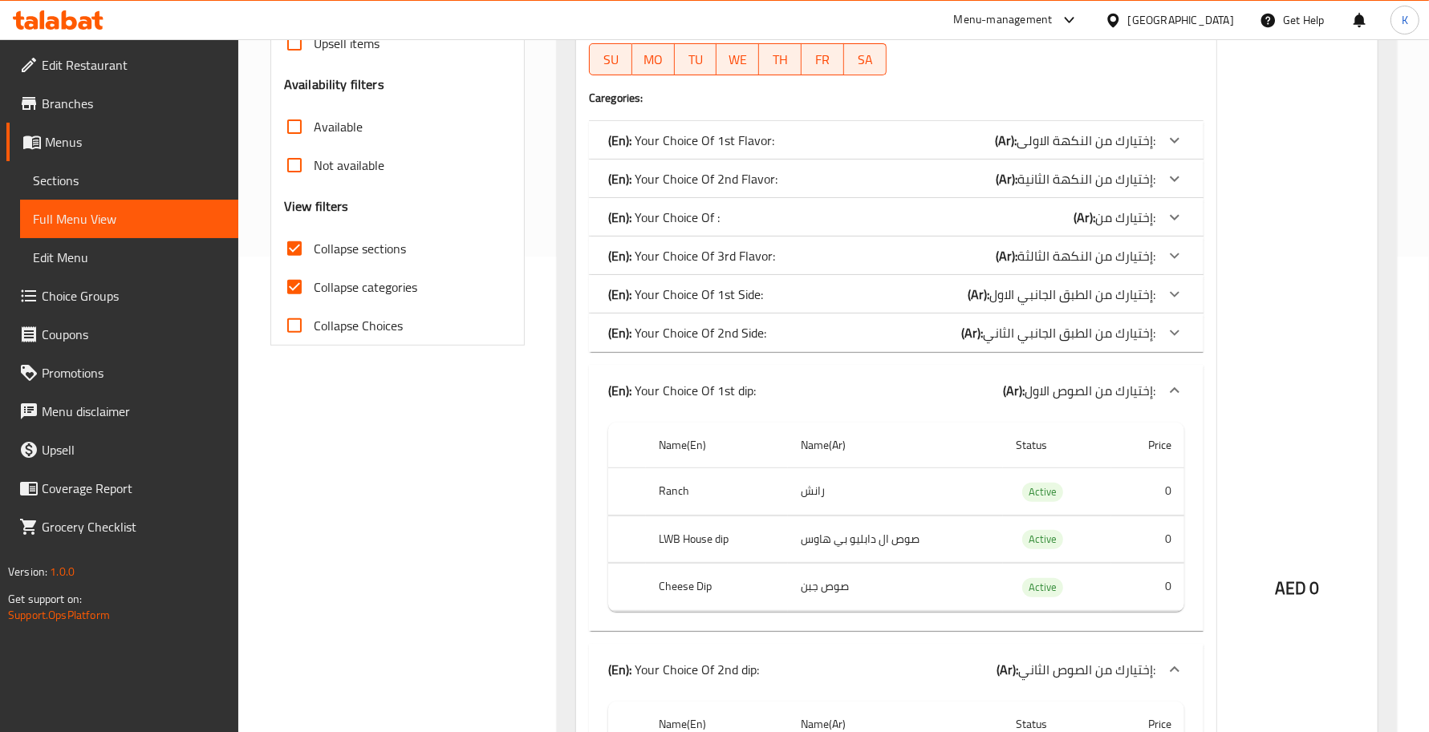
click at [776, 395] on div "(En): Your Choice Of 1st dip: (Ar): إختيارك من الصوص الاول:" at bounding box center [881, 390] width 547 height 19
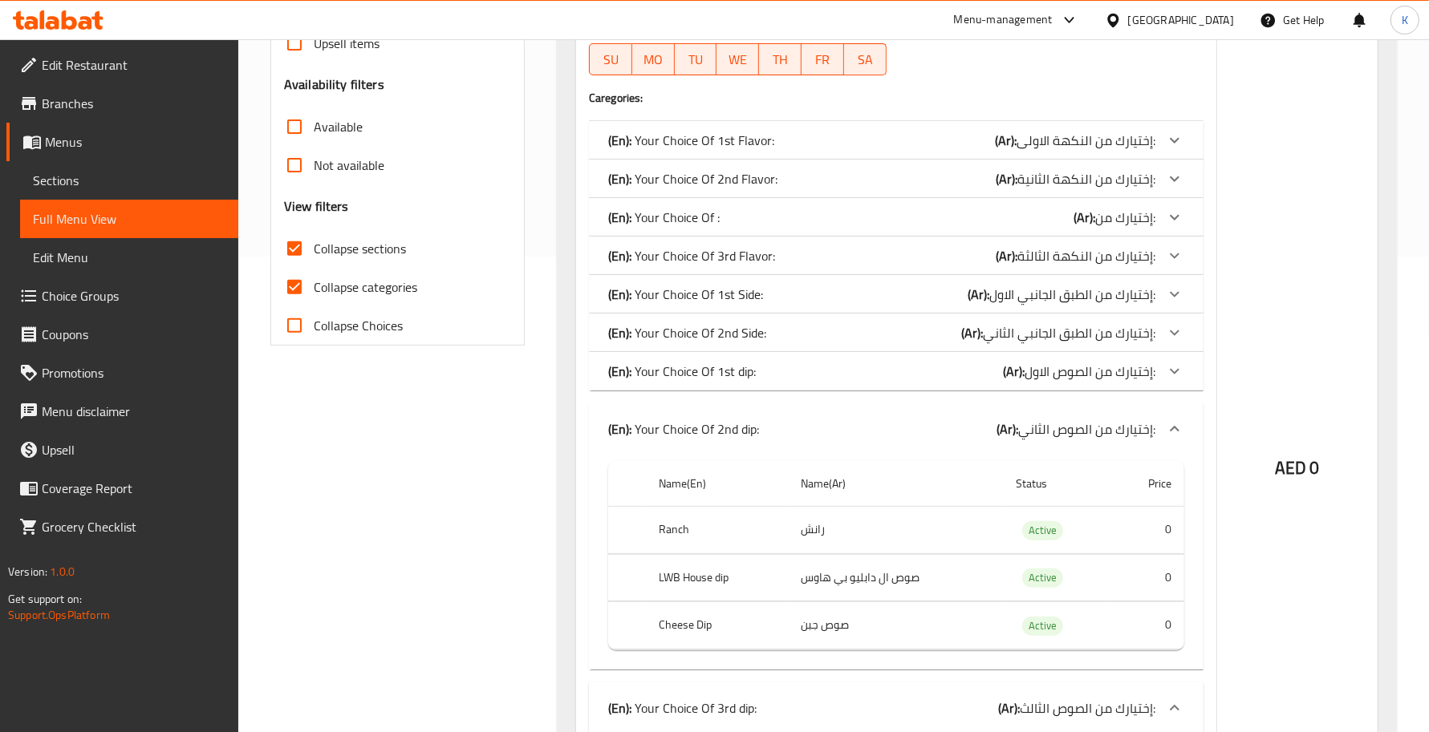
click at [786, 426] on div "(En): Your Choice Of 2nd dip: (Ar): إختيارك من الصوص الثاني:" at bounding box center [881, 429] width 547 height 19
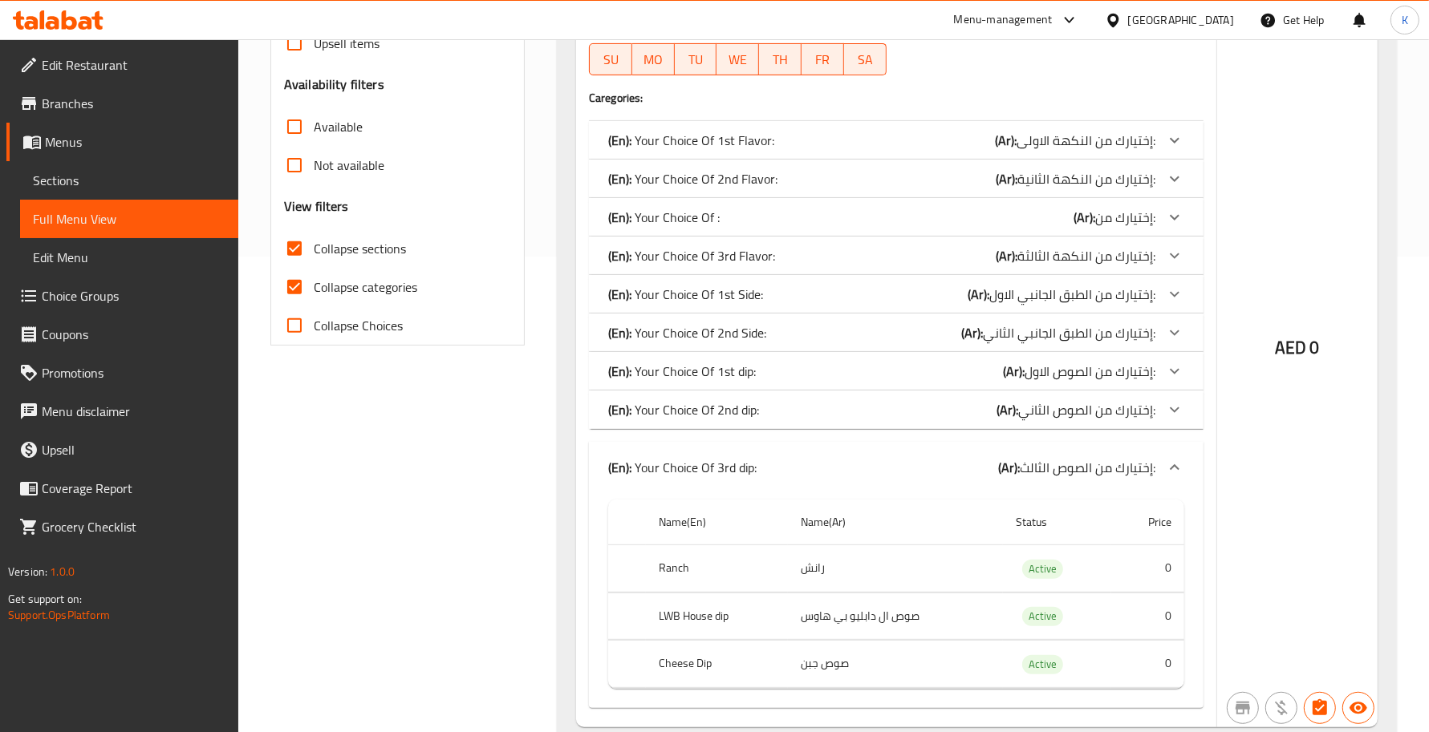
click at [779, 450] on div "(En): Your Choice Of 3rd dip: (Ar): إختيارك من الصوص الثالث:" at bounding box center [896, 467] width 614 height 51
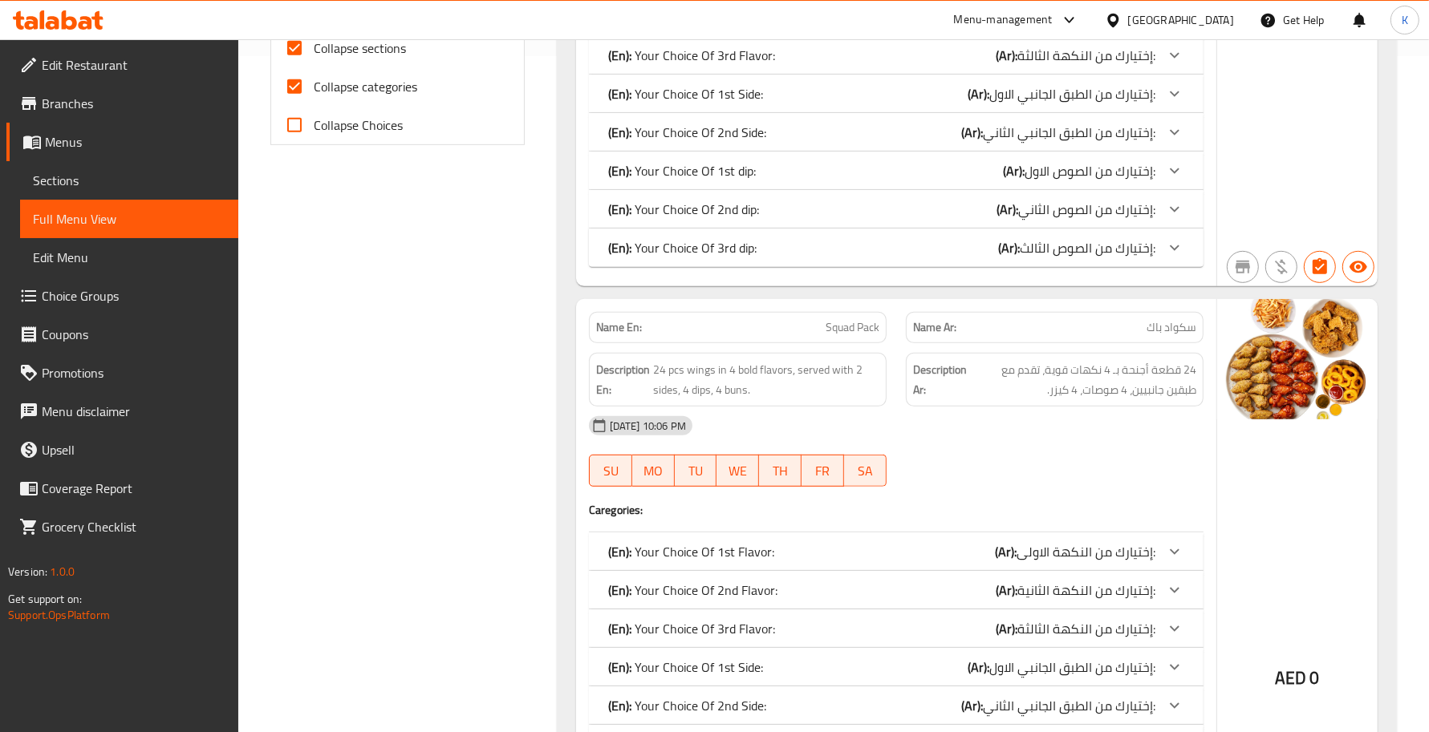
scroll to position [711, 0]
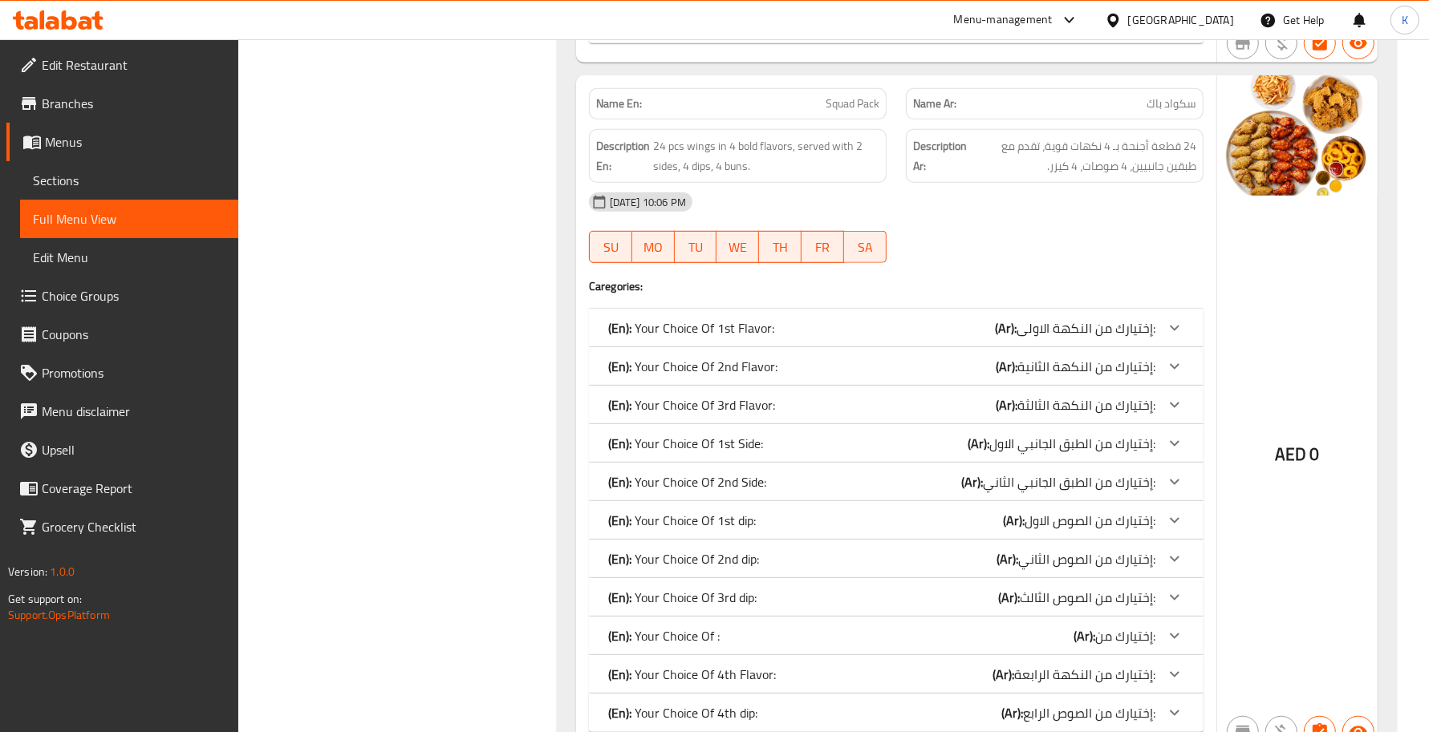
scroll to position [944, 0]
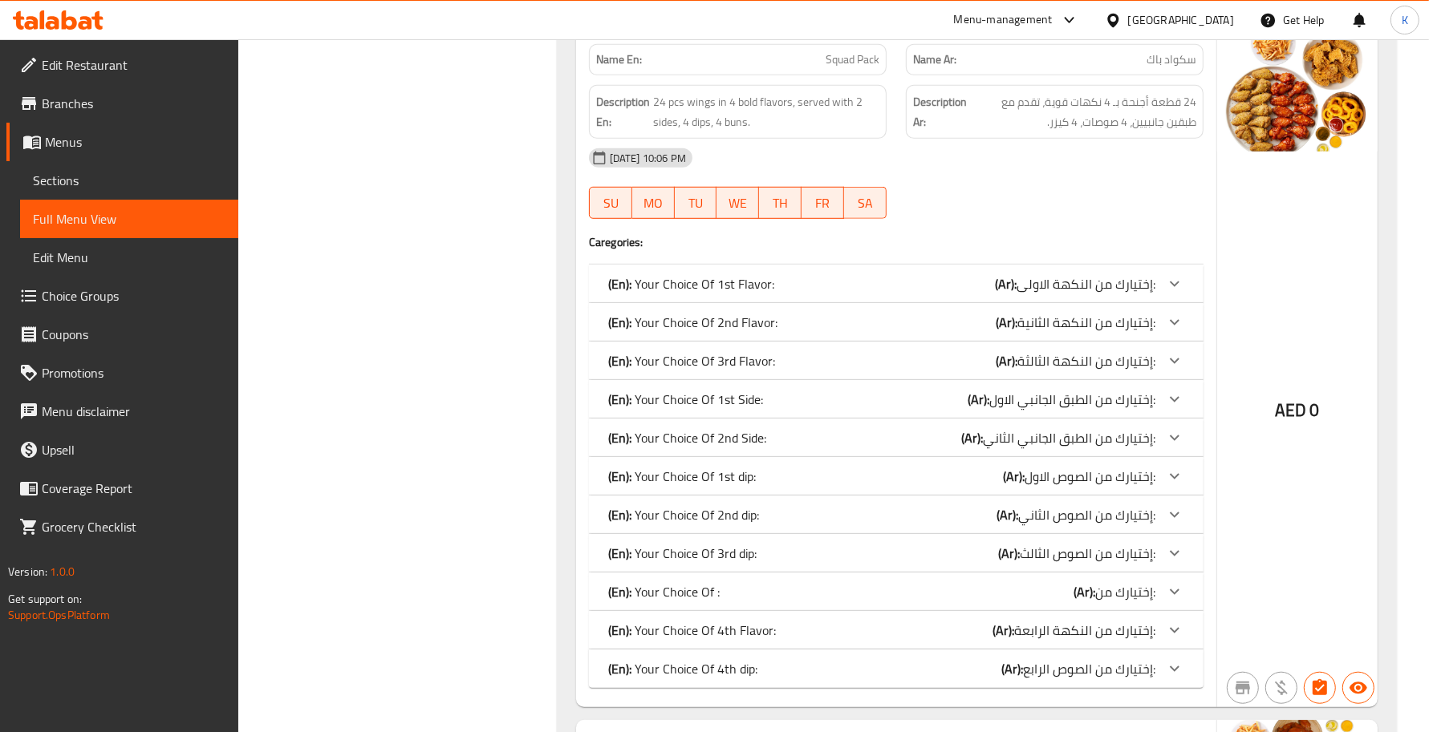
drag, startPoint x: 748, startPoint y: 594, endPoint x: 675, endPoint y: 611, distance: 75.9
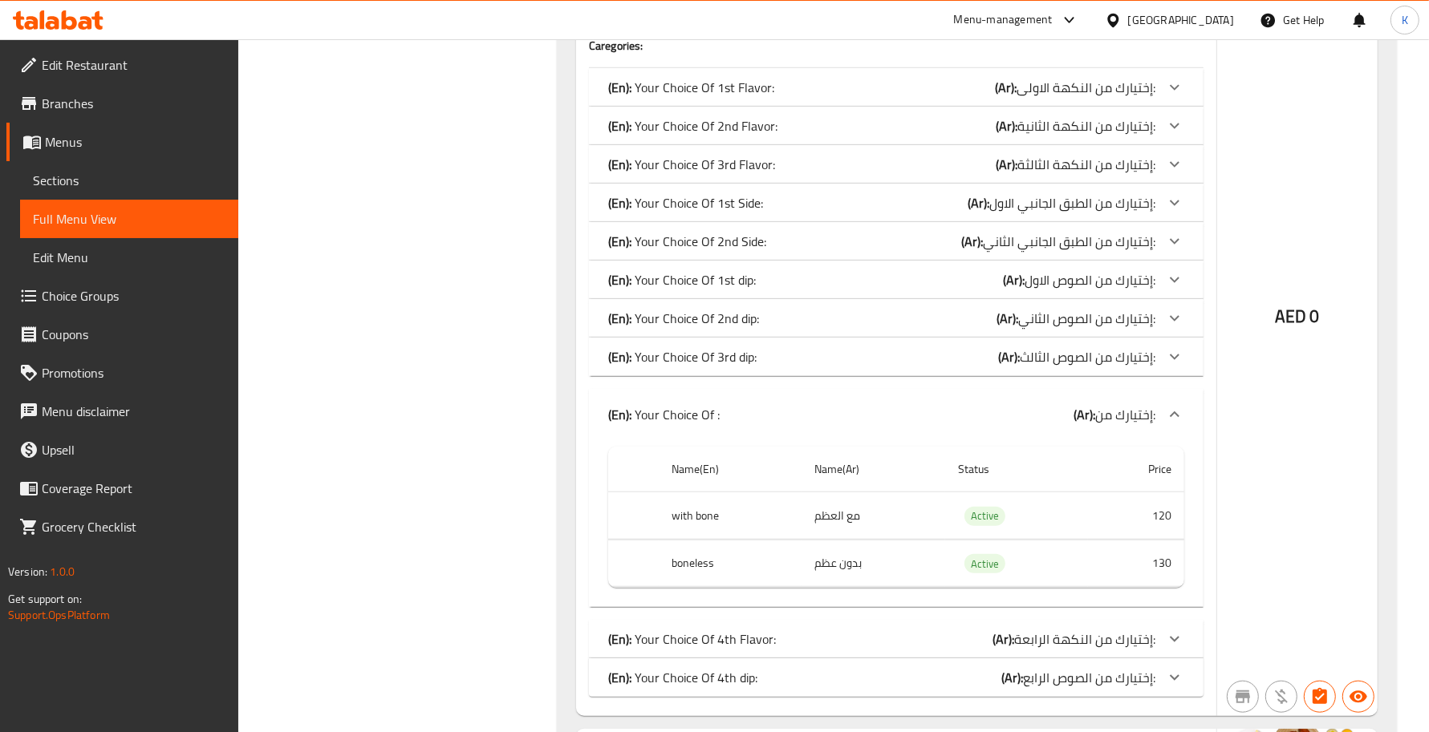
scroll to position [1178, 0]
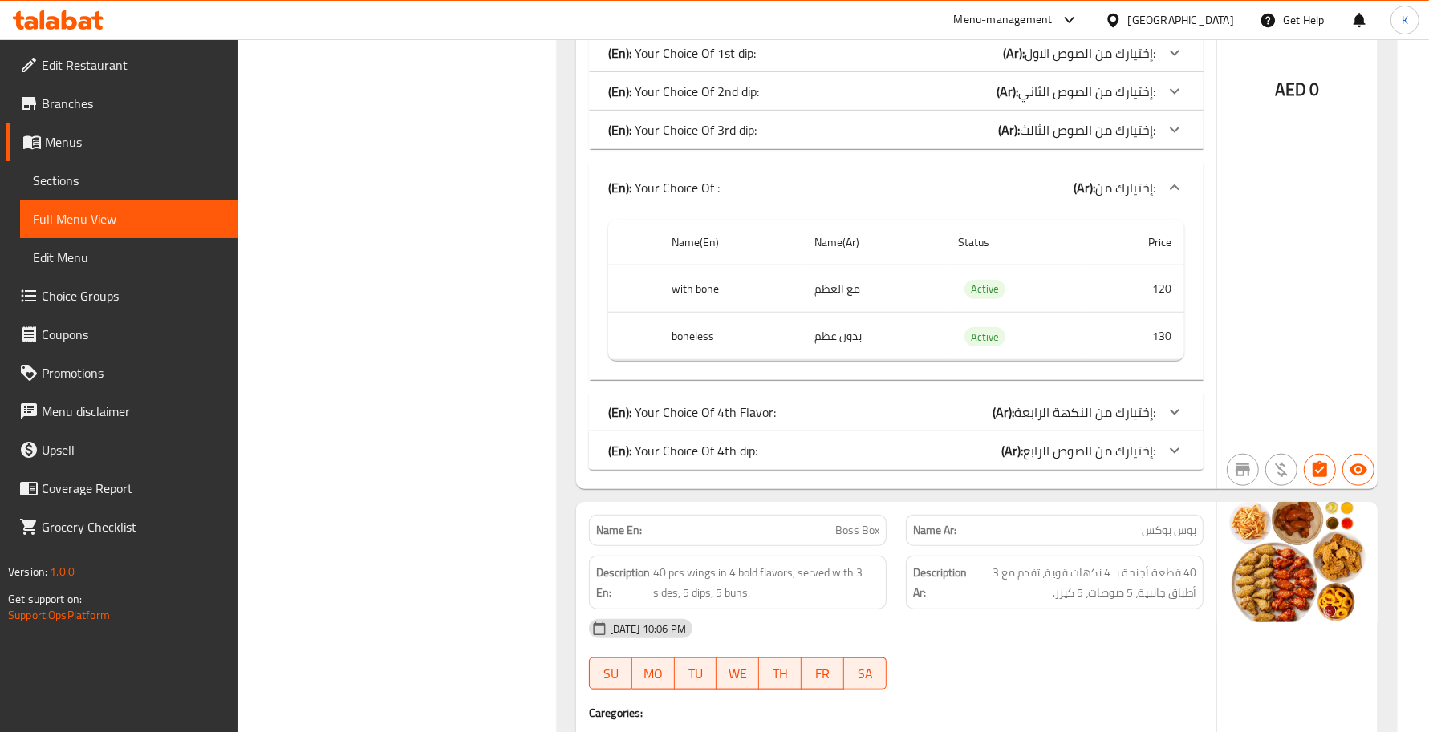
scroll to position [1413, 0]
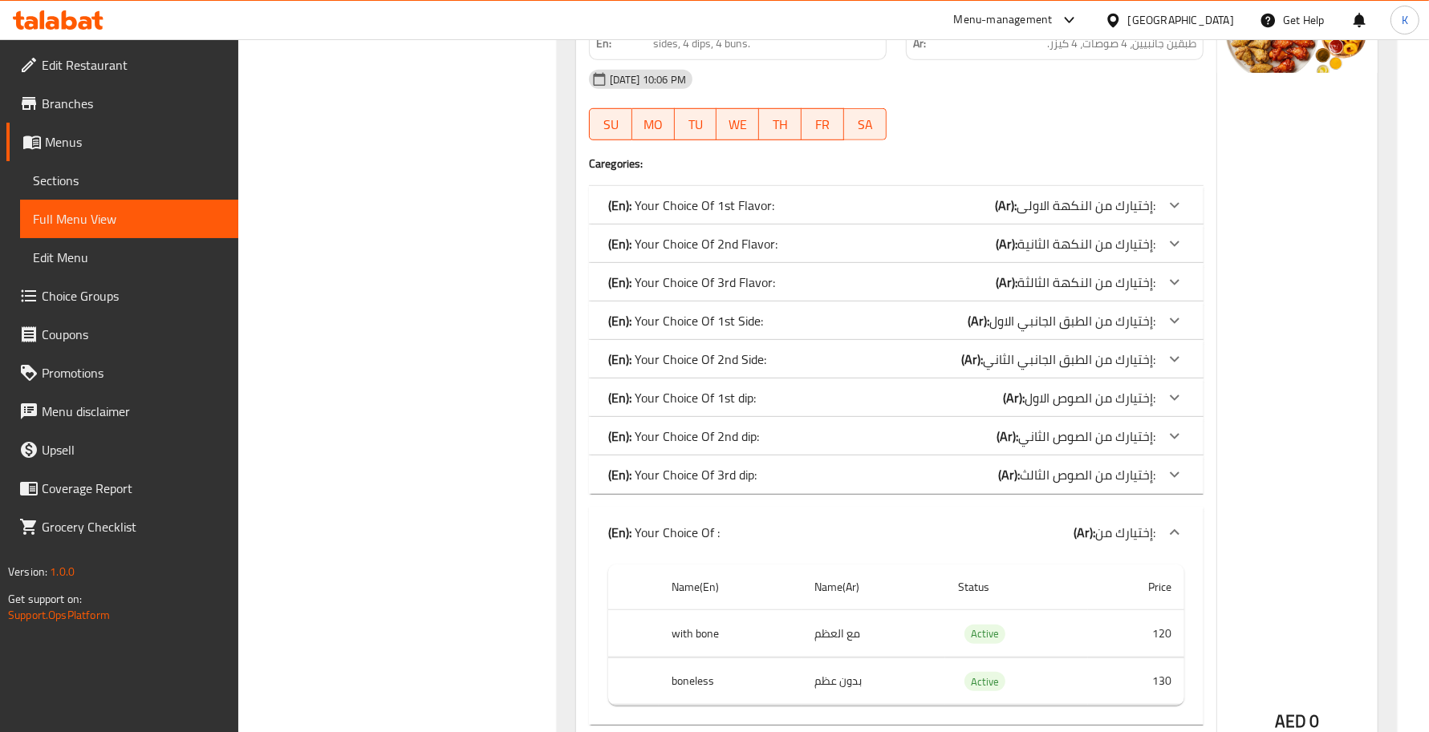
scroll to position [944, 0]
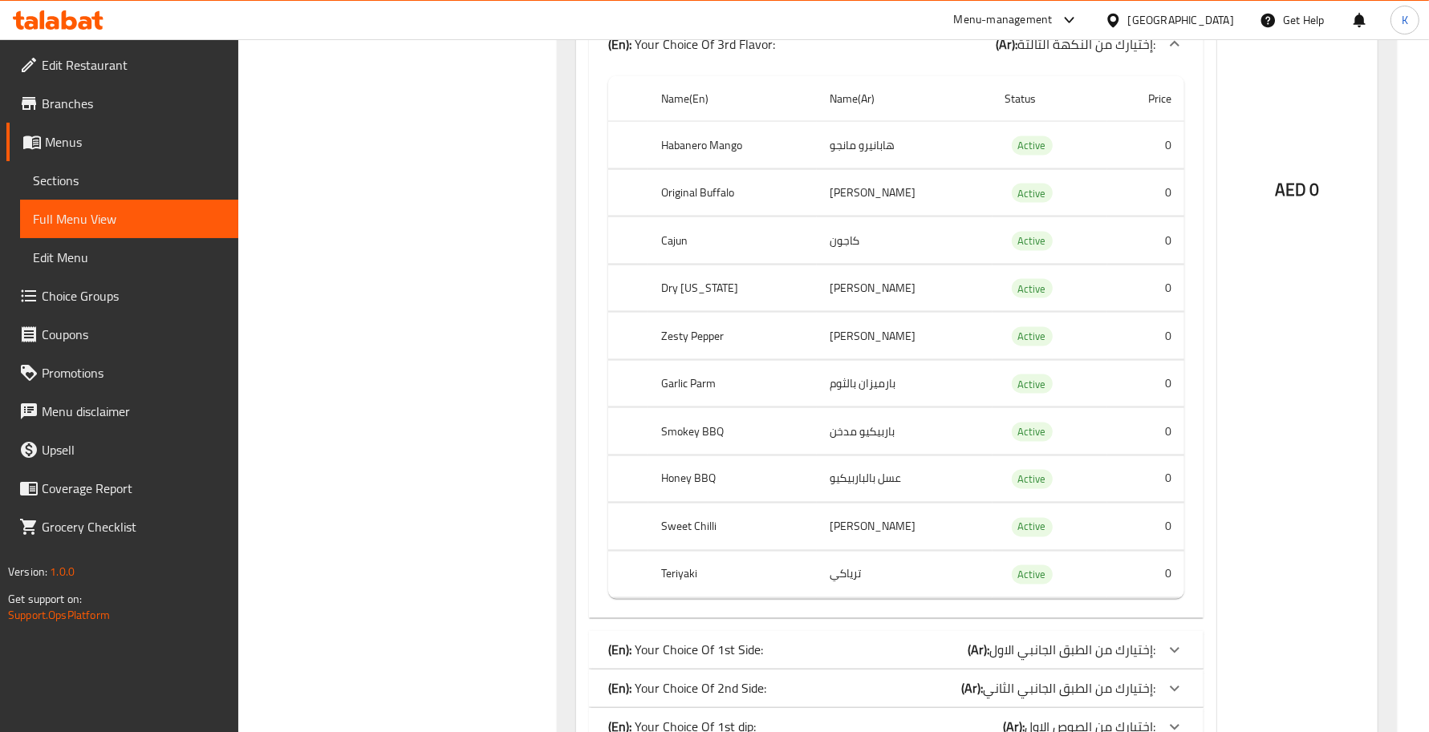
scroll to position [2816, 0]
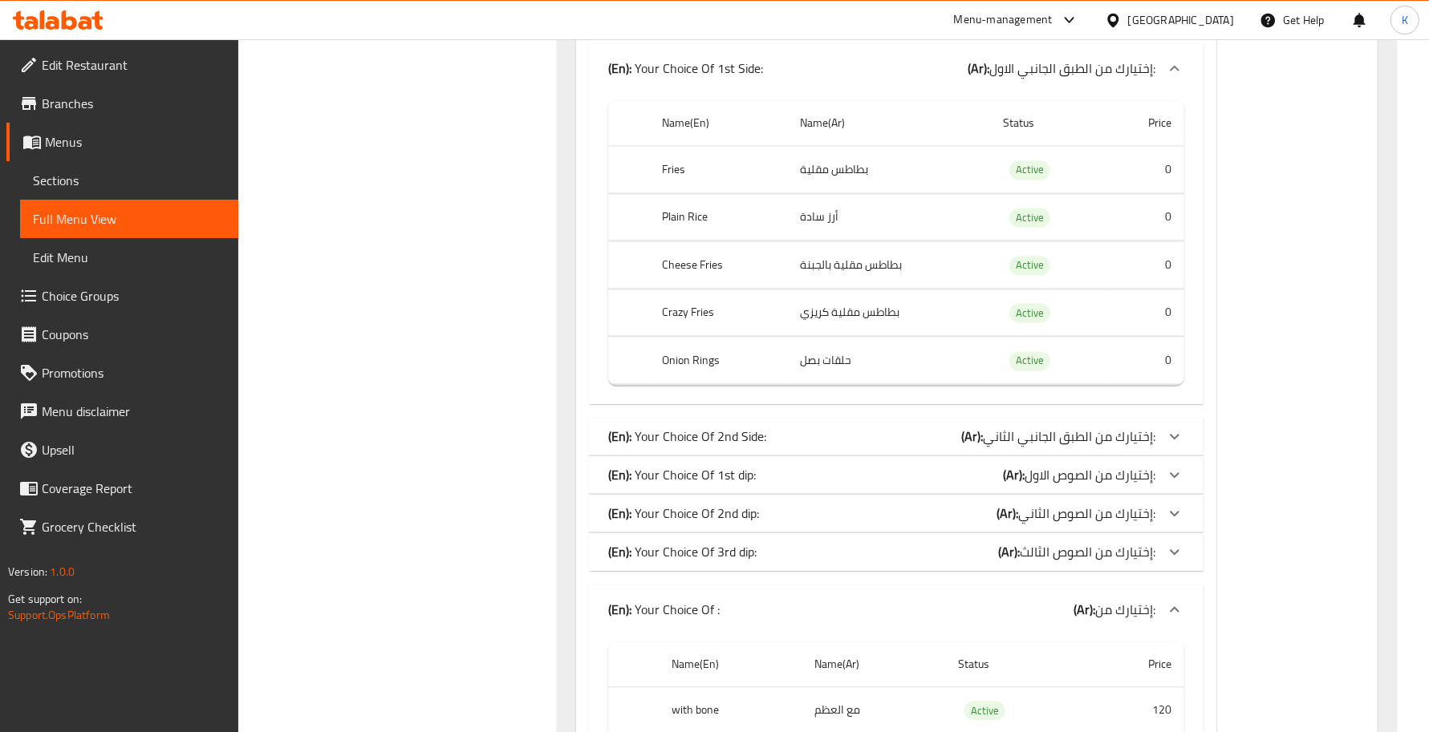
scroll to position [3050, 0]
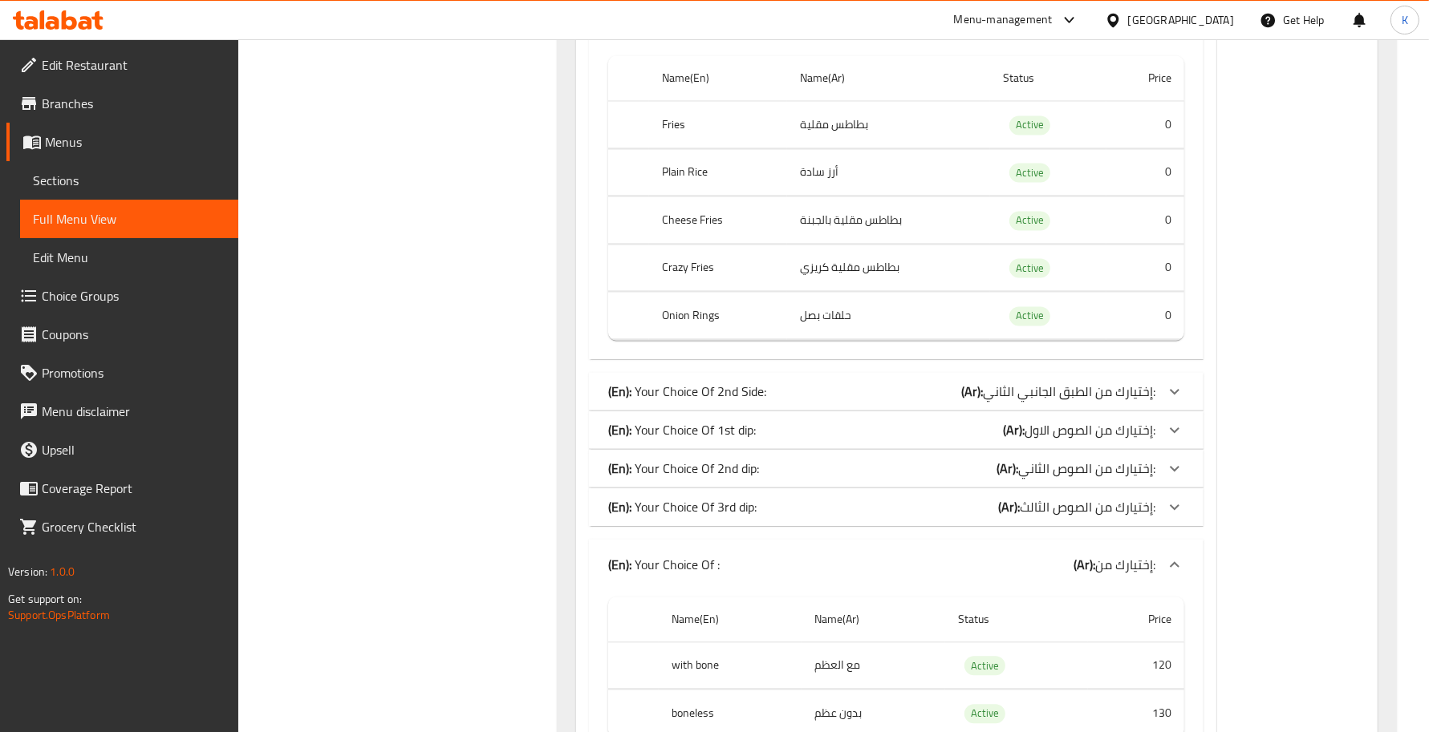
drag, startPoint x: 893, startPoint y: 423, endPoint x: 882, endPoint y: 426, distance: 10.9
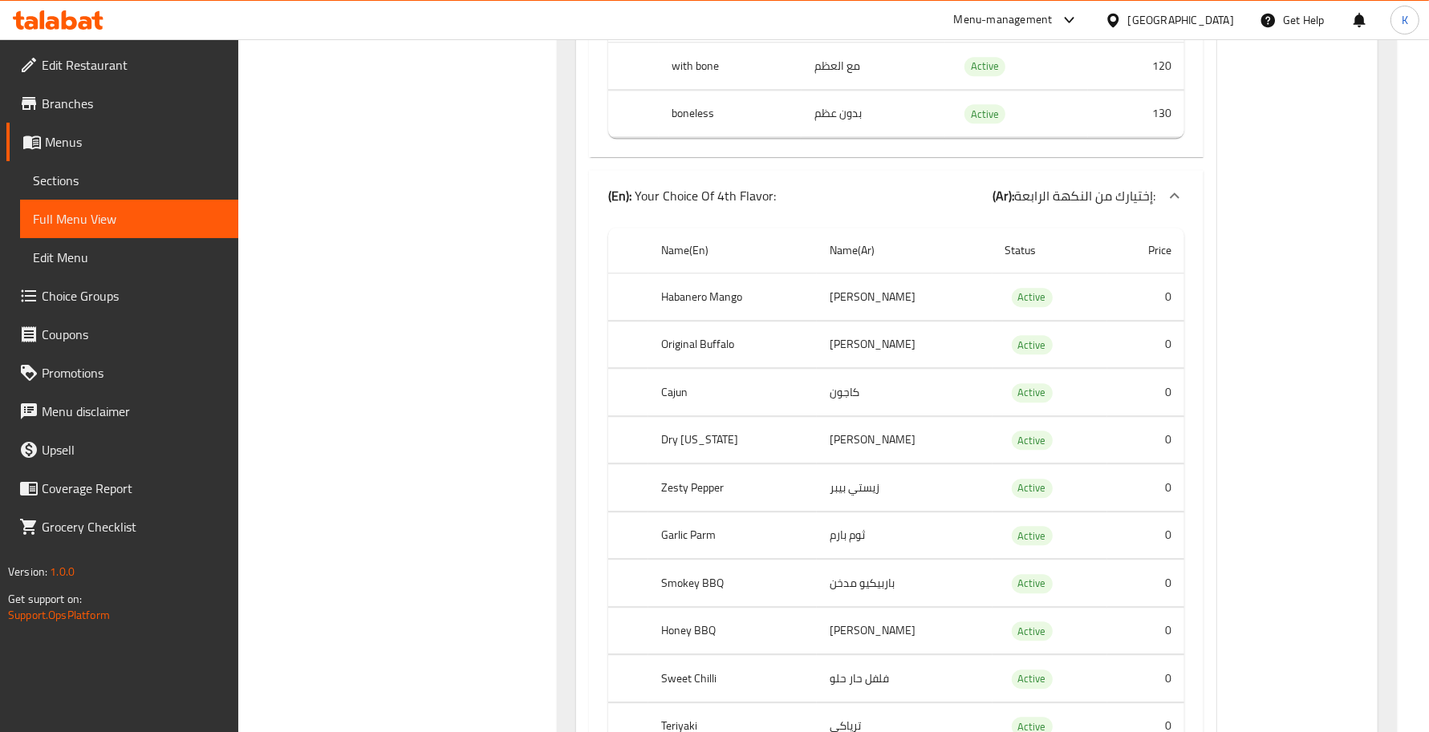
scroll to position [4454, 0]
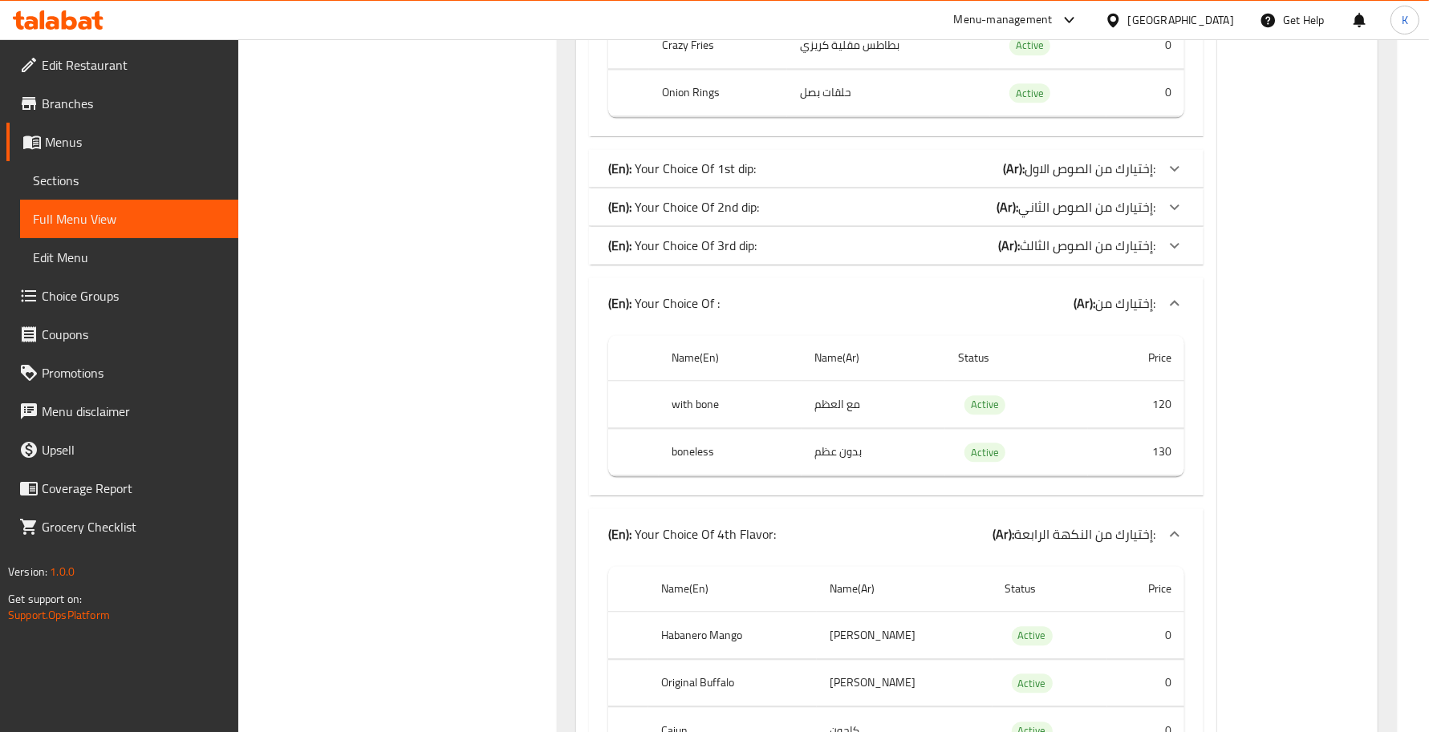
scroll to position [3518, 0]
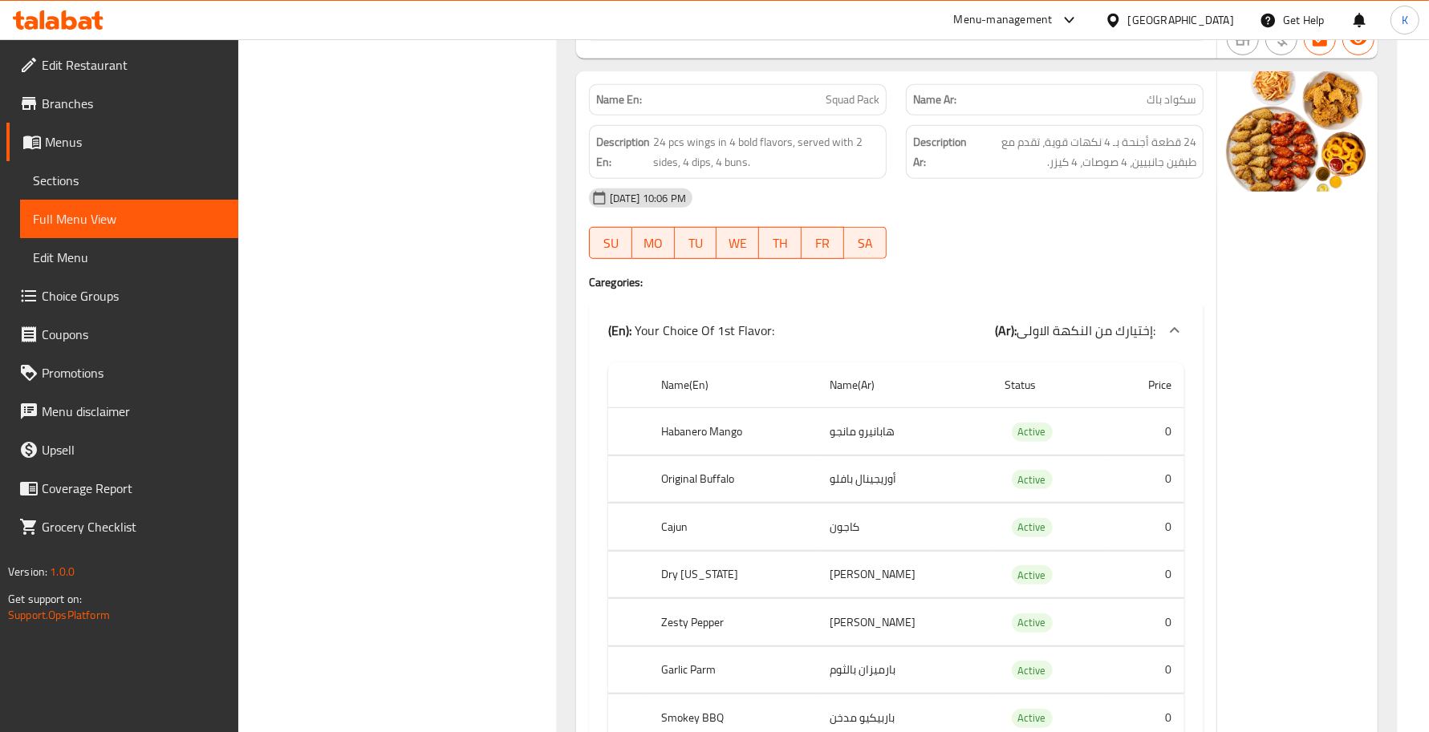
scroll to position [711, 0]
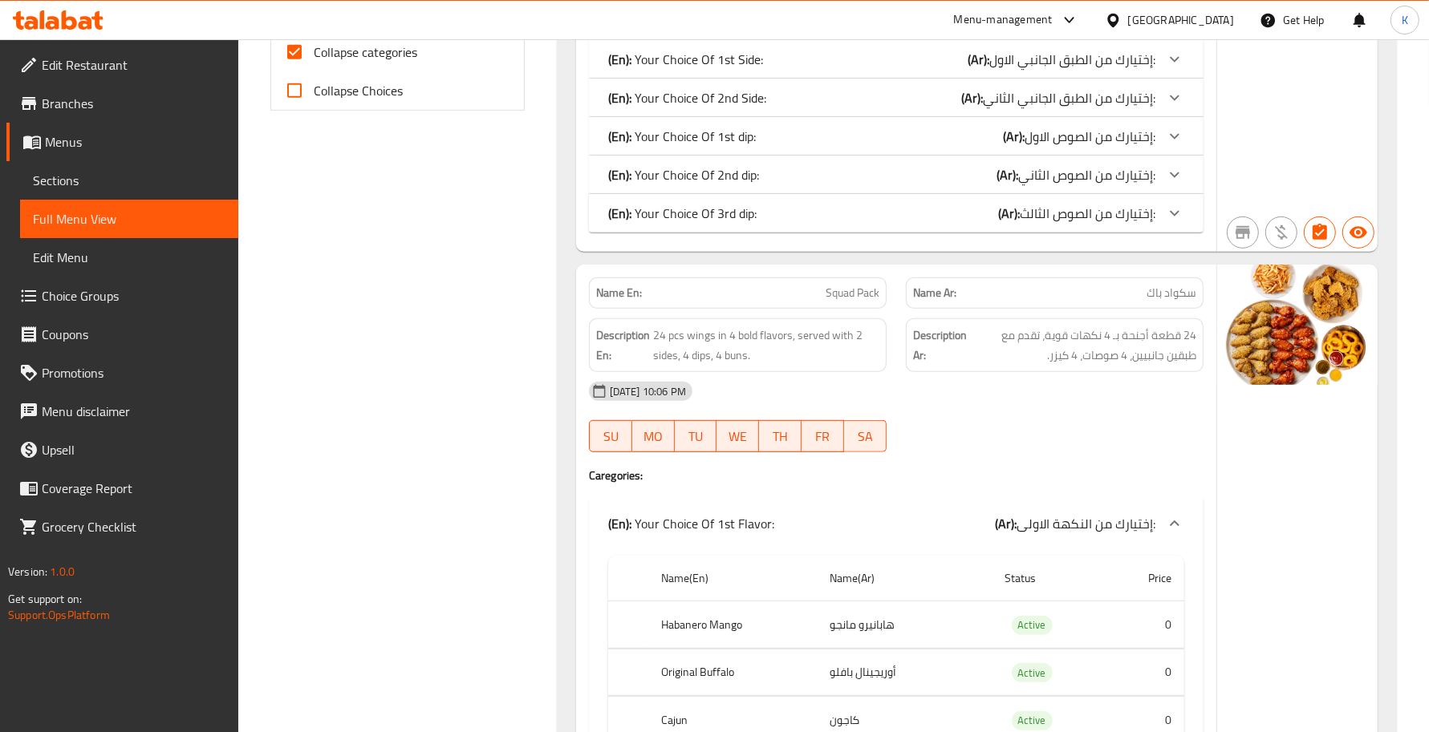
click at [379, 57] on span "Collapse categories" at bounding box center [365, 52] width 103 height 19
click at [314, 57] on input "Collapse categories" at bounding box center [294, 52] width 39 height 39
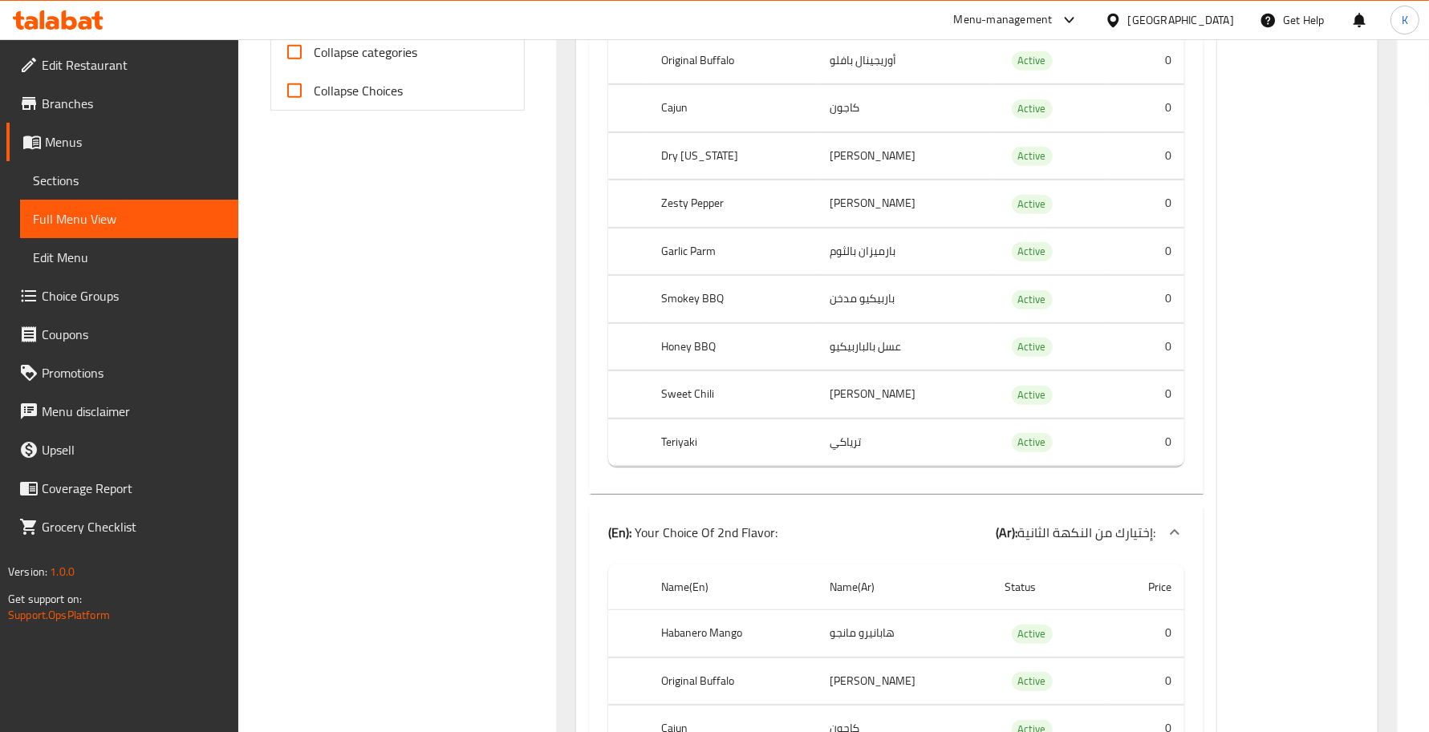
click at [378, 56] on span "Collapse categories" at bounding box center [365, 52] width 103 height 19
click at [314, 56] on input "Collapse categories" at bounding box center [294, 52] width 39 height 39
checkbox input "true"
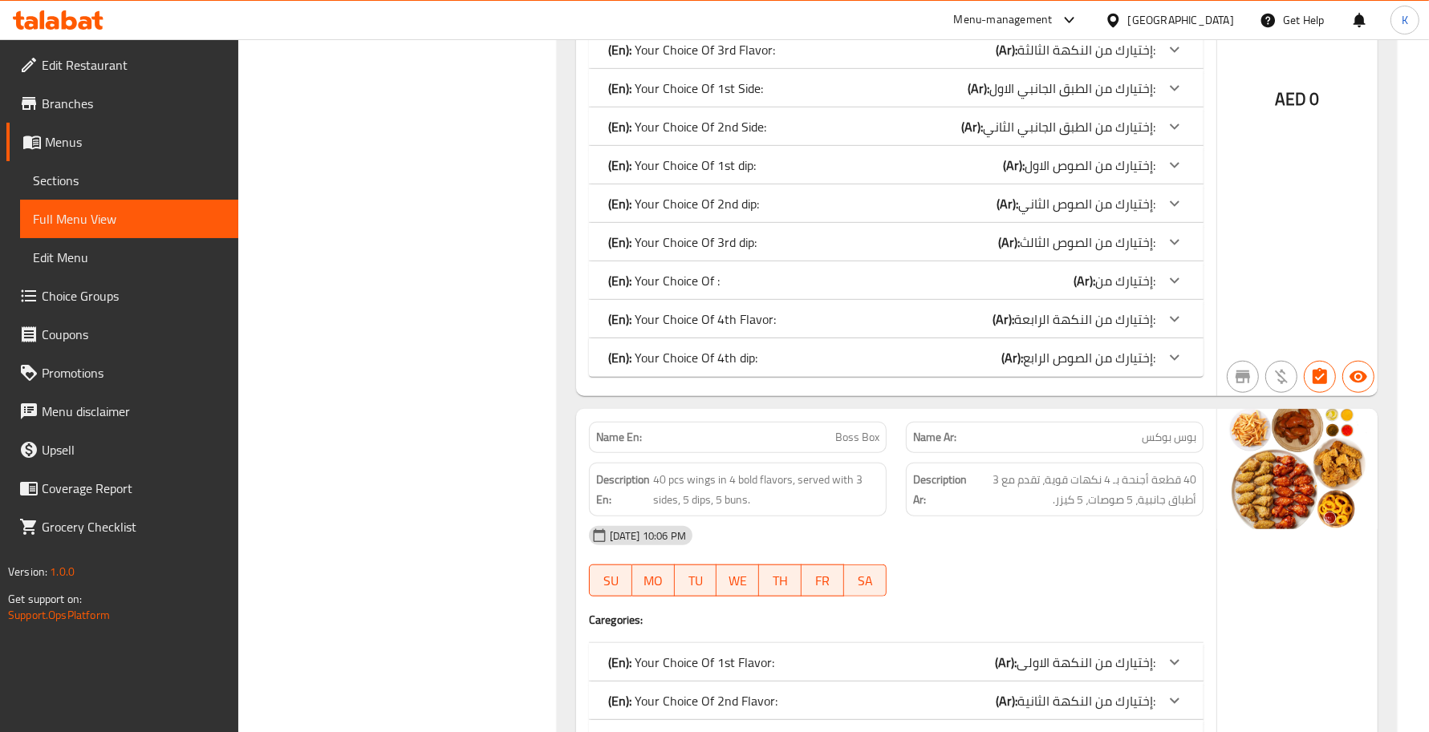
scroll to position [1413, 0]
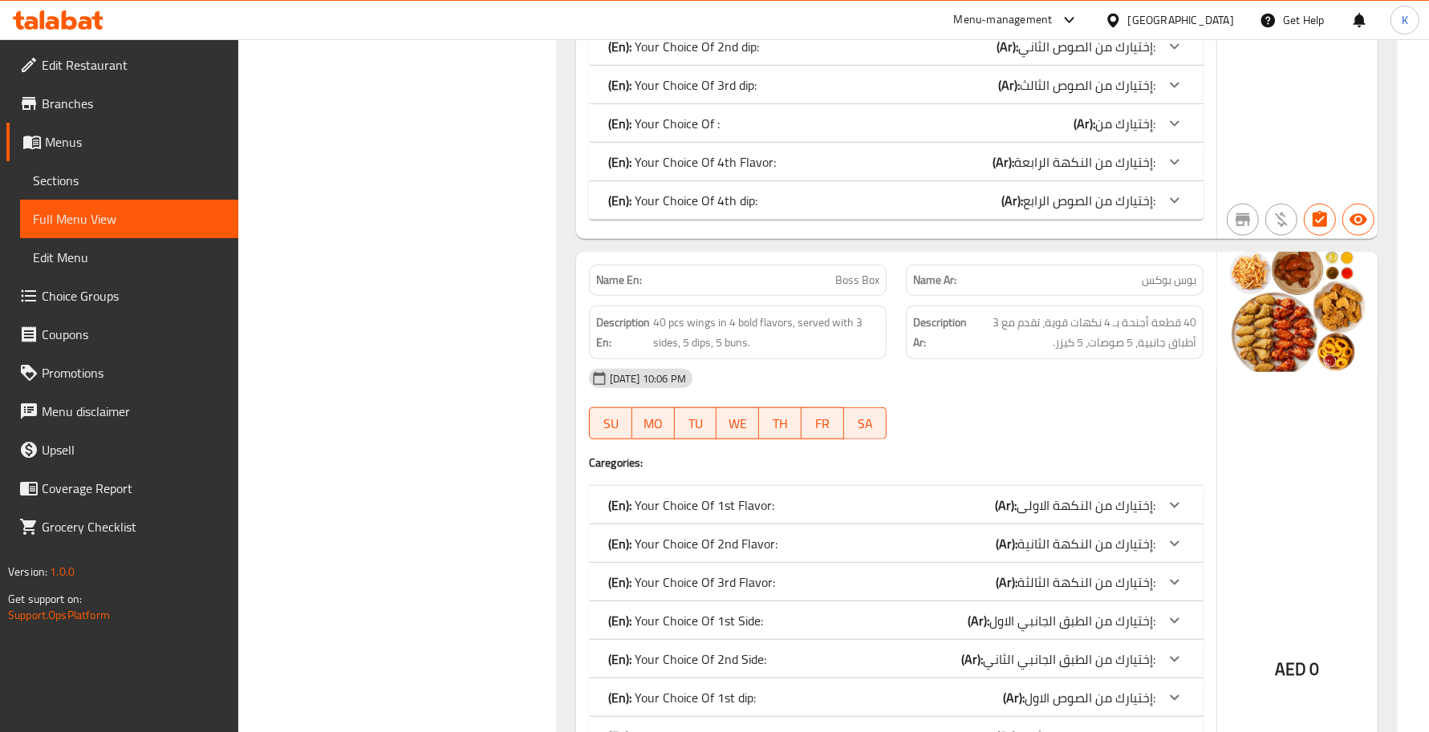
click at [1008, 341] on span "40 قطعة أجنحة بـ 4 نكهات قوية، تقدم مع 3 أطباق جانبية، 5 صوصات، 5 كيزر." at bounding box center [1083, 332] width 226 height 39
click at [987, 415] on div "16-08-2025 10:06 PM SU MO TU WE TH FR SA" at bounding box center [896, 404] width 634 height 90
click at [840, 267] on div "Name En: Boss Box" at bounding box center [738, 280] width 298 height 31
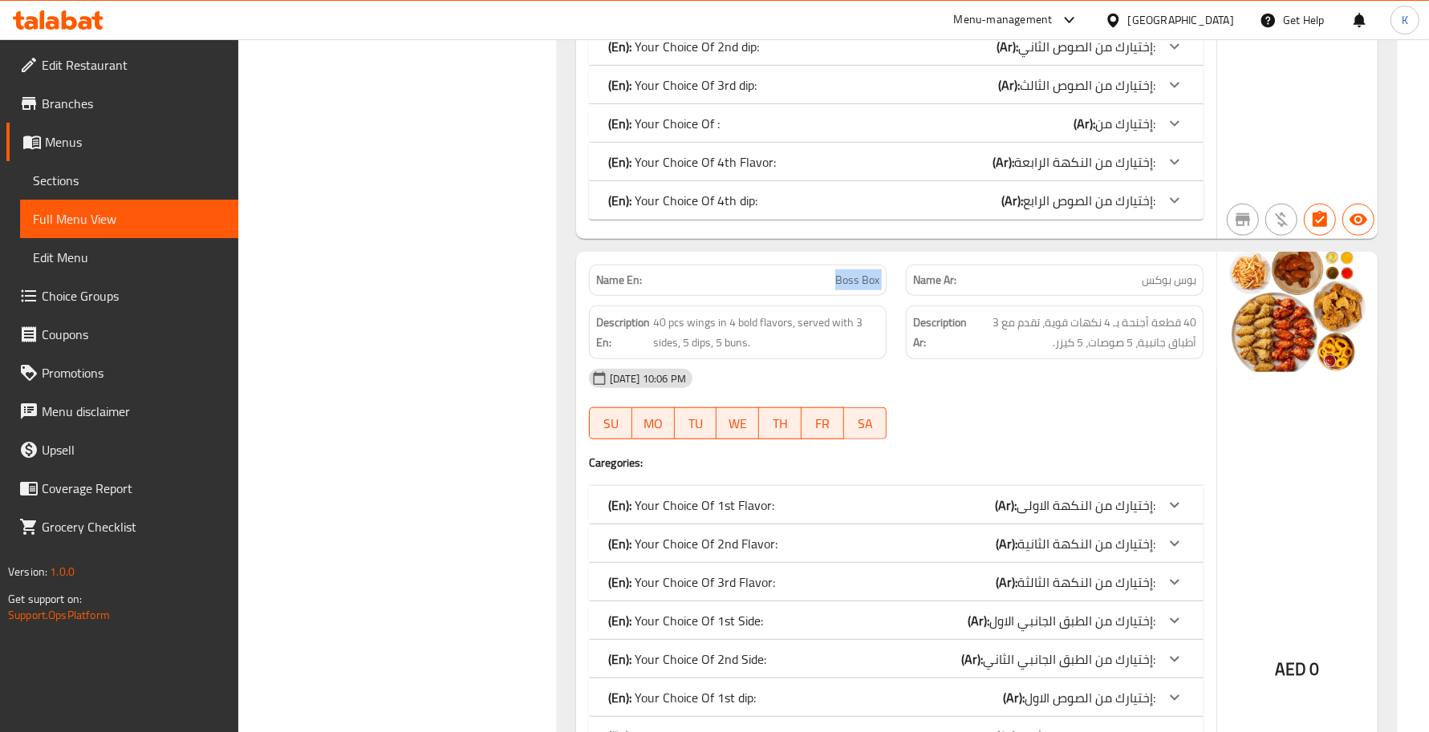
copy span "Boss Box"
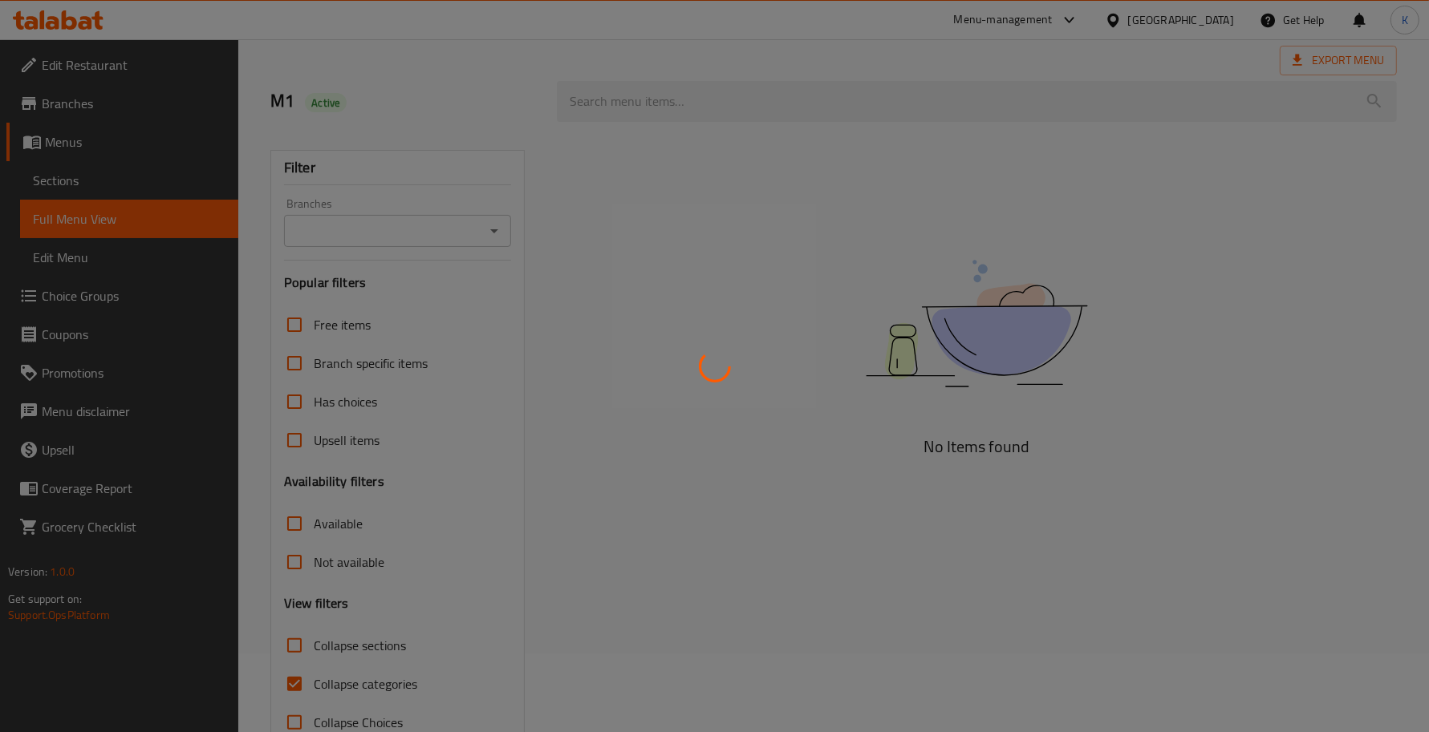
scroll to position [121, 0]
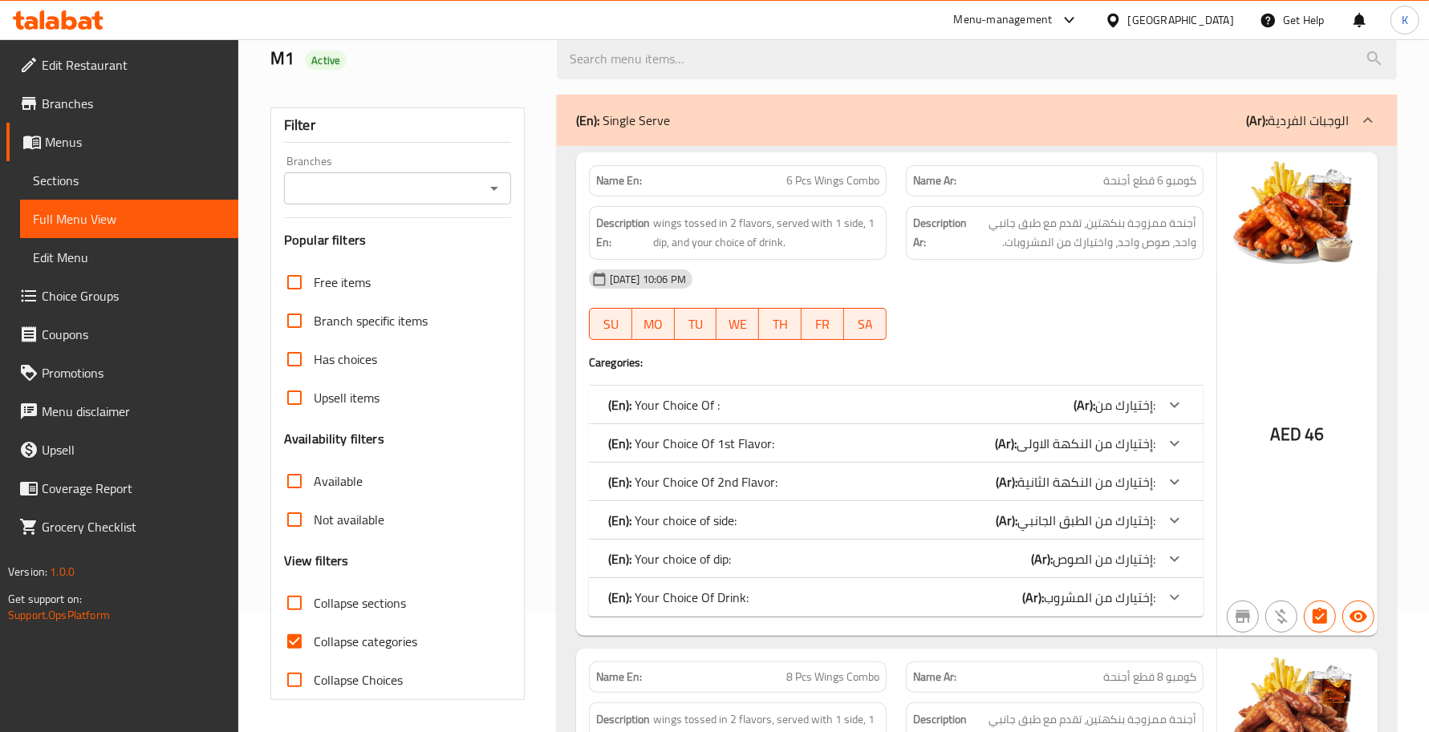
click at [295, 598] on input "Collapse sections" at bounding box center [294, 603] width 39 height 39
checkbox input "true"
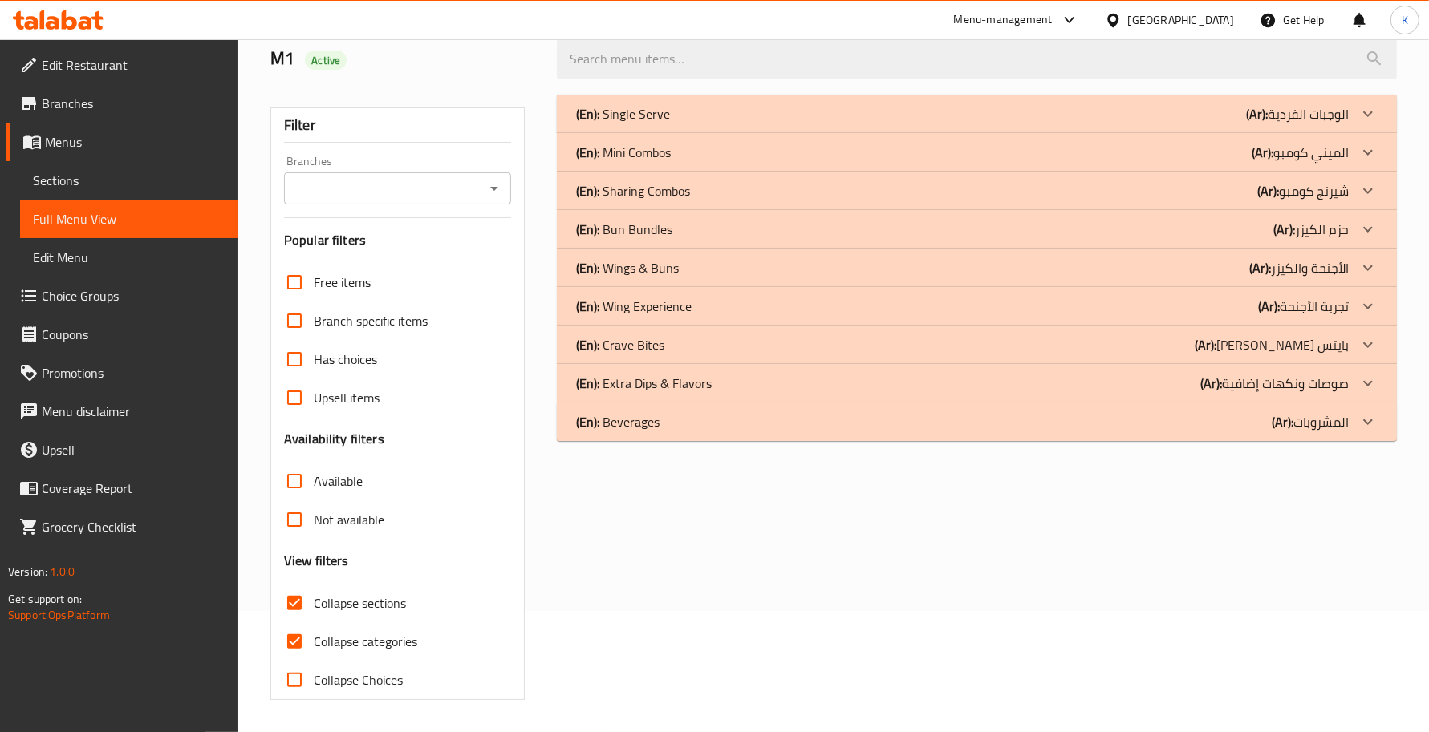
drag, startPoint x: 289, startPoint y: 646, endPoint x: 615, endPoint y: 590, distance: 331.3
click at [290, 648] on input "Collapse categories" at bounding box center [294, 641] width 39 height 39
checkbox input "false"
